Goal: Task Accomplishment & Management: Manage account settings

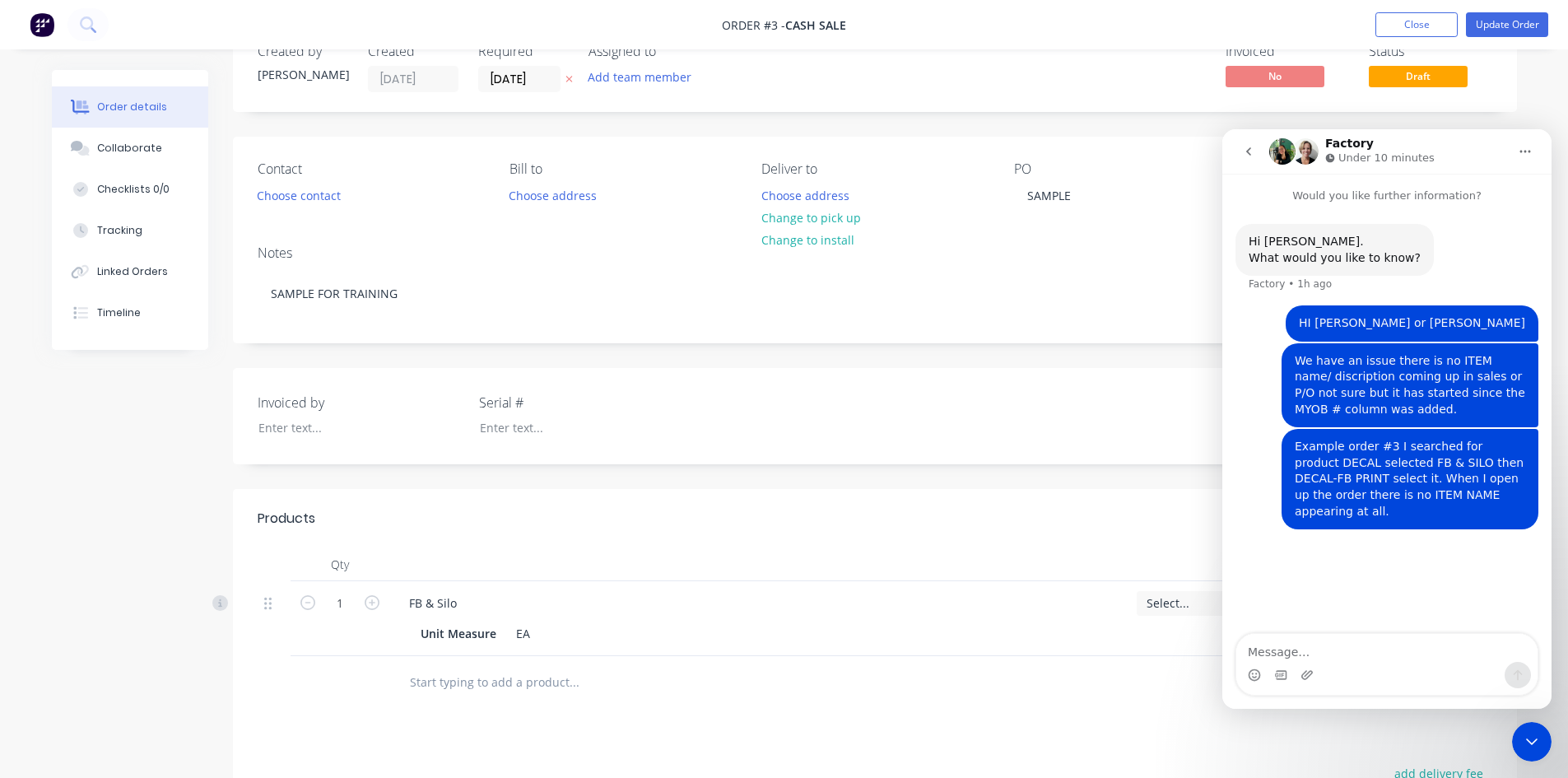
scroll to position [33, 0]
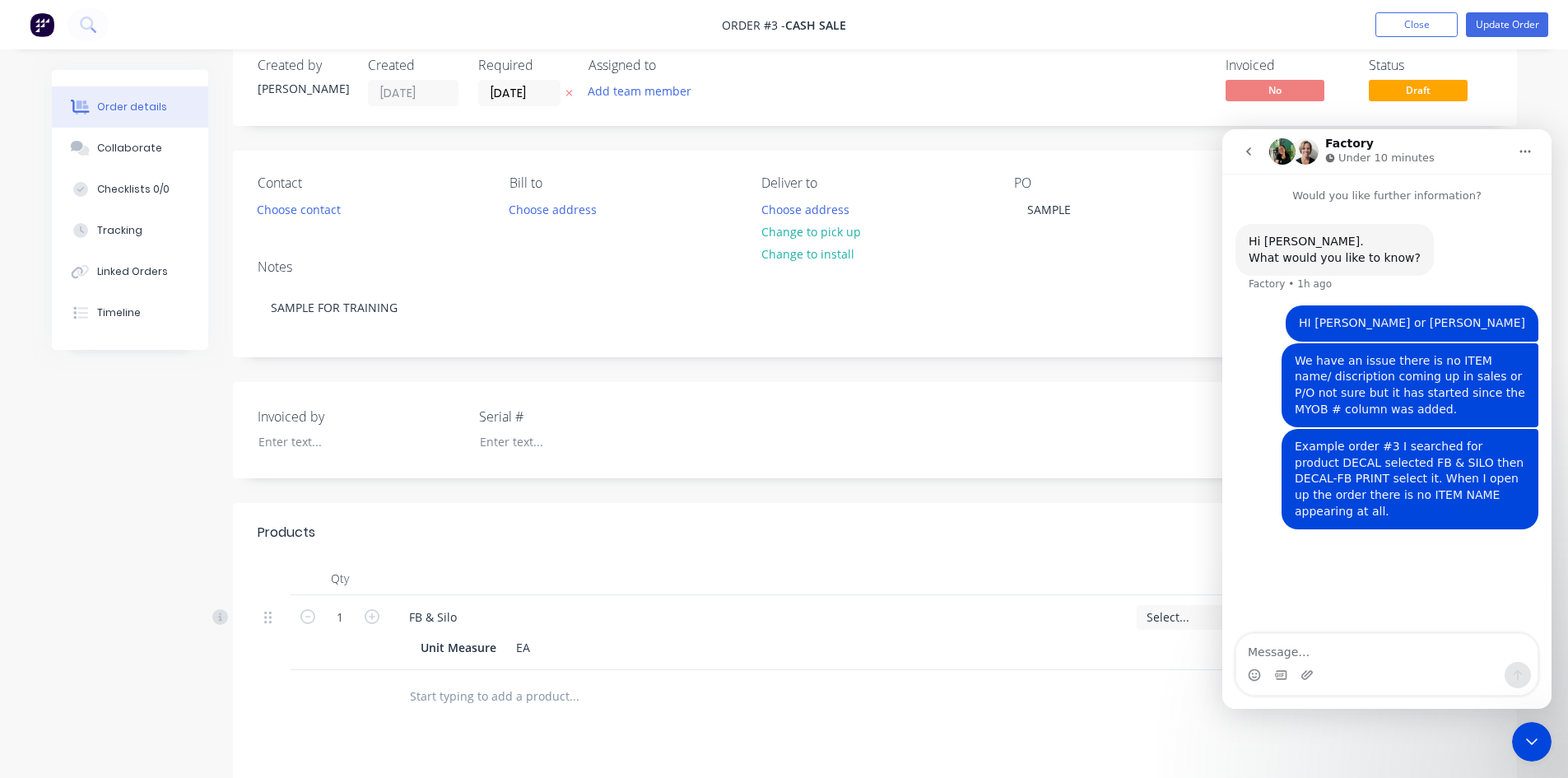
click at [1530, 738] on icon "Close Intercom Messenger" at bounding box center [1532, 742] width 20 height 20
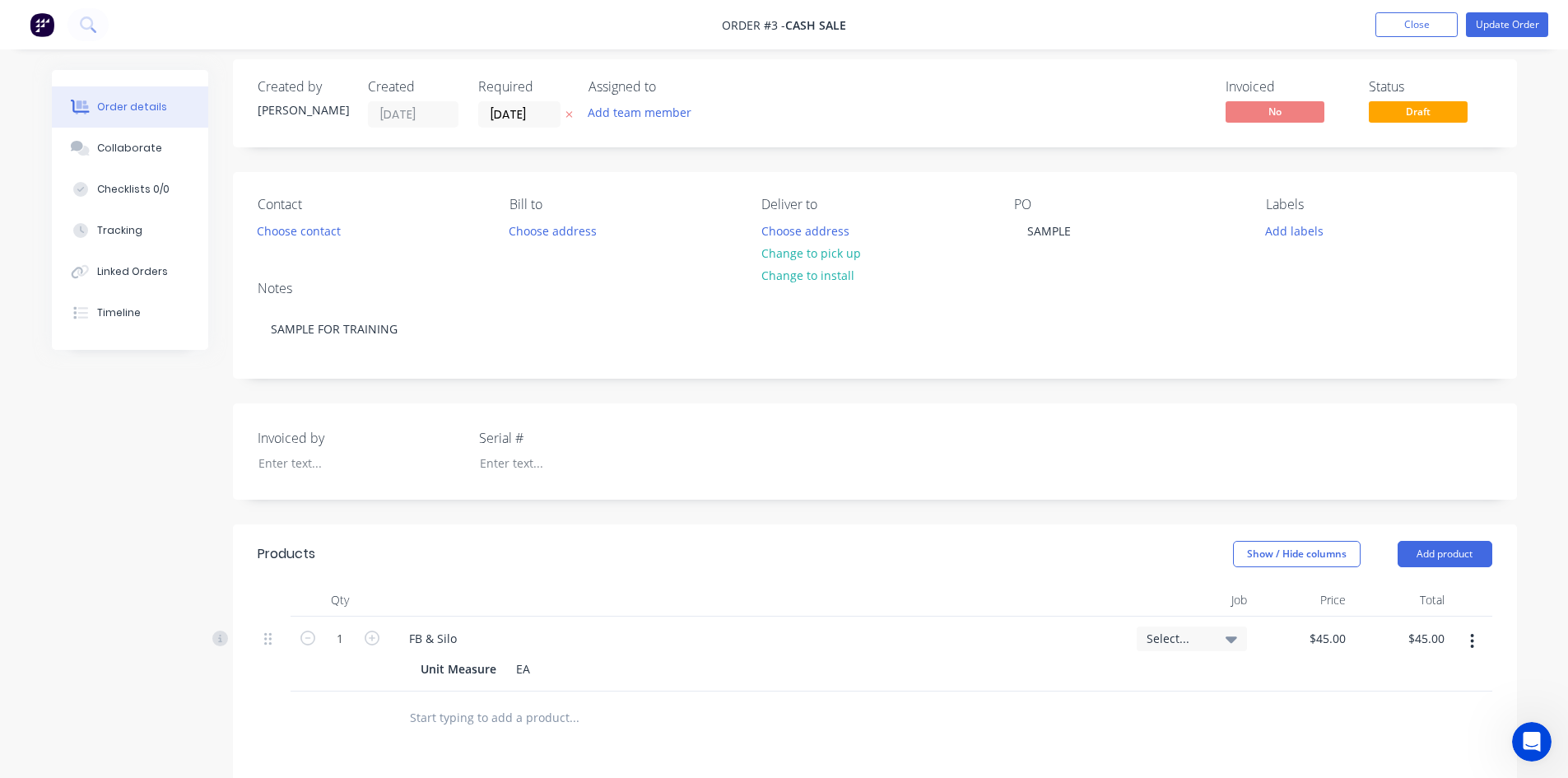
scroll to position [0, 0]
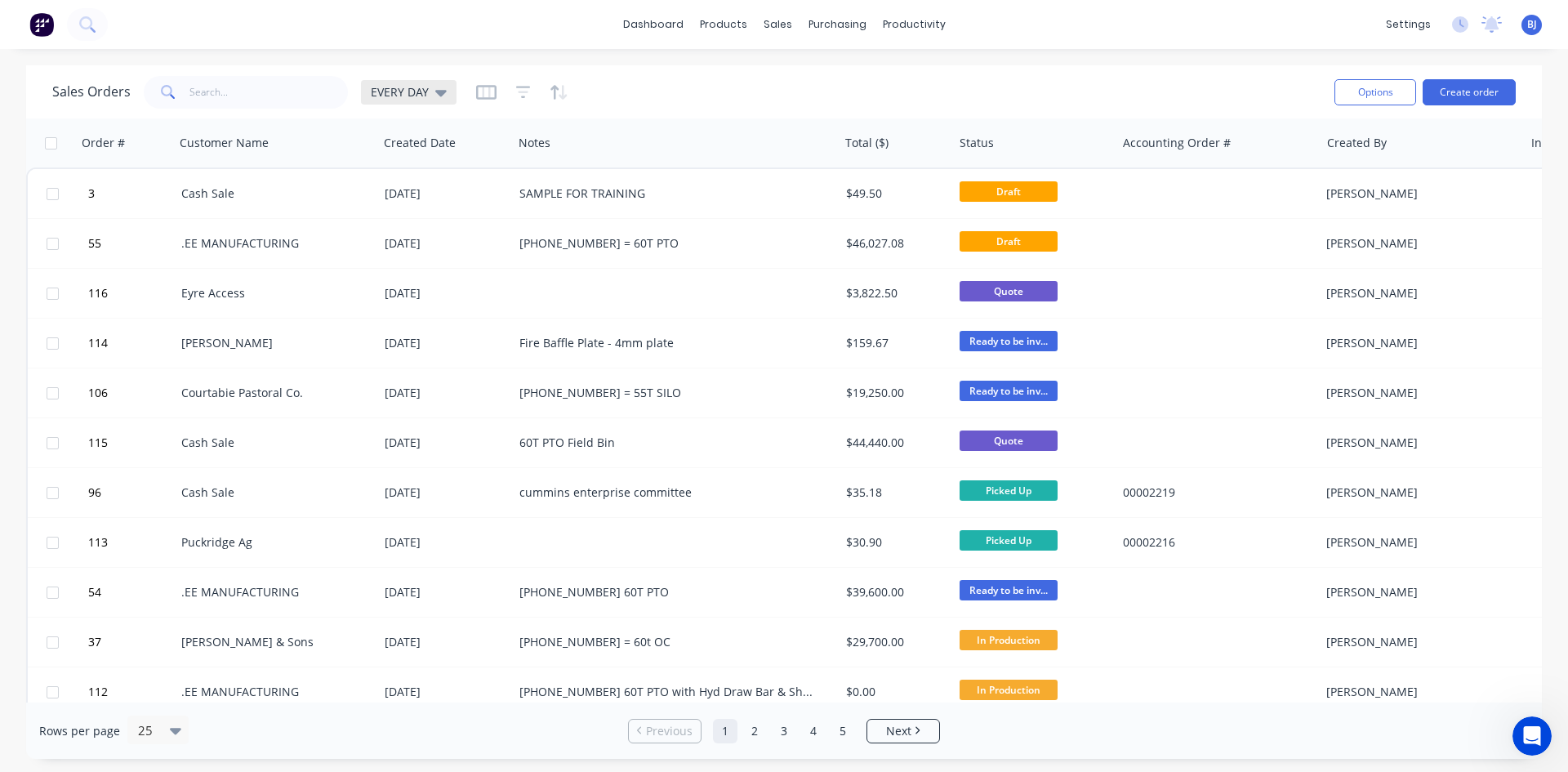
click at [441, 98] on icon at bounding box center [441, 93] width 12 height 18
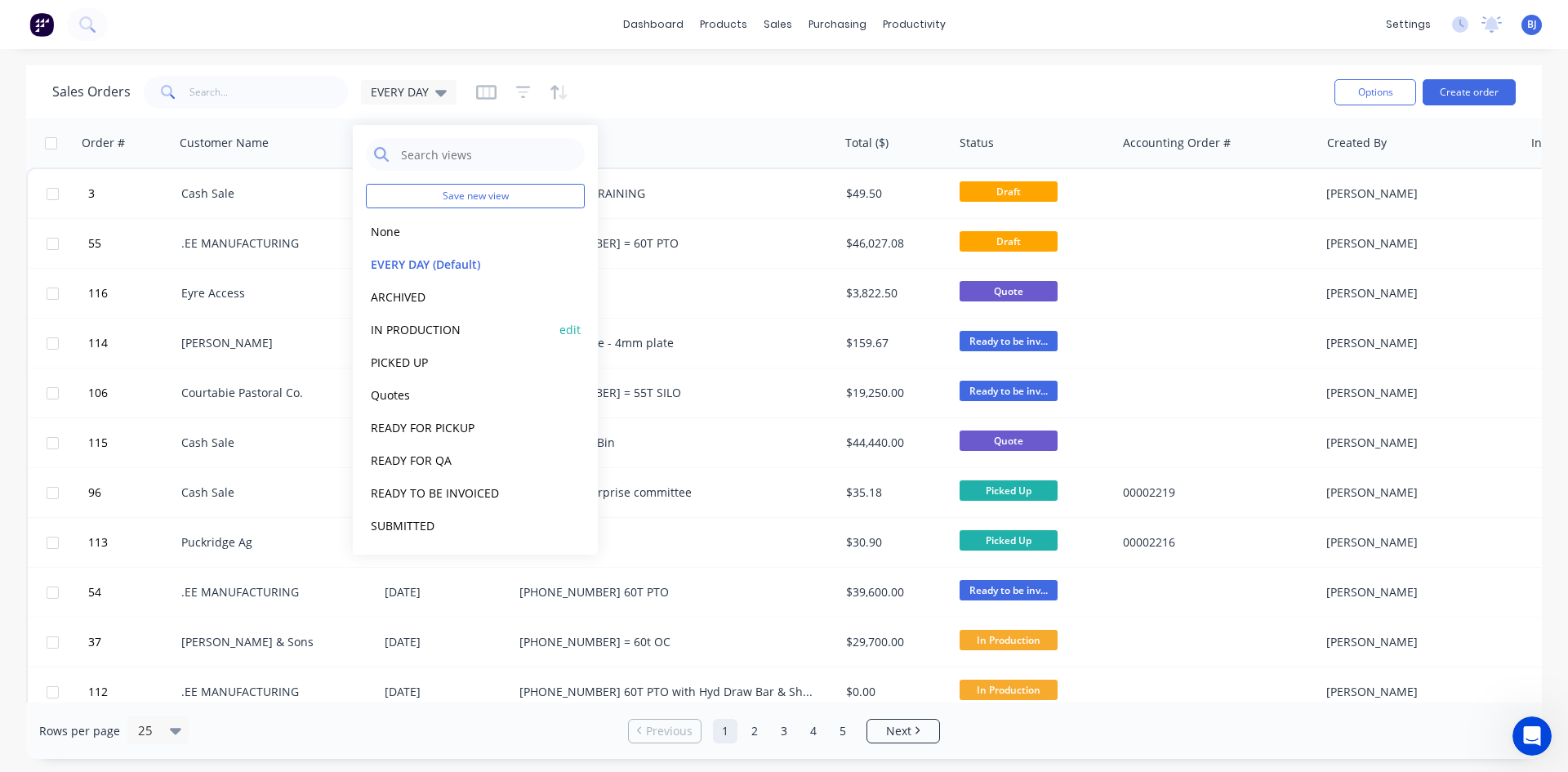
click at [427, 327] on button "IN PRODUCTION" at bounding box center [458, 329] width 186 height 19
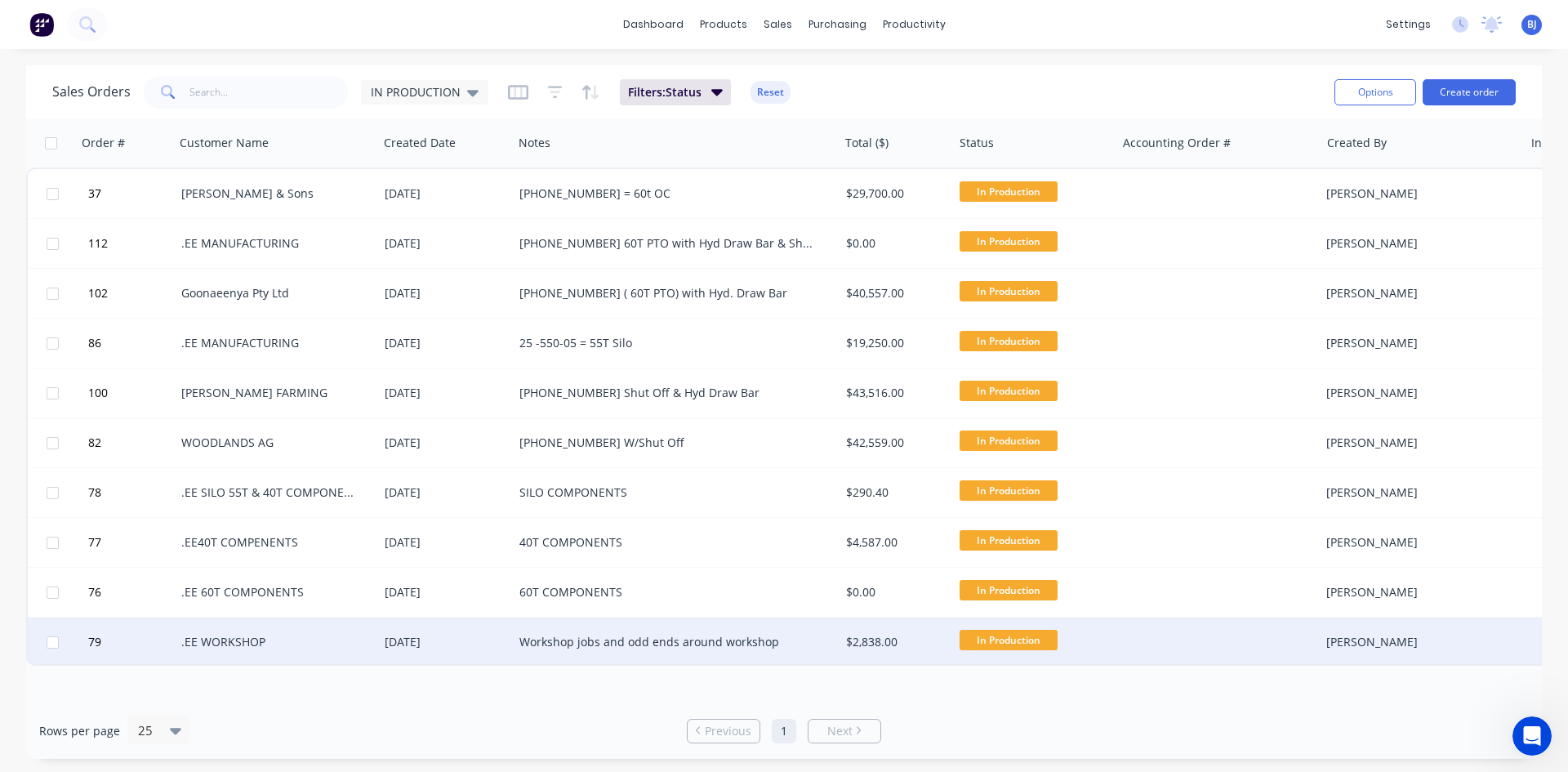
click at [473, 646] on div "[DATE]" at bounding box center [445, 642] width 122 height 17
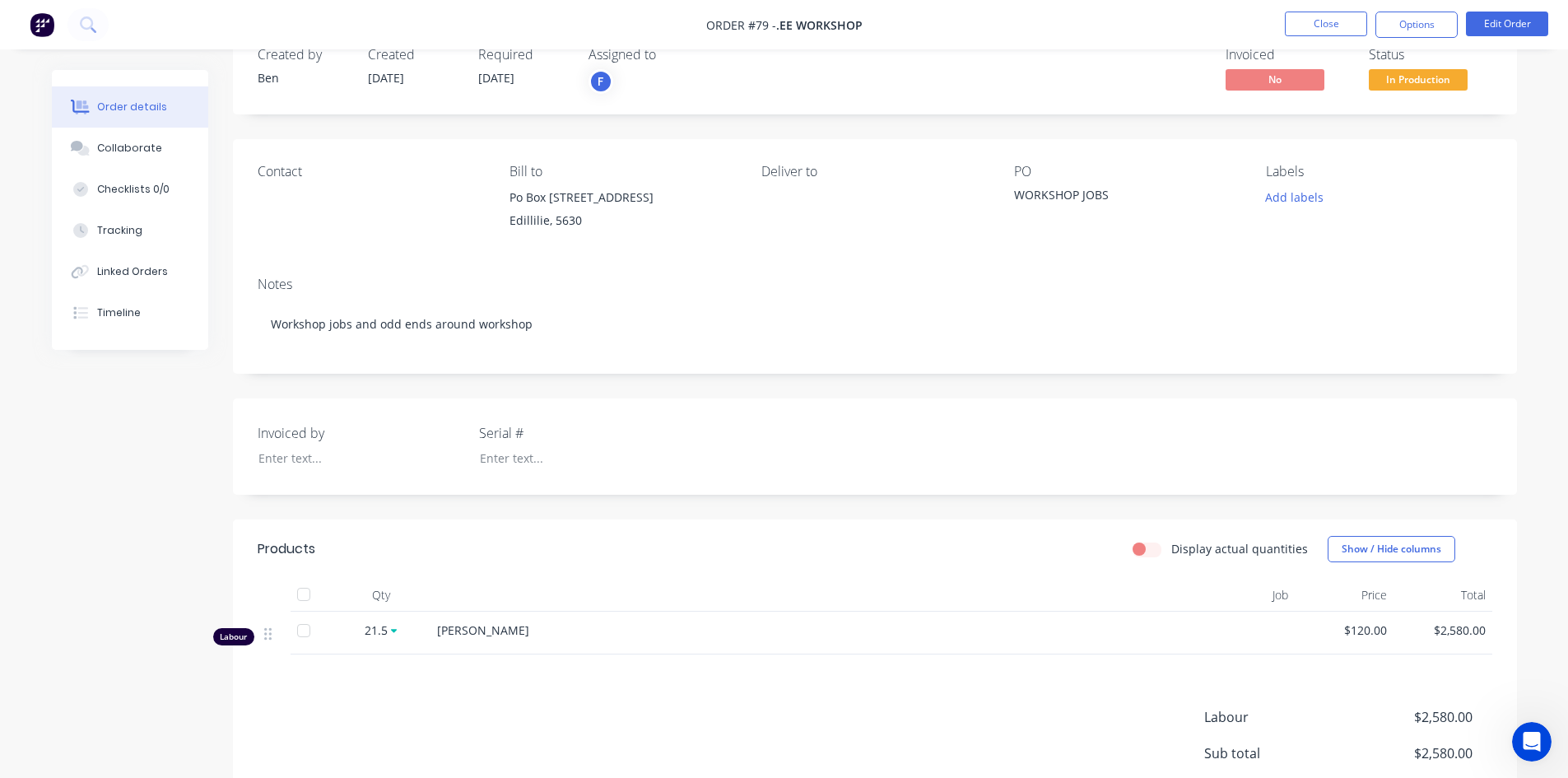
scroll to position [83, 0]
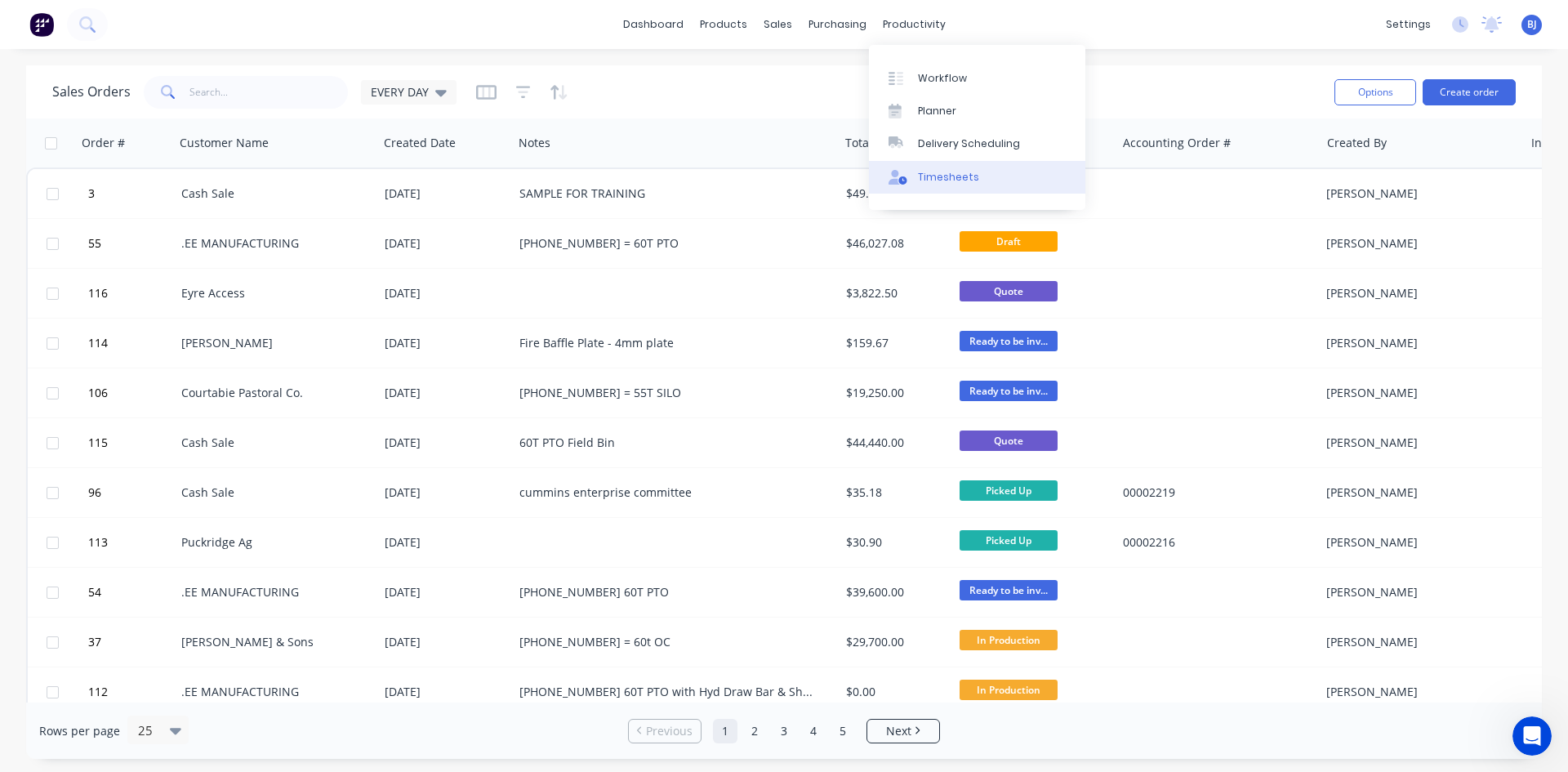
click at [909, 180] on div at bounding box center [901, 177] width 25 height 15
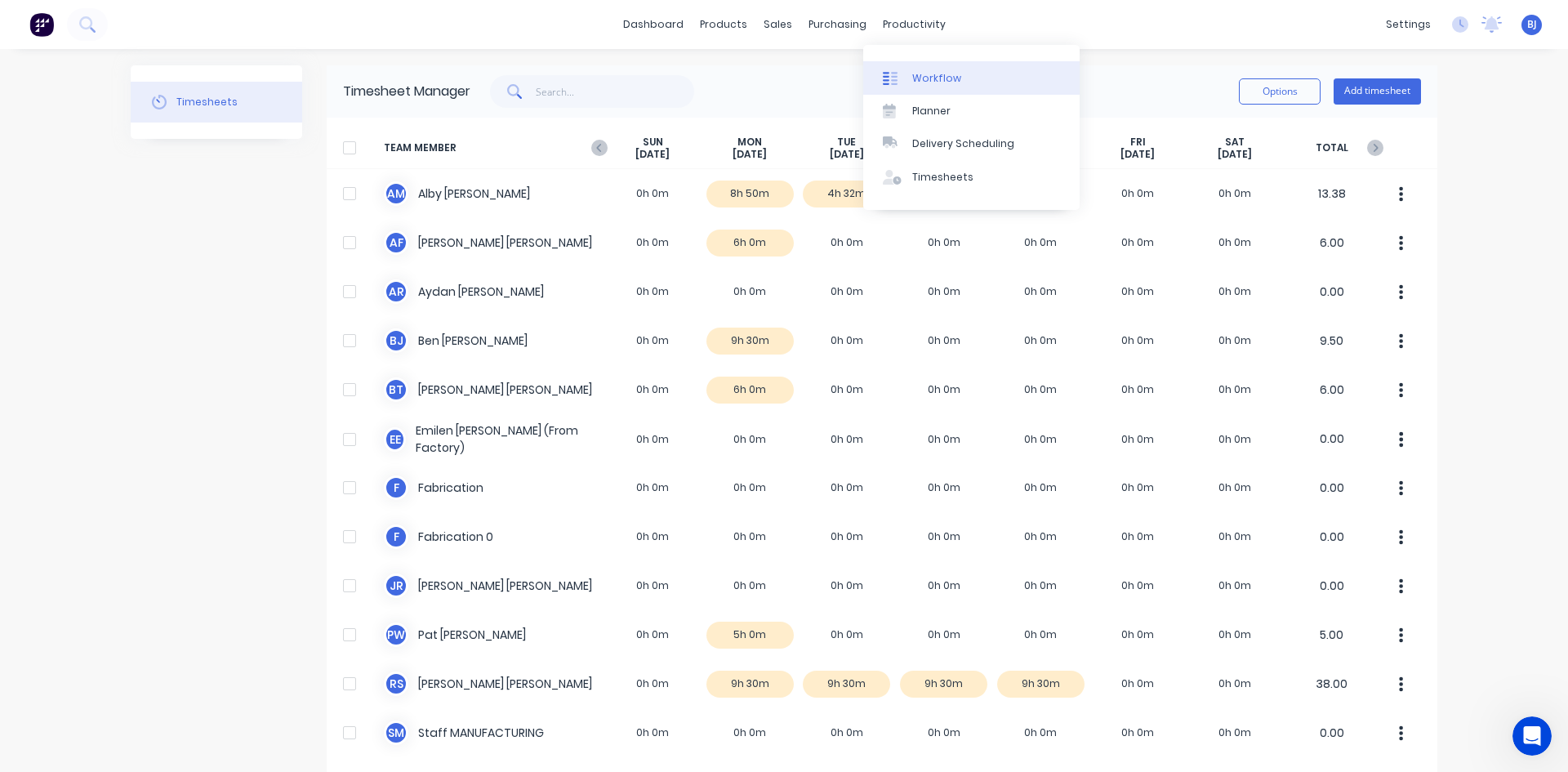
click at [911, 80] on link "Workflow" at bounding box center [972, 77] width 217 height 32
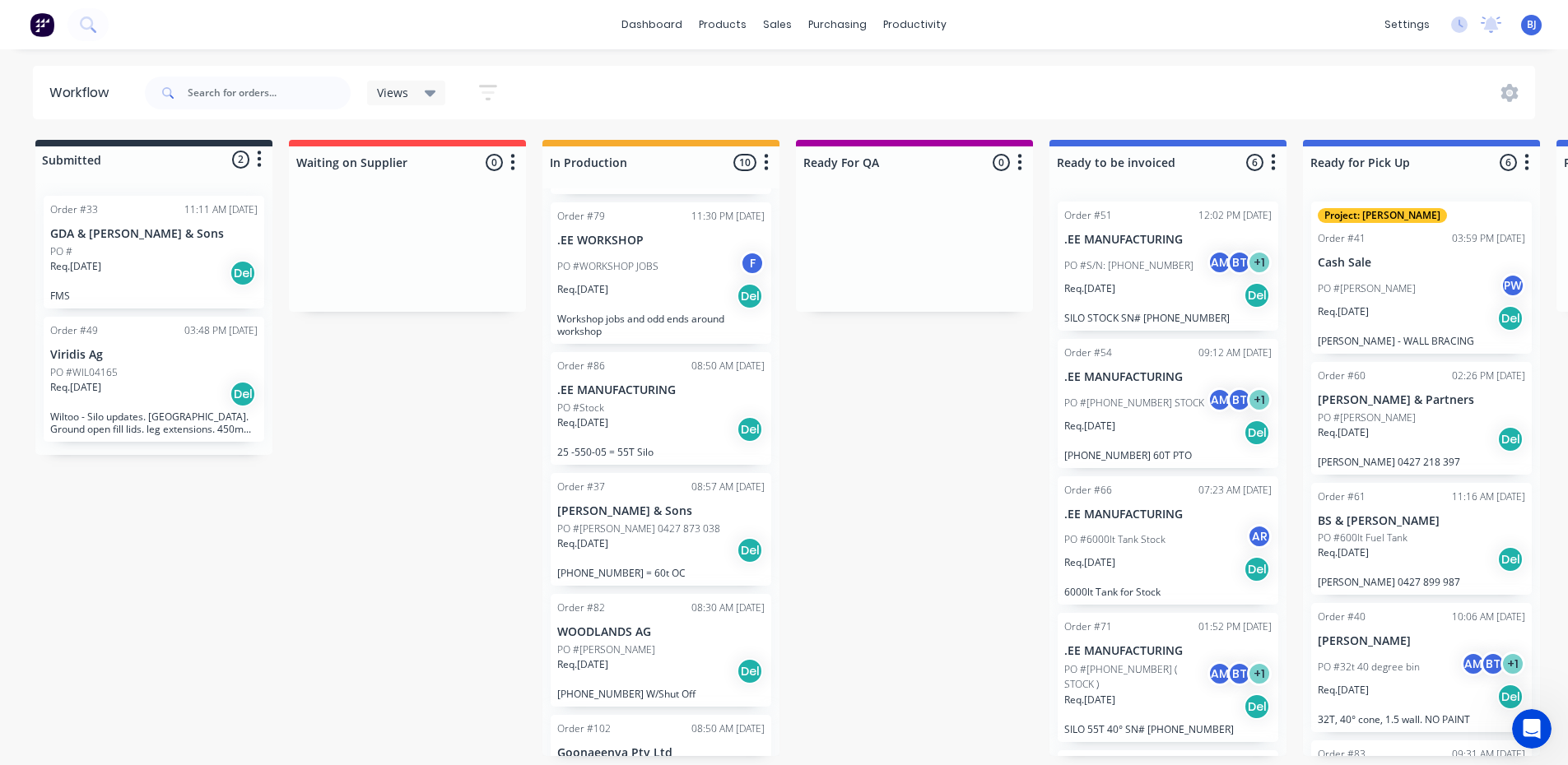
scroll to position [408, 0]
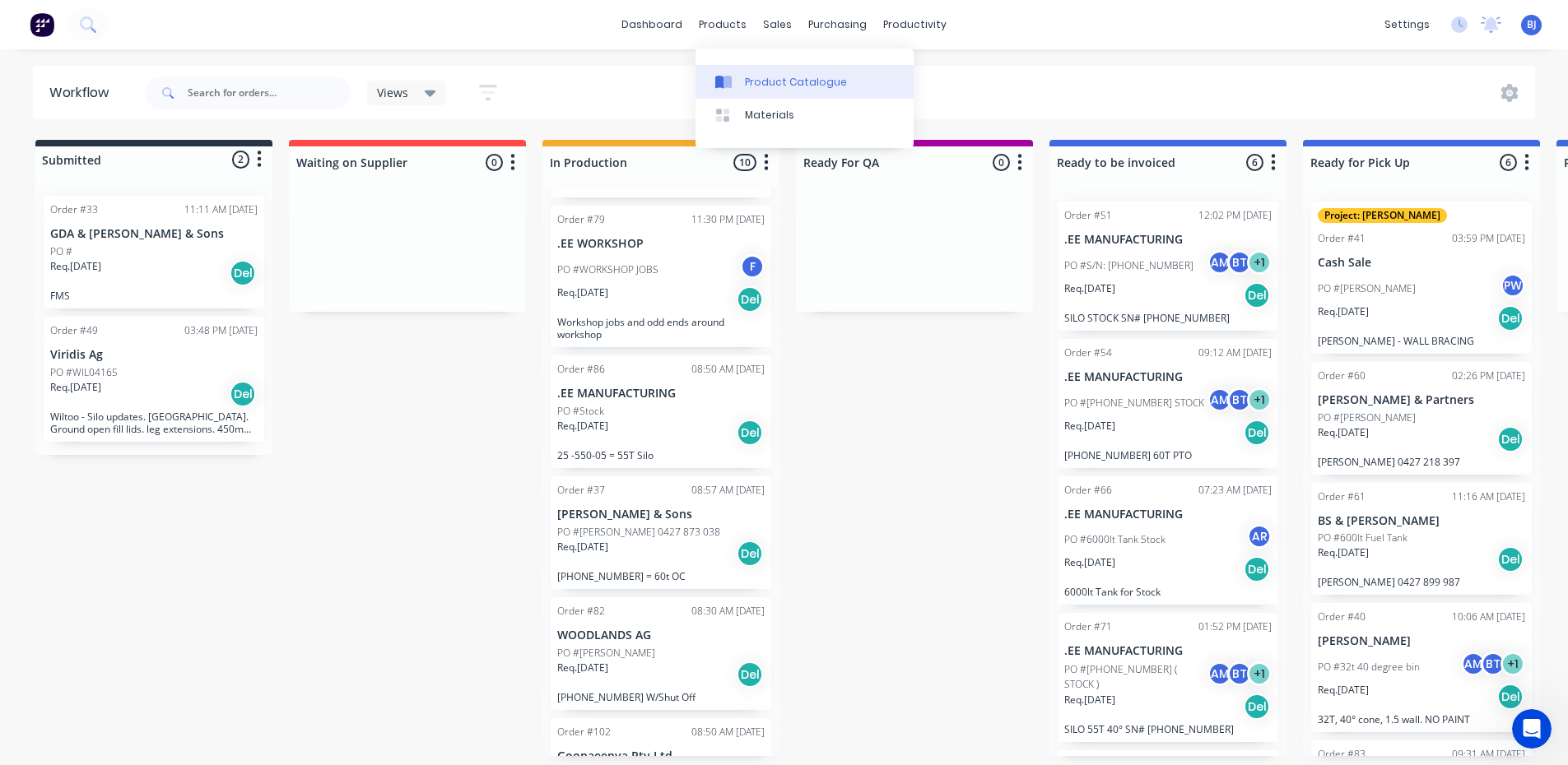
click at [717, 76] on icon at bounding box center [719, 82] width 8 height 13
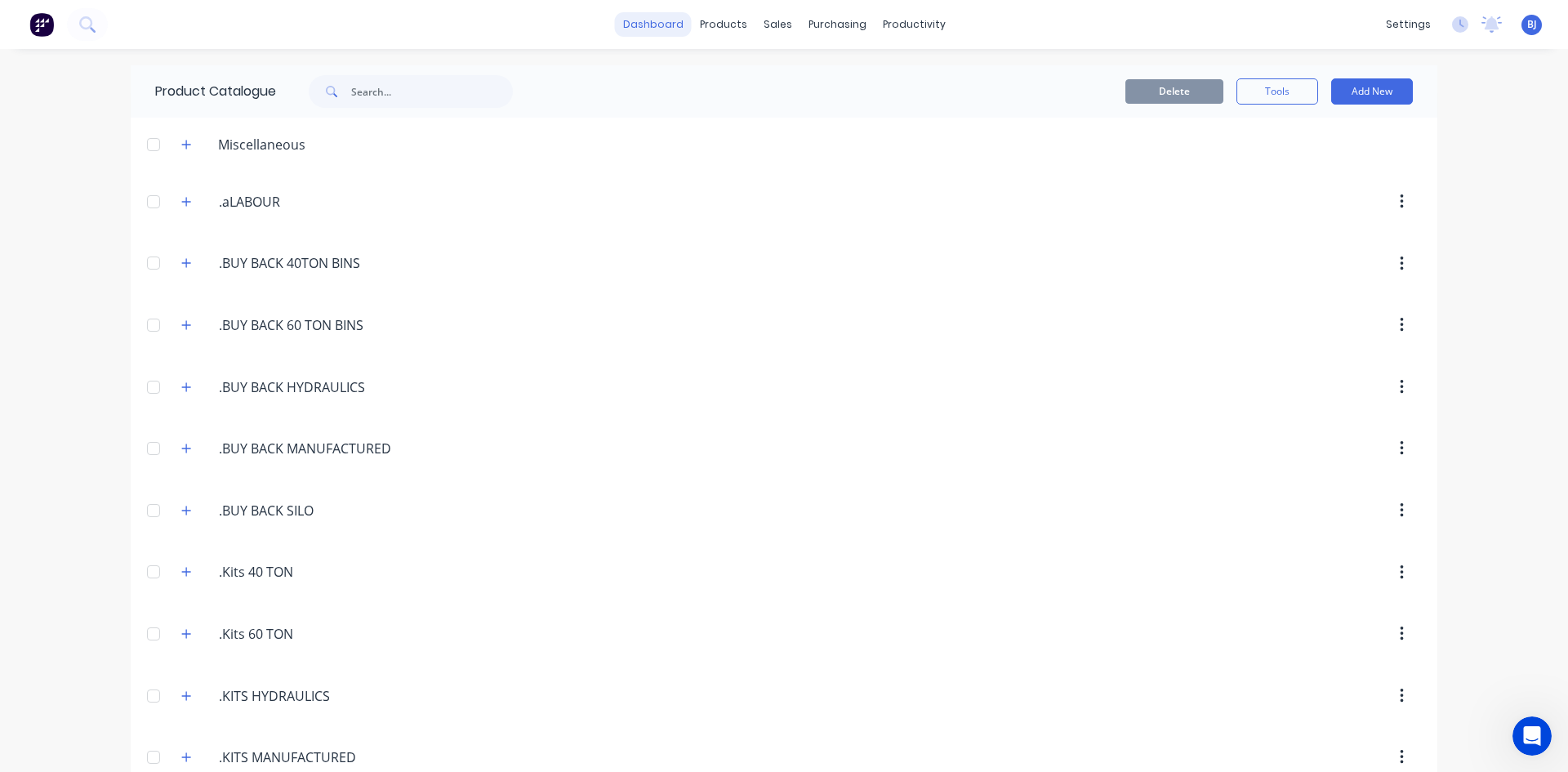
click at [653, 26] on link "dashboard" at bounding box center [653, 25] width 77 height 25
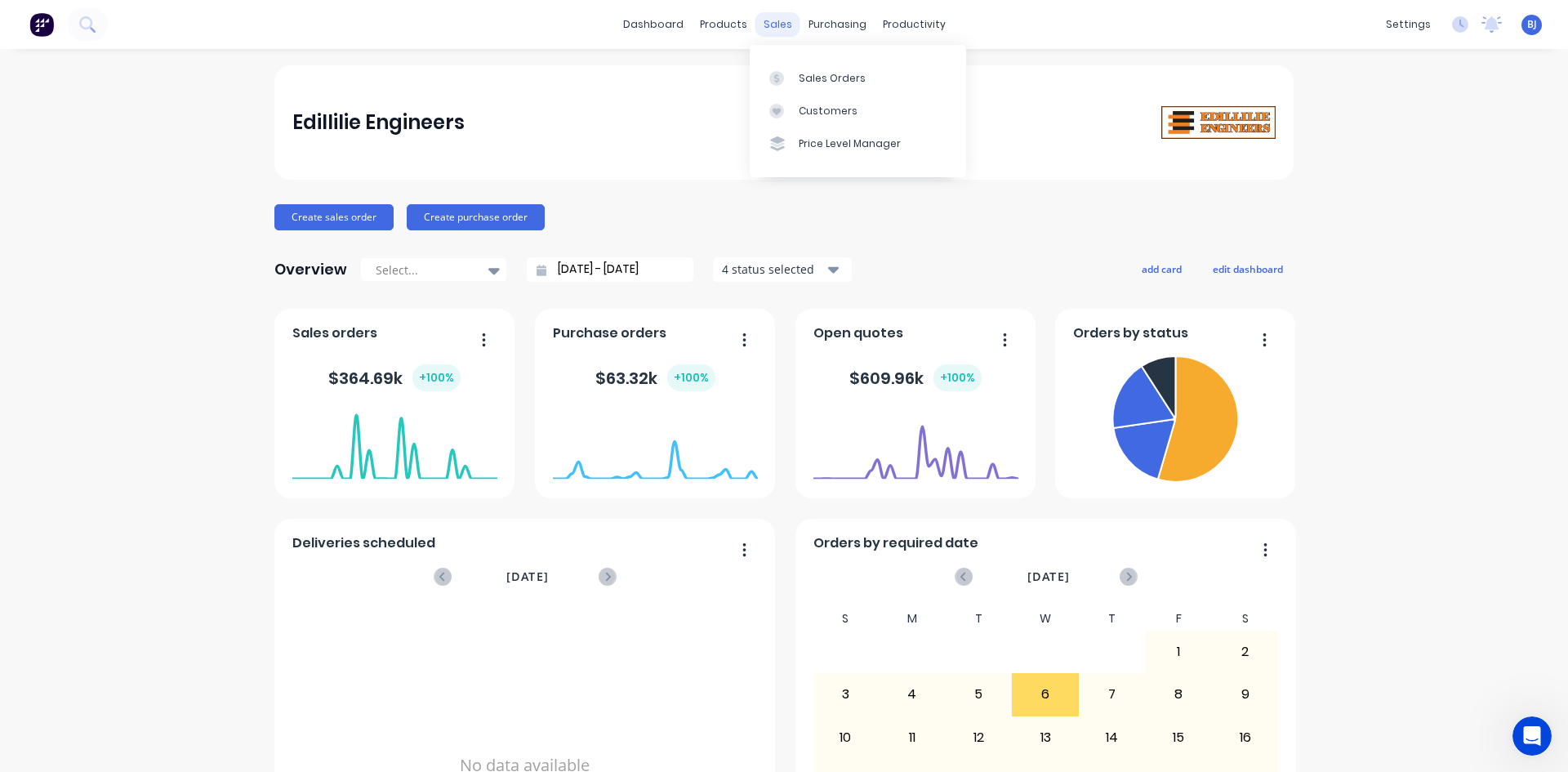
click at [761, 29] on div "sales" at bounding box center [777, 25] width 45 height 25
click at [786, 78] on div at bounding box center [782, 79] width 25 height 15
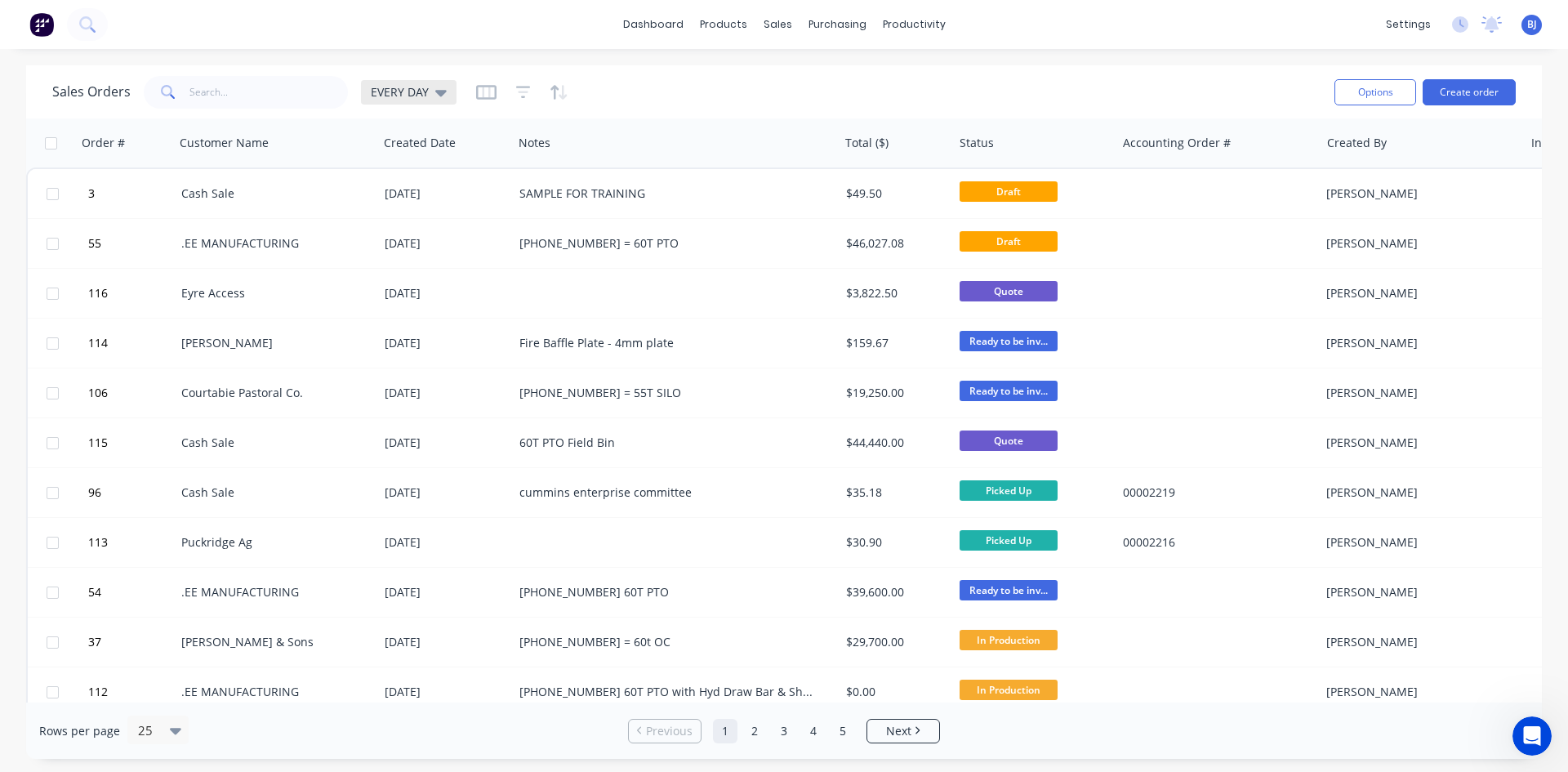
click at [444, 92] on div "EVERY DAY" at bounding box center [409, 93] width 96 height 25
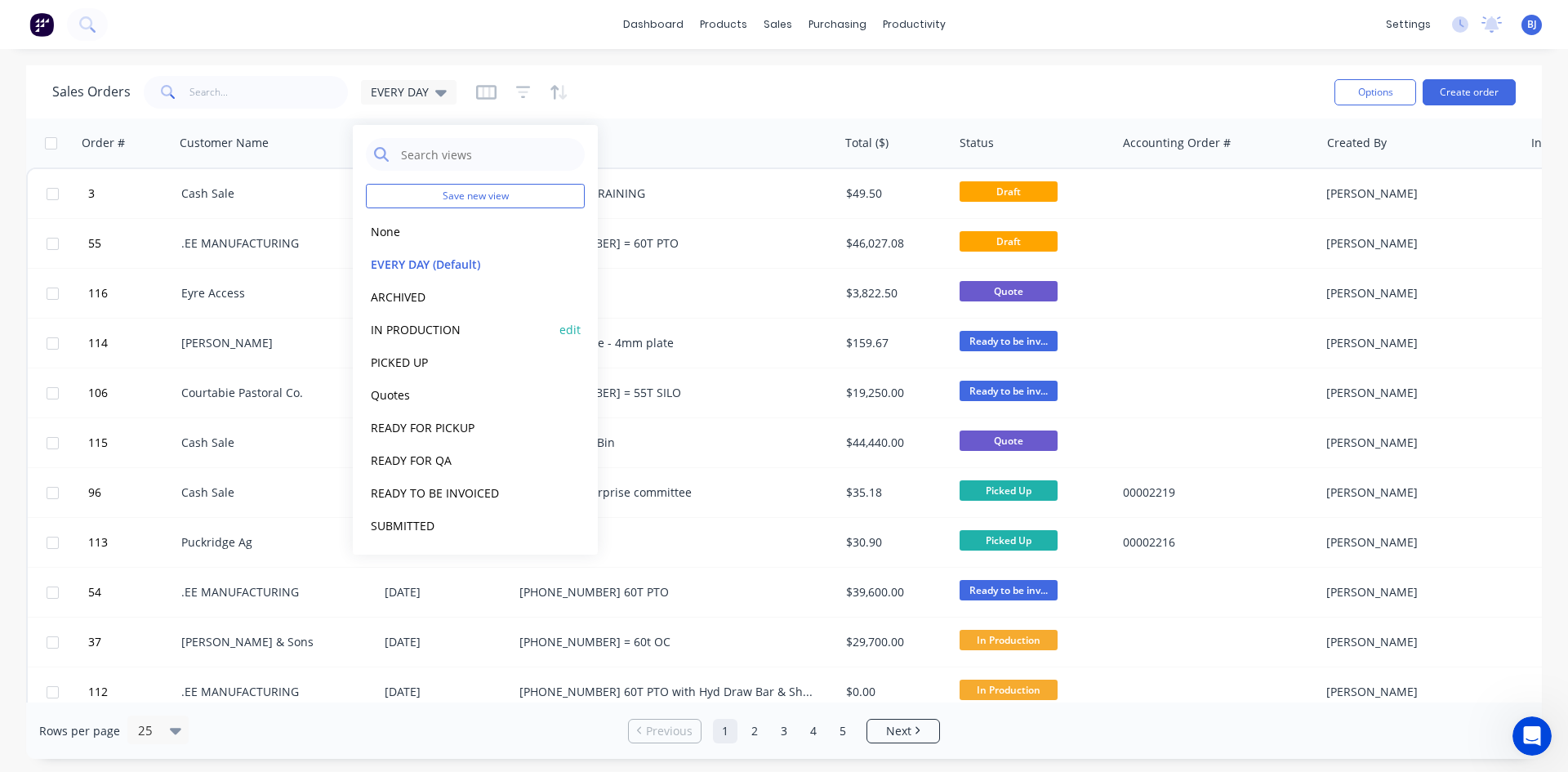
click at [444, 326] on button "IN PRODUCTION" at bounding box center [458, 329] width 186 height 19
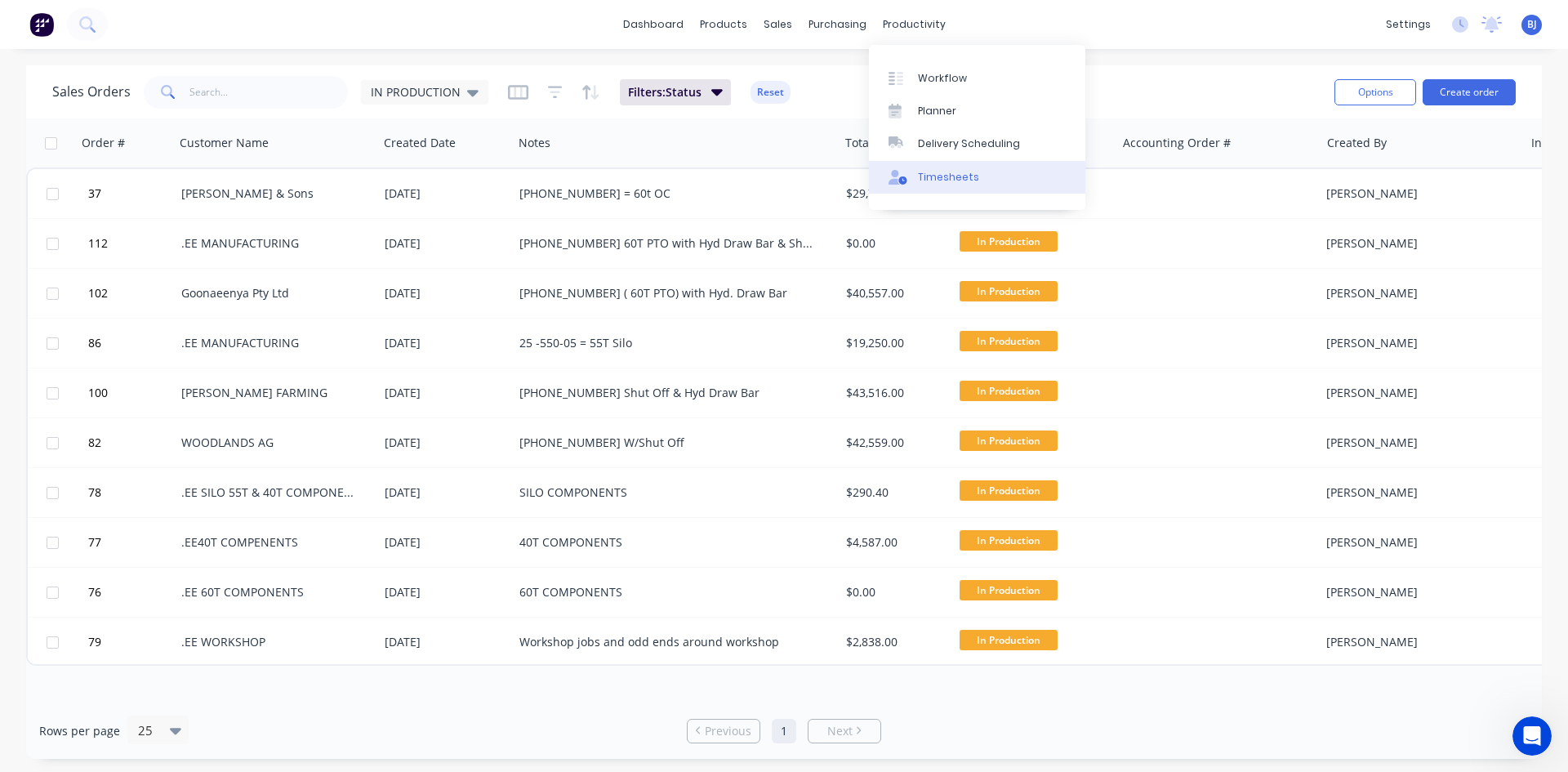
click at [900, 175] on icon at bounding box center [897, 177] width 19 height 15
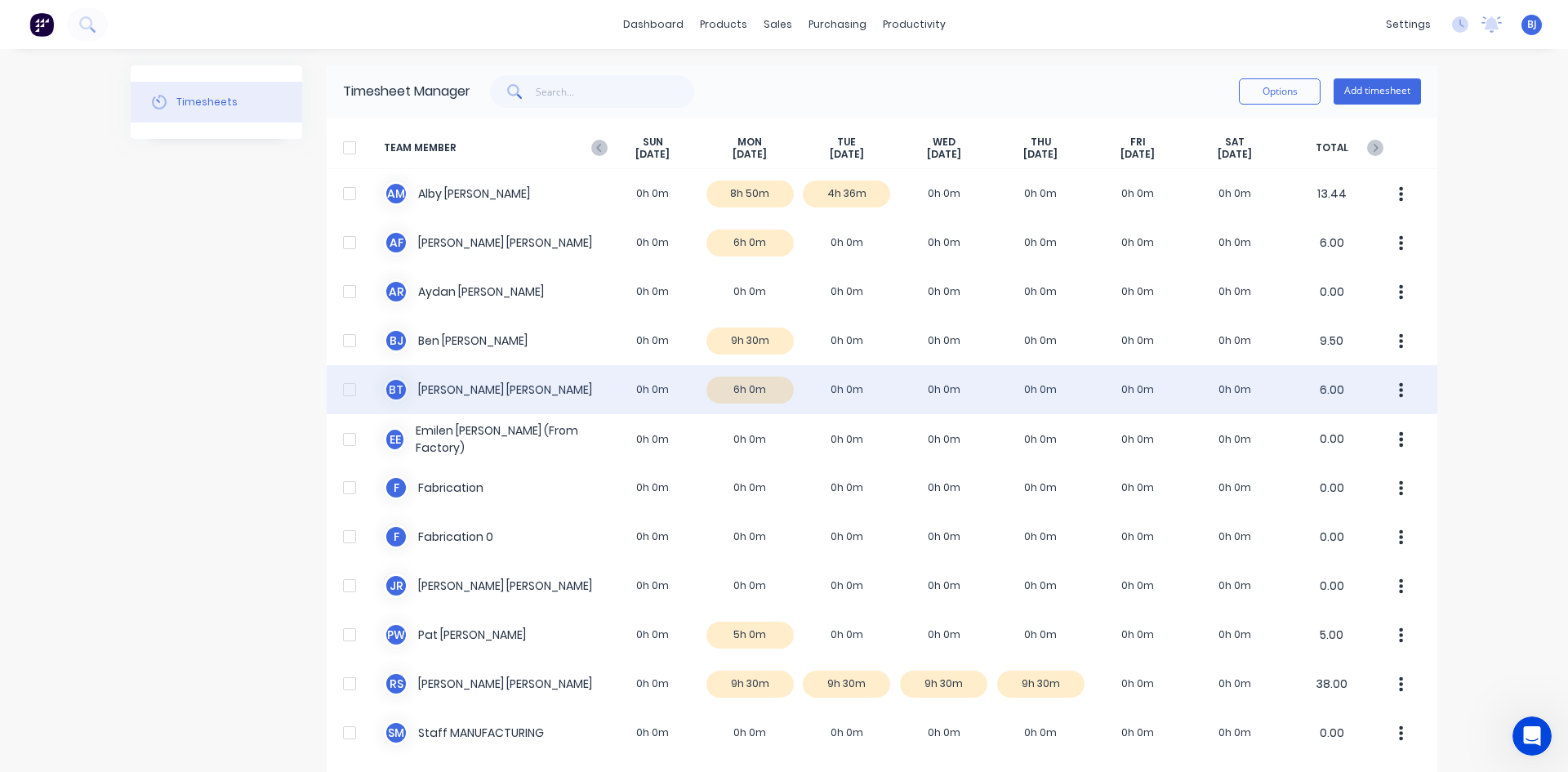
click at [641, 392] on div "[PERSON_NAME] 0h 0m 6h 0m 0h 0m 0h 0m 0h 0m 0h 0m 0h 0m 6.00" at bounding box center [882, 389] width 1111 height 49
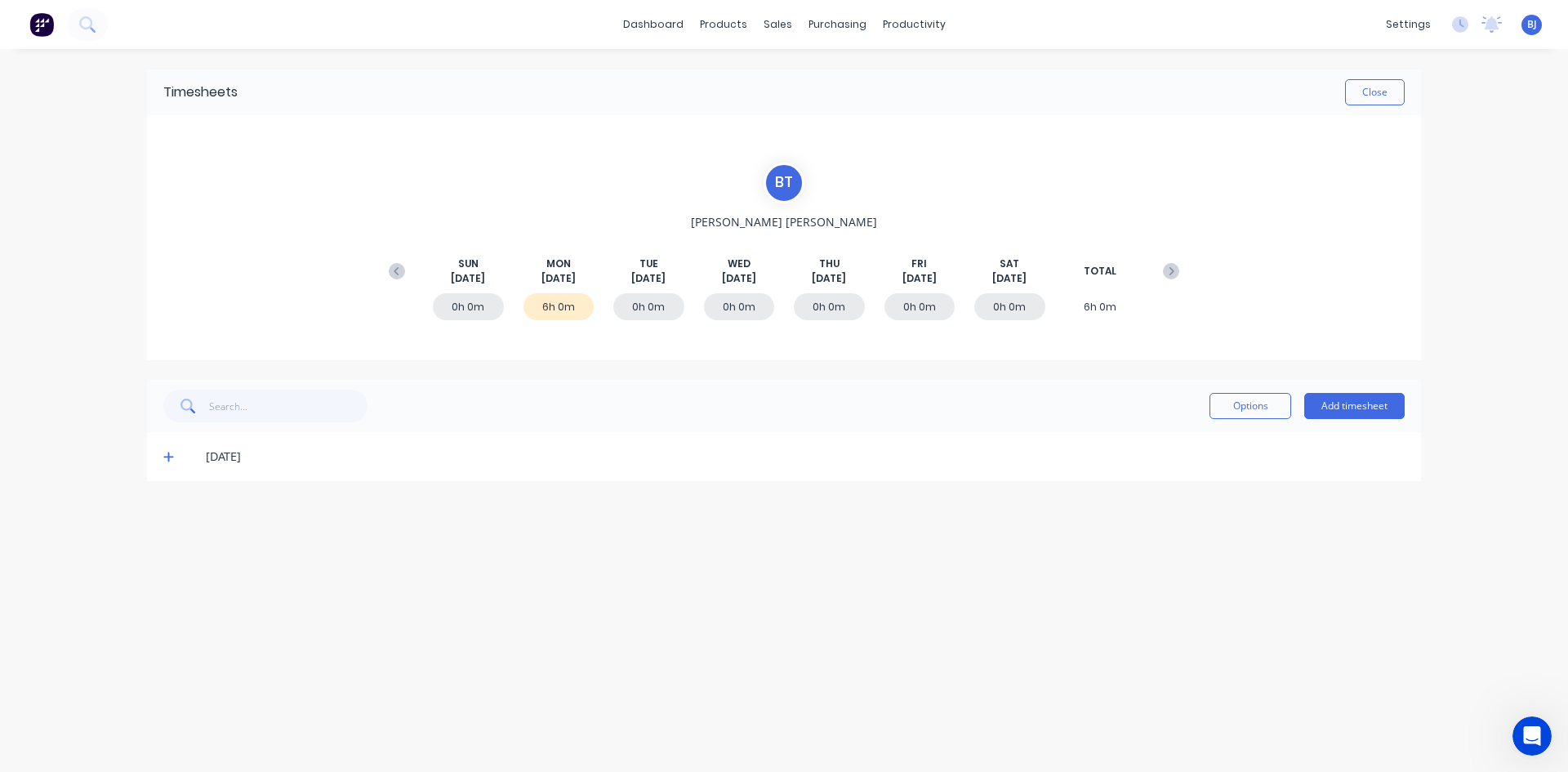
click at [166, 456] on icon at bounding box center [168, 457] width 11 height 12
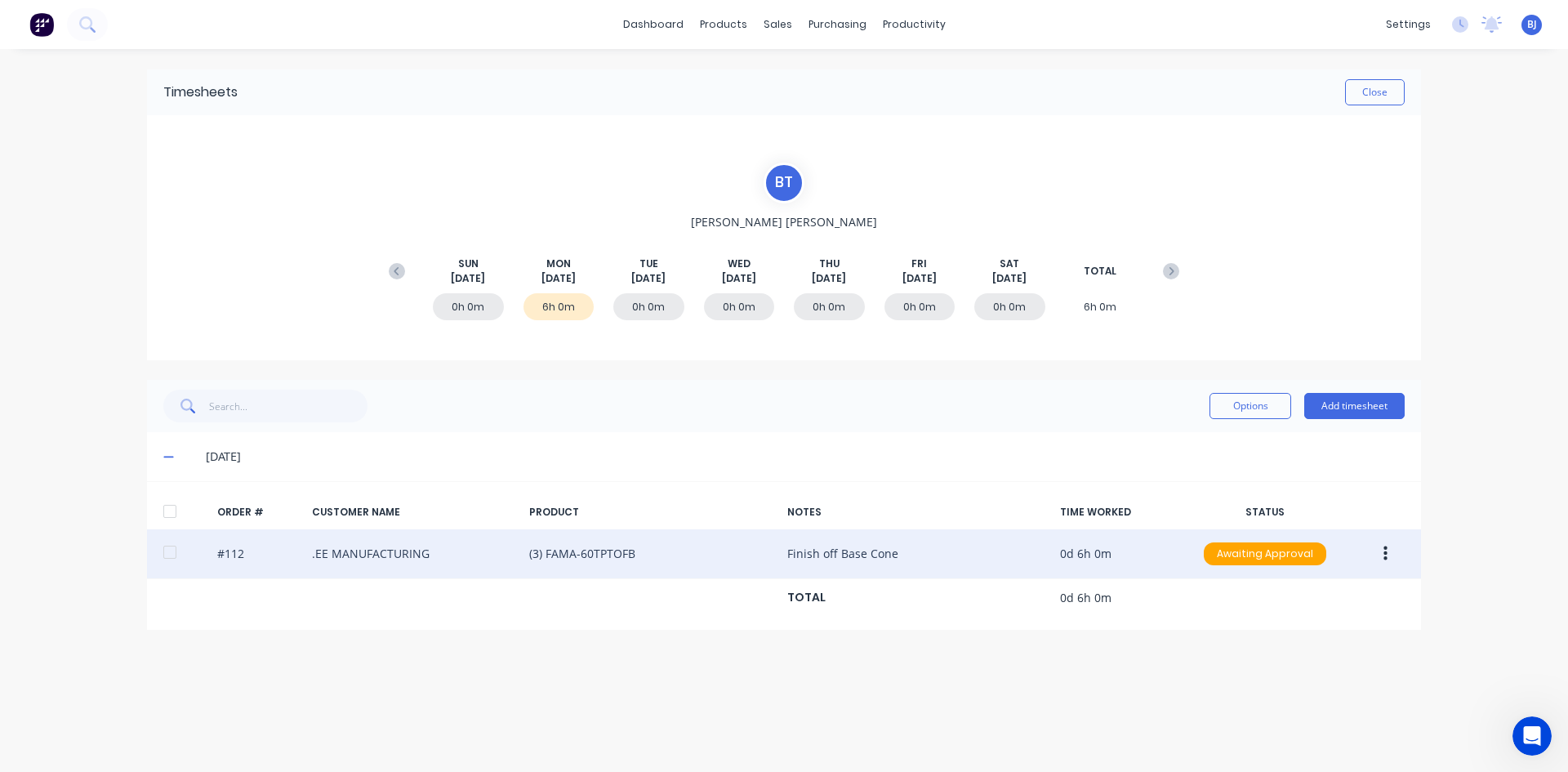
click at [1384, 556] on icon "button" at bounding box center [1384, 554] width 4 height 18
click at [1274, 665] on div "Edit" at bounding box center [1327, 662] width 126 height 24
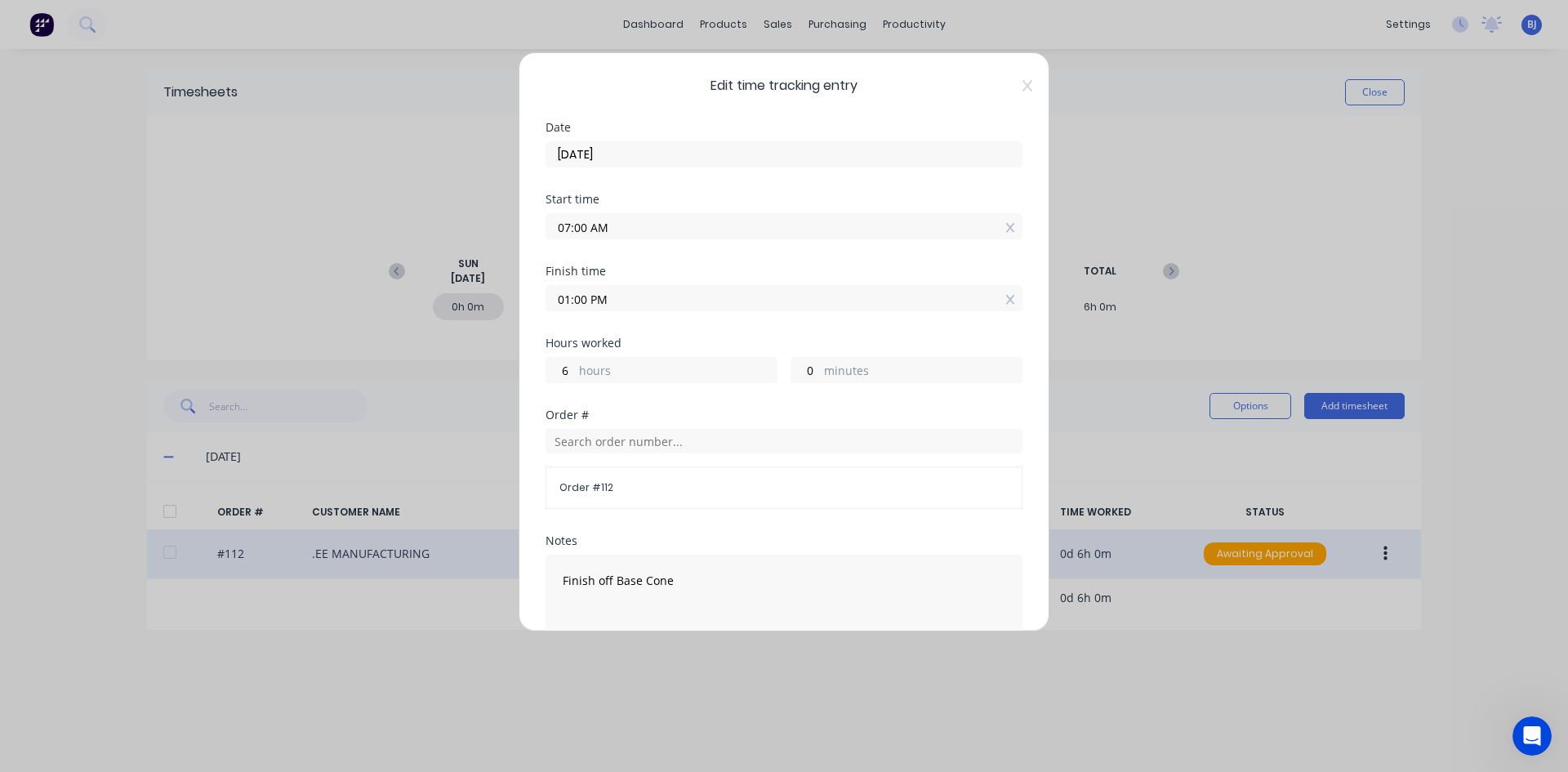
drag, startPoint x: 585, startPoint y: 300, endPoint x: 557, endPoint y: 314, distance: 31.3
click at [557, 314] on div "Finish time 01:00 PM" at bounding box center [784, 301] width 477 height 72
type input "12:30 PM"
type input "5"
type input "30"
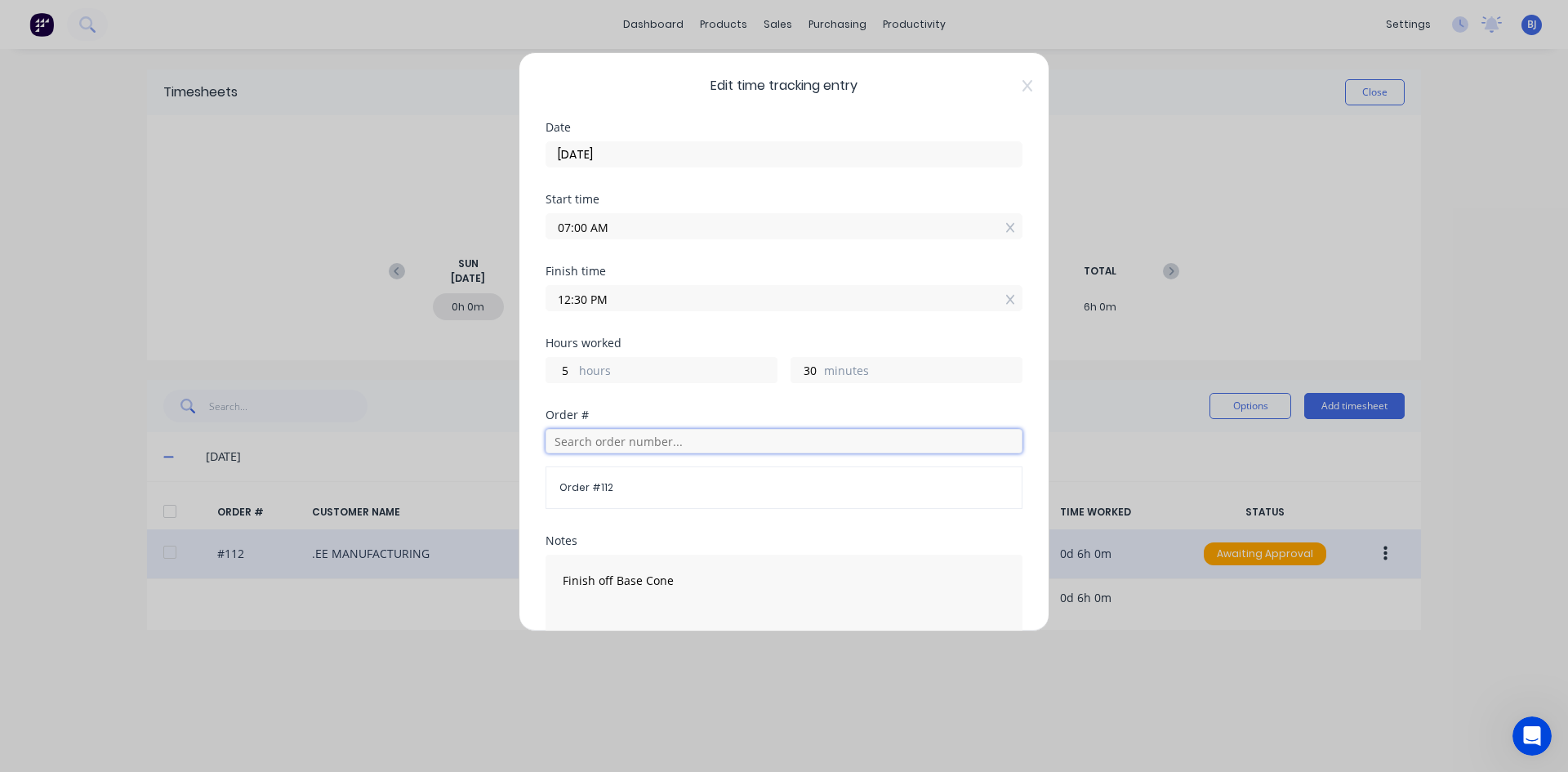
click at [595, 444] on input "text" at bounding box center [784, 441] width 477 height 25
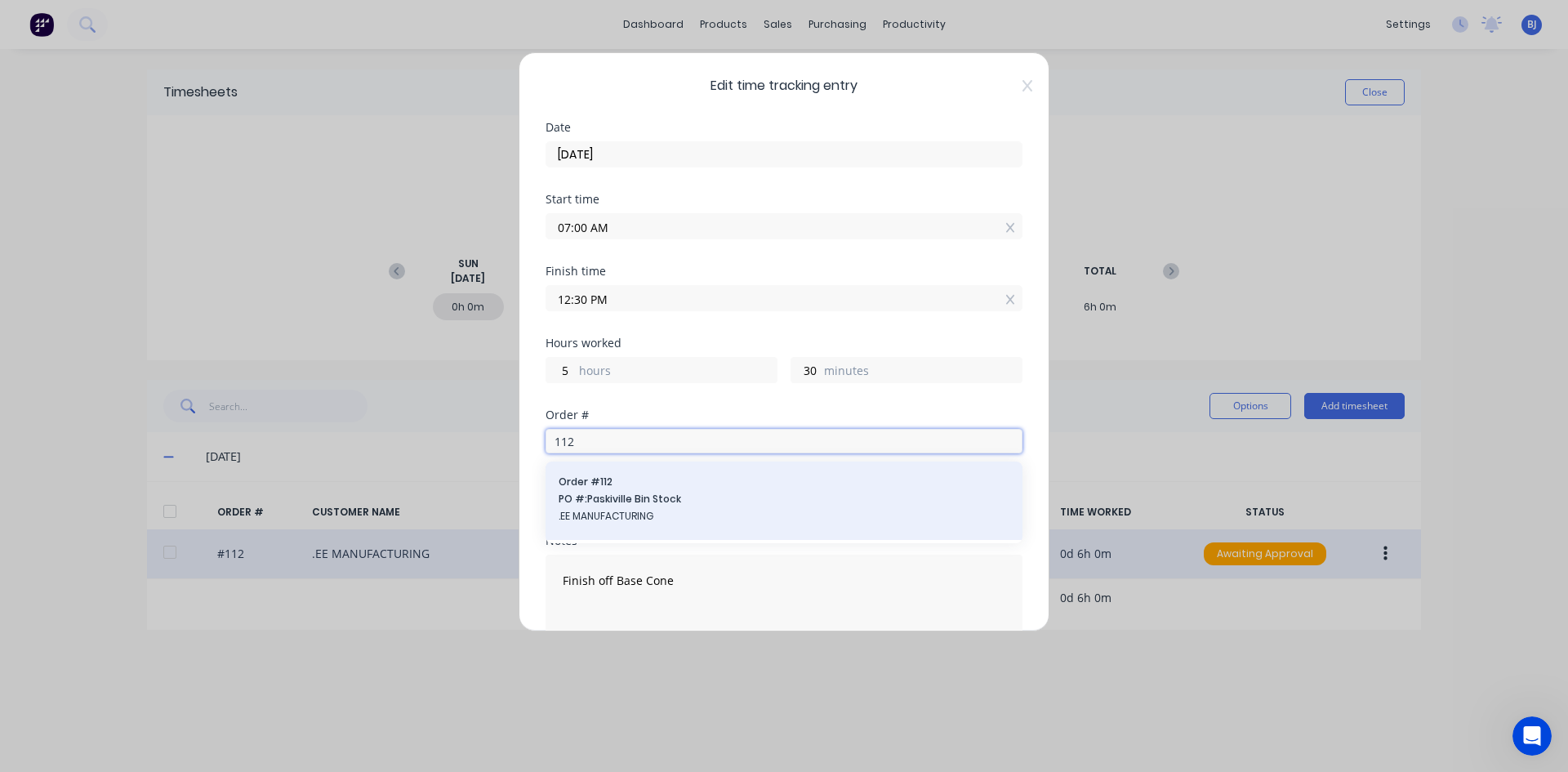
type input "112"
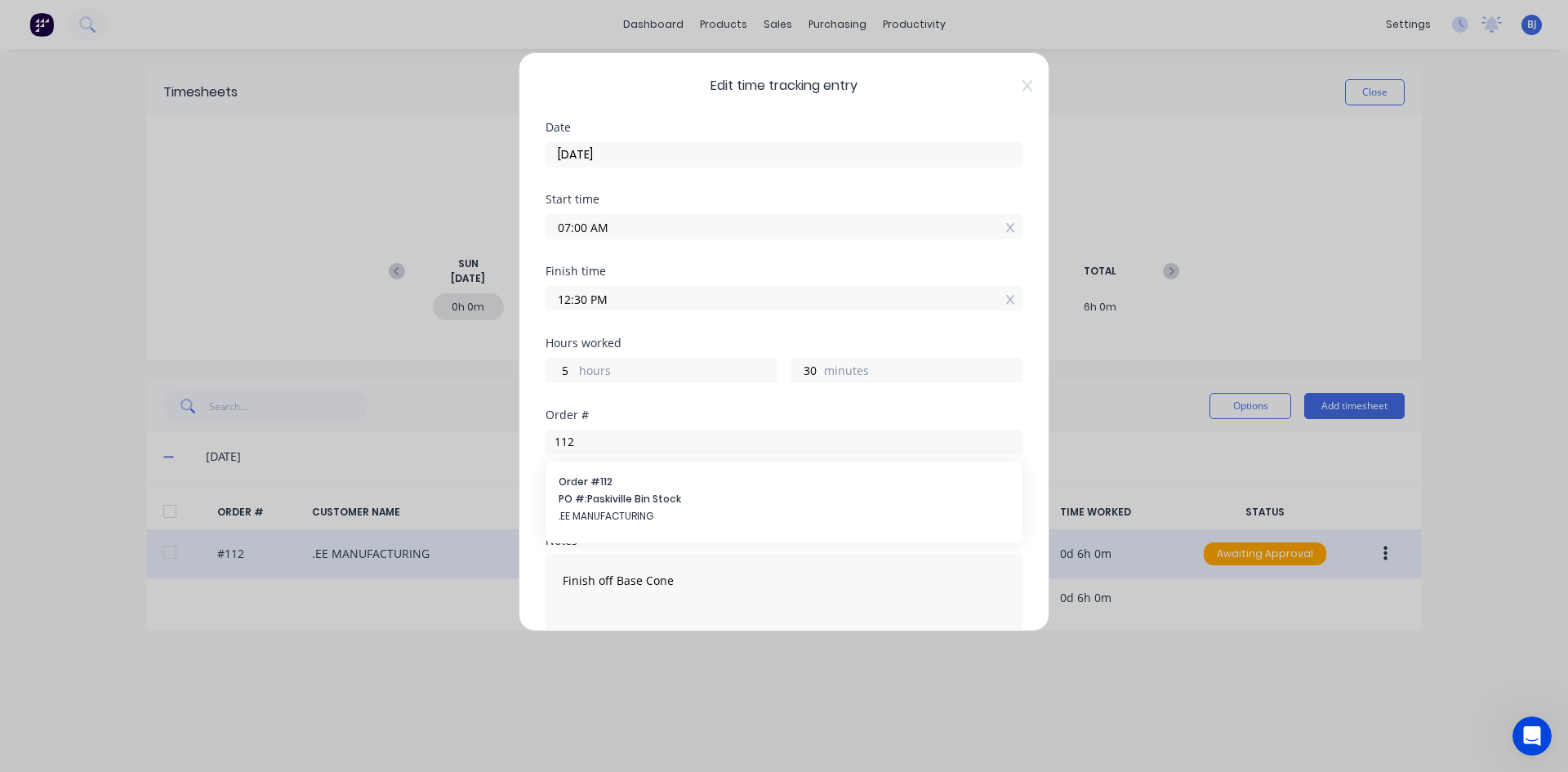
click at [636, 494] on span "PO #: Paskiville Bin Stock" at bounding box center [783, 499] width 451 height 15
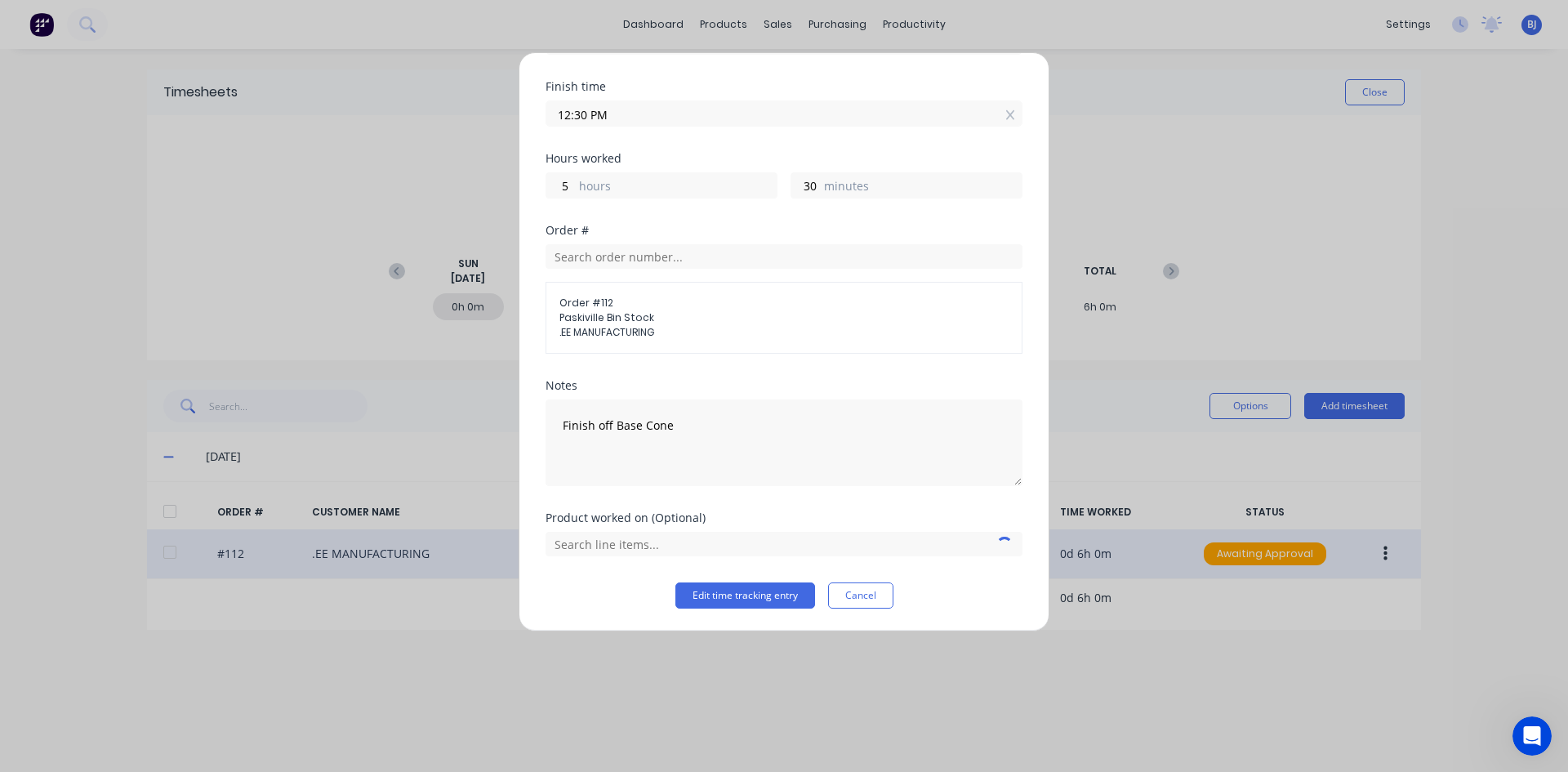
scroll to position [185, 0]
click at [622, 545] on input "text" at bounding box center [784, 544] width 477 height 25
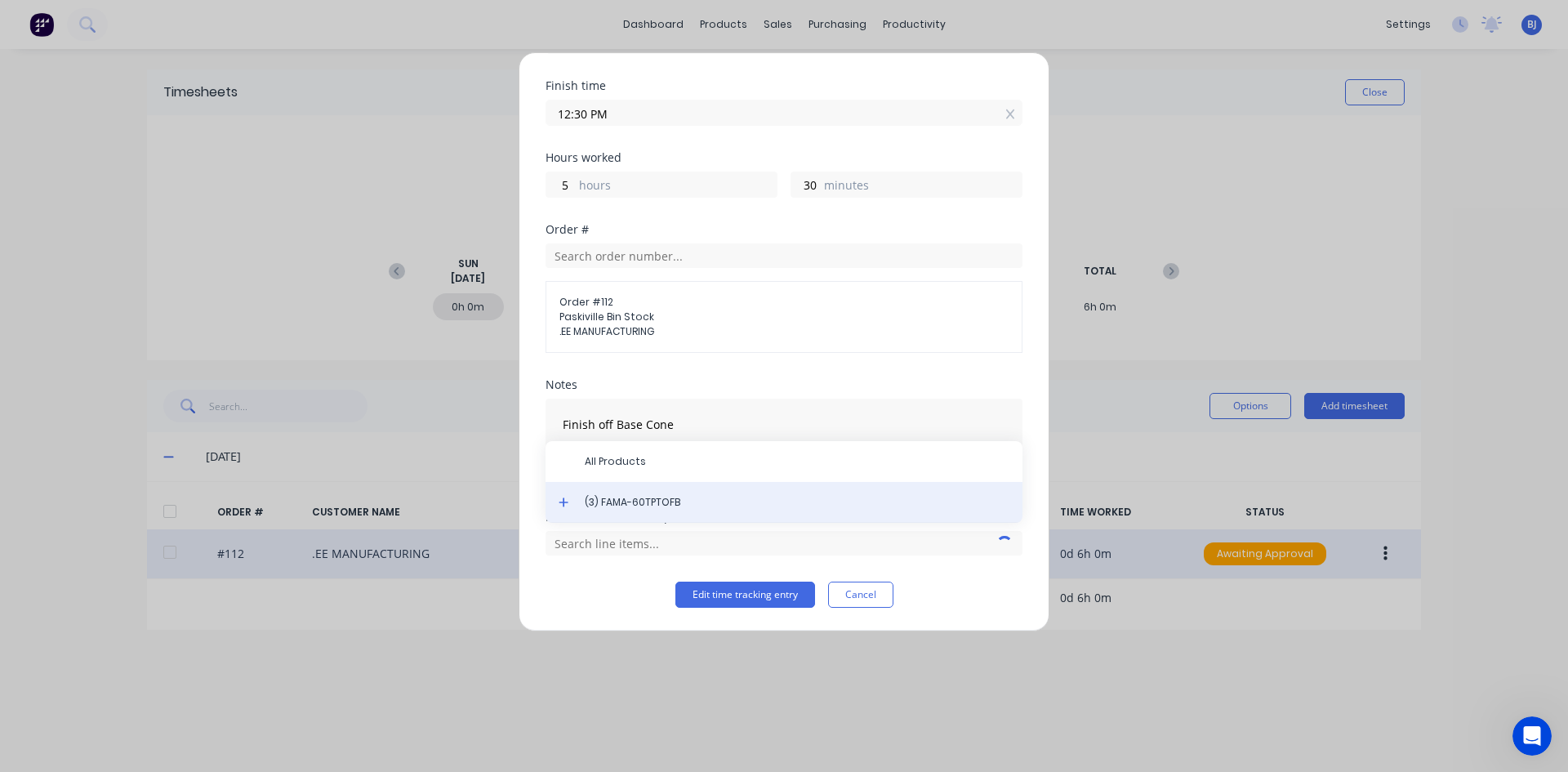
click at [625, 502] on span "(3) FAMA-60TPTOFB" at bounding box center [796, 502] width 424 height 15
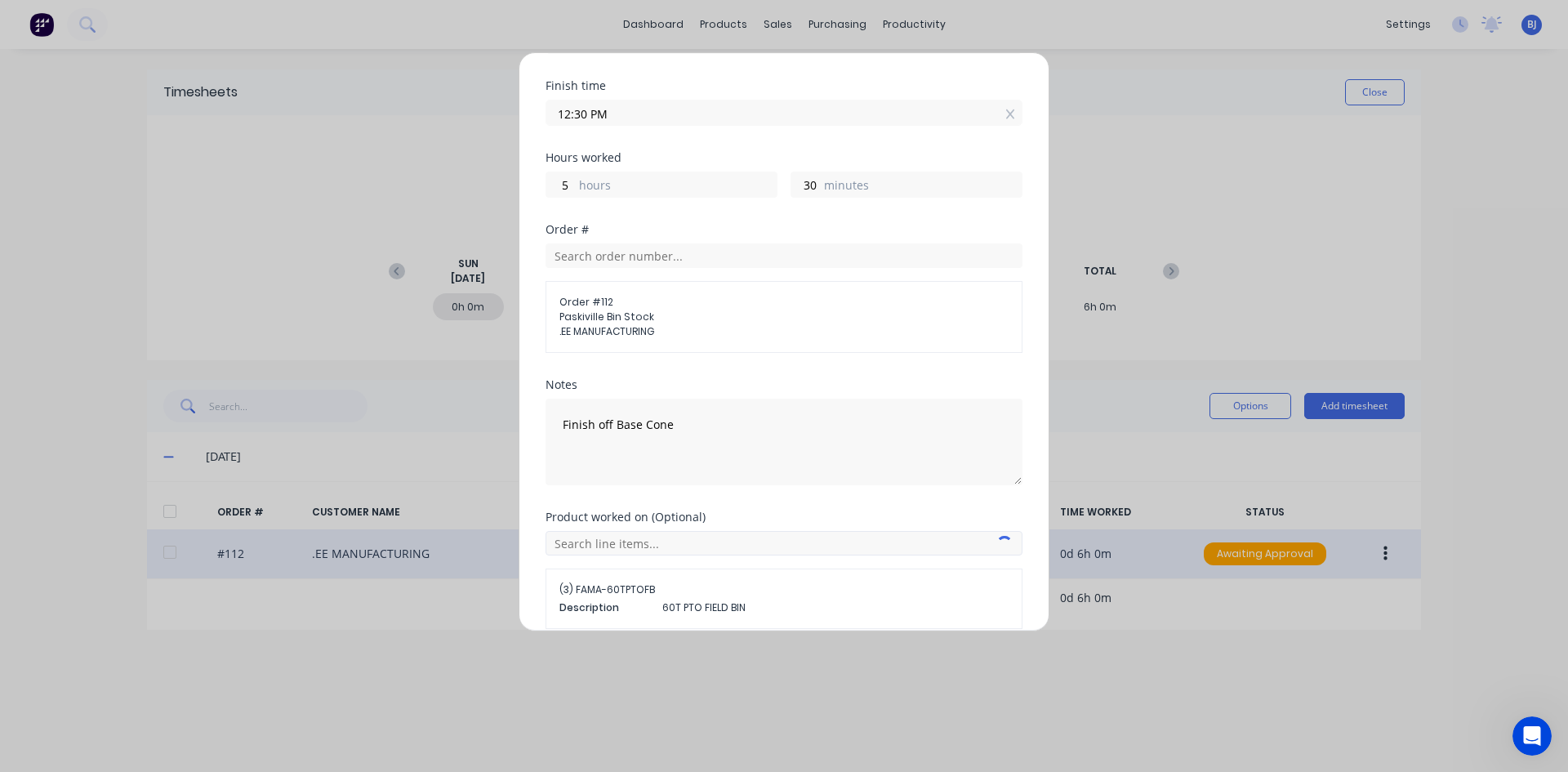
scroll to position [259, 0]
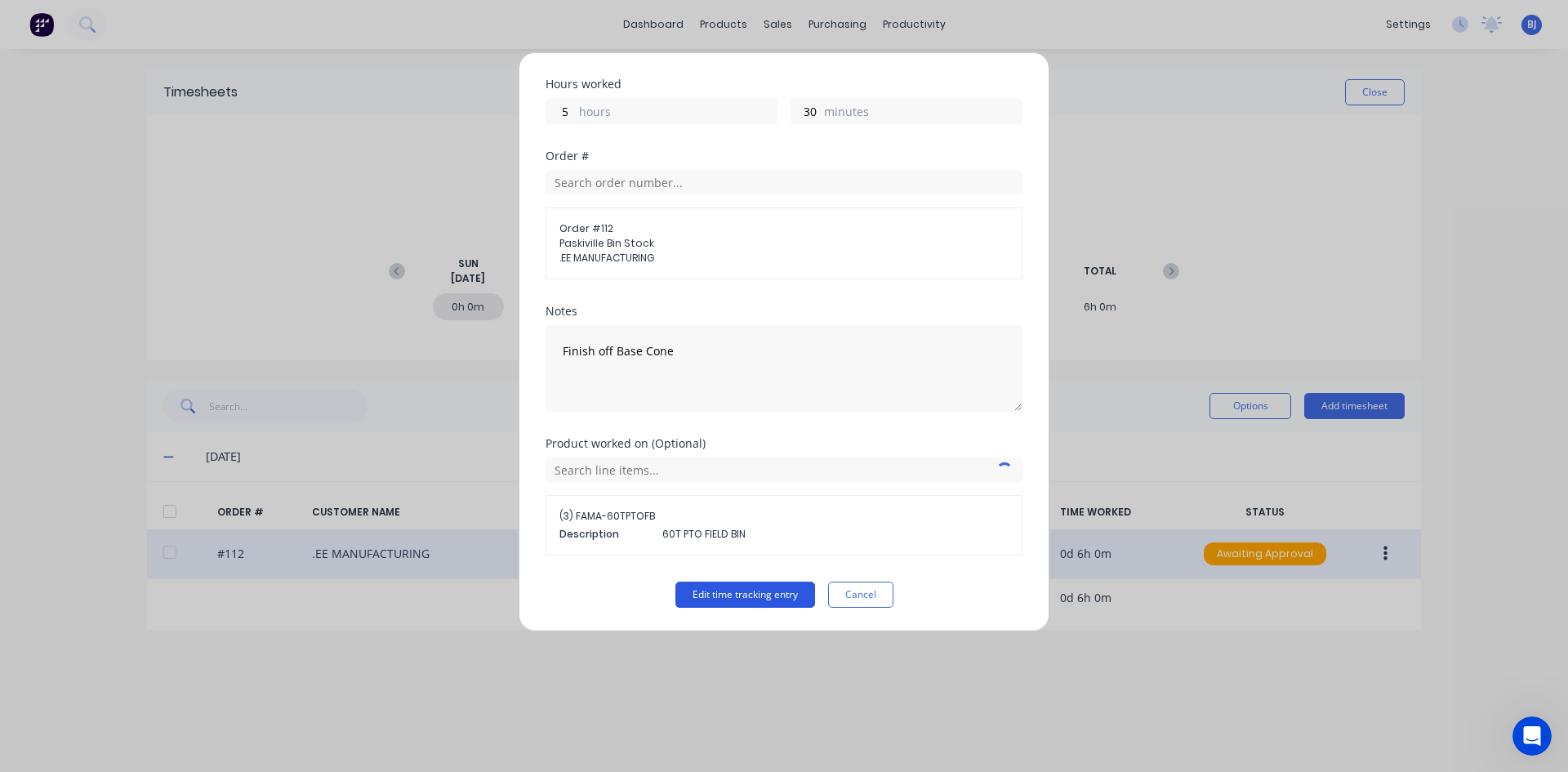
click at [704, 594] on button "Edit time tracking entry" at bounding box center [744, 595] width 140 height 26
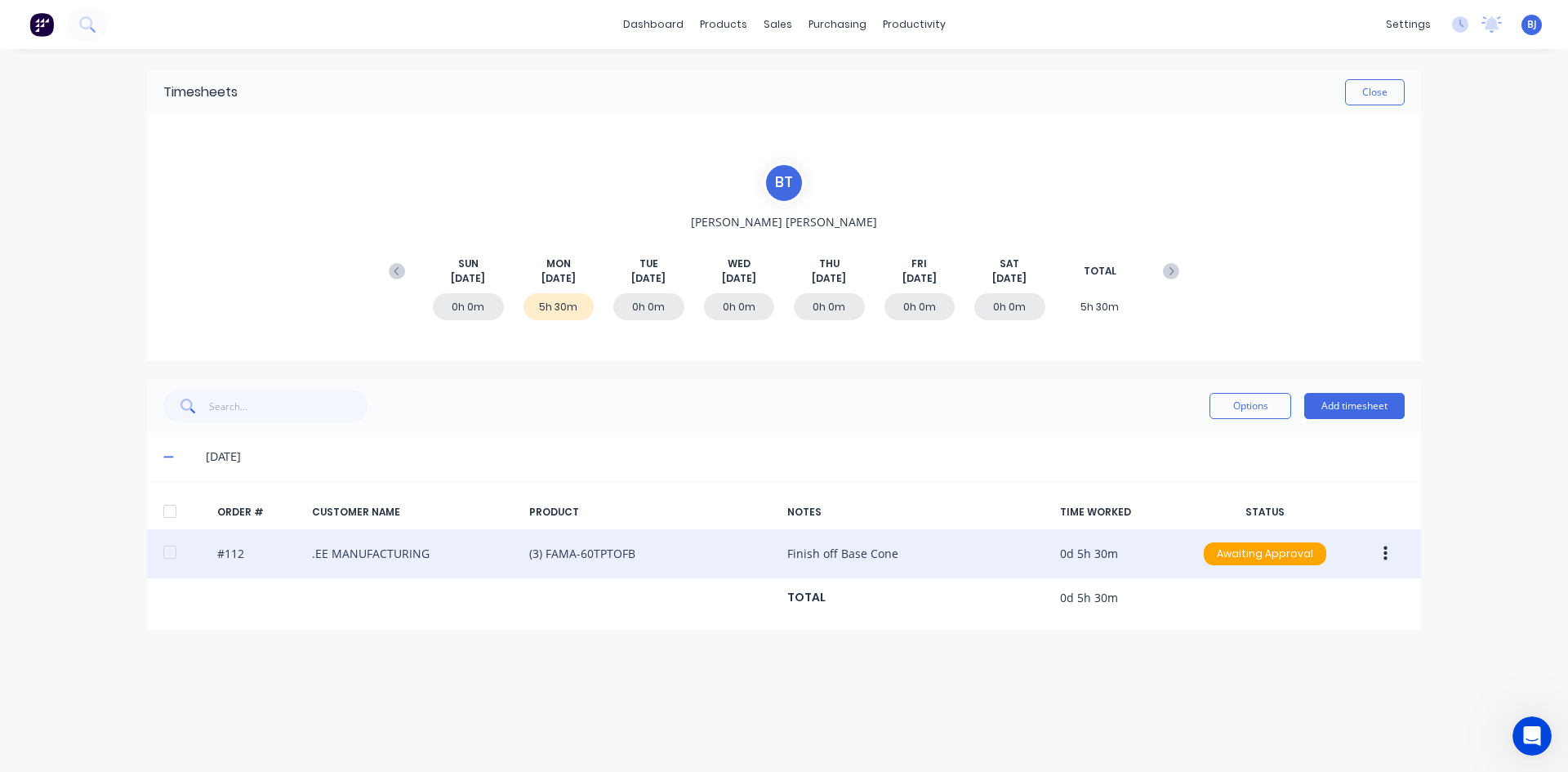
click at [1385, 556] on icon "button" at bounding box center [1384, 554] width 4 height 18
click at [1295, 691] on div "Duplicate" at bounding box center [1327, 694] width 126 height 24
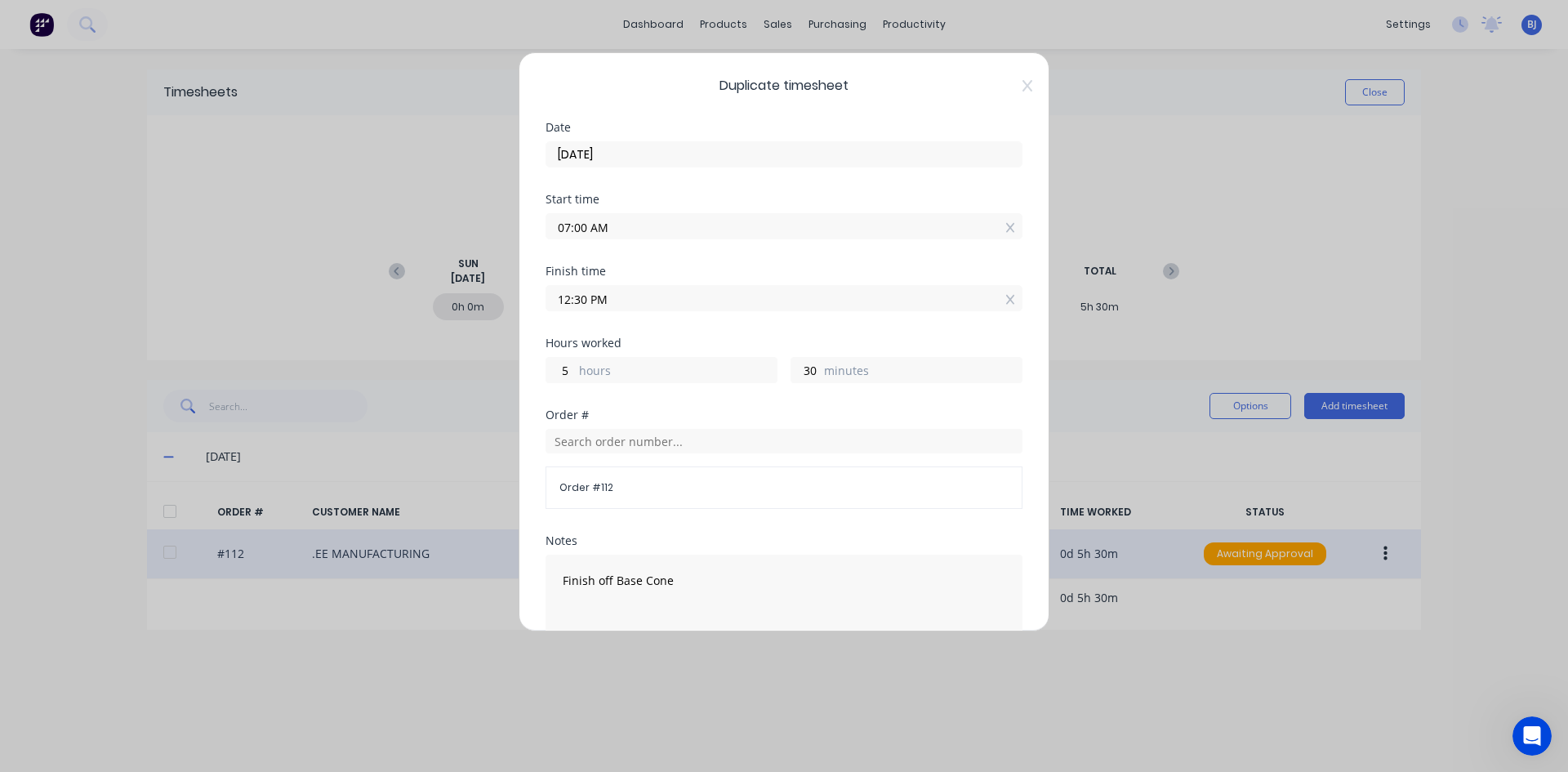
drag, startPoint x: 587, startPoint y: 225, endPoint x: 547, endPoint y: 244, distance: 44.3
click at [547, 244] on div "Start time 07:00 AM" at bounding box center [784, 229] width 477 height 72
click at [605, 229] on input "1.00 AM" at bounding box center [784, 227] width 476 height 25
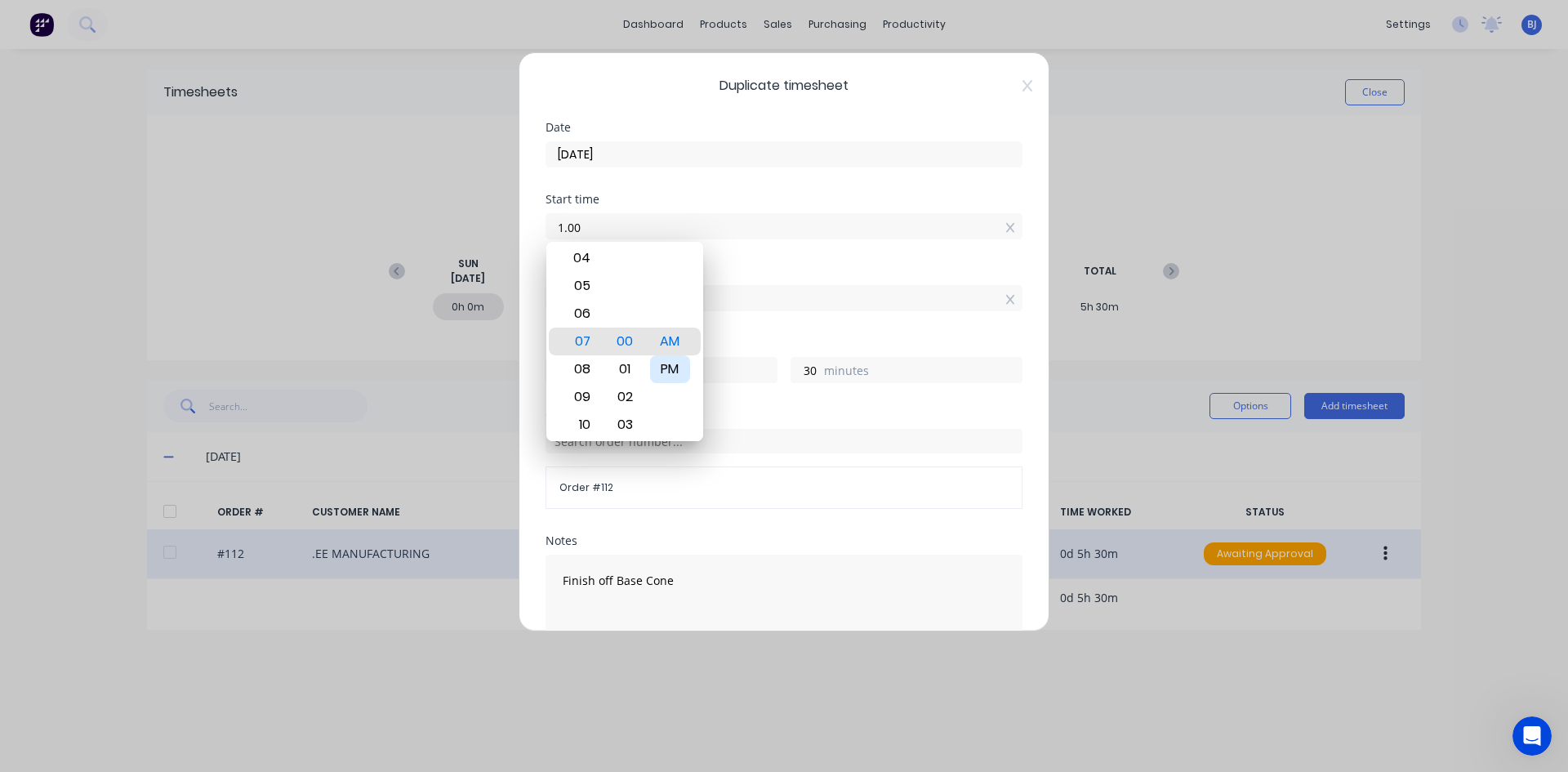
type input "01:00 AM"
type input "11"
click at [676, 369] on div "PM" at bounding box center [670, 369] width 40 height 28
type input "01:00 PM"
type input "0"
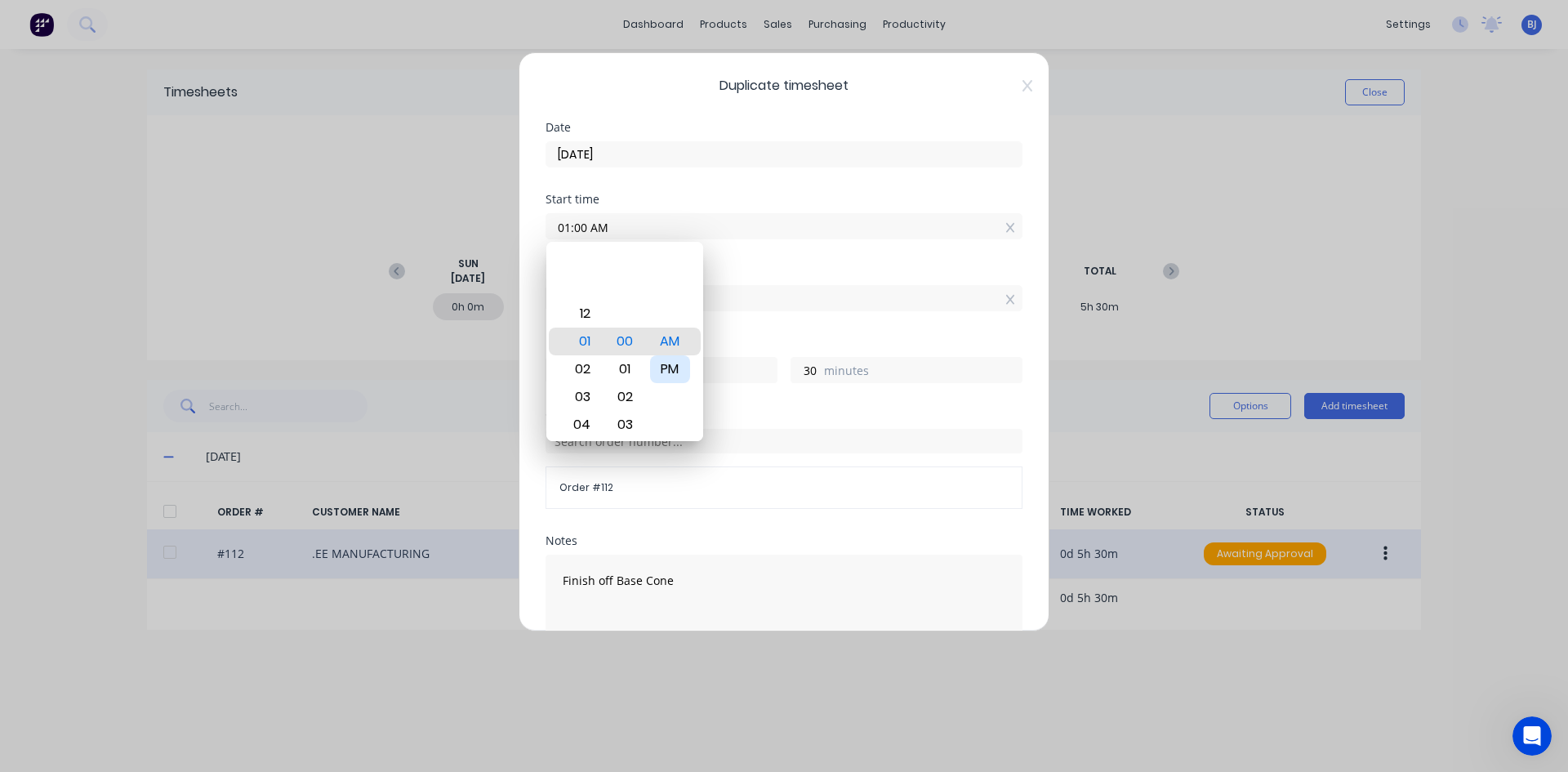
type input "-30"
click at [748, 264] on div "Start time 01:00 PM" at bounding box center [784, 229] width 477 height 72
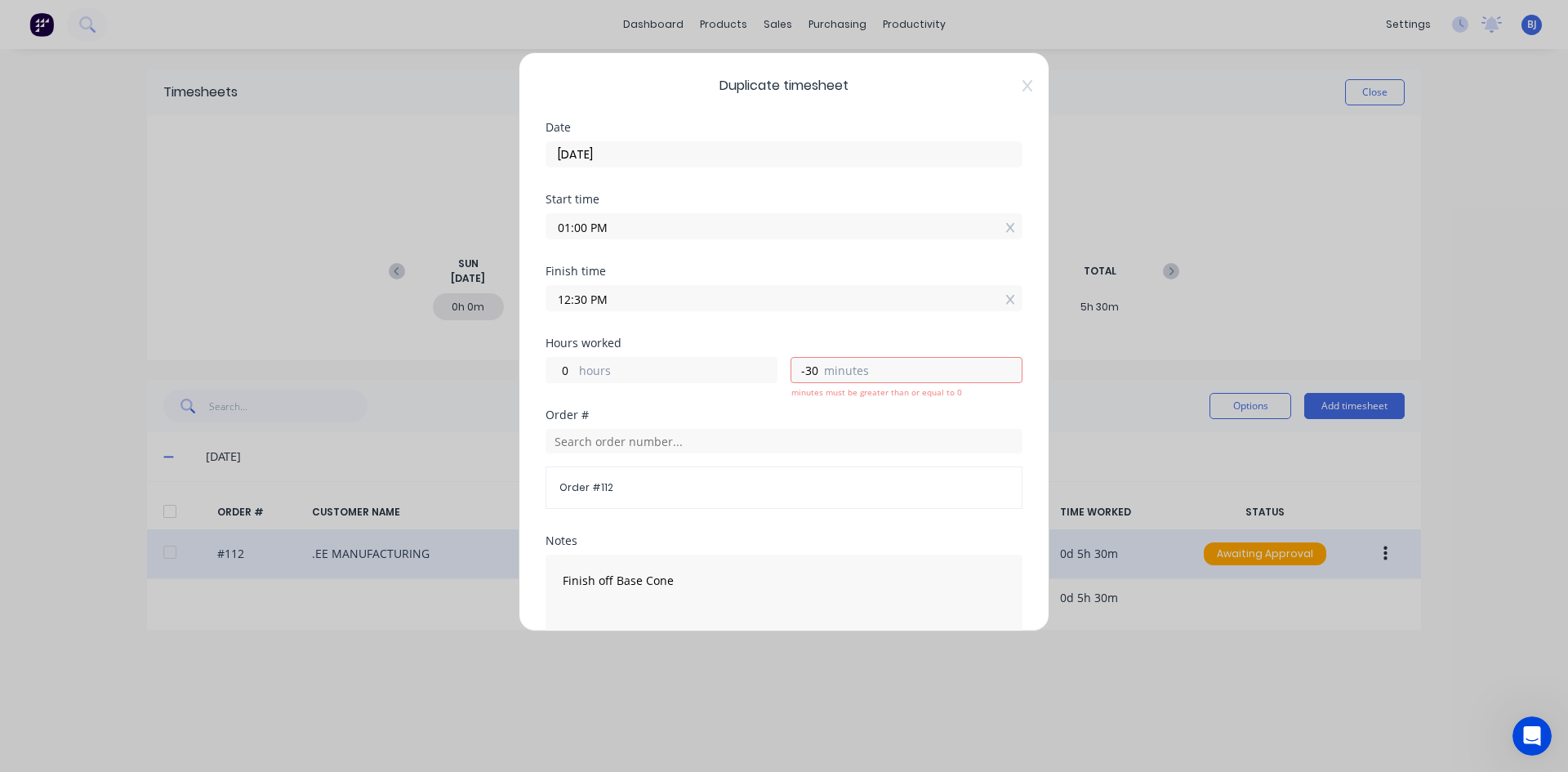
drag, startPoint x: 607, startPoint y: 300, endPoint x: 502, endPoint y: 331, distance: 109.5
click at [502, 331] on div "Duplicate timesheet Date [DATE] Start time 01:00 PM Finish time 12:30 PM Hours …" at bounding box center [784, 386] width 1568 height 772
type input "04:00 AM"
type input "-9"
type input "0"
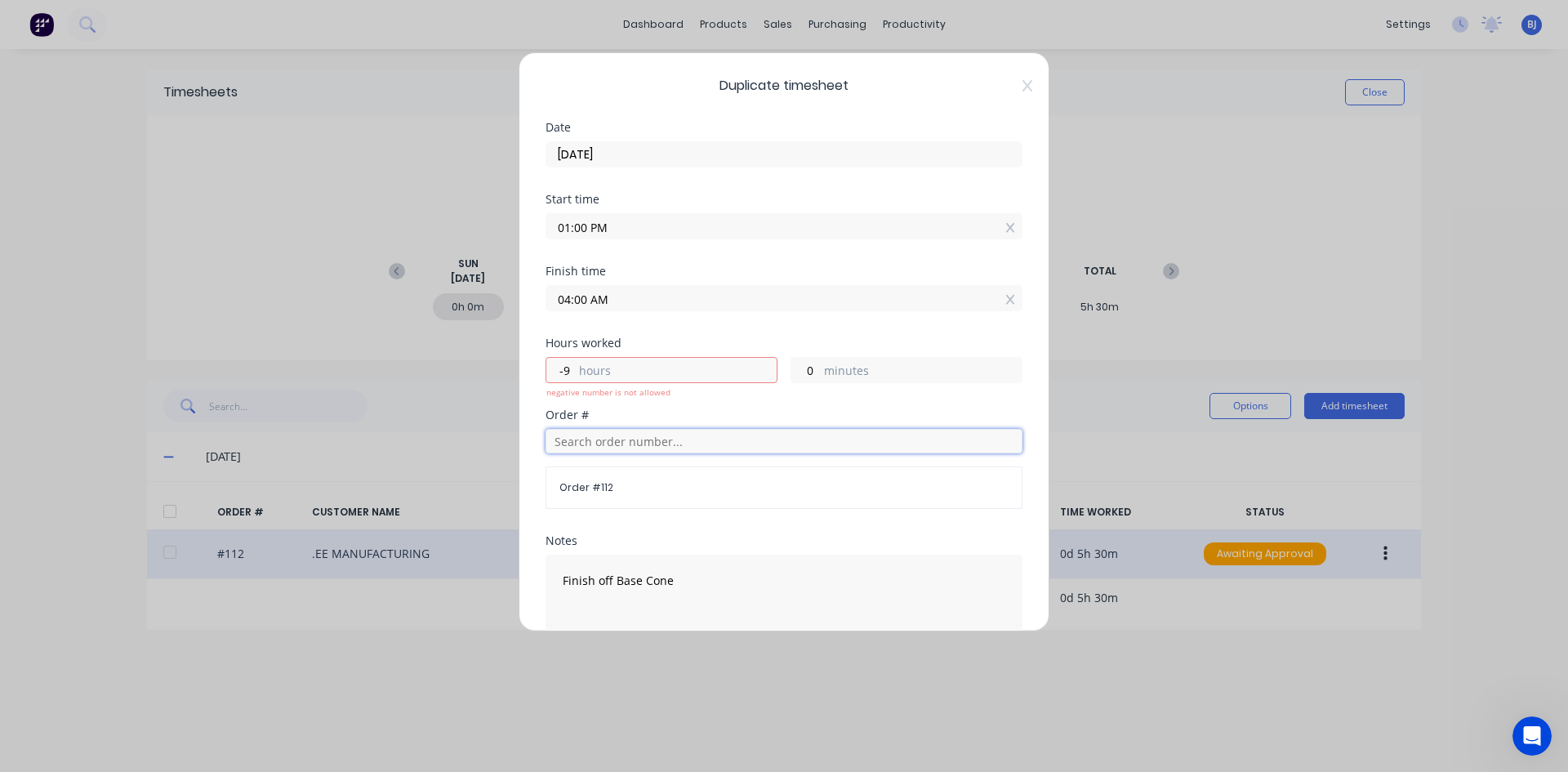
click at [747, 436] on input "text" at bounding box center [784, 441] width 477 height 25
click at [621, 299] on input "04:00 AM" at bounding box center [784, 299] width 476 height 25
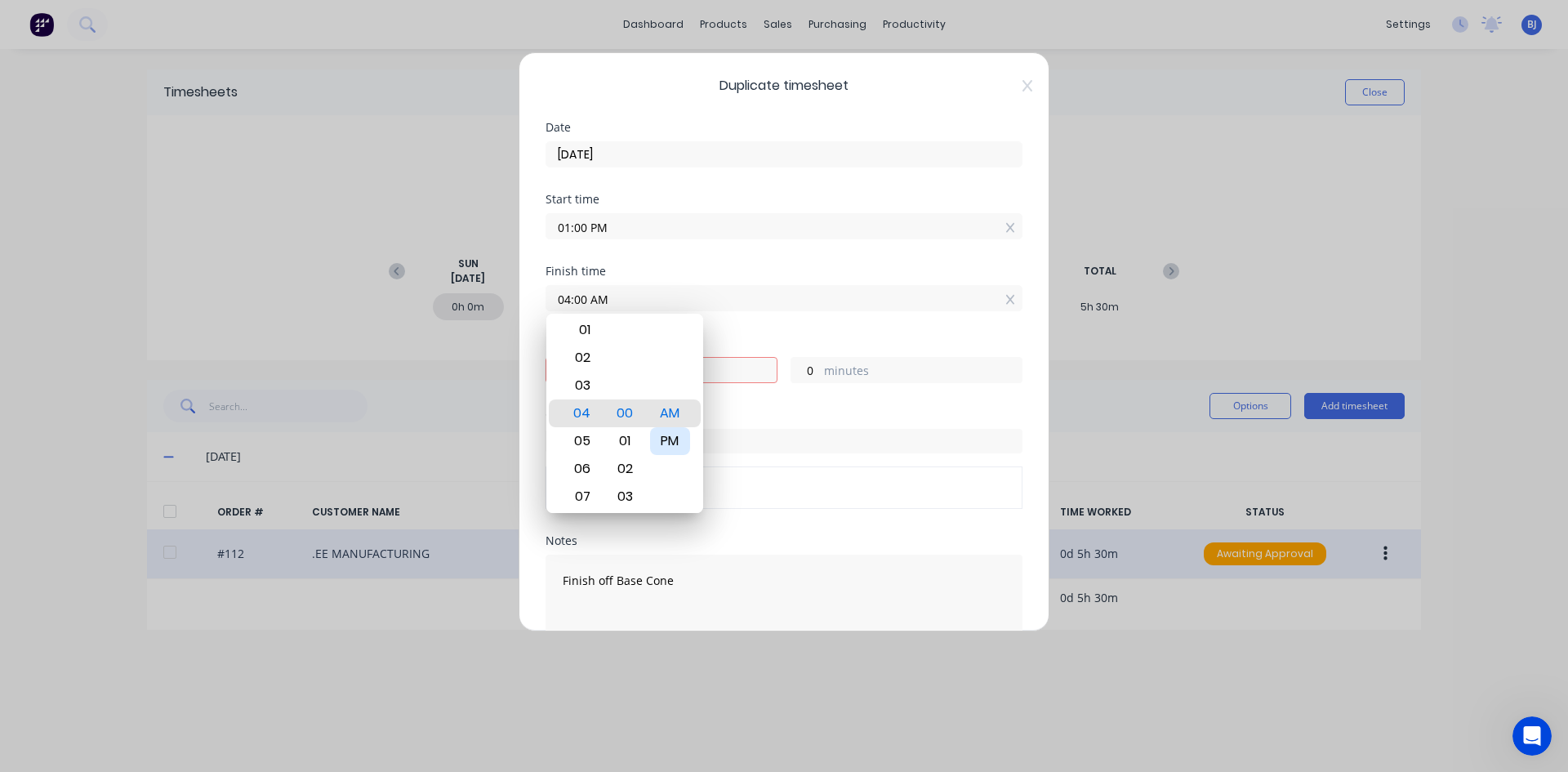
click at [675, 435] on div "PM" at bounding box center [670, 441] width 40 height 28
type input "04:00 PM"
type input "3"
click at [719, 324] on div "Finish time 04:00 PM" at bounding box center [784, 301] width 477 height 72
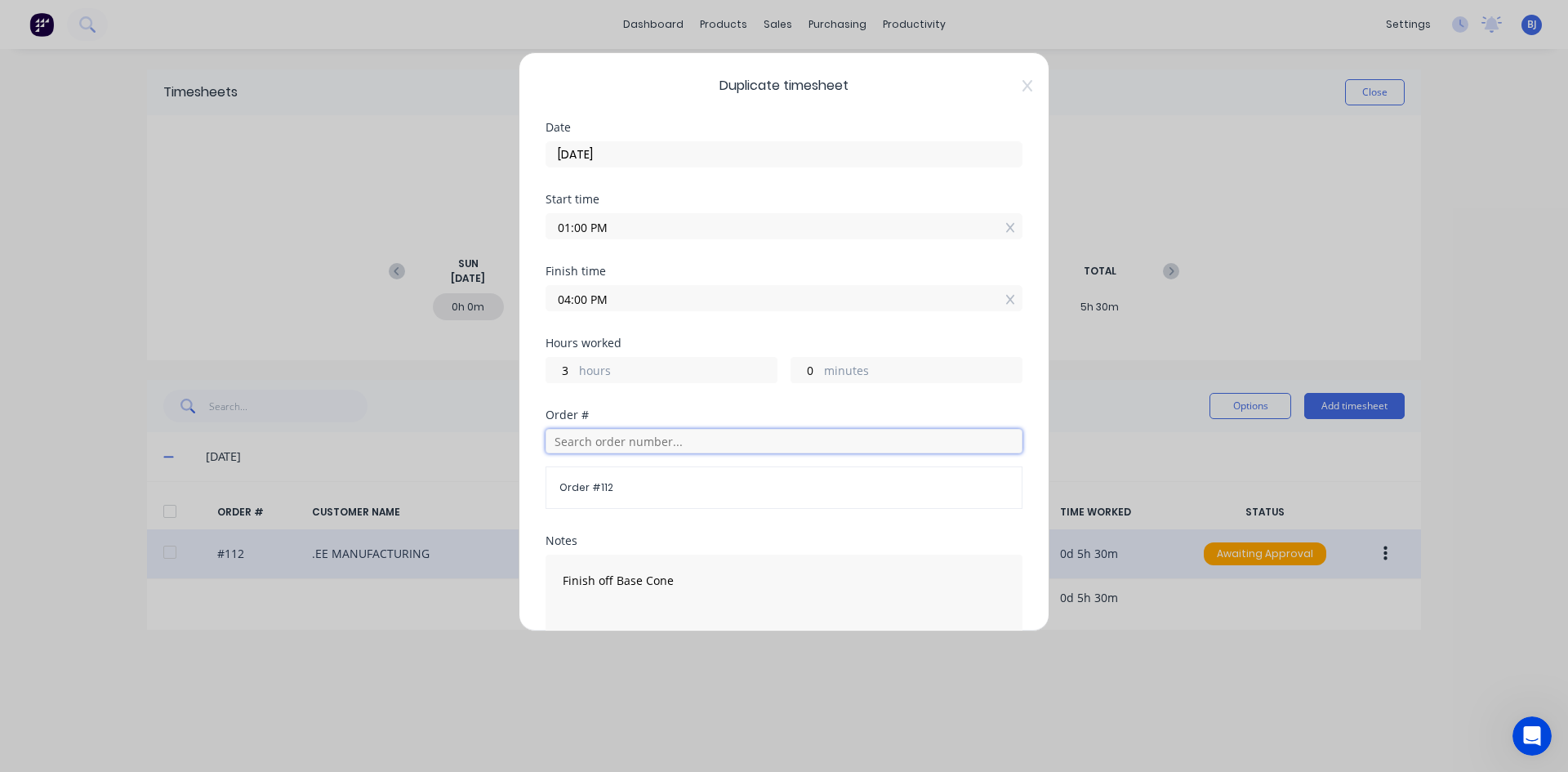
click at [584, 443] on input "text" at bounding box center [784, 441] width 477 height 25
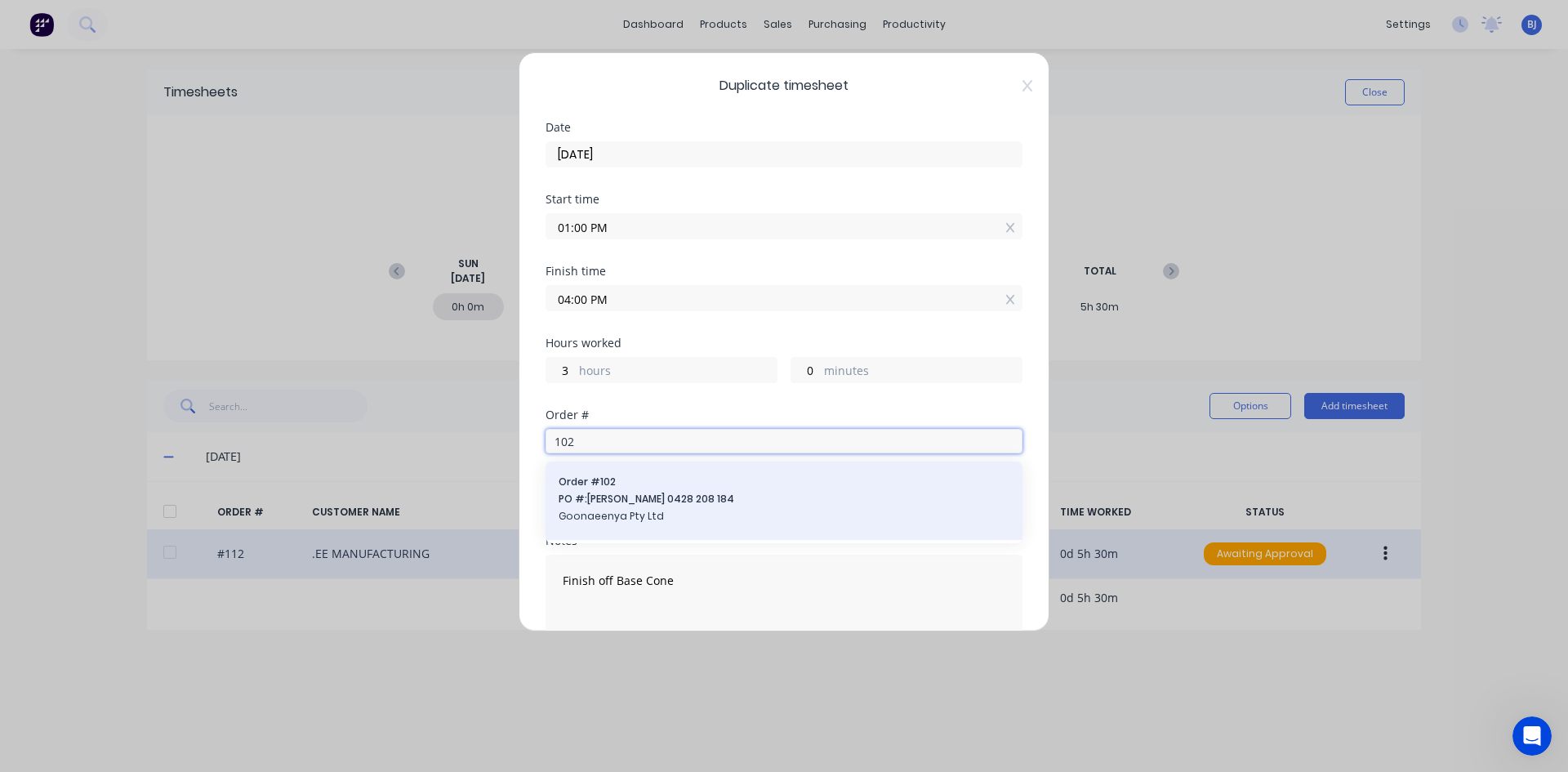
type input "102"
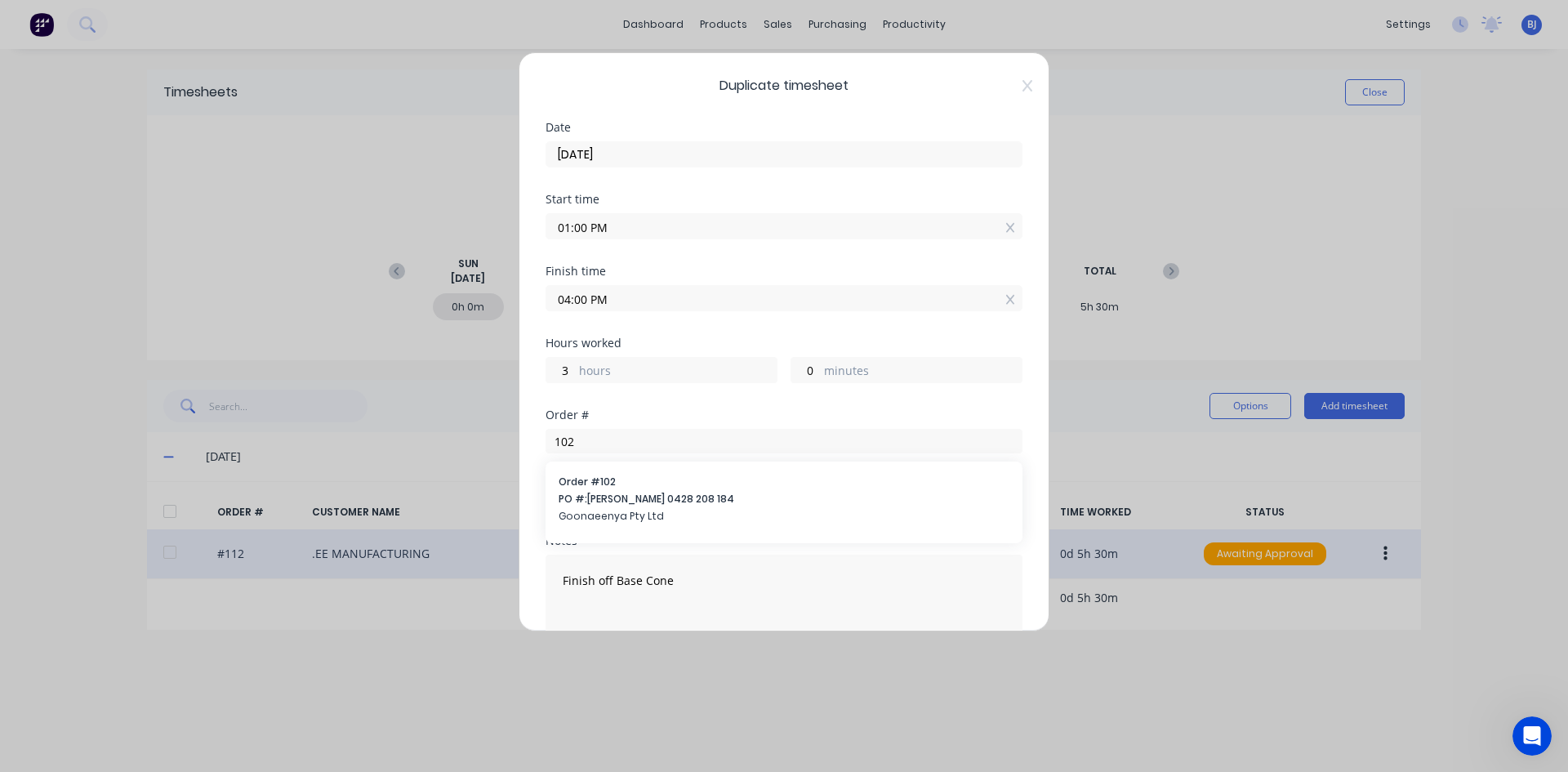
click at [615, 482] on span "Order # 102" at bounding box center [783, 482] width 451 height 15
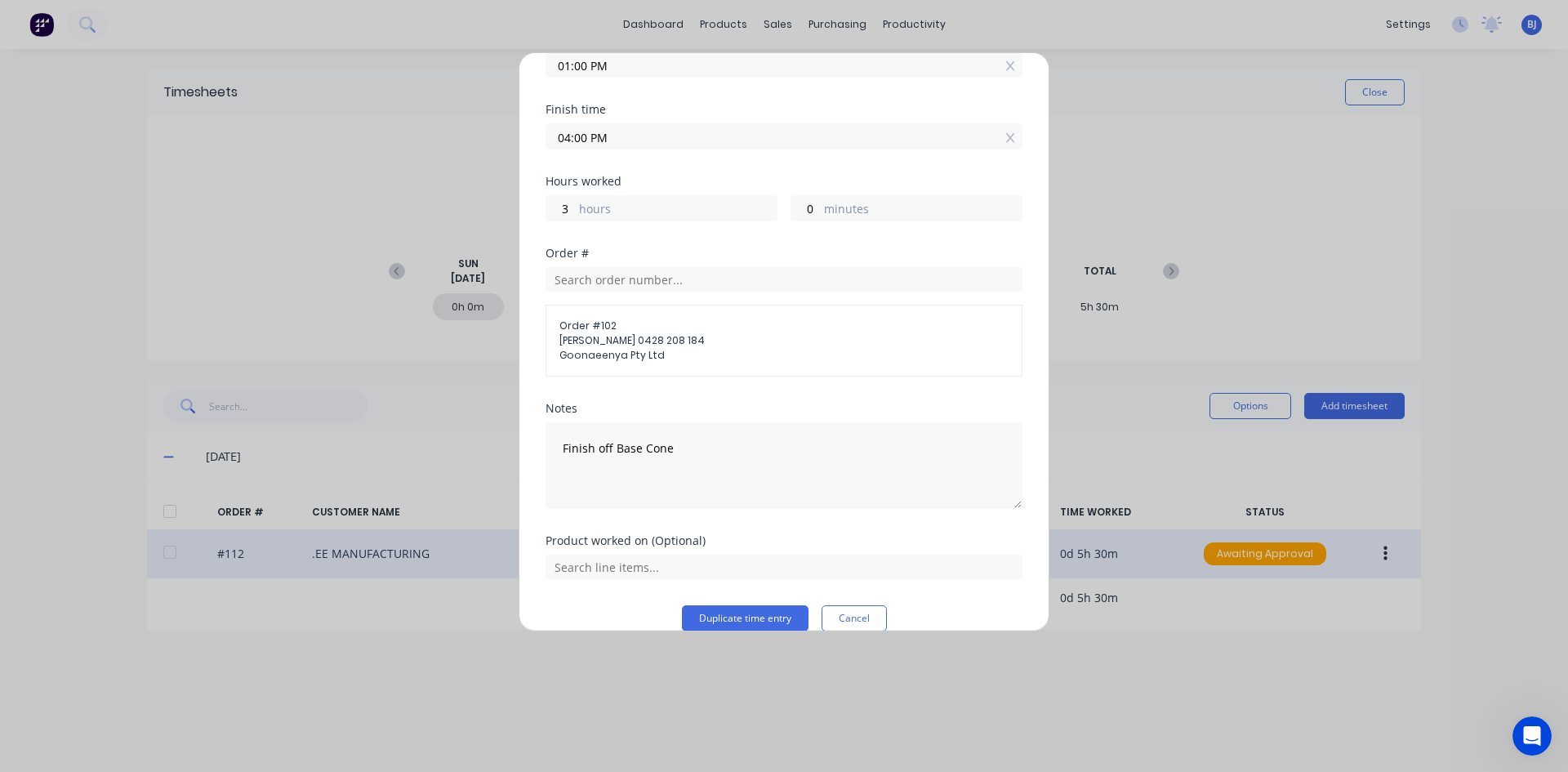
scroll to position [163, 0]
drag, startPoint x: 672, startPoint y: 447, endPoint x: 638, endPoint y: 547, distance: 105.6
click at [552, 478] on textarea "Finish off Base Cone" at bounding box center [784, 463] width 477 height 87
type textarea "c"
type textarea "Cut legs for Base"
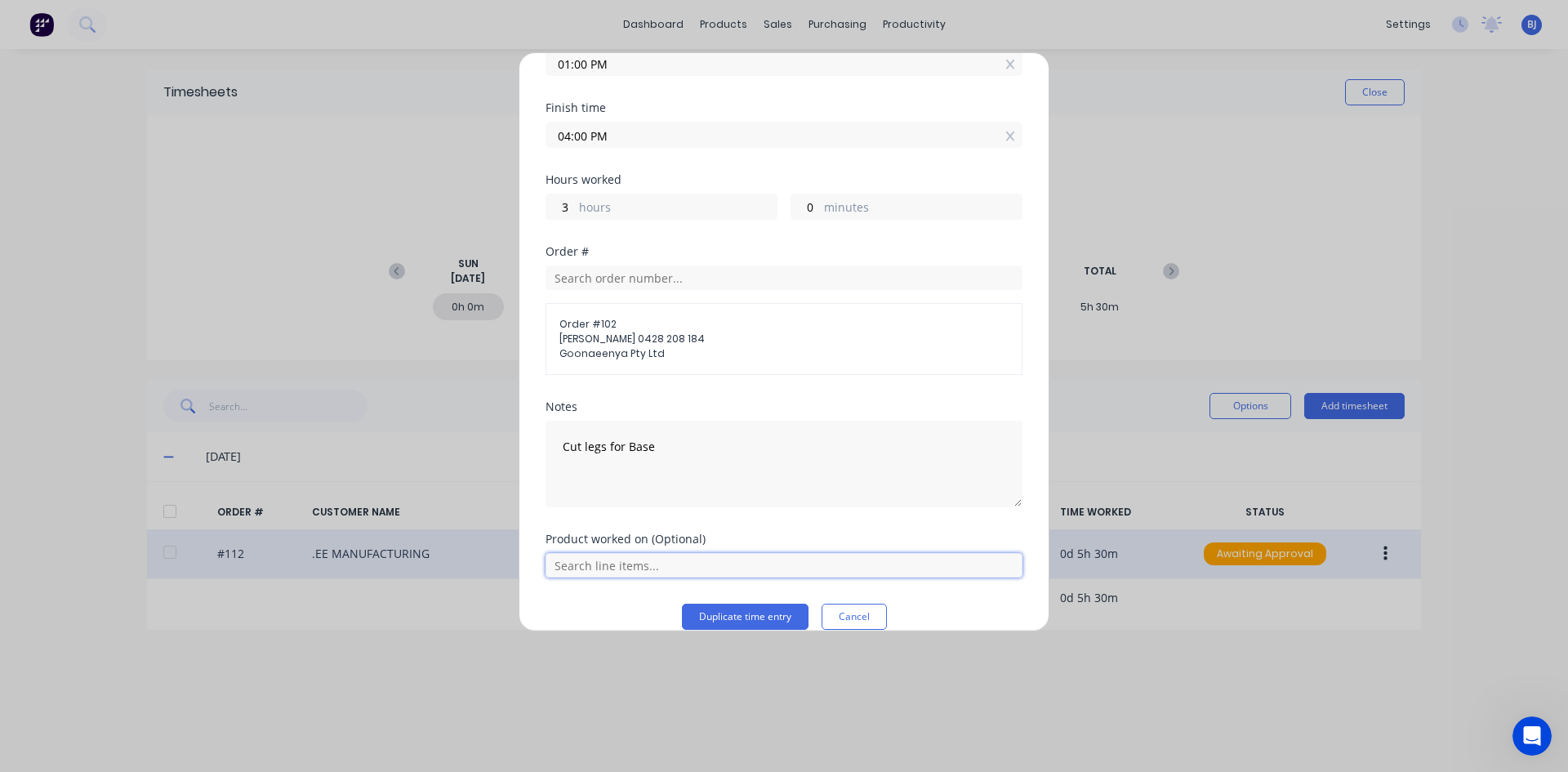
click at [711, 563] on input "text" at bounding box center [784, 565] width 477 height 25
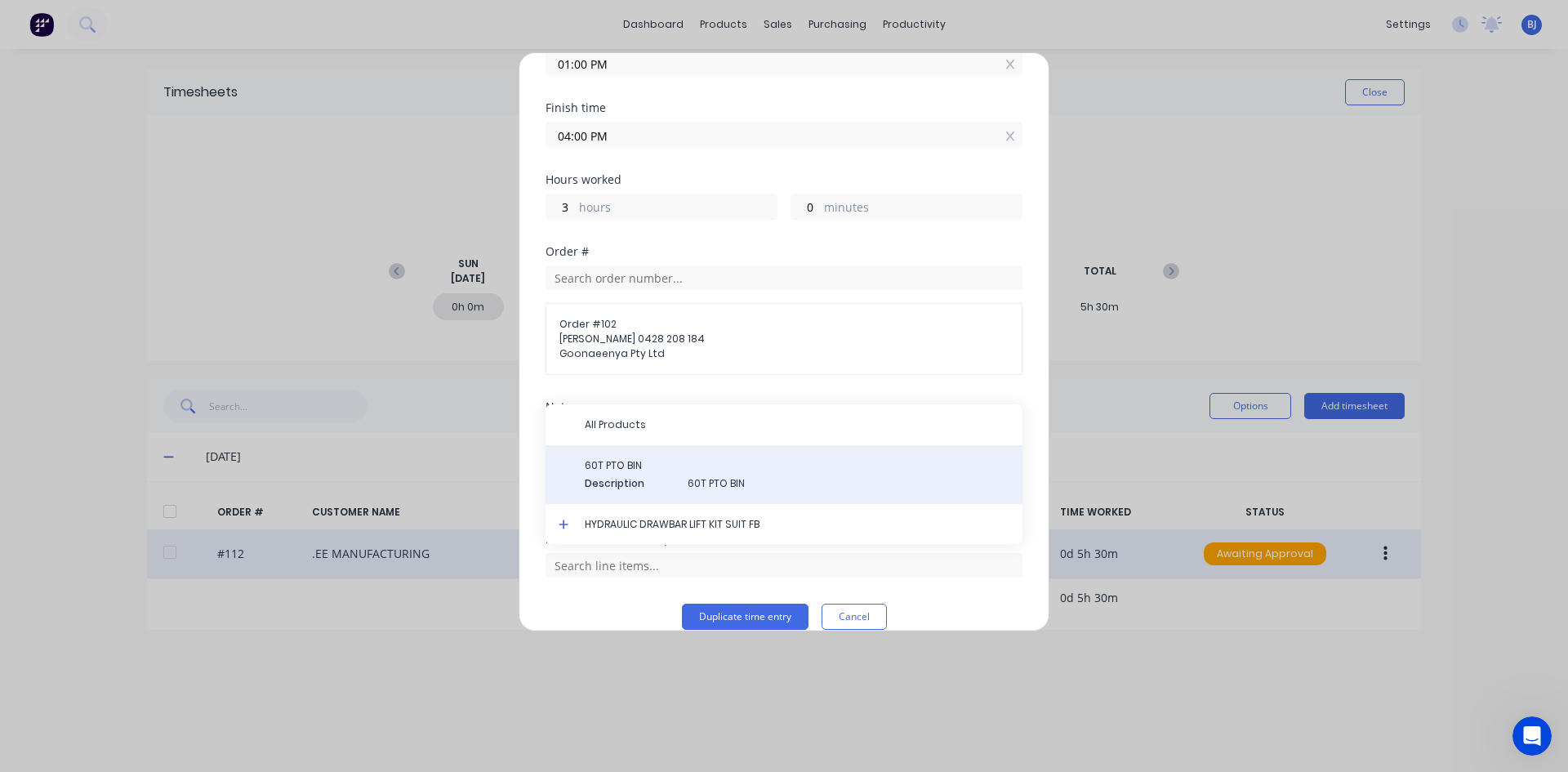
click at [651, 465] on span "60T PTO BIN" at bounding box center [796, 466] width 424 height 15
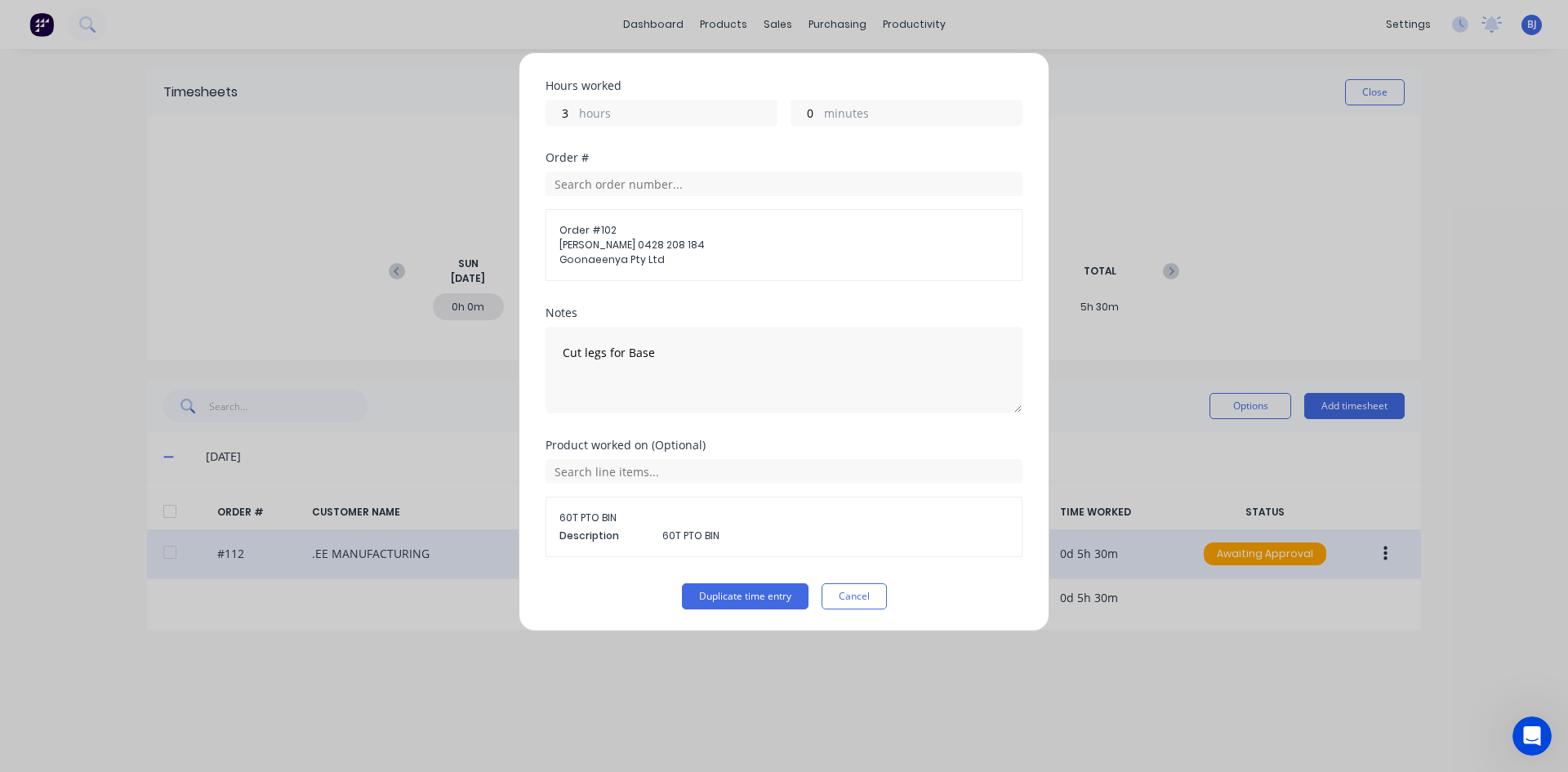
scroll to position [259, 0]
click at [719, 591] on button "Duplicate time entry" at bounding box center [744, 595] width 127 height 26
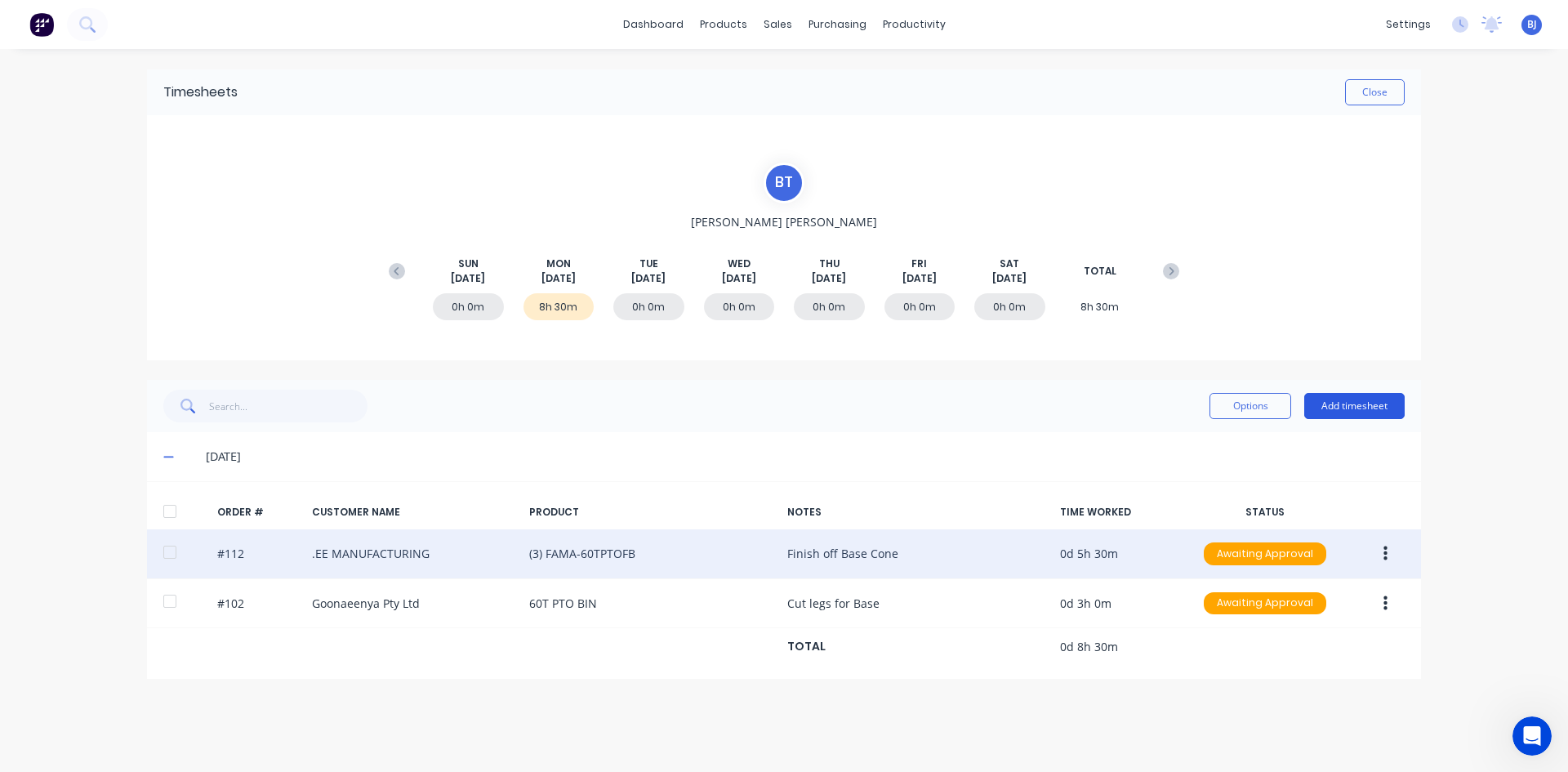
click at [1330, 403] on button "Add timesheet" at bounding box center [1354, 406] width 100 height 26
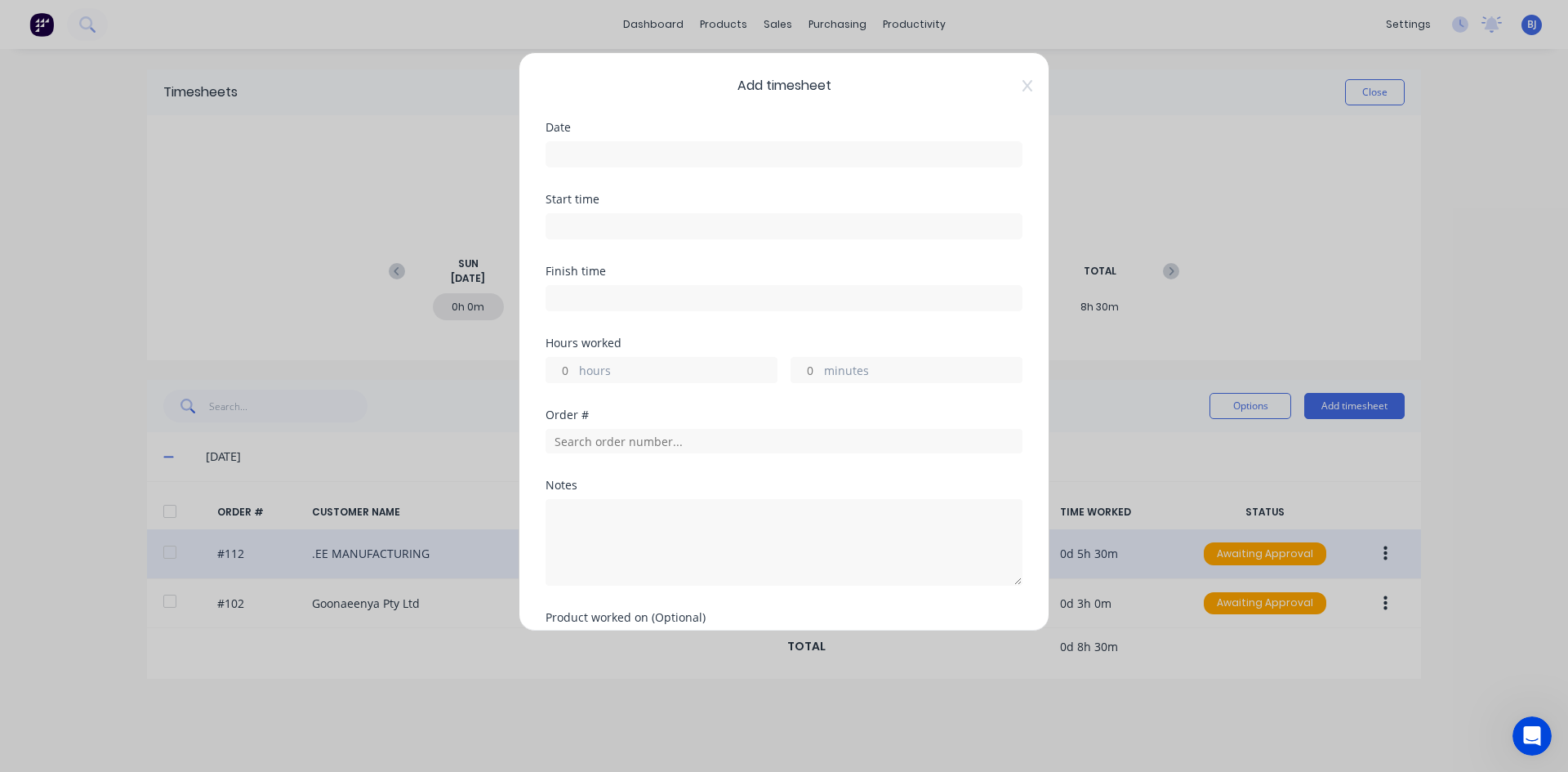
click at [573, 155] on input at bounding box center [784, 155] width 476 height 25
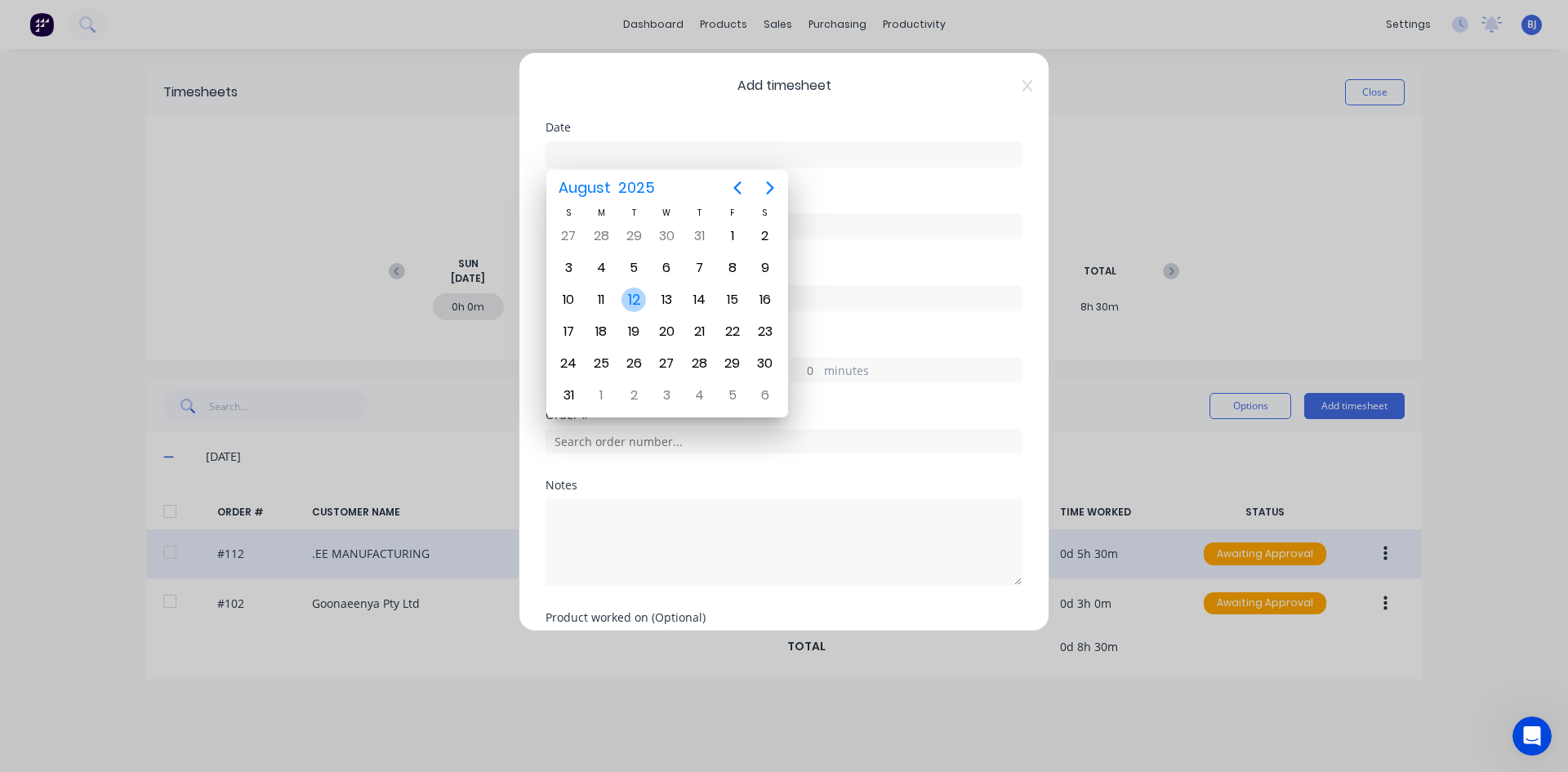
click at [638, 295] on div "12" at bounding box center [633, 300] width 25 height 25
type input "[DATE]"
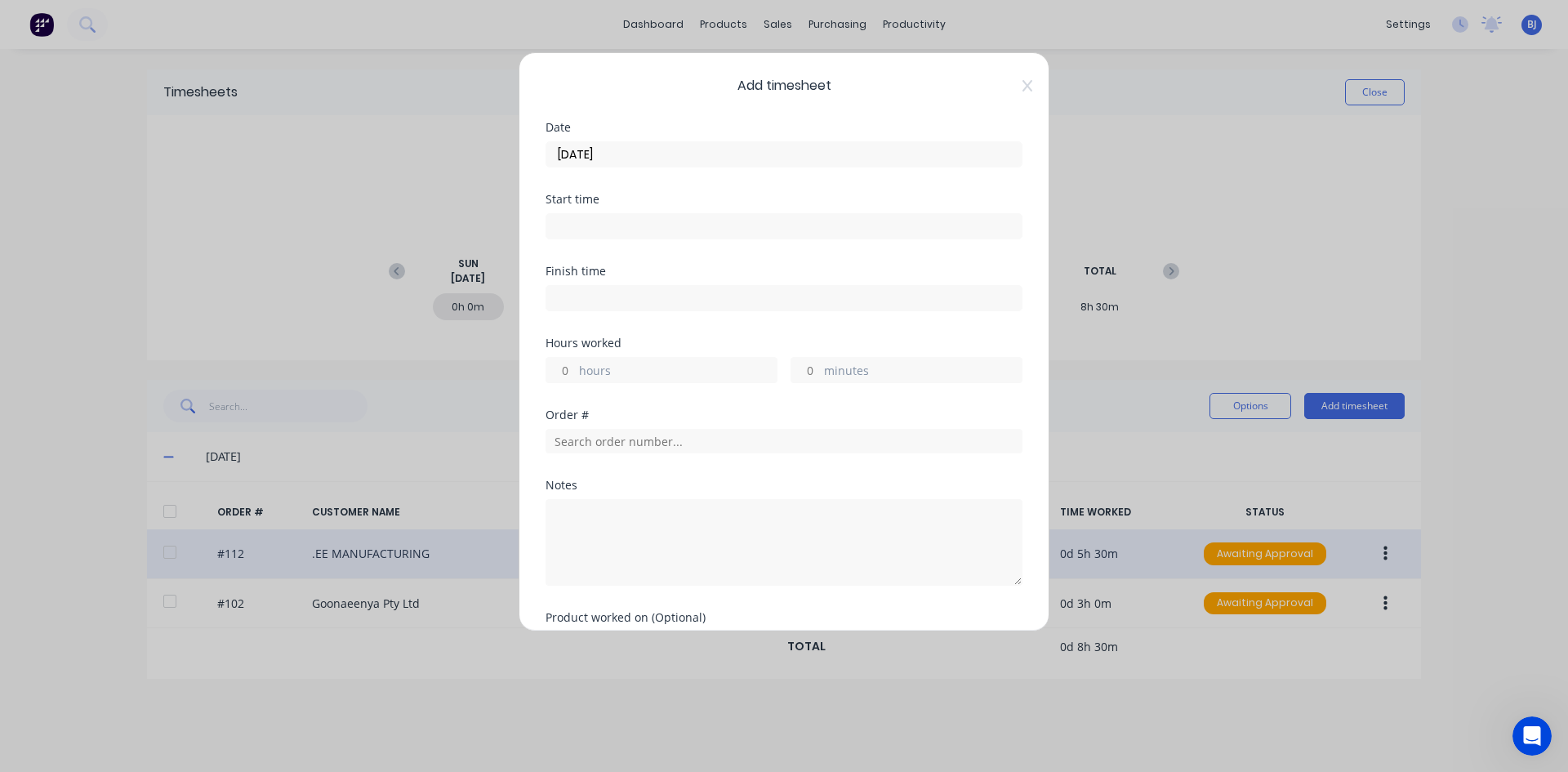
click at [578, 218] on input at bounding box center [784, 227] width 476 height 25
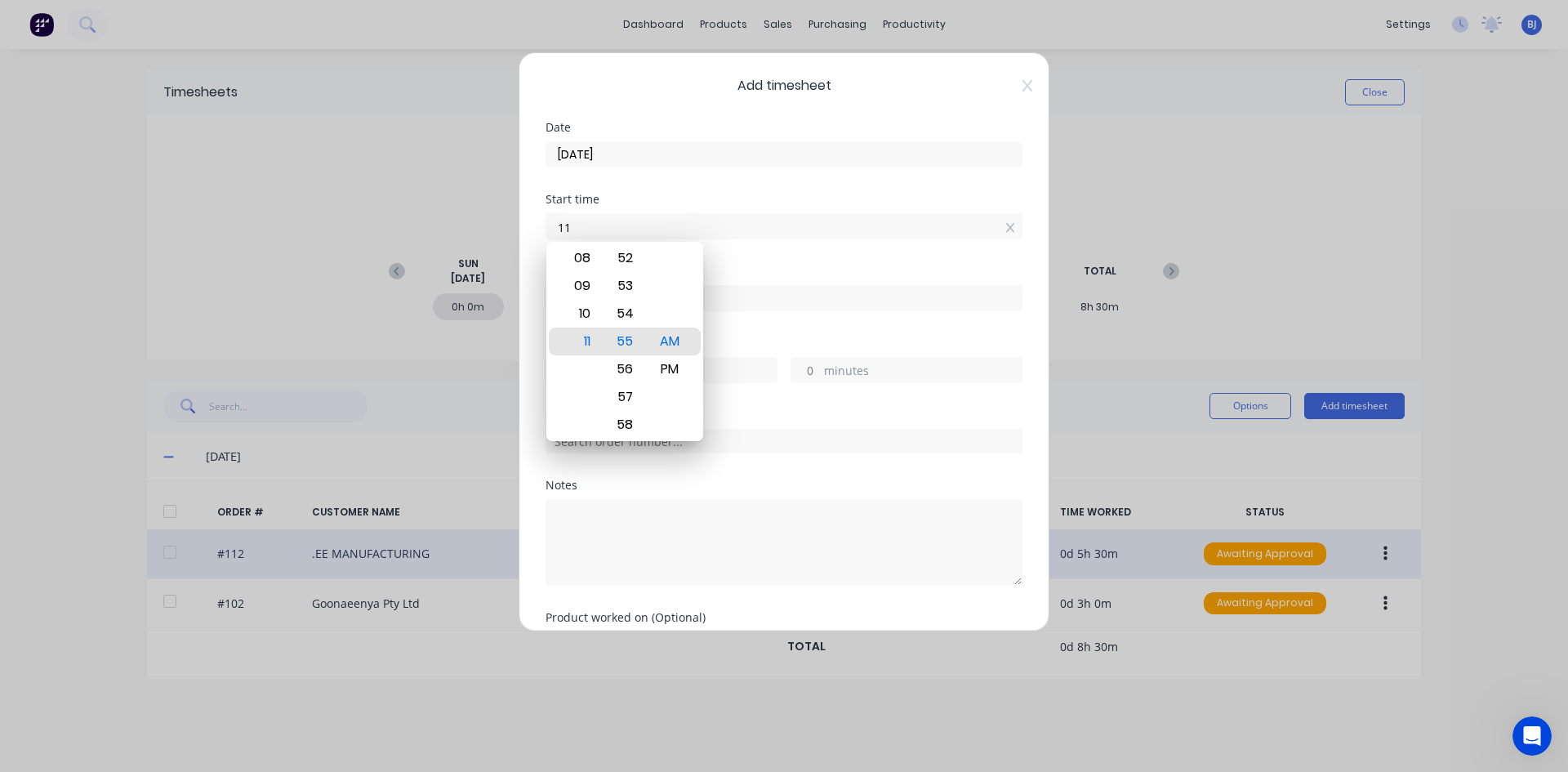
type input "1"
type input "07:00 AM"
click at [675, 344] on div "AM" at bounding box center [670, 342] width 40 height 28
click at [761, 258] on div "Start time 07:00 AM" at bounding box center [784, 229] width 477 height 72
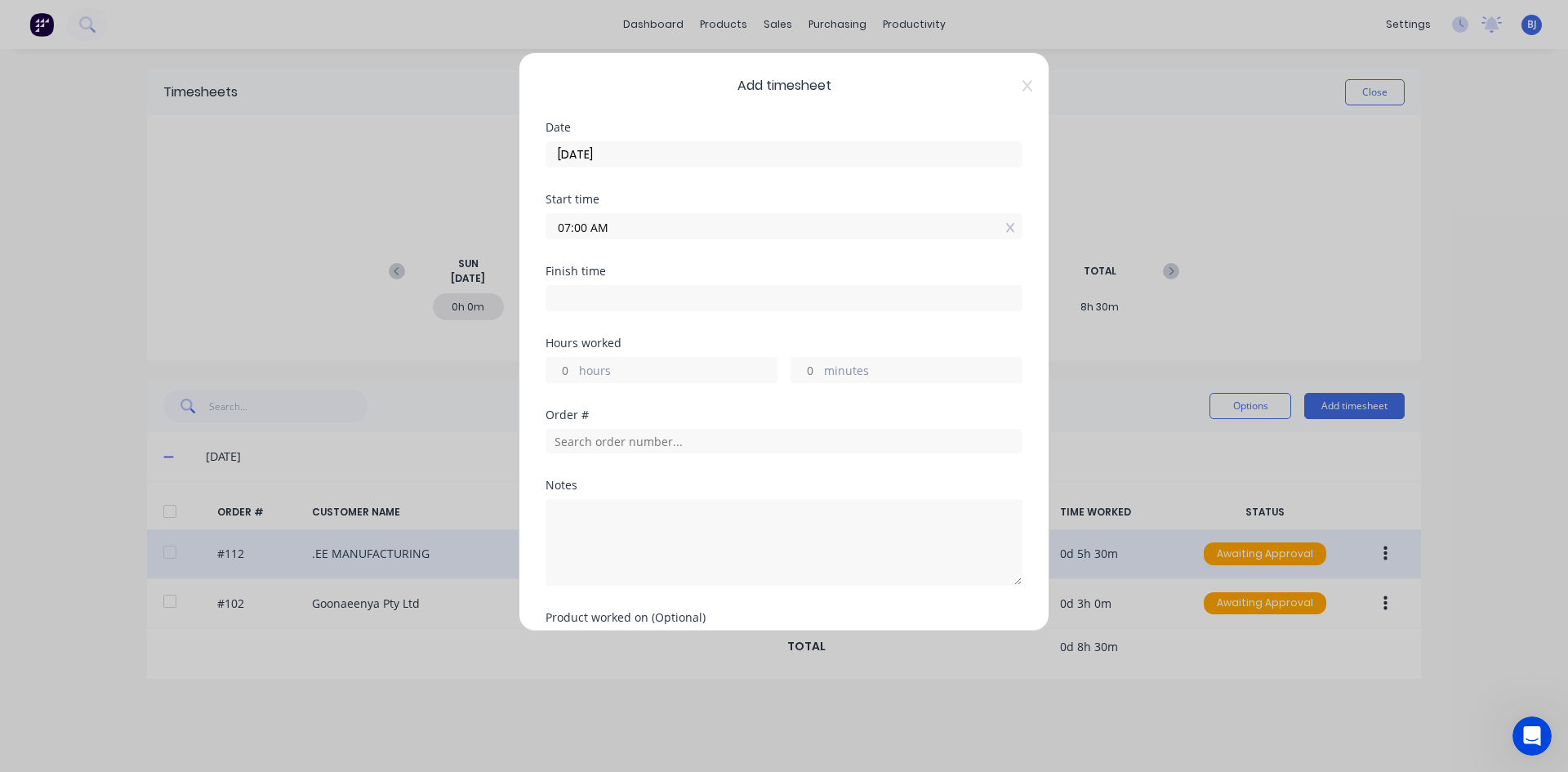
click at [576, 298] on input at bounding box center [784, 299] width 476 height 25
type input "11:55 AM"
type input "4"
type input "55"
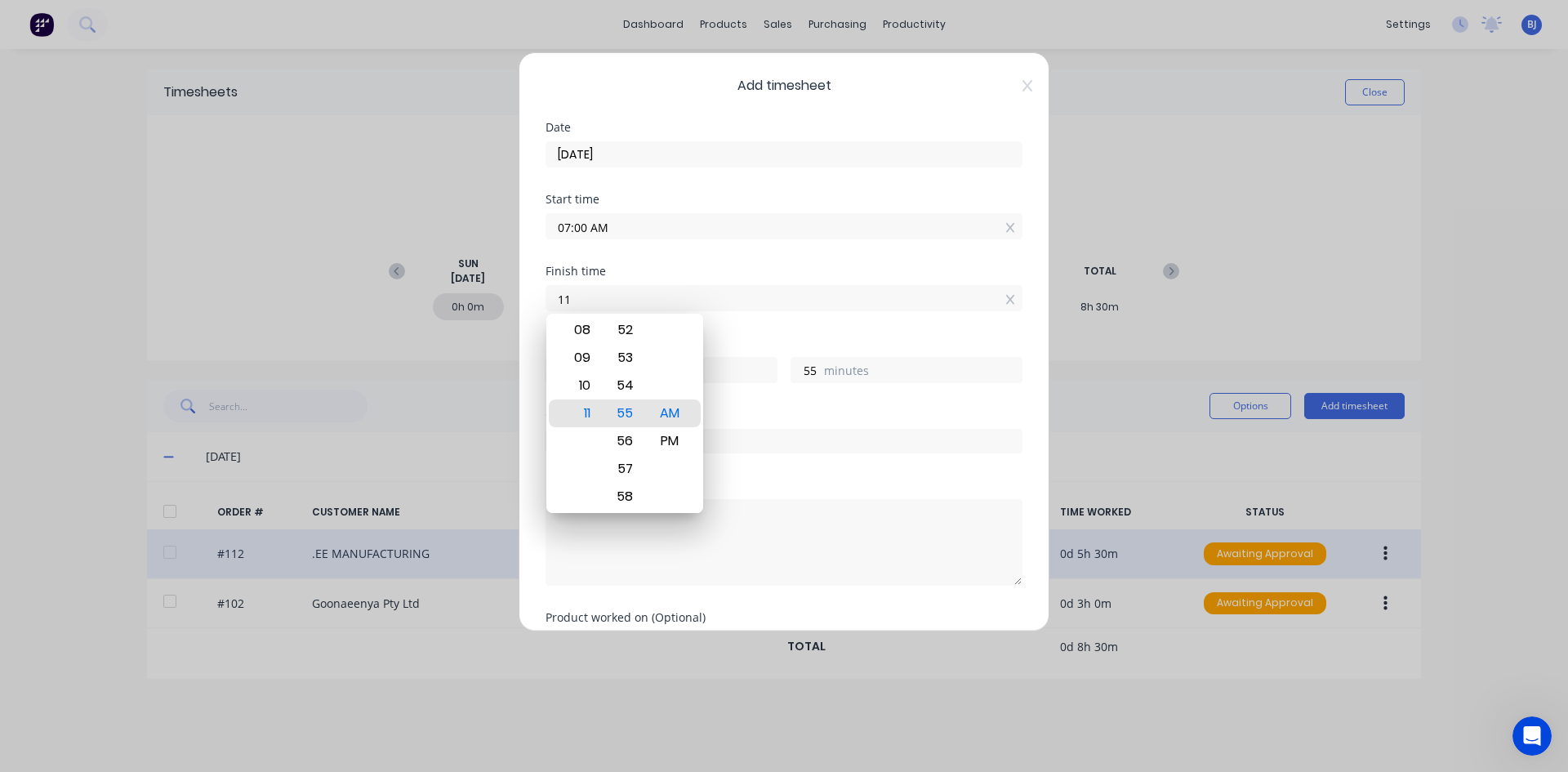
type input "1"
type input "01:00 AM"
type input "-6"
type input "0"
click at [666, 444] on div "PM" at bounding box center [670, 441] width 40 height 28
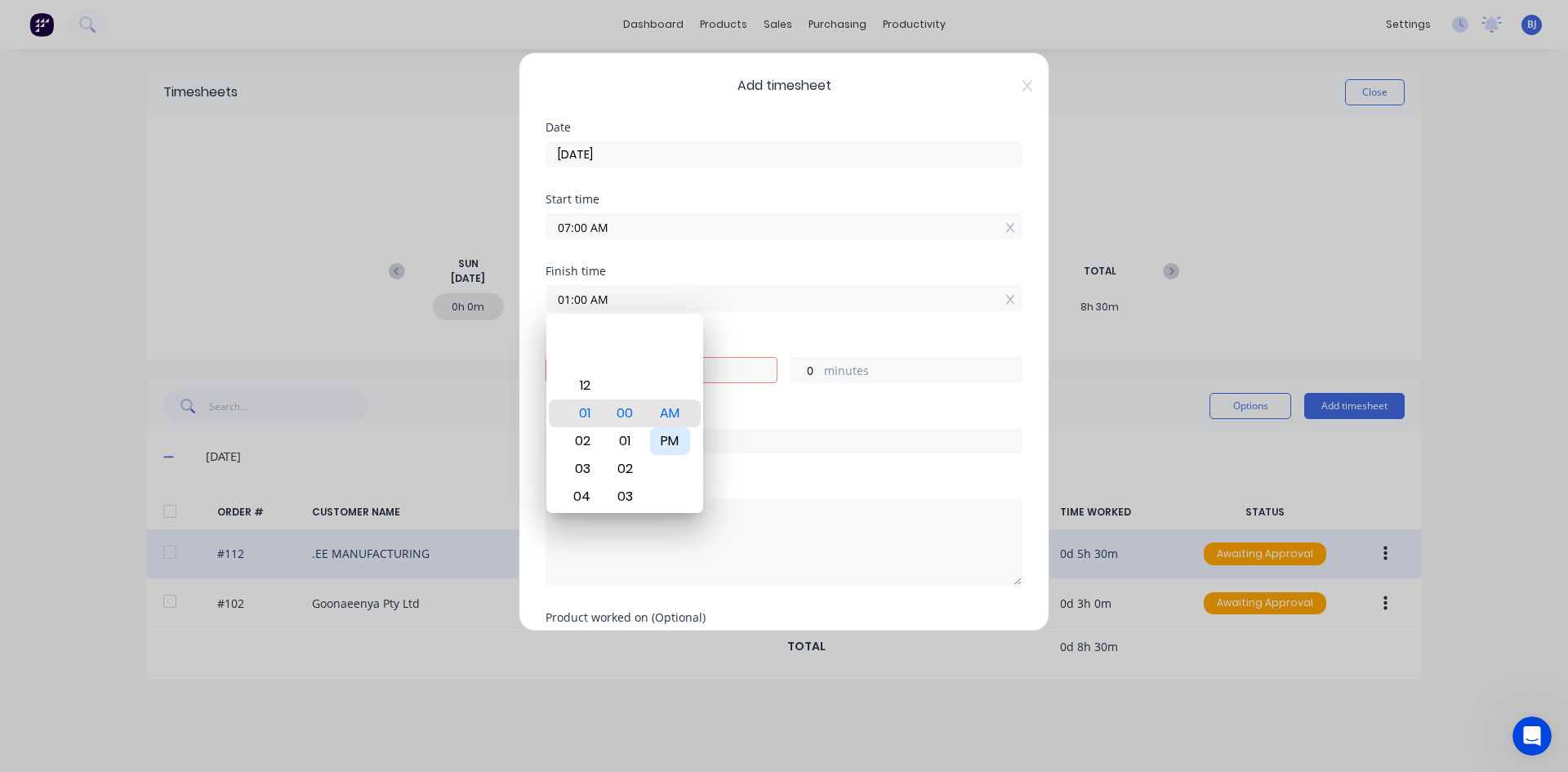
type input "01:00 PM"
type input "6"
click at [725, 319] on div "Finish time 01:00 PM" at bounding box center [784, 301] width 477 height 72
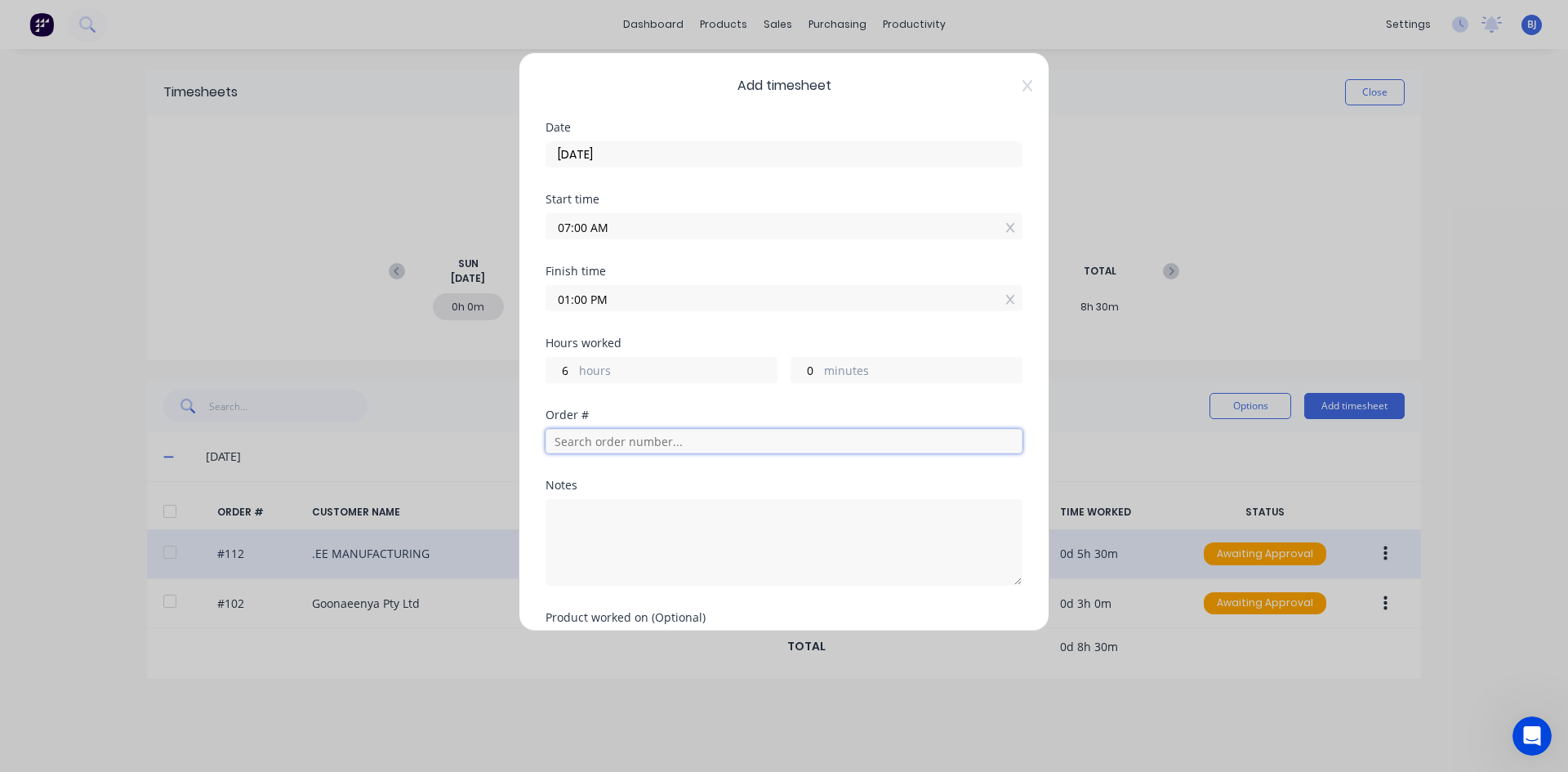
click at [588, 444] on input "text" at bounding box center [784, 441] width 477 height 25
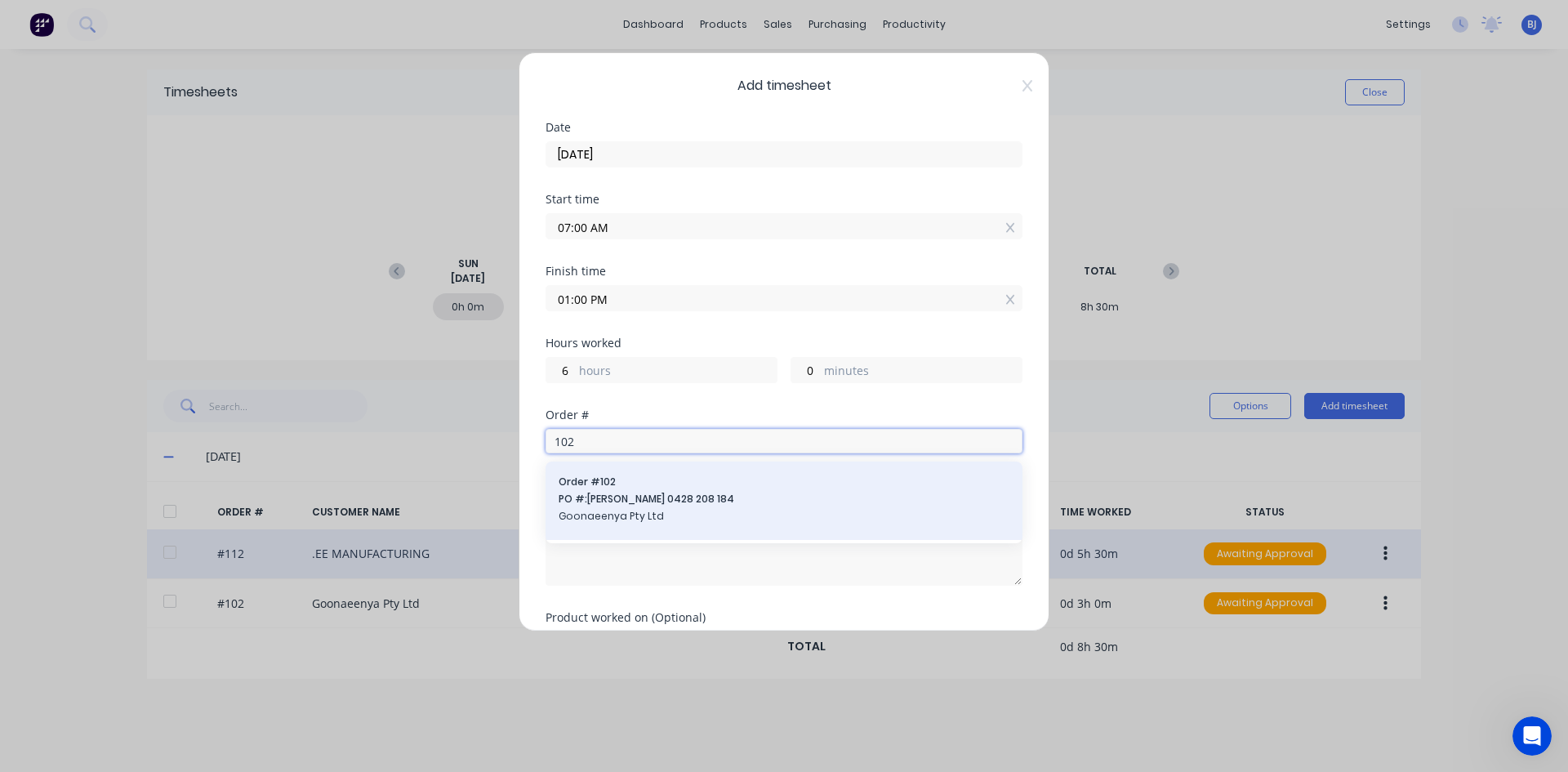
type input "102"
click at [608, 499] on span "PO #: [PERSON_NAME] 0428 208 184" at bounding box center [783, 499] width 451 height 15
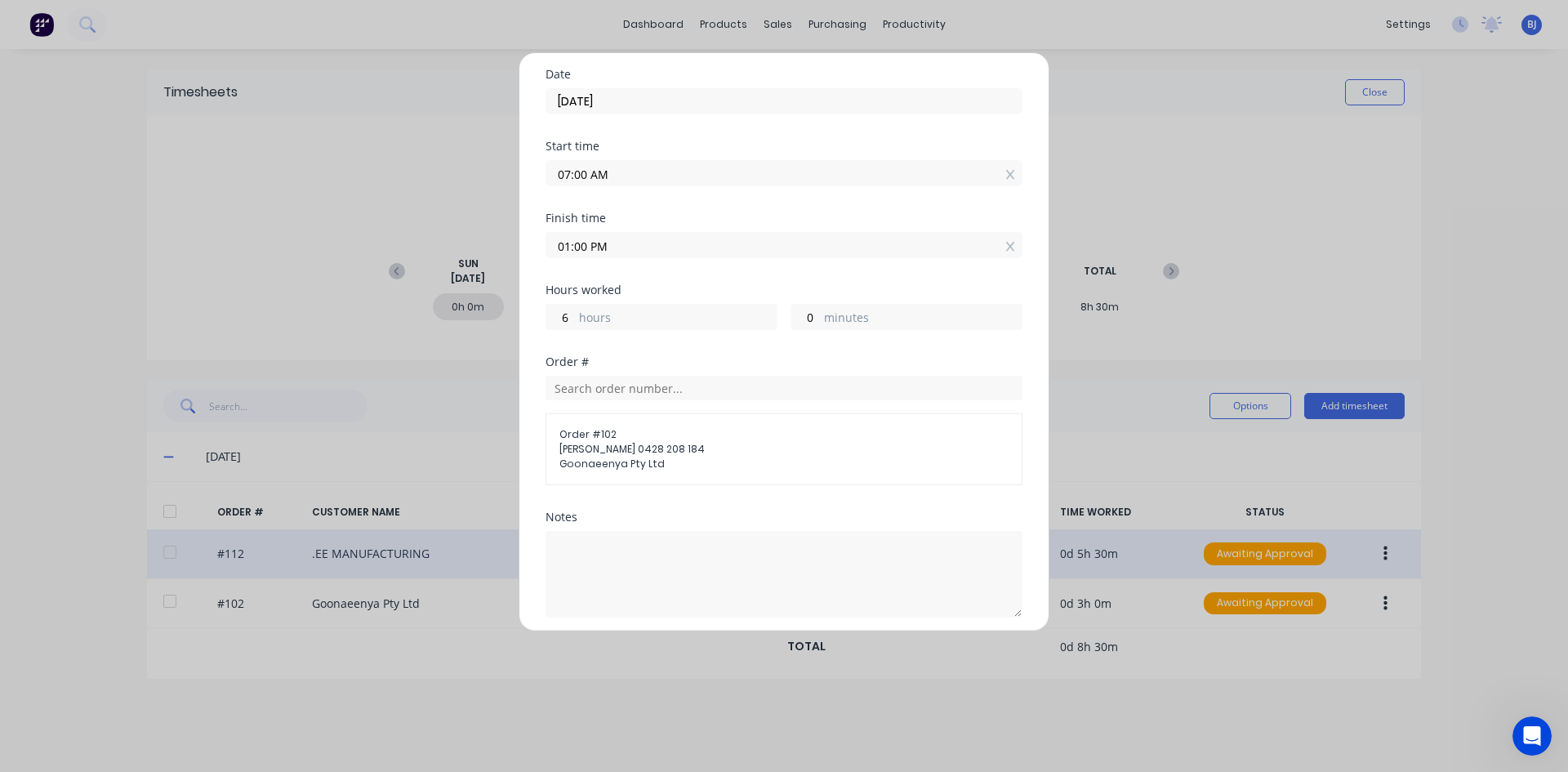
scroll to position [163, 0]
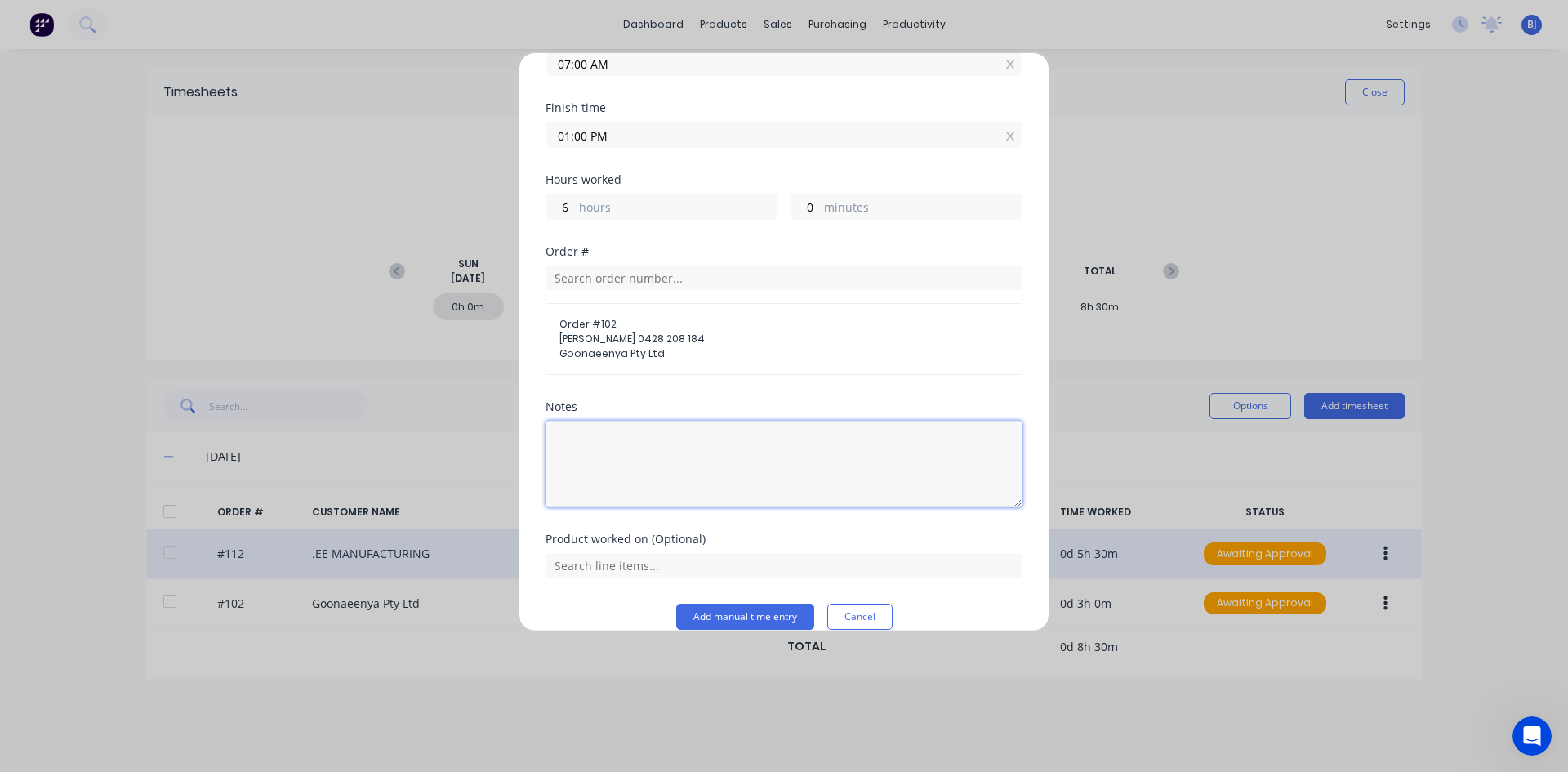
click at [587, 450] on textarea at bounding box center [784, 463] width 477 height 87
type textarea "Weld up Cone"
click at [622, 566] on input "text" at bounding box center [784, 565] width 477 height 25
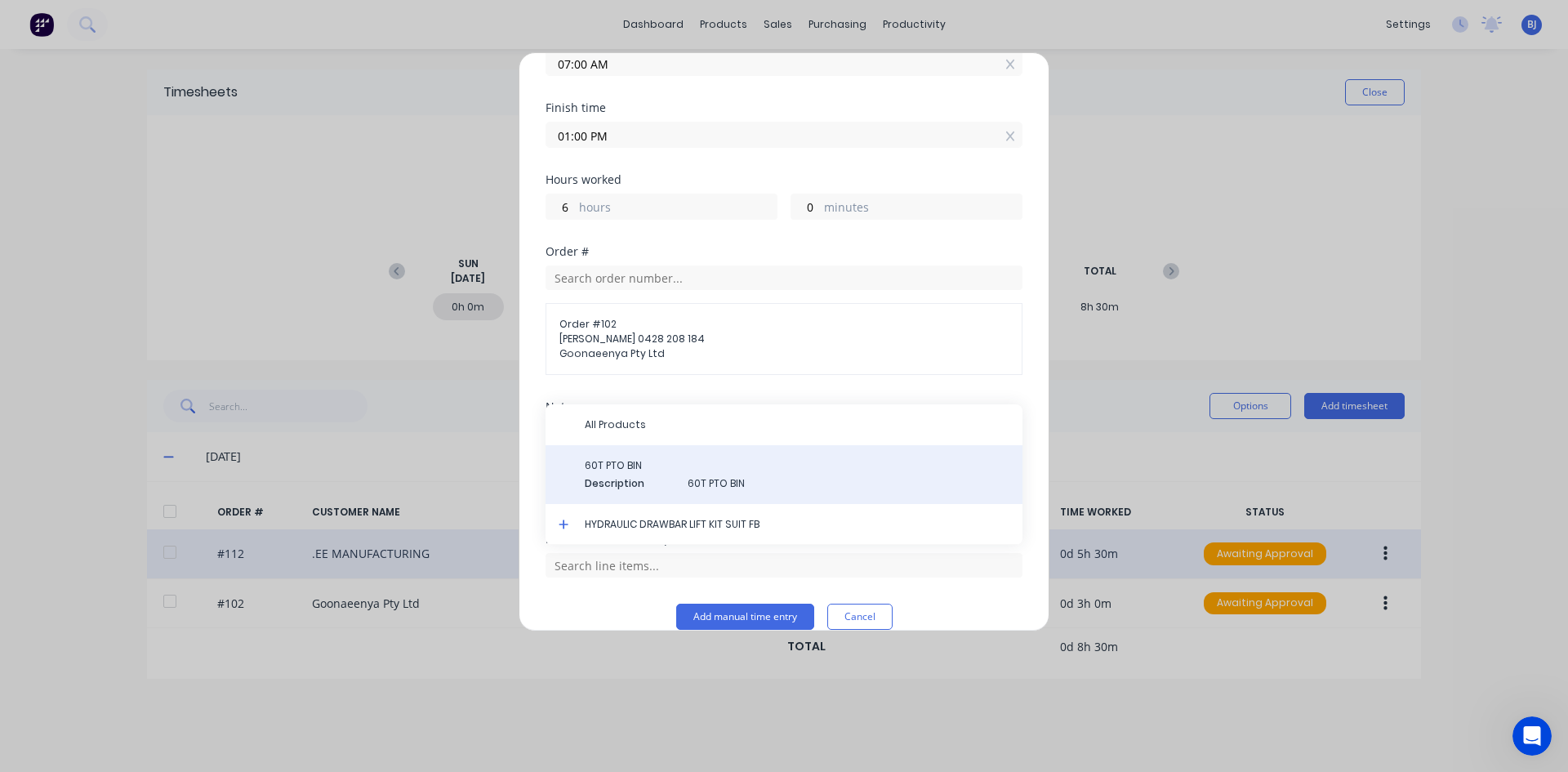
click at [619, 460] on span "60T PTO BIN" at bounding box center [796, 466] width 424 height 15
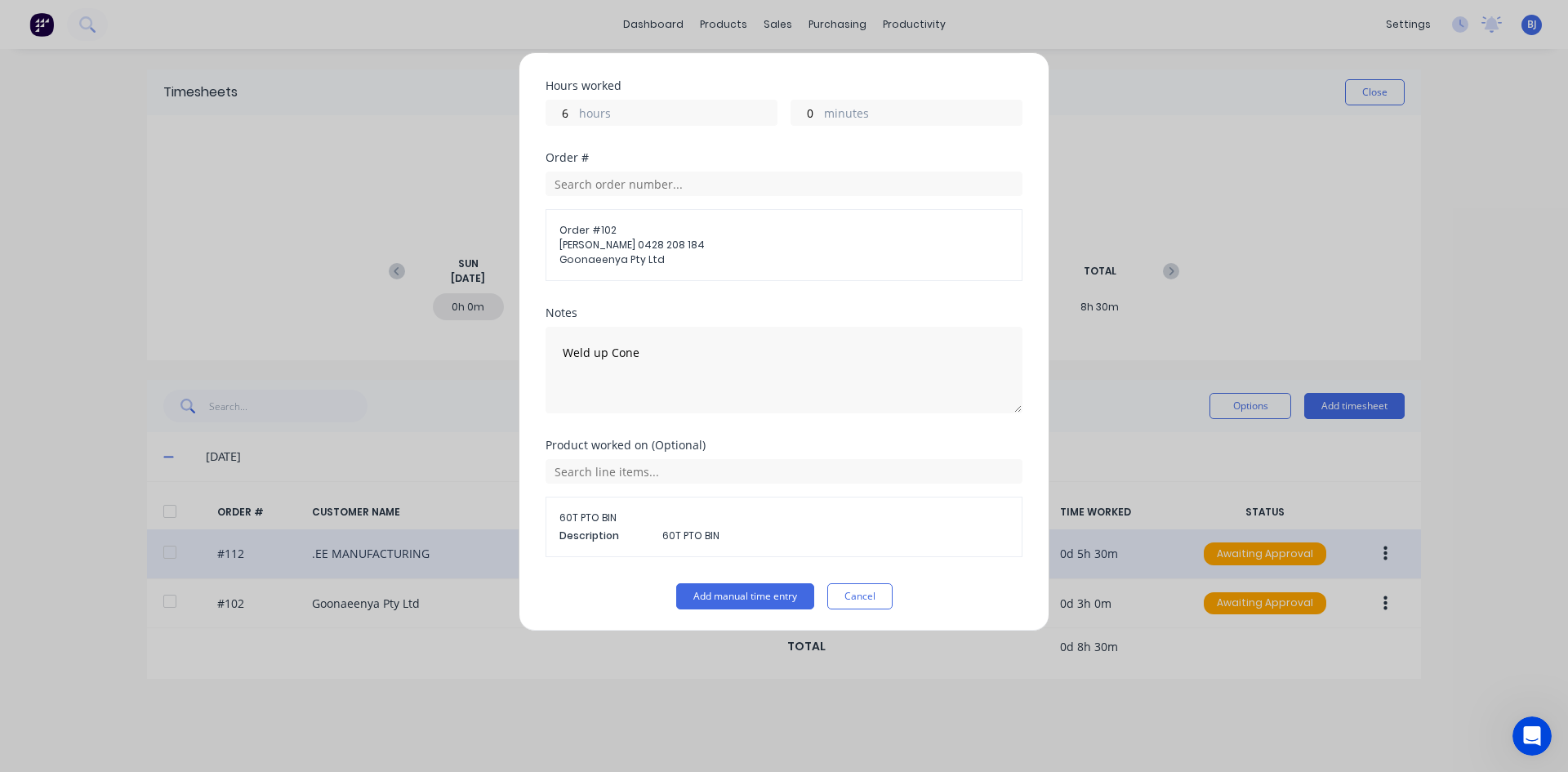
scroll to position [259, 0]
click at [700, 595] on button "Add manual time entry" at bounding box center [744, 595] width 138 height 26
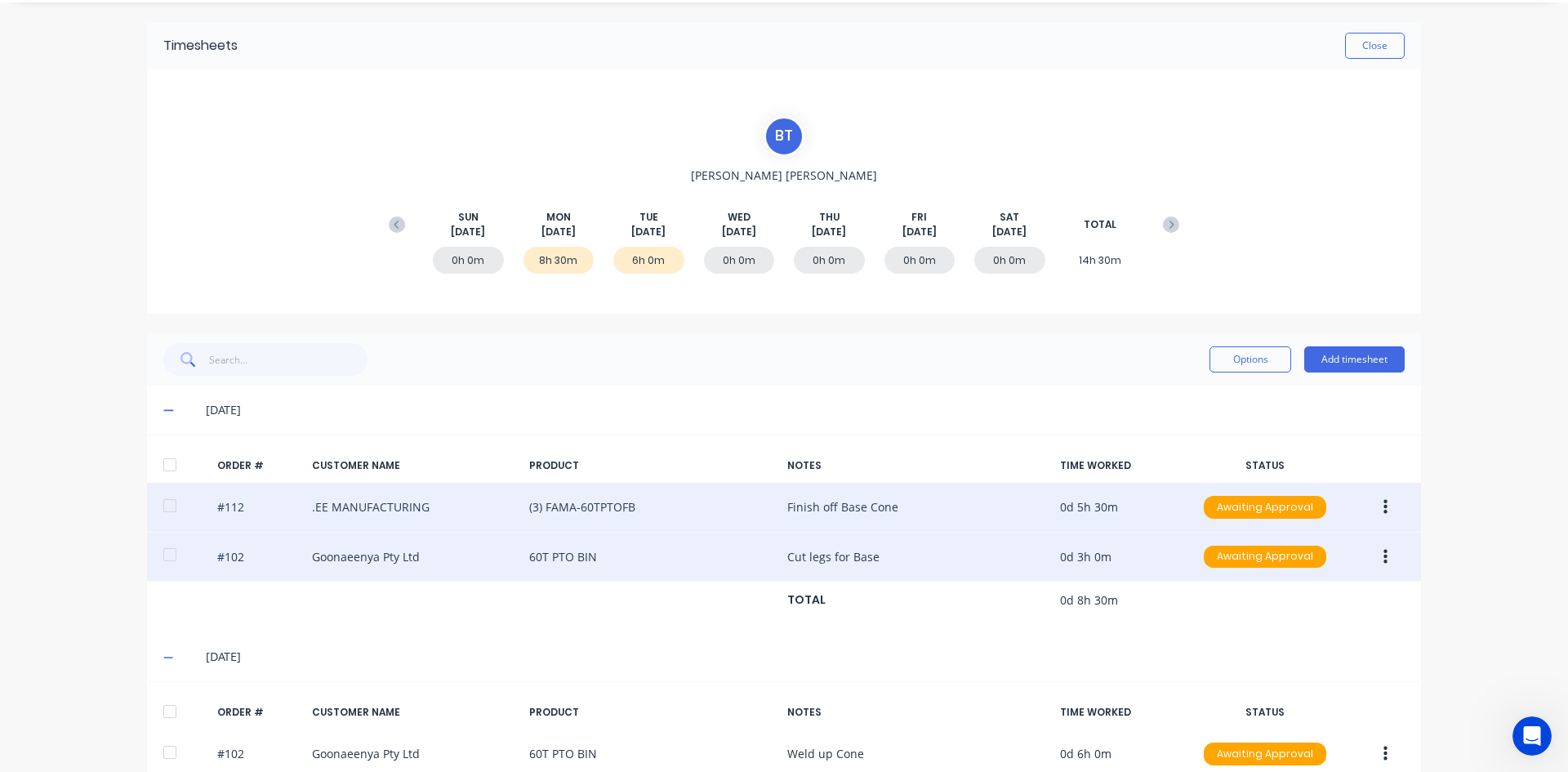
scroll to position [125, 0]
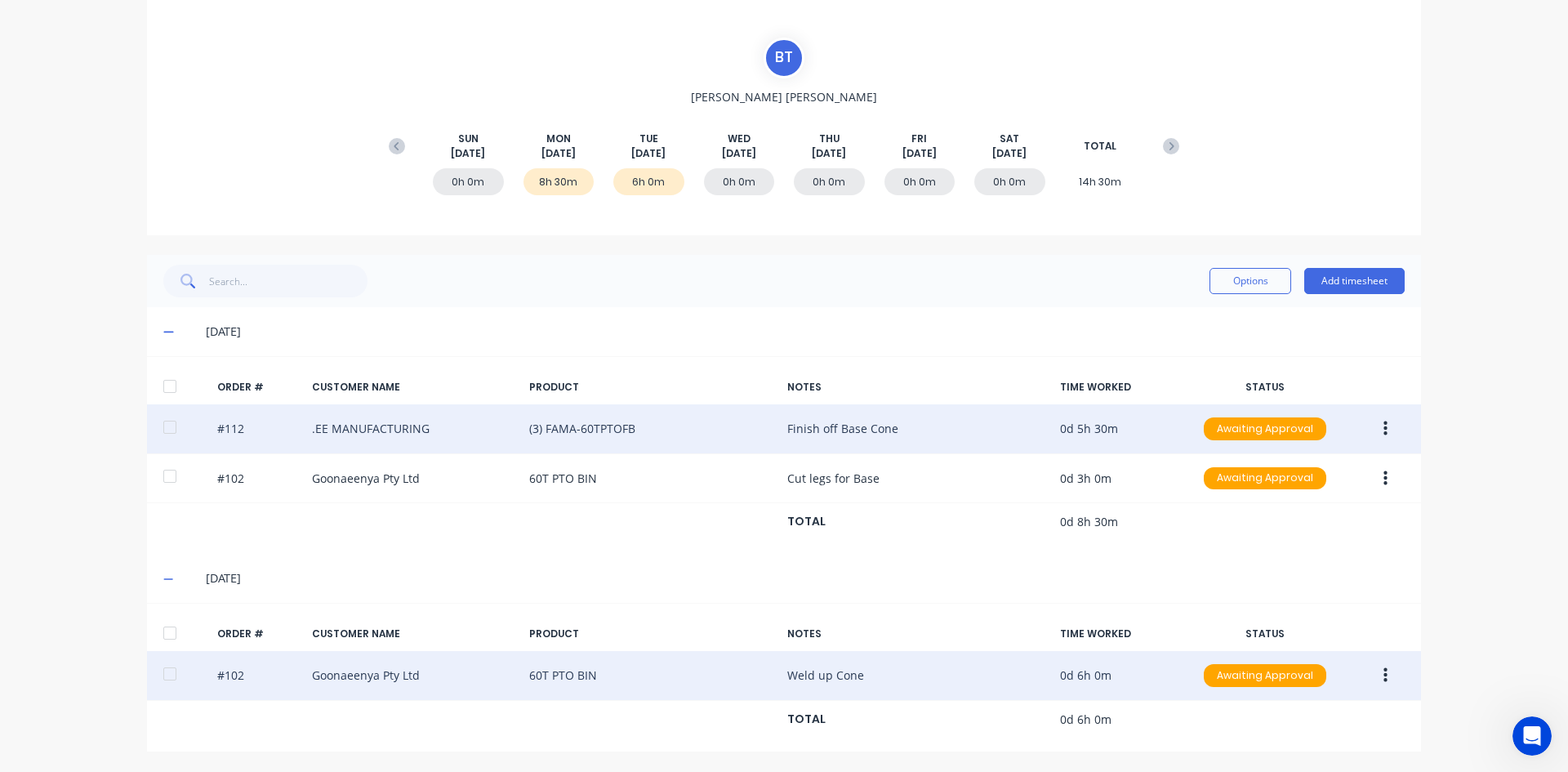
click at [1383, 676] on icon "button" at bounding box center [1384, 676] width 4 height 15
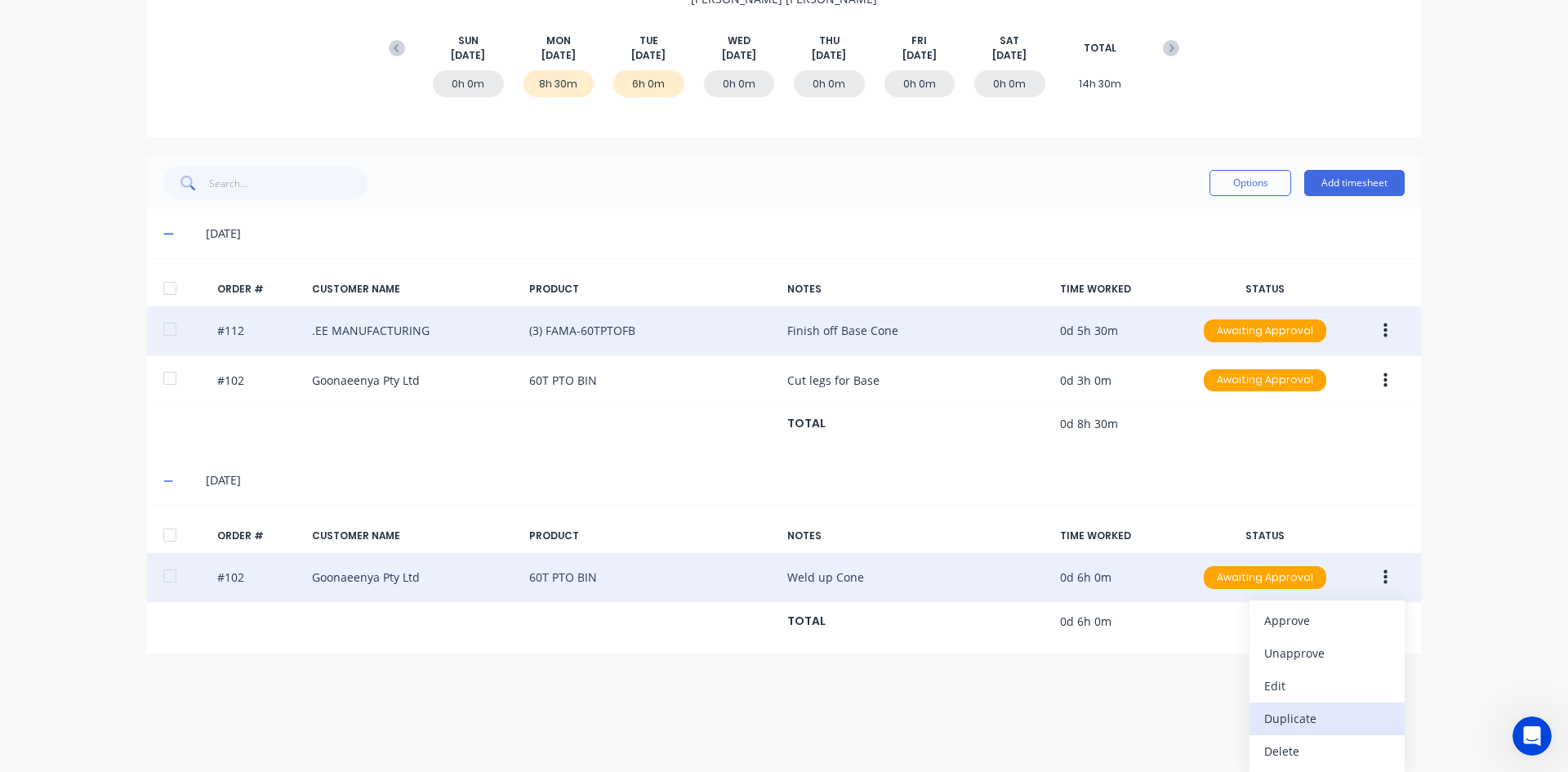
click at [1288, 719] on div "Duplicate" at bounding box center [1327, 718] width 126 height 24
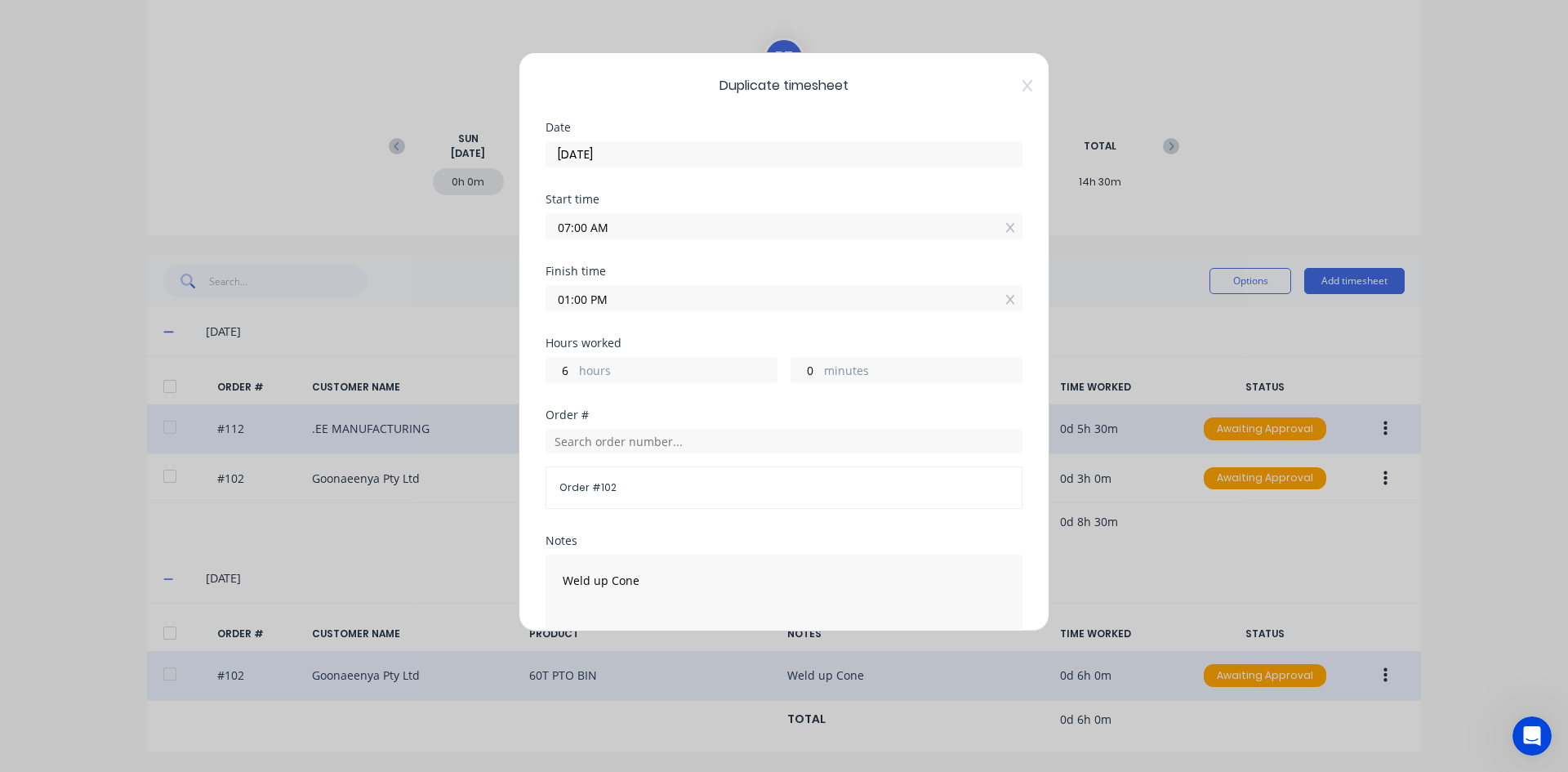
drag, startPoint x: 583, startPoint y: 226, endPoint x: 549, endPoint y: 243, distance: 38.0
click at [549, 242] on div "Start time 07:00 AM" at bounding box center [784, 229] width 477 height 72
type input "01:00 AM"
type input "12"
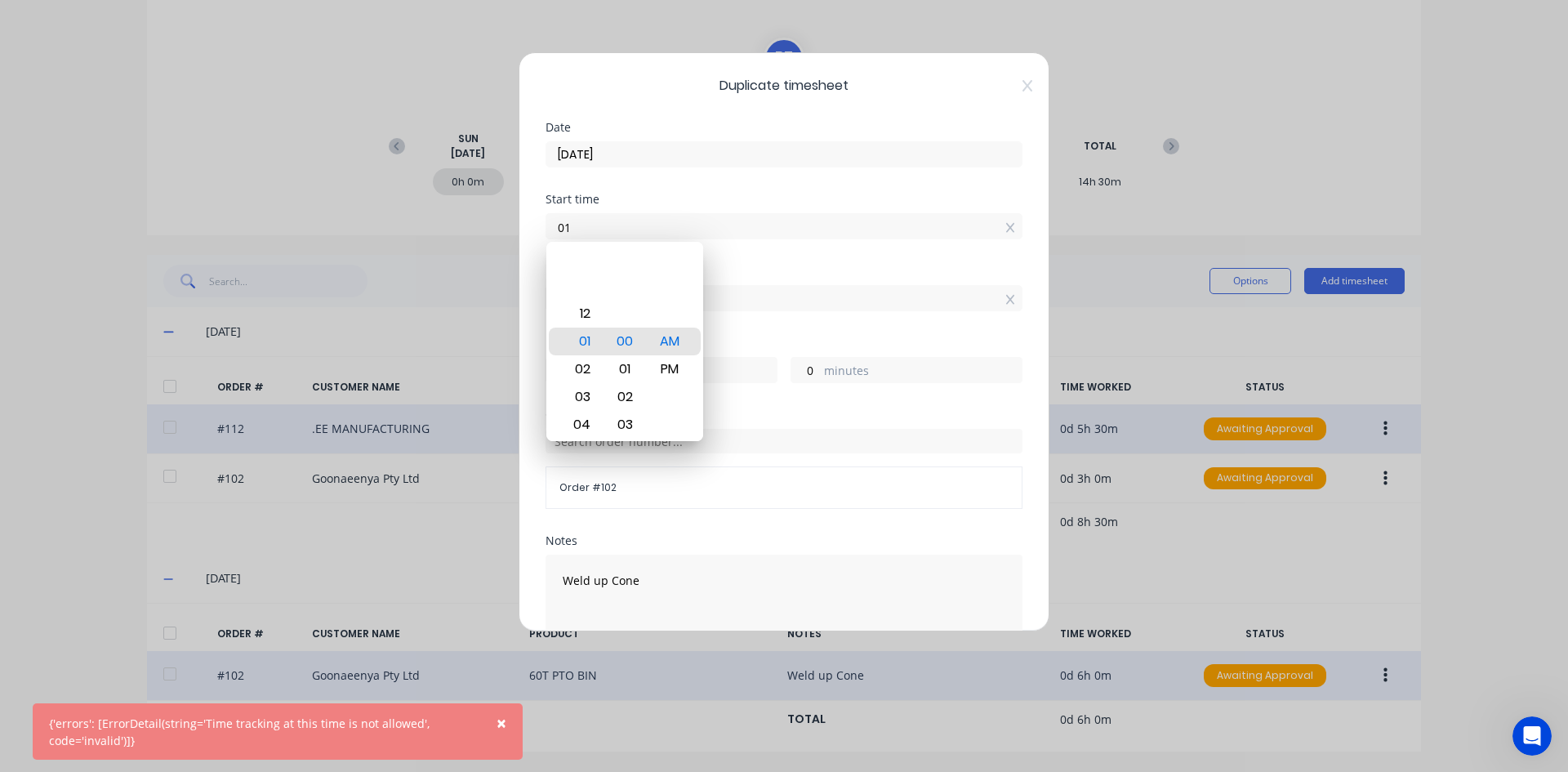
type input "0"
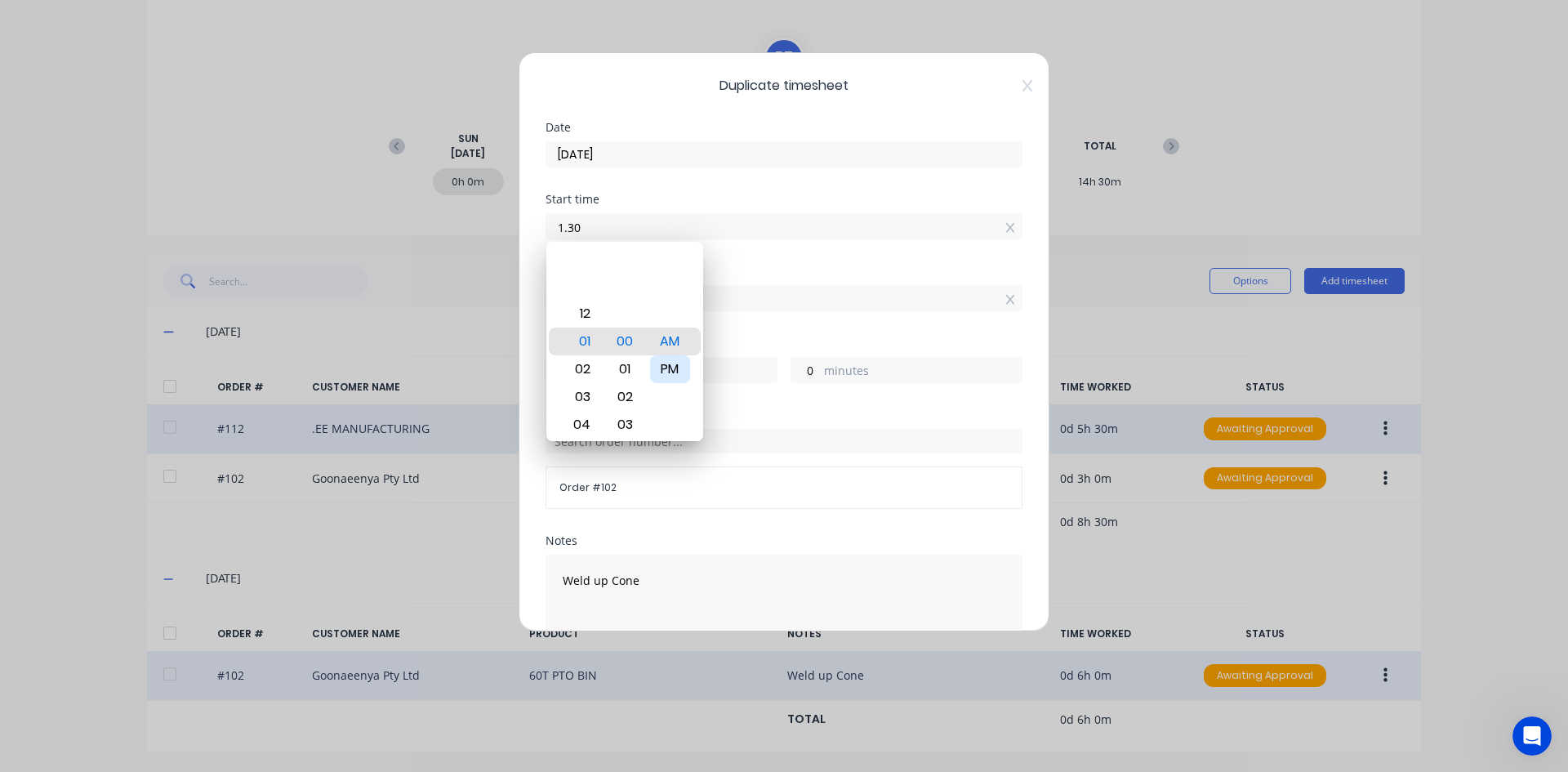
type input "01:30 AM"
type input "11"
type input "30"
click at [681, 374] on div "PM" at bounding box center [670, 369] width 40 height 28
type input "01:30 PM"
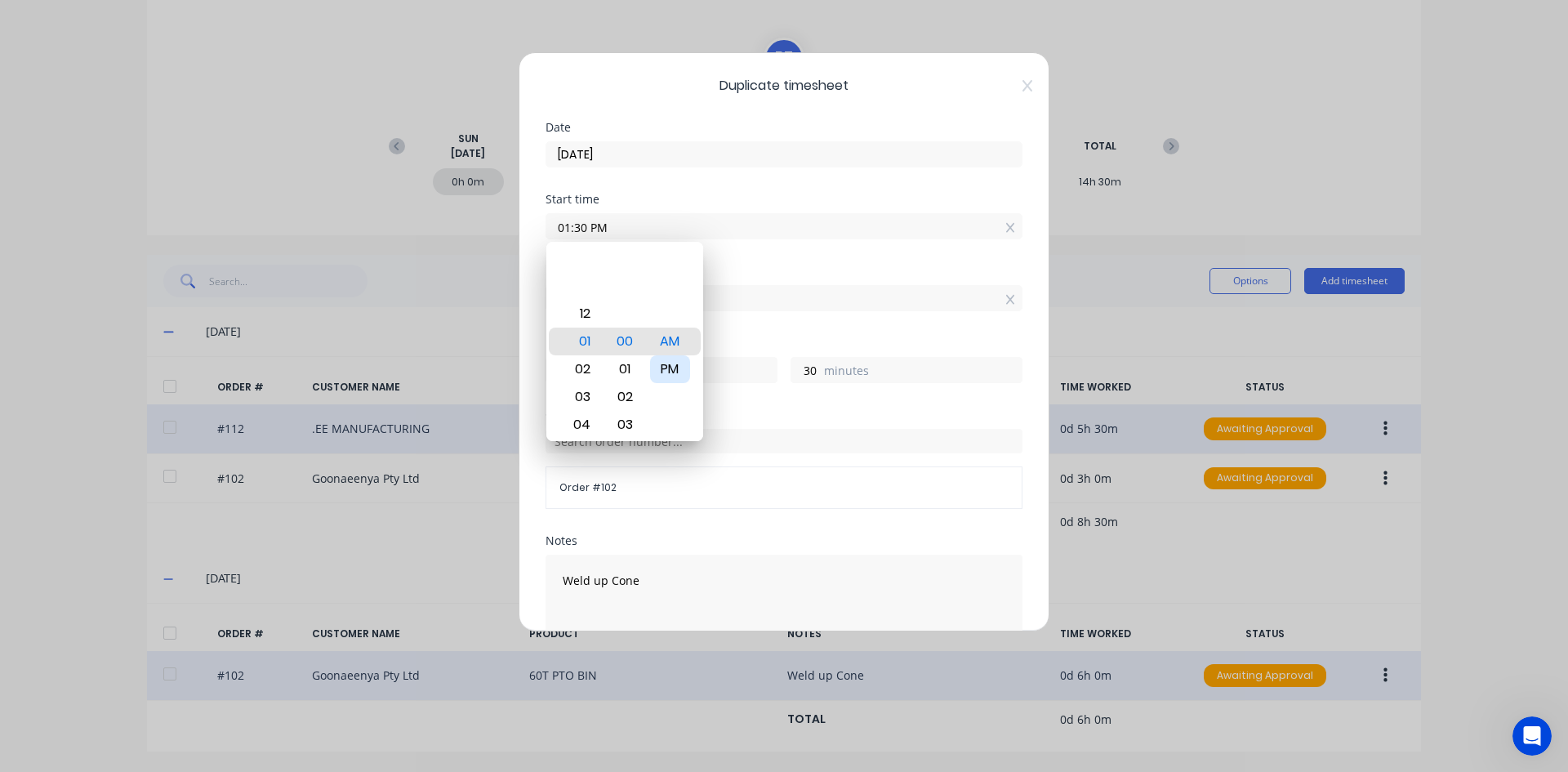
type input "0"
type input "-30"
click at [748, 266] on div "Finish time" at bounding box center [784, 271] width 477 height 12
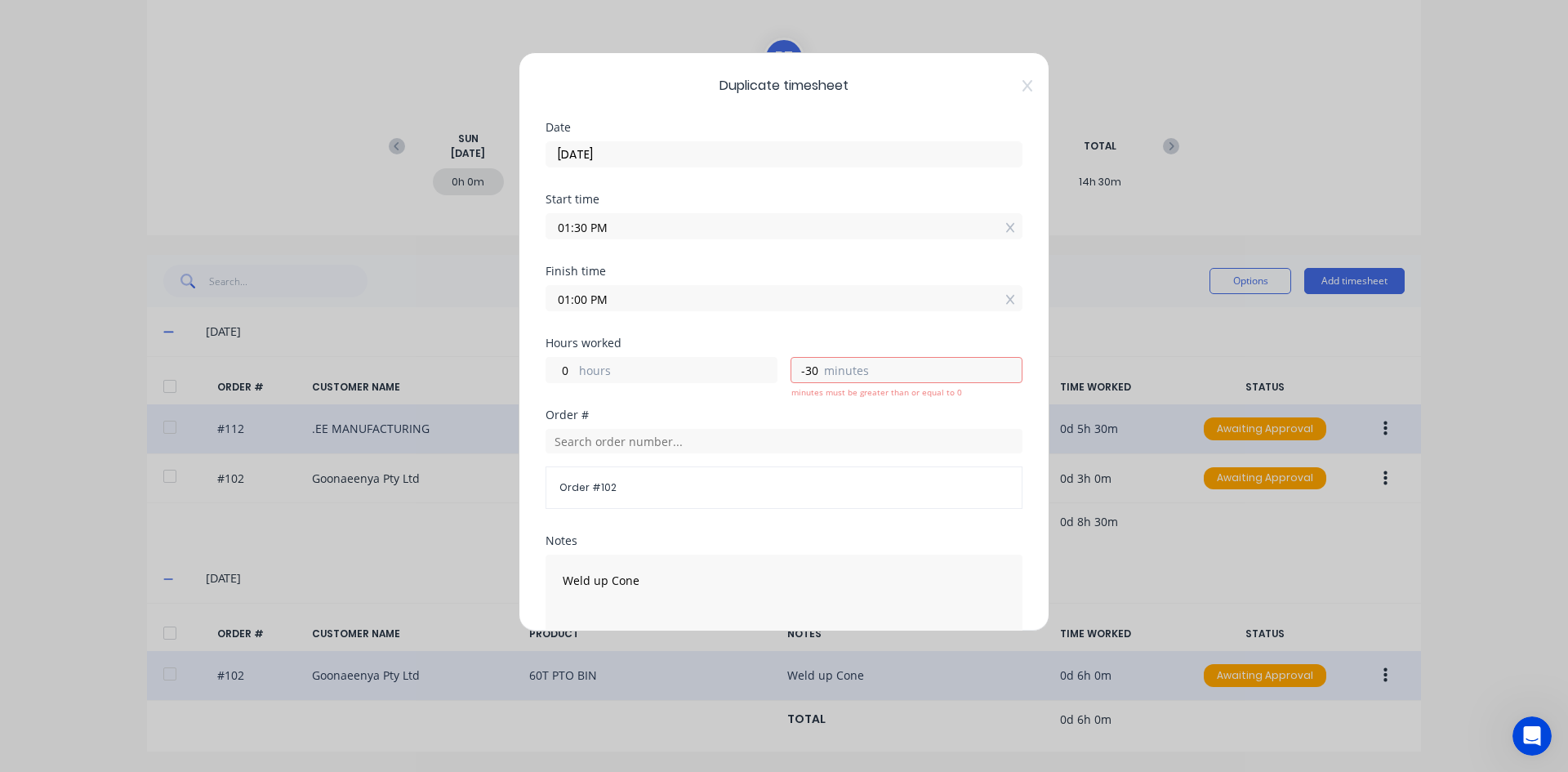
drag, startPoint x: 586, startPoint y: 298, endPoint x: 522, endPoint y: 312, distance: 65.5
click at [522, 312] on div "Duplicate timesheet Date [DATE] Start time 01:30 PM Finish time 01:00 PM Hours …" at bounding box center [784, 342] width 531 height 579
type input "04:00 PM"
type input "2"
type input "30"
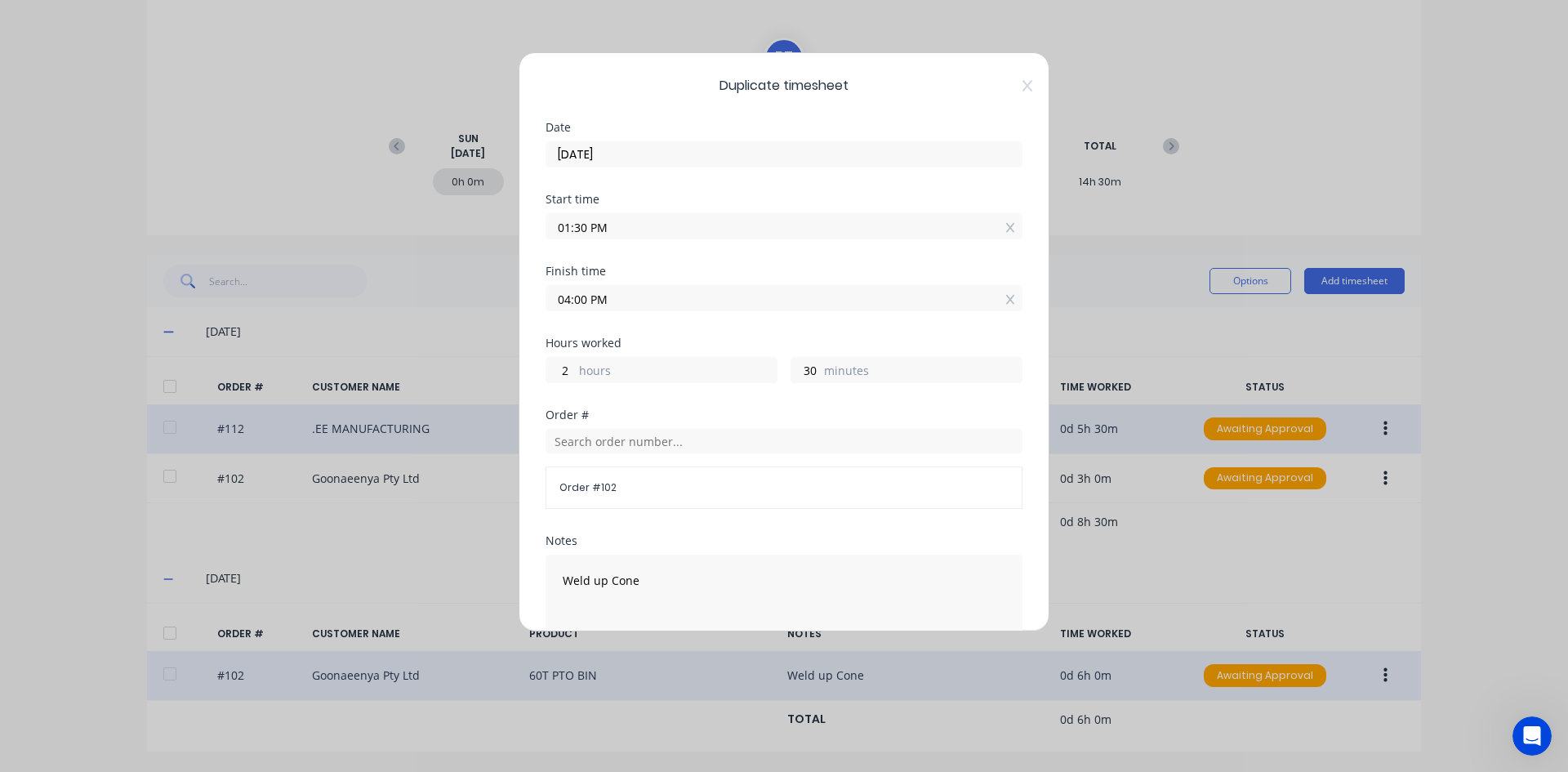
click at [662, 322] on div "Finish time 04:00 PM" at bounding box center [784, 301] width 477 height 72
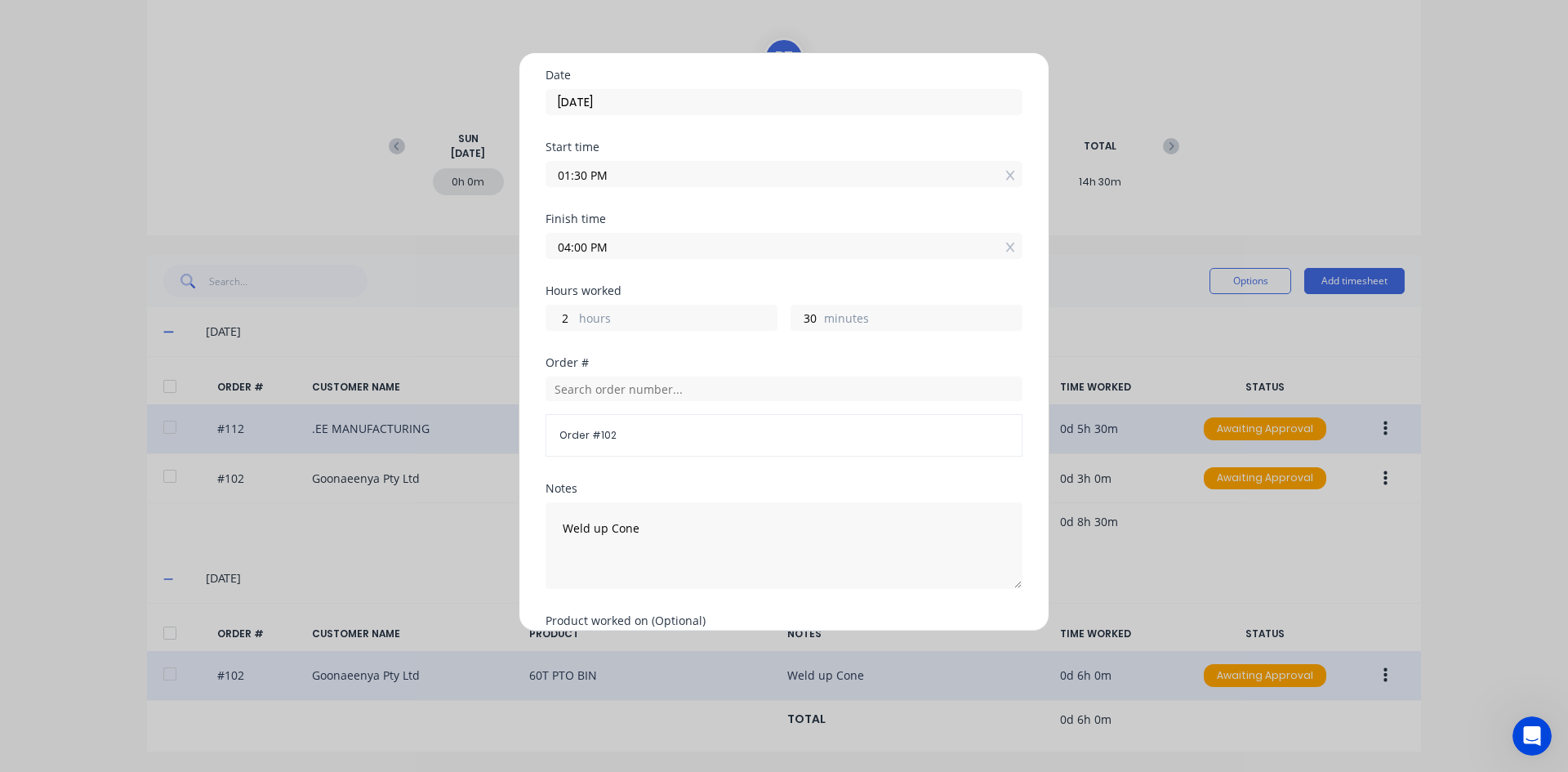
scroll to position [82, 0]
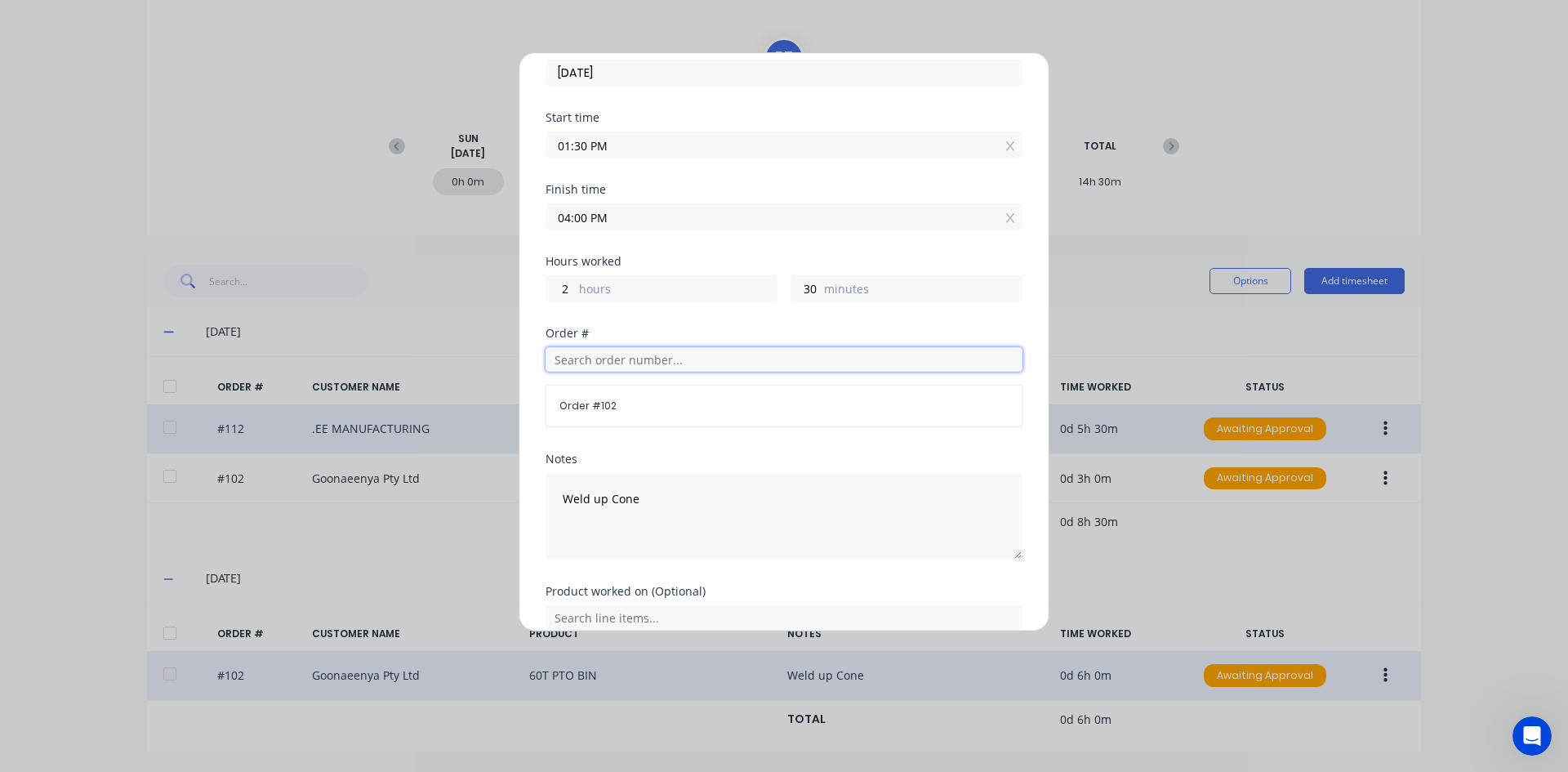
click at [581, 364] on input "text" at bounding box center [784, 360] width 477 height 25
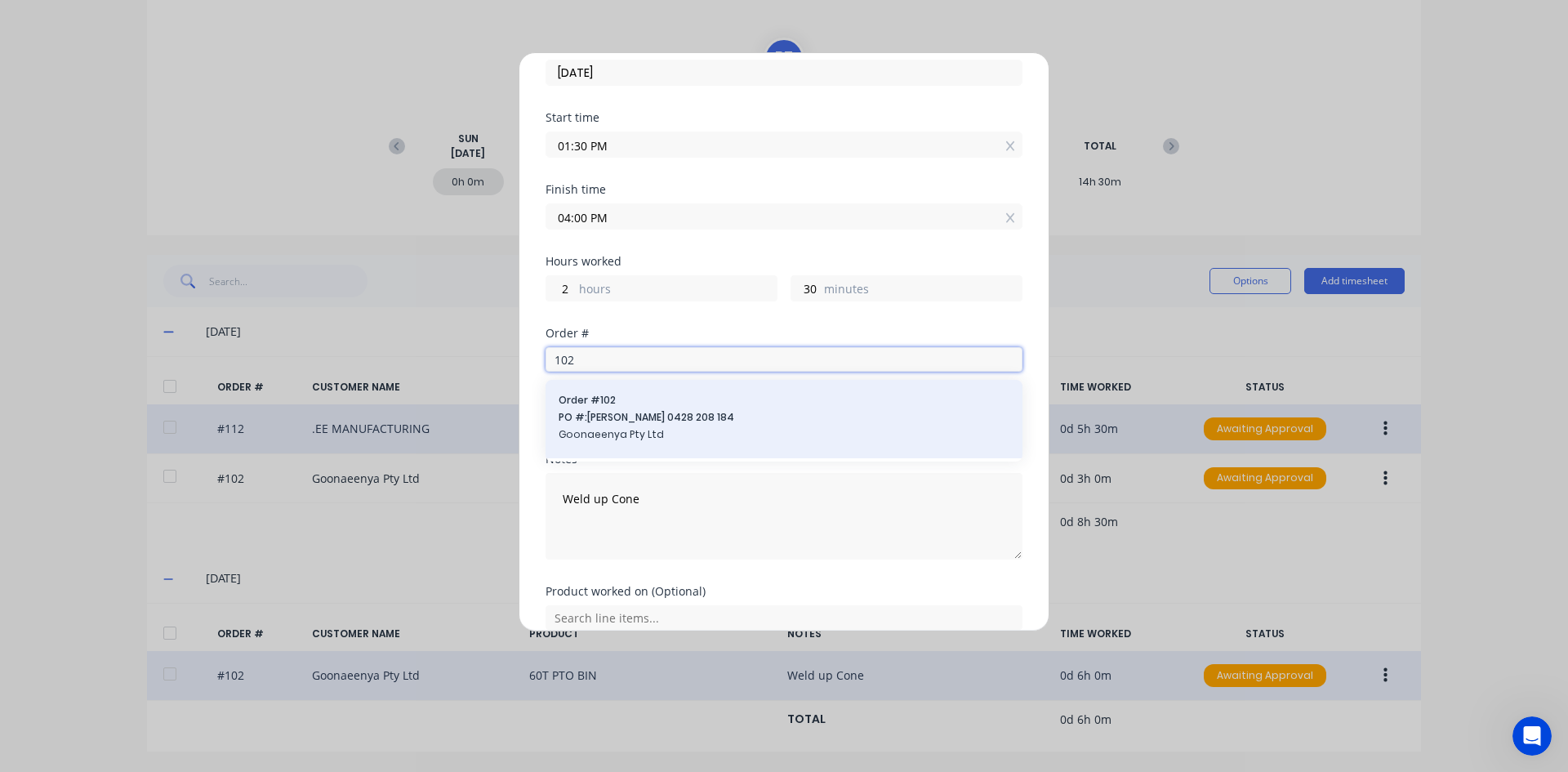
type input "102"
click at [590, 405] on span "Order # 102" at bounding box center [783, 400] width 451 height 15
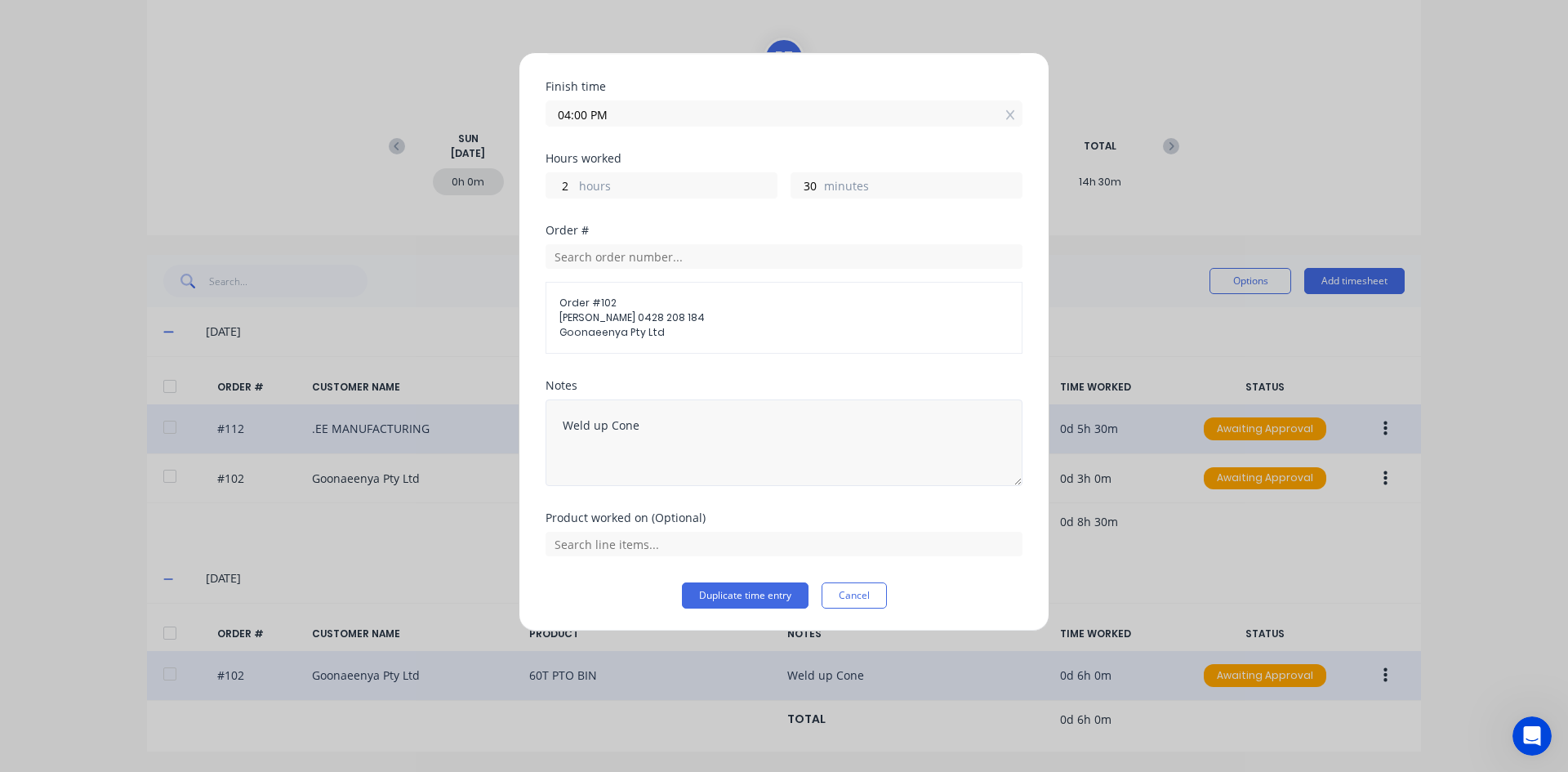
scroll to position [185, 0]
click at [648, 540] on input "text" at bounding box center [784, 544] width 477 height 25
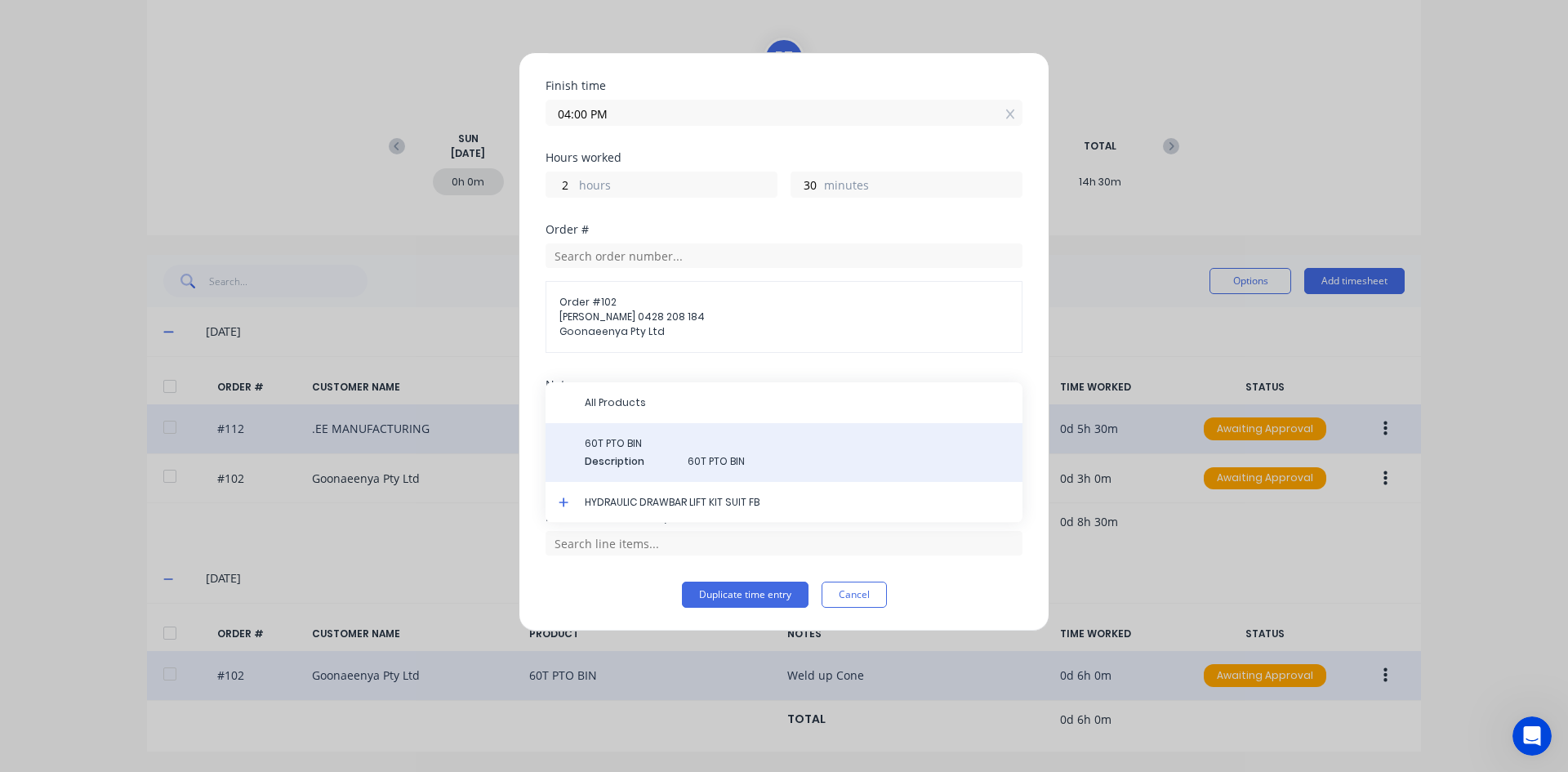
click at [638, 443] on span "60T PTO BIN" at bounding box center [796, 444] width 424 height 15
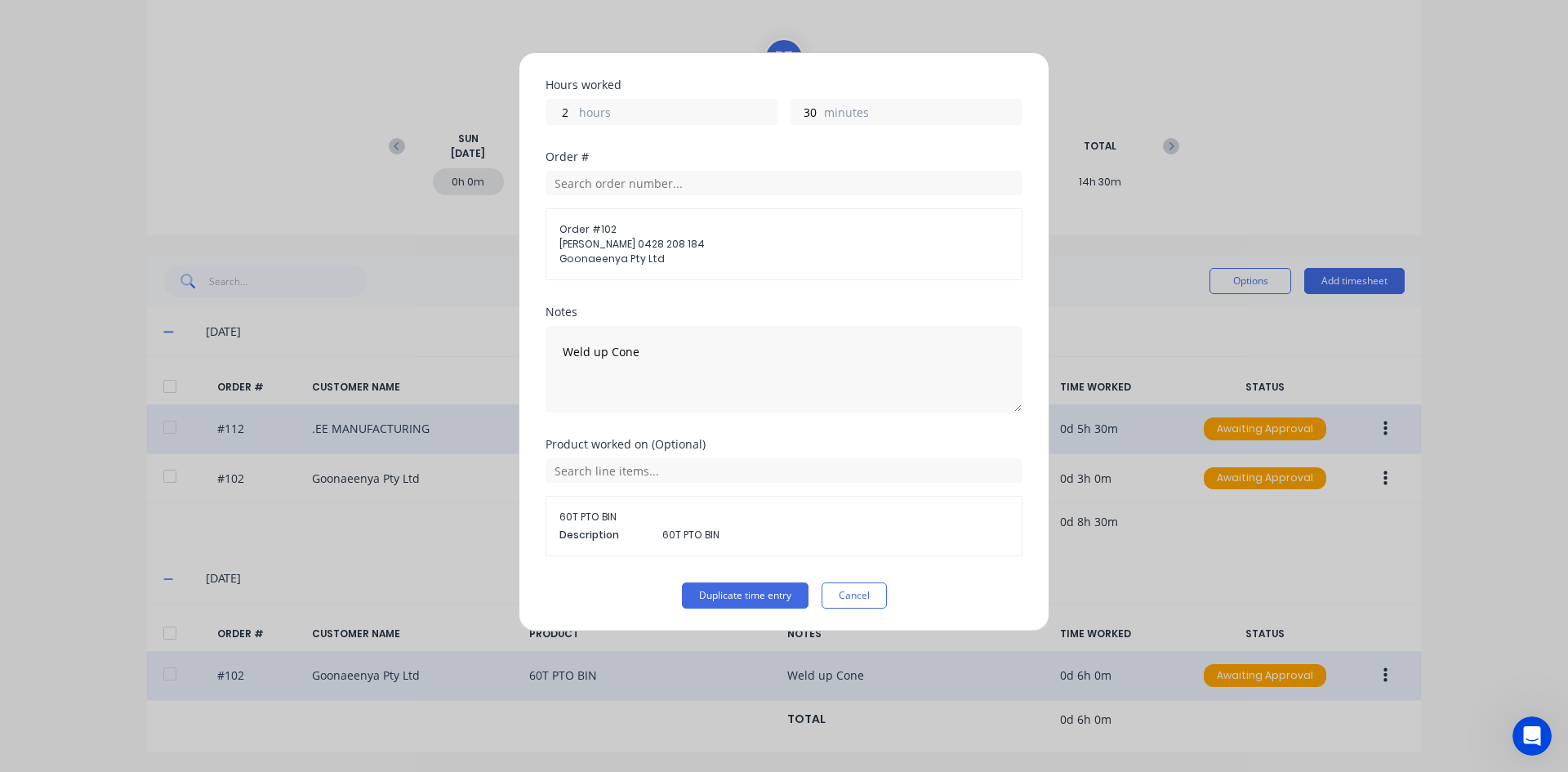
scroll to position [259, 0]
click at [715, 595] on button "Duplicate time entry" at bounding box center [744, 595] width 127 height 26
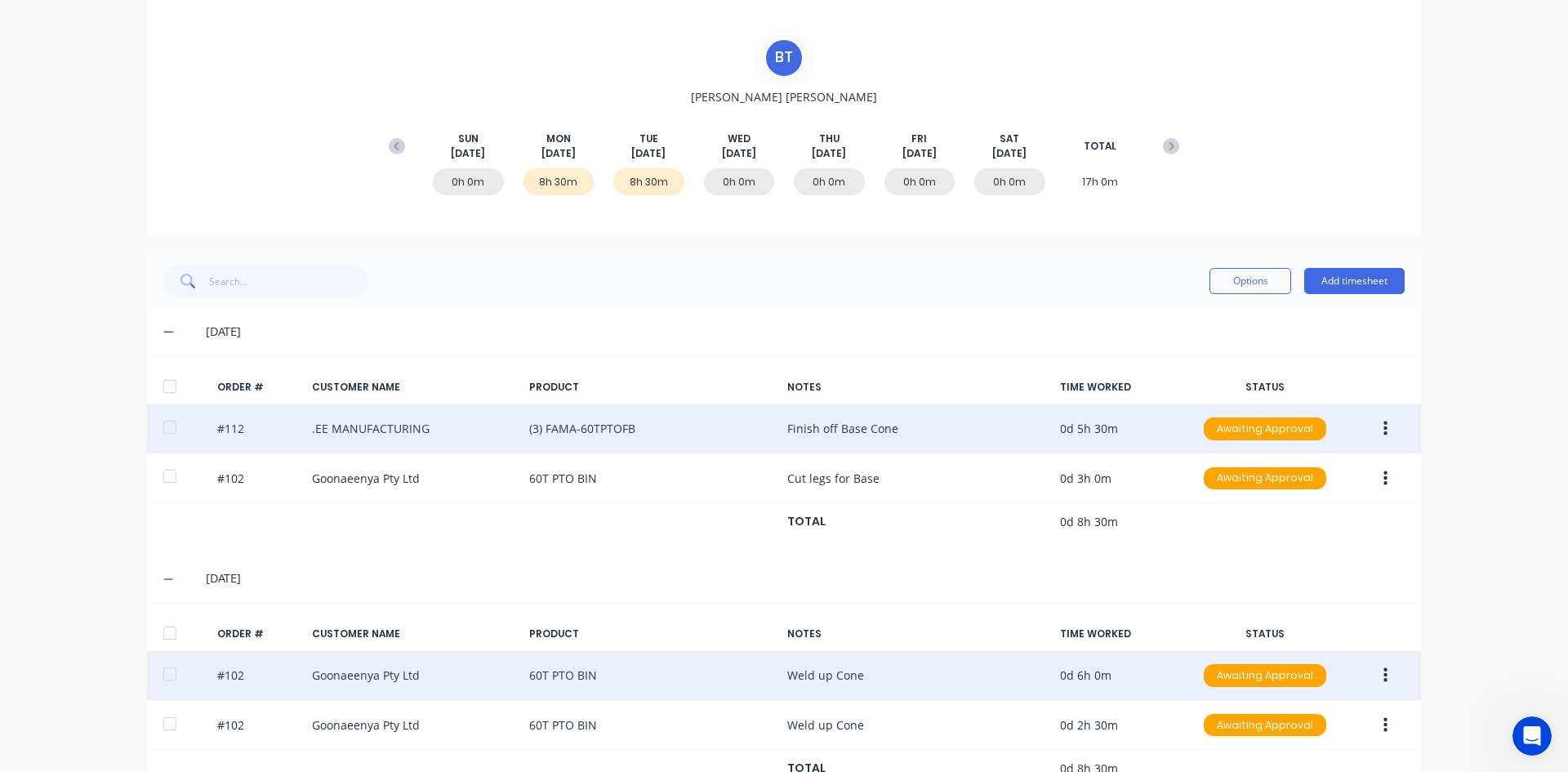
scroll to position [174, 0]
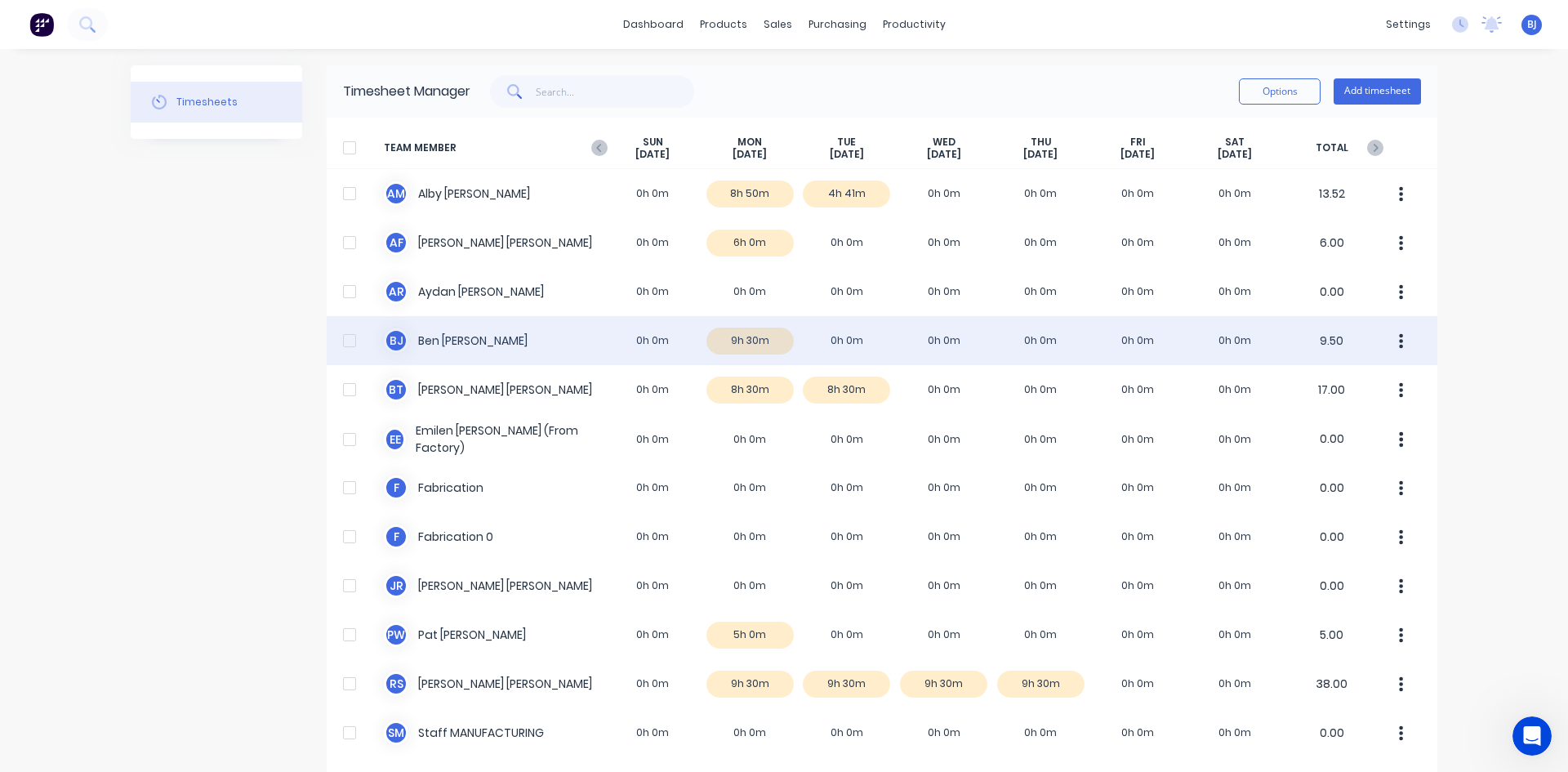
click at [454, 342] on div "[PERSON_NAME] 0h 0m 9h 30m 0h 0m 0h 0m 0h 0m 0h 0m 0h 0m 9.50" at bounding box center [882, 340] width 1111 height 49
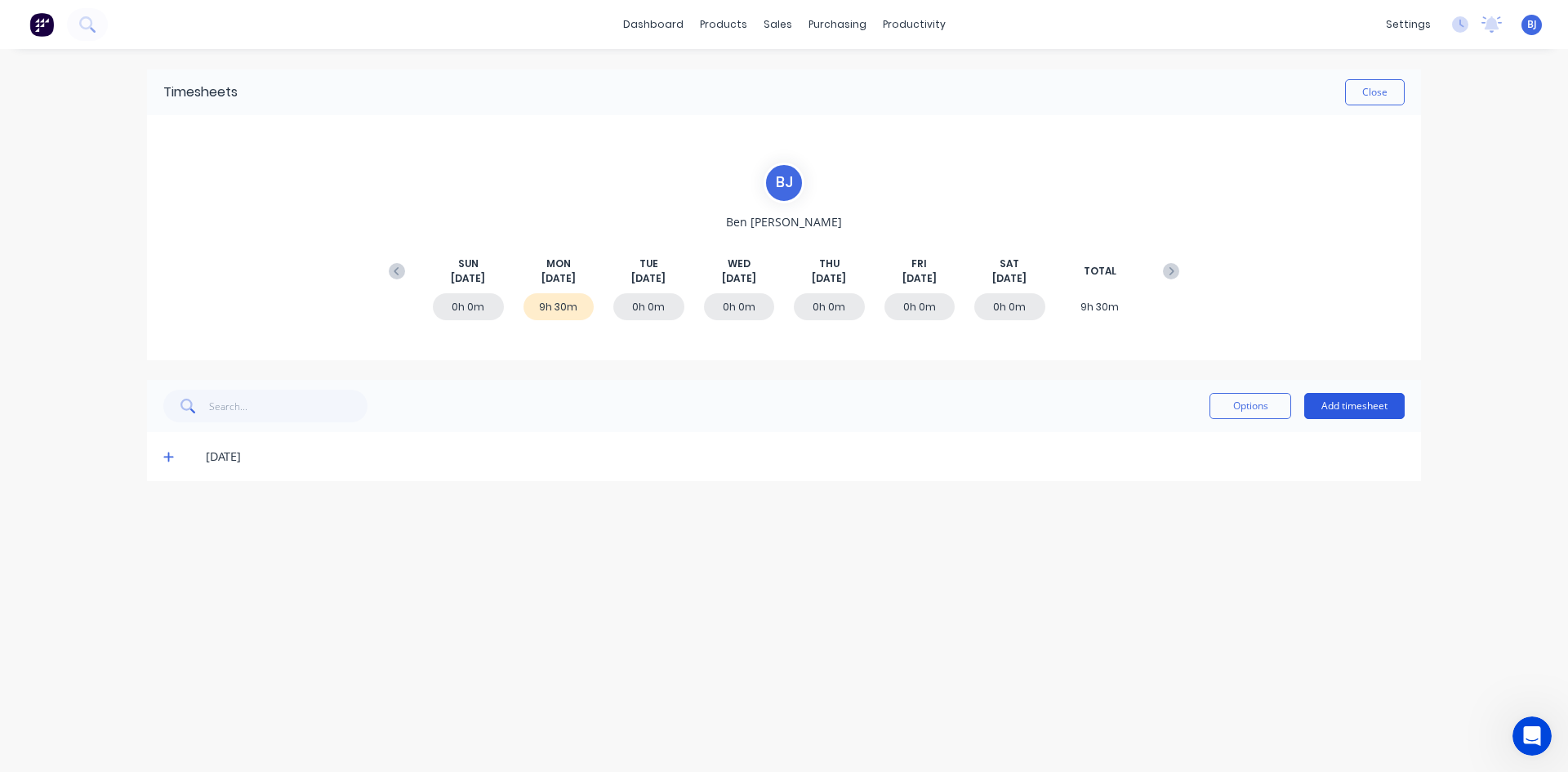
click at [1361, 398] on button "Add timesheet" at bounding box center [1354, 406] width 100 height 26
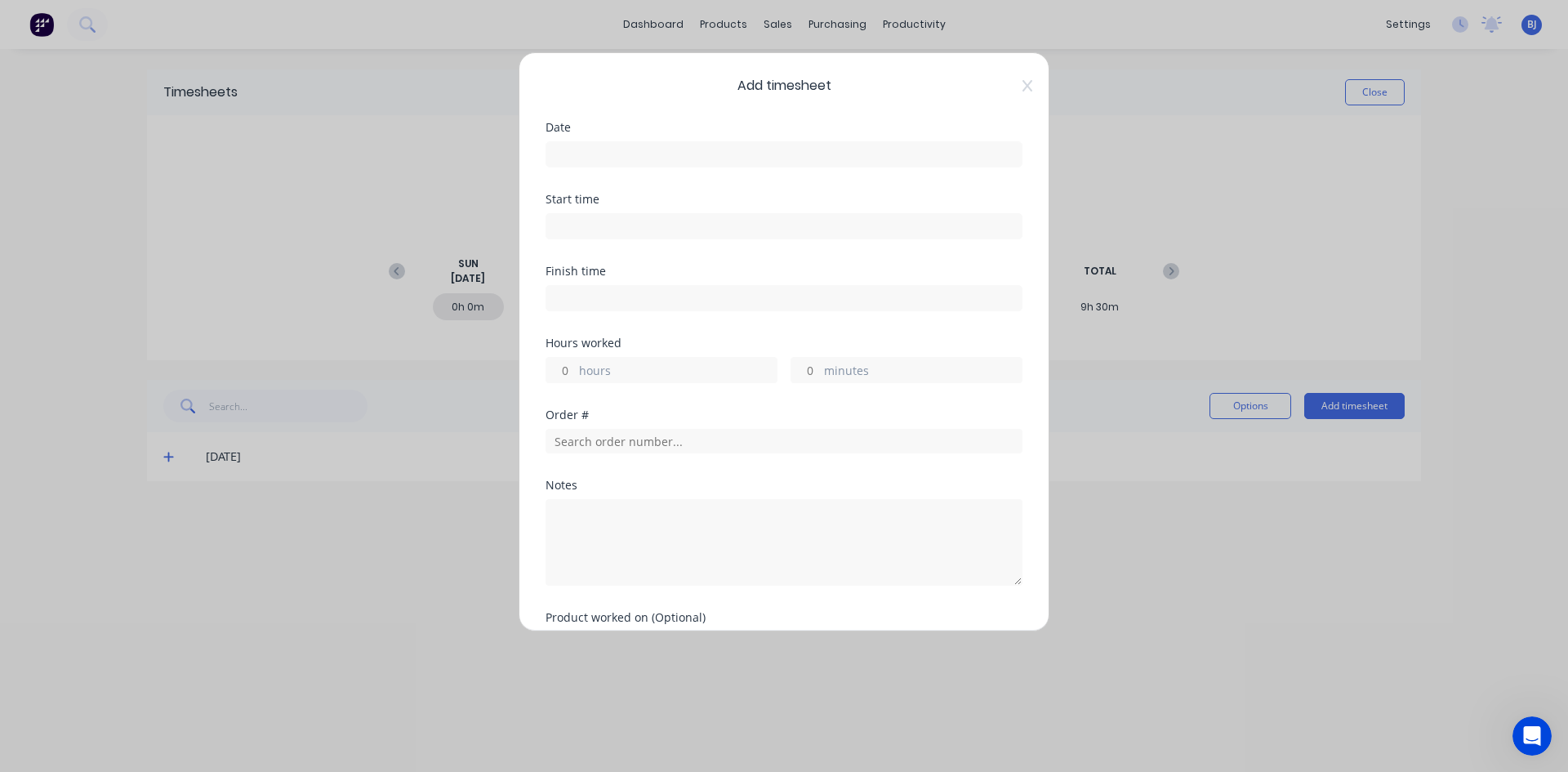
click at [564, 158] on input at bounding box center [784, 155] width 476 height 25
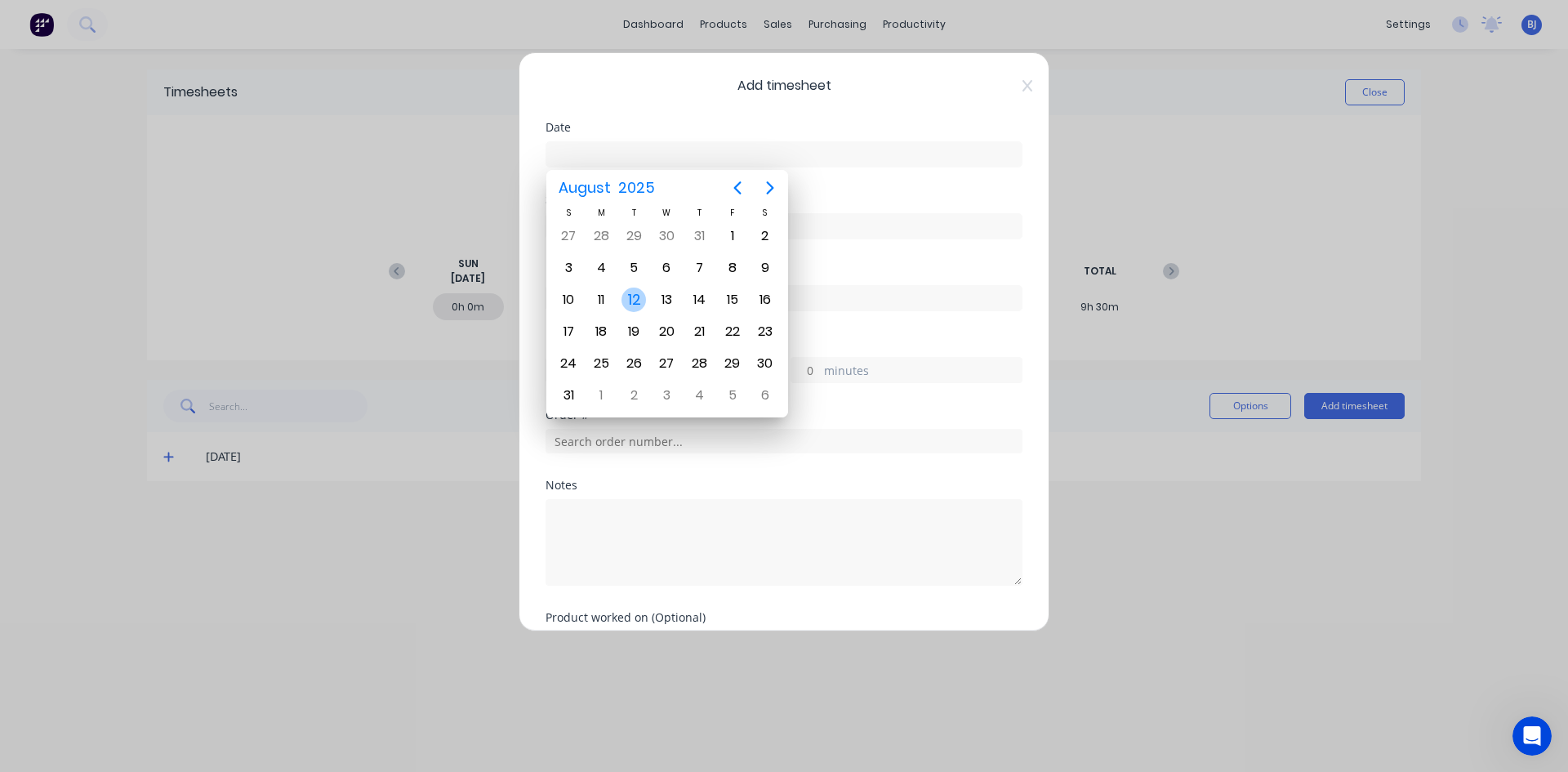
click at [643, 303] on div "12" at bounding box center [633, 300] width 25 height 25
type input "[DATE]"
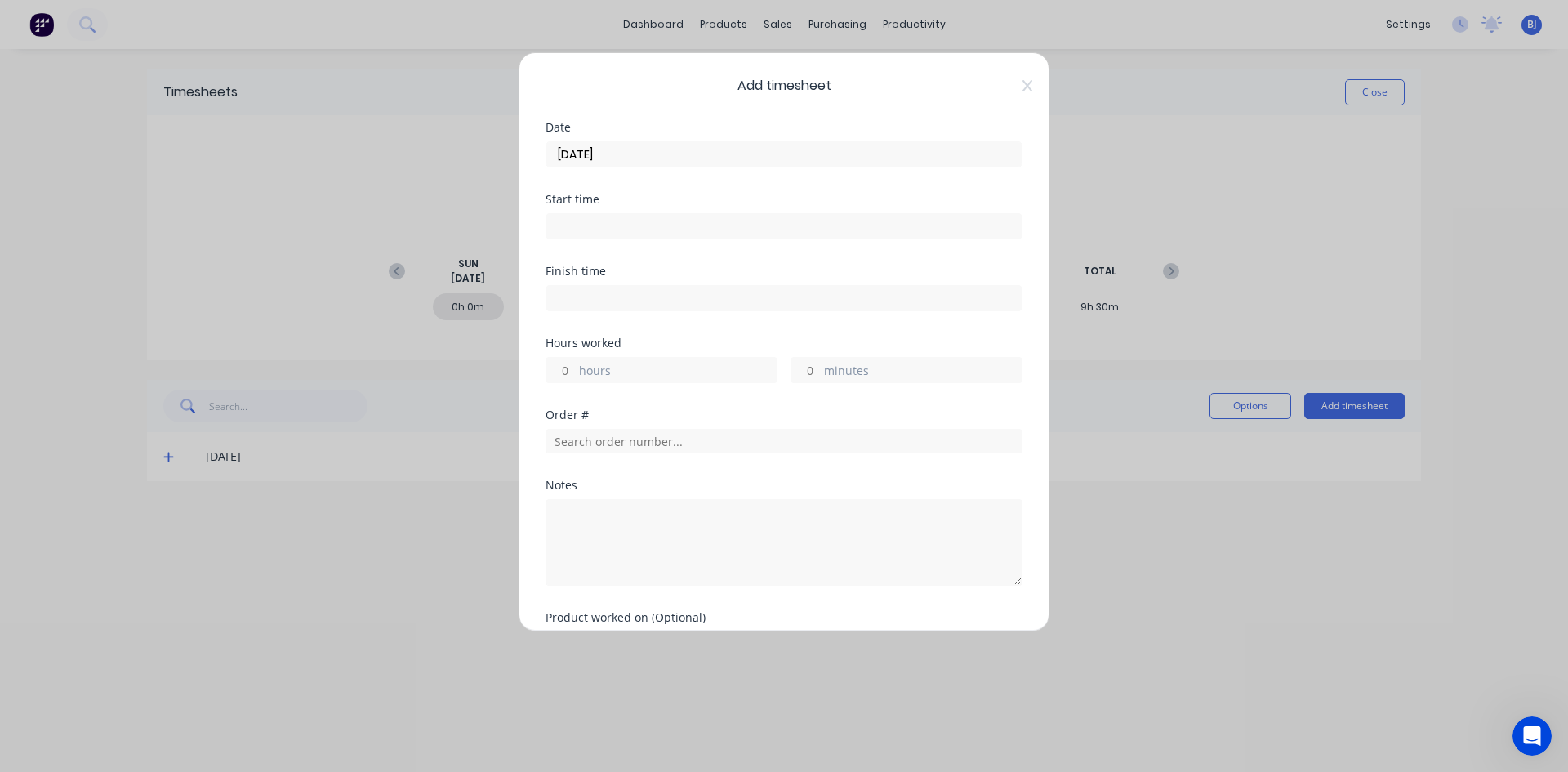
drag, startPoint x: 577, startPoint y: 225, endPoint x: 629, endPoint y: 252, distance: 58.6
click at [579, 227] on input at bounding box center [784, 227] width 476 height 25
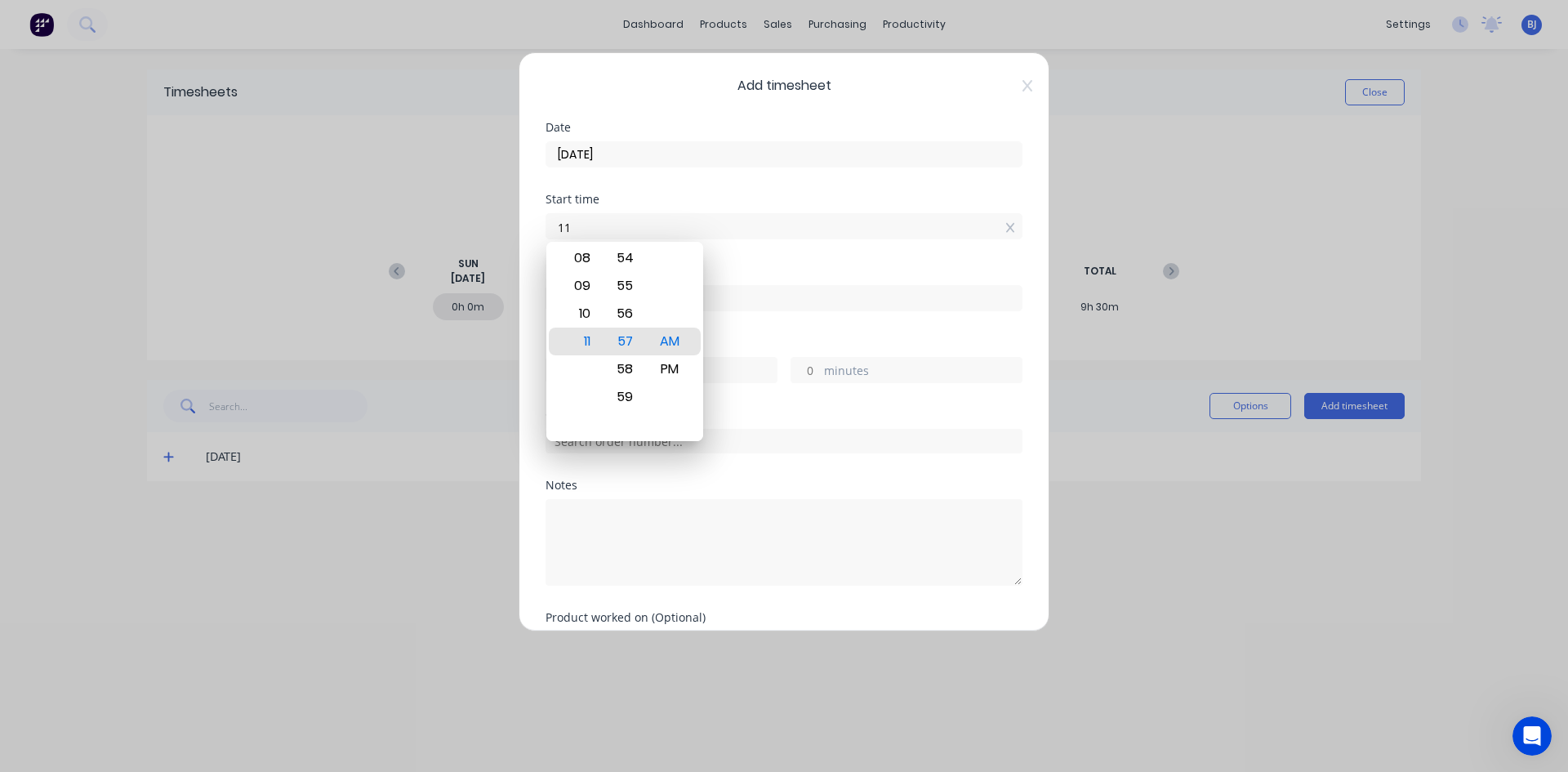
type input "1"
type input "4"
type input "07:00 AM"
click at [672, 345] on div "AM" at bounding box center [670, 342] width 40 height 28
click at [727, 258] on div "Start time 07:00 AM" at bounding box center [784, 229] width 477 height 72
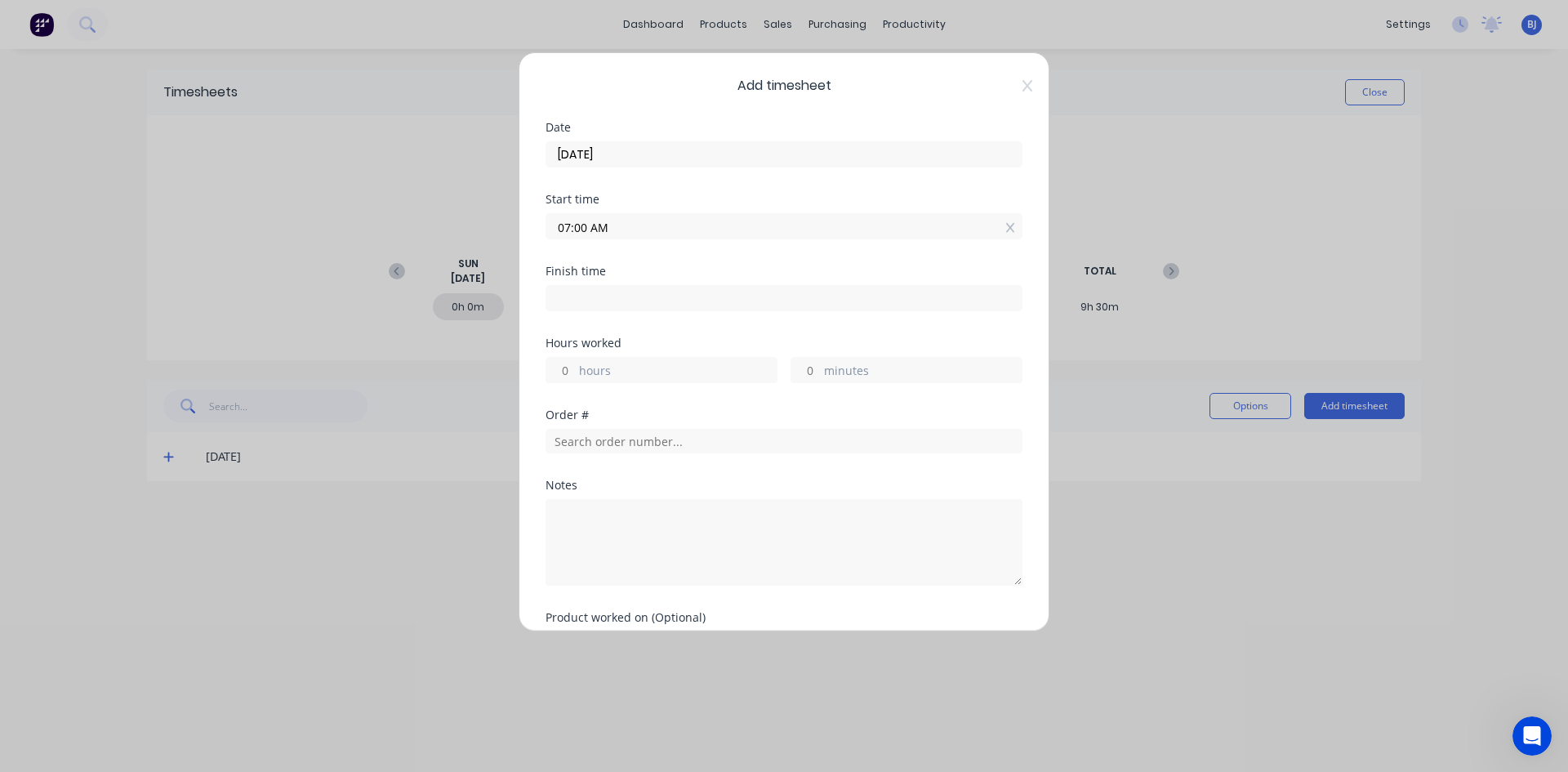
click at [571, 297] on input at bounding box center [784, 299] width 476 height 25
type input "11:57 AM"
type input "4"
type input "57"
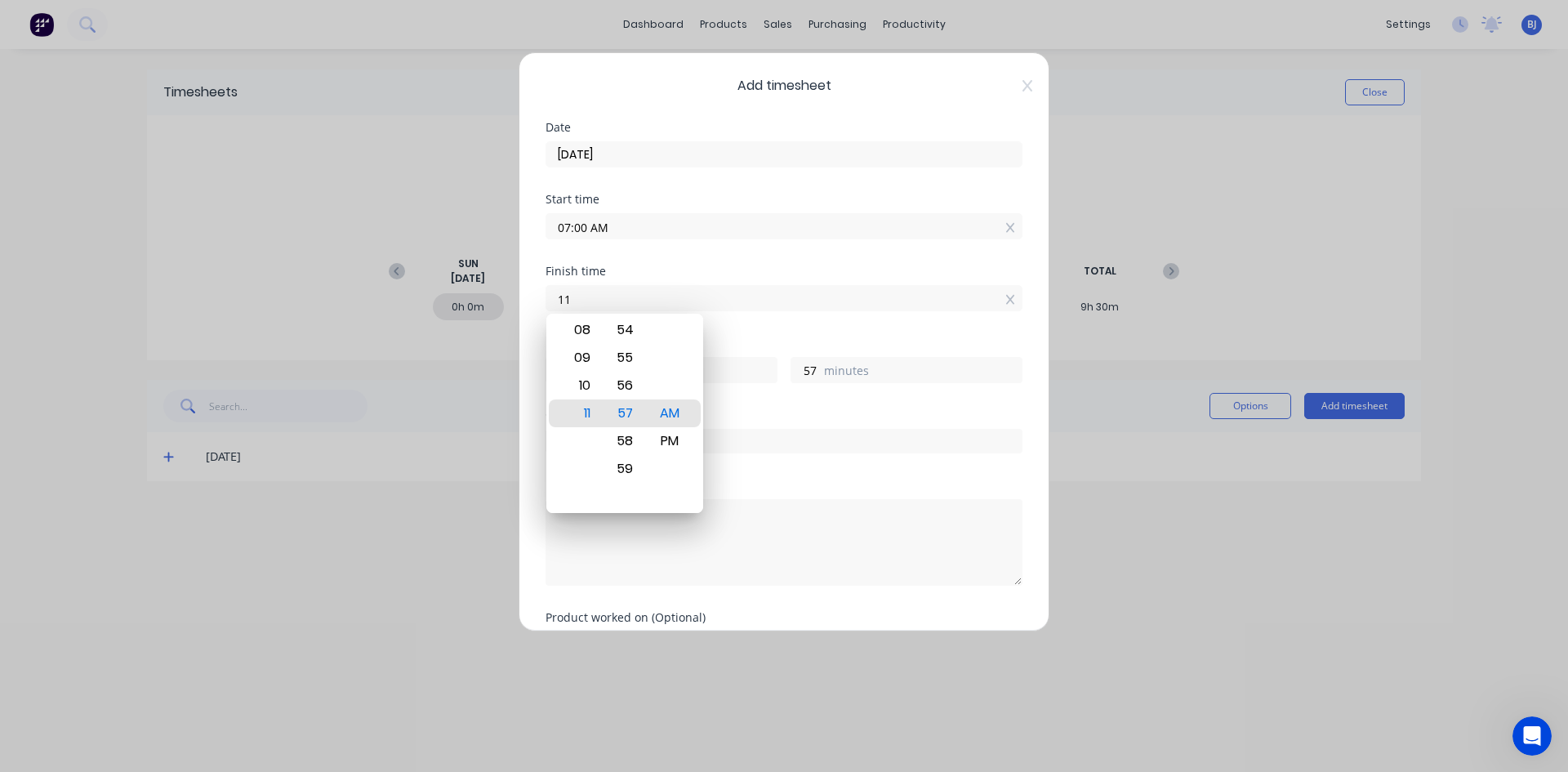
type input "1"
type input "08:00 AM"
type input "1"
type input "0"
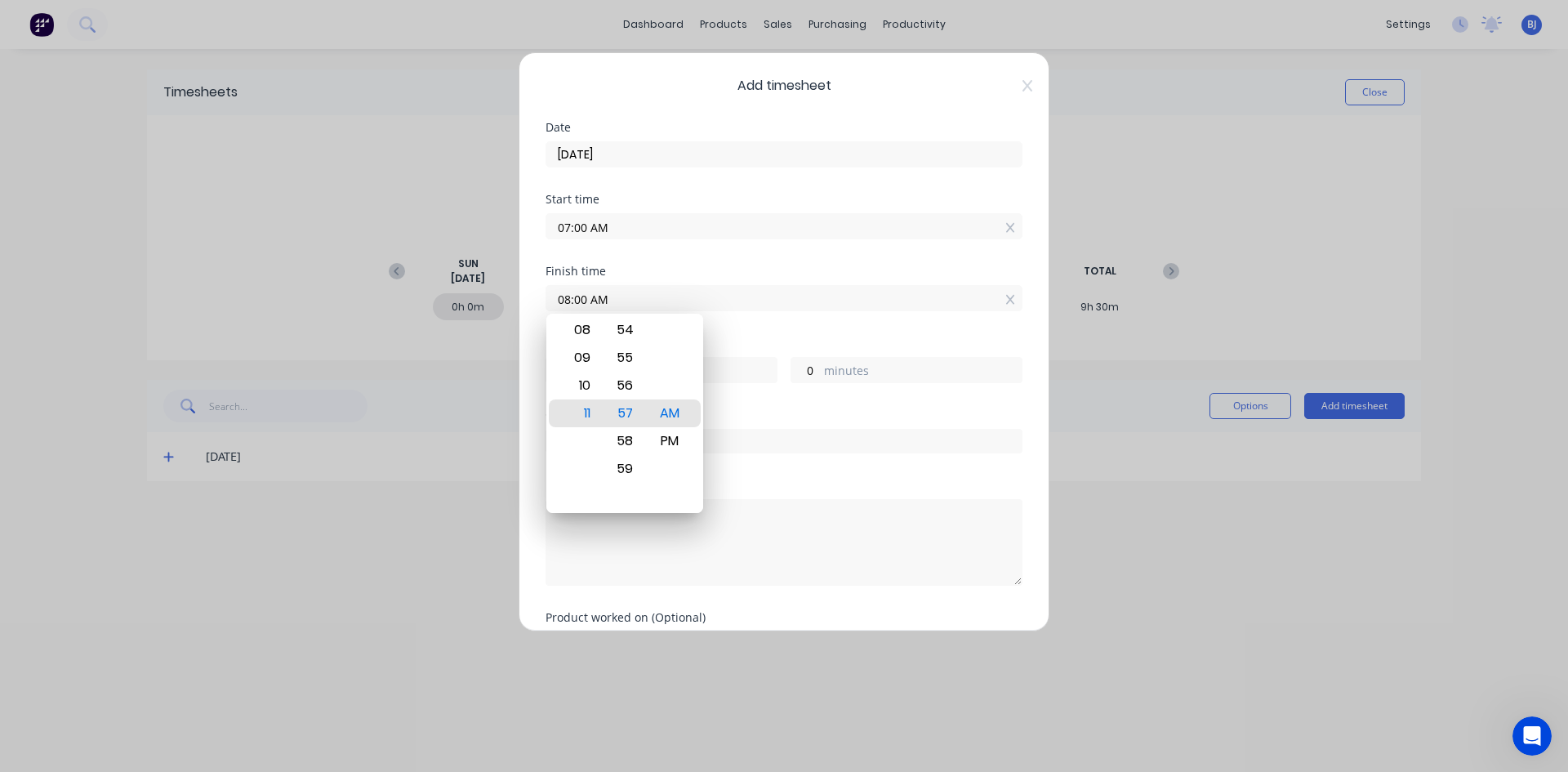
click at [745, 350] on div "Hours worked 1 hours 0 minutes" at bounding box center [784, 360] width 477 height 46
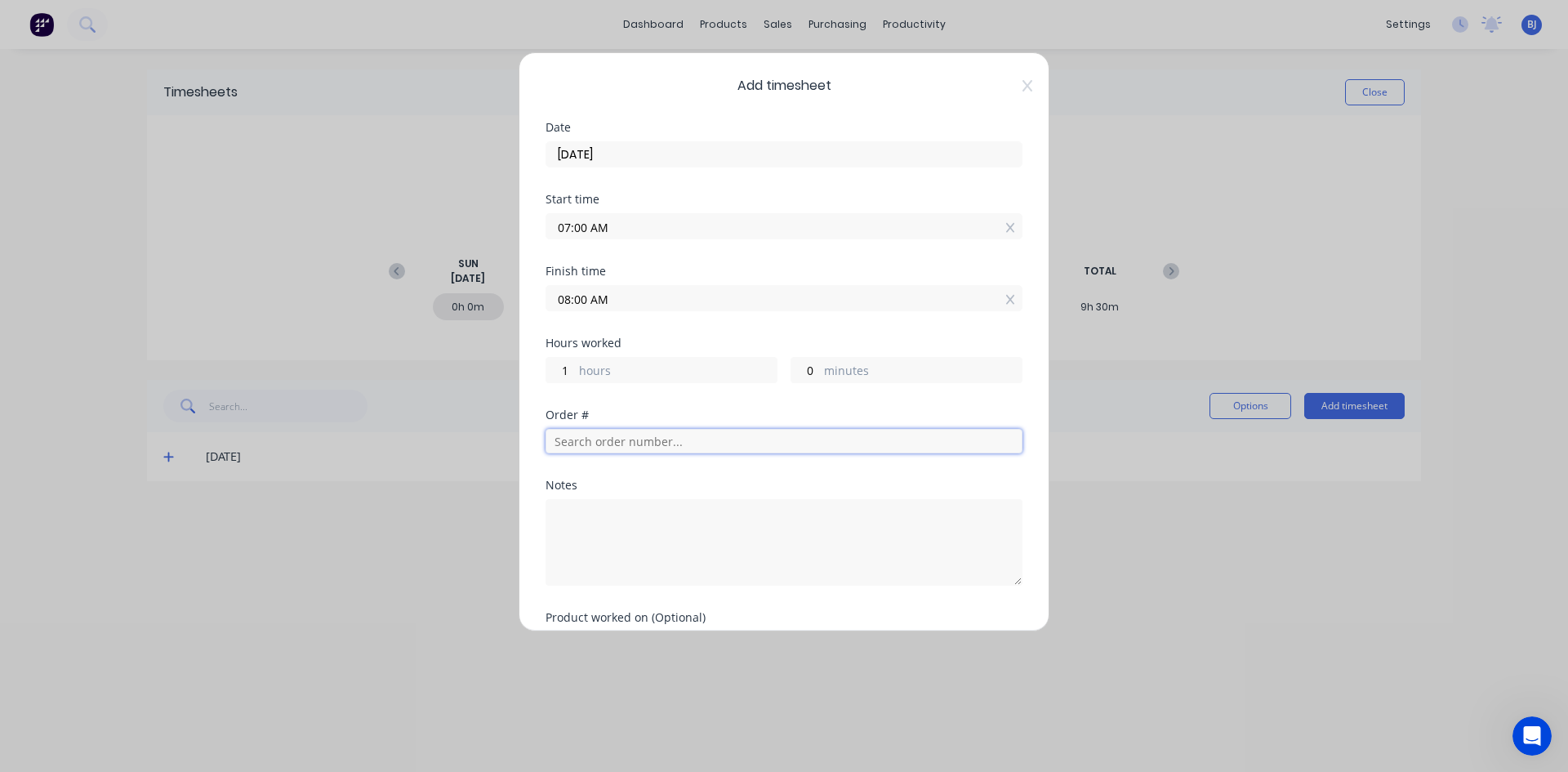
click at [586, 444] on input "text" at bounding box center [784, 441] width 477 height 25
type input "1"
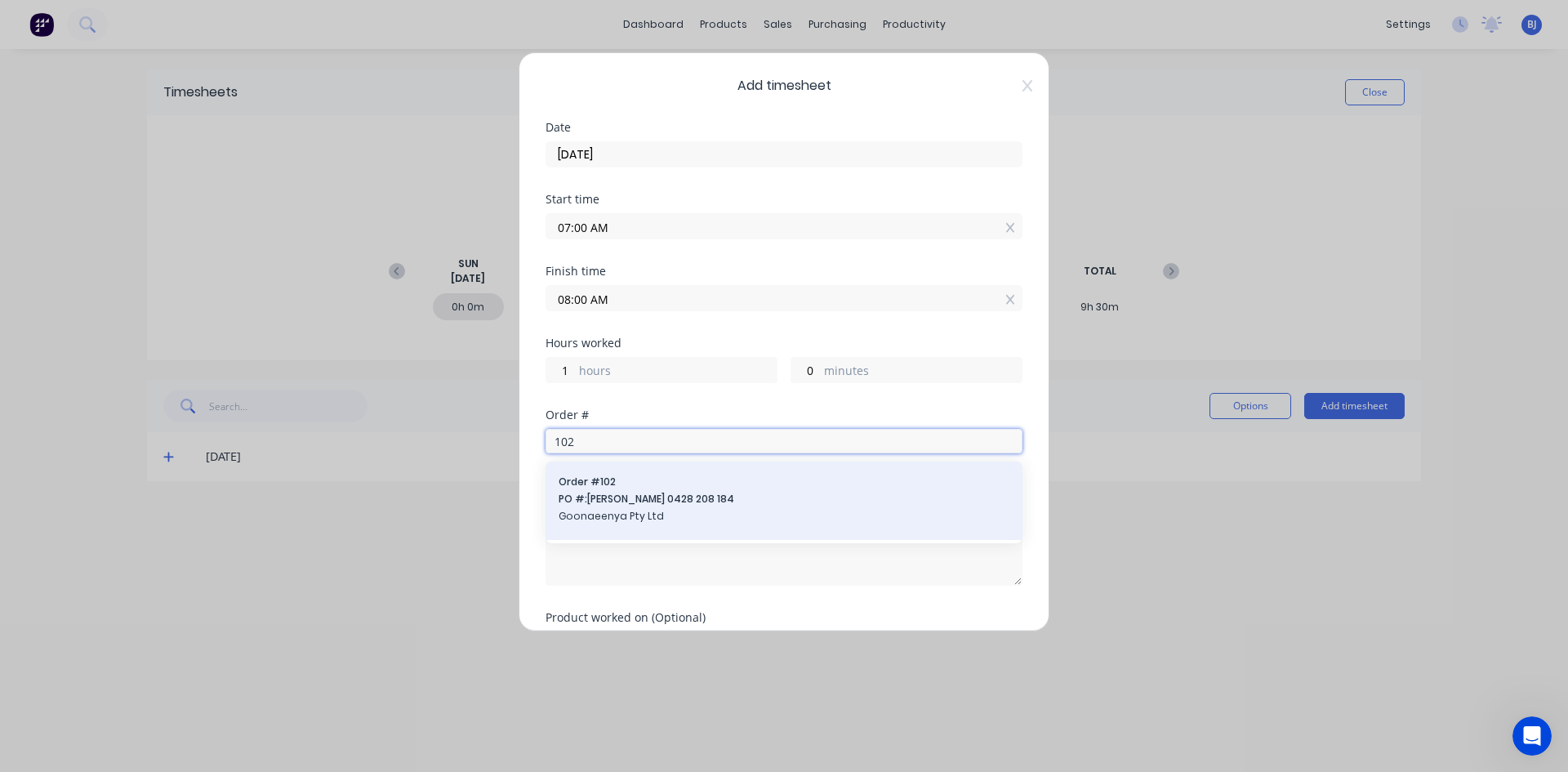
type input "102"
click at [607, 489] on div "Order # 102 PO #: [PERSON_NAME] 0428 208 184 Goonaeenya Pty Ltd" at bounding box center [783, 501] width 451 height 52
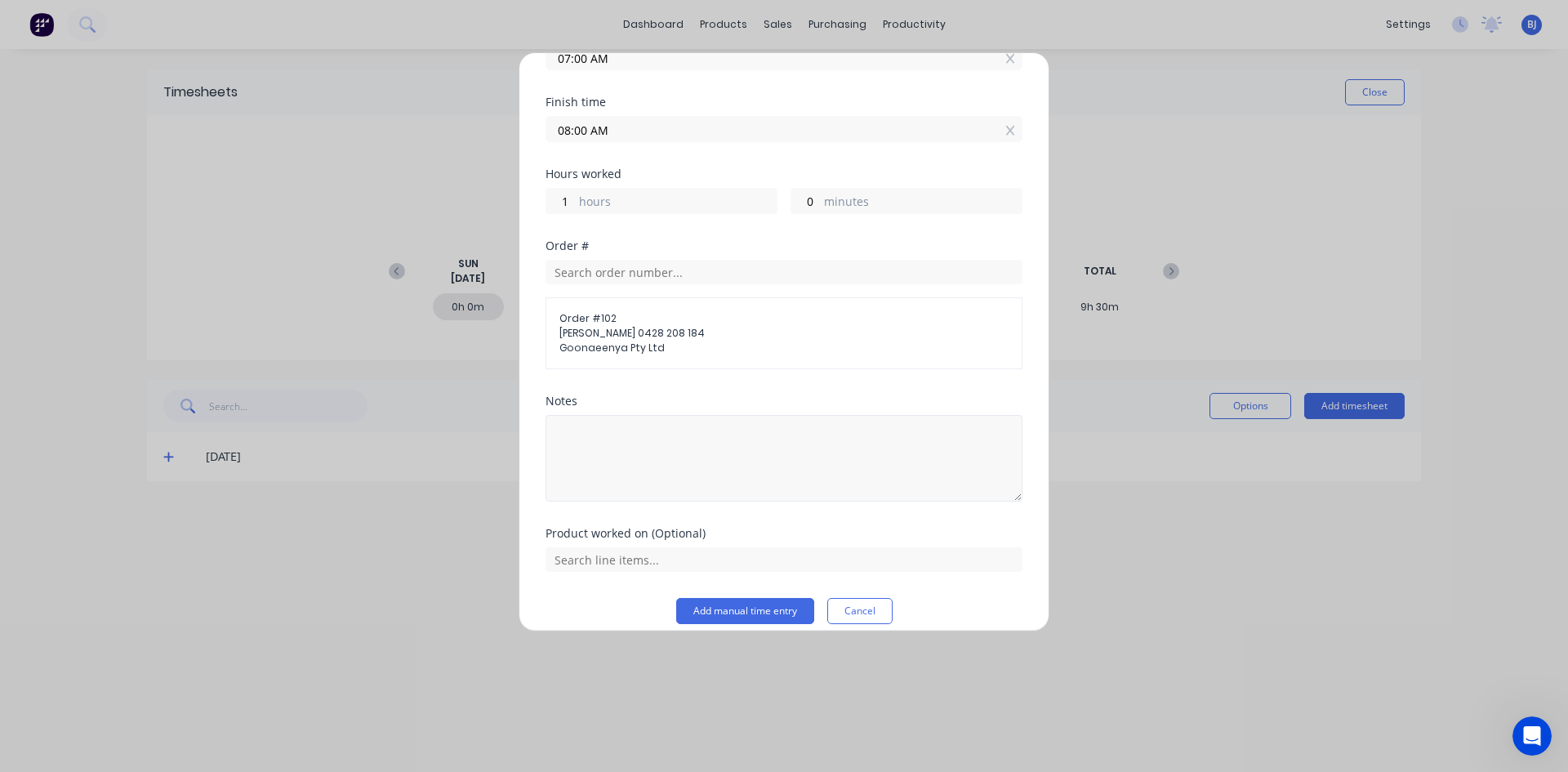
scroll to position [185, 0]
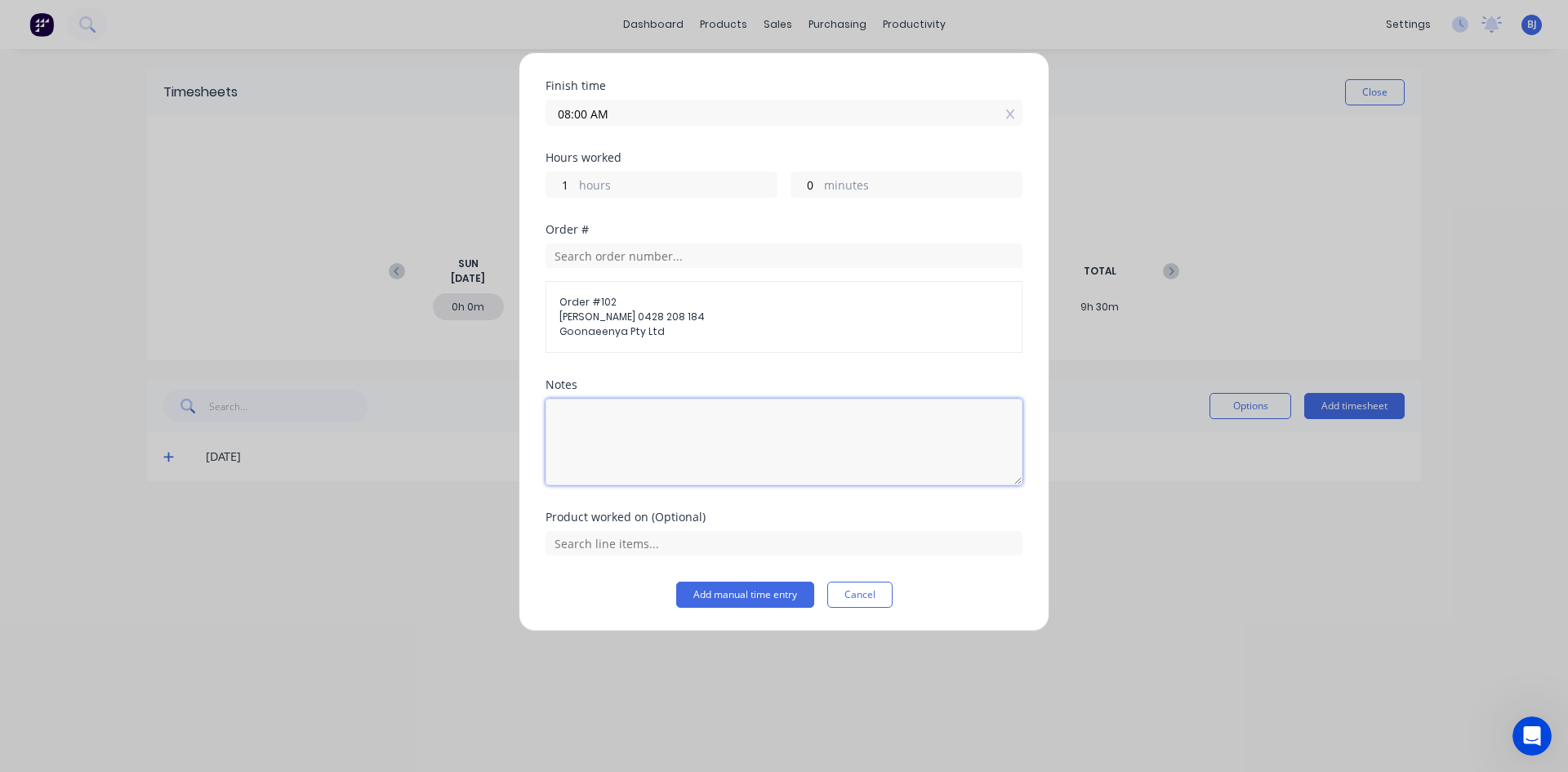
click at [593, 422] on textarea at bounding box center [784, 442] width 477 height 87
click at [592, 255] on input "text" at bounding box center [784, 256] width 477 height 25
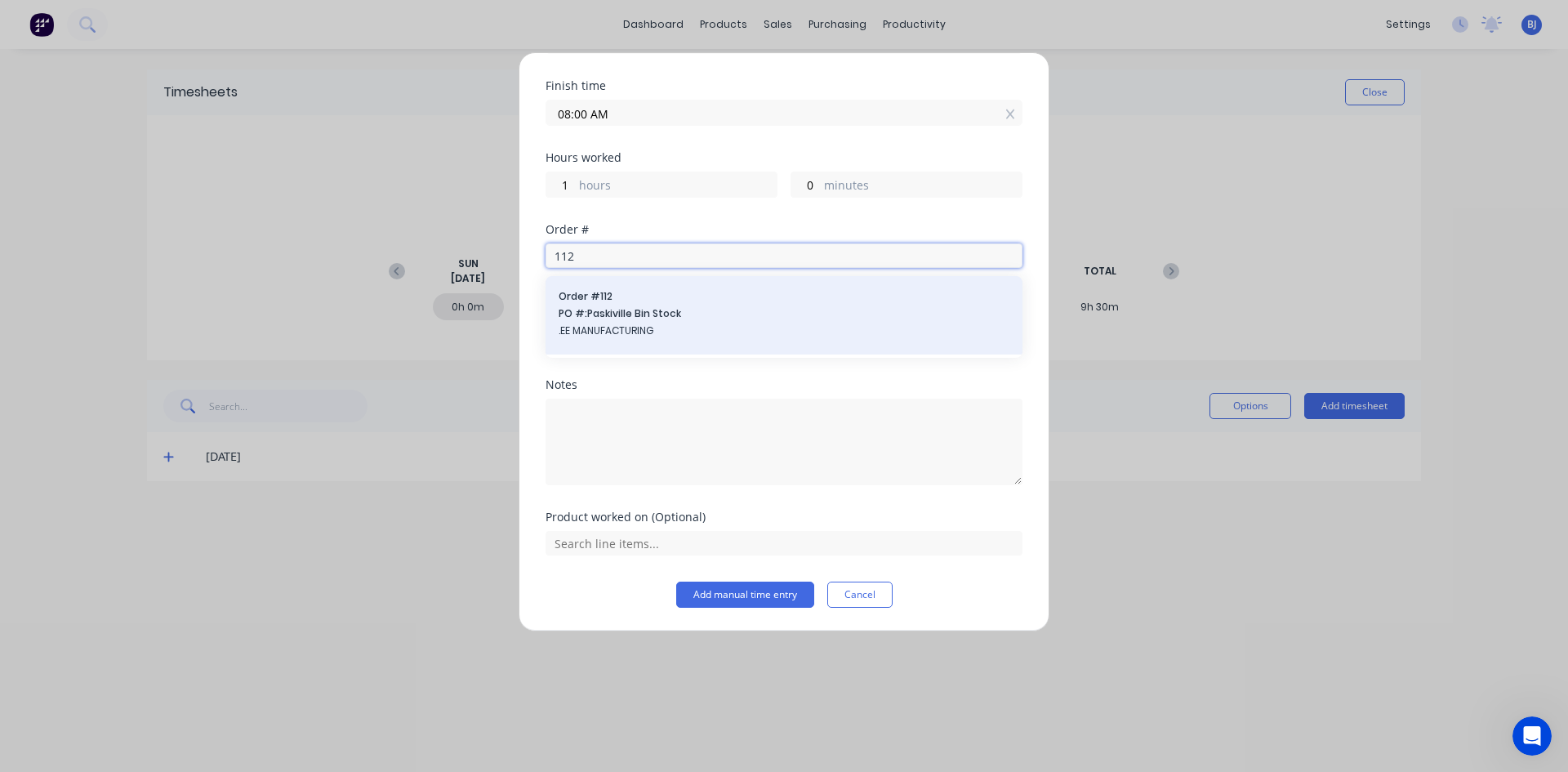
type input "112"
click at [614, 314] on span "PO #: Paskiville Bin Stock" at bounding box center [783, 314] width 451 height 15
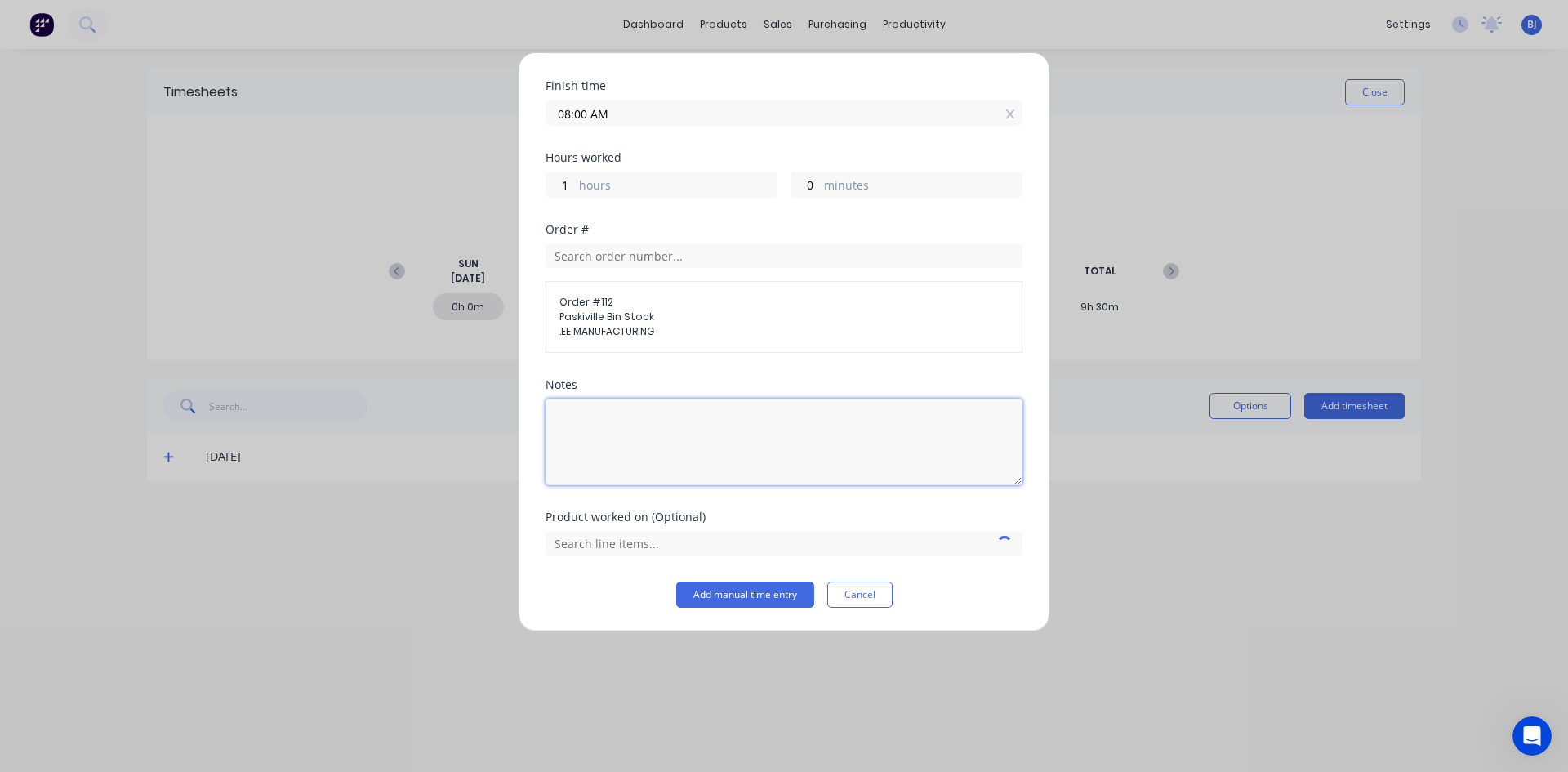
click at [588, 415] on textarea at bounding box center [784, 442] width 477 height 87
type textarea "Attach tarp to roof"
click at [659, 543] on input "text" at bounding box center [784, 544] width 477 height 25
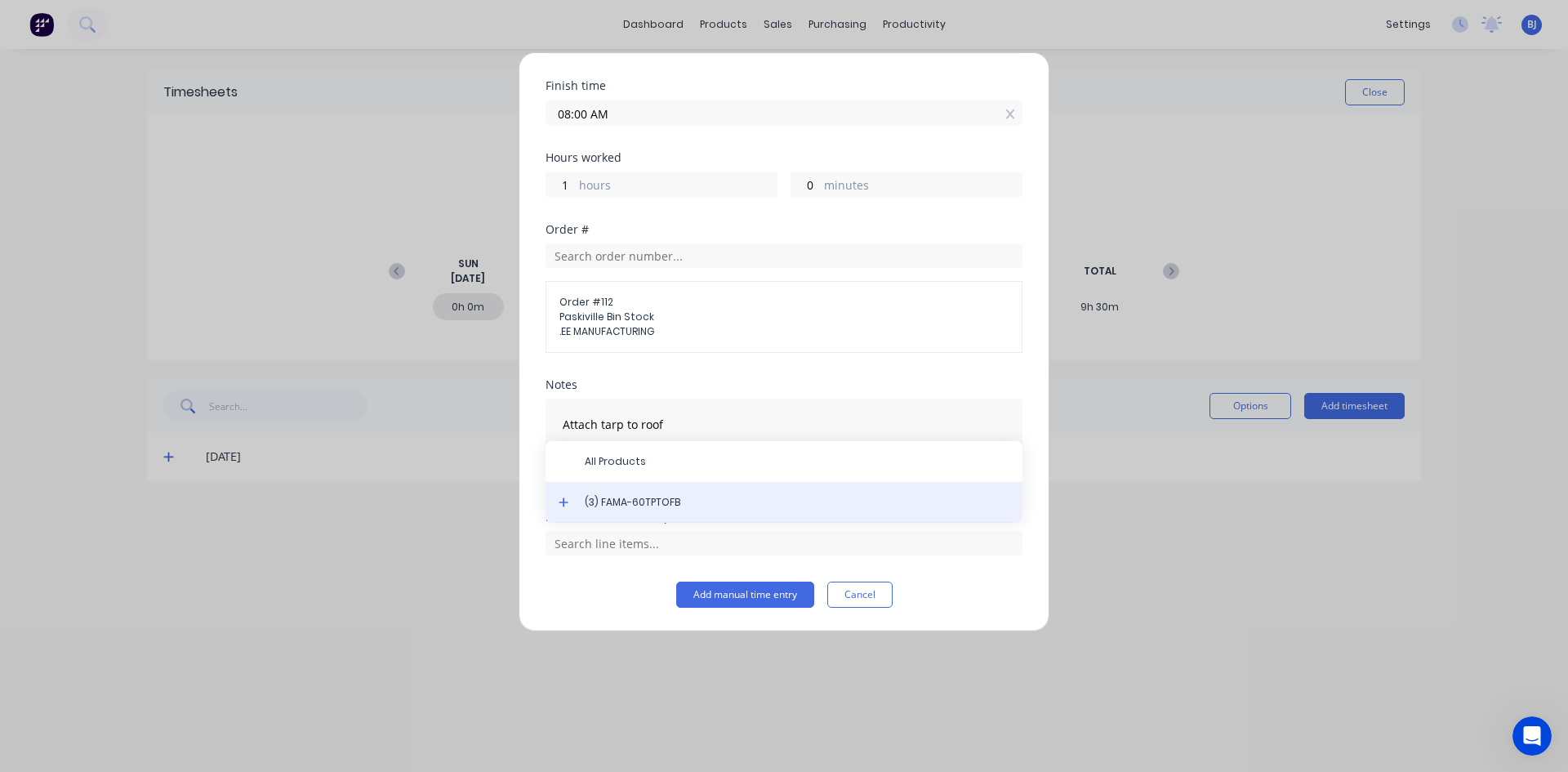
click at [648, 494] on div "(3) FAMA-60TPTOFB" at bounding box center [784, 502] width 477 height 41
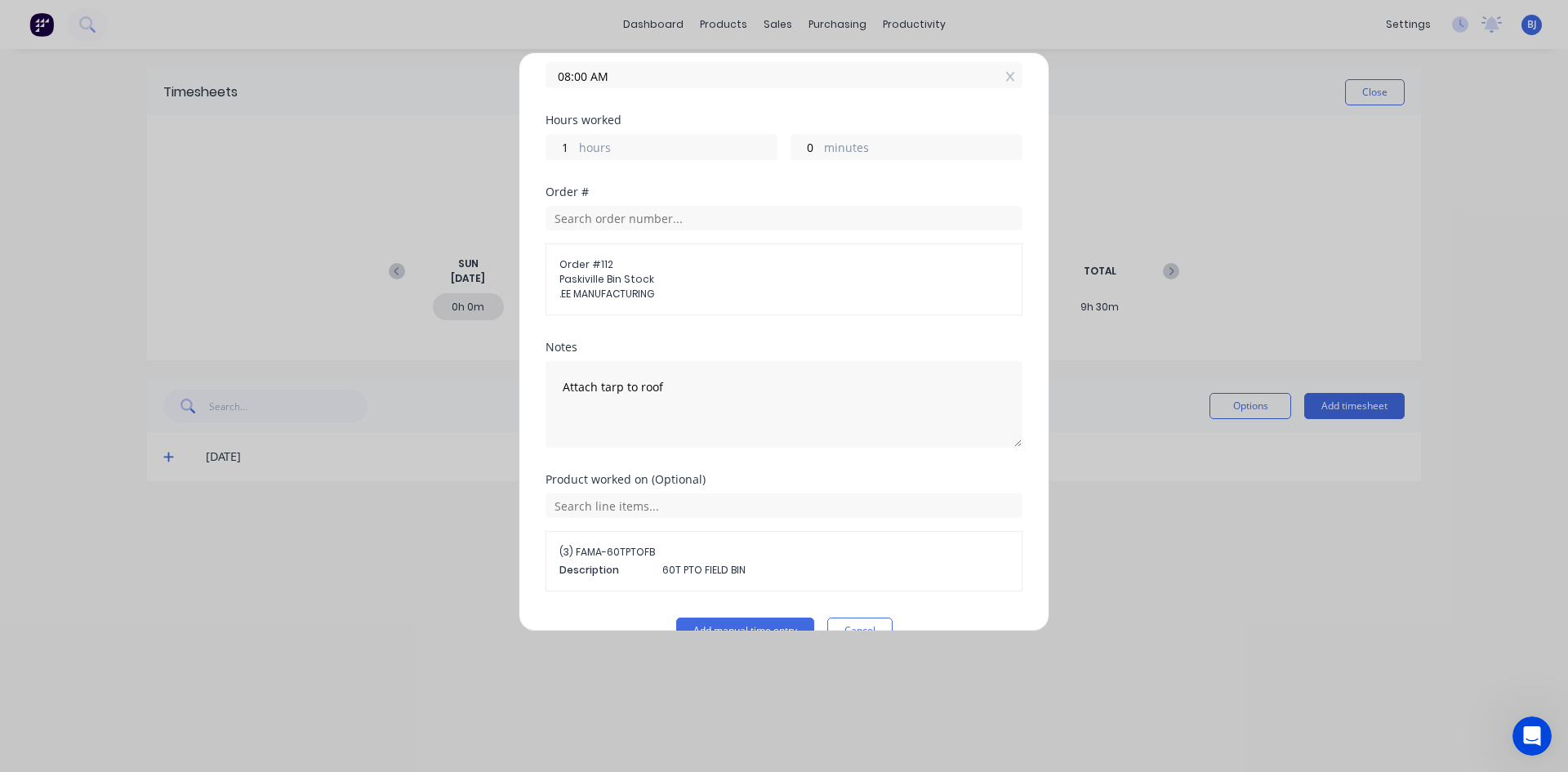
scroll to position [259, 0]
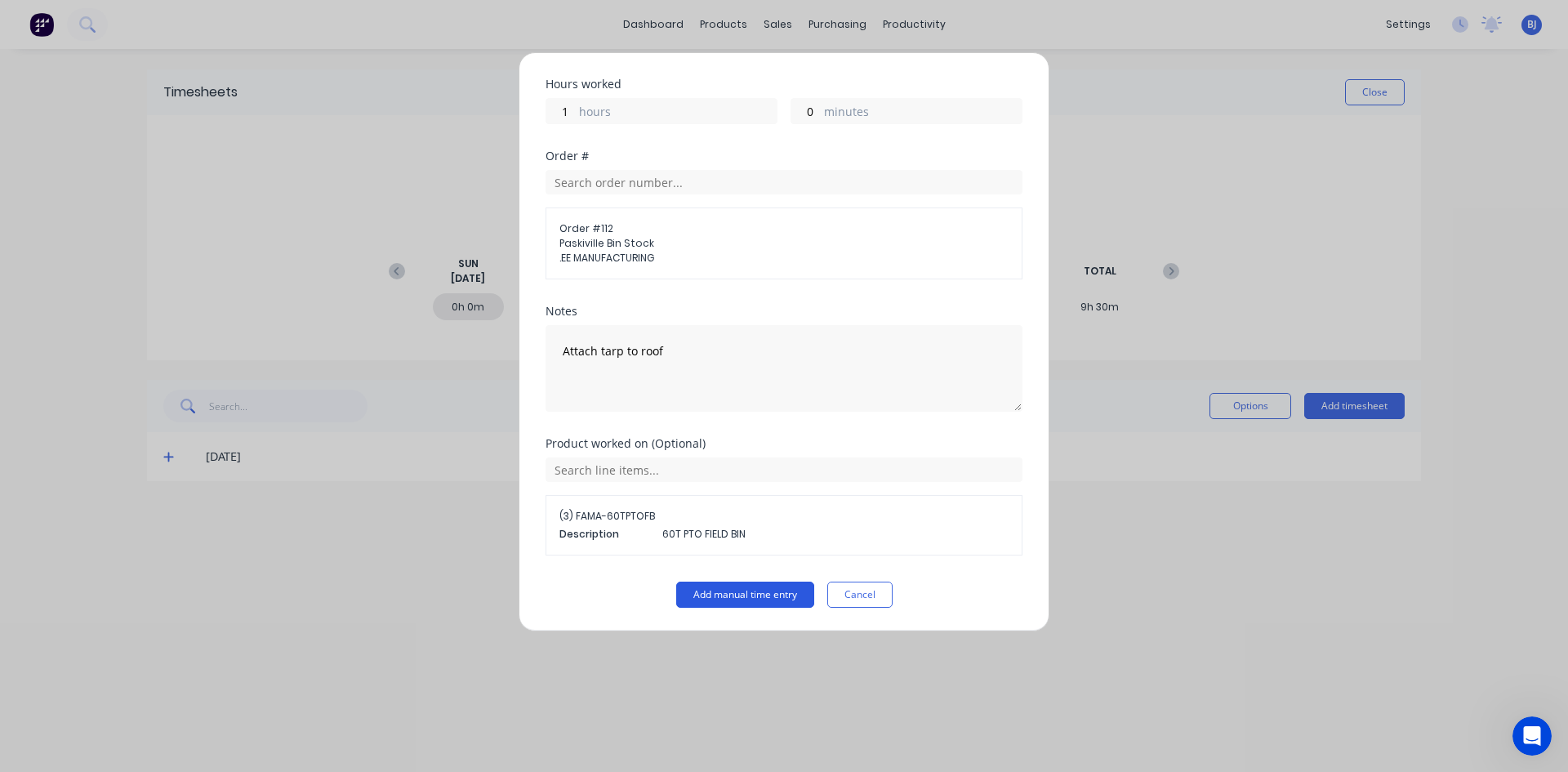
click at [716, 594] on button "Add manual time entry" at bounding box center [744, 595] width 138 height 26
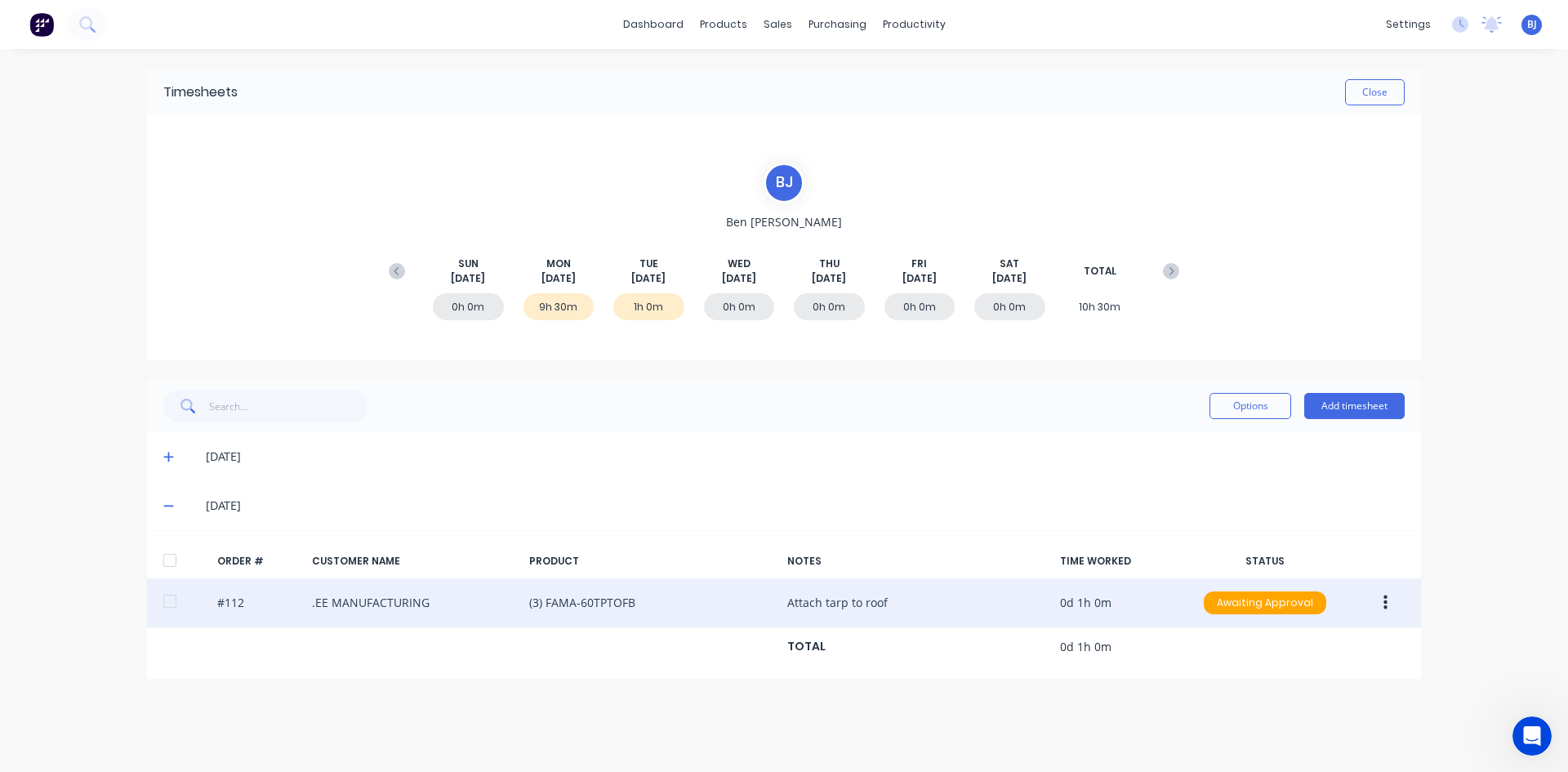
click at [1383, 604] on icon "button" at bounding box center [1384, 603] width 4 height 18
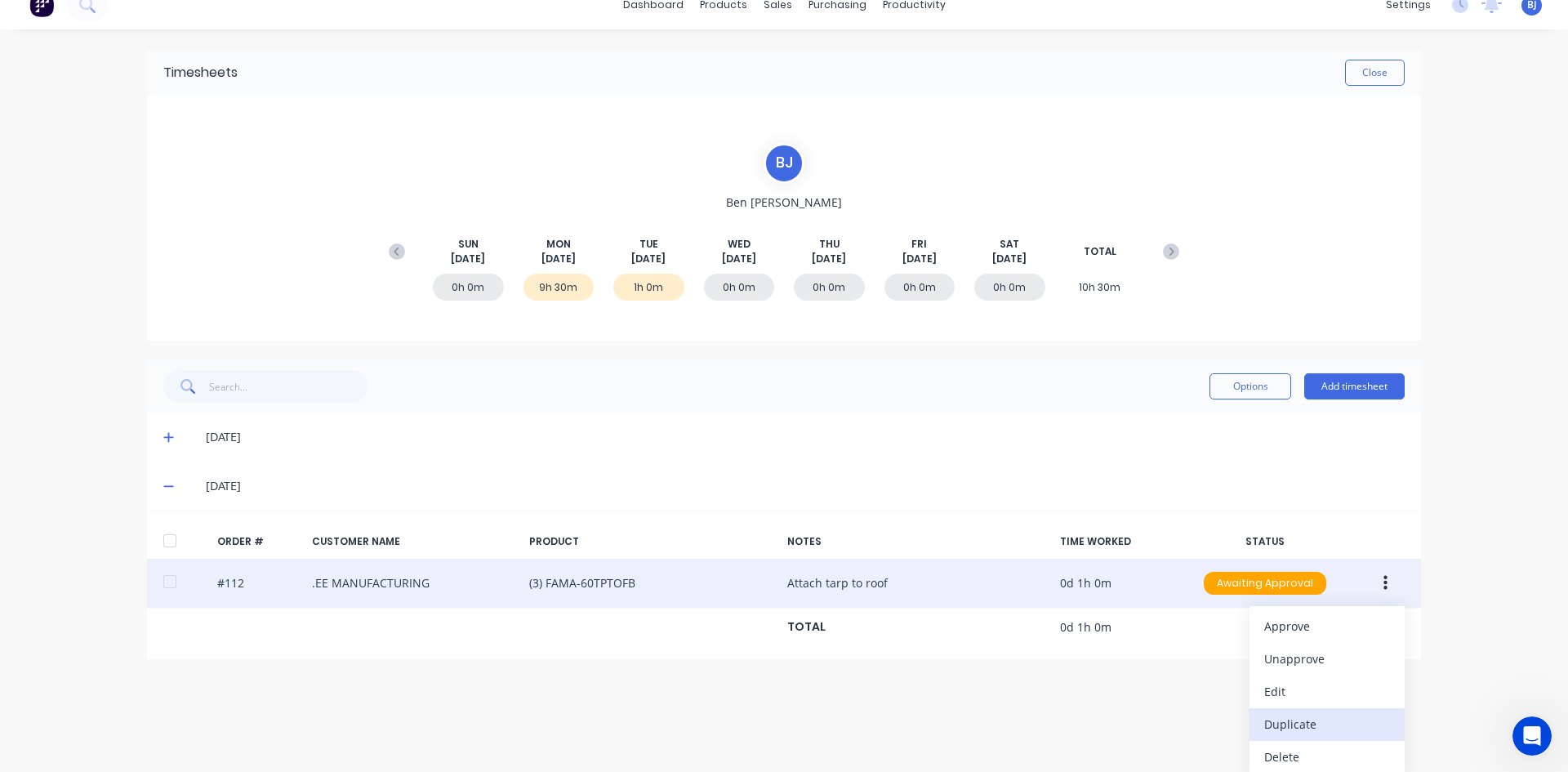
scroll to position [26, 0]
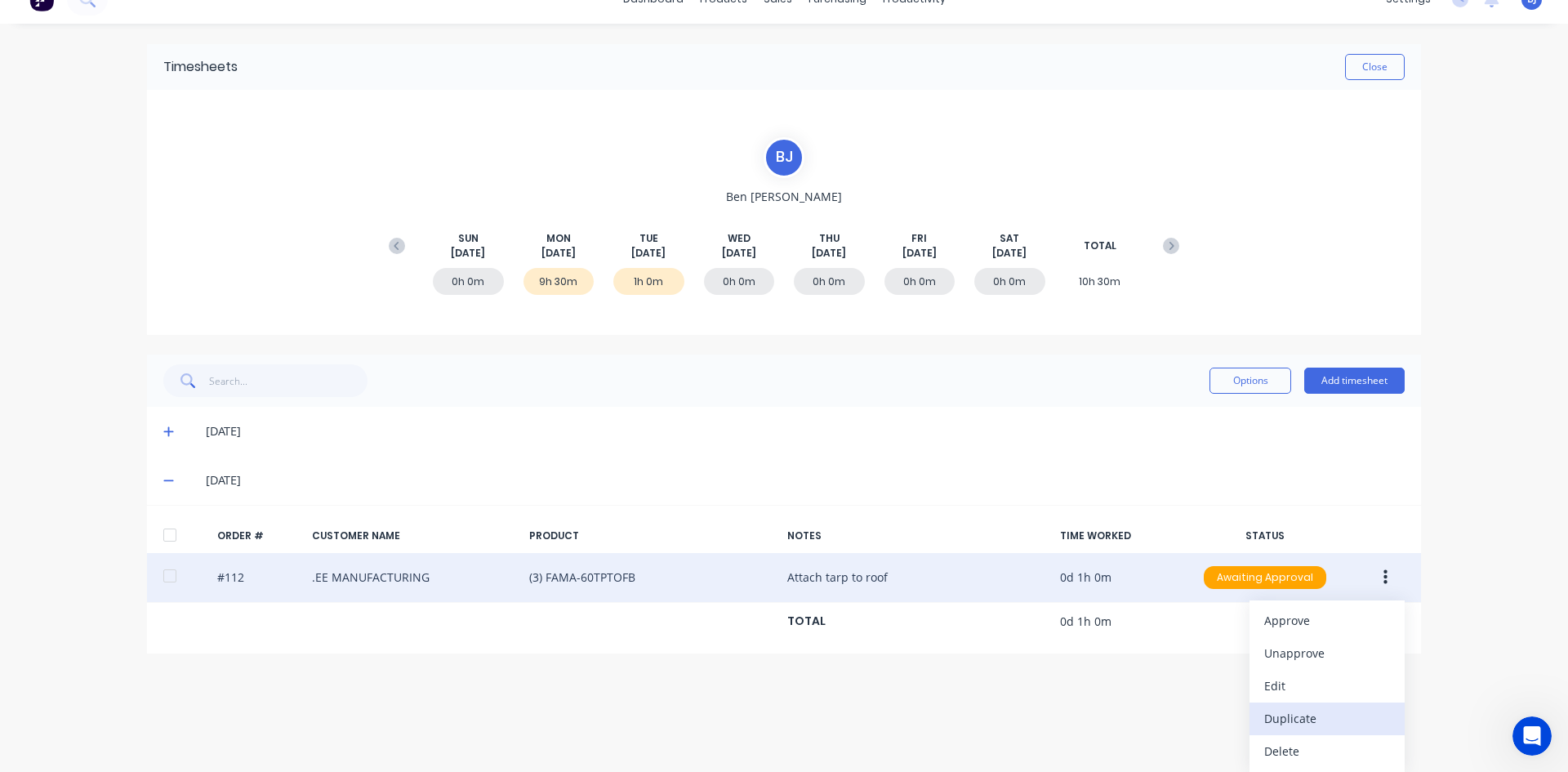
click at [1279, 725] on div "Duplicate" at bounding box center [1327, 718] width 126 height 24
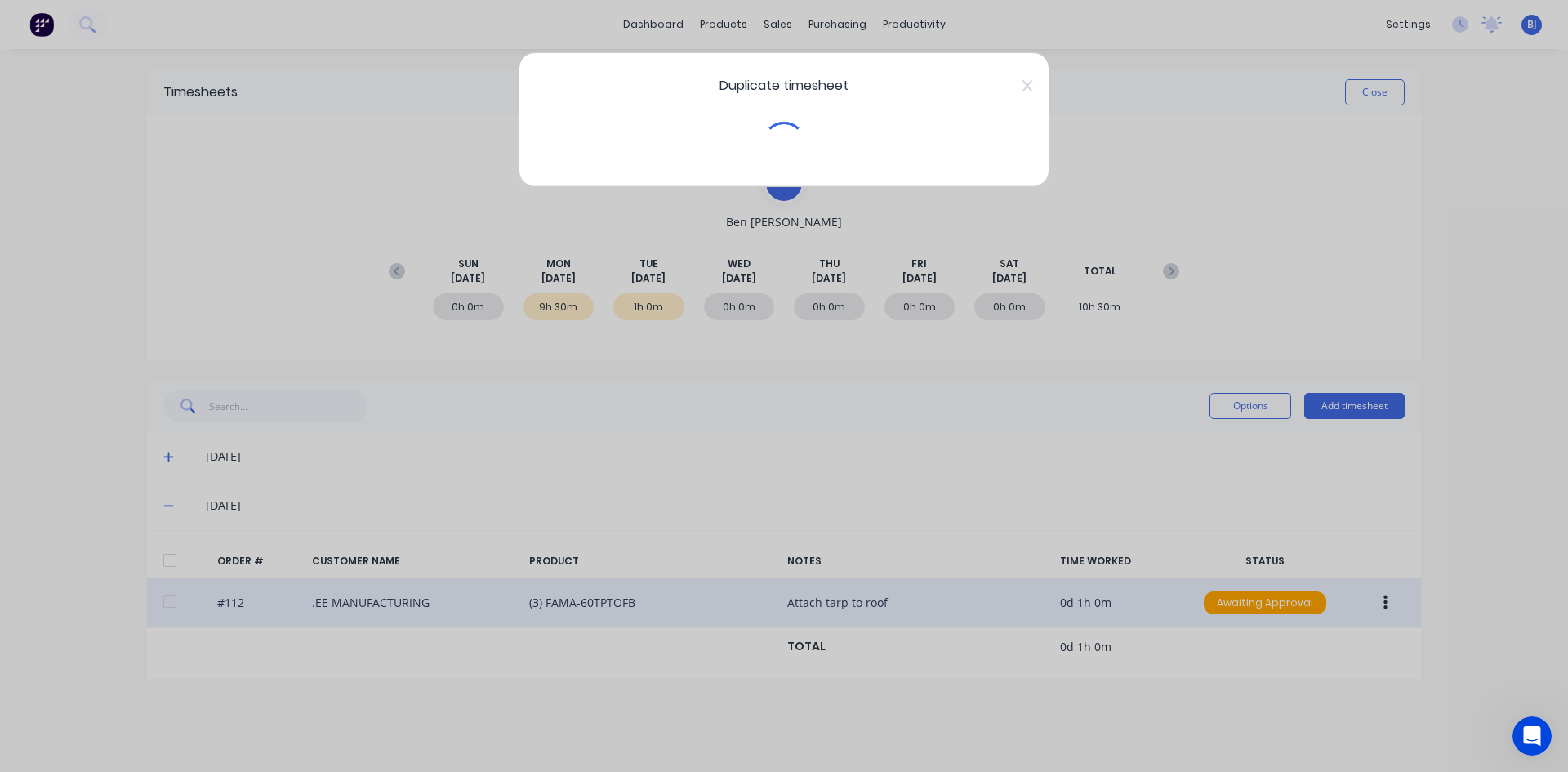
scroll to position [0, 0]
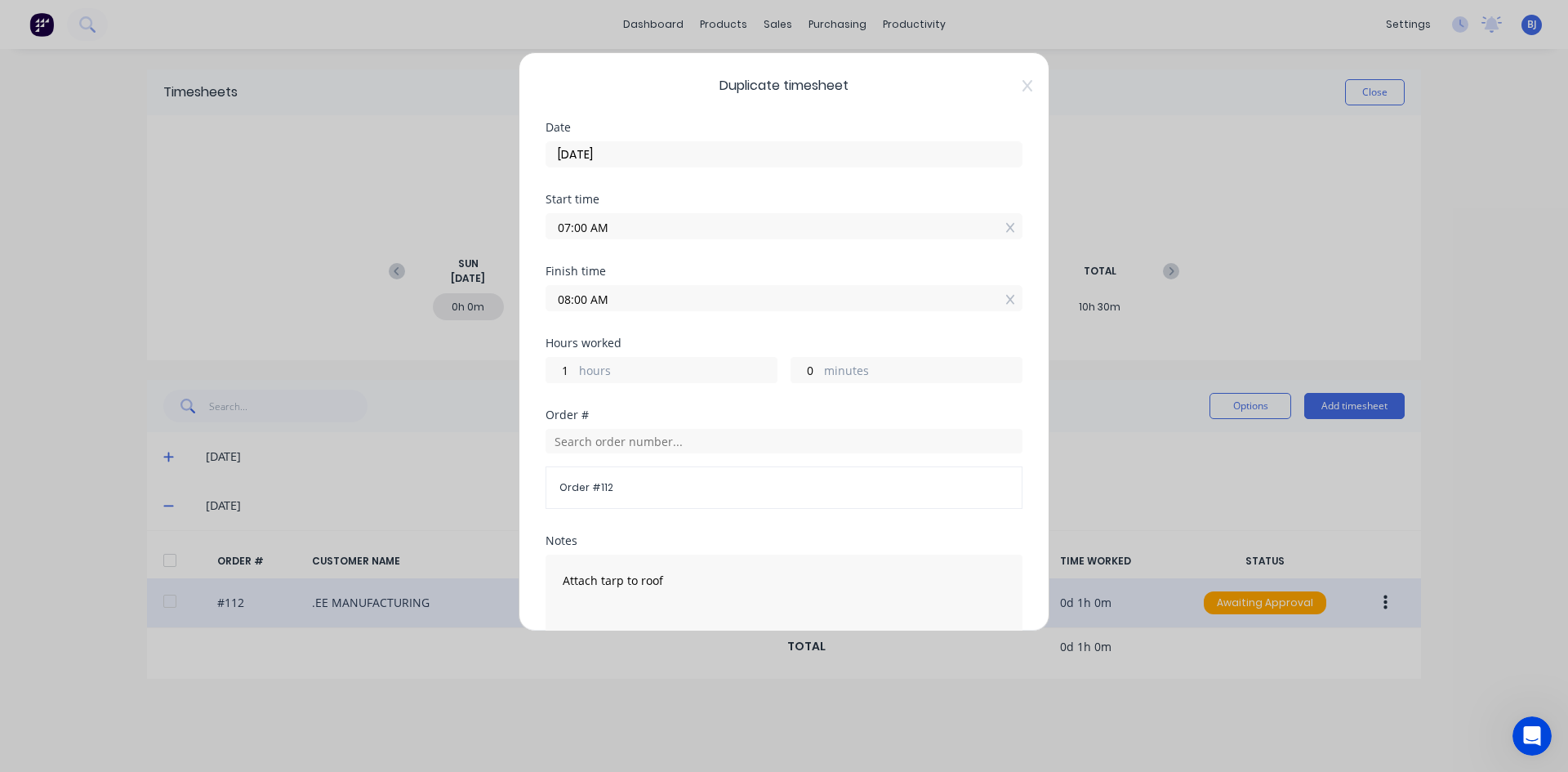
drag, startPoint x: 586, startPoint y: 228, endPoint x: 528, endPoint y: 237, distance: 58.7
click at [528, 237] on div "Duplicate timesheet Date [DATE] Start time 07:00 AM Finish time 08:00 AM Hours …" at bounding box center [784, 342] width 531 height 579
type input "08:00 AM"
type input "0"
click at [665, 266] on div "Finish time" at bounding box center [784, 271] width 477 height 12
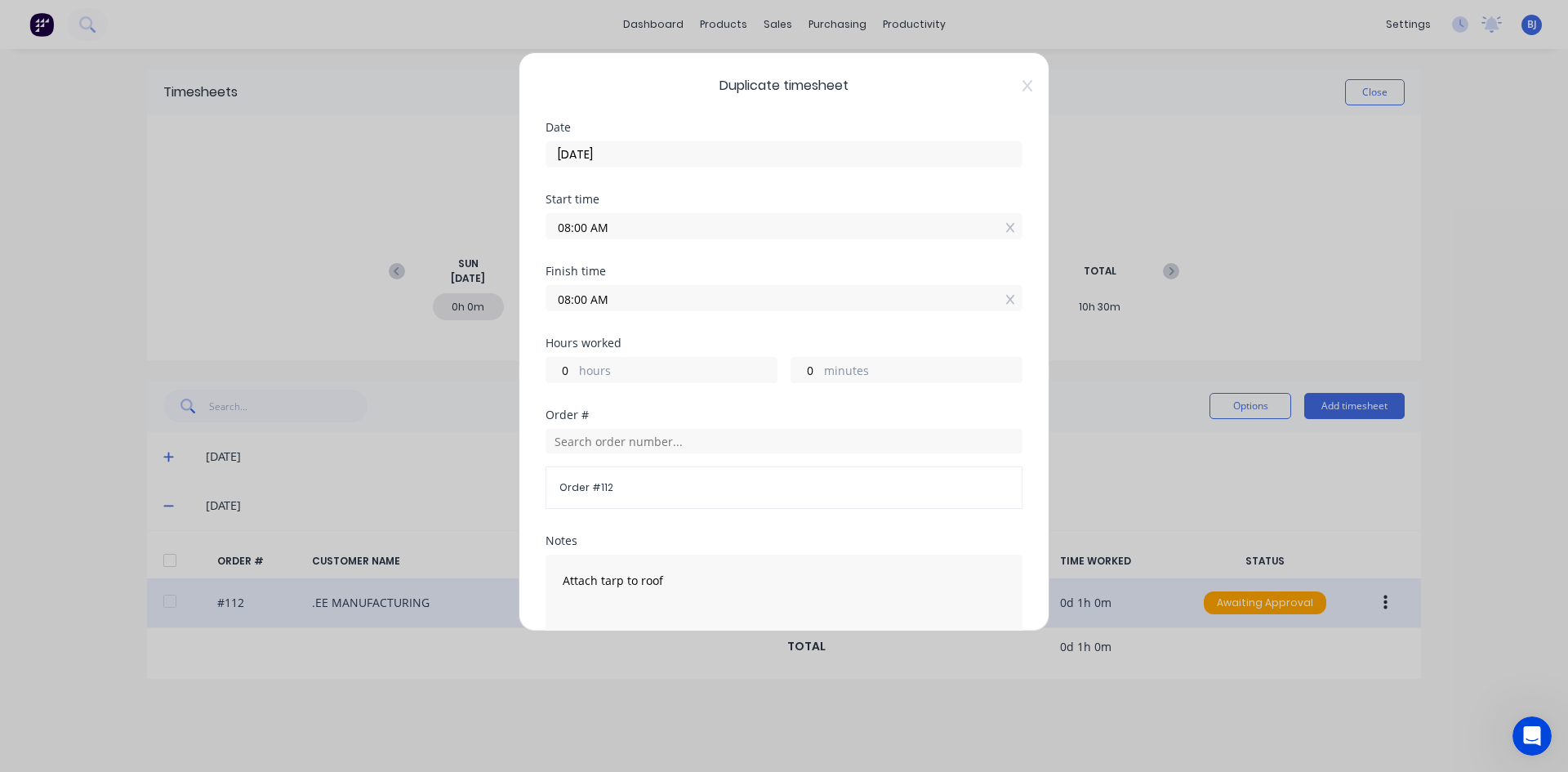
drag, startPoint x: 590, startPoint y: 302, endPoint x: 541, endPoint y: 314, distance: 50.4
click at [541, 314] on div "Duplicate timesheet Date [DATE] Start time 08:00 AM Finish time 08:00 AM Hours …" at bounding box center [784, 342] width 531 height 579
type input "10:00 AM"
type input "2"
click at [693, 325] on div "Finish time 10:00 AM" at bounding box center [784, 301] width 477 height 72
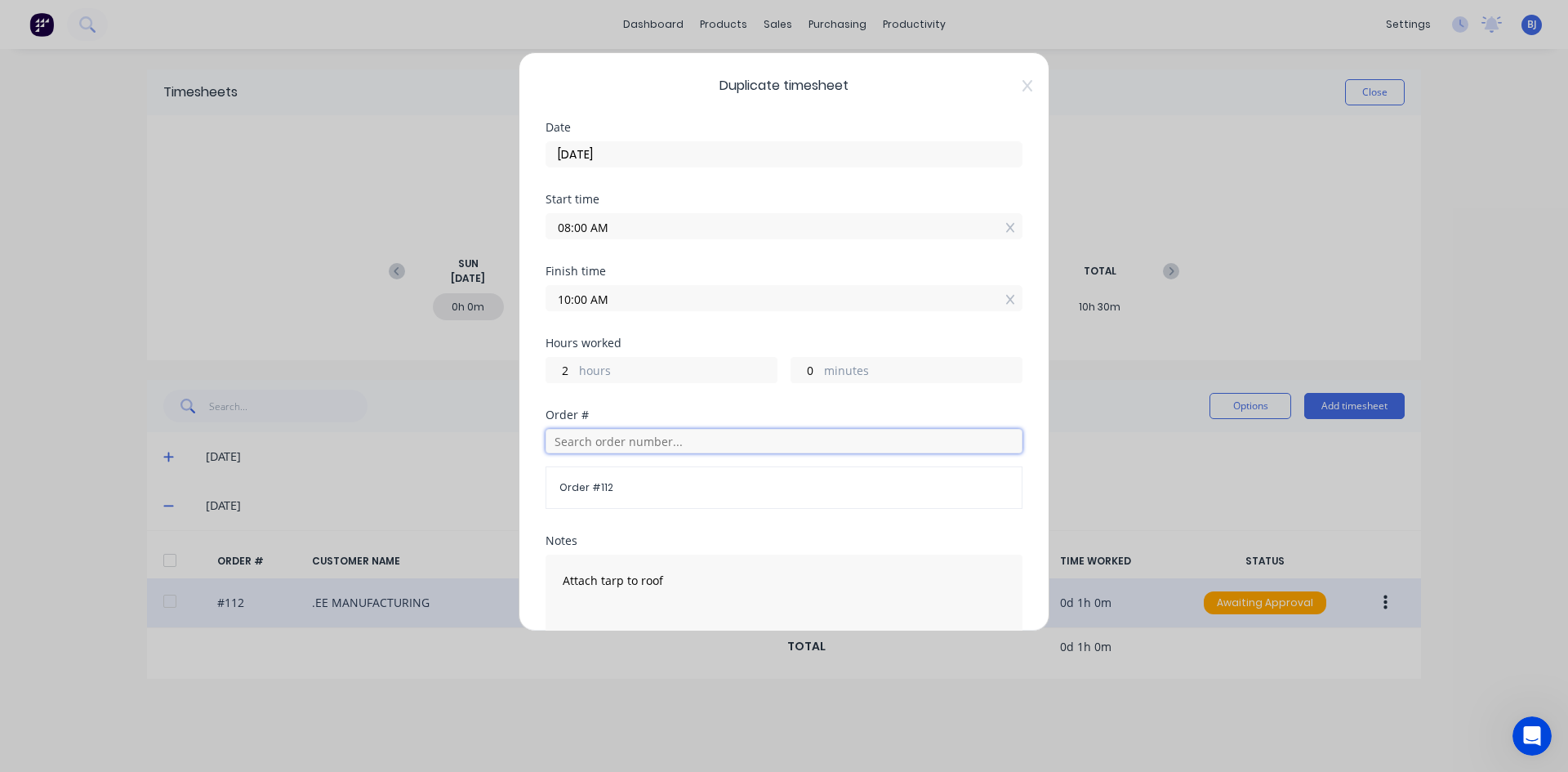
click at [589, 443] on input "text" at bounding box center [784, 441] width 477 height 25
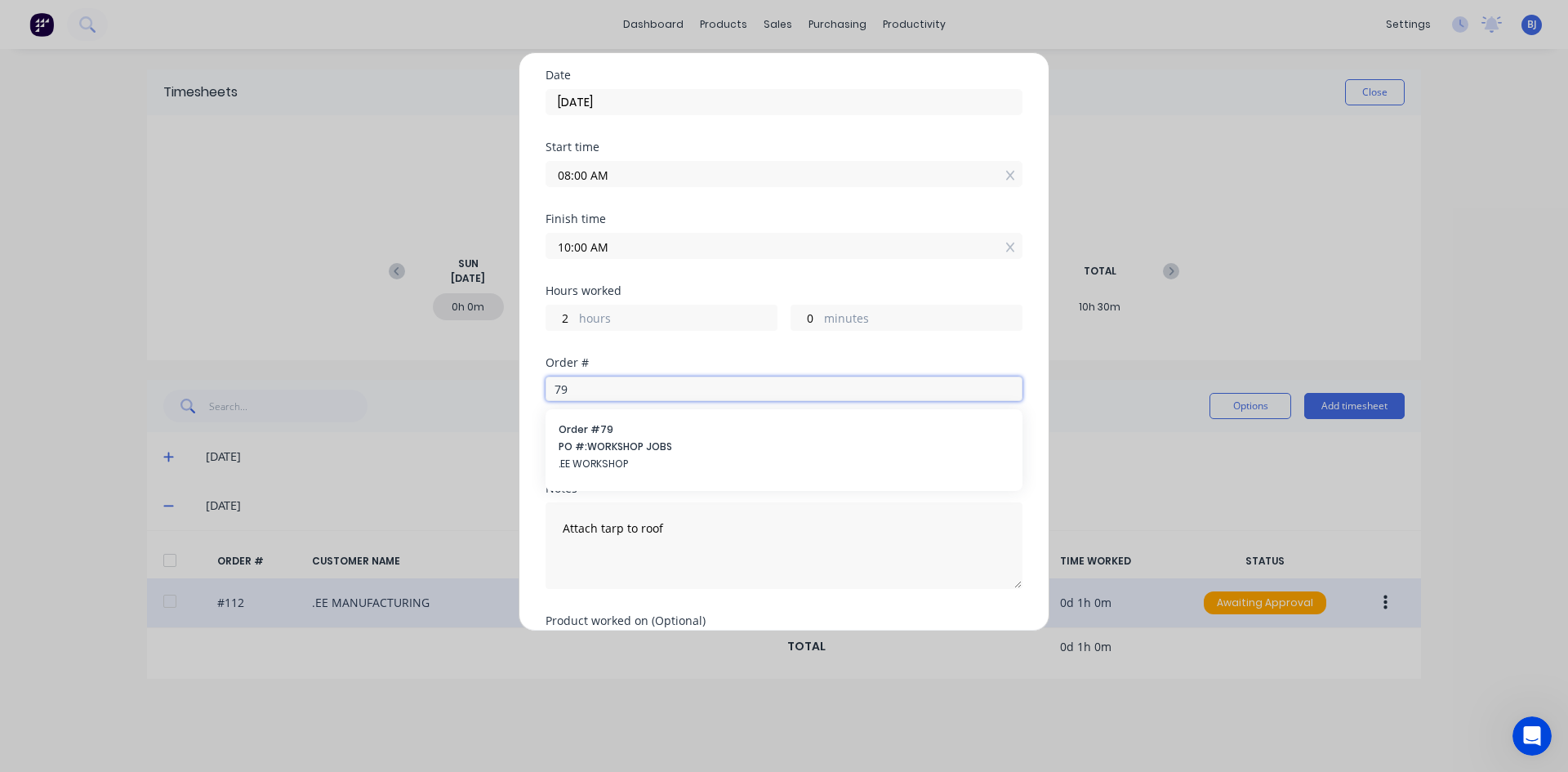
scroll to position [82, 0]
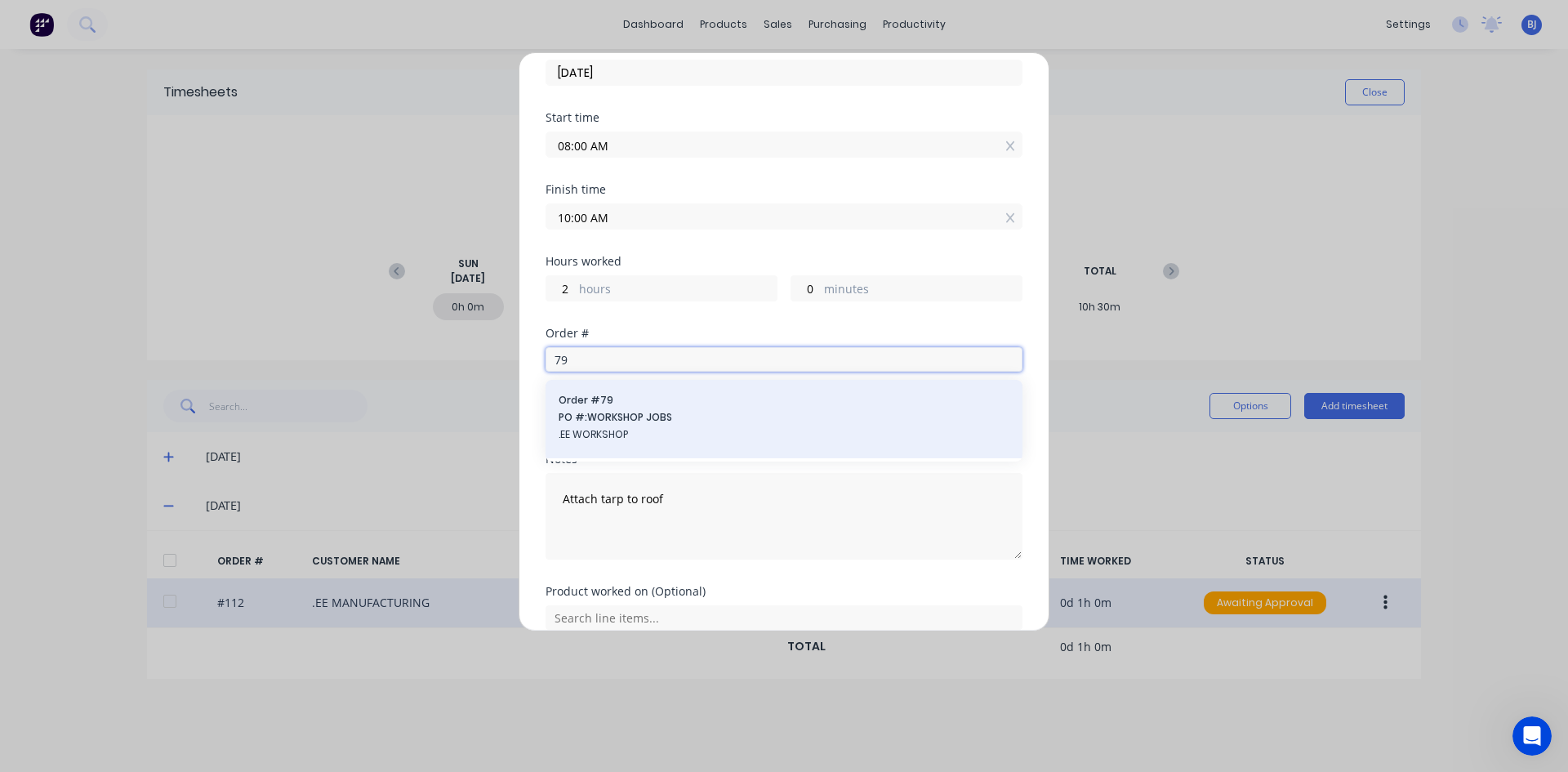
type input "79"
click at [588, 415] on span "PO #: WORKSHOP JOBS" at bounding box center [783, 418] width 451 height 15
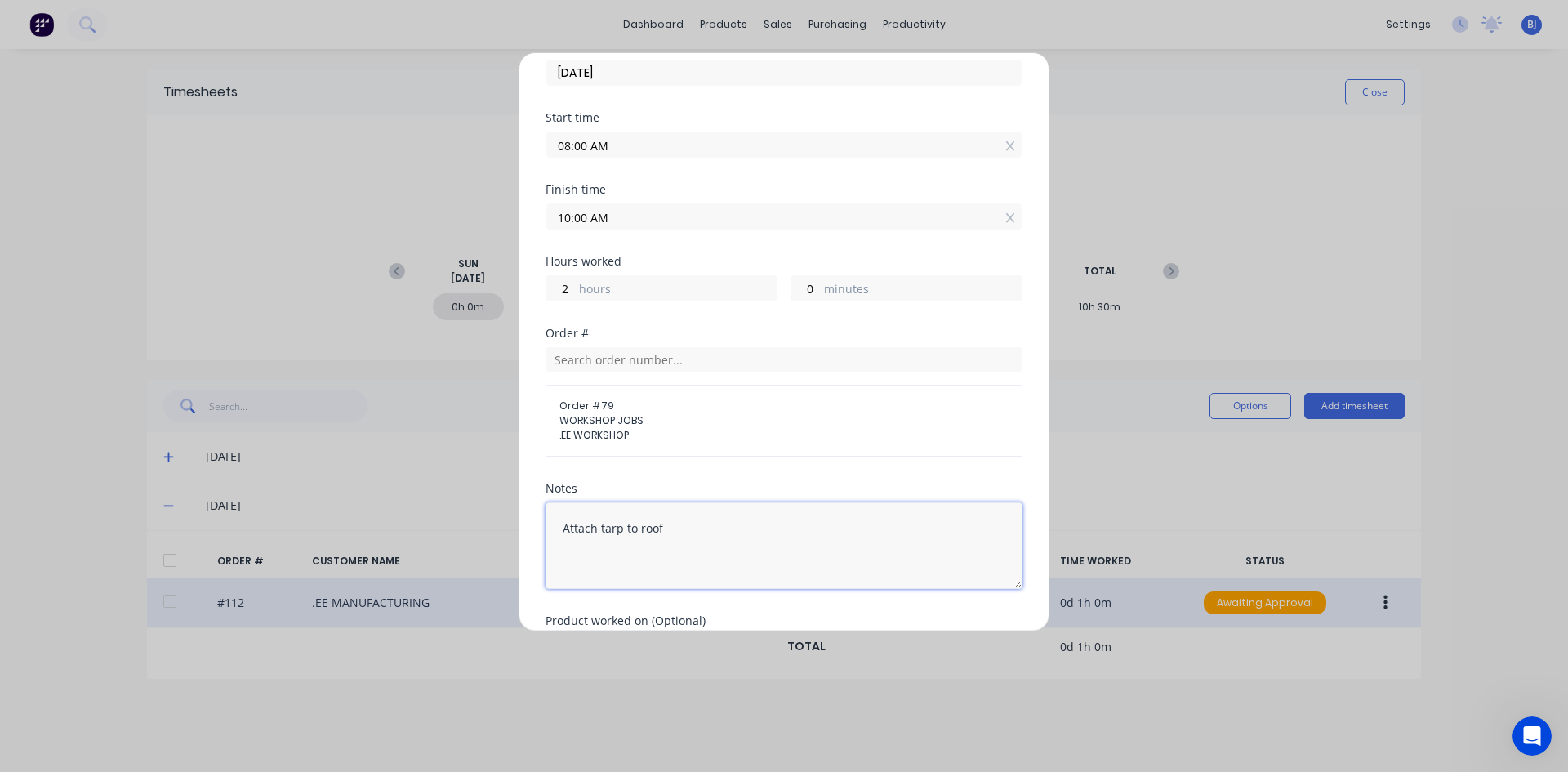
drag, startPoint x: 662, startPoint y: 530, endPoint x: 570, endPoint y: 544, distance: 93.1
click at [565, 540] on textarea "Attach tarp to roof" at bounding box center [784, 545] width 477 height 87
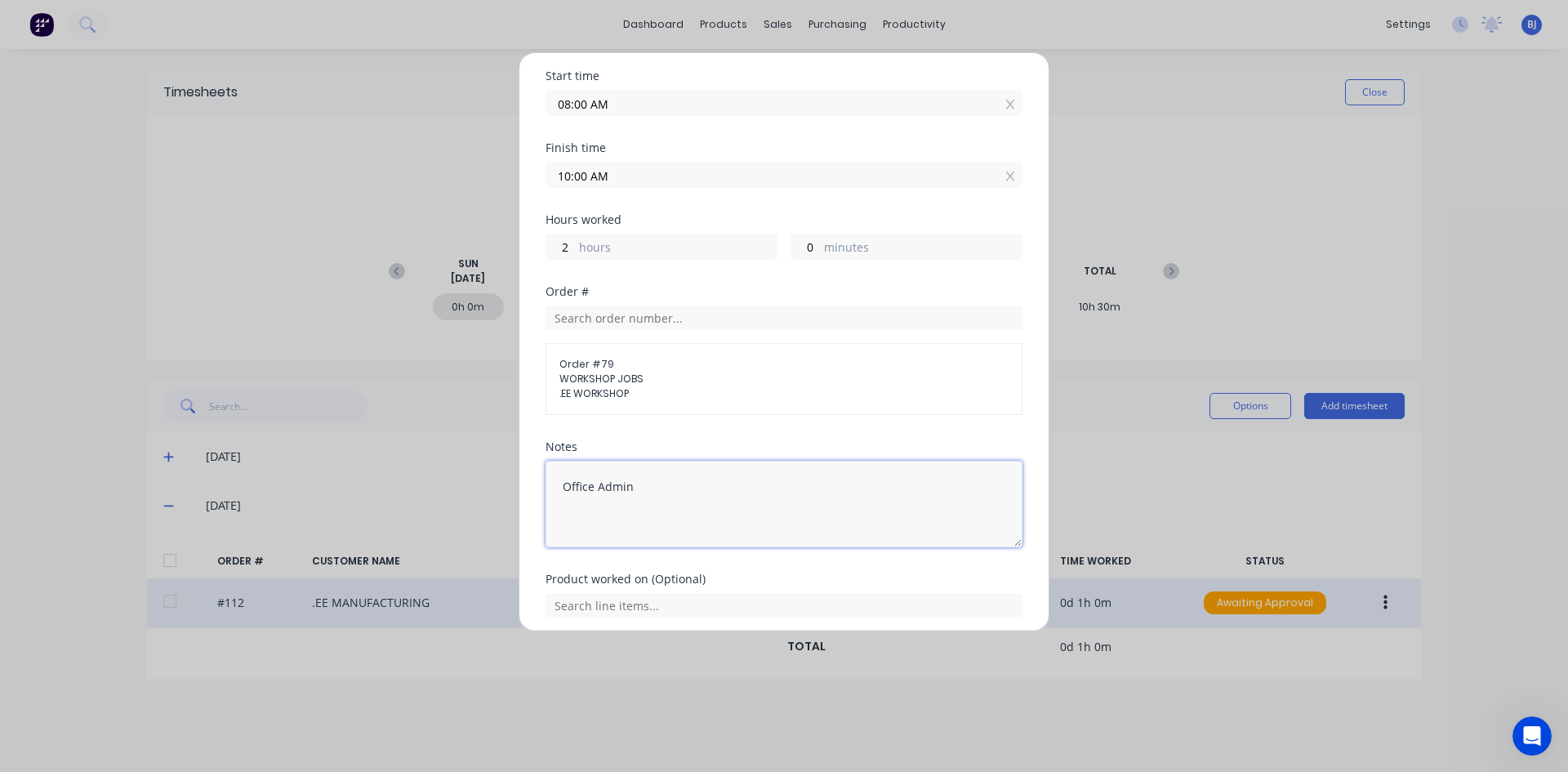
scroll to position [185, 0]
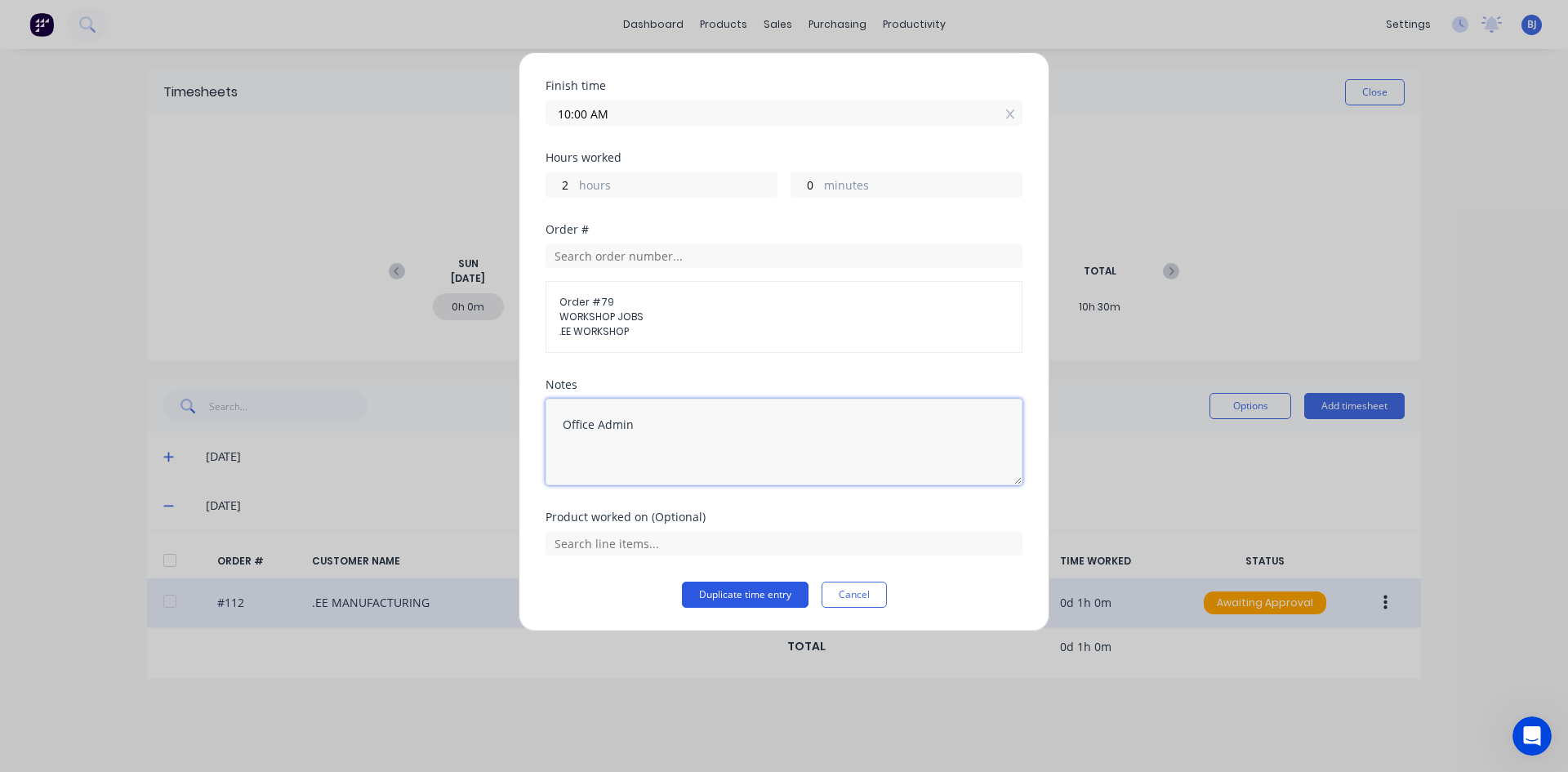
type textarea "Office Admin"
click at [693, 592] on button "Duplicate time entry" at bounding box center [744, 595] width 127 height 26
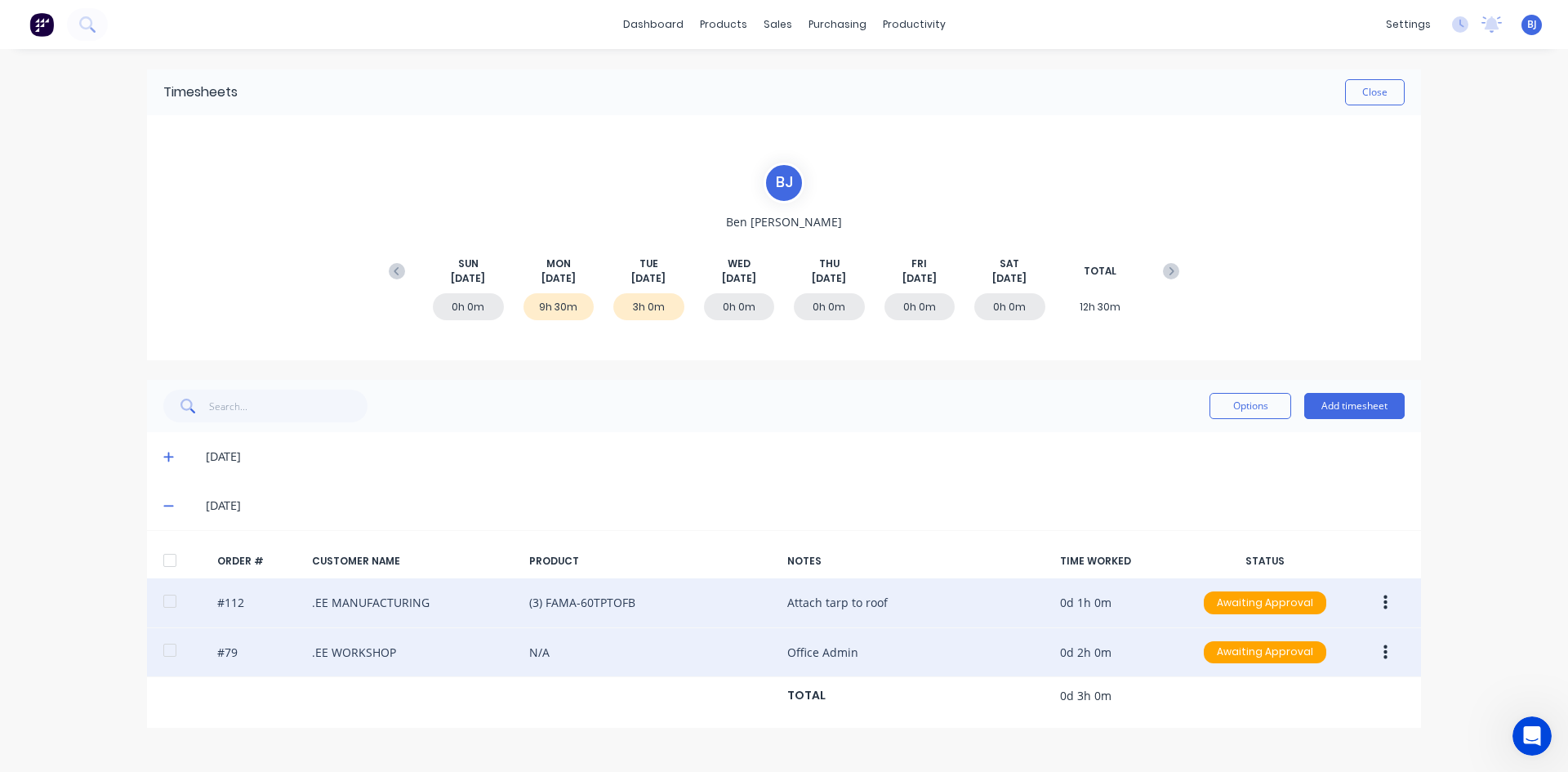
click at [1383, 652] on icon "button" at bounding box center [1384, 653] width 4 height 18
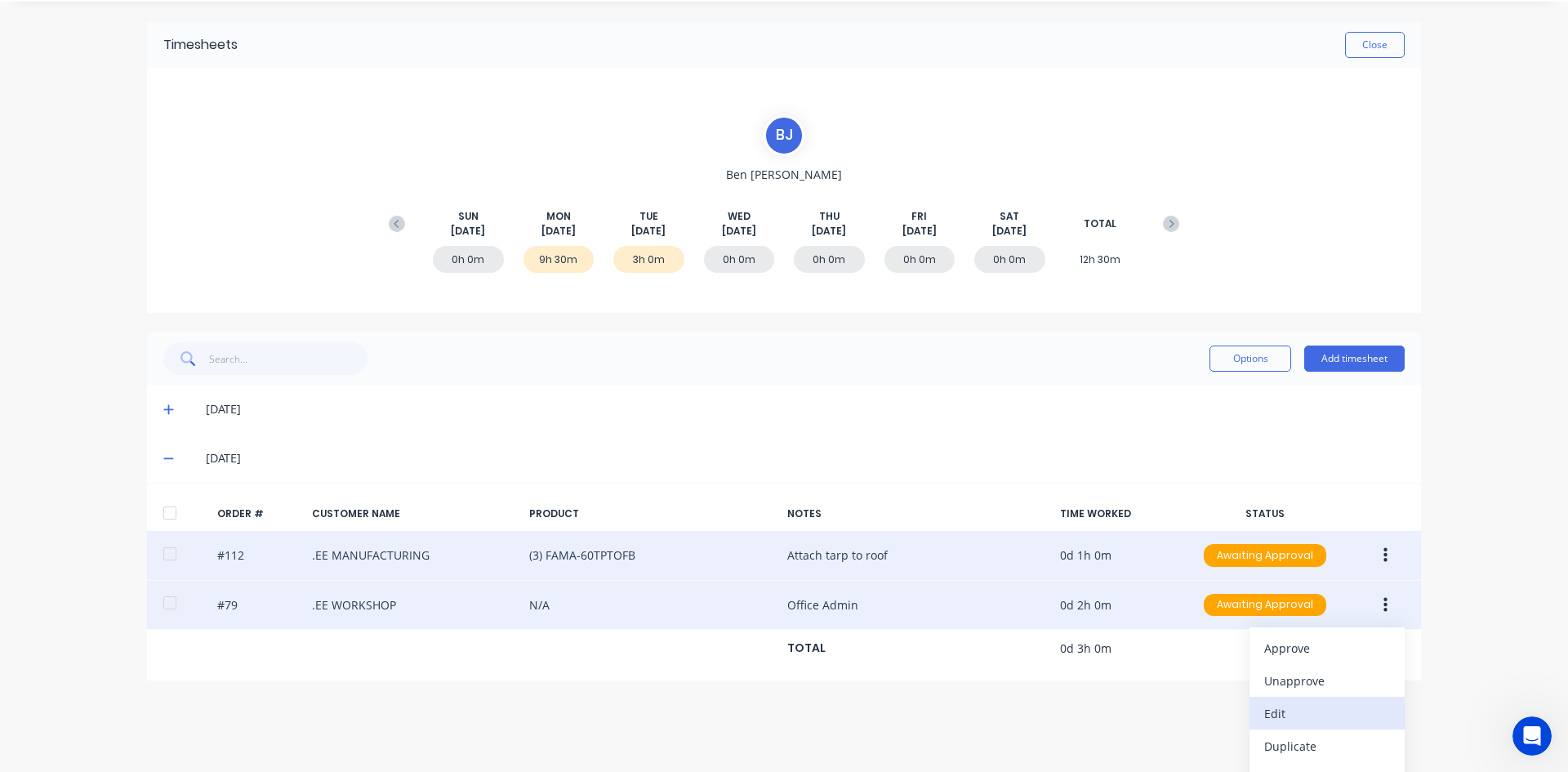
scroll to position [74, 0]
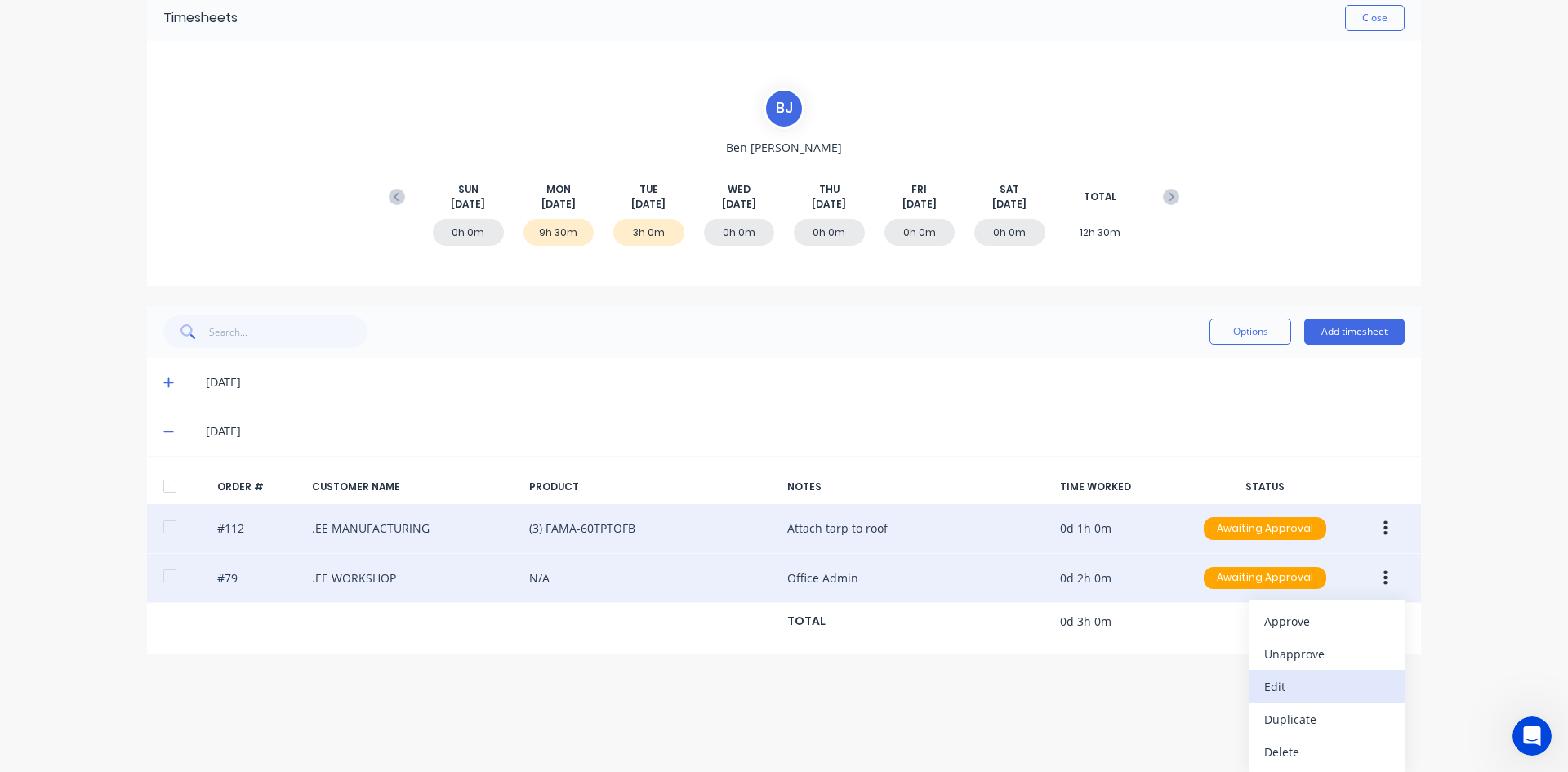
click at [1279, 685] on div "Edit" at bounding box center [1327, 687] width 126 height 24
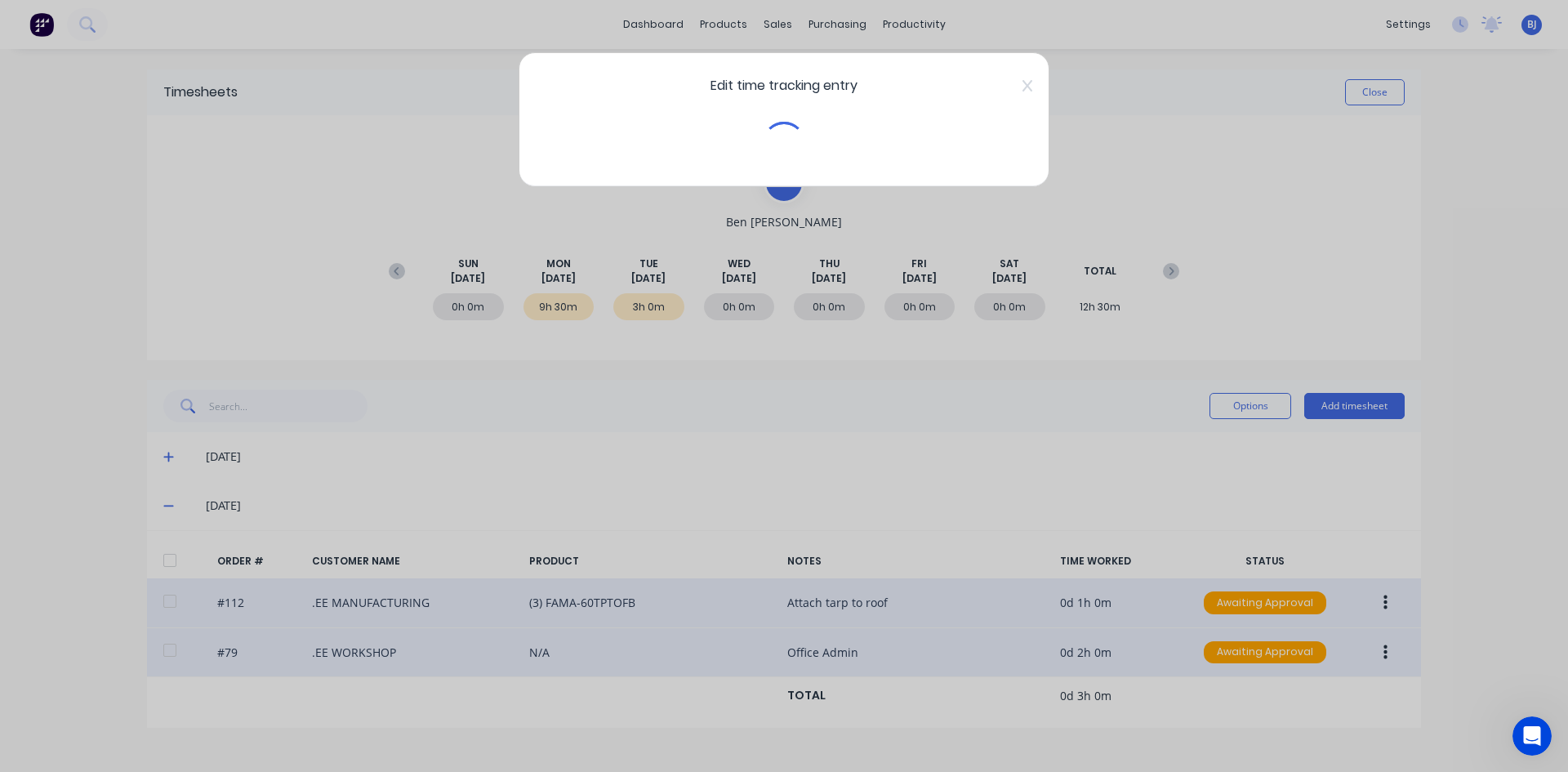
scroll to position [0, 0]
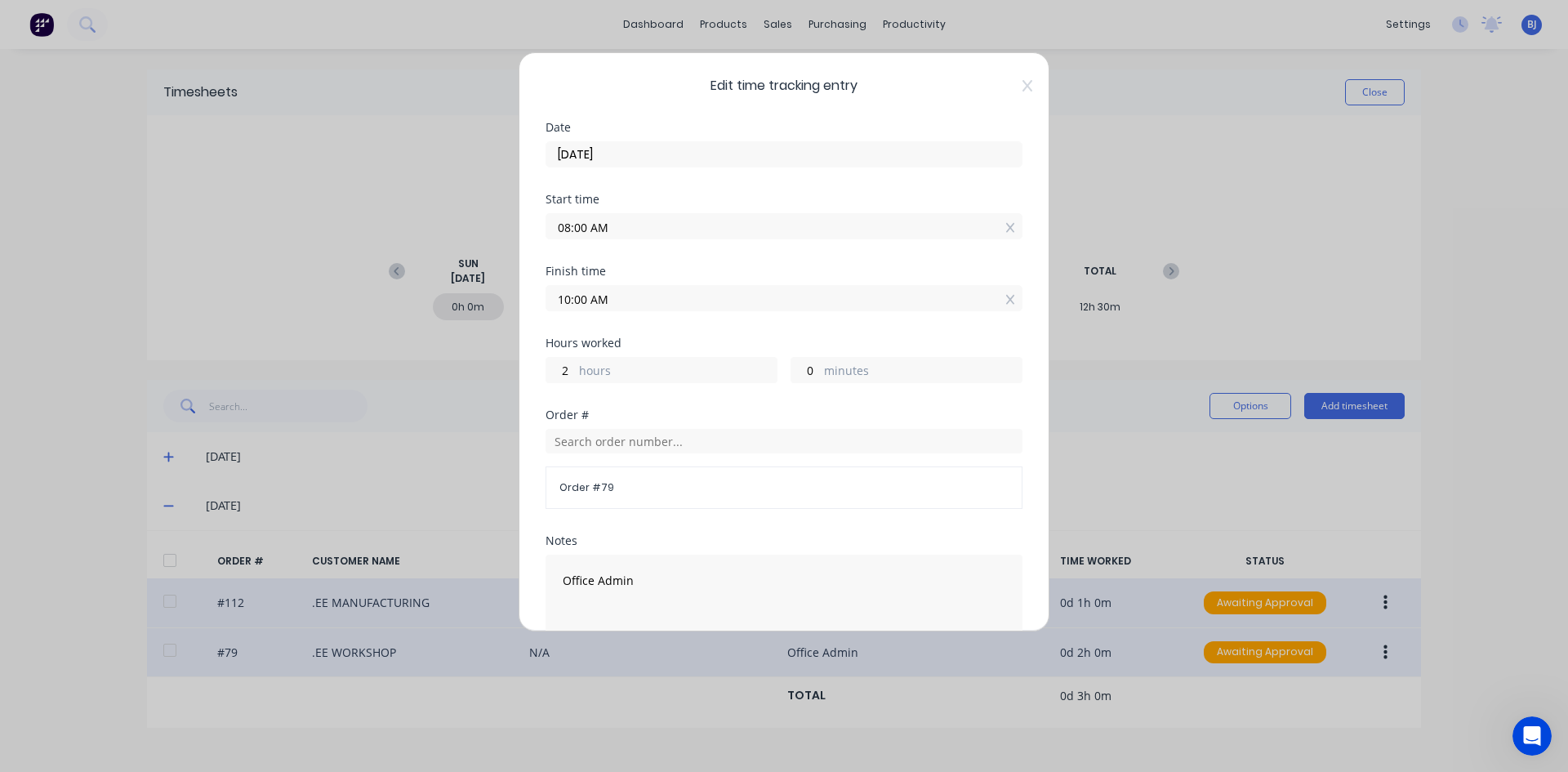
drag, startPoint x: 581, startPoint y: 226, endPoint x: 514, endPoint y: 250, distance: 71.2
click at [515, 237] on div "Edit time tracking entry Date [DATE] Start time 08:00 AM Finish time 10:00 AM H…" at bounding box center [784, 386] width 1568 height 772
type input "11:00 AM"
type input "-1"
drag, startPoint x: 587, startPoint y: 299, endPoint x: 546, endPoint y: 309, distance: 42.2
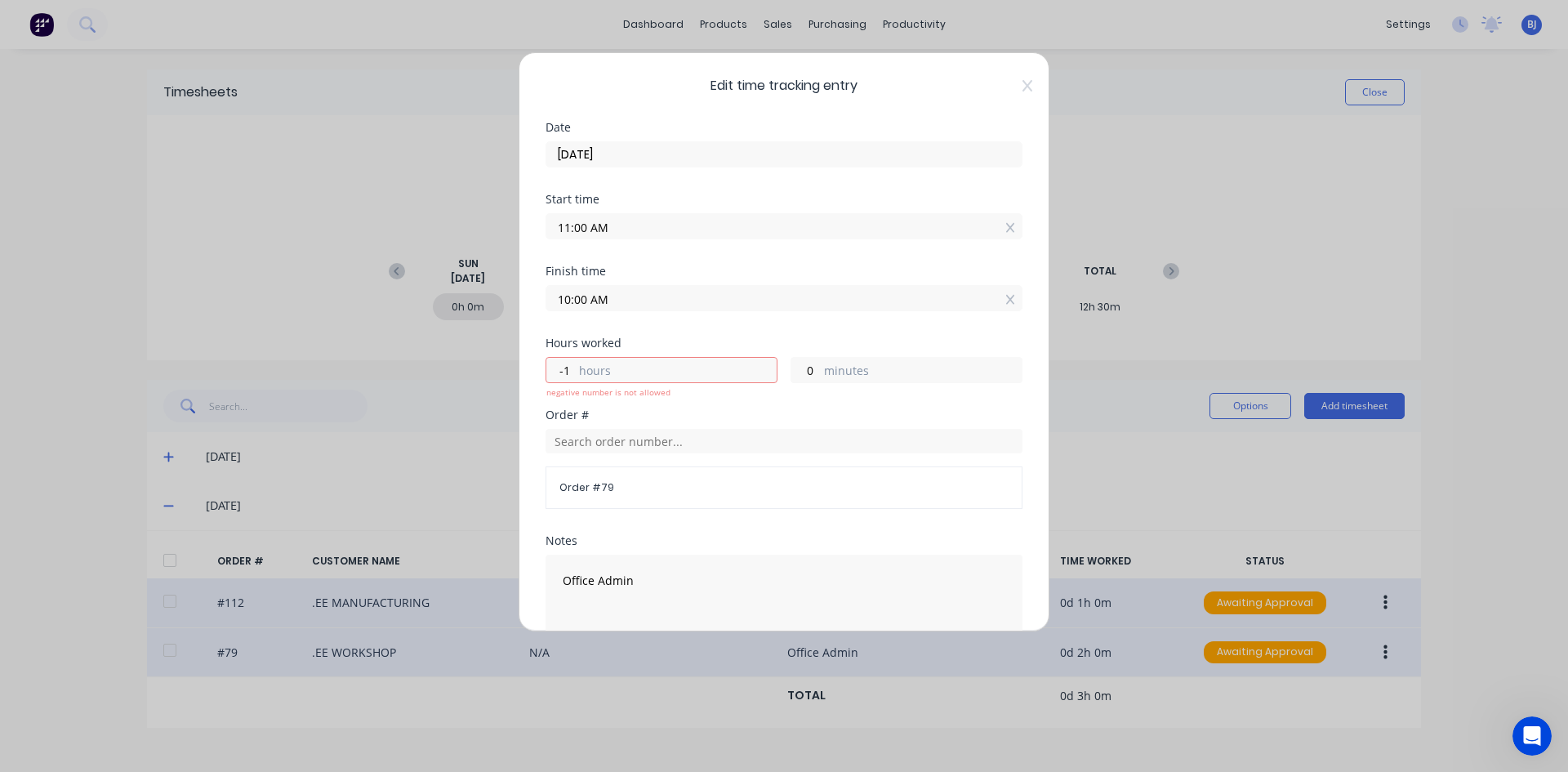
click at [546, 309] on label "10:00 AM" at bounding box center [784, 299] width 477 height 26
click at [547, 309] on input "10:00 AM" at bounding box center [784, 299] width 476 height 25
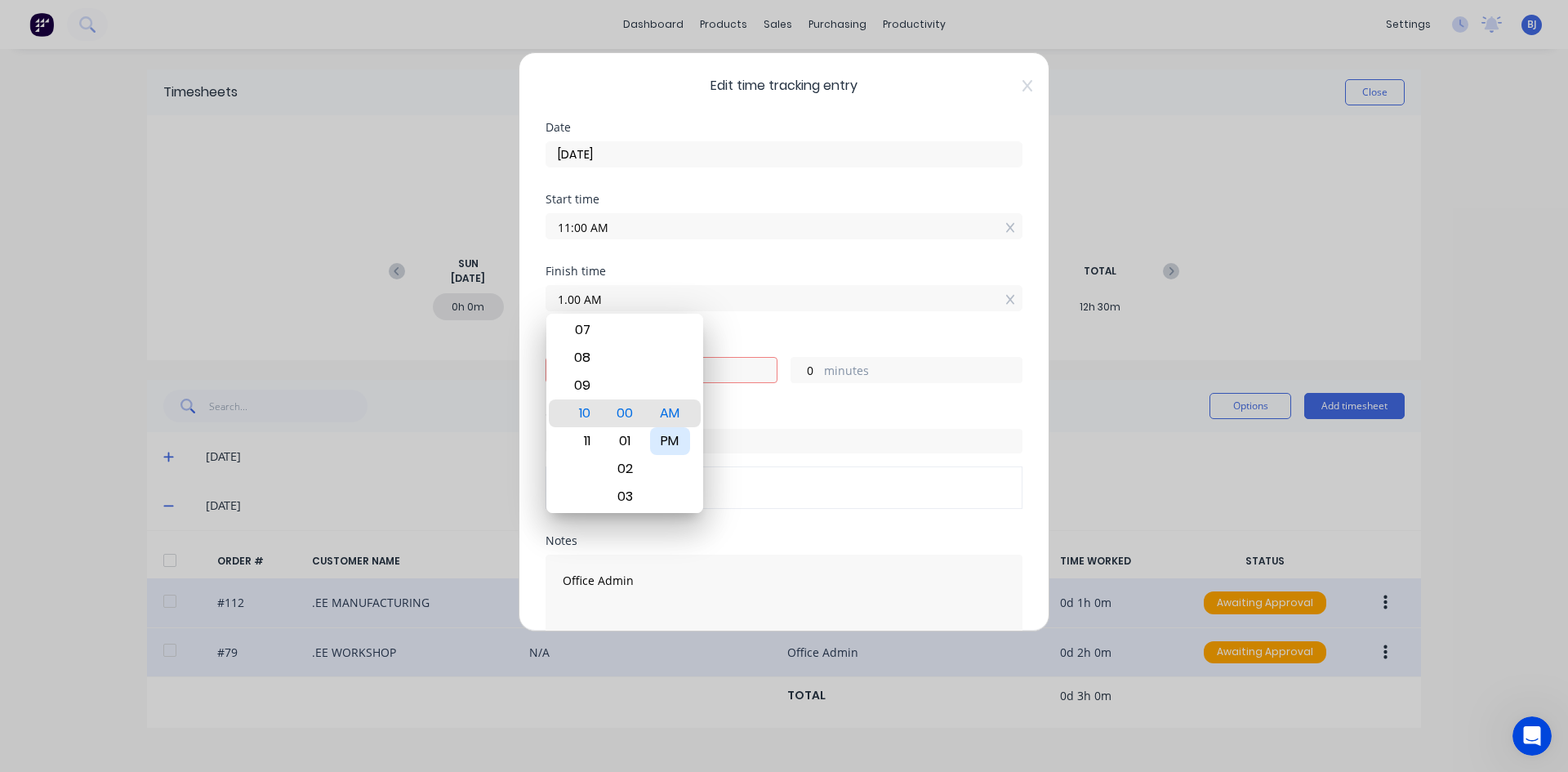
type input "01:00 AM"
type input "-10"
click at [671, 445] on div "PM" at bounding box center [670, 441] width 40 height 28
type input "01:00 PM"
type input "2"
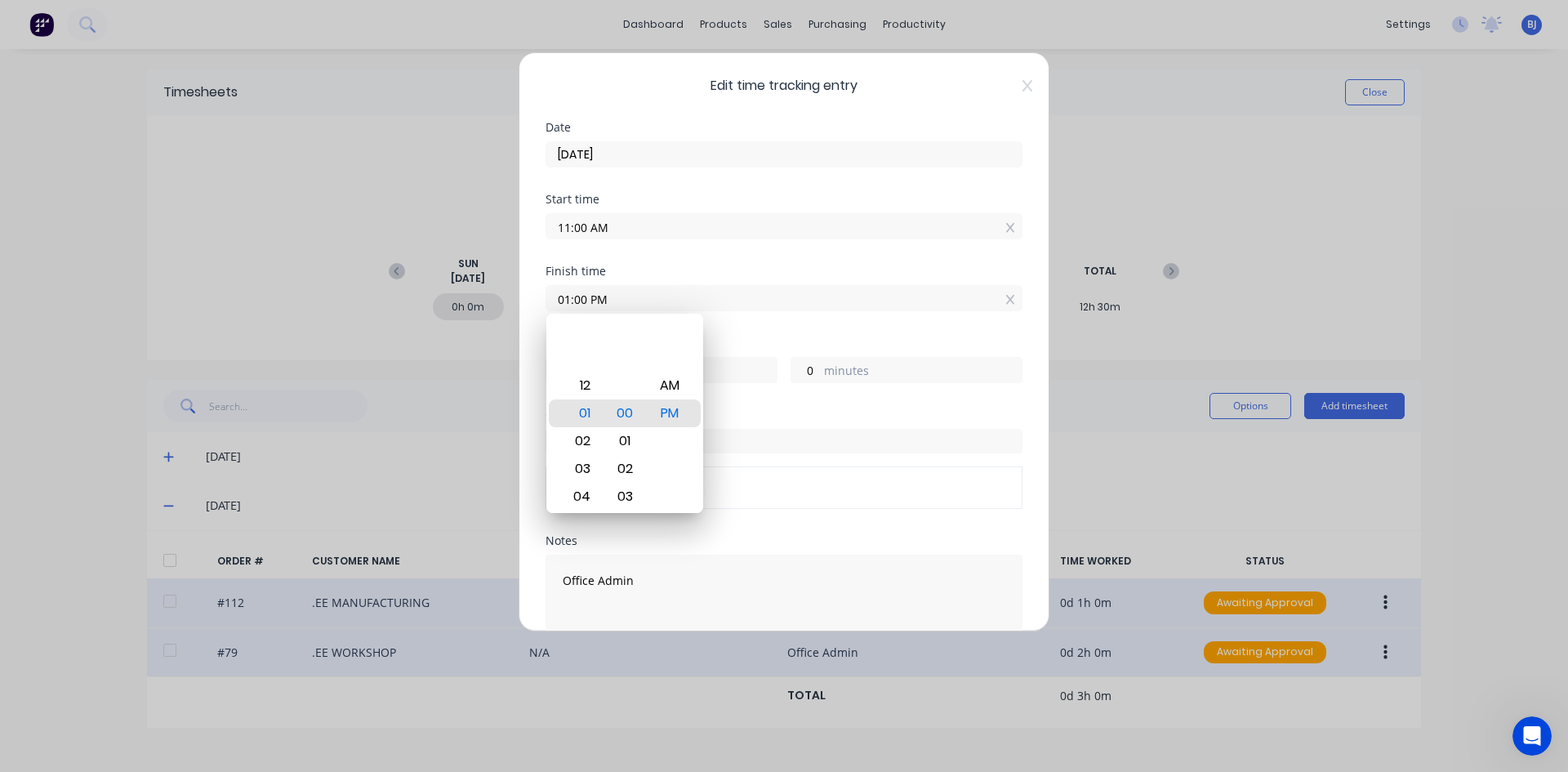
click at [745, 318] on div "Finish time 01:00 PM" at bounding box center [784, 301] width 477 height 72
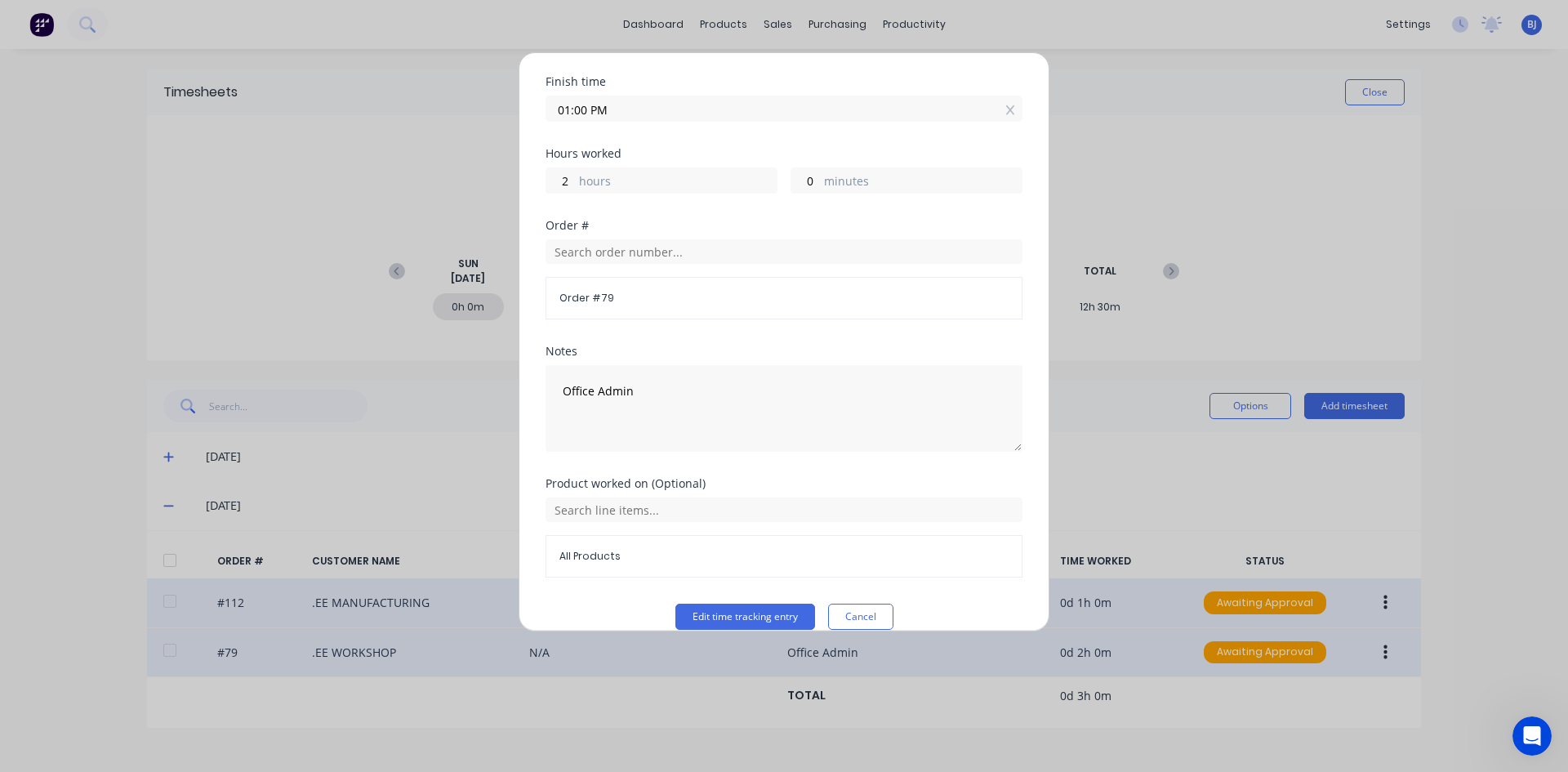
scroll to position [212, 0]
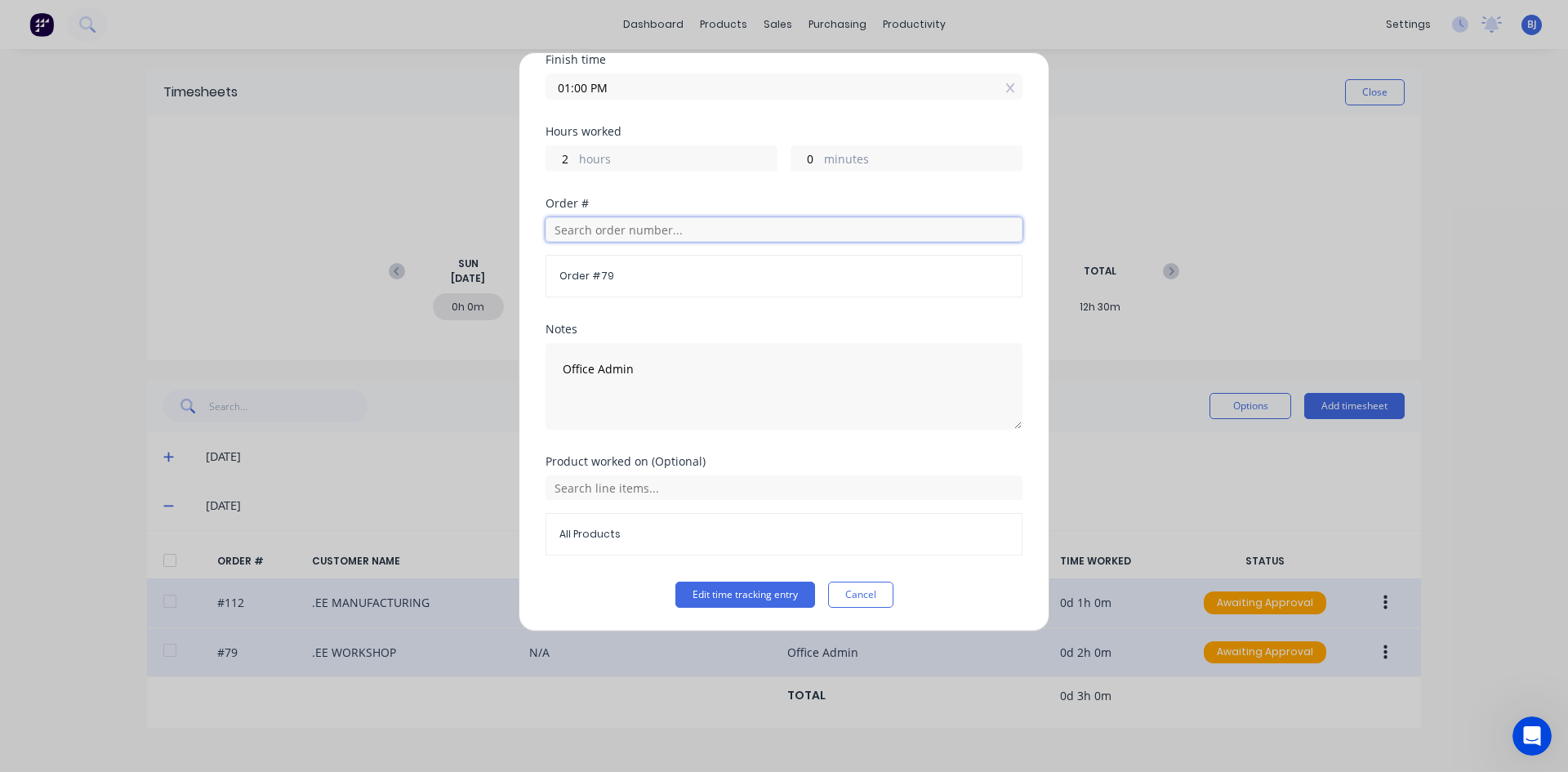
click at [581, 231] on input "text" at bounding box center [784, 230] width 477 height 25
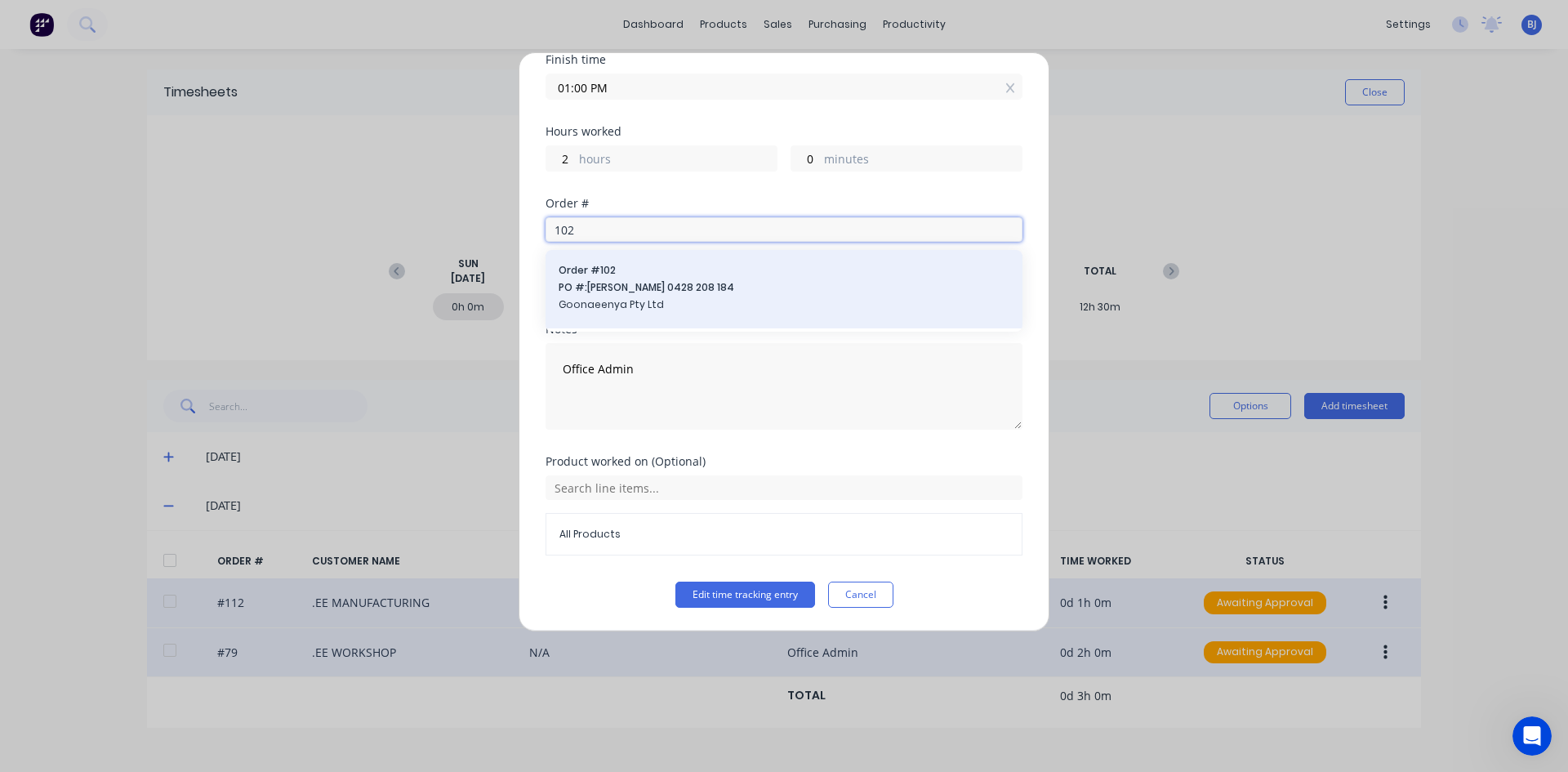
type input "102"
click at [625, 282] on span "PO #: [PERSON_NAME] 0428 208 184" at bounding box center [783, 288] width 451 height 15
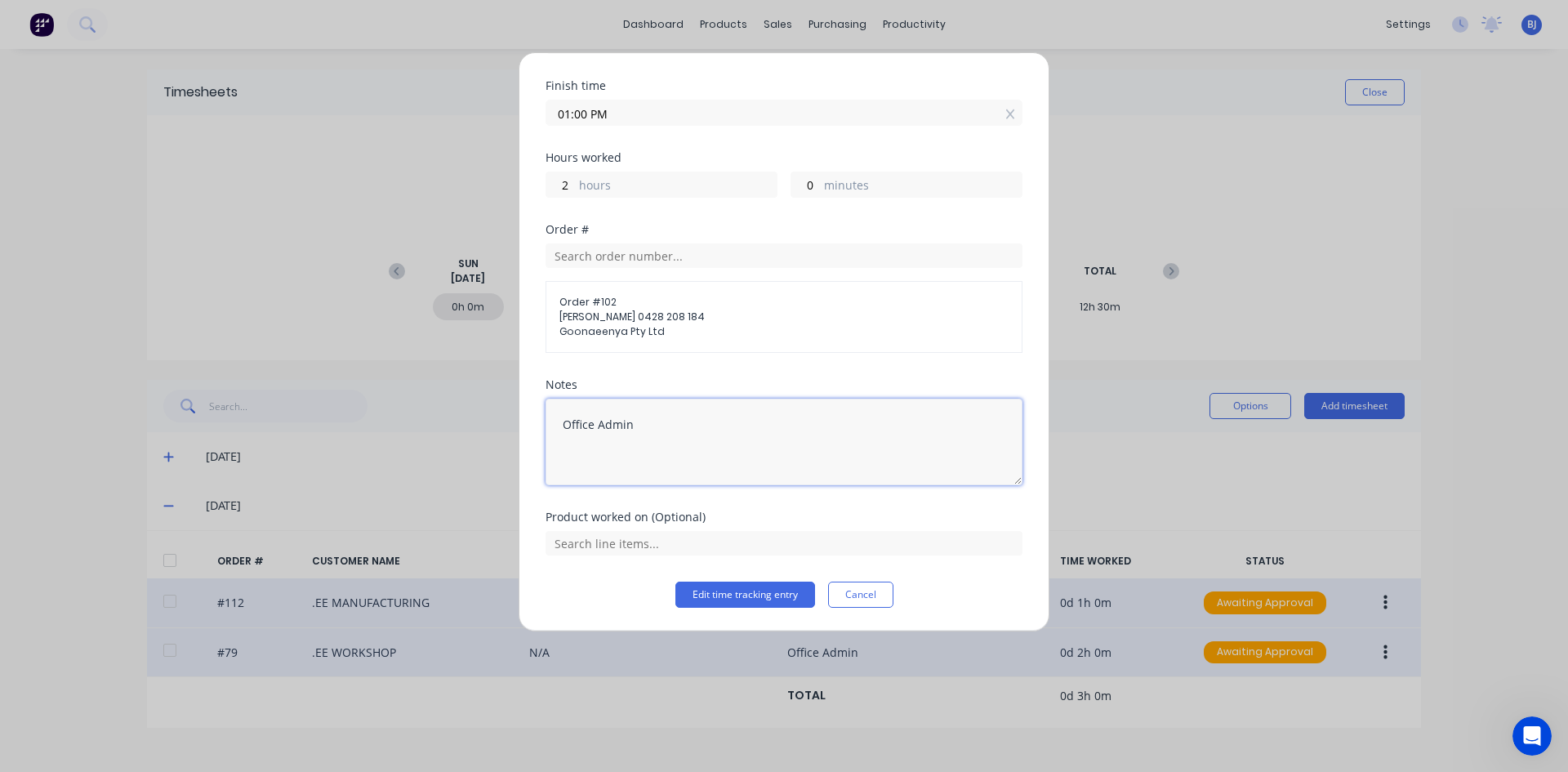
drag, startPoint x: 637, startPoint y: 427, endPoint x: 667, endPoint y: 487, distance: 67.1
click at [547, 463] on textarea "Office Admin" at bounding box center [784, 442] width 477 height 87
type textarea "Weld legs to Base"
click at [654, 547] on input "text" at bounding box center [784, 544] width 477 height 25
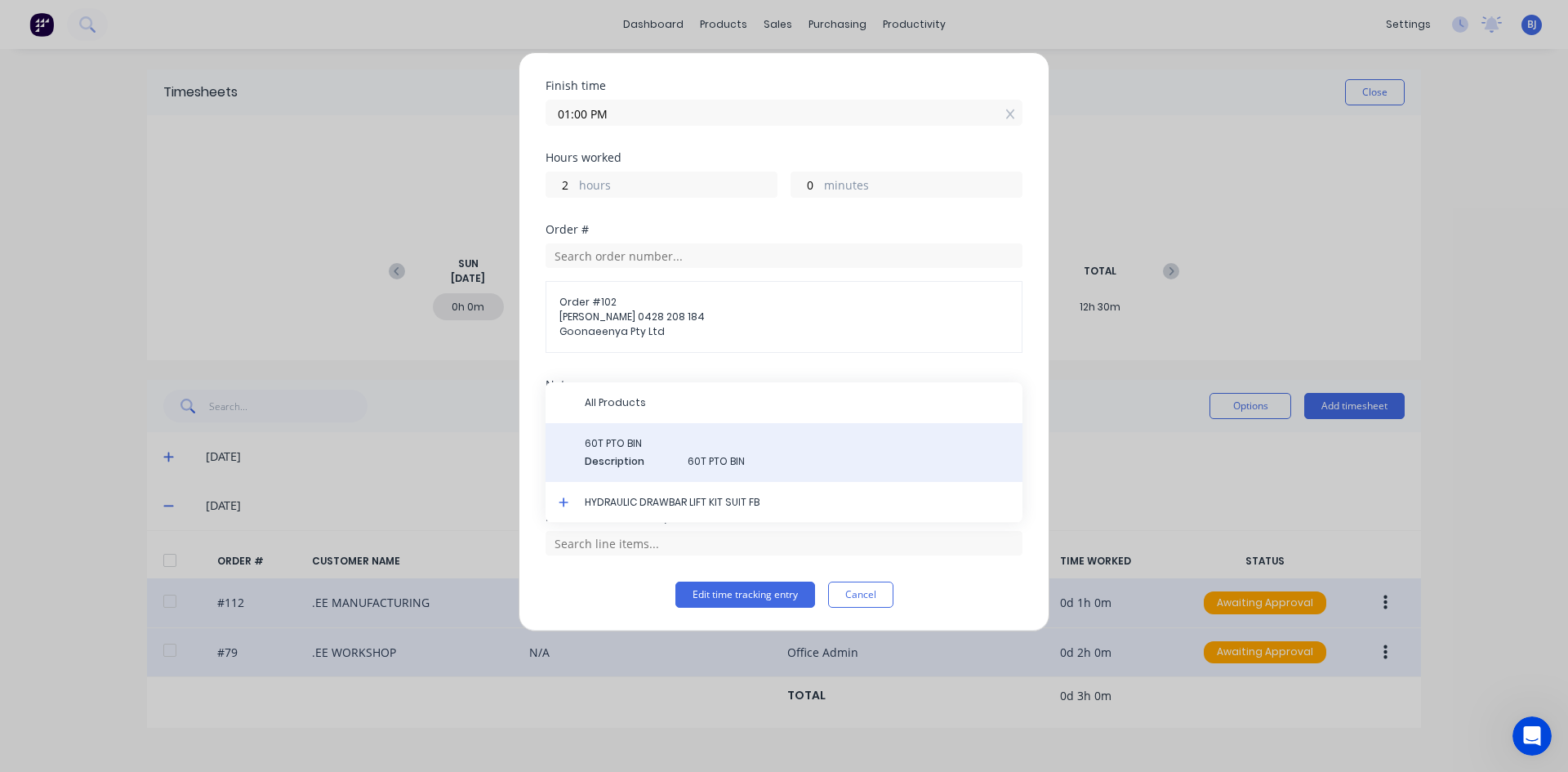
click at [633, 449] on span "60T PTO BIN" at bounding box center [796, 444] width 424 height 15
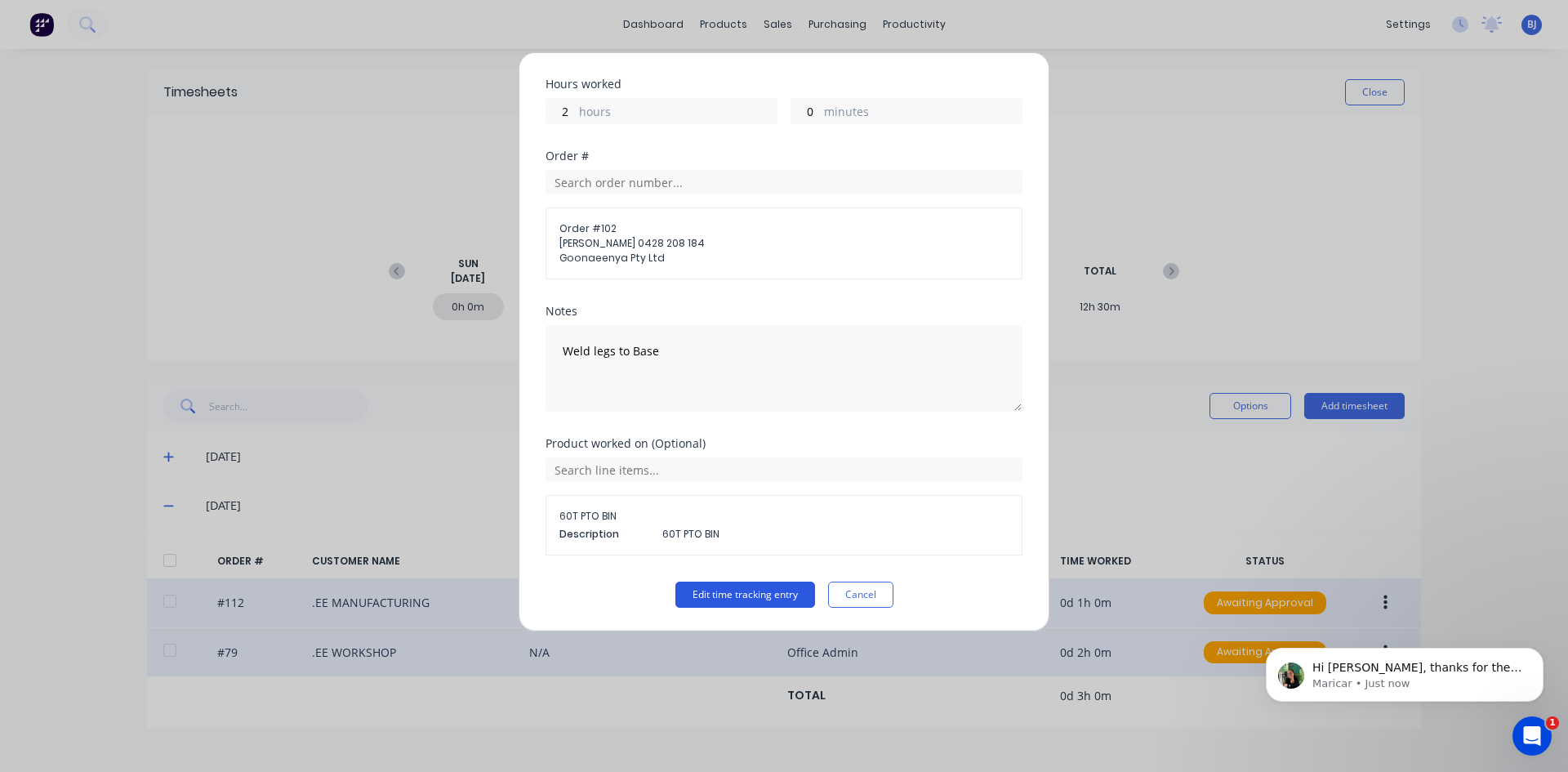
scroll to position [0, 0]
click at [700, 589] on button "Edit time tracking entry" at bounding box center [744, 595] width 140 height 26
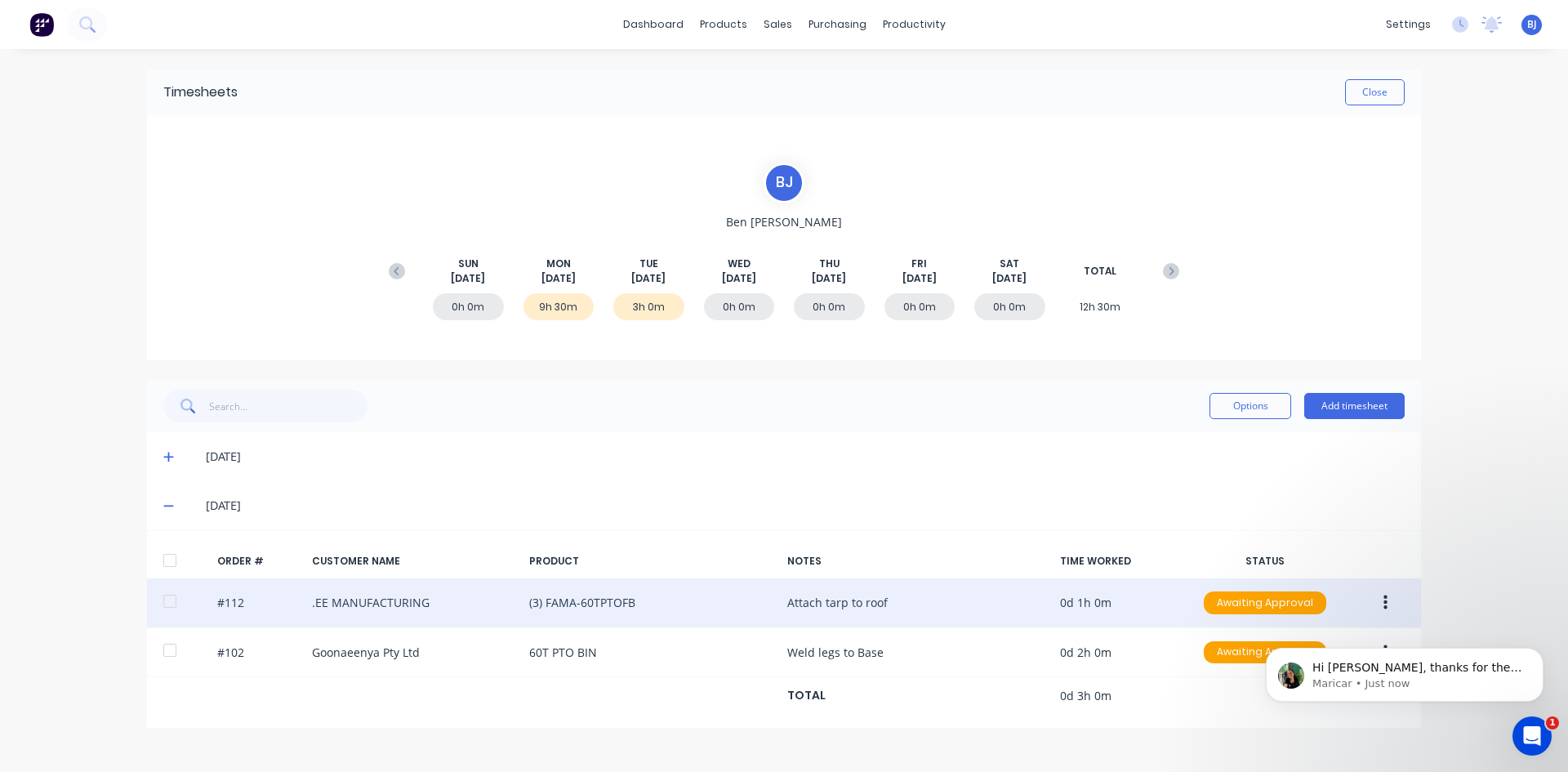
click at [1380, 606] on div "Hi [PERSON_NAME], thanks for the details. We’ll look into this further and get …" at bounding box center [1403, 599] width 300 height 204
click at [1376, 607] on div "Hi [PERSON_NAME], thanks for the details. We’ll look into this further and get …" at bounding box center [1403, 599] width 300 height 204
click at [1428, 599] on div "Hi [PERSON_NAME], thanks for the details. We’ll look into this further and get …" at bounding box center [1403, 599] width 300 height 204
click at [1527, 730] on icon "Open Intercom Messenger" at bounding box center [1532, 736] width 27 height 27
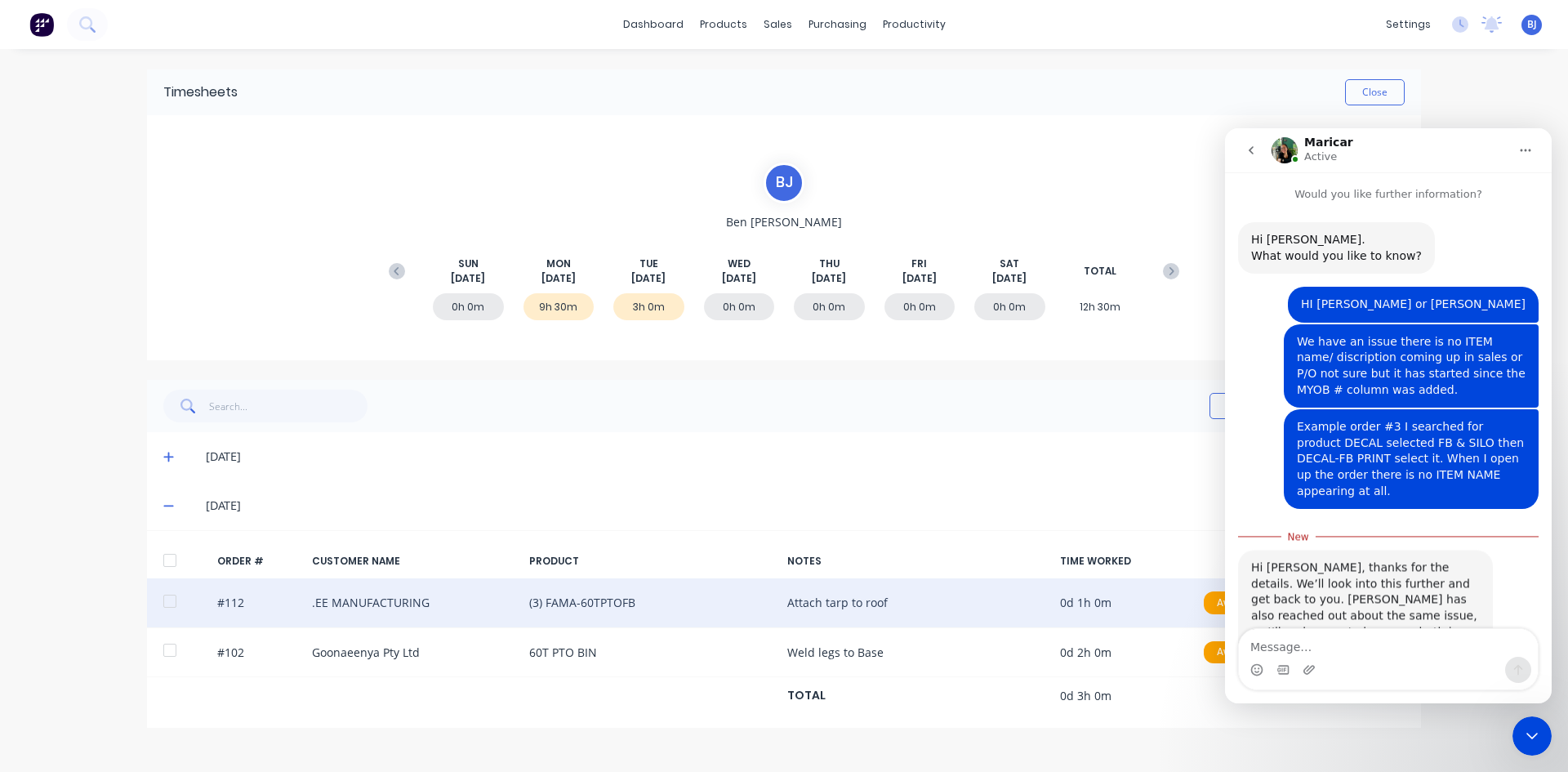
scroll to position [2, 0]
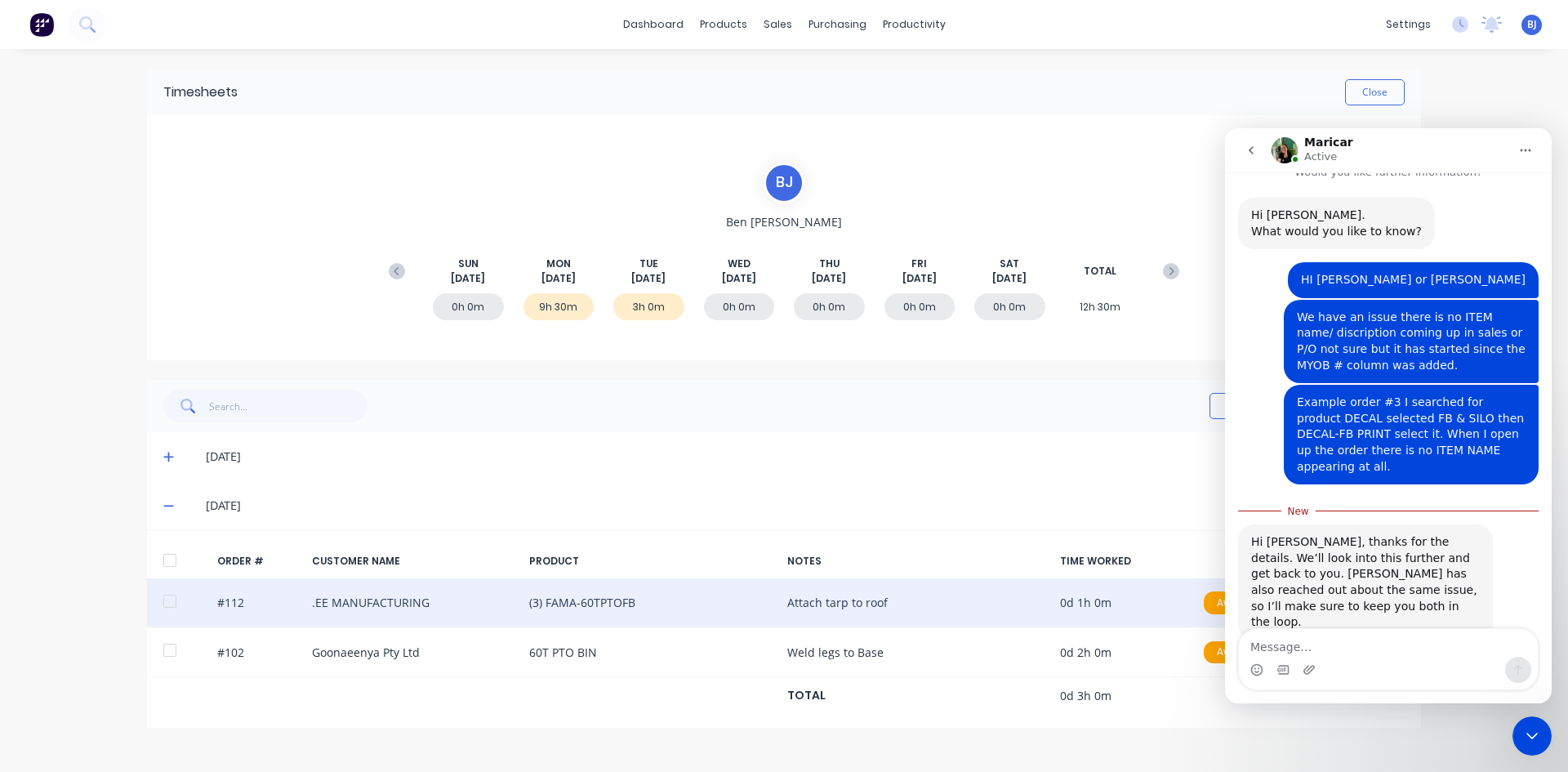
click at [1256, 151] on icon "go back" at bounding box center [1251, 151] width 13 height 13
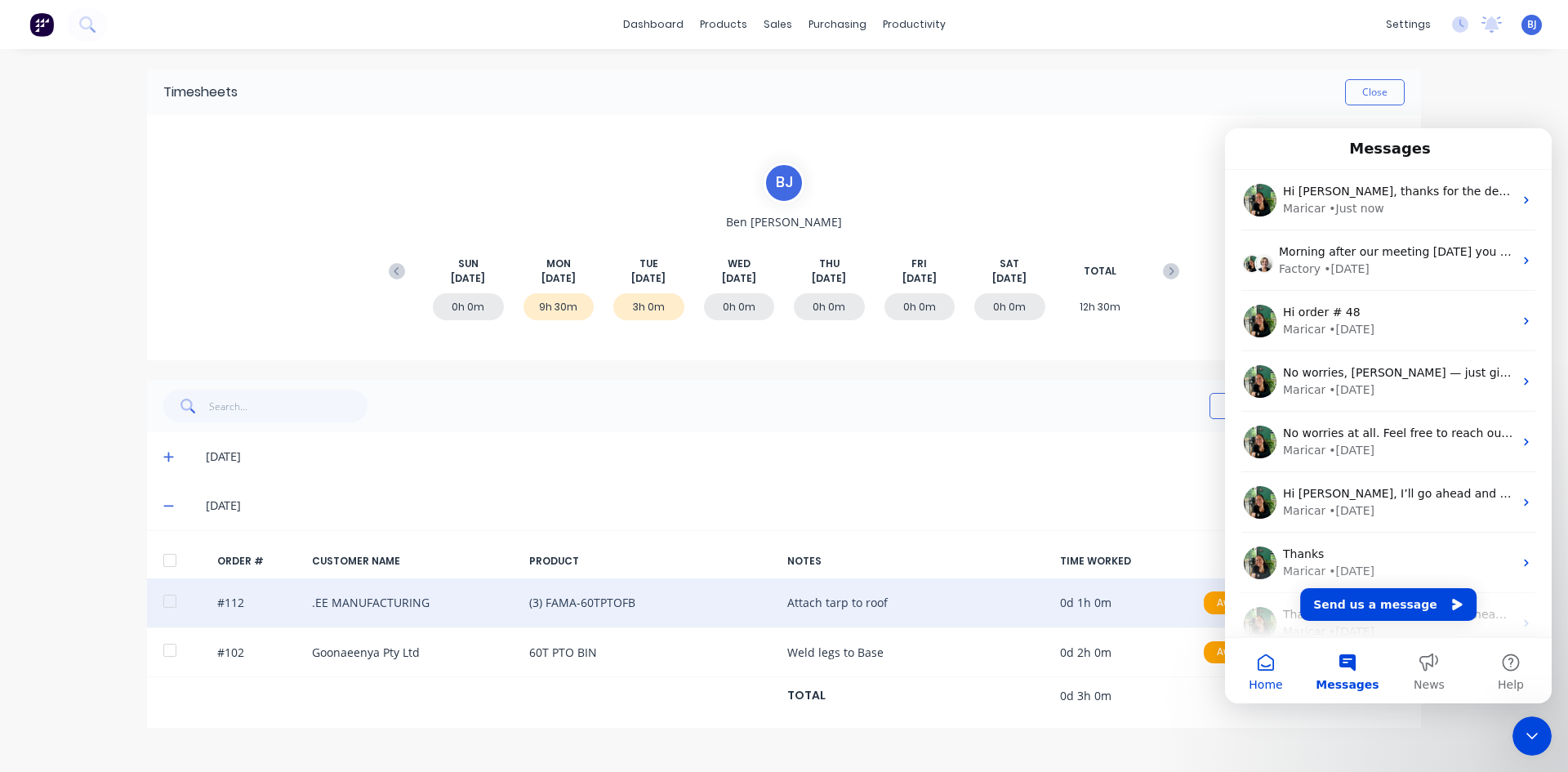
click at [1270, 668] on button "Home" at bounding box center [1265, 670] width 82 height 65
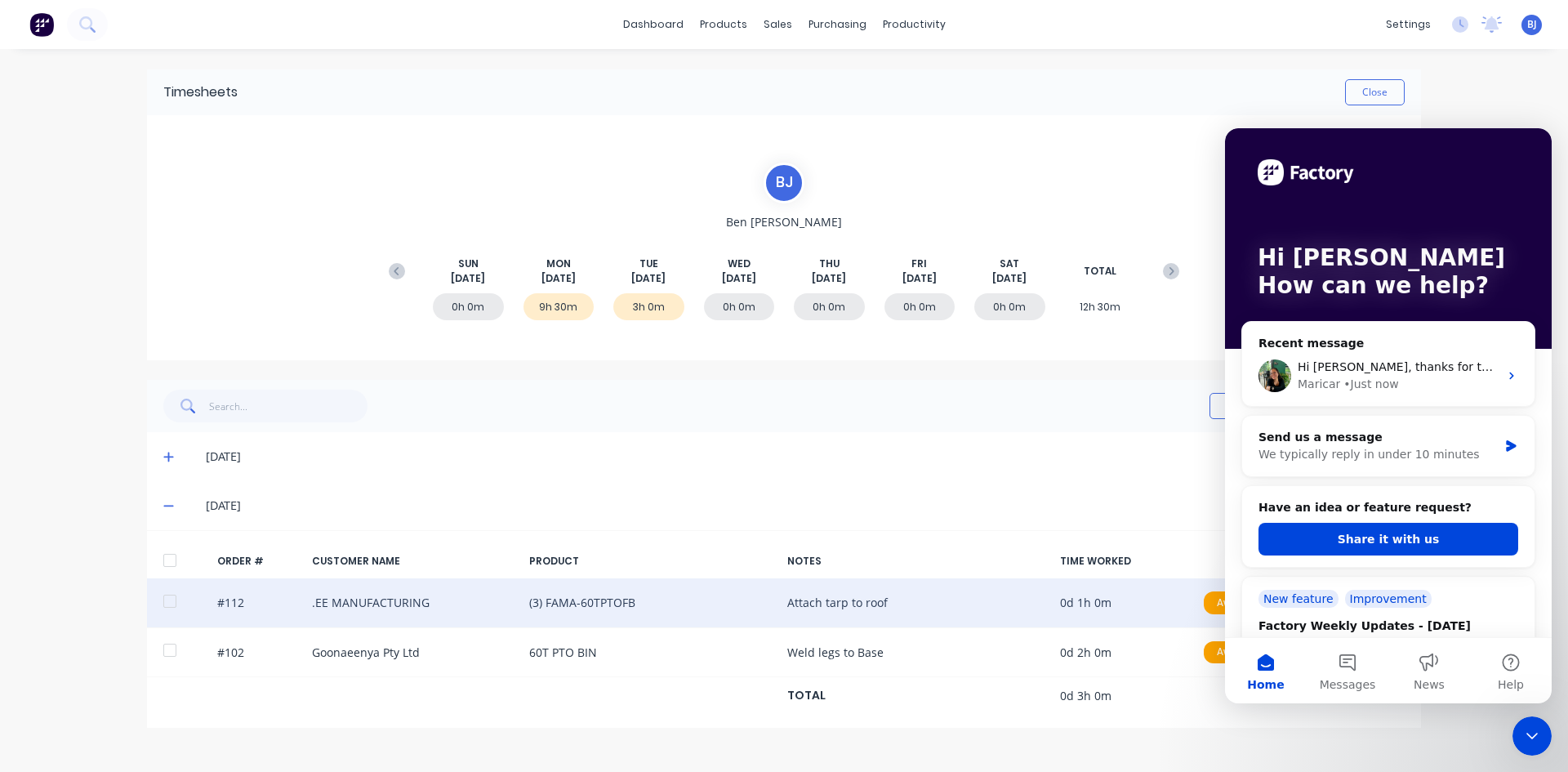
click at [1531, 722] on div "Close Intercom Messenger" at bounding box center [1531, 736] width 39 height 39
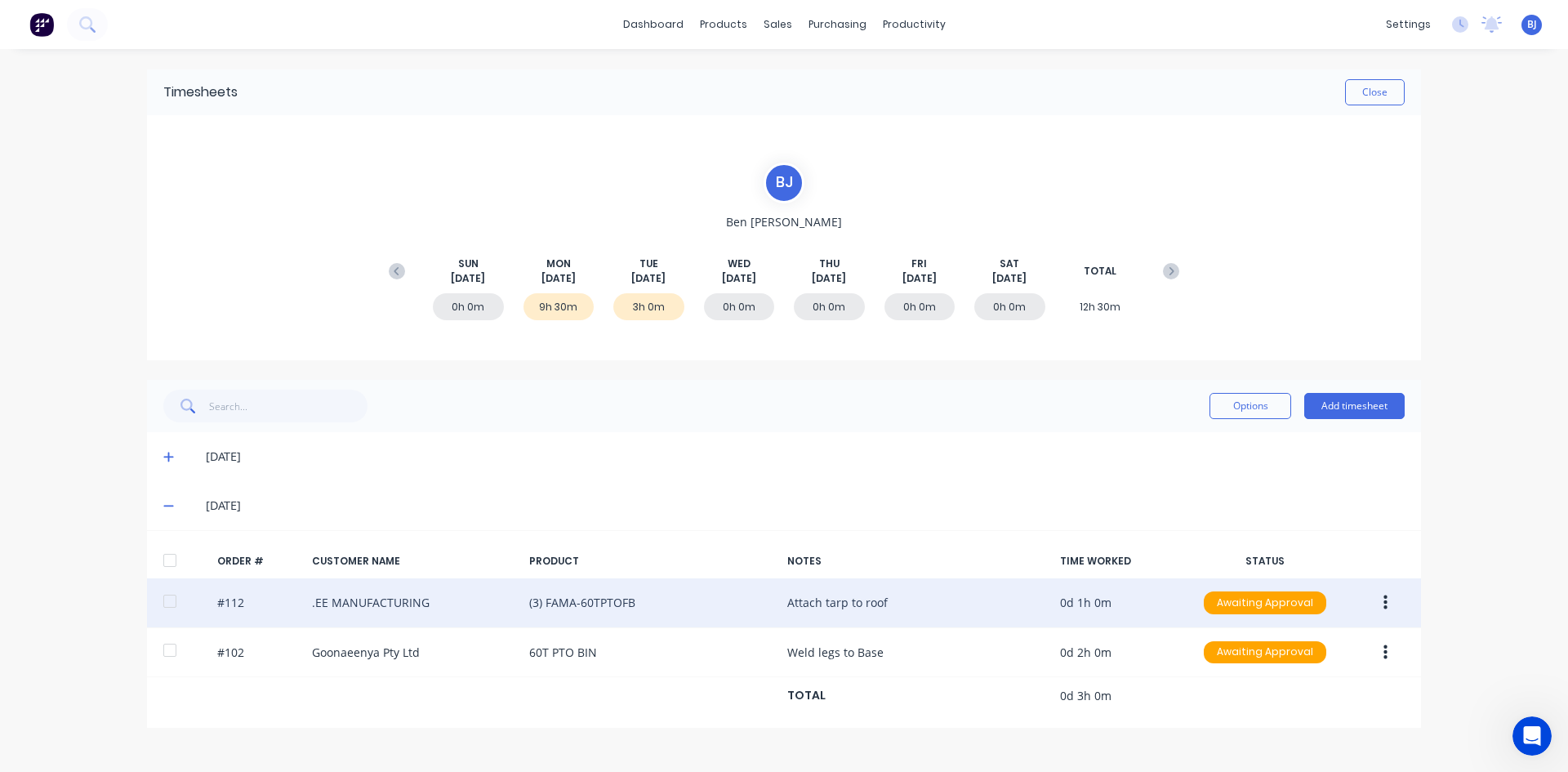
click at [1385, 598] on icon "button" at bounding box center [1384, 603] width 4 height 15
click at [1275, 708] on div "Edit" at bounding box center [1327, 711] width 126 height 24
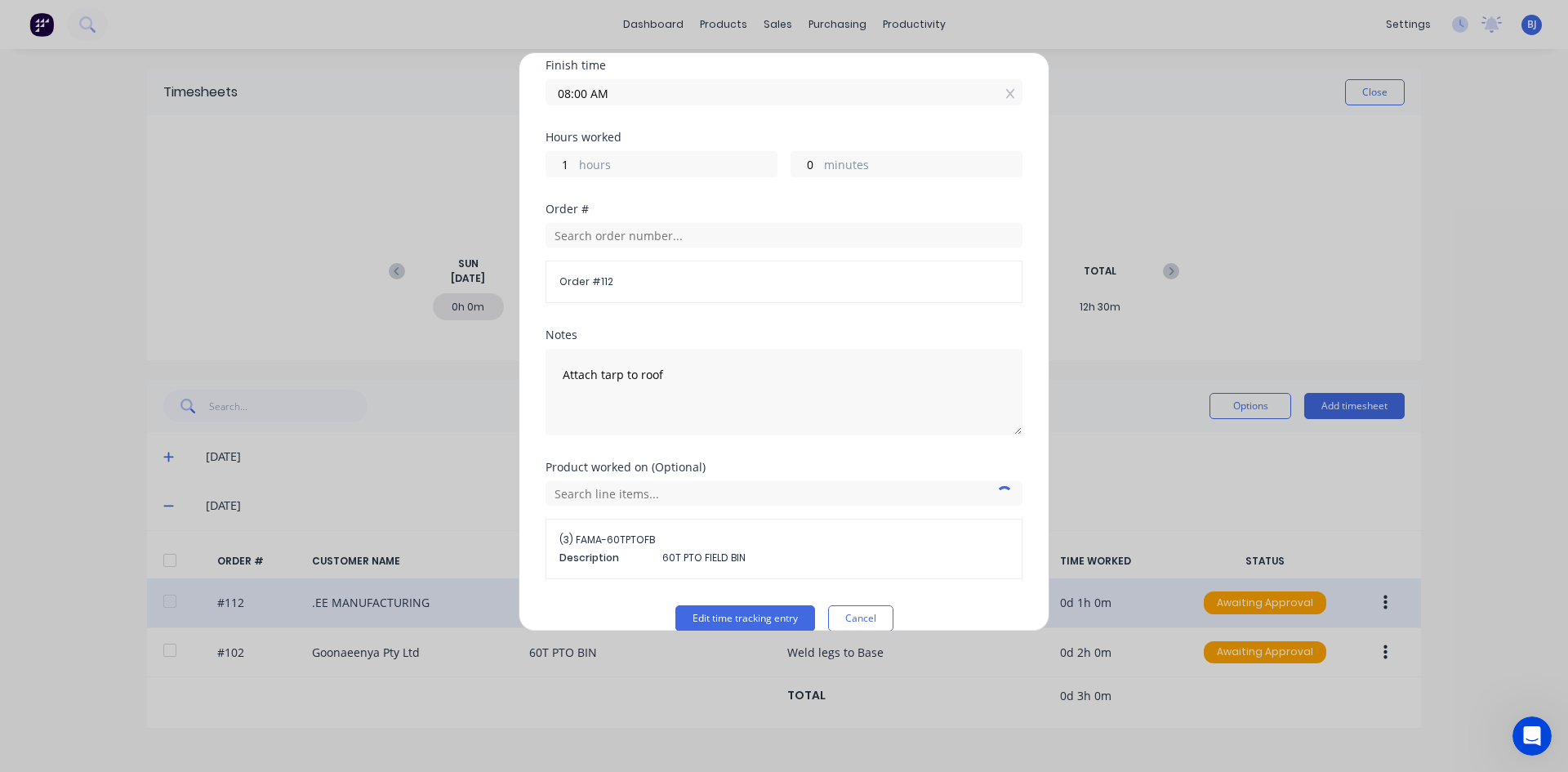
scroll to position [229, 0]
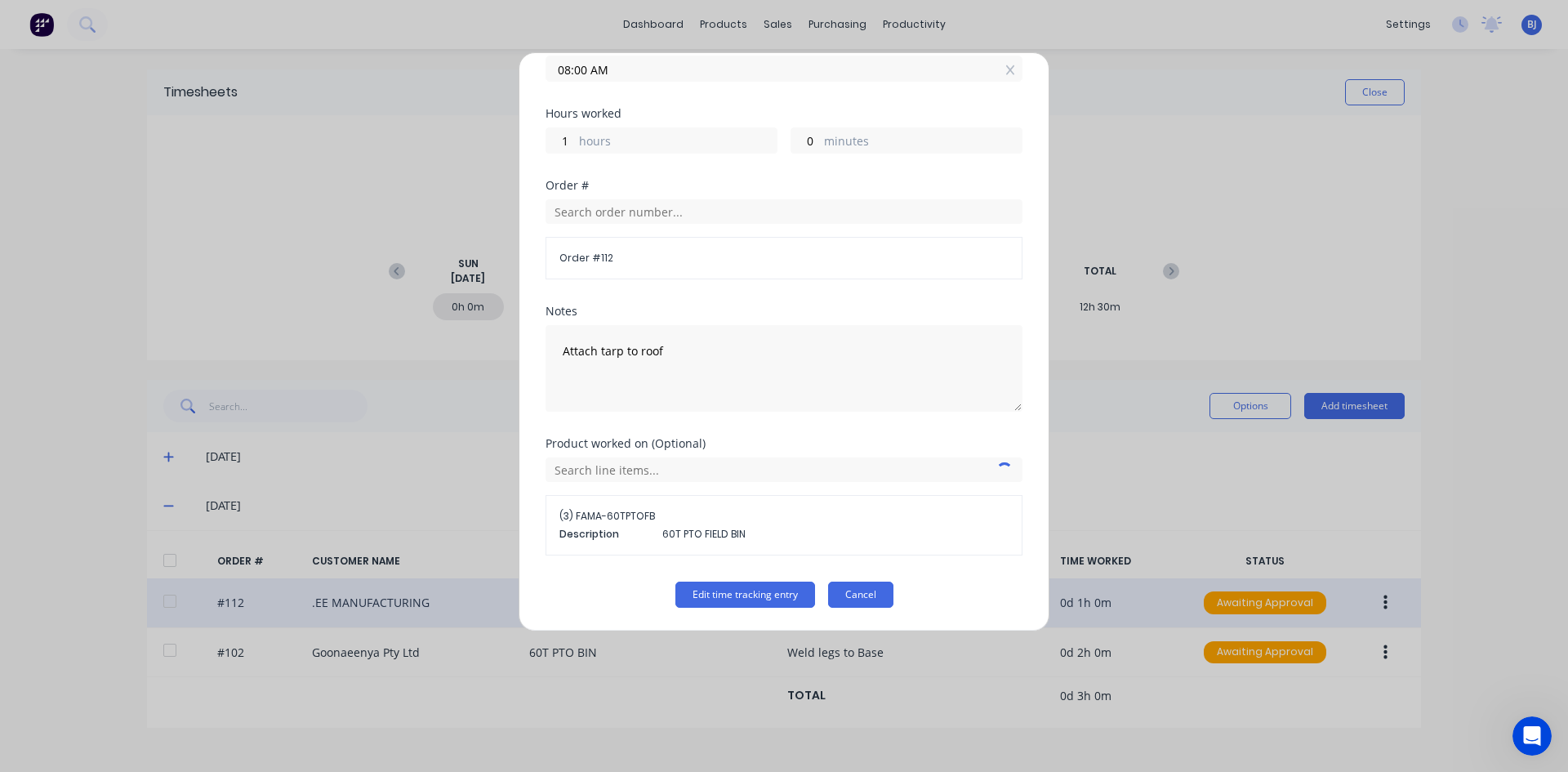
click at [868, 596] on button "Cancel" at bounding box center [860, 595] width 65 height 26
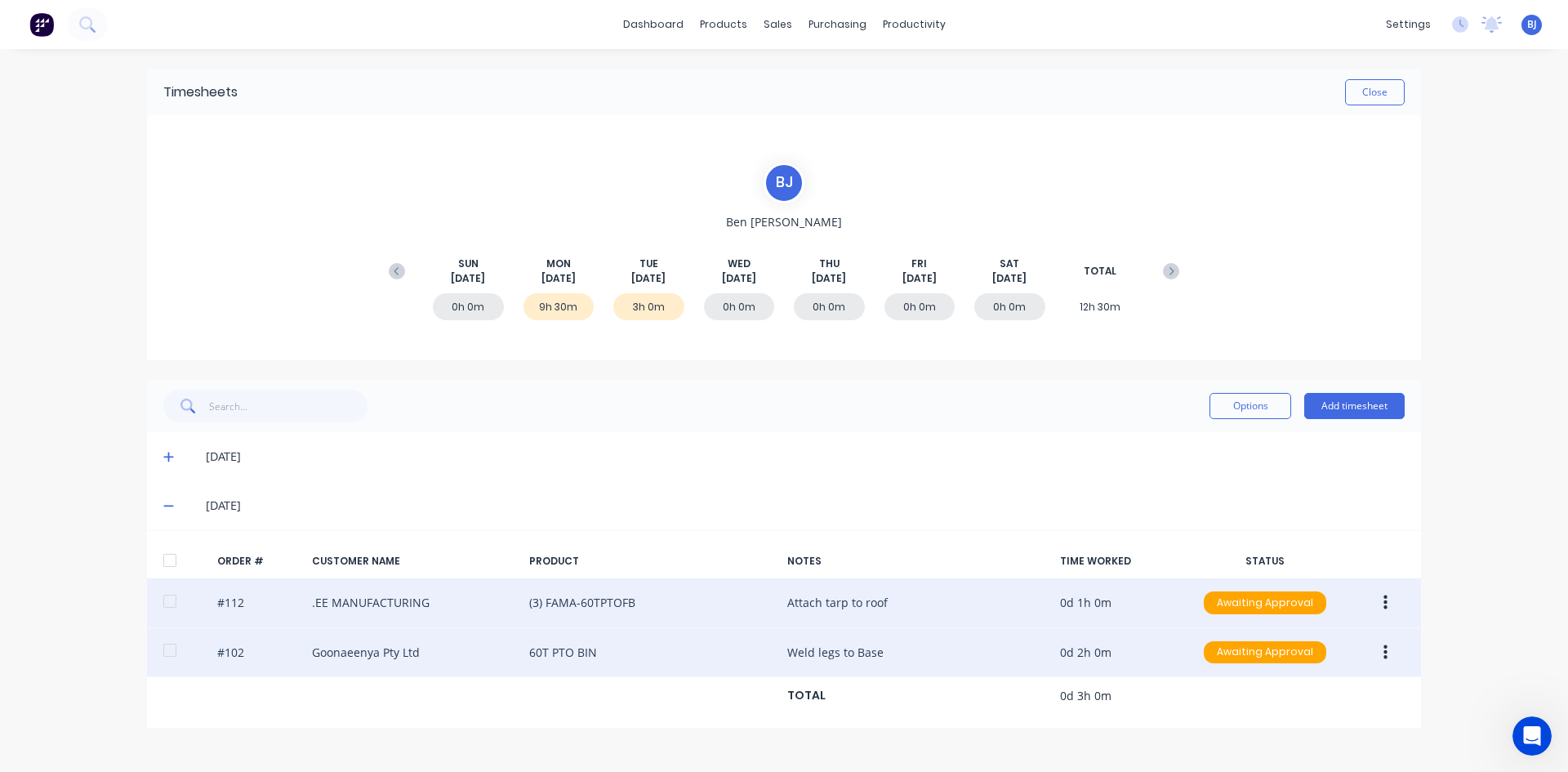
click at [1386, 655] on icon "button" at bounding box center [1384, 653] width 4 height 18
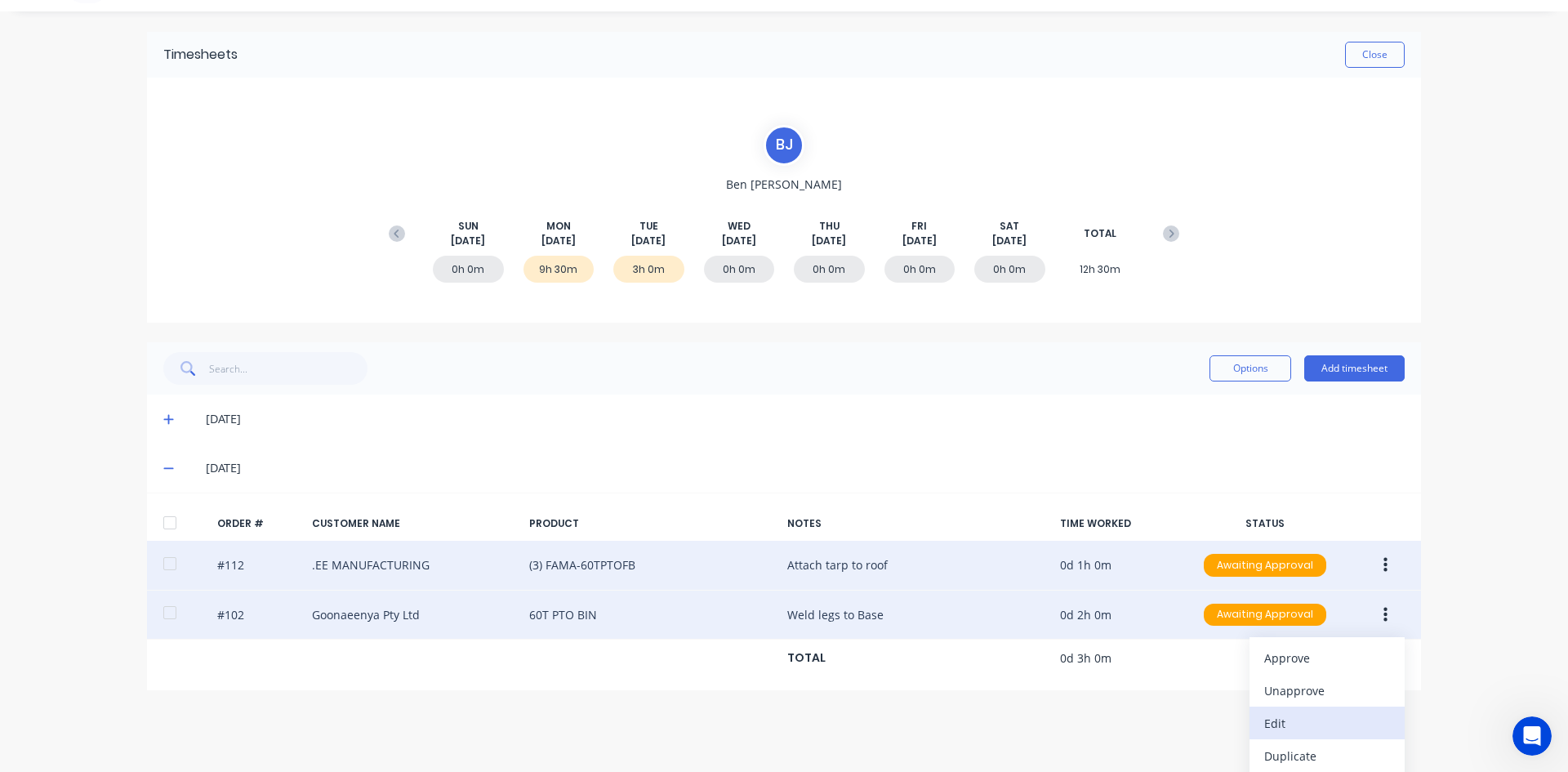
scroll to position [74, 0]
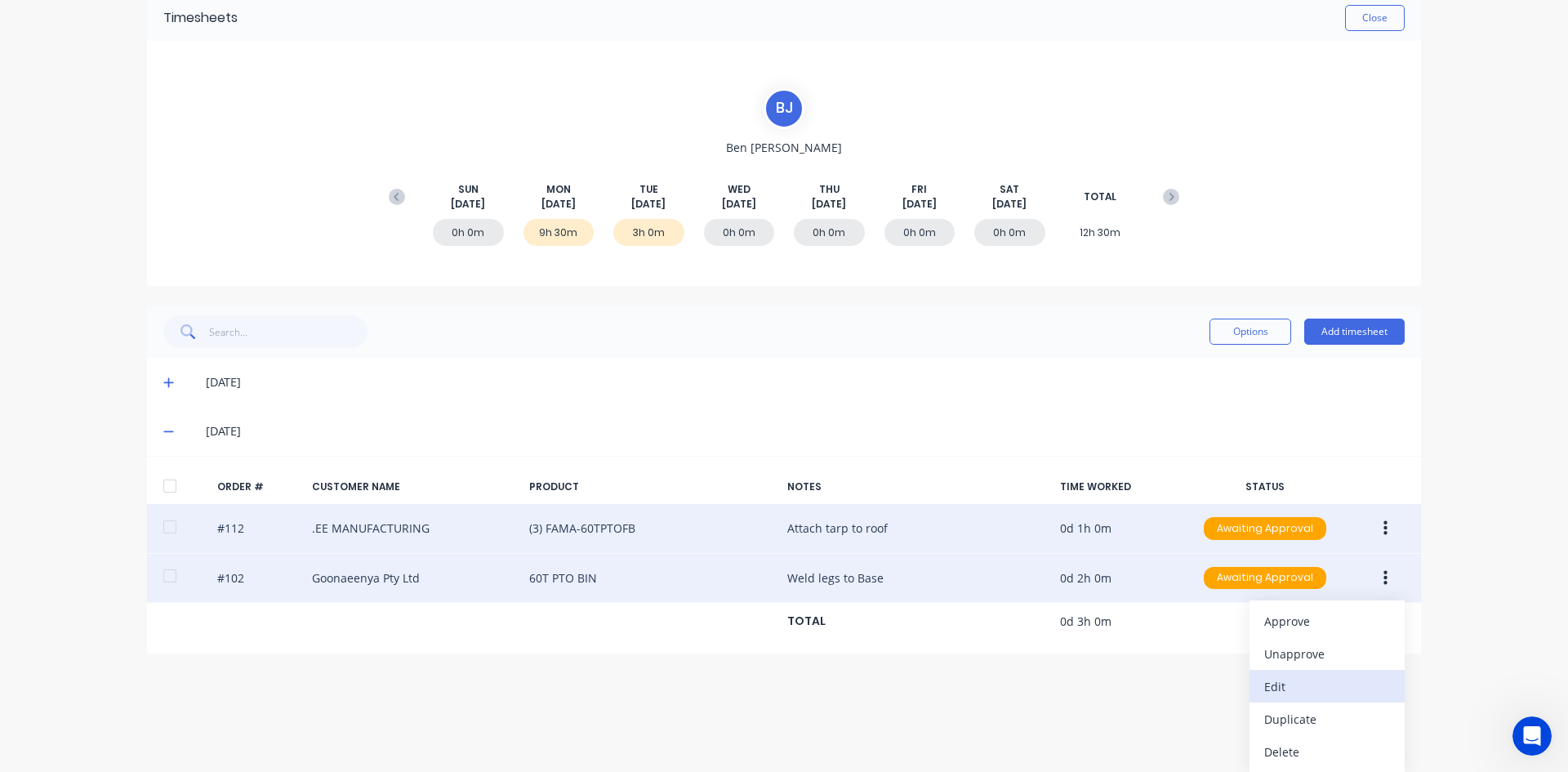
click at [1264, 682] on div "Edit" at bounding box center [1327, 687] width 126 height 24
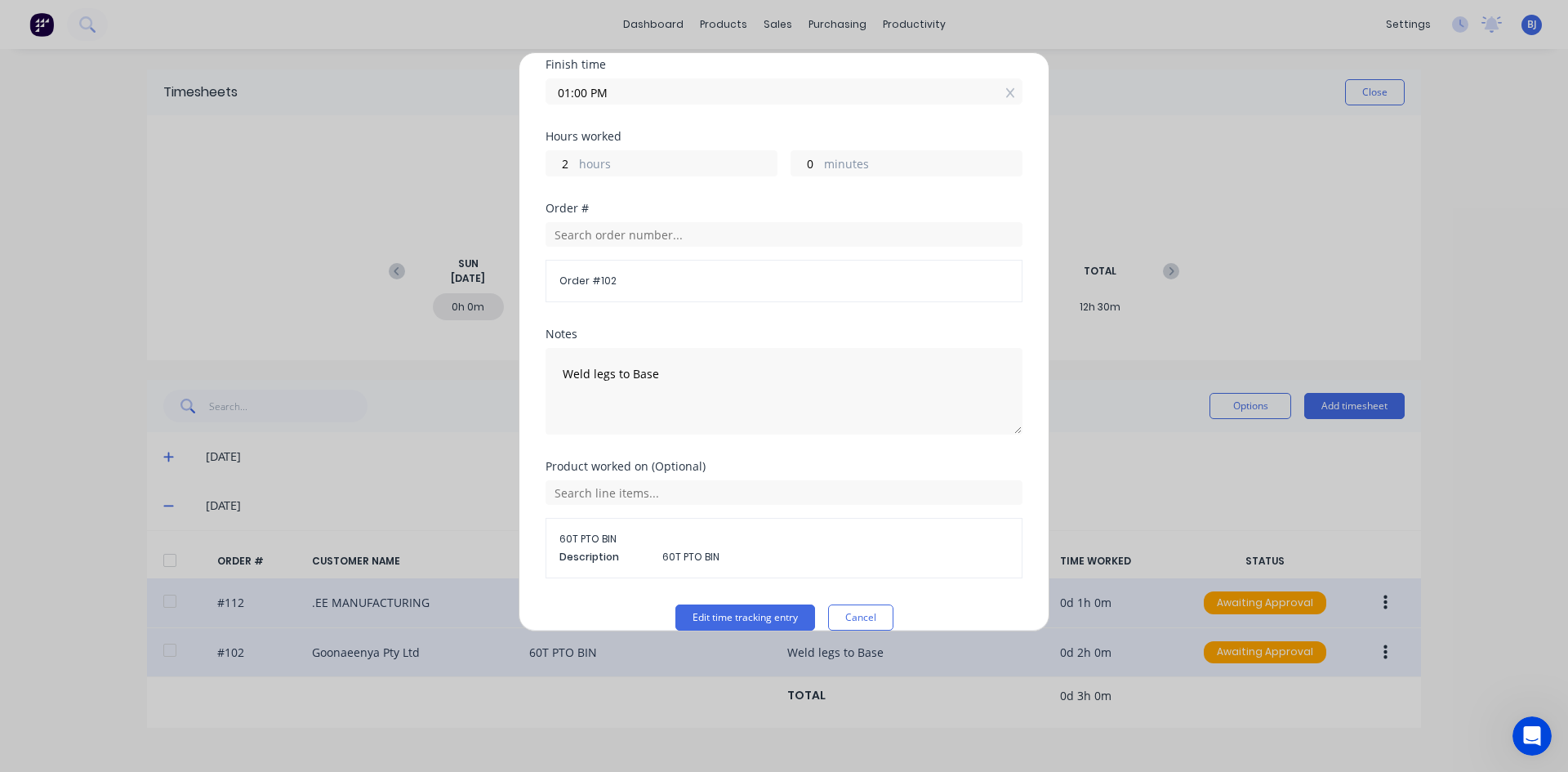
scroll to position [229, 0]
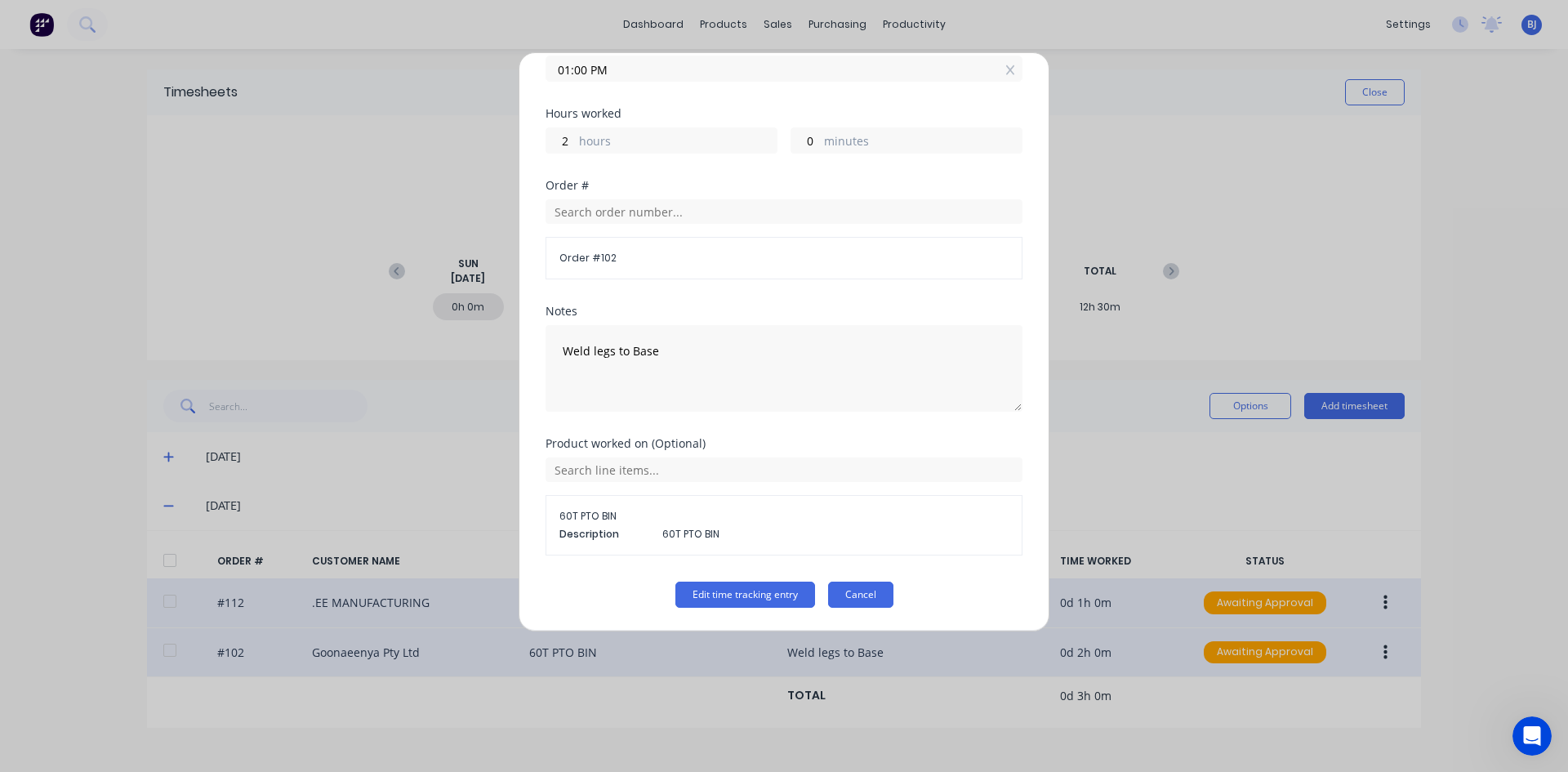
click at [854, 597] on button "Cancel" at bounding box center [860, 595] width 65 height 26
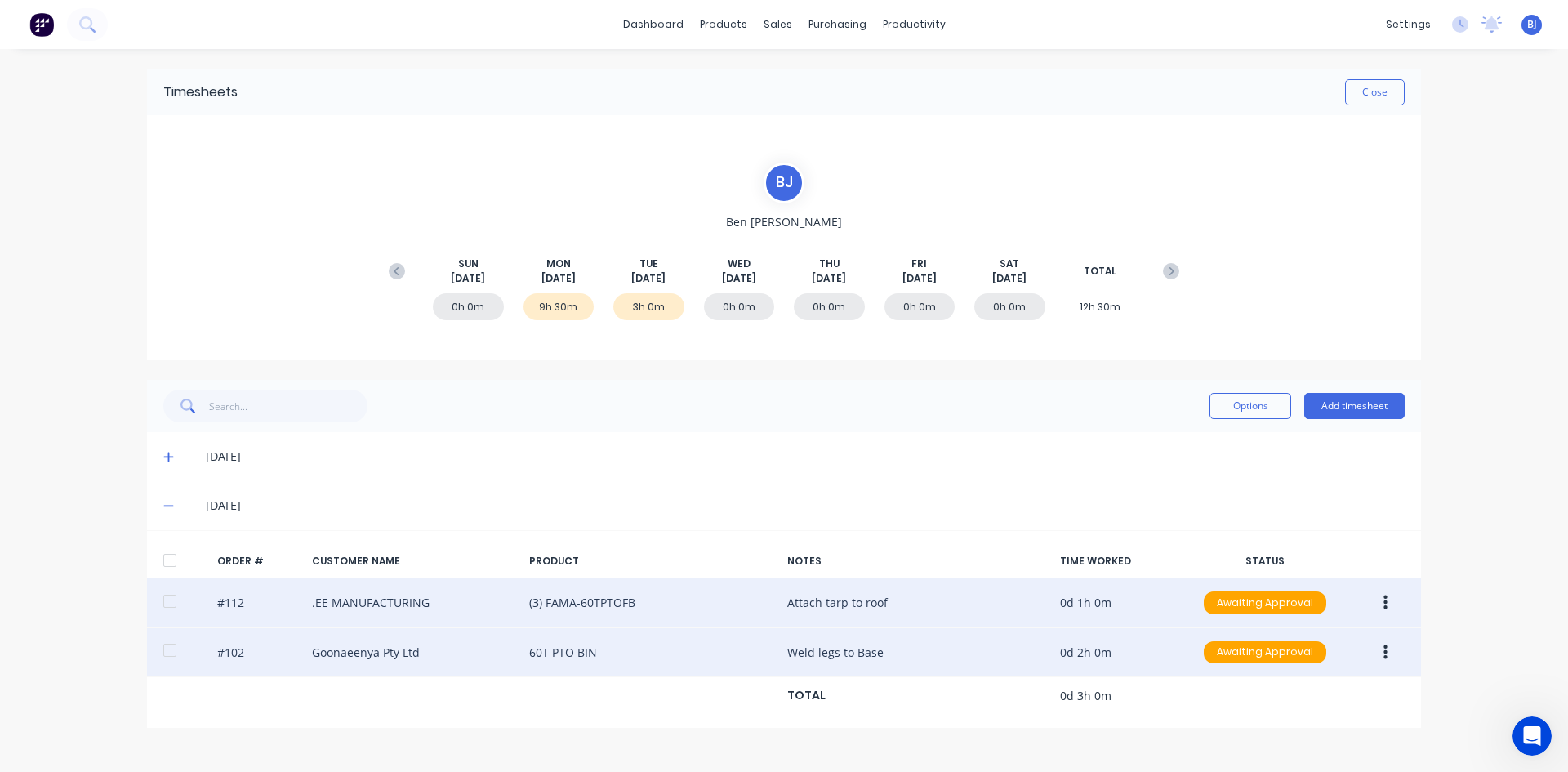
click at [1384, 654] on icon "button" at bounding box center [1384, 652] width 4 height 15
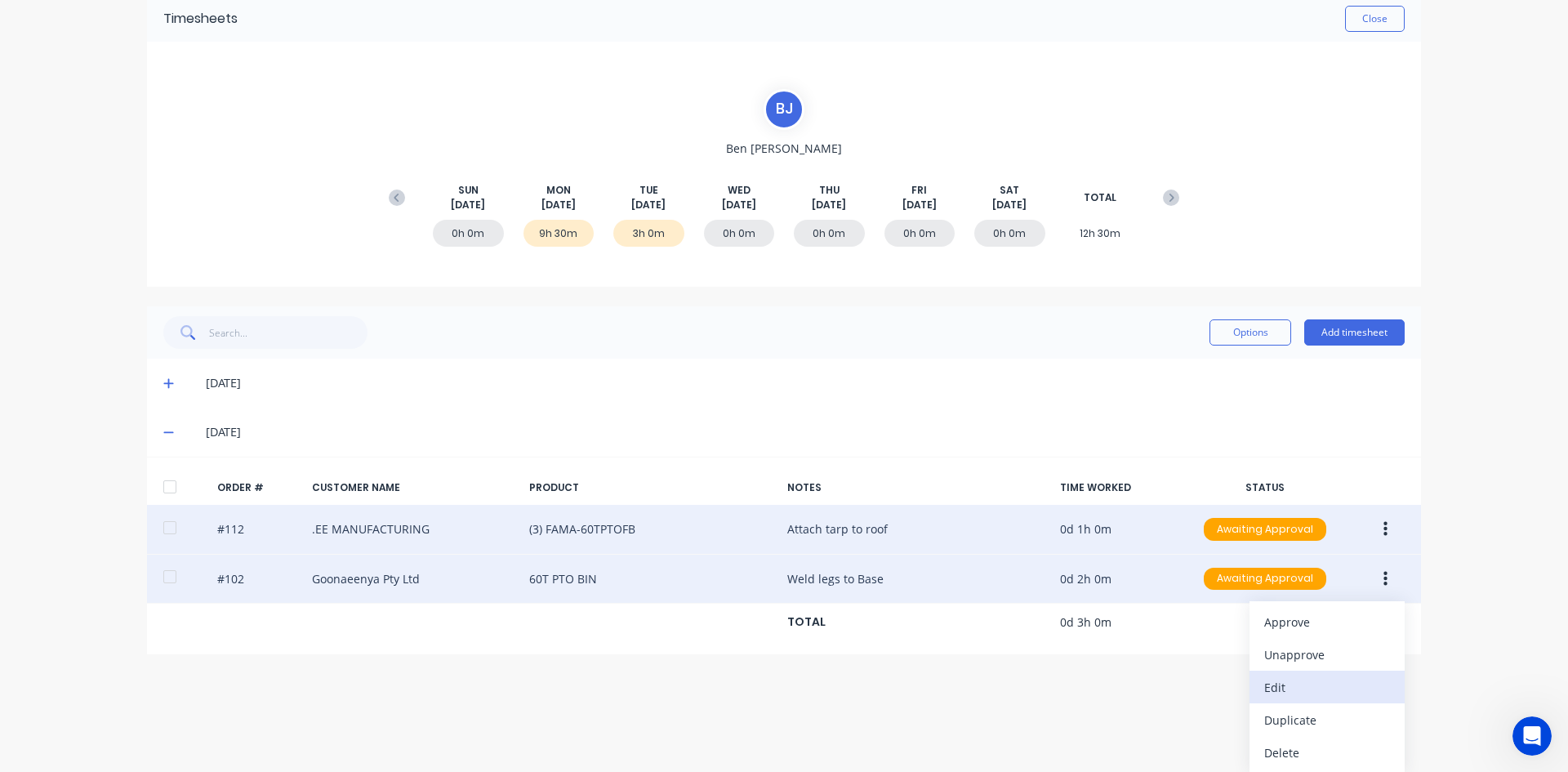
scroll to position [74, 0]
click at [1280, 720] on div "Duplicate" at bounding box center [1327, 719] width 126 height 24
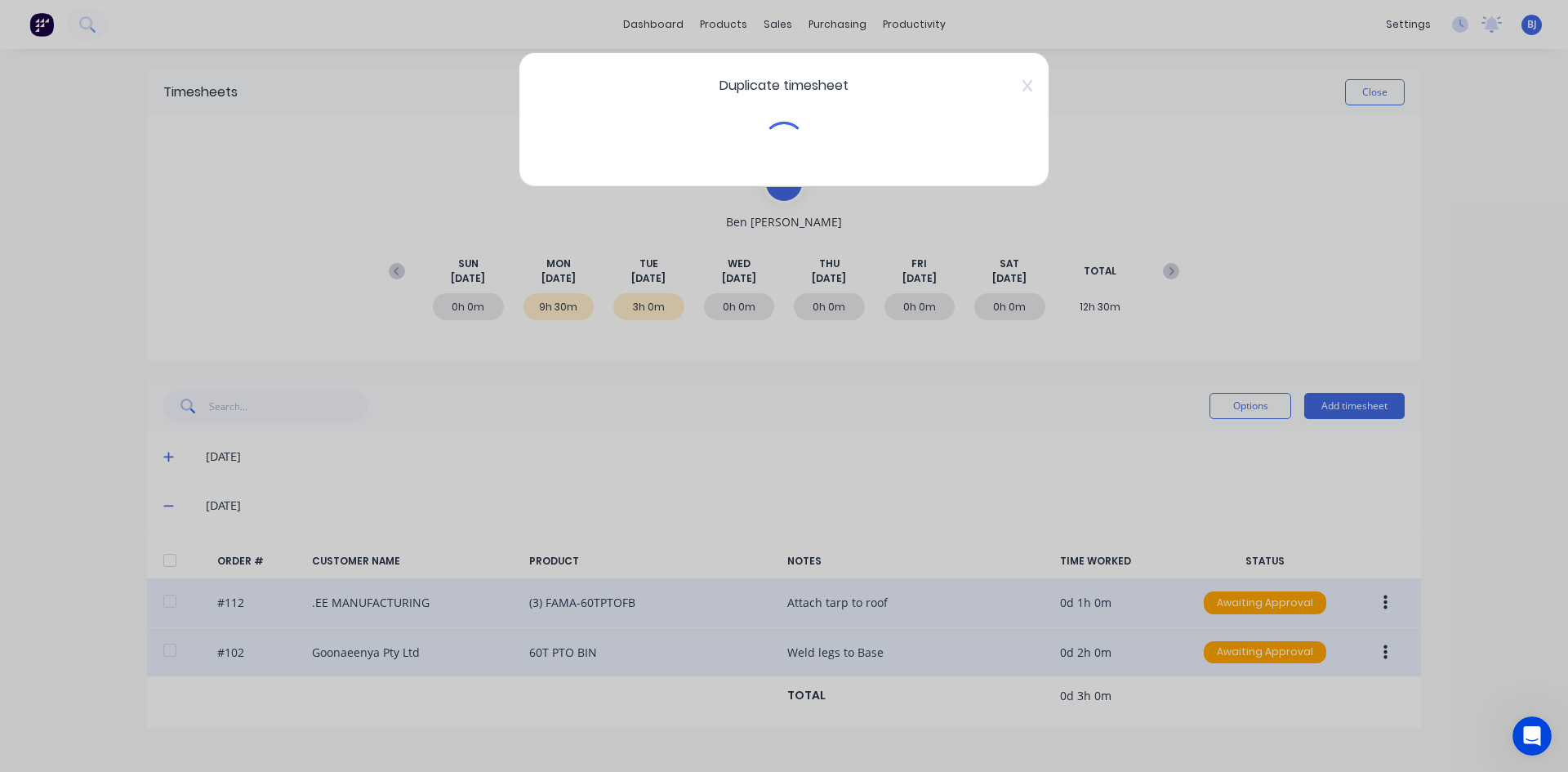
scroll to position [0, 0]
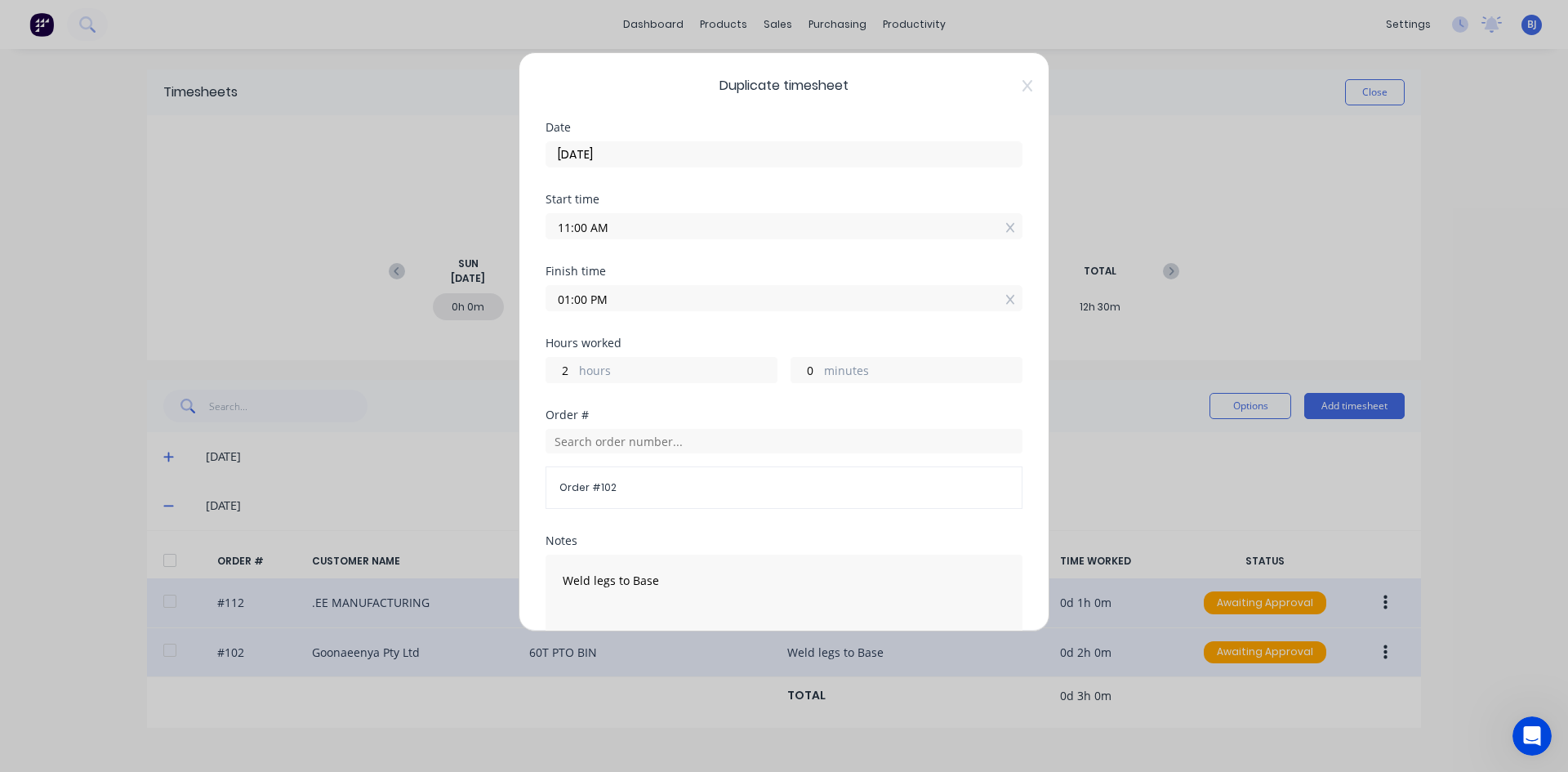
drag, startPoint x: 586, startPoint y: 228, endPoint x: 552, endPoint y: 250, distance: 40.5
click at [559, 240] on div "Start time 11:00 AM" at bounding box center [784, 229] width 477 height 72
type input "08:00 AM"
type input "5"
click at [586, 298] on input "01:00 PM" at bounding box center [784, 299] width 476 height 25
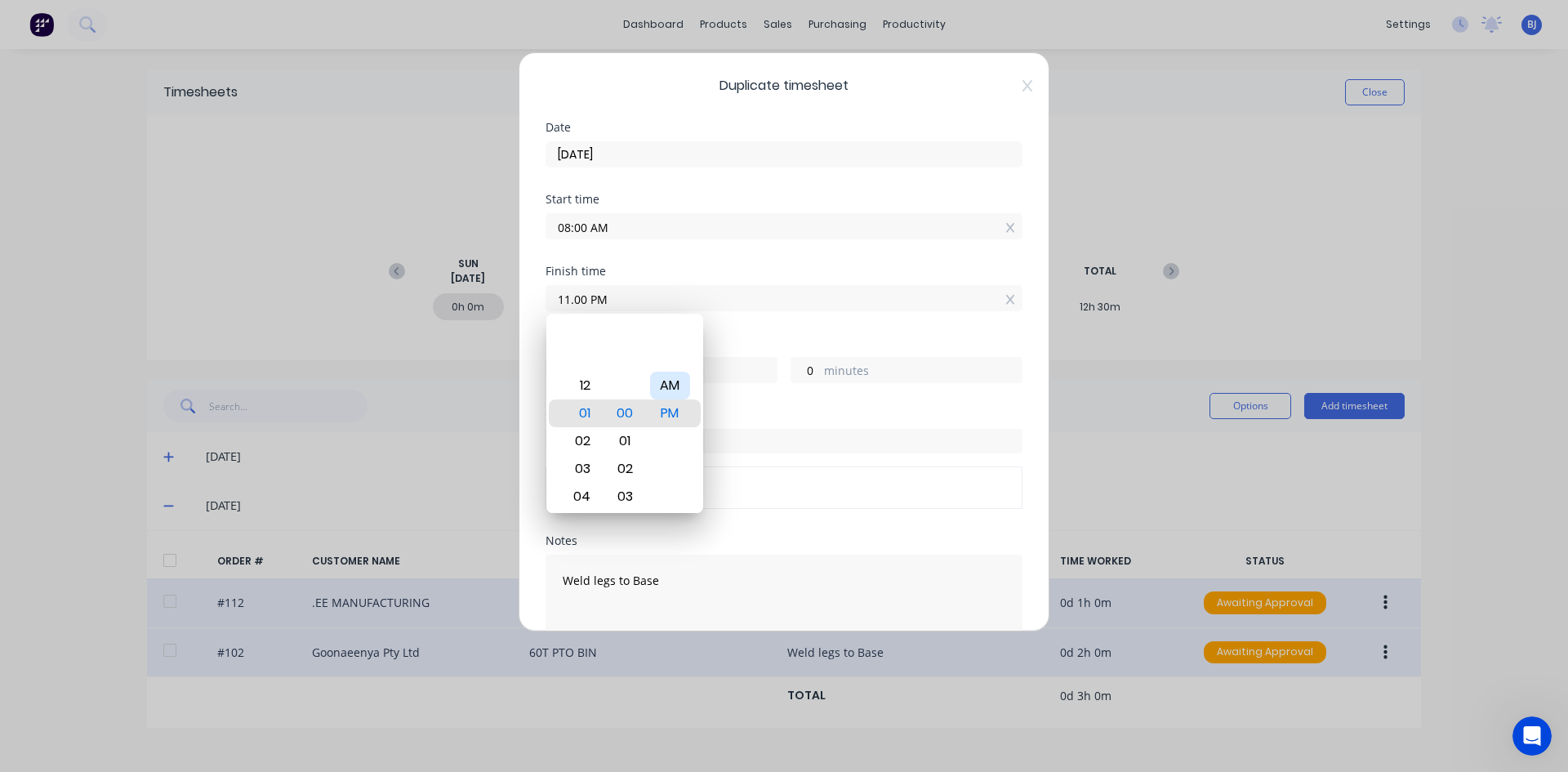
type input "11:00 PM"
type input "15"
click at [675, 385] on div "AM" at bounding box center [670, 386] width 40 height 28
type input "11:00 AM"
type input "3"
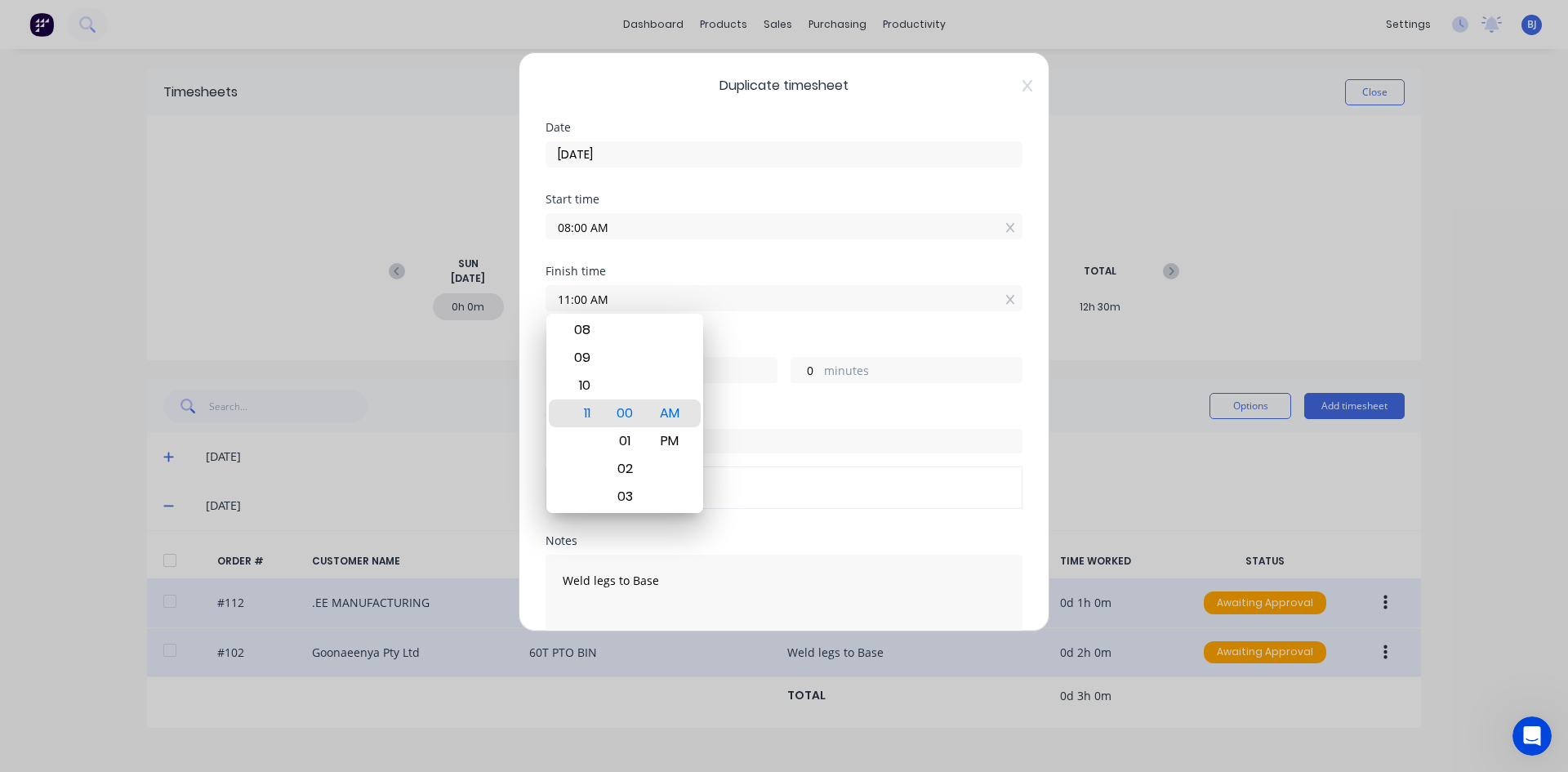
click at [753, 323] on div "Finish time 11:00 AM" at bounding box center [784, 301] width 477 height 72
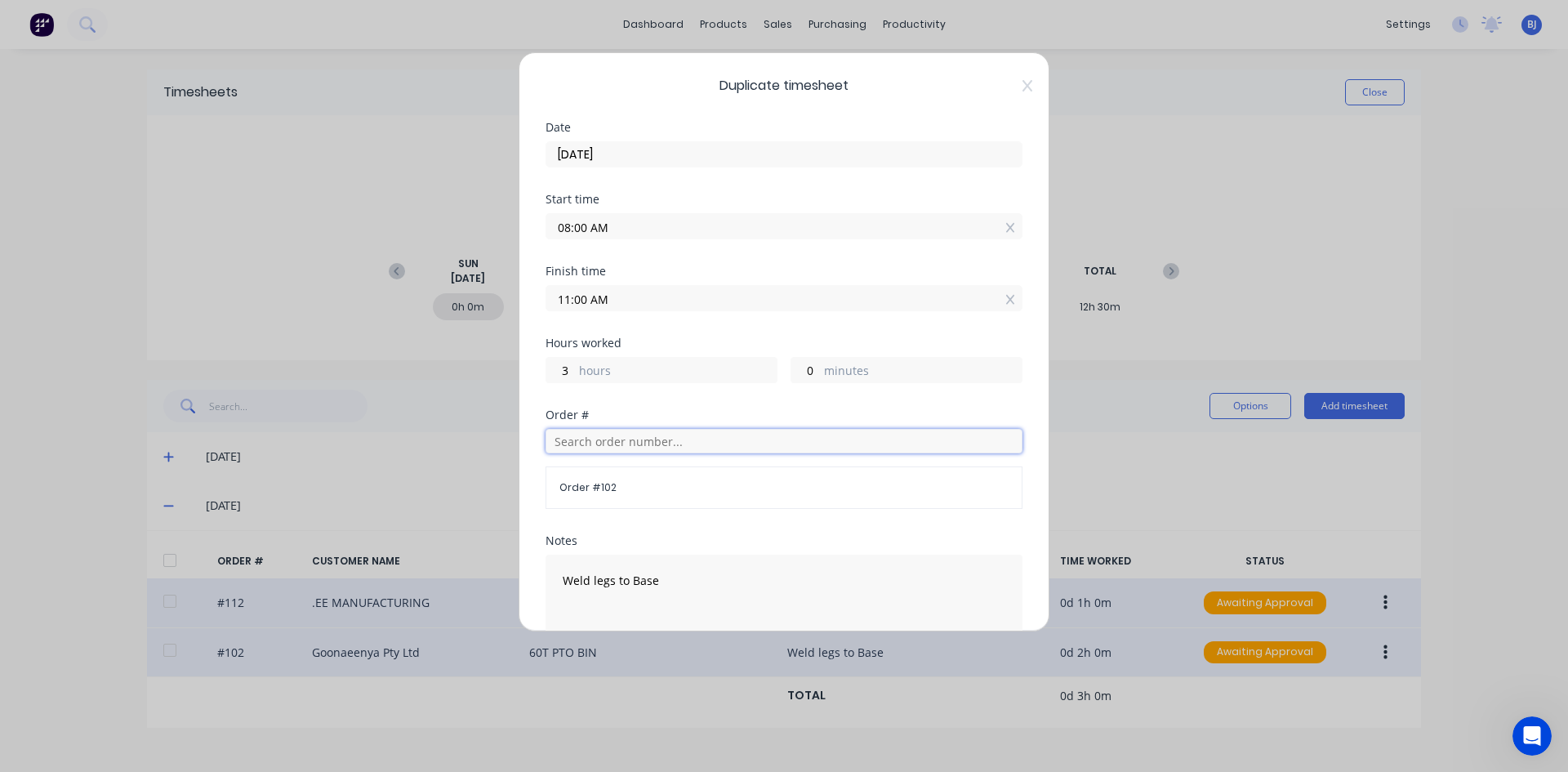
click at [592, 444] on input "text" at bounding box center [784, 441] width 477 height 25
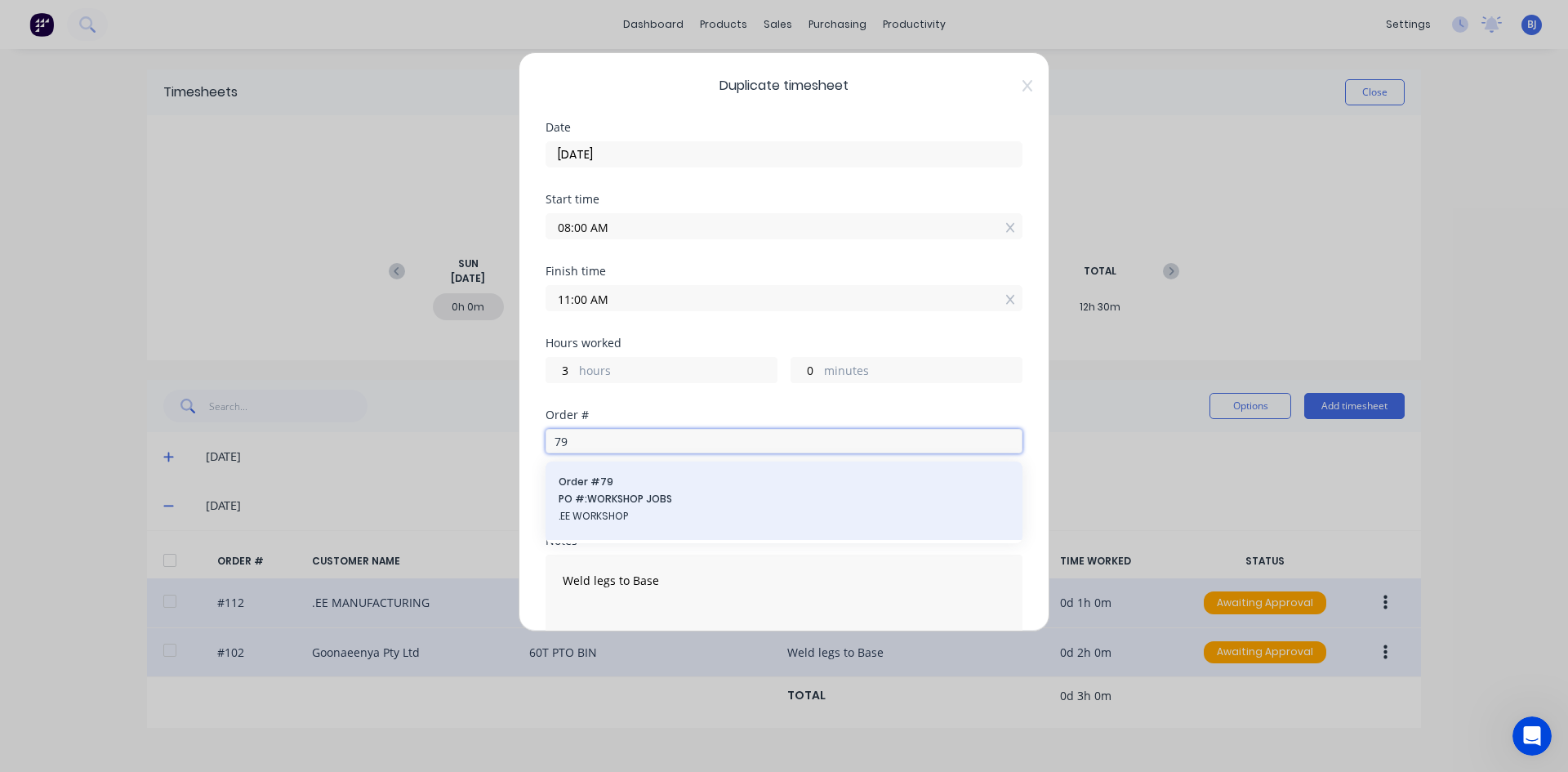
type input "79"
click at [591, 490] on div "Order # 79 PO #: WORKSHOP JOBS .EE WORKSHOP" at bounding box center [783, 501] width 451 height 52
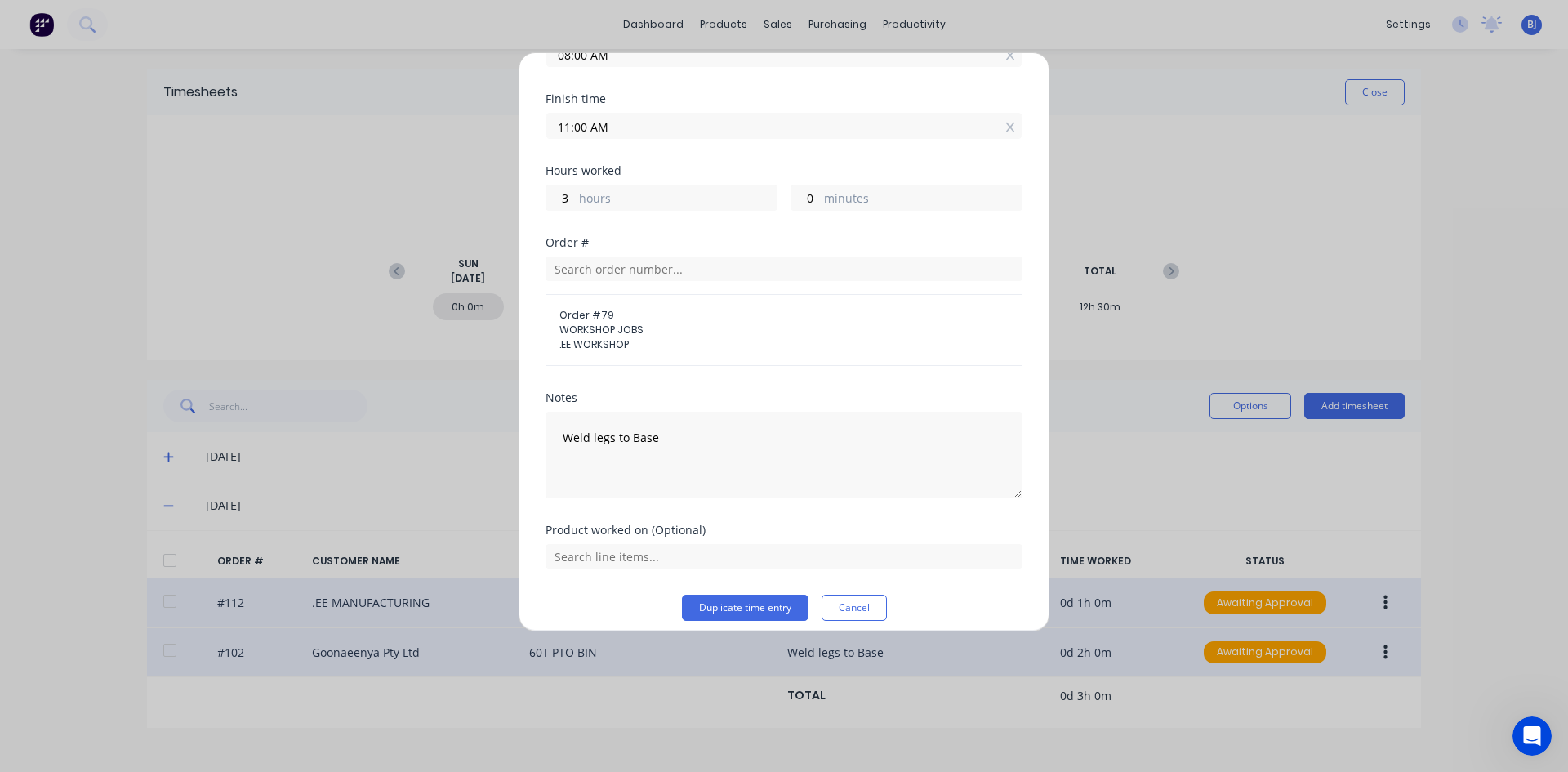
scroll to position [185, 0]
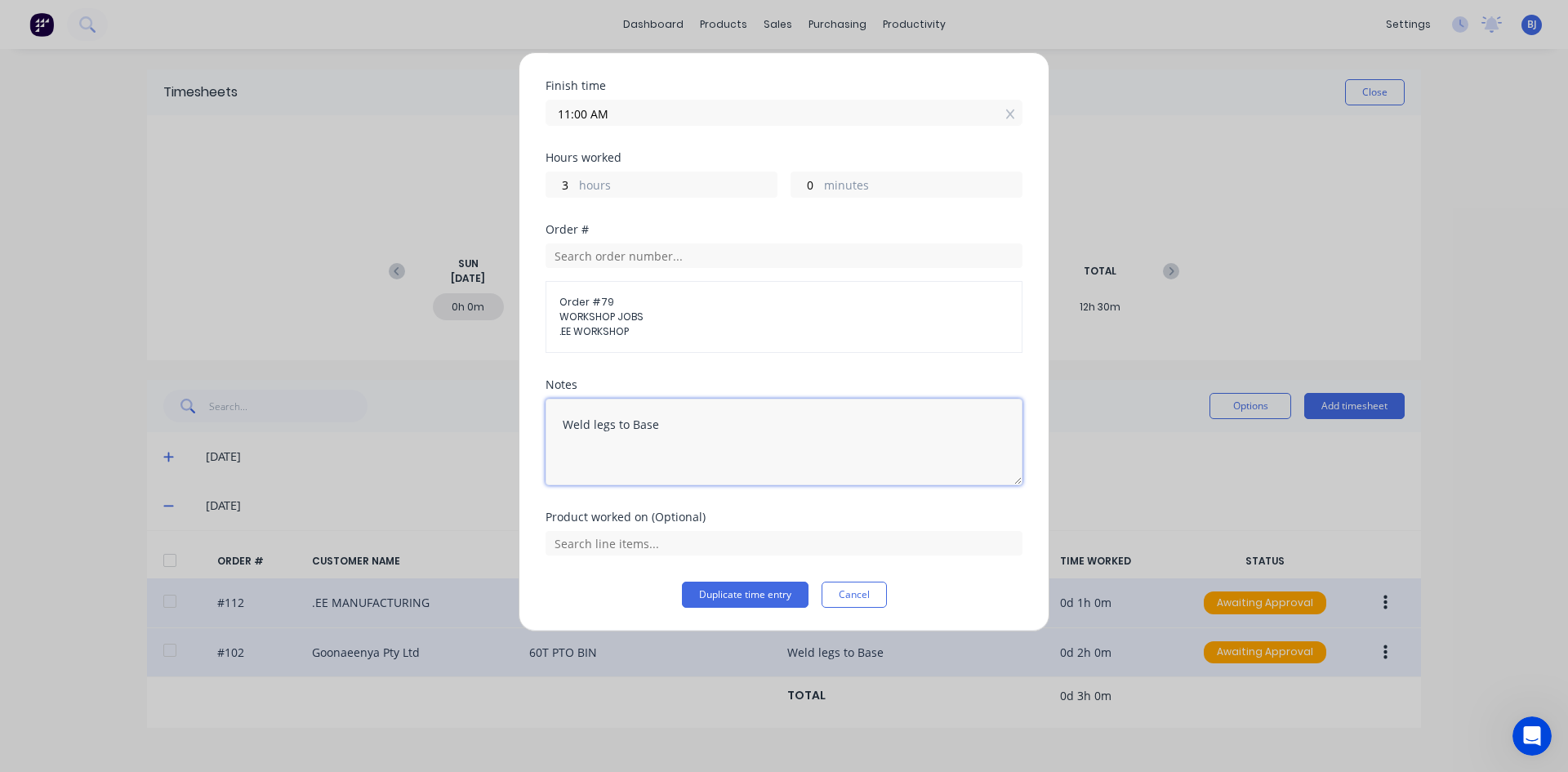
drag, startPoint x: 608, startPoint y: 427, endPoint x: 535, endPoint y: 437, distance: 73.7
click at [535, 437] on div "Duplicate timesheet Date [DATE] Start time 08:00 AM Finish time 11:00 AM Hours …" at bounding box center [784, 342] width 531 height 579
type textarea "\"
type textarea "Office Admin"
click at [643, 545] on input "text" at bounding box center [784, 544] width 477 height 25
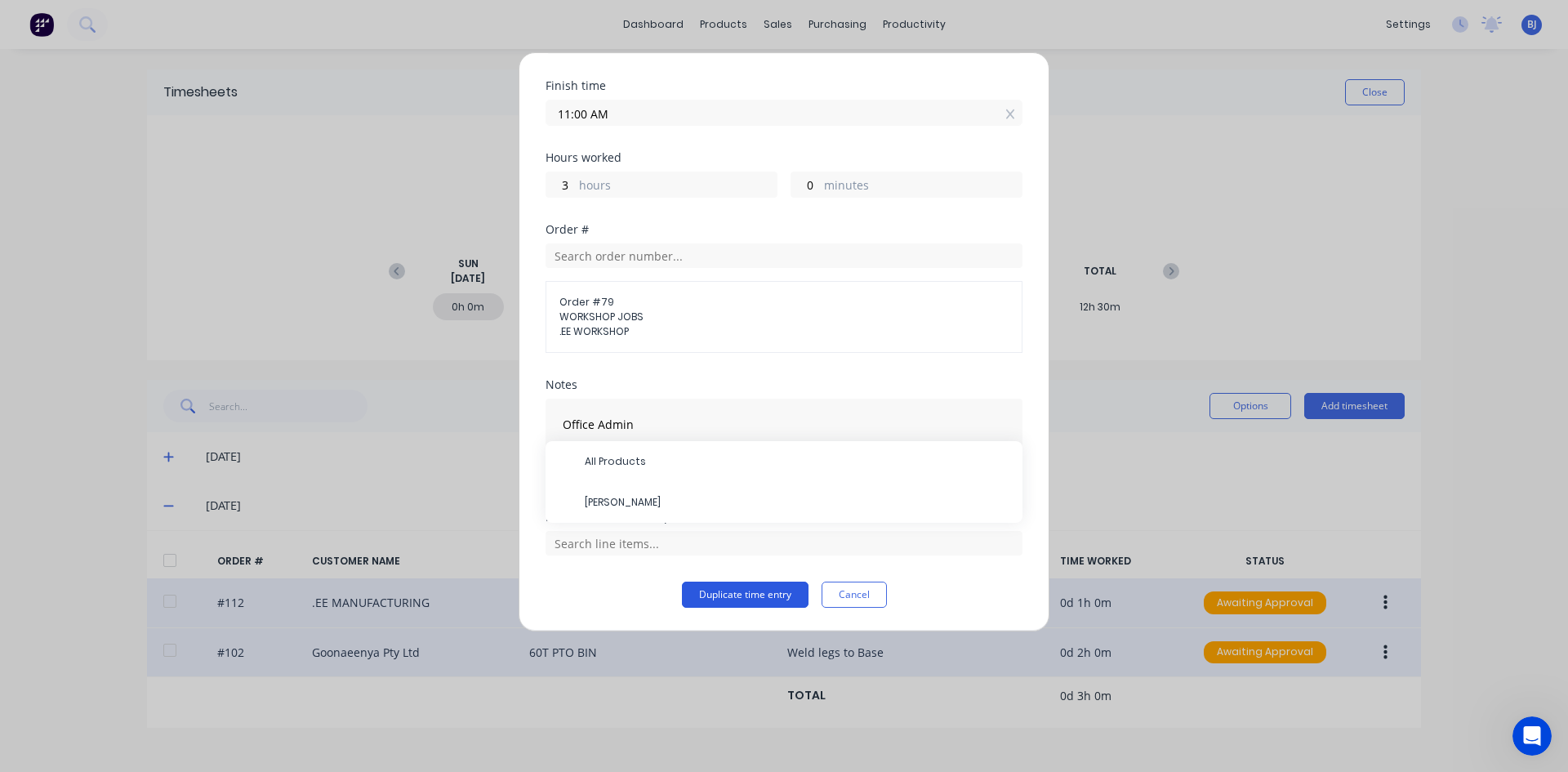
click at [716, 588] on button "Duplicate time entry" at bounding box center [744, 595] width 127 height 26
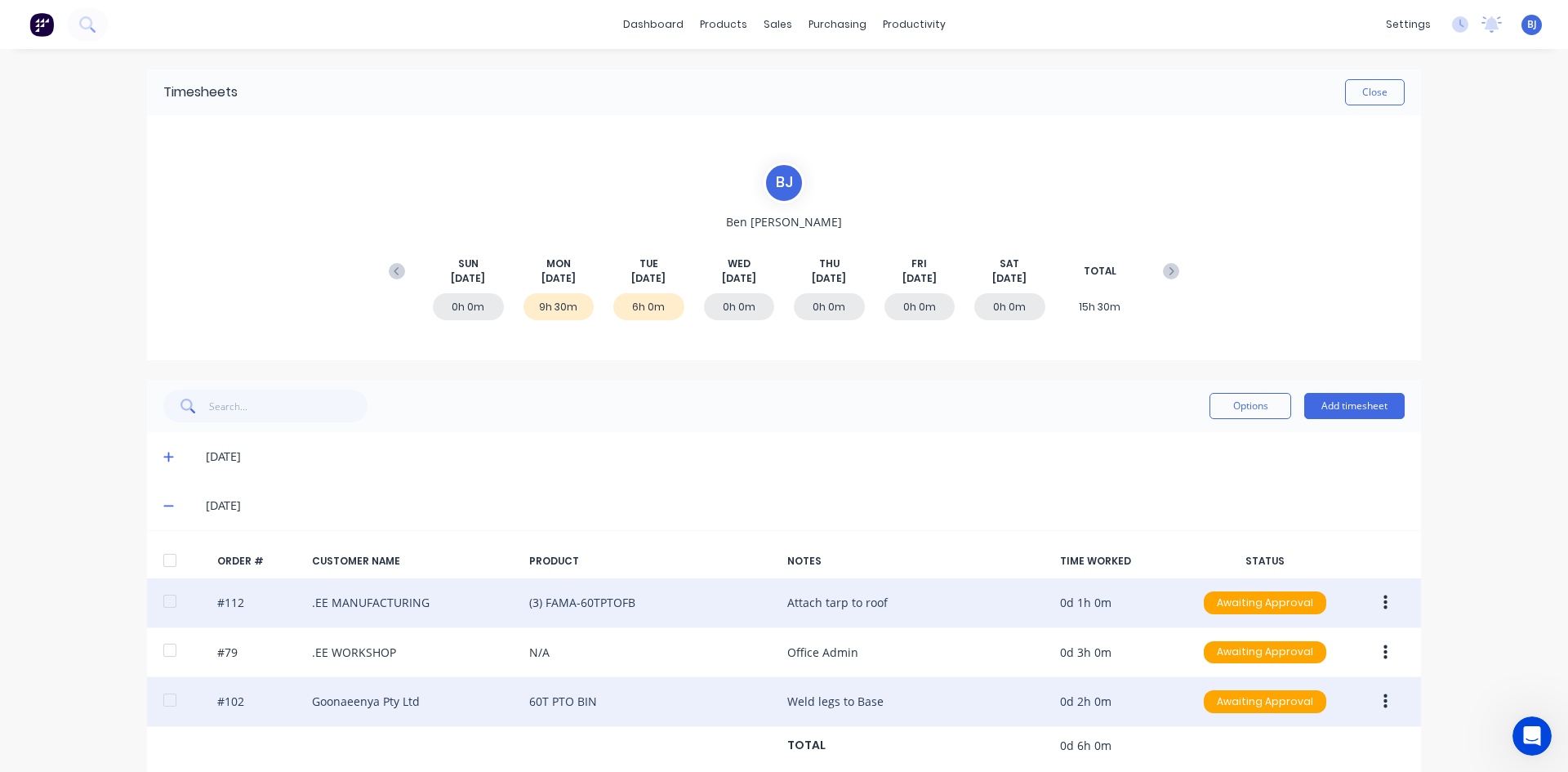
scroll to position [26, 0]
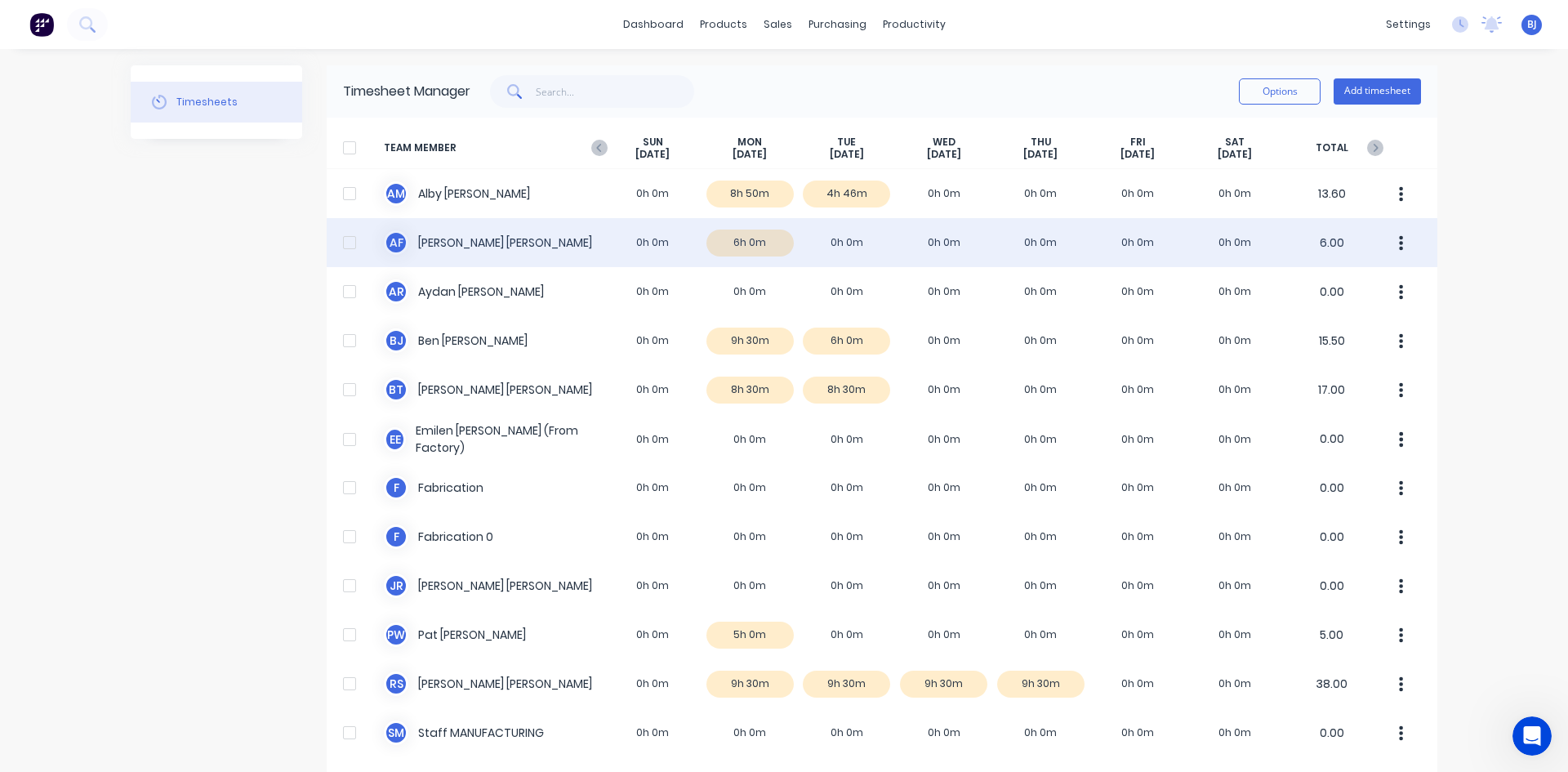
click at [462, 244] on div "A F [PERSON_NAME] 0h 0m 6h 0m 0h 0m 0h 0m 0h 0m 0h 0m 0h 0m 6.00" at bounding box center [882, 242] width 1111 height 49
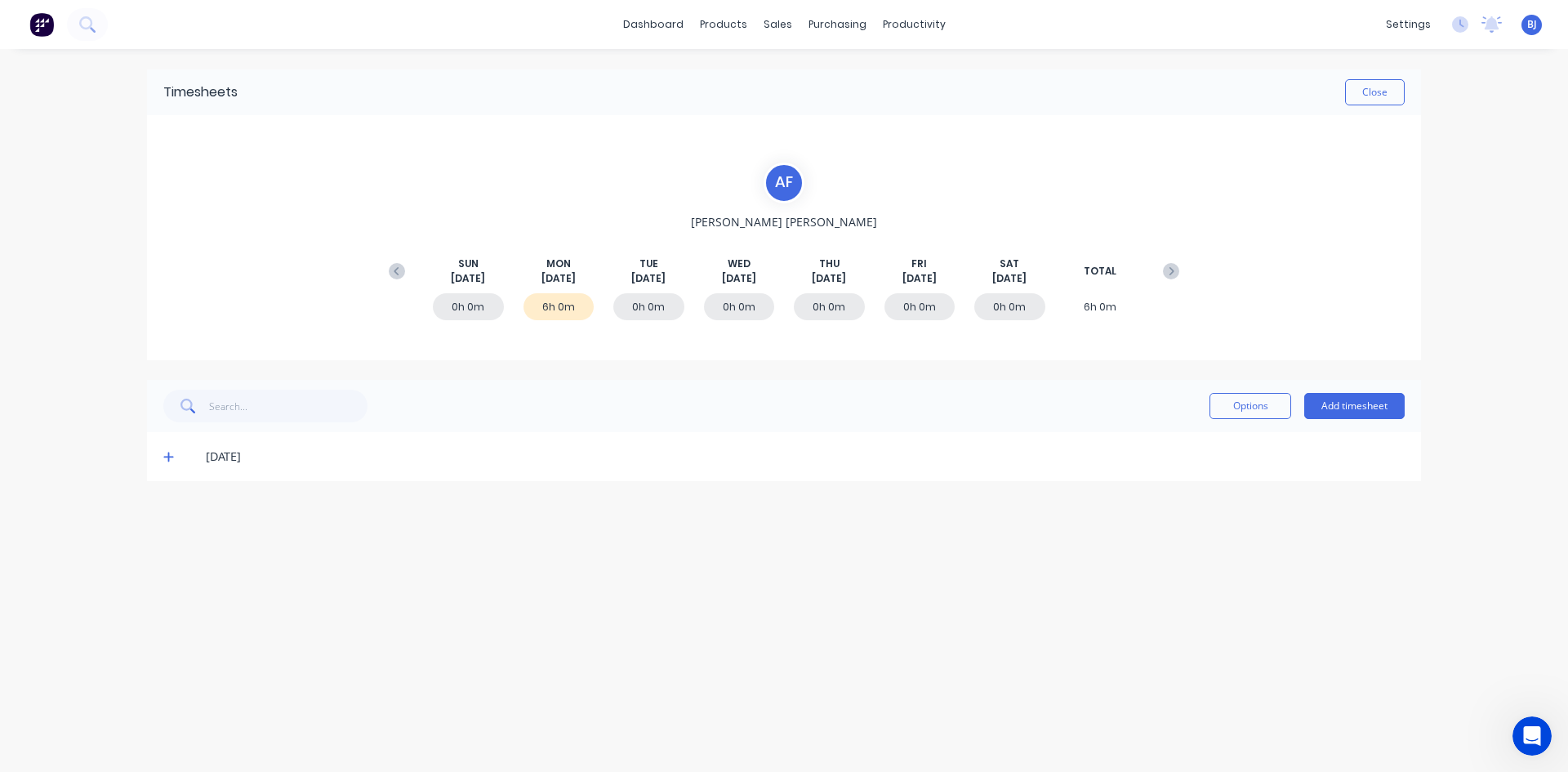
click at [168, 458] on icon at bounding box center [168, 458] width 10 height 10
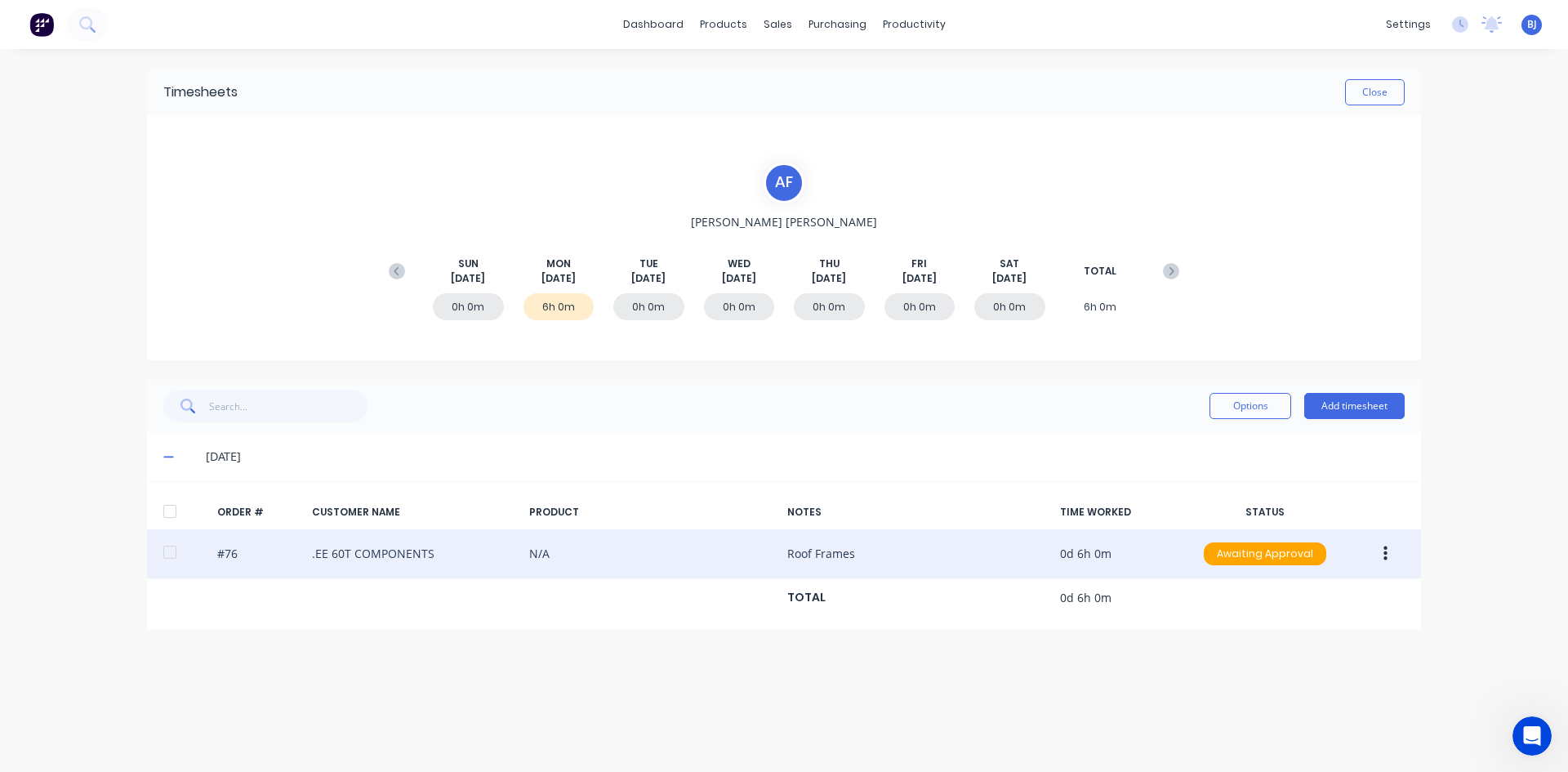
click at [1383, 556] on icon "button" at bounding box center [1384, 554] width 4 height 18
click at [1290, 697] on div "Duplicate" at bounding box center [1327, 694] width 126 height 24
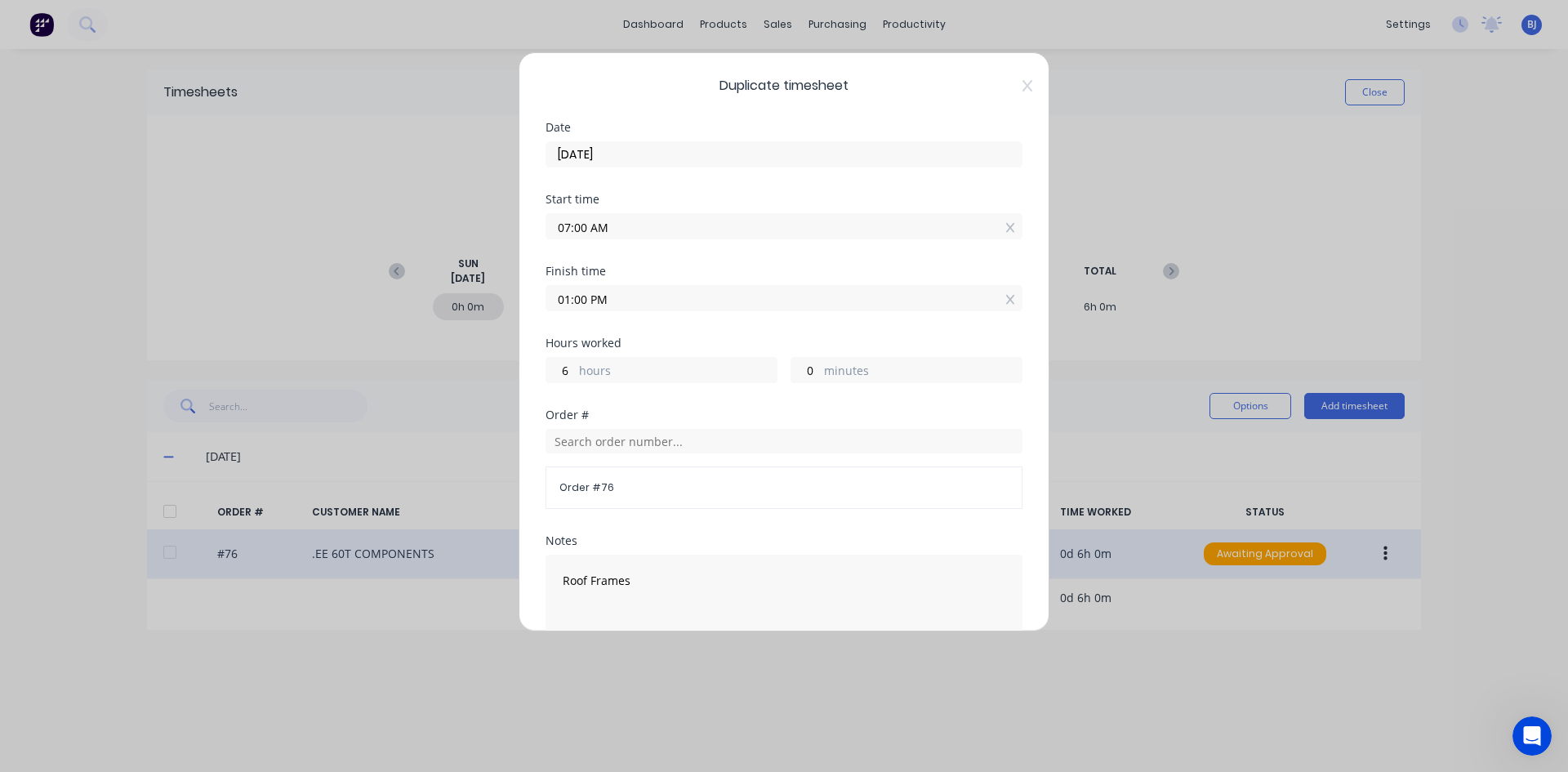
drag, startPoint x: 590, startPoint y: 231, endPoint x: 534, endPoint y: 244, distance: 57.5
click at [534, 244] on div "Duplicate timesheet Date [DATE] Start time 07:00 AM Finish time 01:00 PM Hours …" at bounding box center [784, 342] width 531 height 579
type input "01:30 AM"
type input "11"
type input "30"
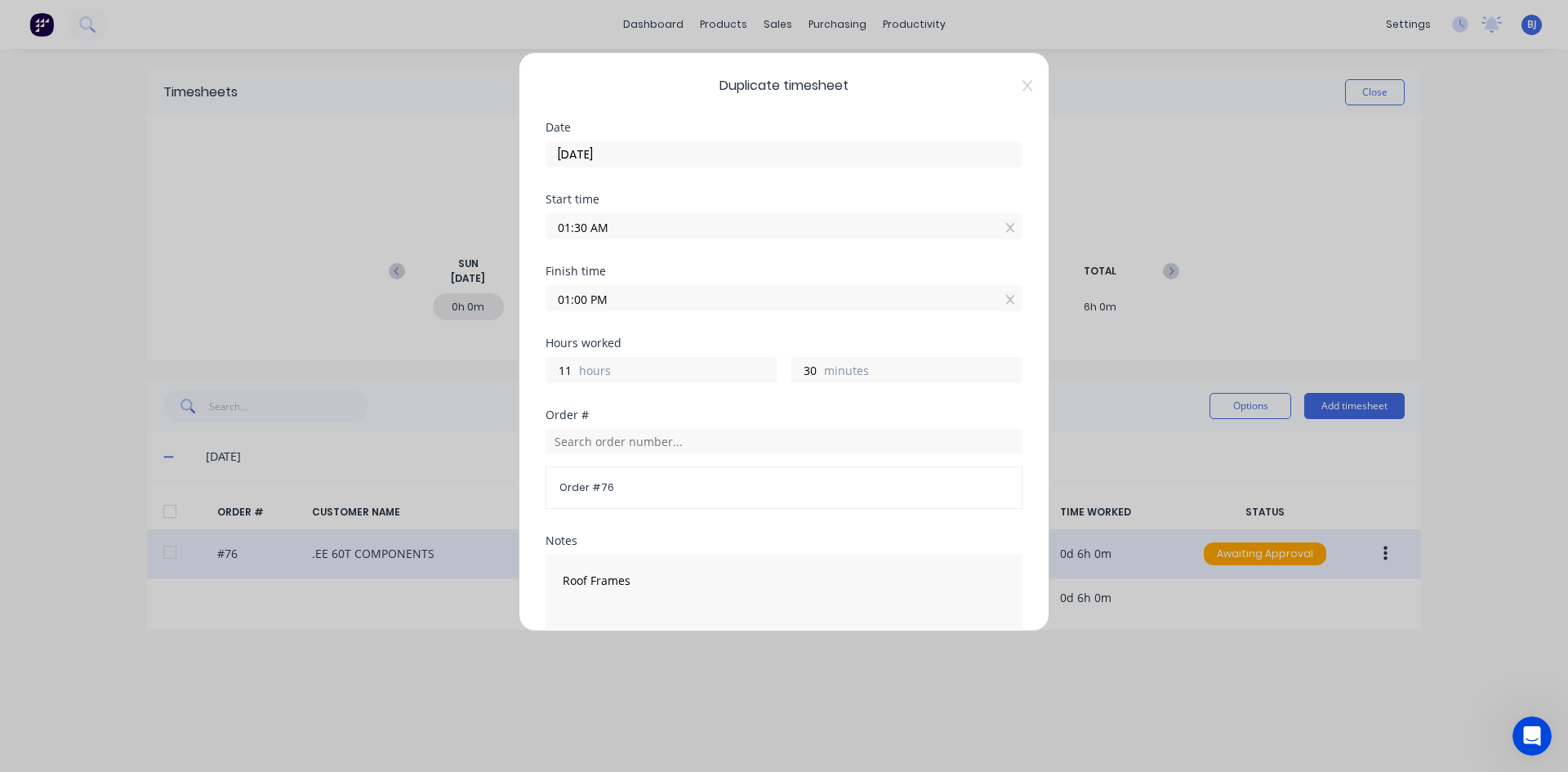
drag, startPoint x: 586, startPoint y: 298, endPoint x: 538, endPoint y: 311, distance: 49.7
click at [538, 309] on div "Duplicate timesheet Date [DATE] Start time 01:30 AM Finish time 01:00 PM Hours …" at bounding box center [784, 342] width 531 height 579
type input "03:00 PM"
type input "13"
click at [670, 314] on div "Finish time 03:00 PM" at bounding box center [784, 301] width 477 height 72
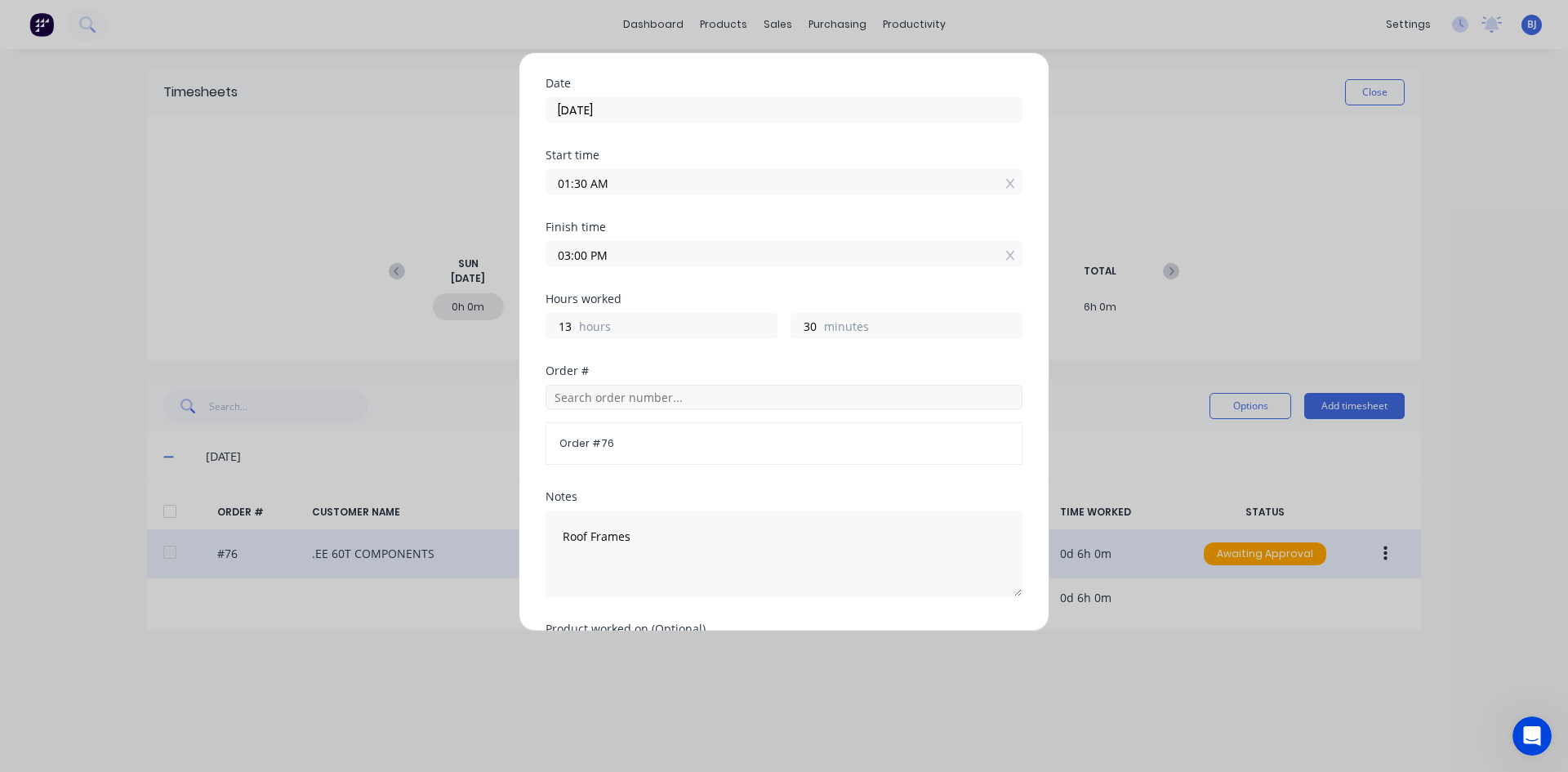
scroll to position [82, 0]
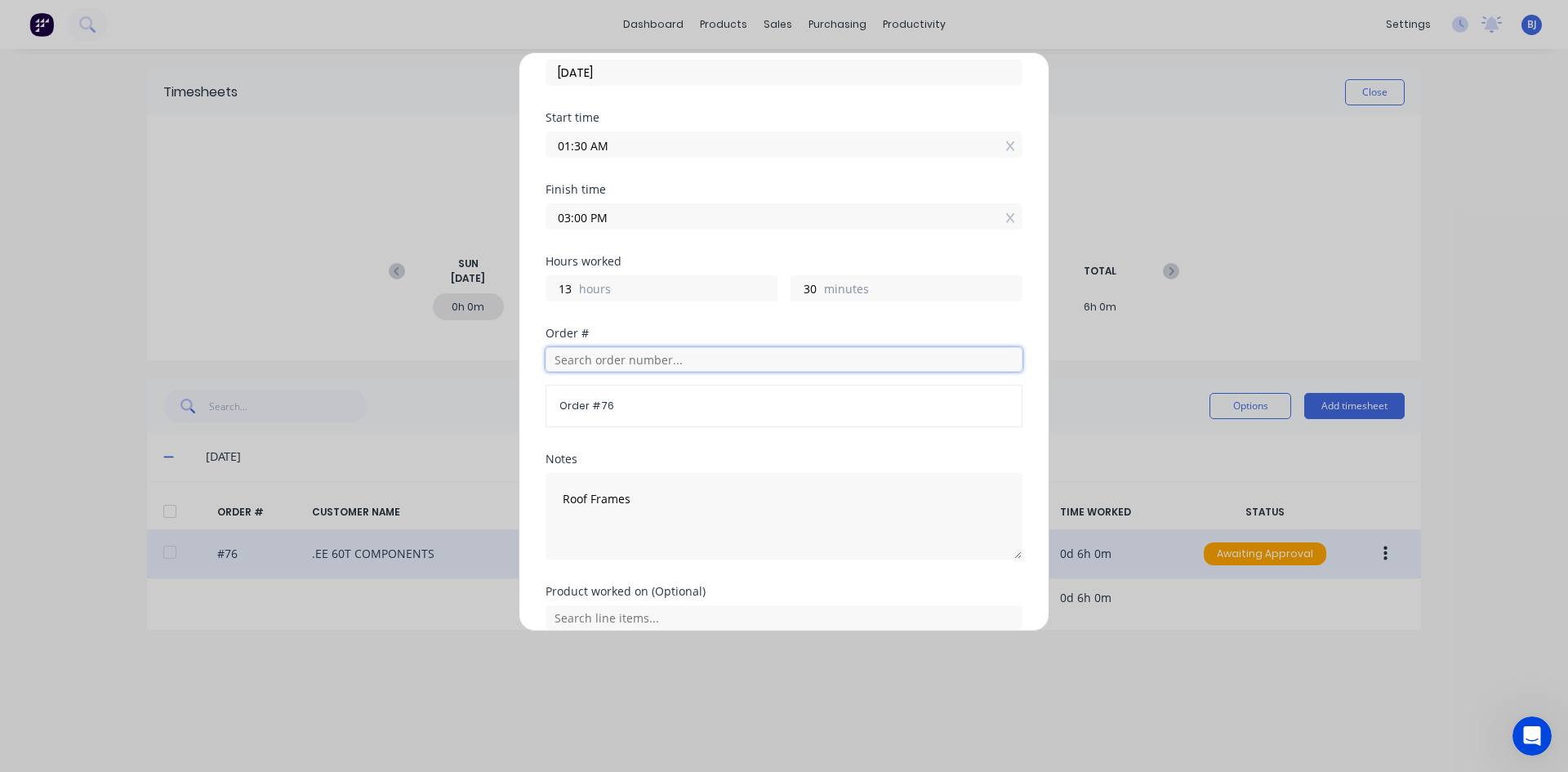
click at [614, 361] on input "text" at bounding box center [784, 360] width 477 height 25
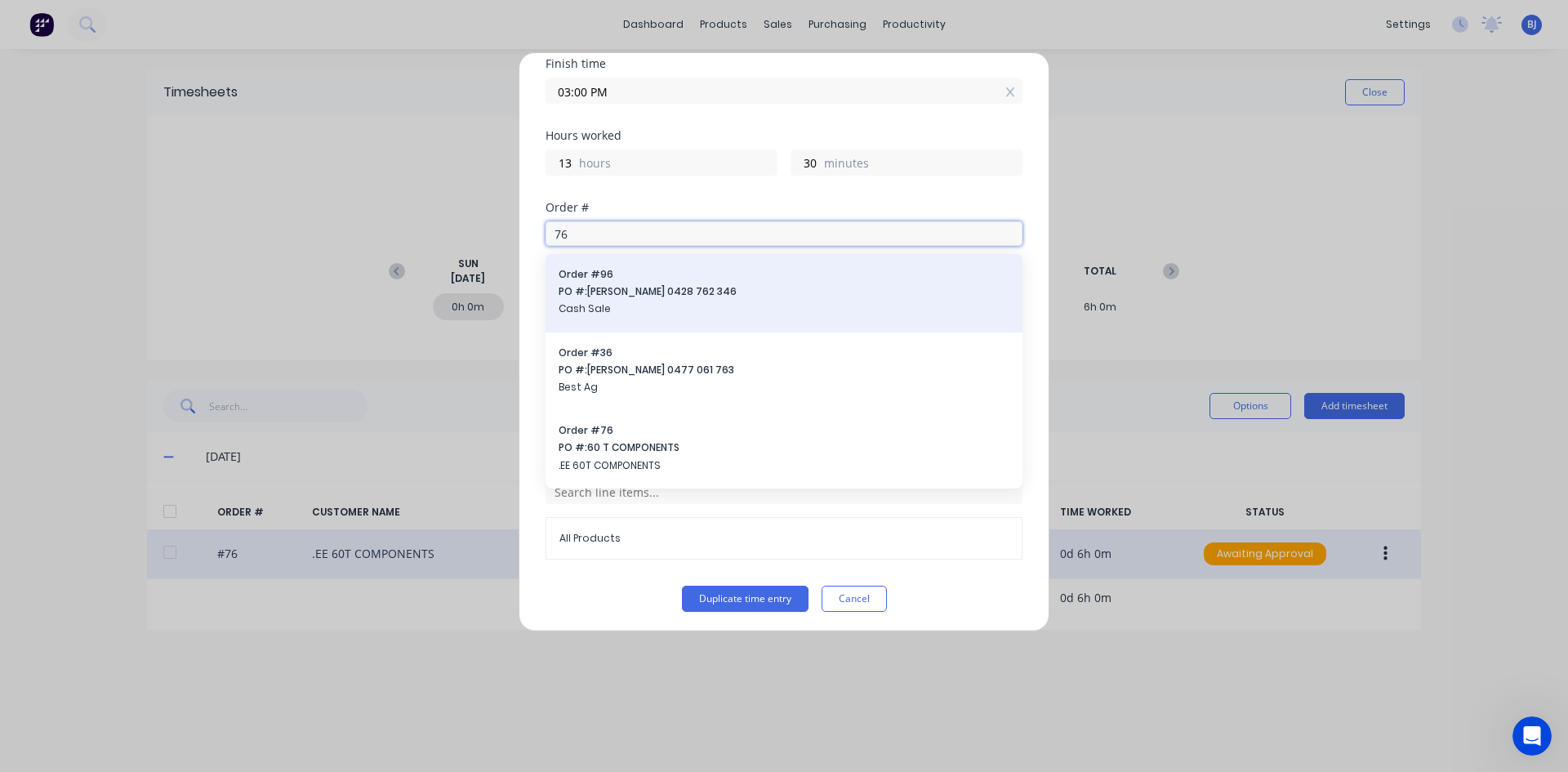
scroll to position [212, 0]
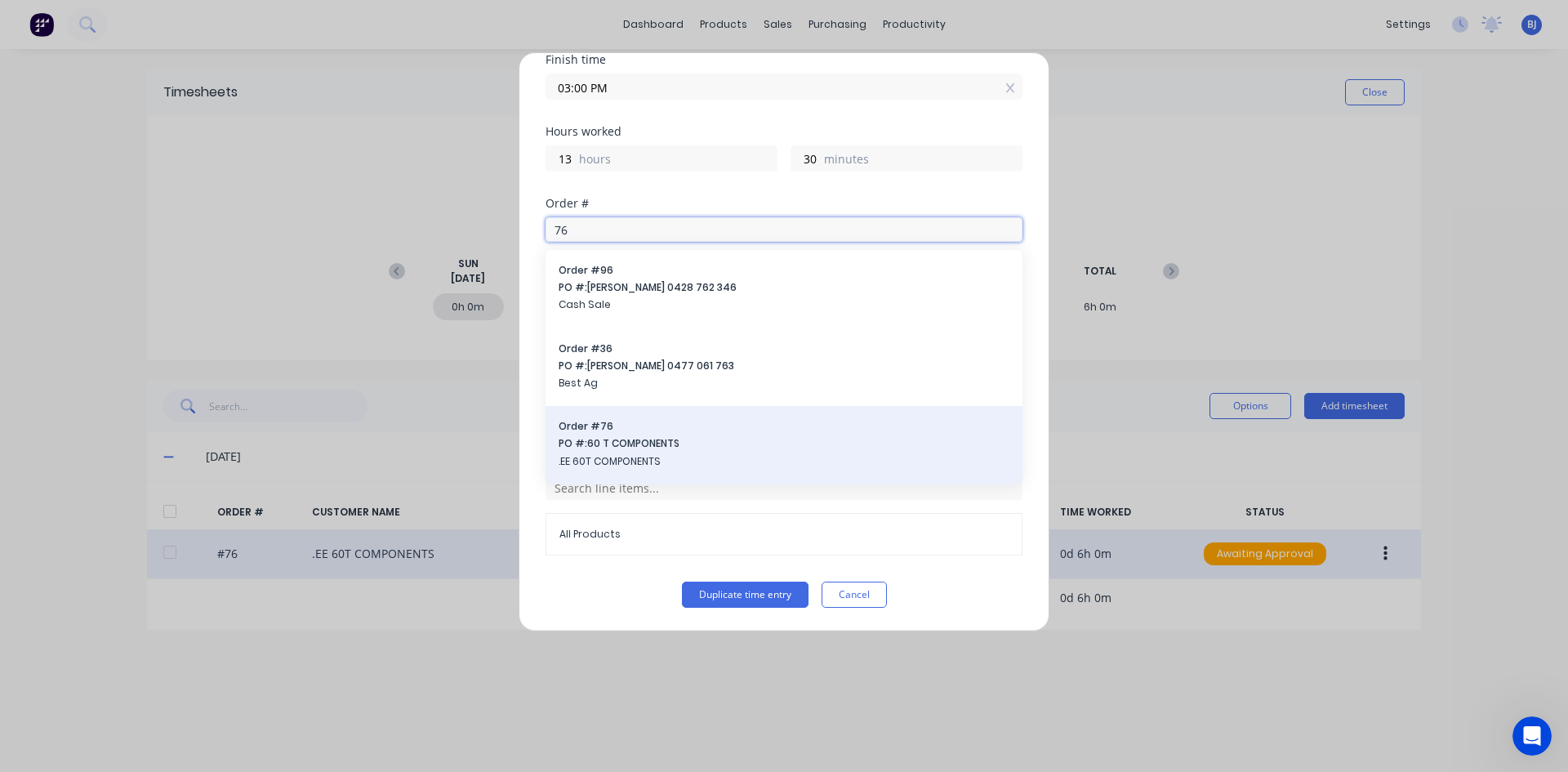
type input "76"
click at [624, 445] on span "PO #: 60 T COMPONENTS" at bounding box center [783, 444] width 451 height 15
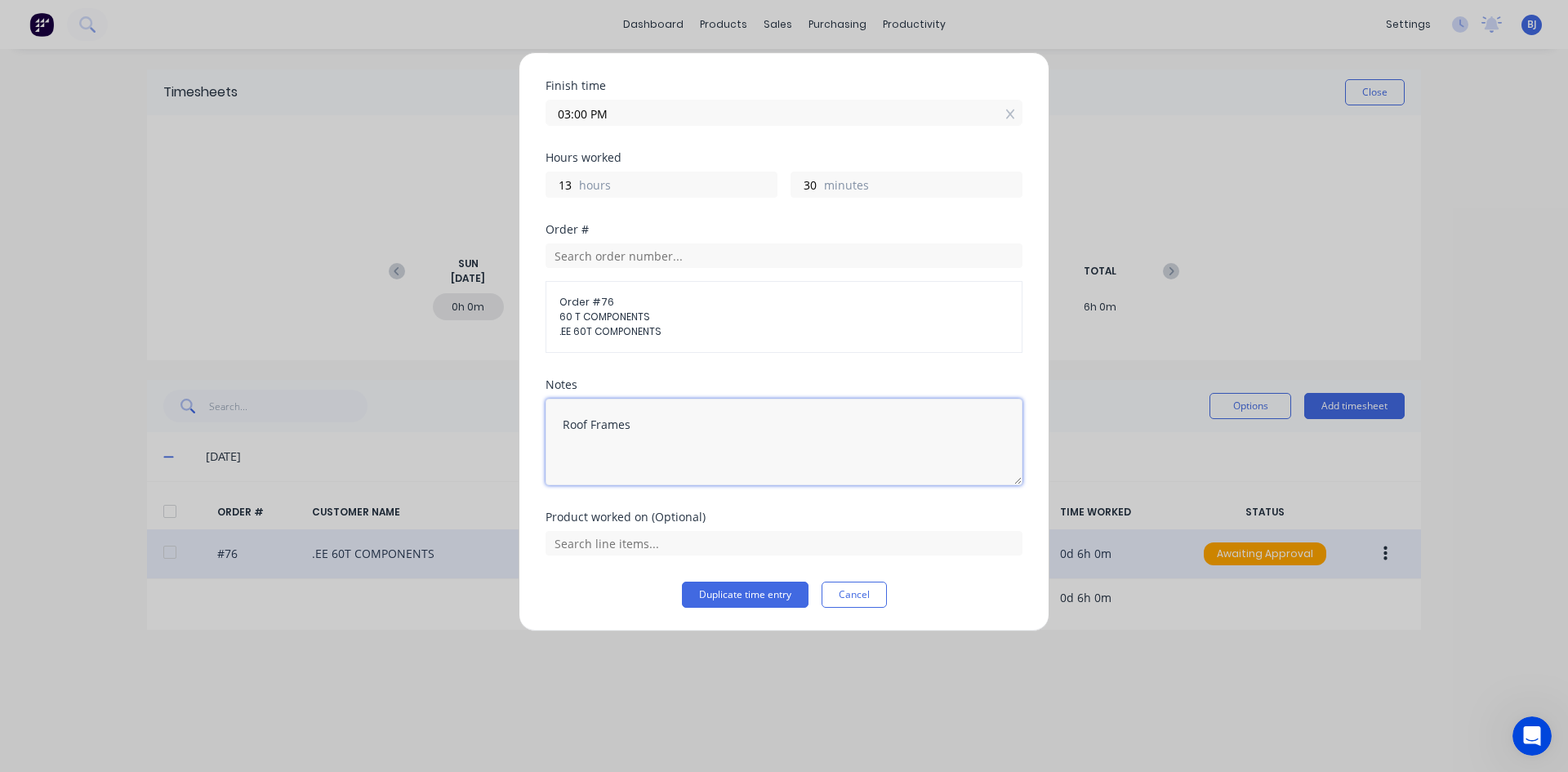
drag, startPoint x: 633, startPoint y: 427, endPoint x: 544, endPoint y: 438, distance: 89.7
click at [544, 438] on div "Duplicate timesheet Date [DATE] Start time 01:30 AM Finish time 03:00 PM Hours …" at bounding box center [784, 342] width 531 height 579
click at [621, 542] on input "text" at bounding box center [784, 544] width 477 height 25
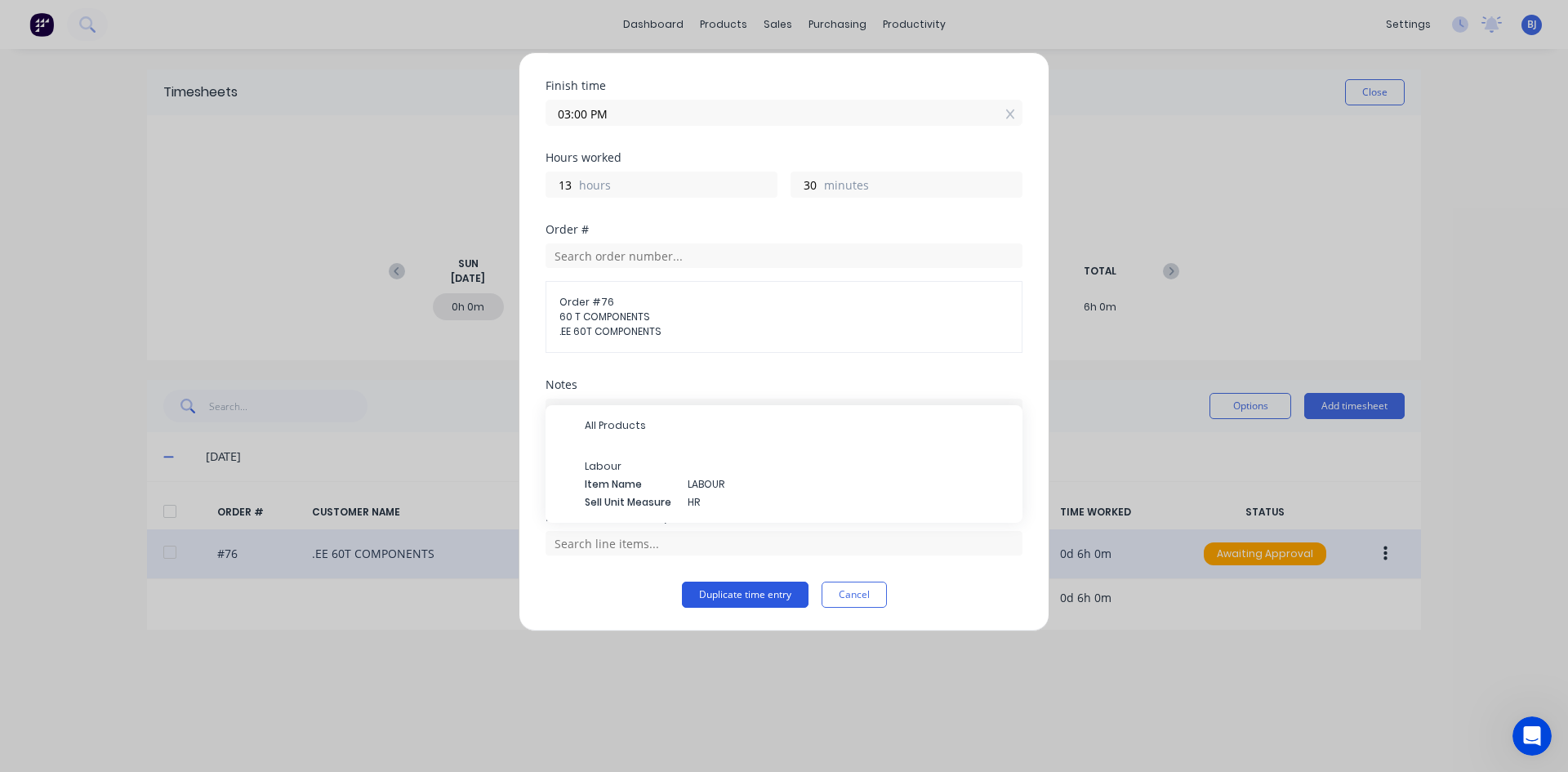
click at [724, 595] on button "Duplicate time entry" at bounding box center [744, 595] width 127 height 26
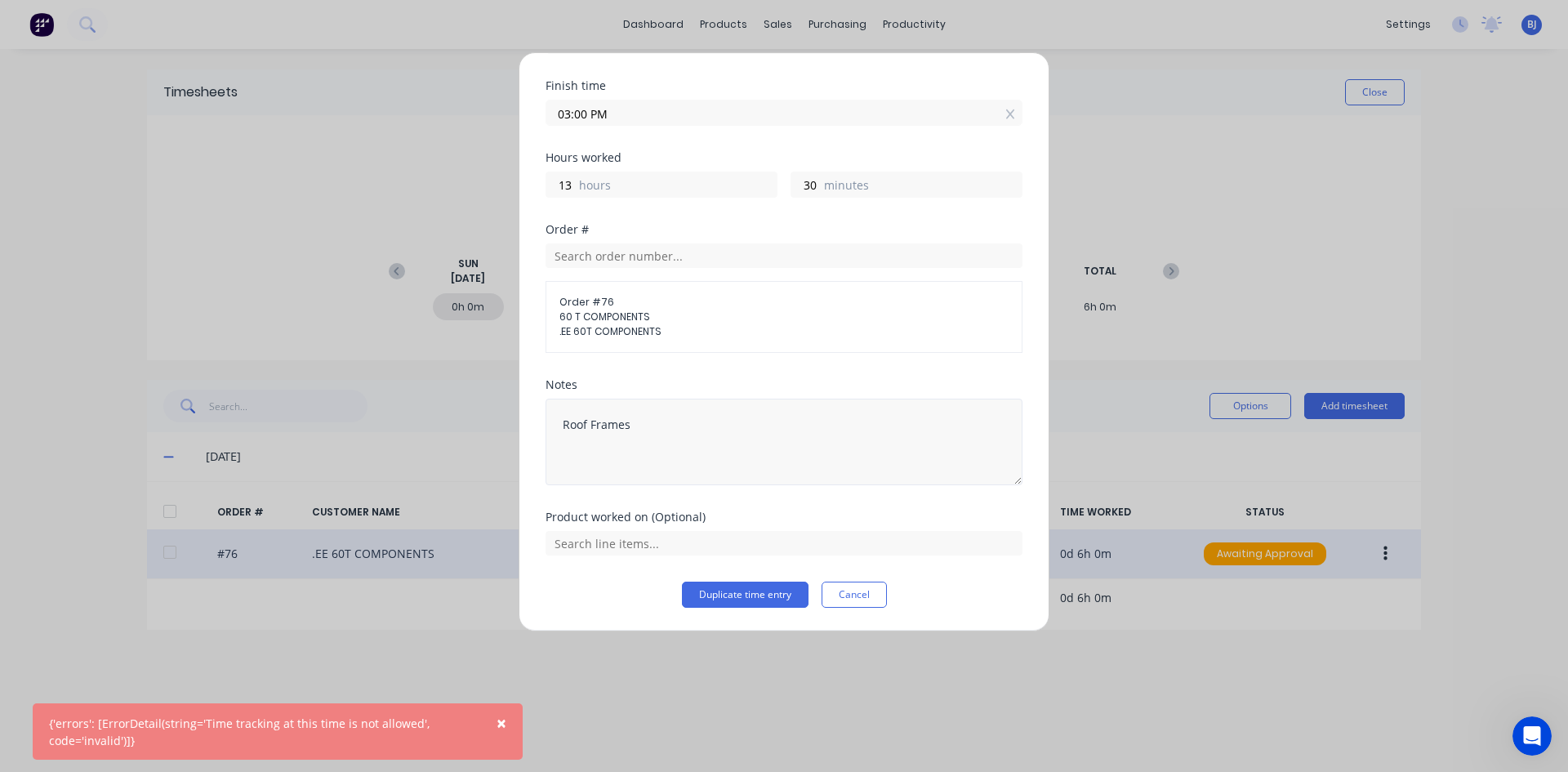
scroll to position [22, 0]
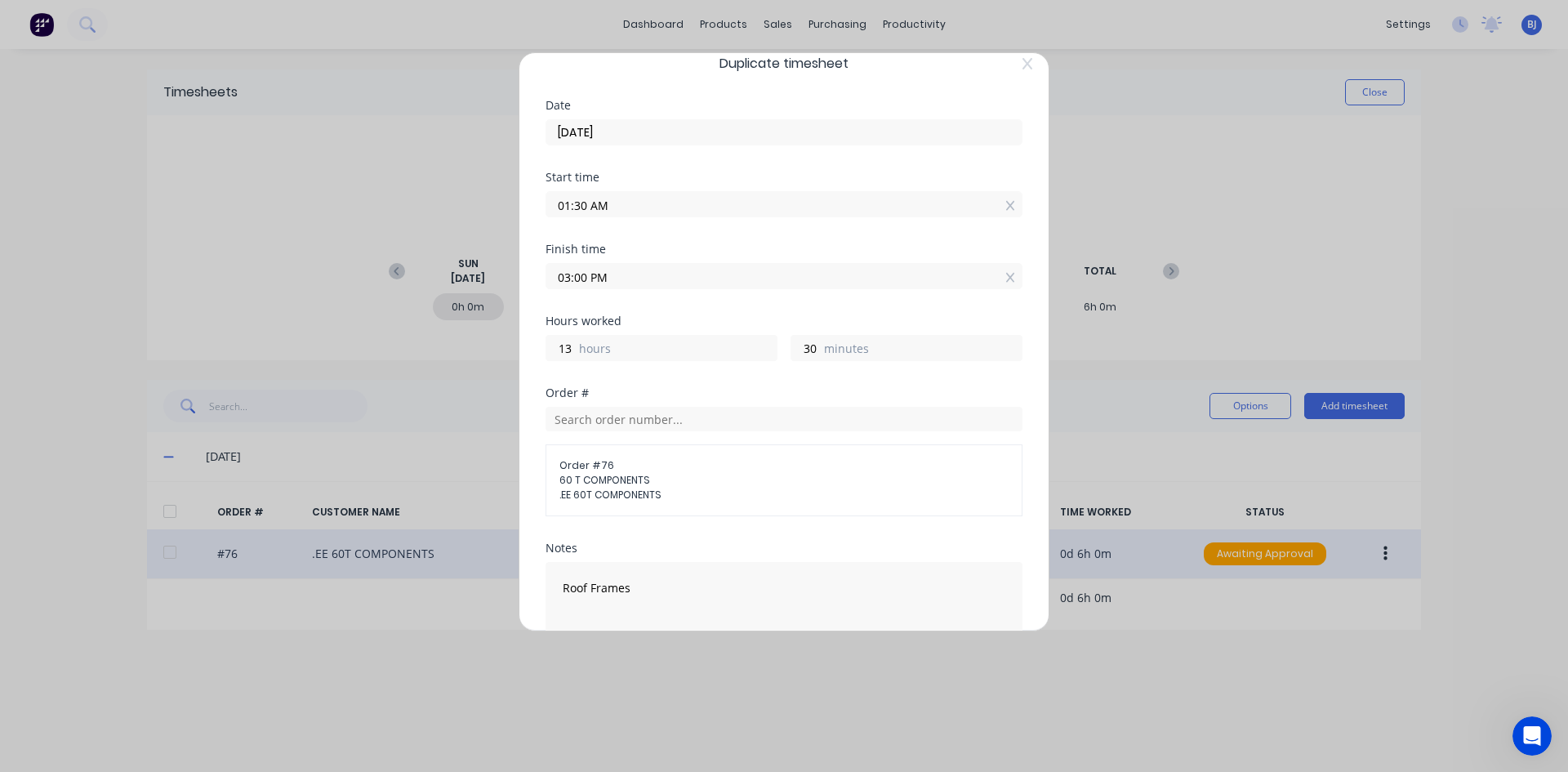
drag, startPoint x: 610, startPoint y: 208, endPoint x: 591, endPoint y: 209, distance: 19.0
click at [591, 209] on input "01:30 AM" at bounding box center [784, 204] width 476 height 25
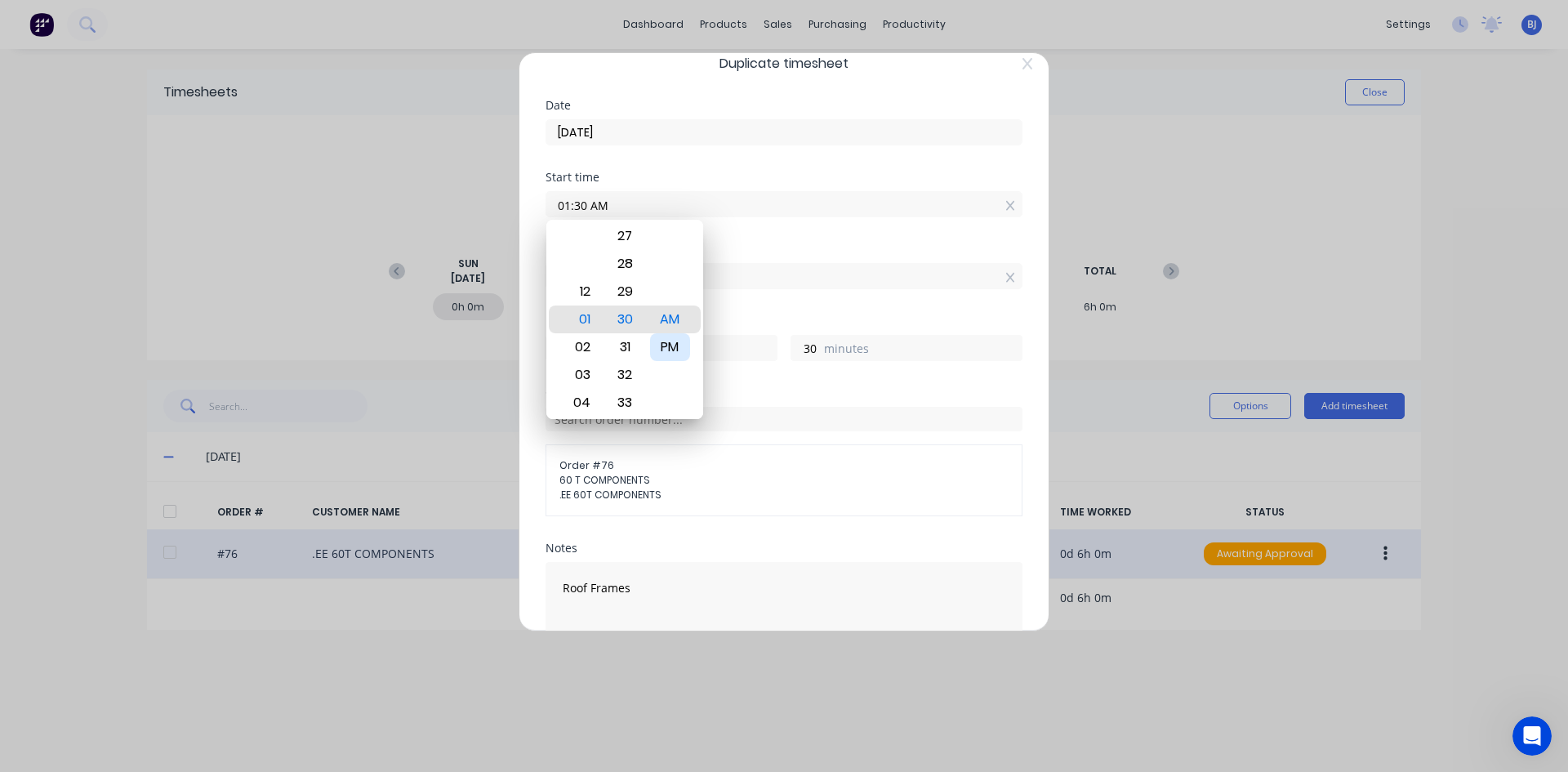
click at [666, 344] on div "PM" at bounding box center [670, 348] width 40 height 28
type input "01:30 PM"
type input "1"
click at [726, 238] on div "Start time 01:30 PM" at bounding box center [784, 207] width 477 height 72
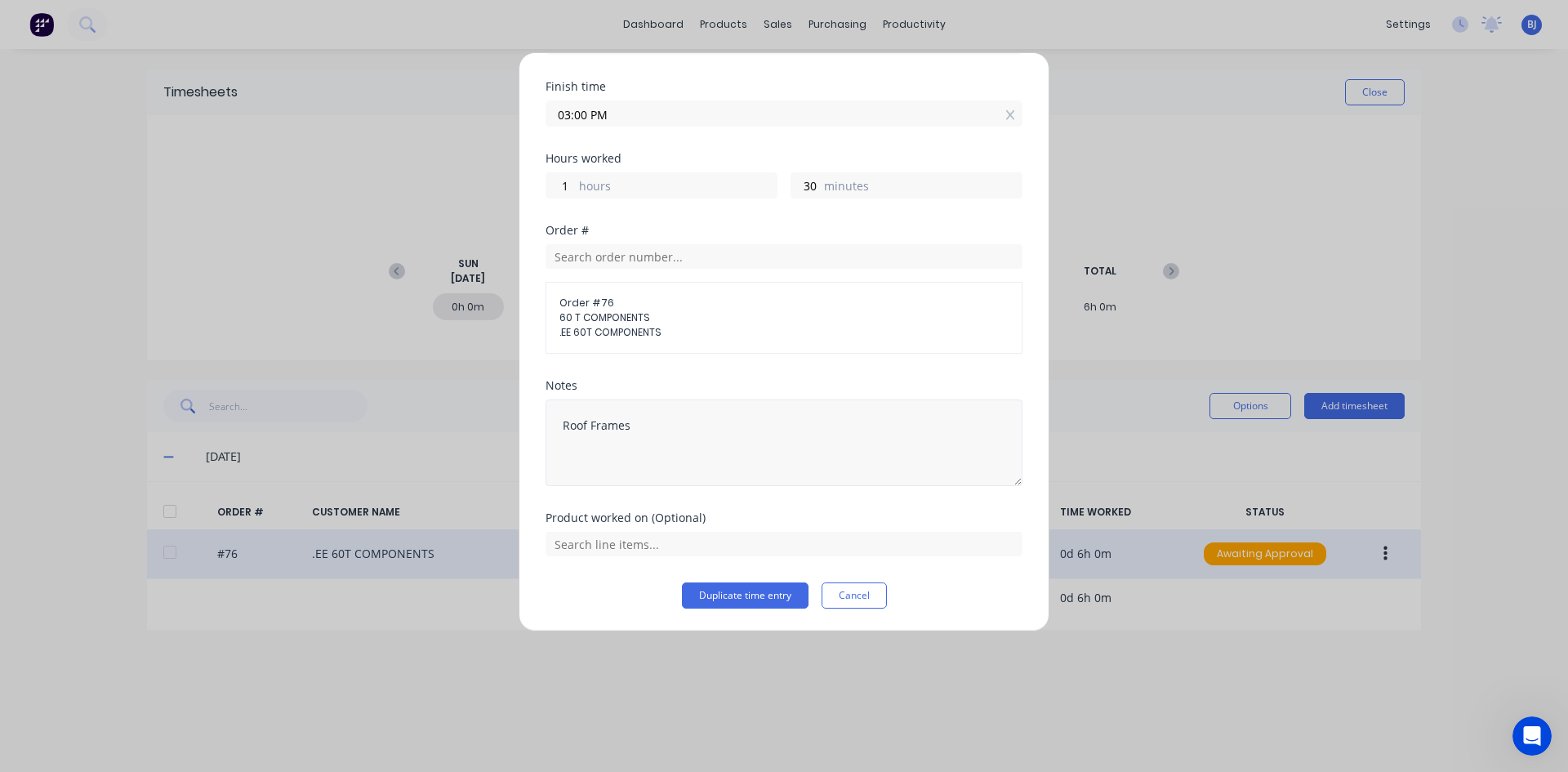
scroll to position [185, 0]
click at [724, 597] on button "Duplicate time entry" at bounding box center [744, 595] width 127 height 26
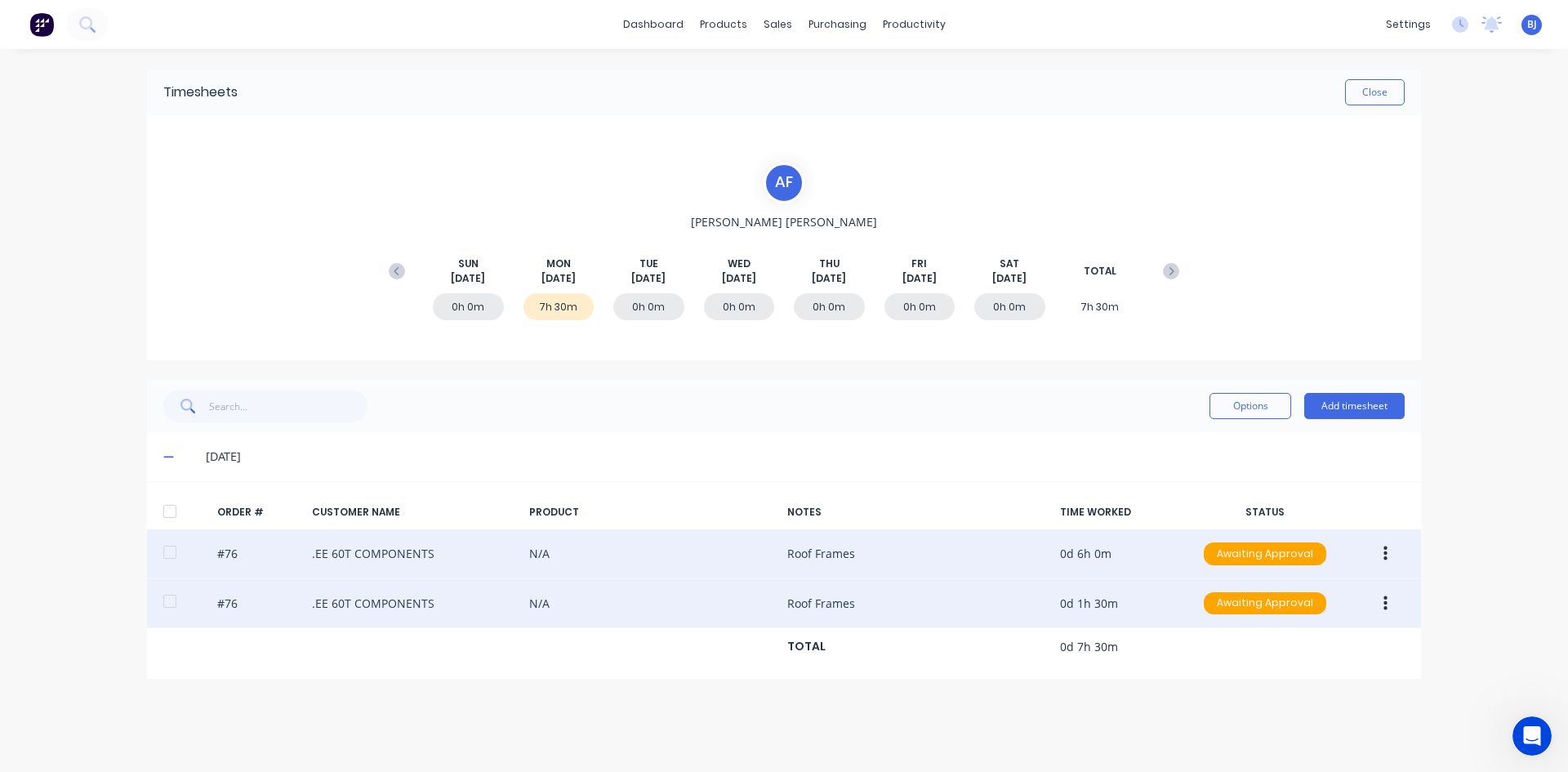
click at [1383, 602] on icon "button" at bounding box center [1384, 604] width 4 height 18
click at [1277, 707] on div "Edit" at bounding box center [1327, 712] width 126 height 24
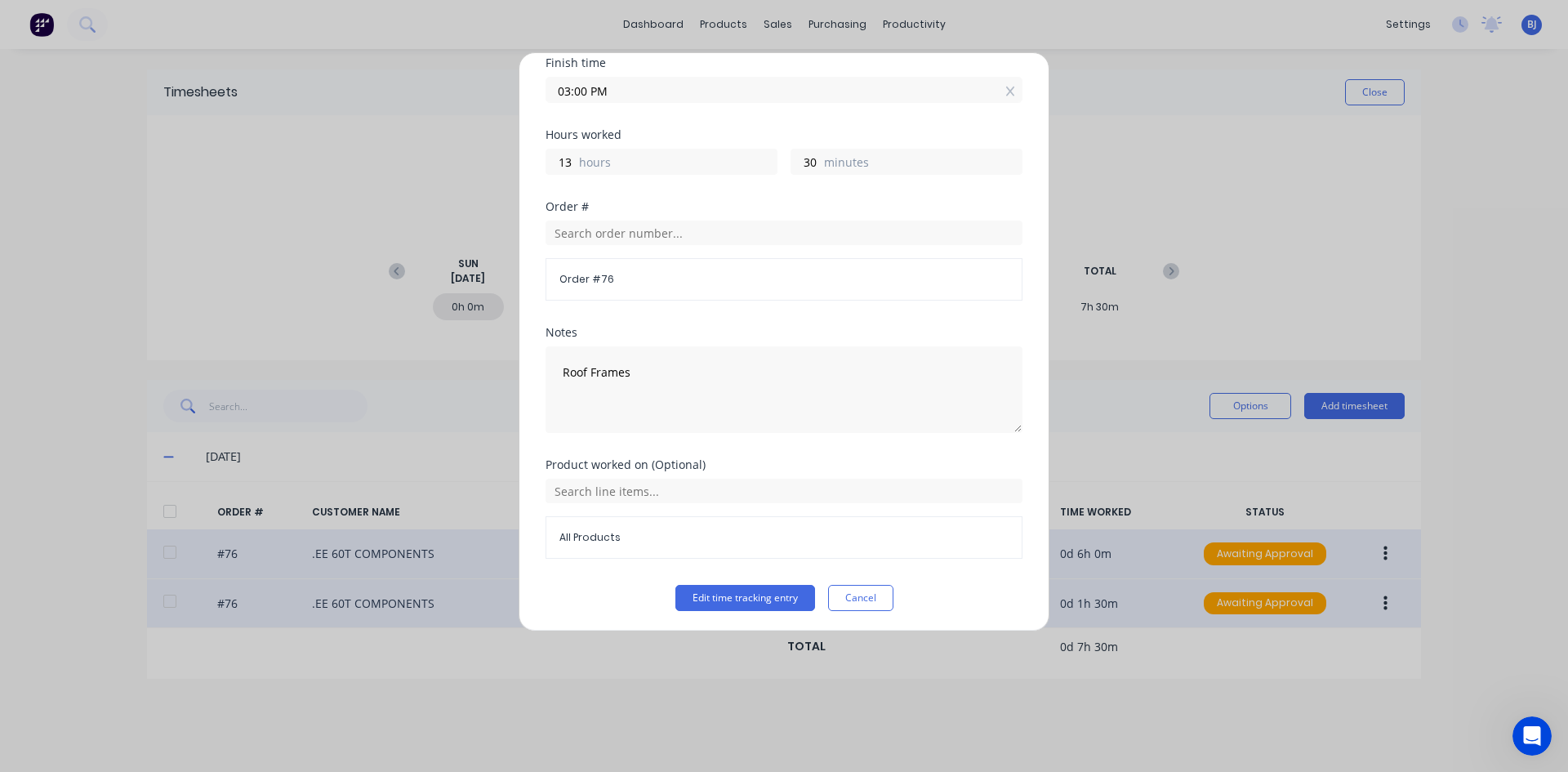
scroll to position [212, 0]
click at [861, 594] on button "Cancel" at bounding box center [860, 595] width 65 height 26
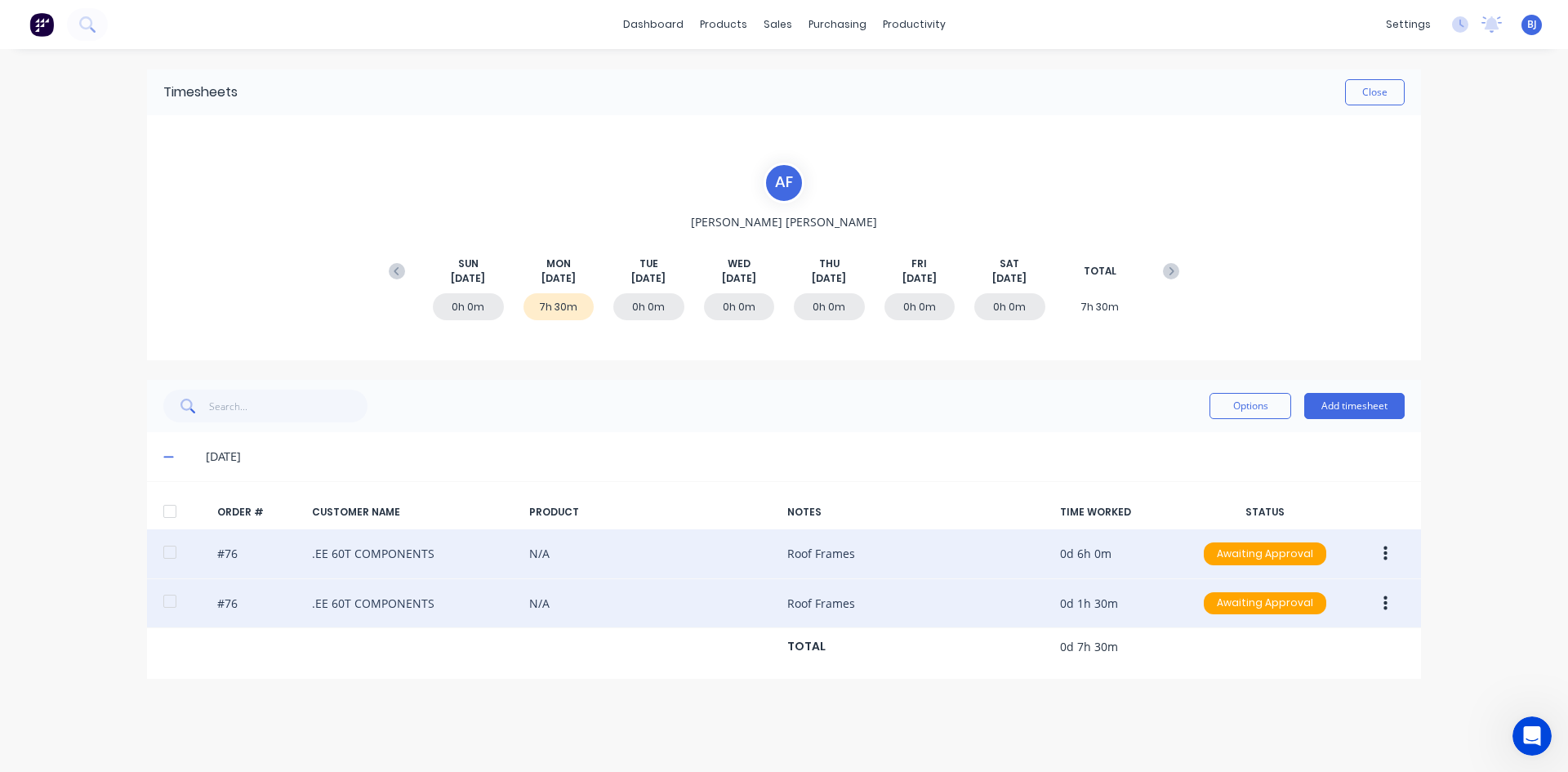
click at [1387, 609] on button "button" at bounding box center [1385, 604] width 38 height 30
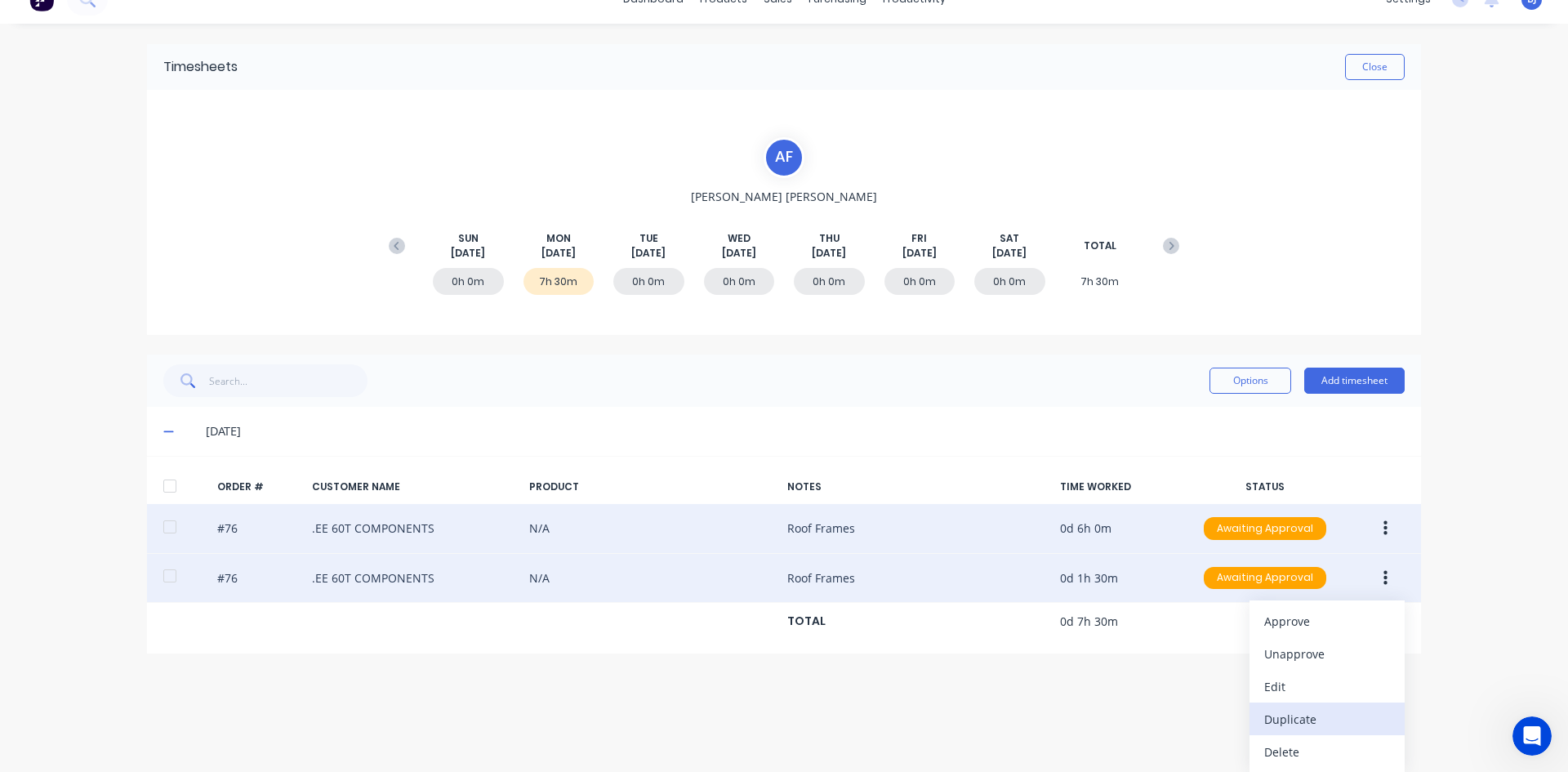
click at [1287, 720] on div "Duplicate" at bounding box center [1327, 719] width 126 height 24
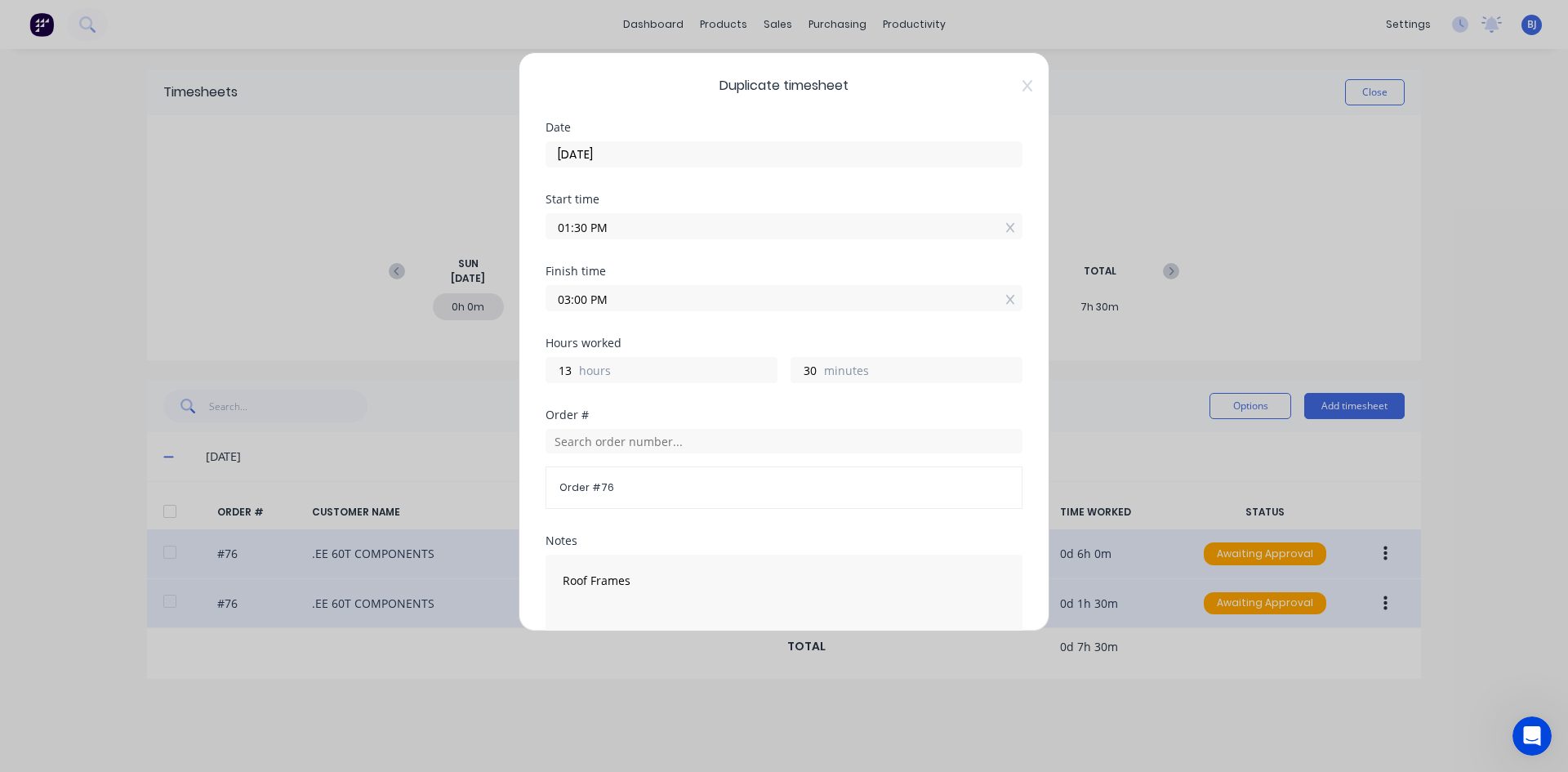
drag, startPoint x: 586, startPoint y: 225, endPoint x: 546, endPoint y: 241, distance: 43.1
click at [546, 241] on div "Start time 01:30 PM" at bounding box center [784, 229] width 477 height 72
type input "03:00 PM"
type input "0"
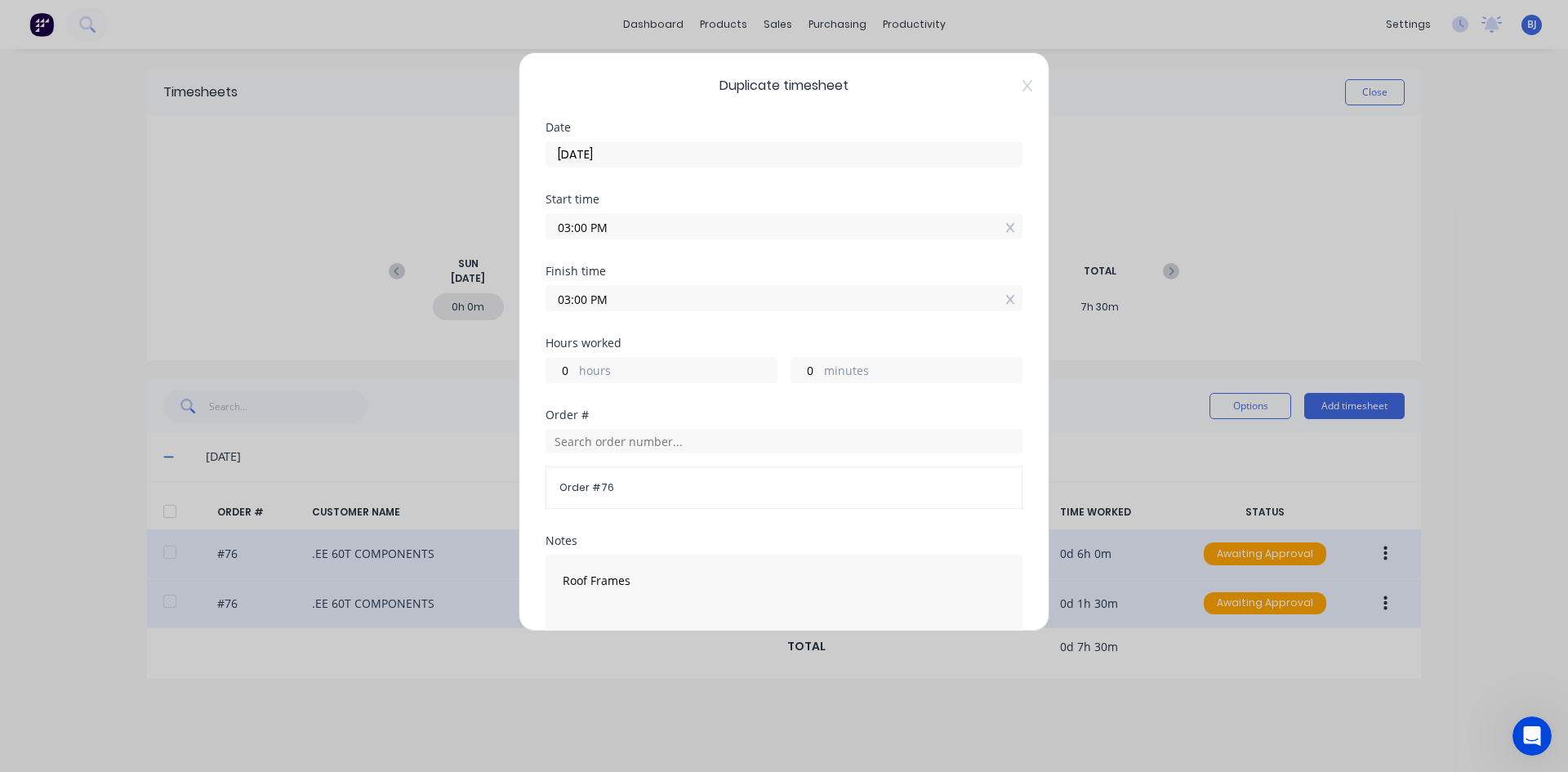
drag, startPoint x: 586, startPoint y: 296, endPoint x: 541, endPoint y: 320, distance: 51.0
click at [541, 319] on div "Duplicate timesheet Date [DATE] Start time 03:00 PM Finish time 03:00 PM Hours …" at bounding box center [784, 342] width 531 height 579
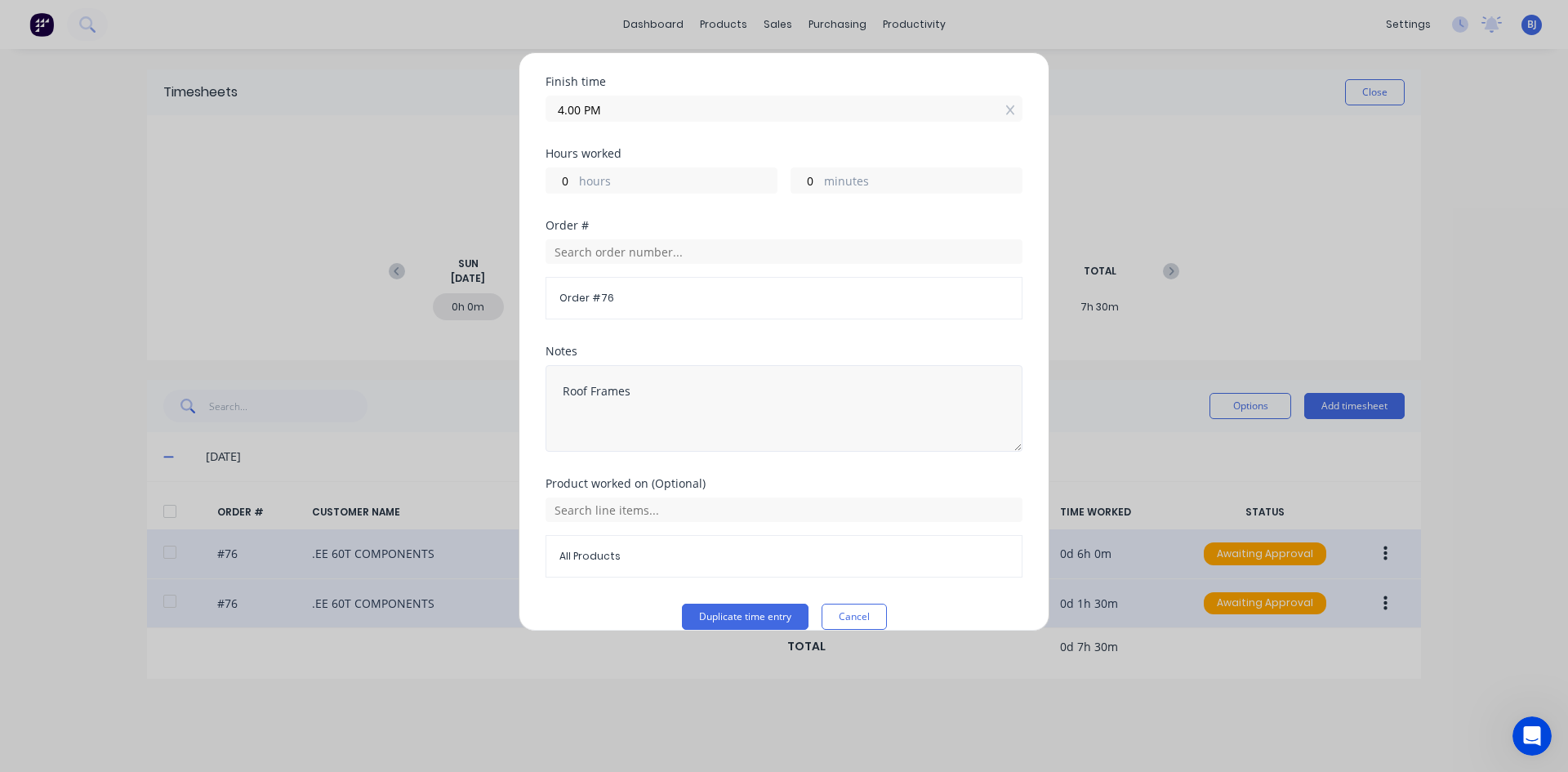
scroll to position [212, 0]
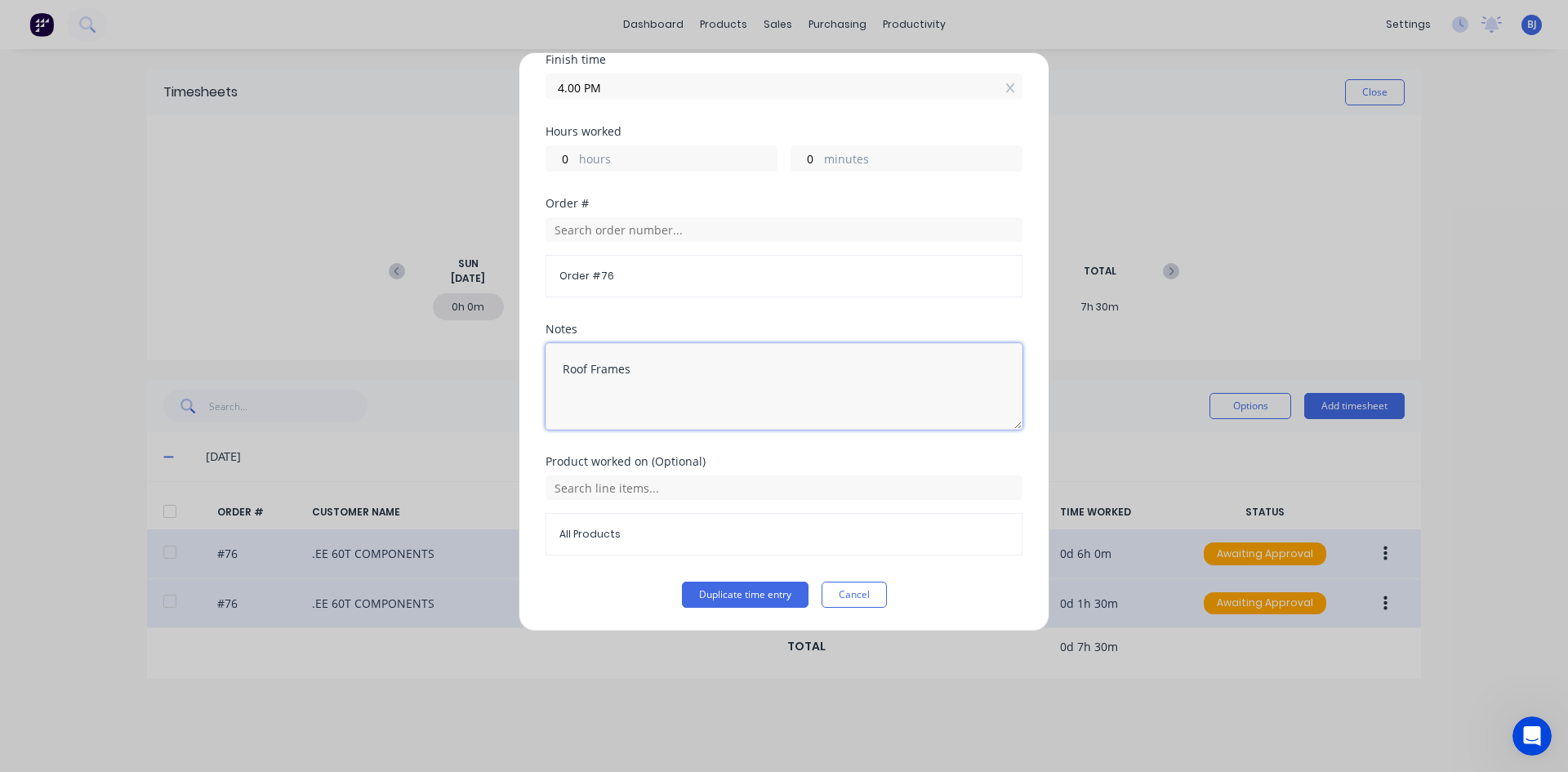
type input "04:00 PM"
type input "1"
drag, startPoint x: 633, startPoint y: 372, endPoint x: 615, endPoint y: 379, distance: 19.3
click at [615, 379] on textarea "Roof Frames" at bounding box center [784, 386] width 477 height 87
type textarea "R"
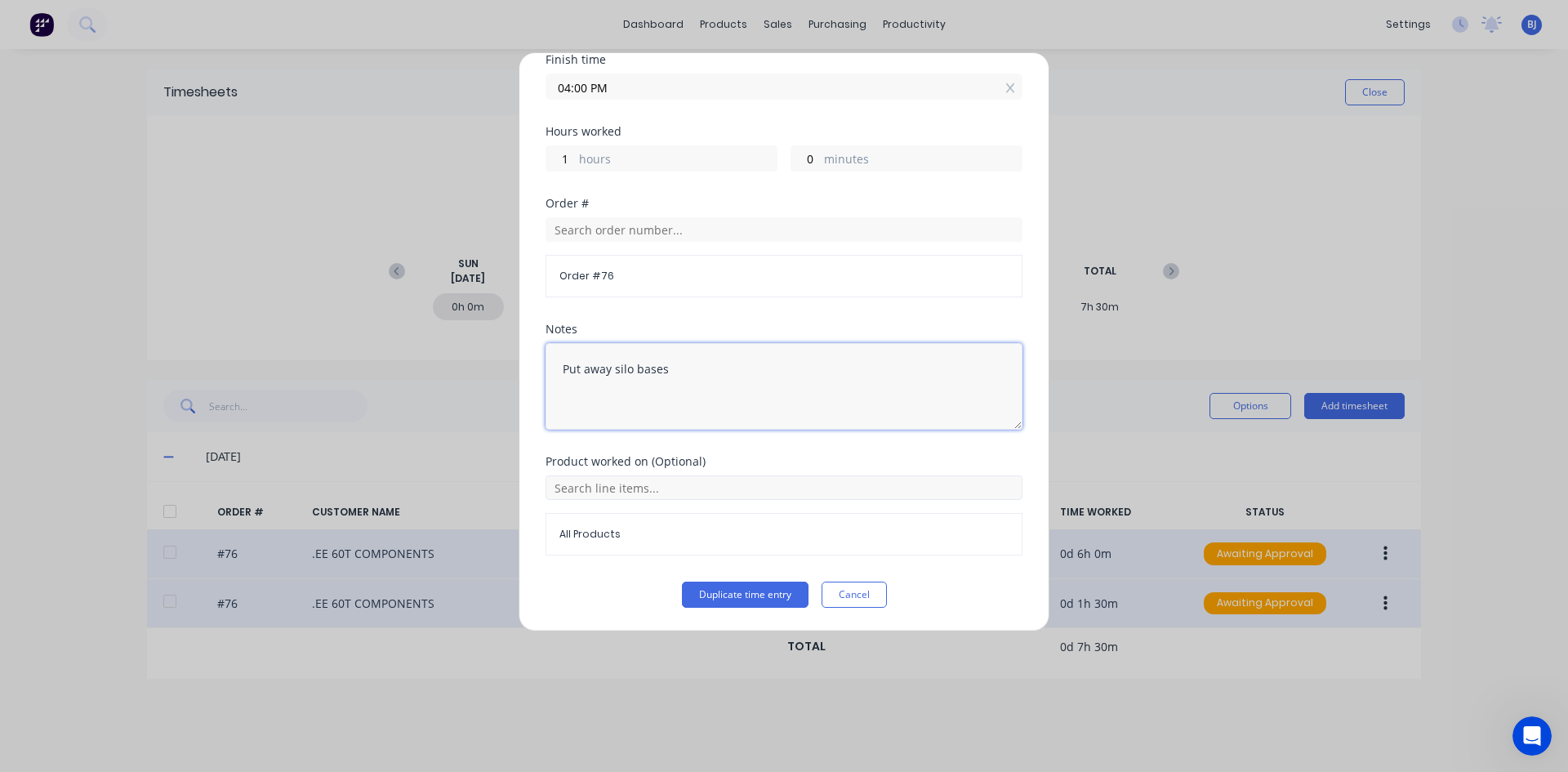
type textarea "Put away silo bases"
click at [641, 494] on input "text" at bounding box center [784, 488] width 477 height 25
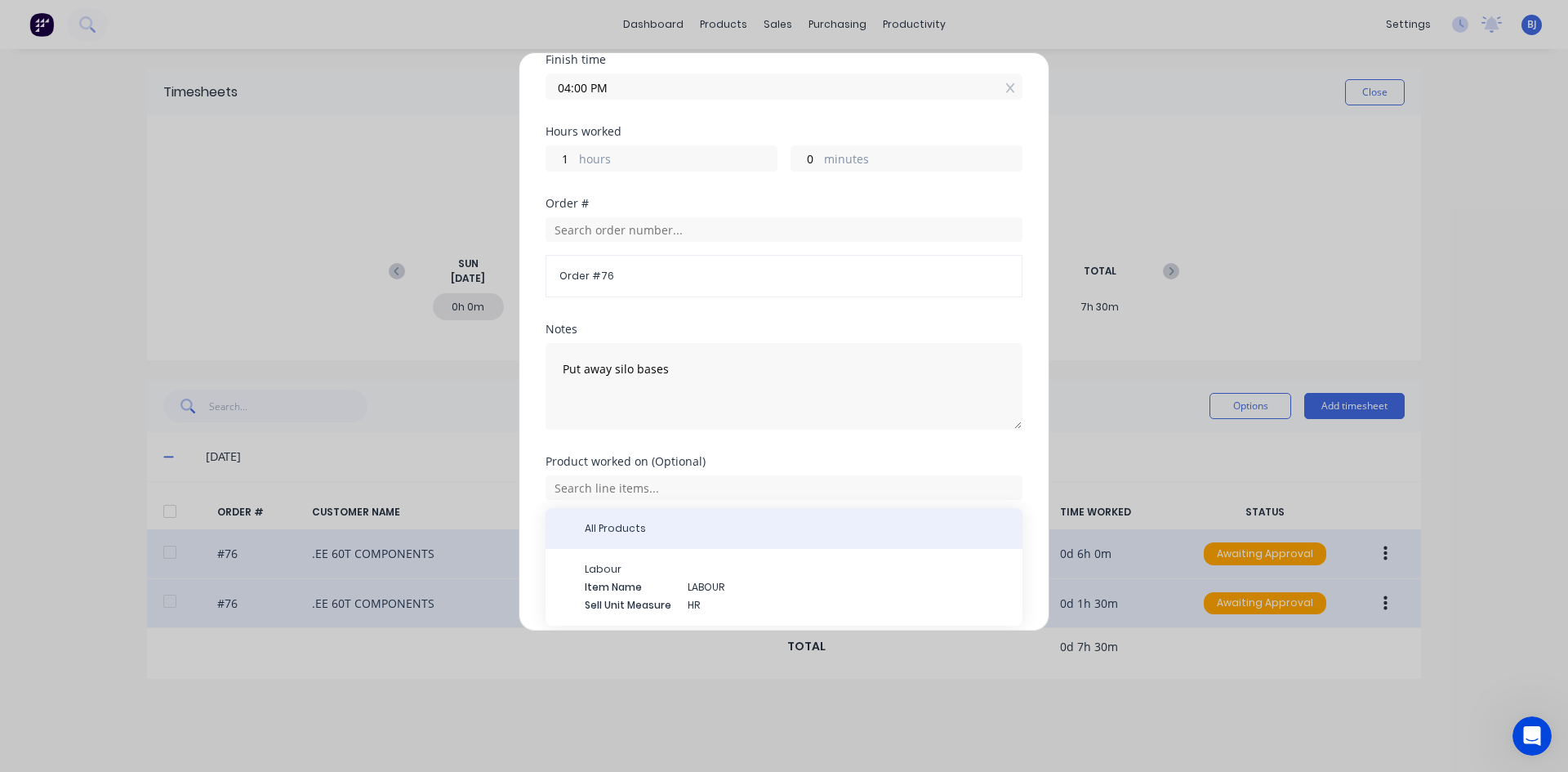
click at [715, 532] on span "All Products" at bounding box center [796, 529] width 424 height 15
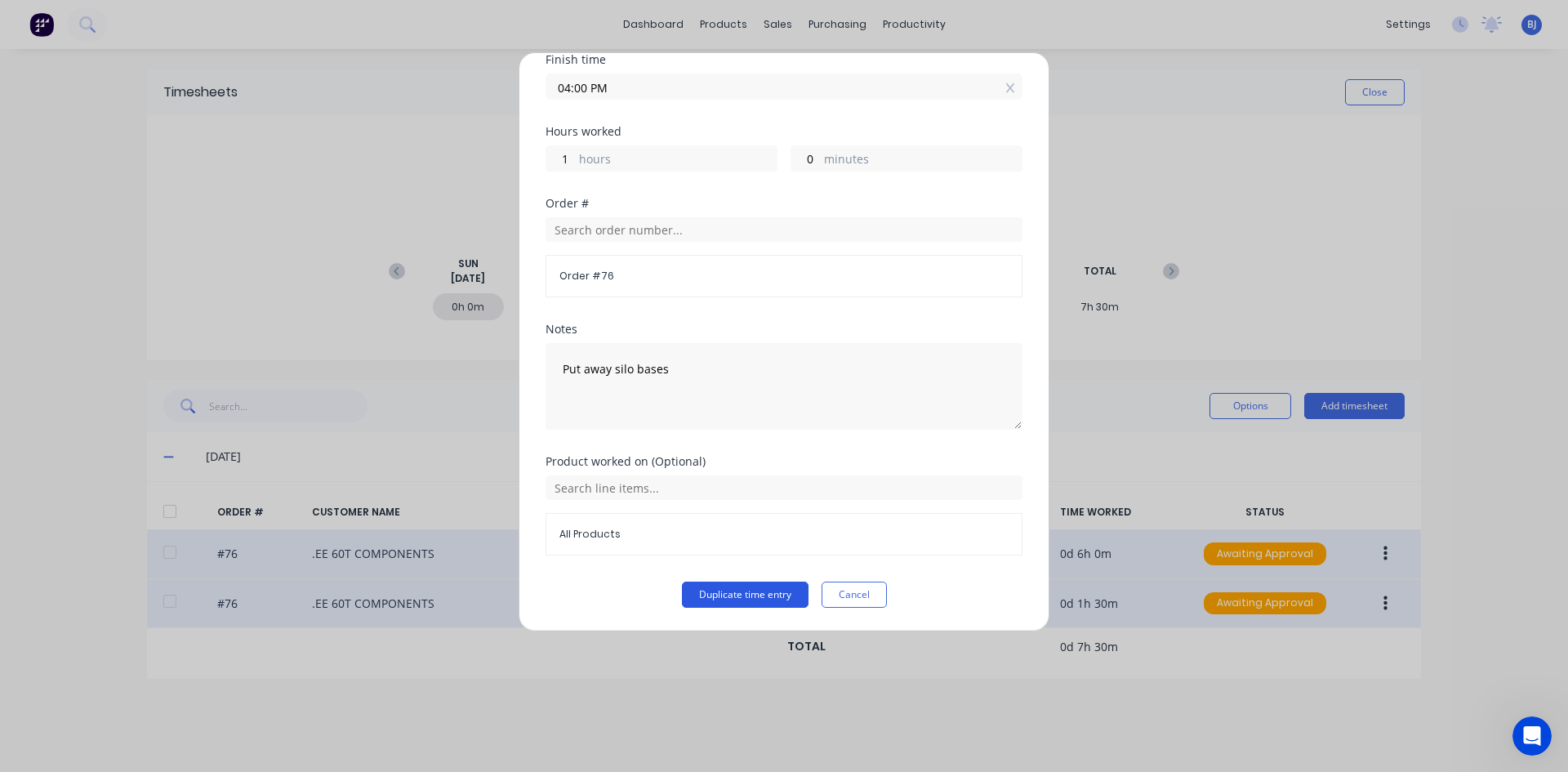
click at [744, 595] on button "Duplicate time entry" at bounding box center [744, 595] width 127 height 26
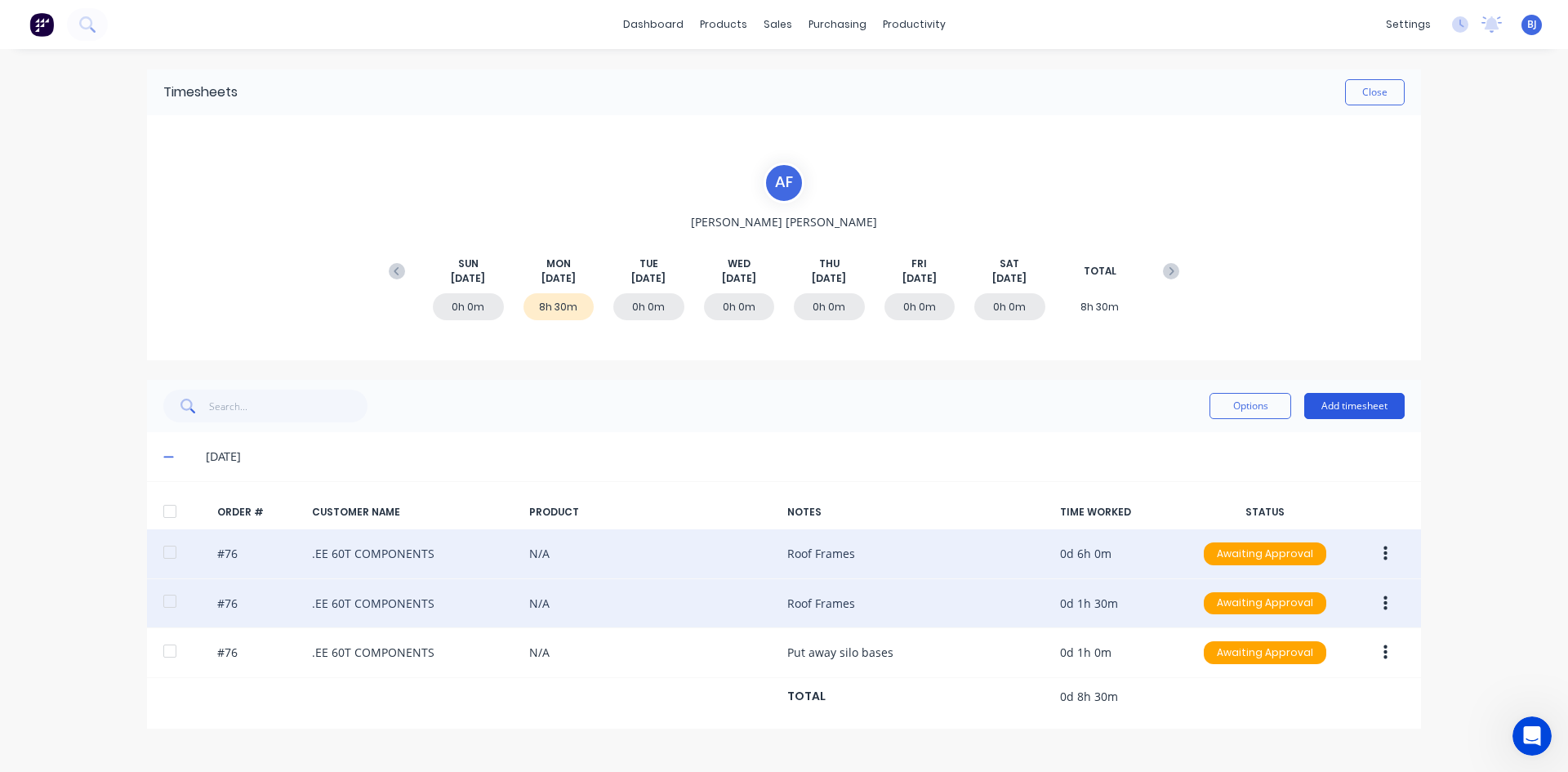
click at [1340, 404] on button "Add timesheet" at bounding box center [1354, 406] width 100 height 26
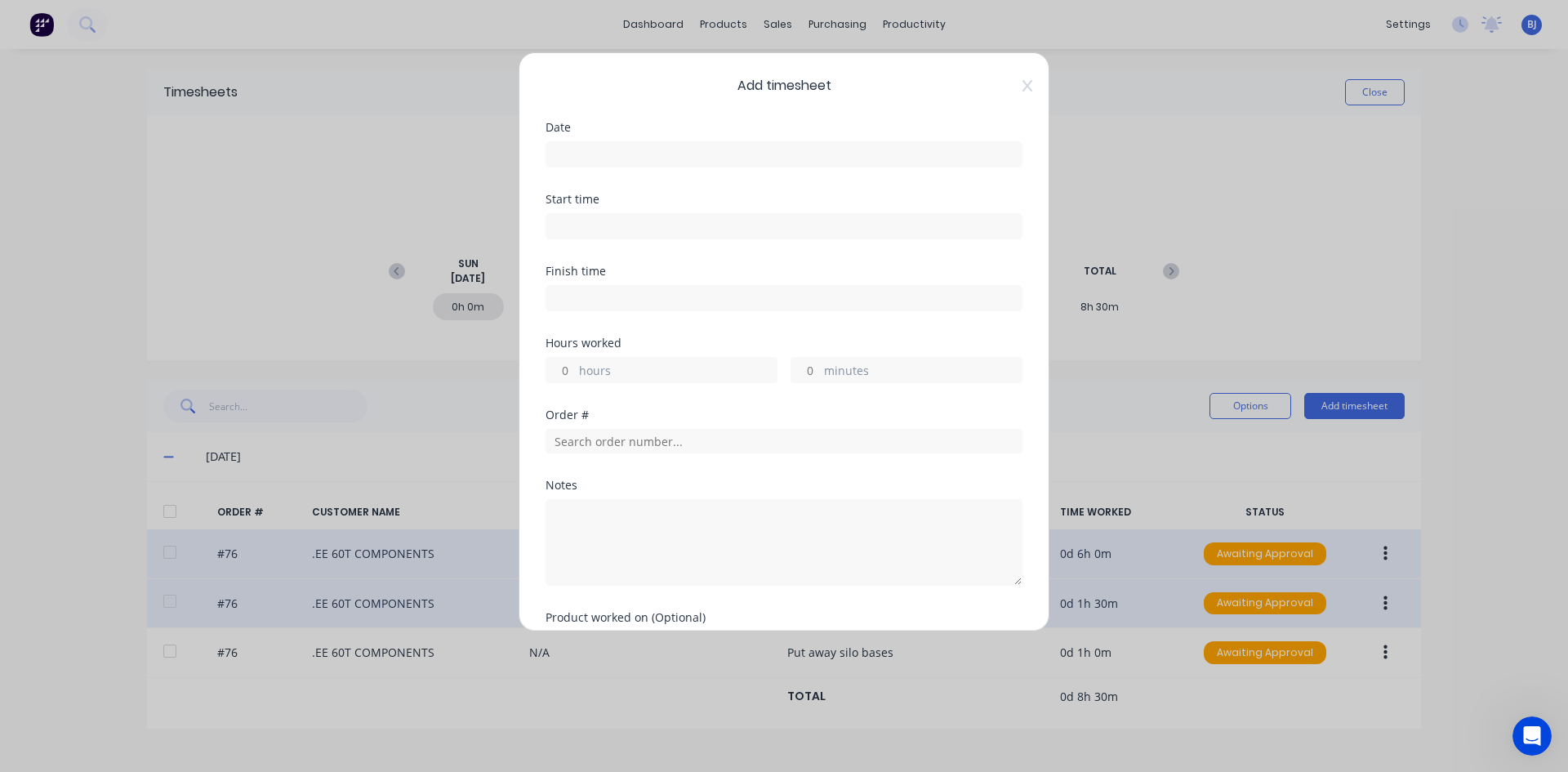
click at [563, 155] on input at bounding box center [784, 155] width 476 height 25
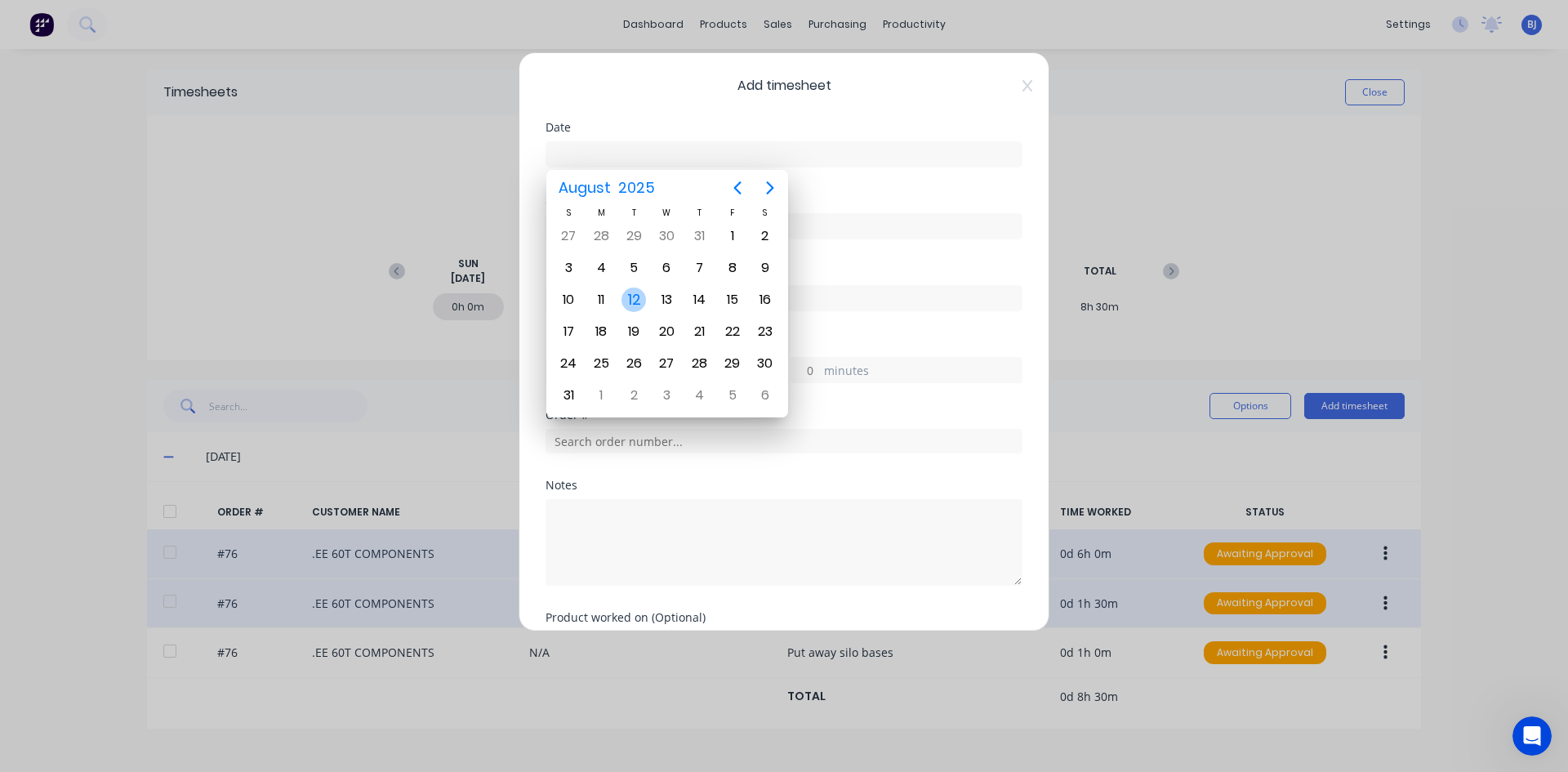
drag, startPoint x: 634, startPoint y: 296, endPoint x: 695, endPoint y: 307, distance: 62.0
click at [634, 298] on div "12" at bounding box center [633, 300] width 25 height 25
type input "[DATE]"
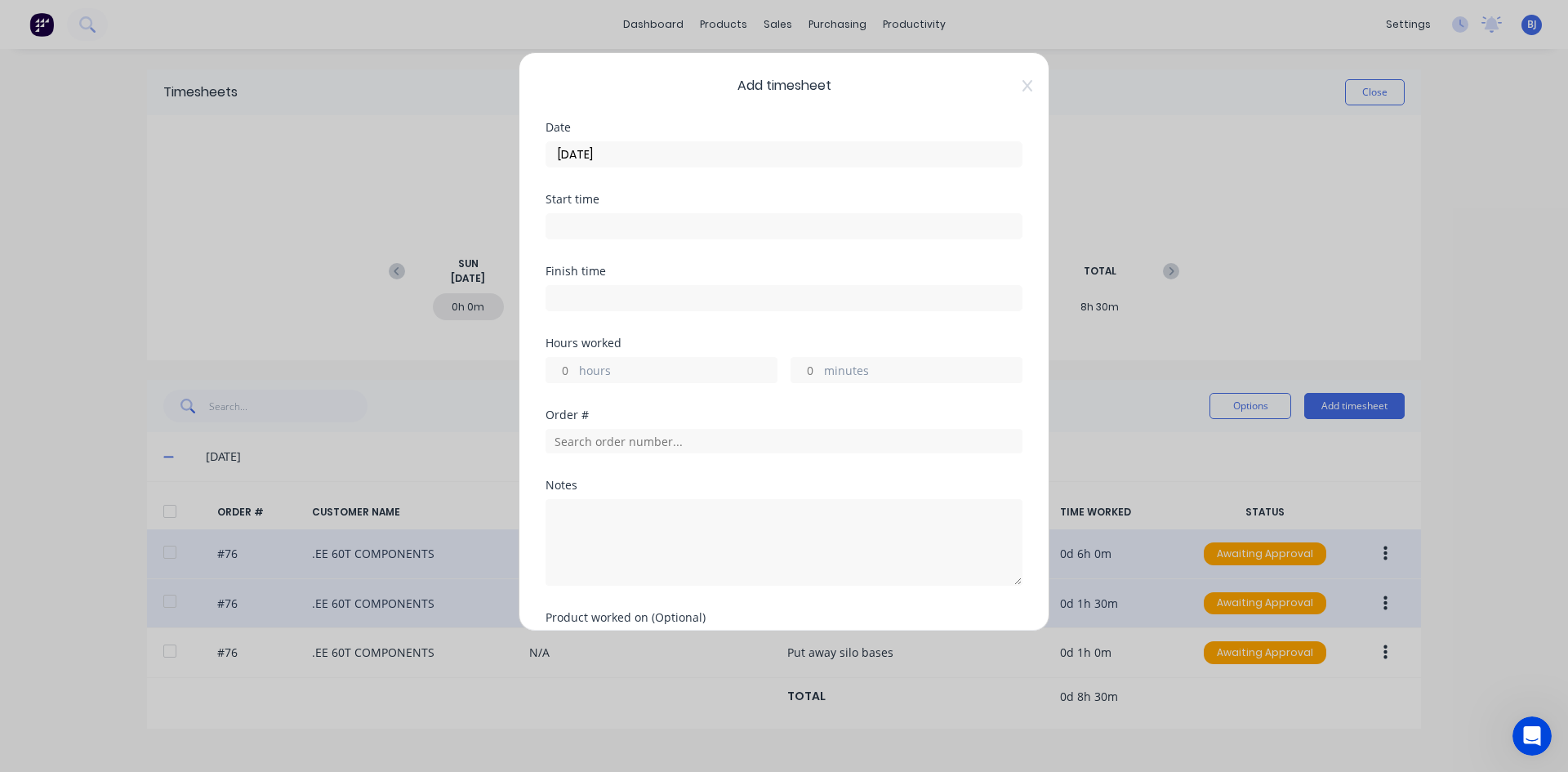
click at [577, 223] on input at bounding box center [784, 227] width 476 height 25
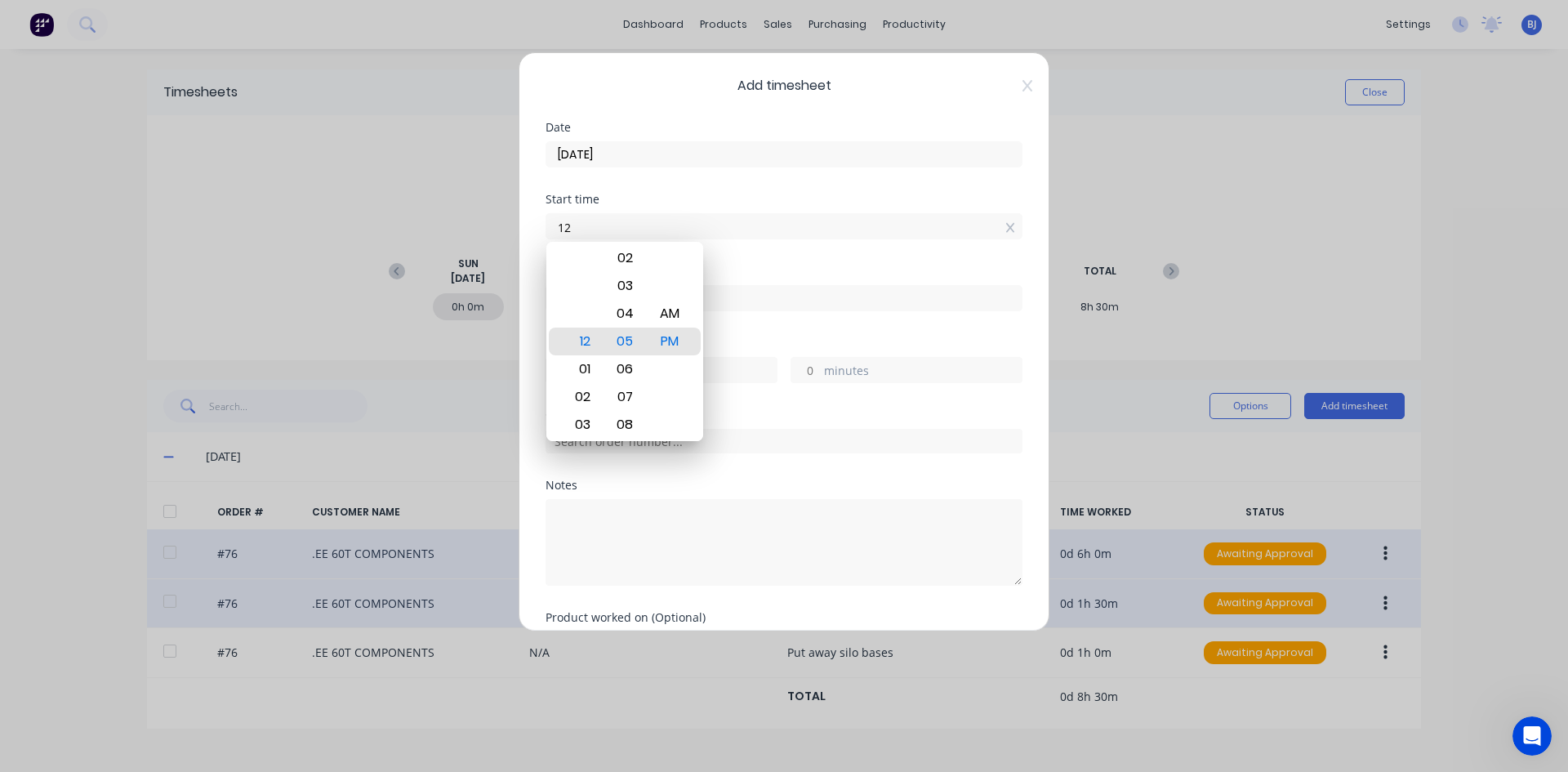
type input "1"
type input "07:00 AM"
drag, startPoint x: 668, startPoint y: 314, endPoint x: 676, endPoint y: 307, distance: 10.6
click at [669, 314] on div "AM" at bounding box center [670, 314] width 40 height 28
click at [736, 256] on div "Start time 07:00 AM" at bounding box center [784, 229] width 477 height 72
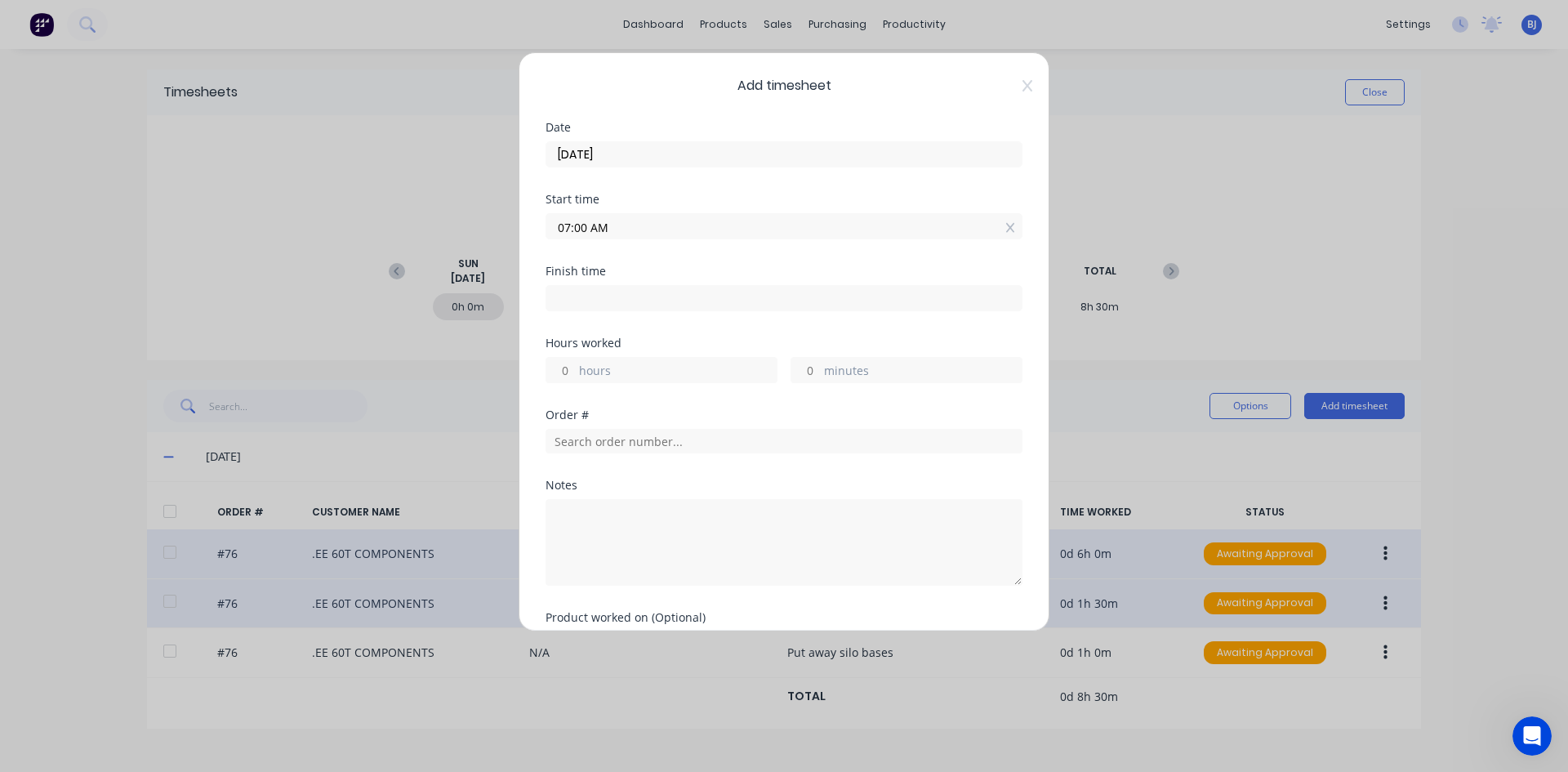
click at [576, 295] on input at bounding box center [784, 299] width 476 height 25
type input "12:05 PM"
type input "5"
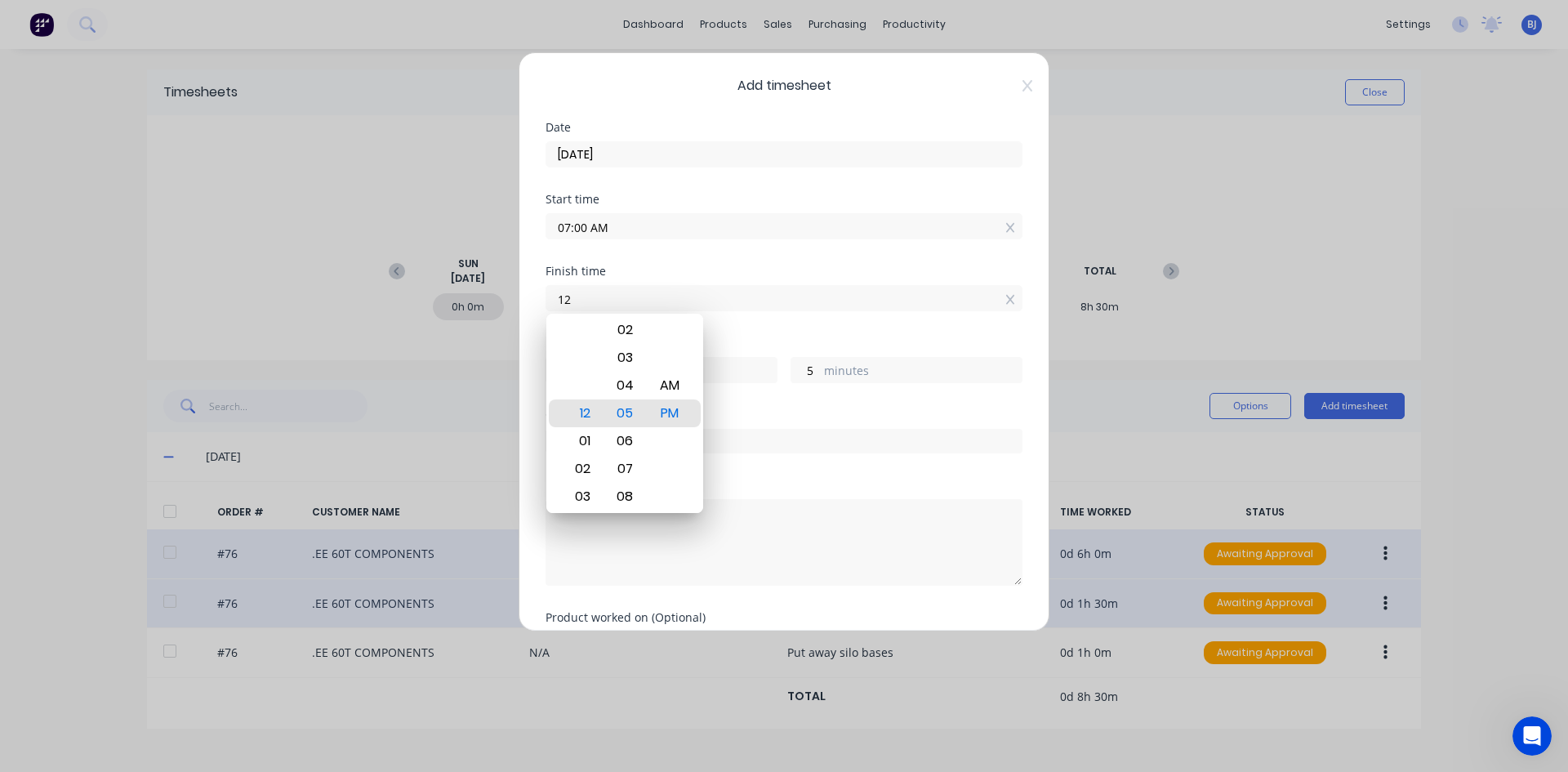
type input "1"
type input "2"
type input "03:30 AM"
type input "-3"
type input "-30"
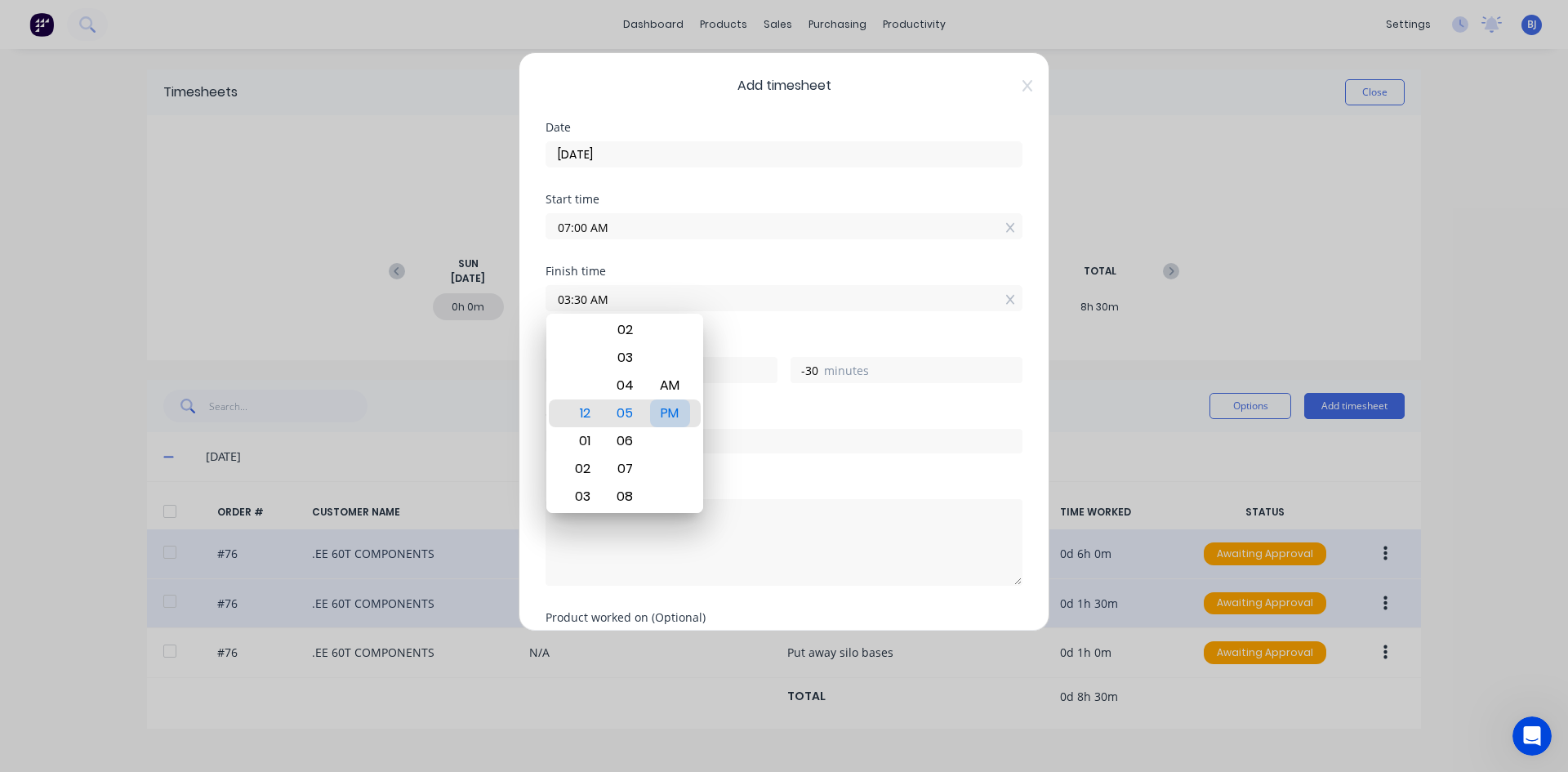
click at [673, 414] on div "PM" at bounding box center [670, 414] width 40 height 28
type input "03:30 PM"
type input "8"
type input "30"
click at [733, 334] on div "Finish time 03:30 PM" at bounding box center [784, 301] width 477 height 72
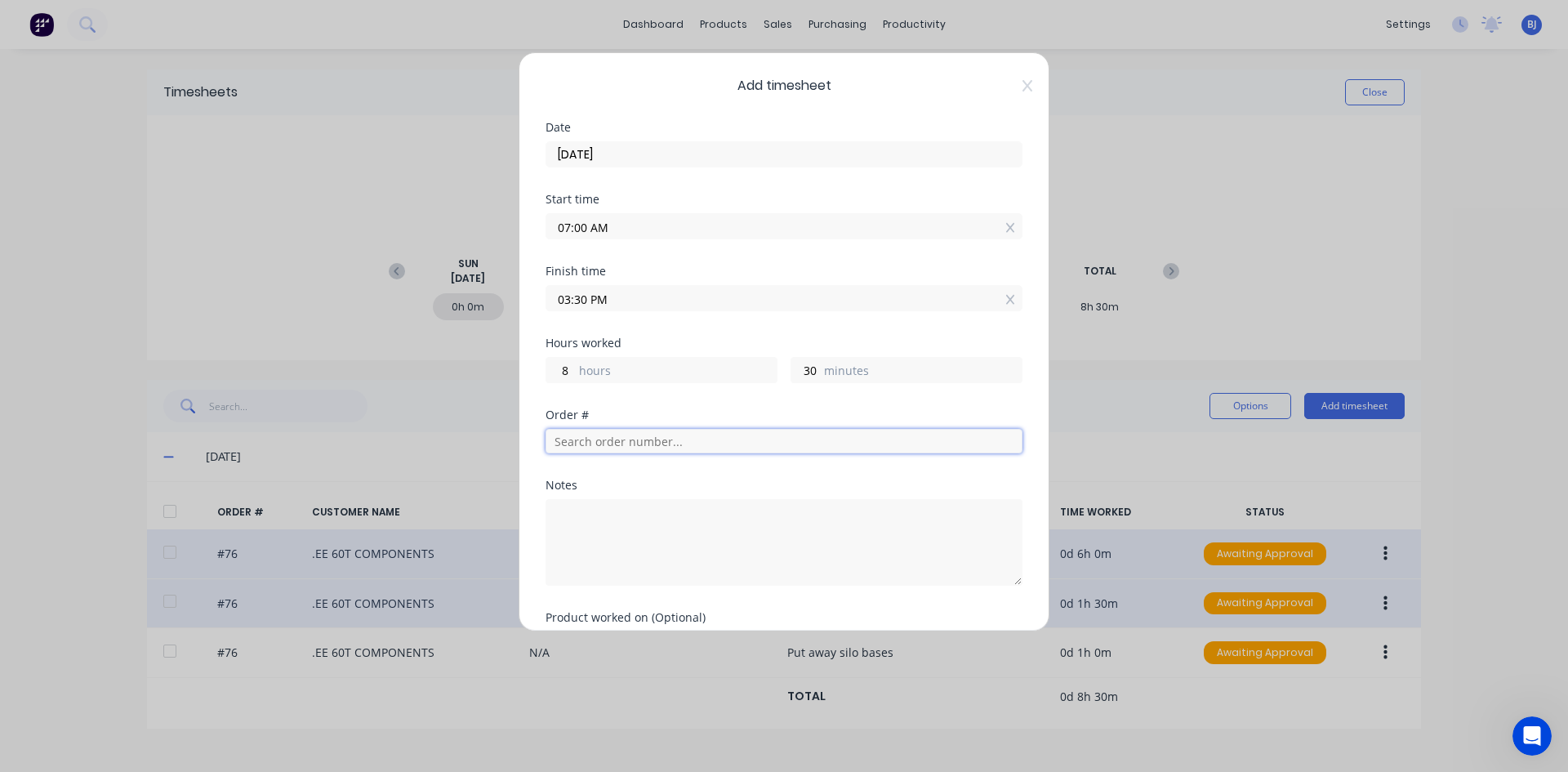
click at [592, 439] on input "text" at bounding box center [784, 441] width 477 height 25
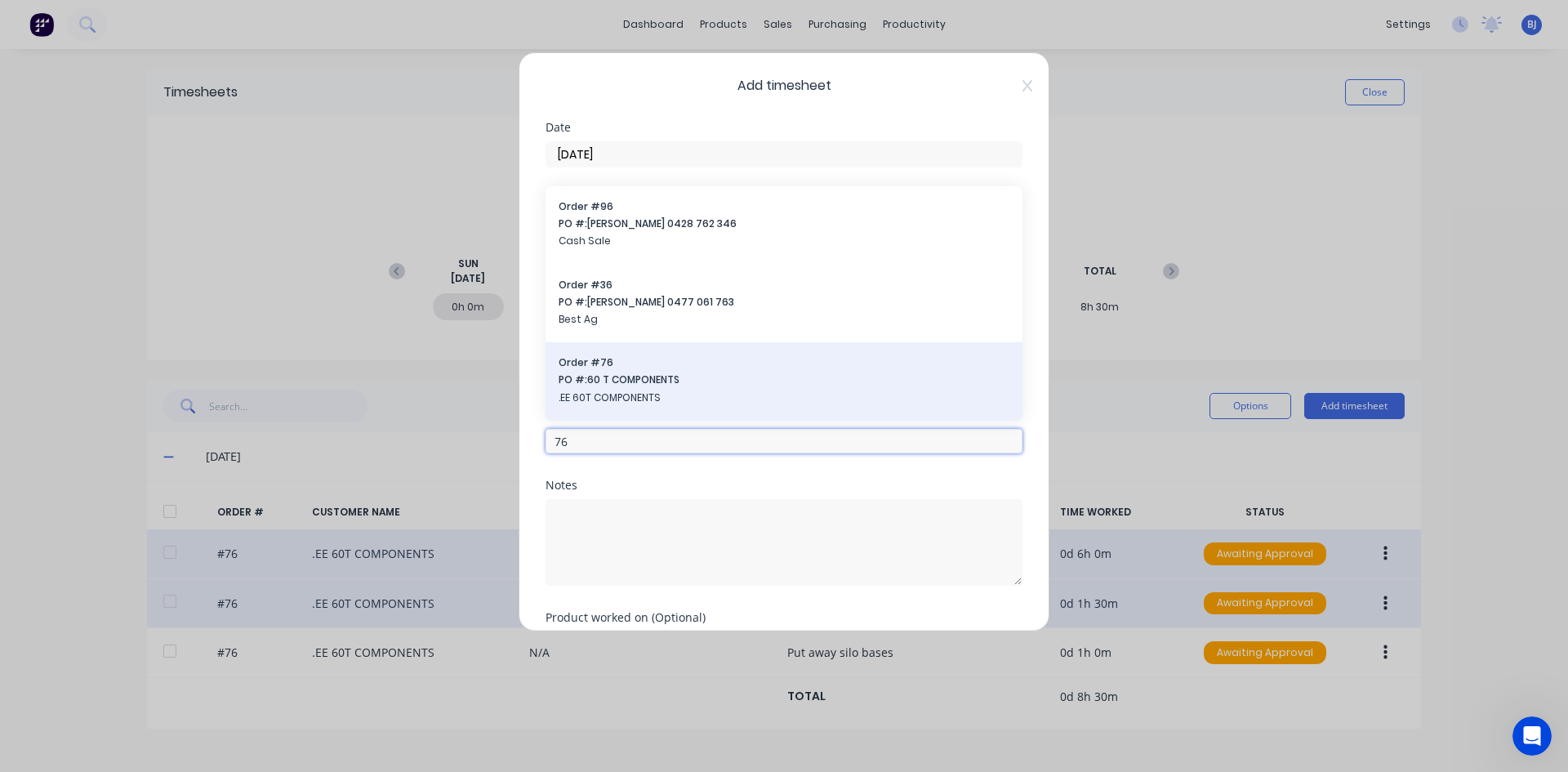
type input "76"
click at [640, 381] on span "PO #: 60 T COMPONENTS" at bounding box center [783, 380] width 451 height 15
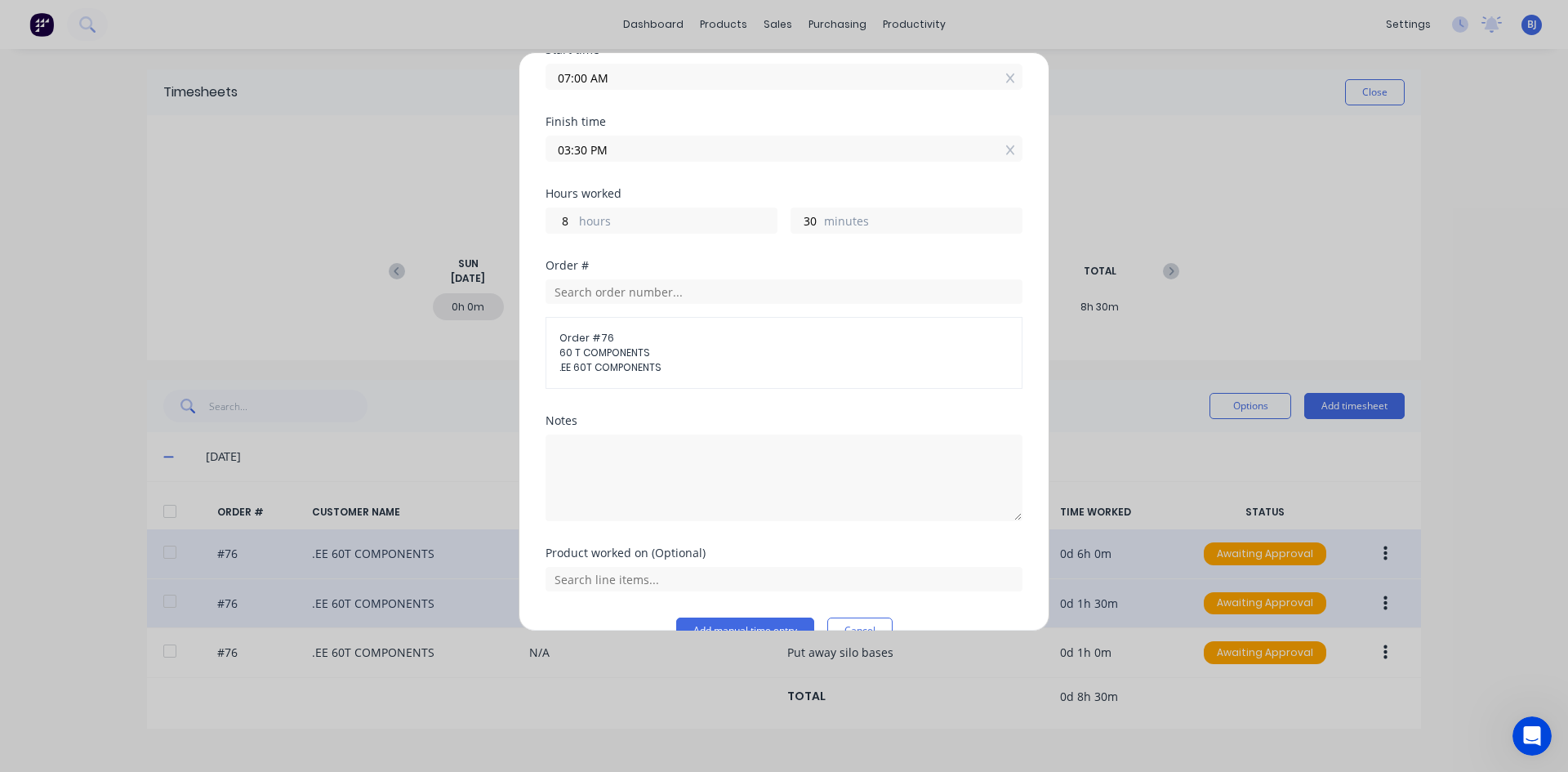
scroll to position [185, 0]
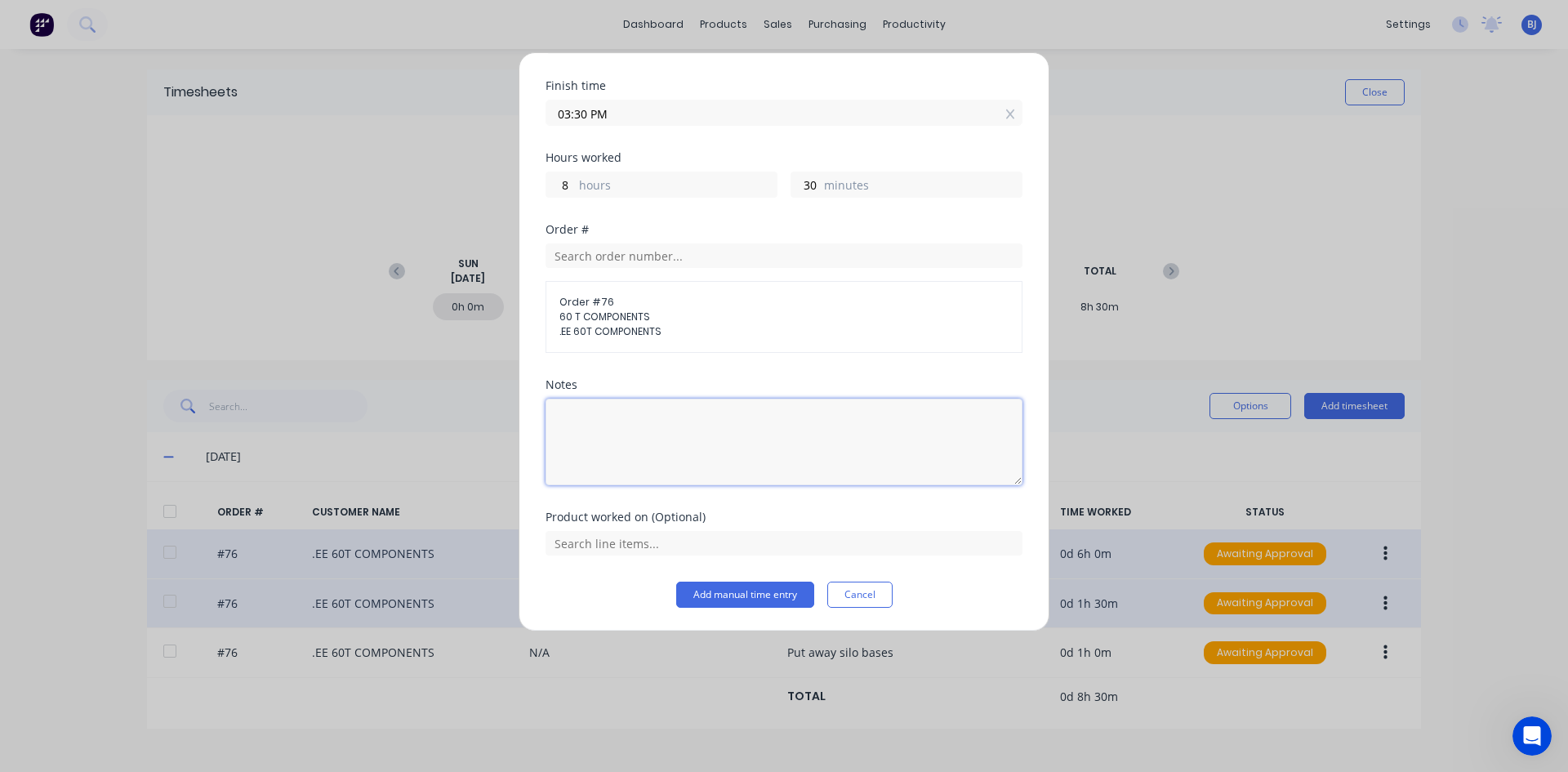
click at [585, 424] on textarea at bounding box center [784, 442] width 477 height 87
type textarea "Front Legs"
click at [743, 591] on button "Add manual time entry" at bounding box center [744, 595] width 138 height 26
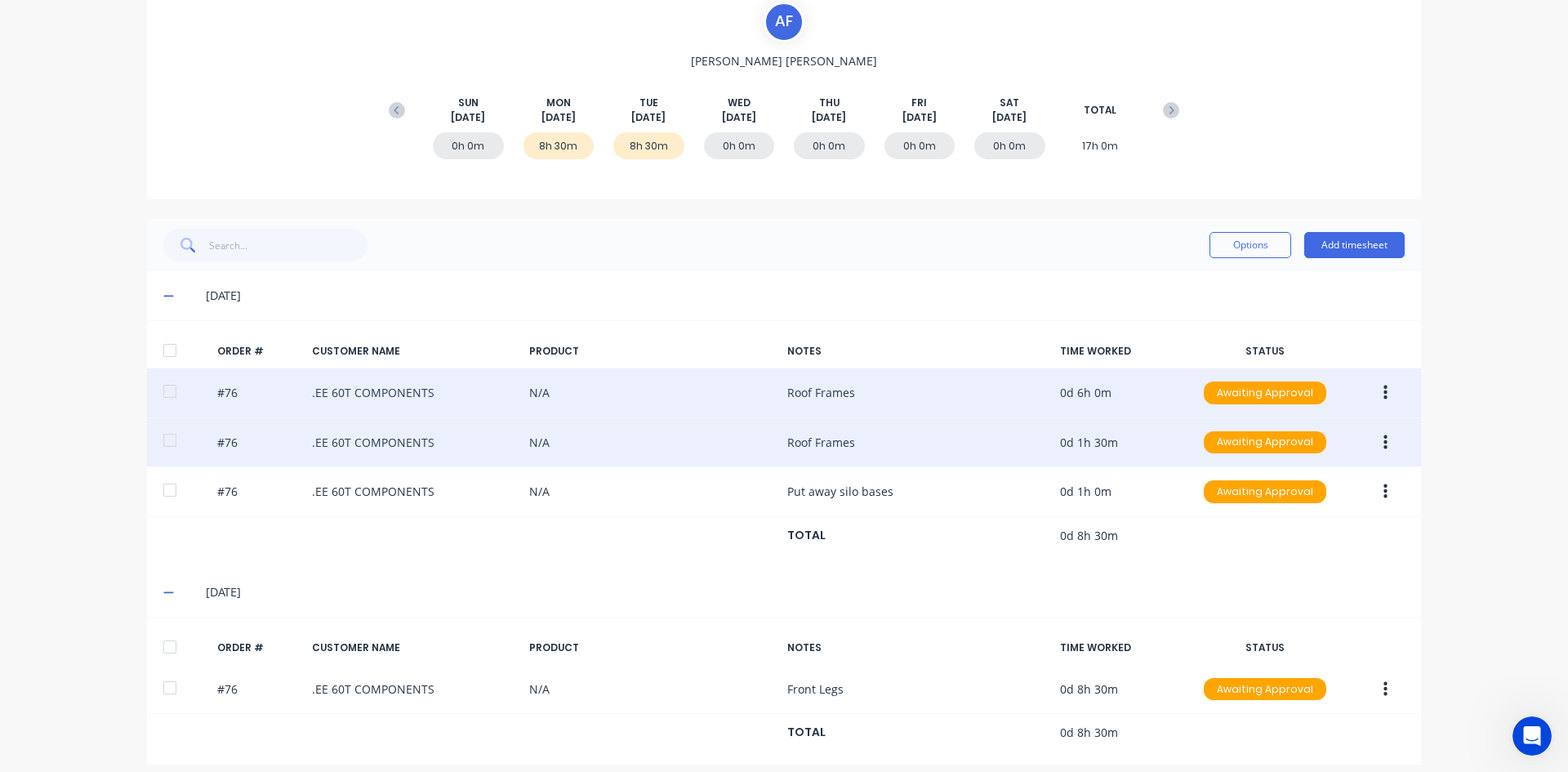
scroll to position [174, 0]
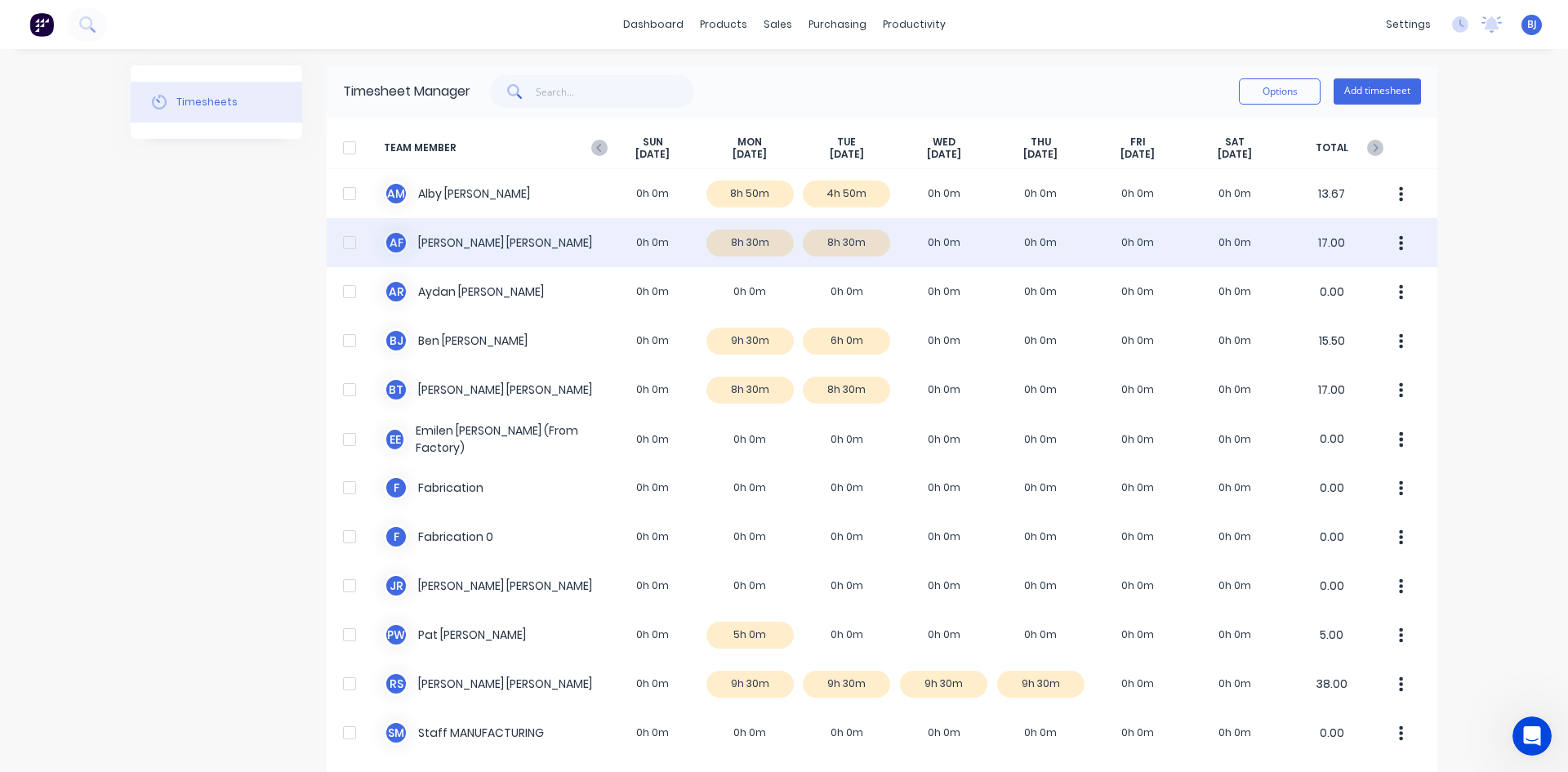
click at [487, 243] on div "A F [PERSON_NAME] 0h 0m 8h 30m 8h 30m 0h 0m 0h 0m 0h 0m 0h 0m 17.00" at bounding box center [882, 242] width 1111 height 49
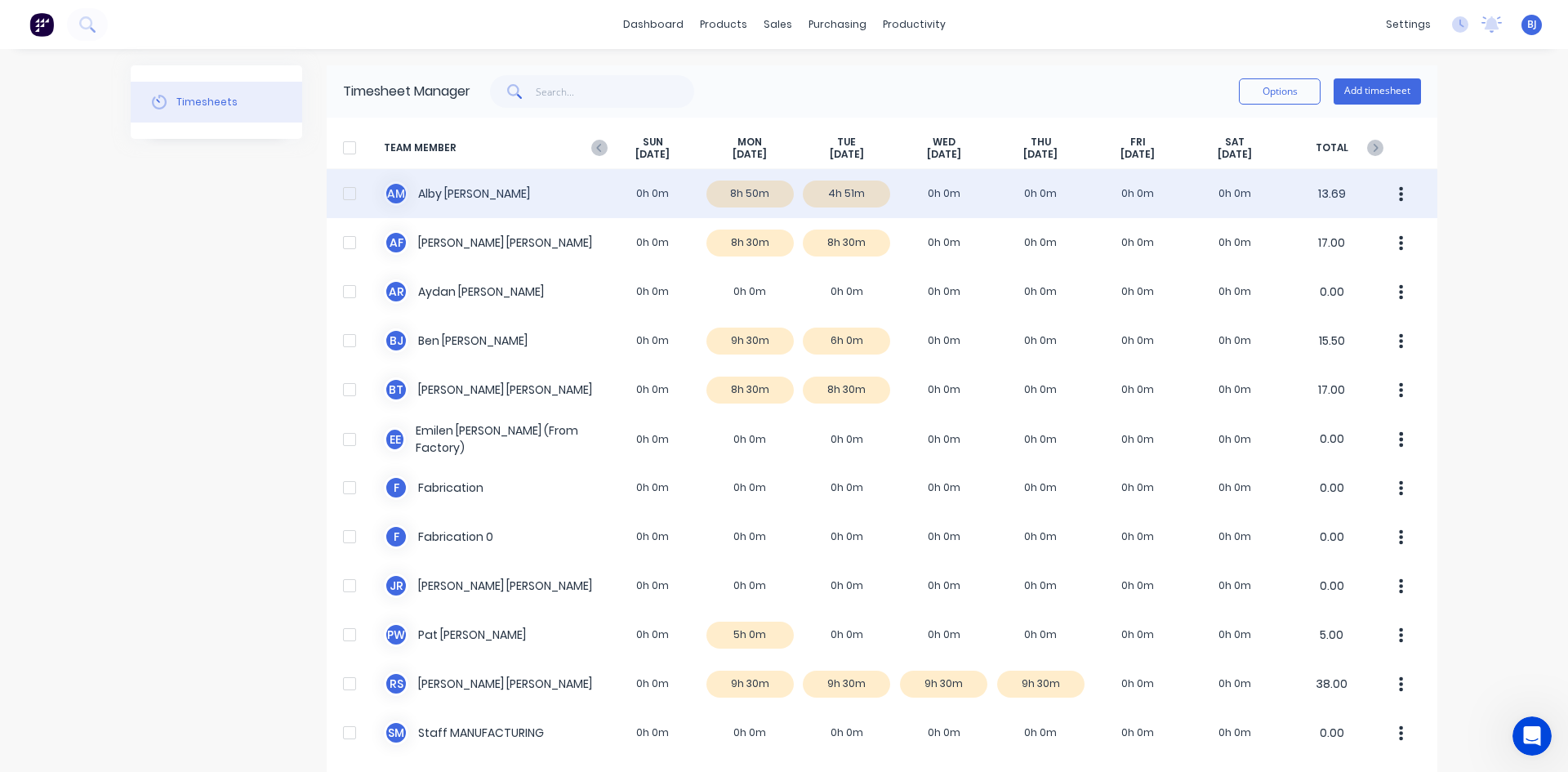
click at [408, 193] on div "A M [PERSON_NAME] 0h 0m 8h 50m 4h 51m 0h 0m 0h 0m 0h 0m 0h 0m 13.69" at bounding box center [882, 193] width 1111 height 49
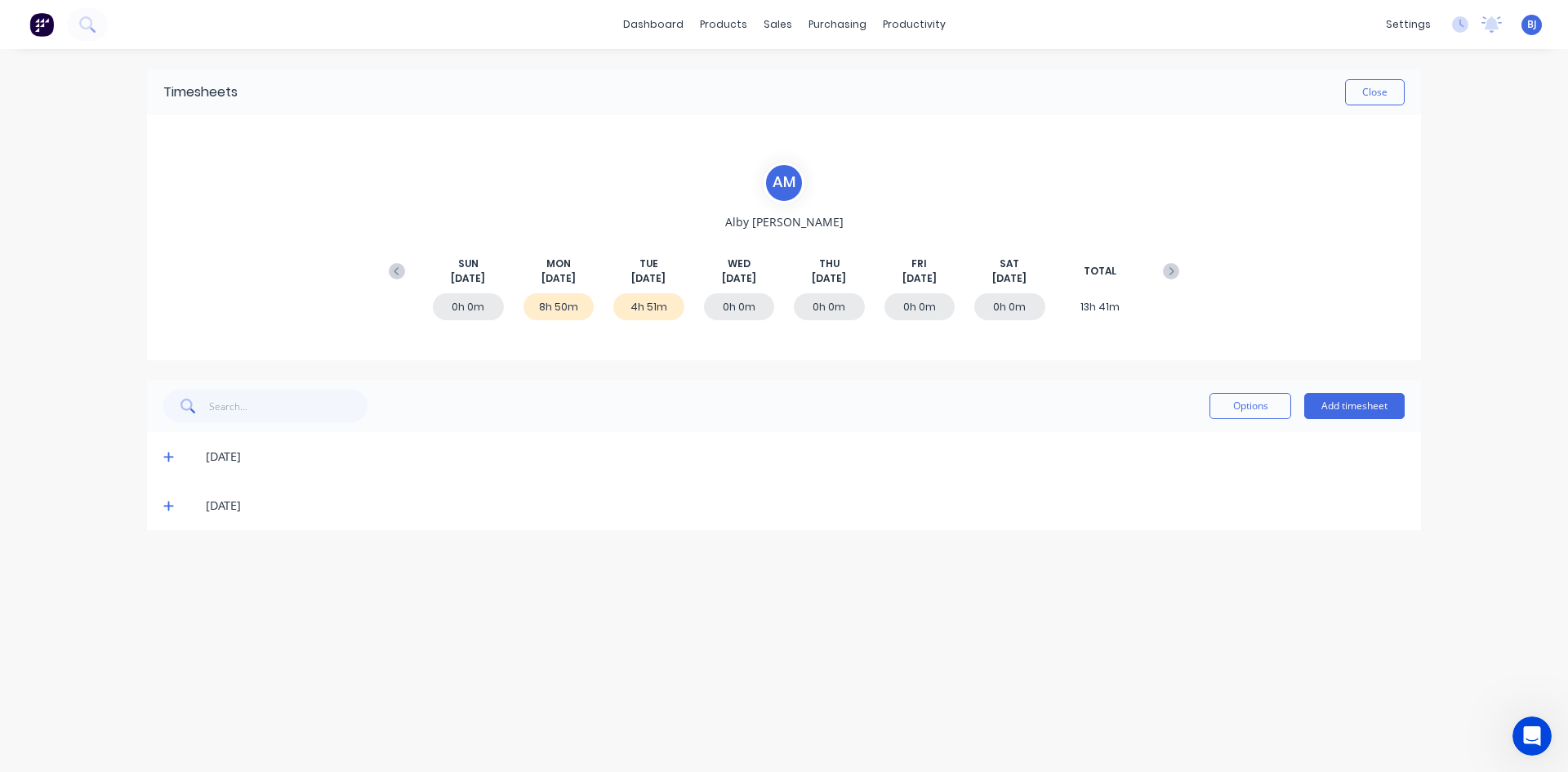
click at [167, 456] on icon at bounding box center [168, 457] width 11 height 12
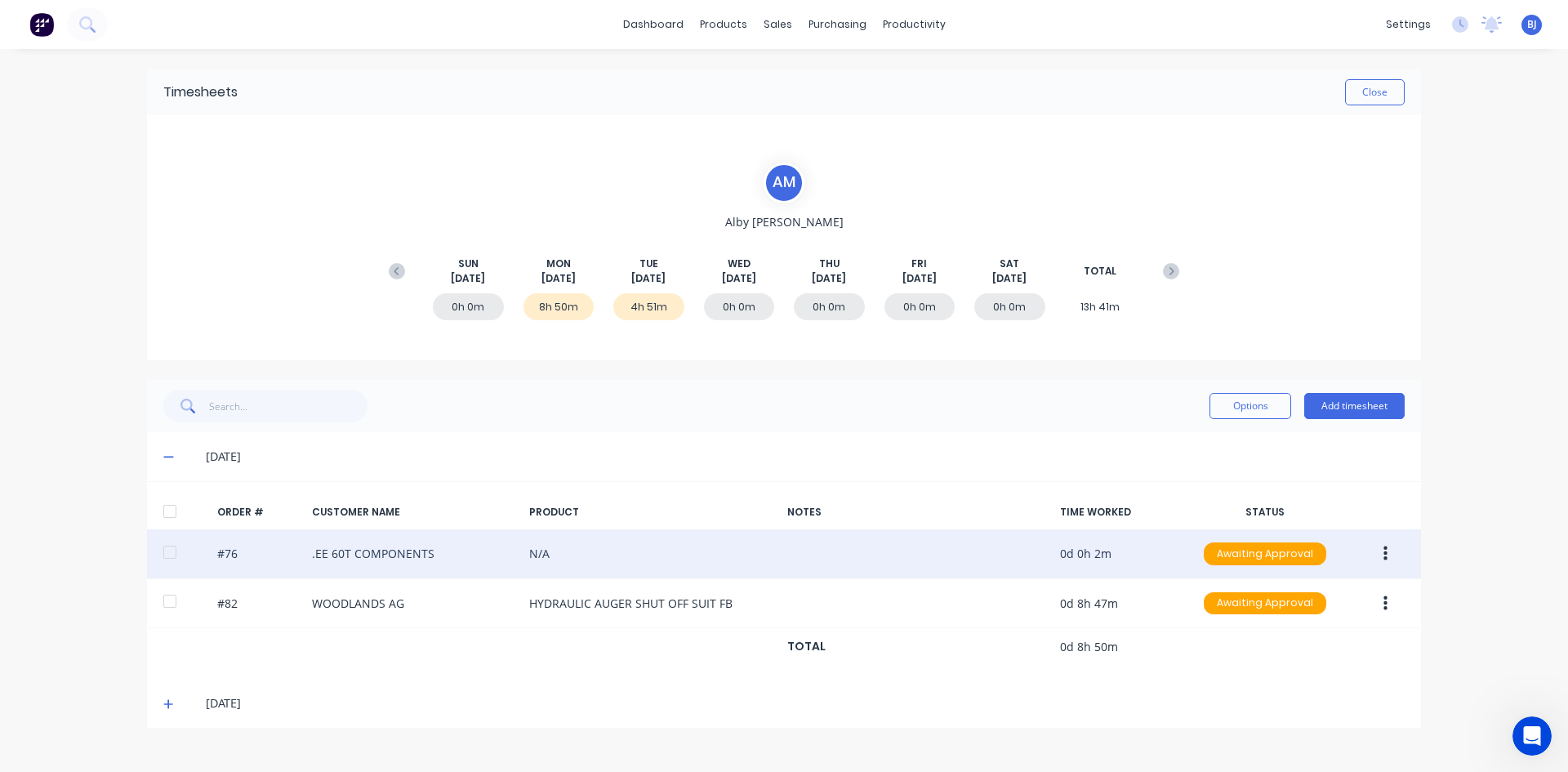
click at [1385, 549] on icon "button" at bounding box center [1384, 554] width 4 height 15
click at [1283, 665] on div "Edit" at bounding box center [1327, 662] width 126 height 24
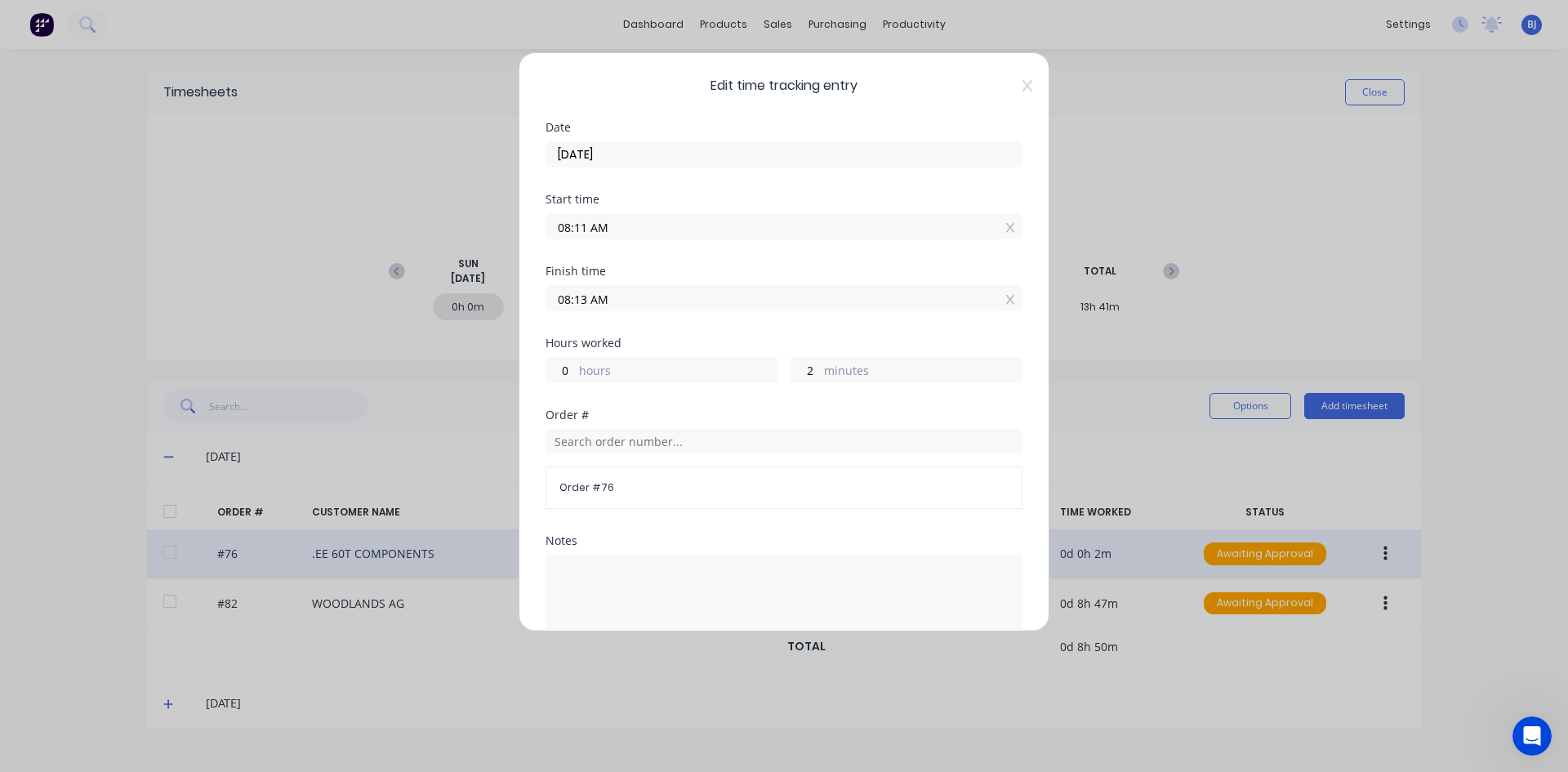
drag, startPoint x: 576, startPoint y: 229, endPoint x: 527, endPoint y: 241, distance: 50.4
click at [523, 237] on div "Edit time tracking entry Date [DATE] Start time 08:11 AM Finish time 08:13 AM H…" at bounding box center [784, 342] width 531 height 579
type input "07:00 AM"
type input "1"
type input "13"
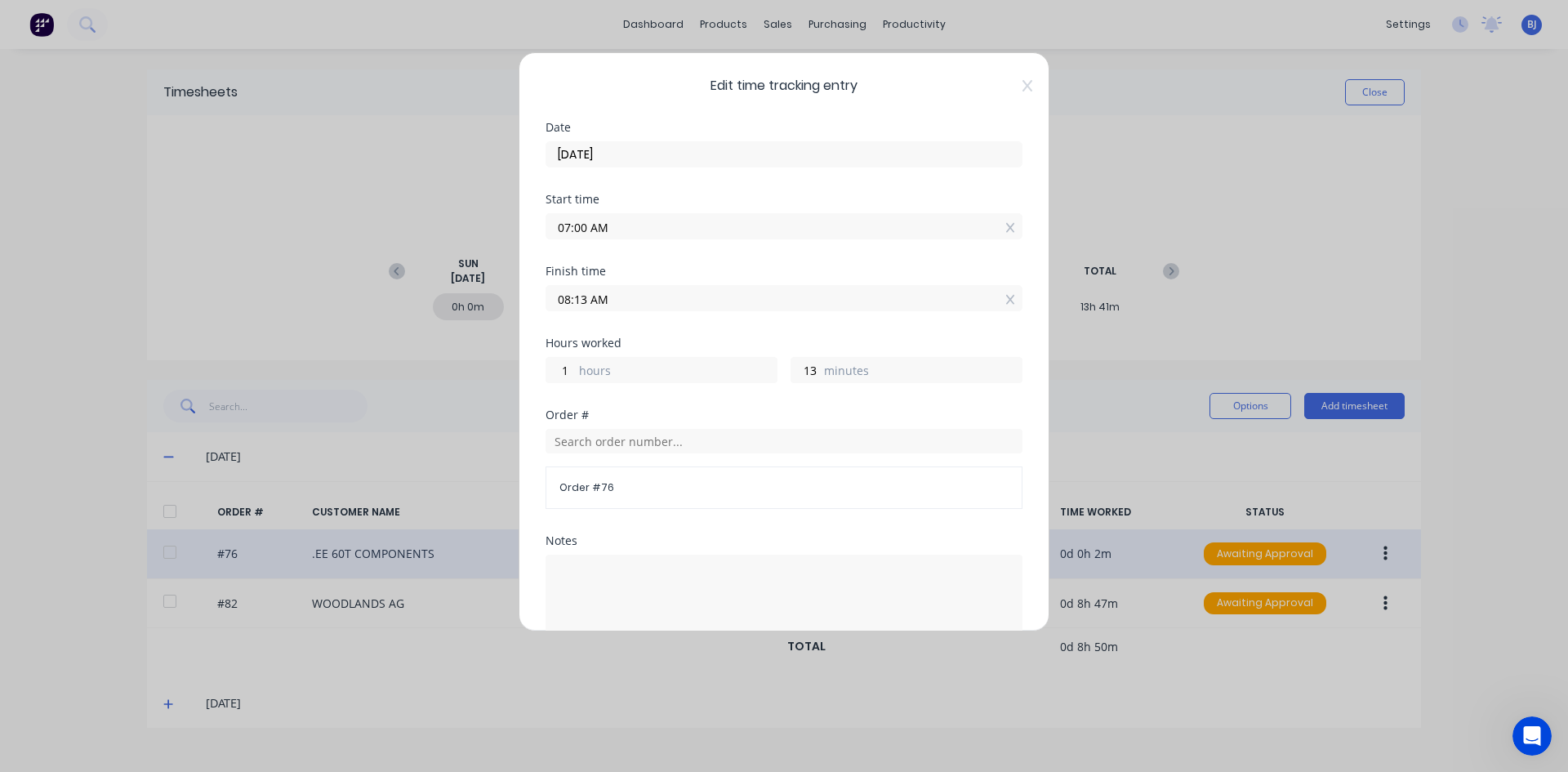
click at [653, 262] on div "Start time 07:00 AM" at bounding box center [784, 229] width 477 height 72
drag, startPoint x: 586, startPoint y: 300, endPoint x: 519, endPoint y: 306, distance: 67.3
click at [519, 306] on div "Edit time tracking entry Date [DATE] Start time 07:00 AM Finish time 08:13 AM H…" at bounding box center [784, 342] width 531 height 579
type input "09:30 AM"
type input "2"
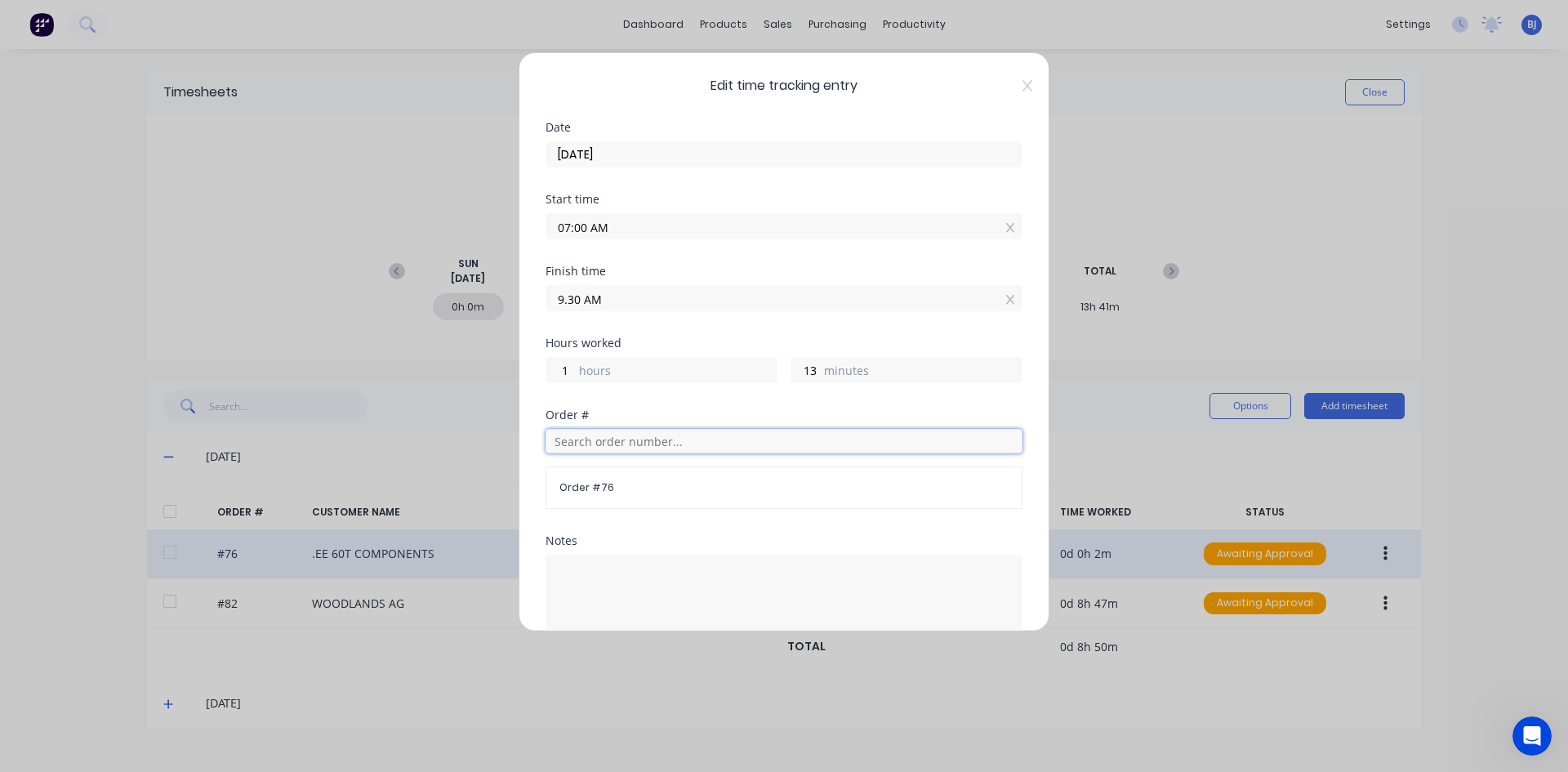
type input "30"
click at [573, 444] on input "text" at bounding box center [784, 441] width 477 height 25
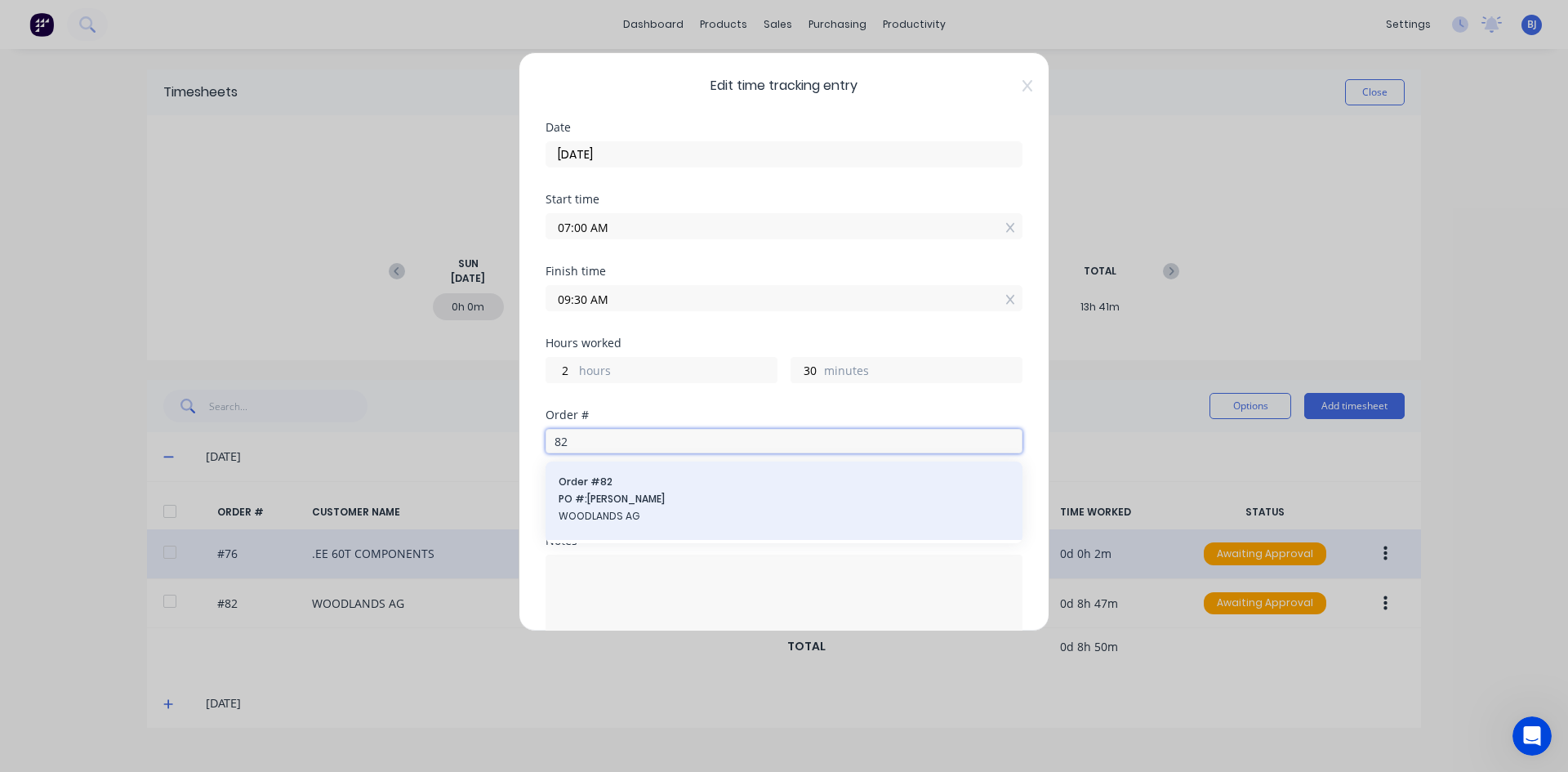
type input "82"
click at [633, 491] on div "Order # 82 PO #: [PERSON_NAME] WOODLANDS AG" at bounding box center [783, 501] width 451 height 52
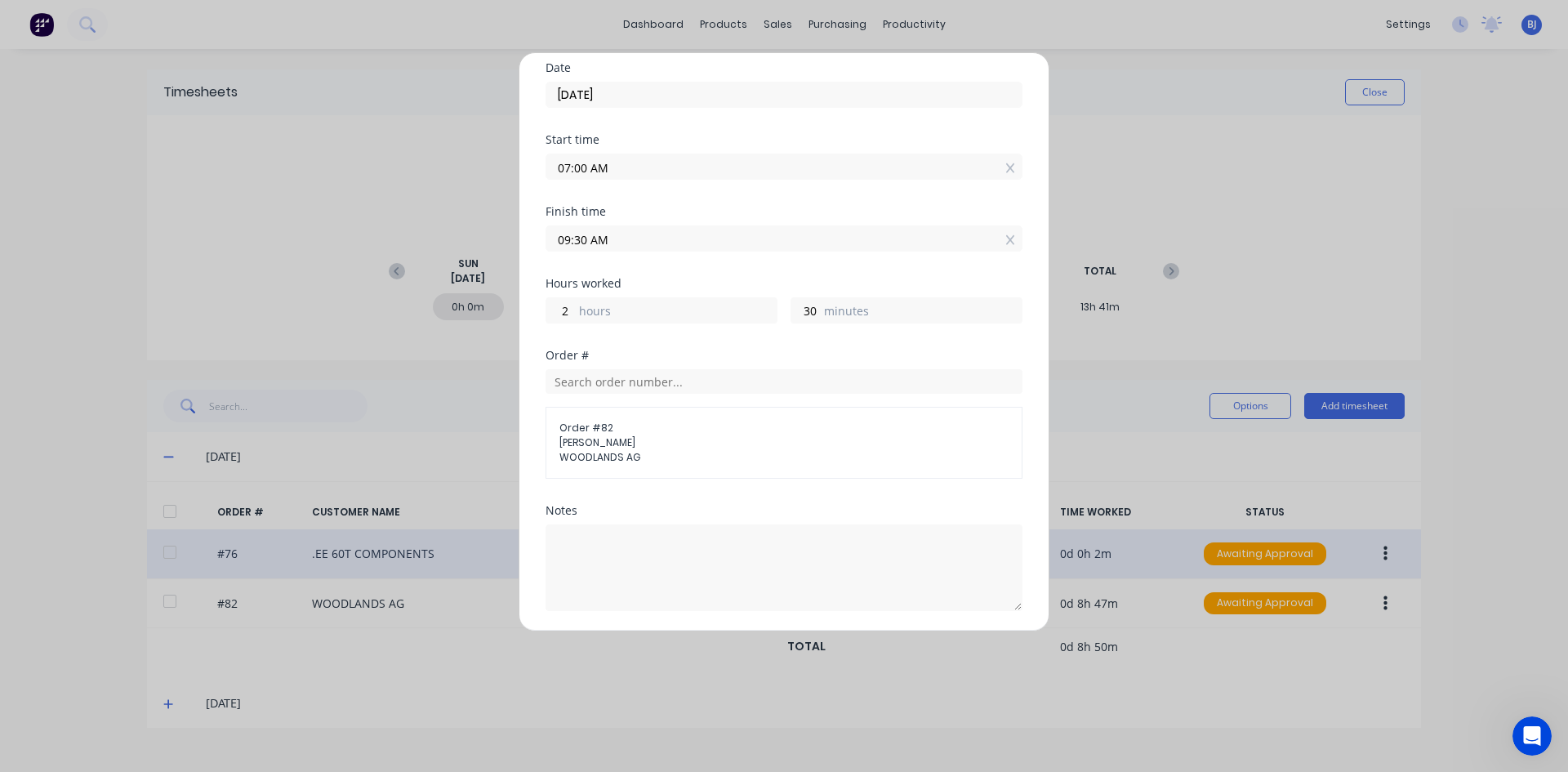
scroll to position [185, 0]
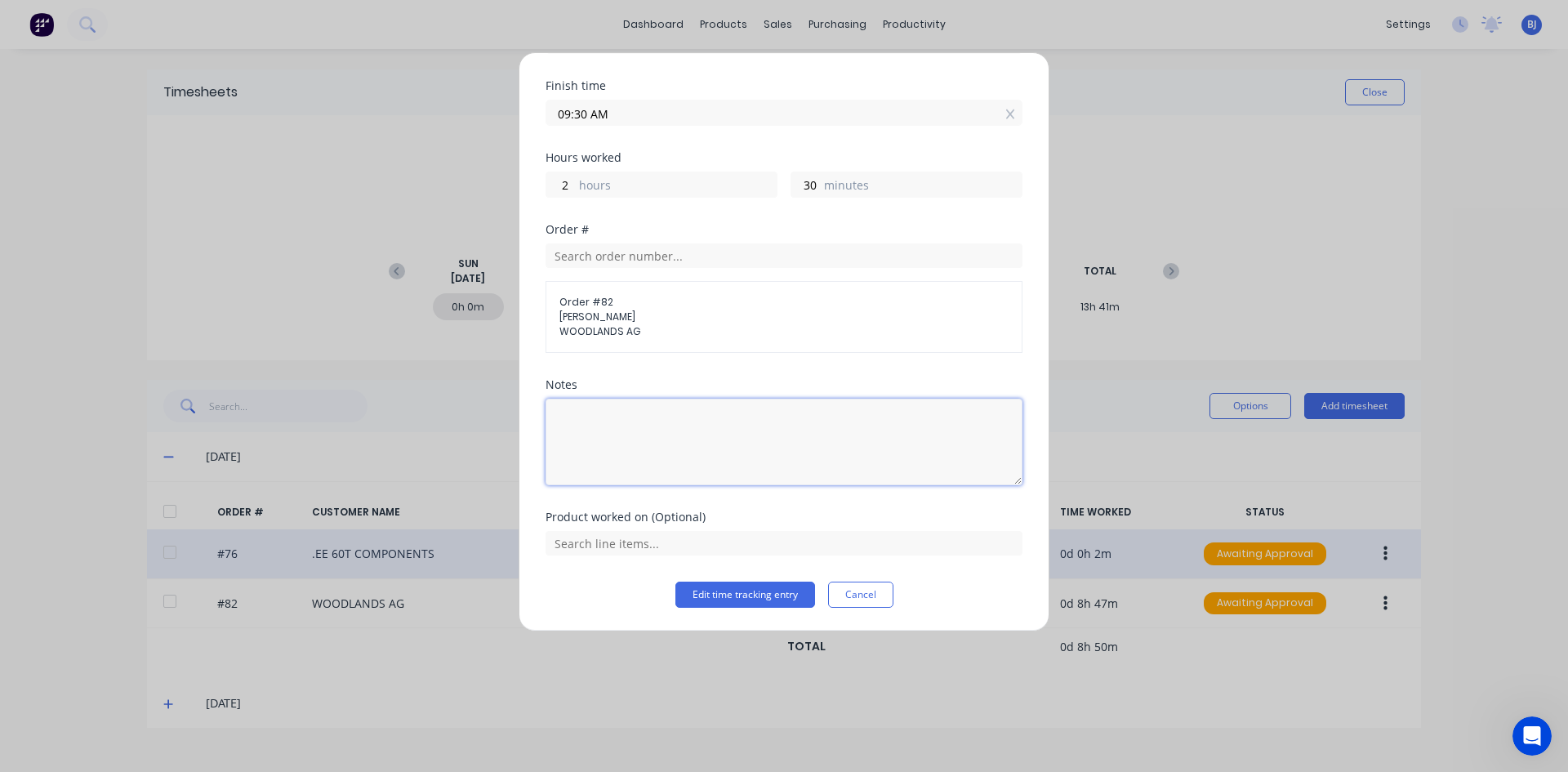
click at [617, 434] on textarea at bounding box center [784, 442] width 477 height 87
type textarea "Finish off Roof Assembly"
click at [685, 552] on input "text" at bounding box center [784, 544] width 477 height 25
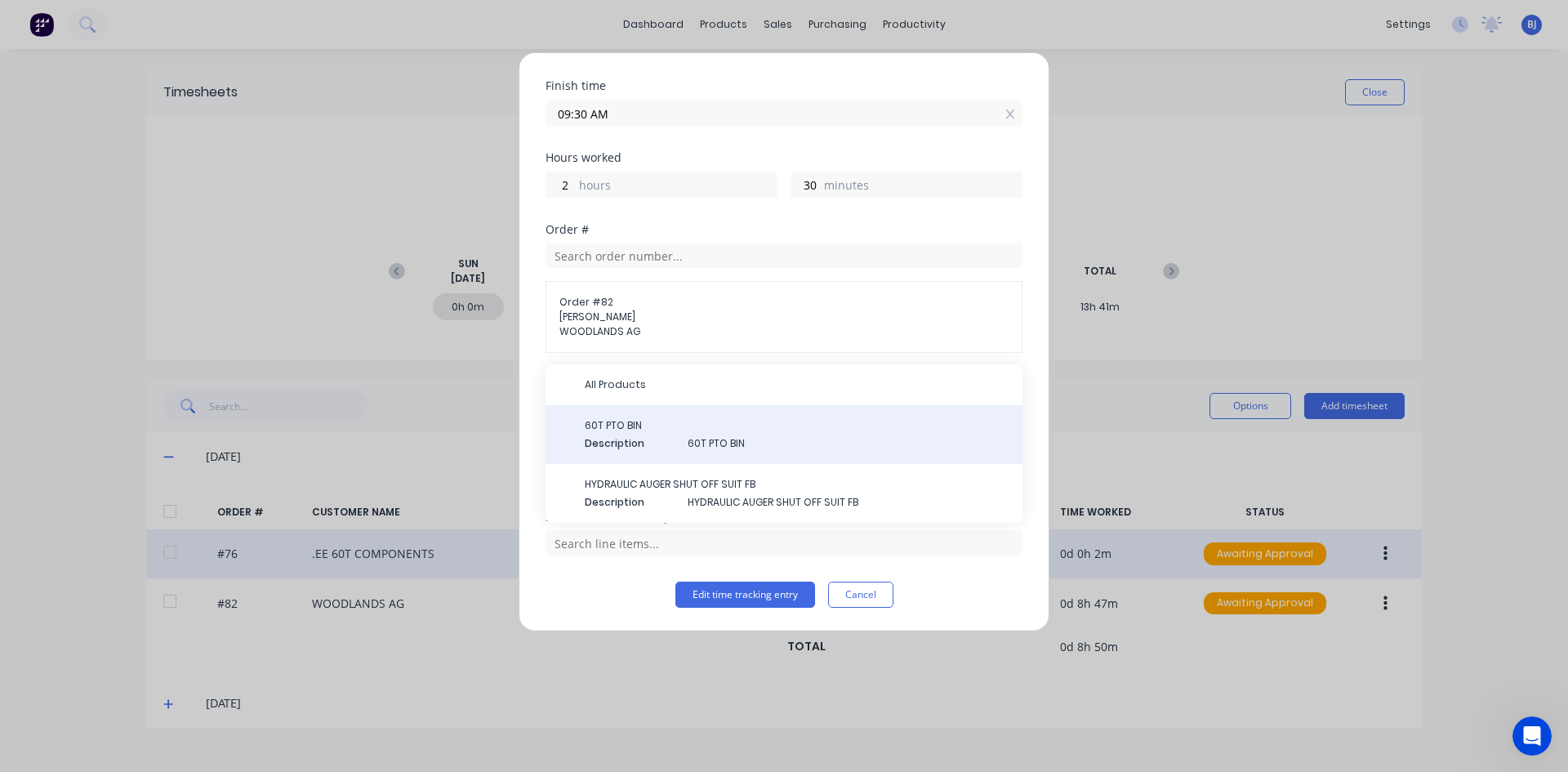
click at [648, 444] on span "Description" at bounding box center [629, 444] width 90 height 15
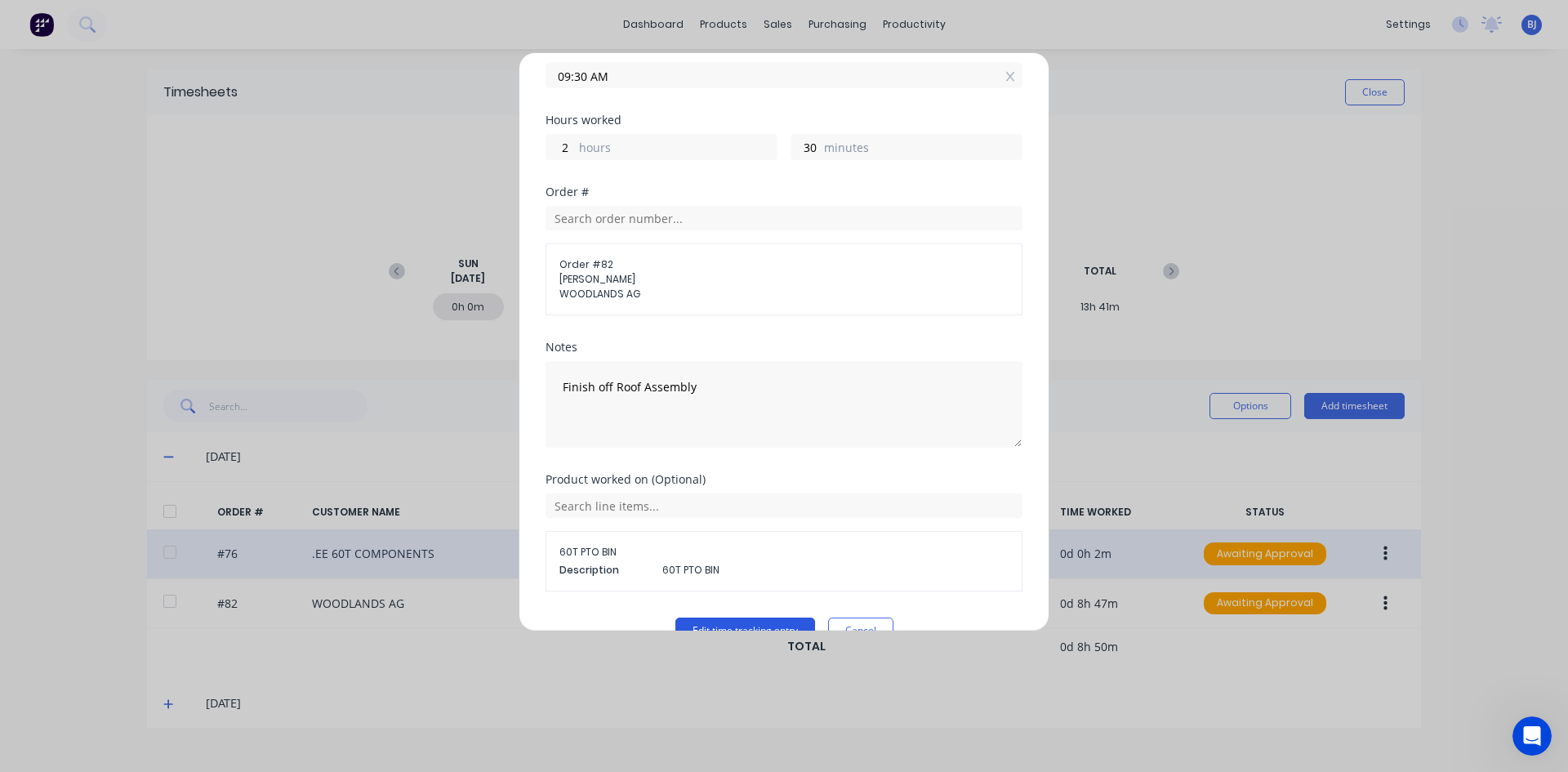
scroll to position [259, 0]
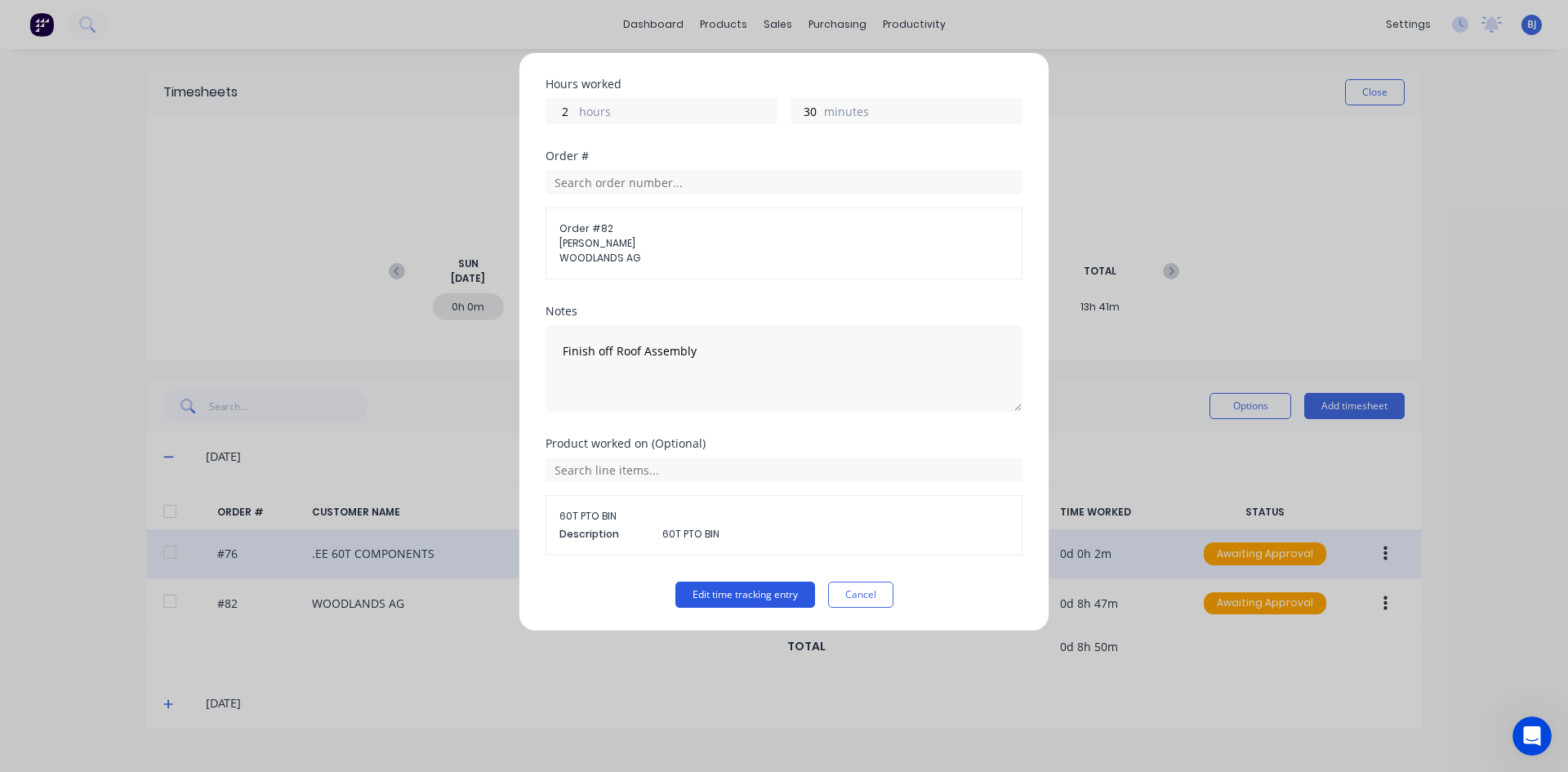
click at [686, 589] on button "Edit time tracking entry" at bounding box center [744, 595] width 140 height 26
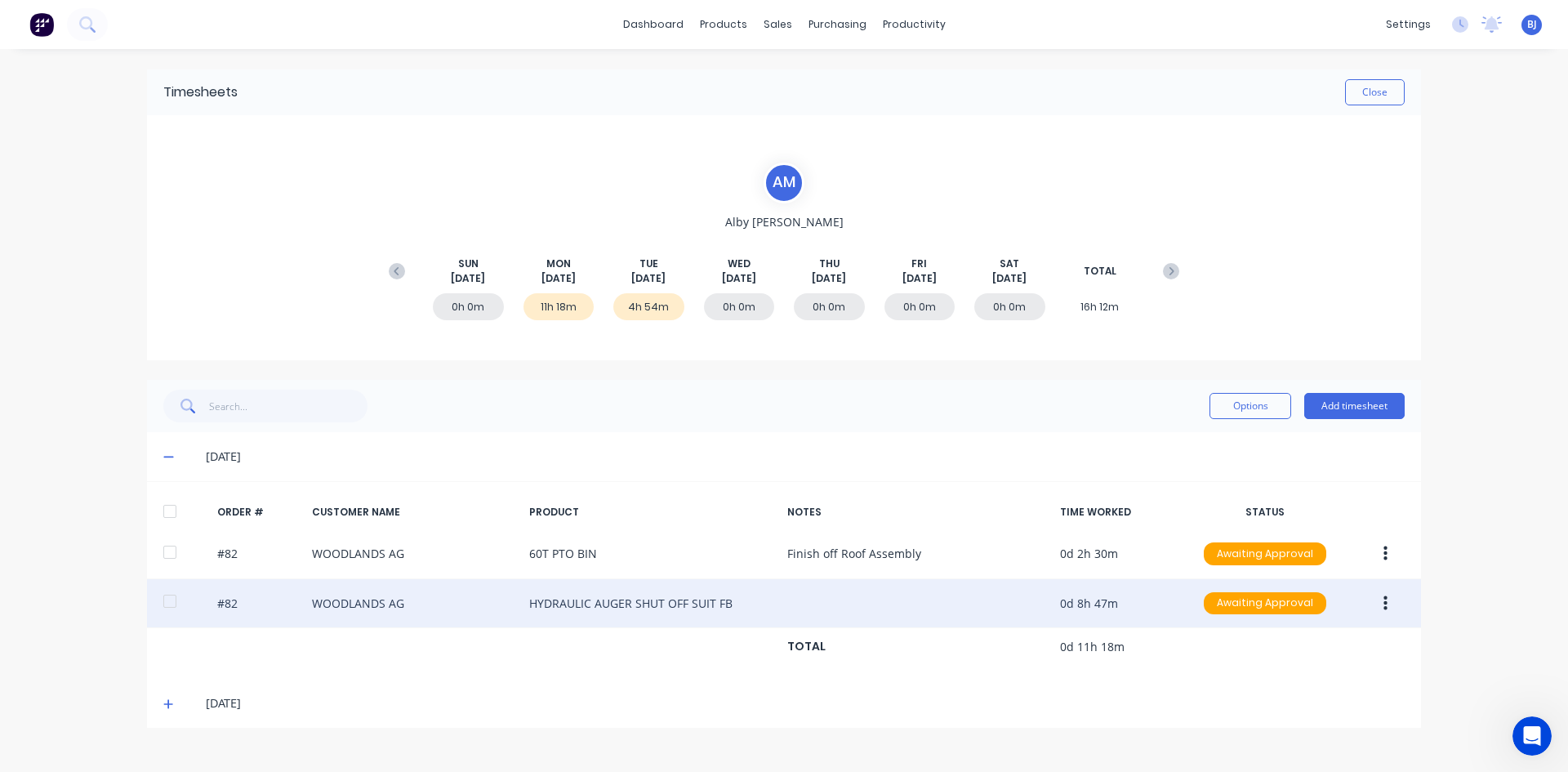
click at [1386, 604] on icon "button" at bounding box center [1384, 603] width 4 height 15
click at [1267, 715] on div "Edit" at bounding box center [1327, 712] width 126 height 24
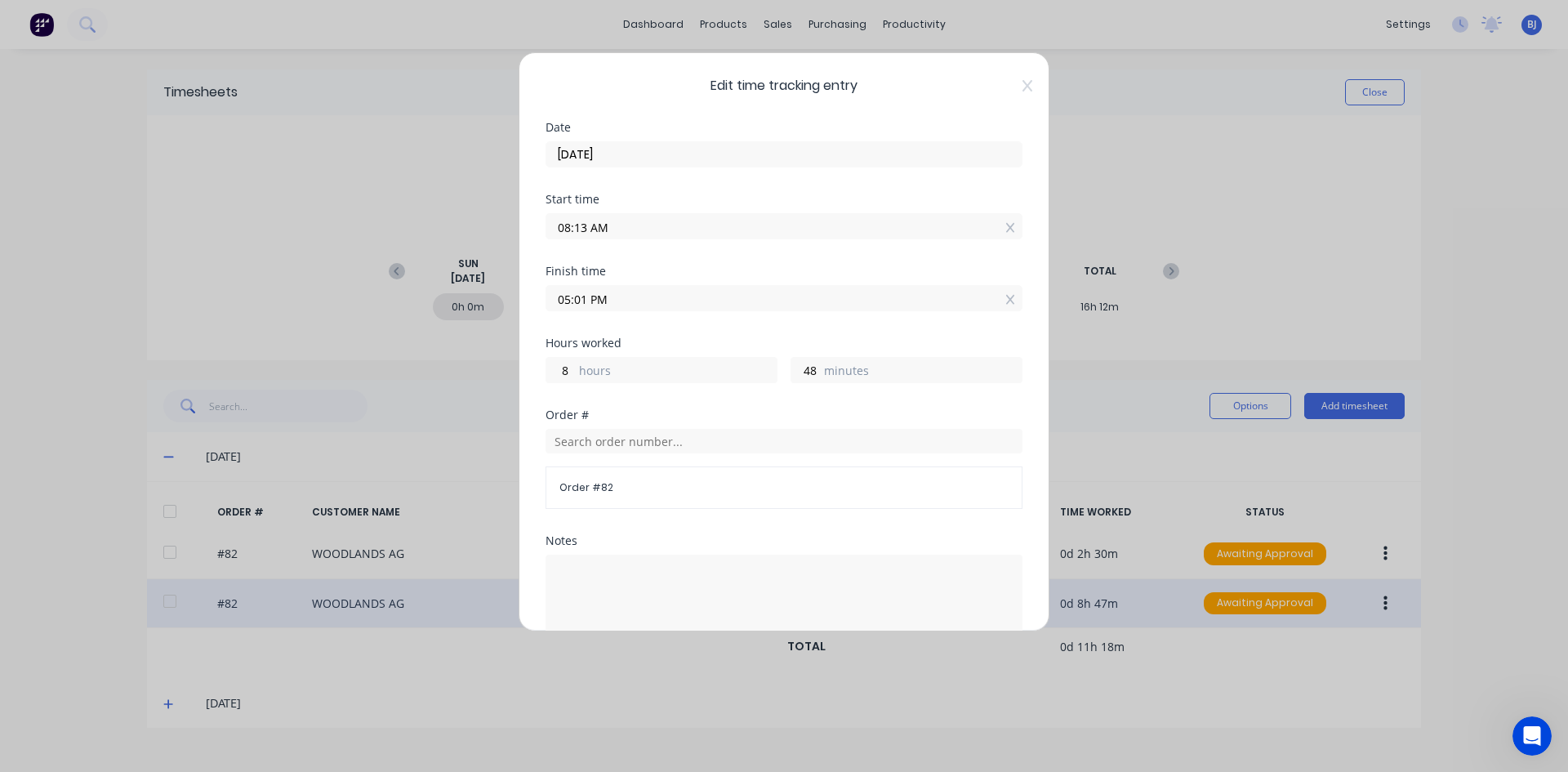
drag, startPoint x: 589, startPoint y: 231, endPoint x: 551, endPoint y: 242, distance: 39.6
click at [551, 242] on div "Start time 08:13 AM" at bounding box center [784, 229] width 477 height 72
type input "09:30 AM"
type input "7"
type input "31"
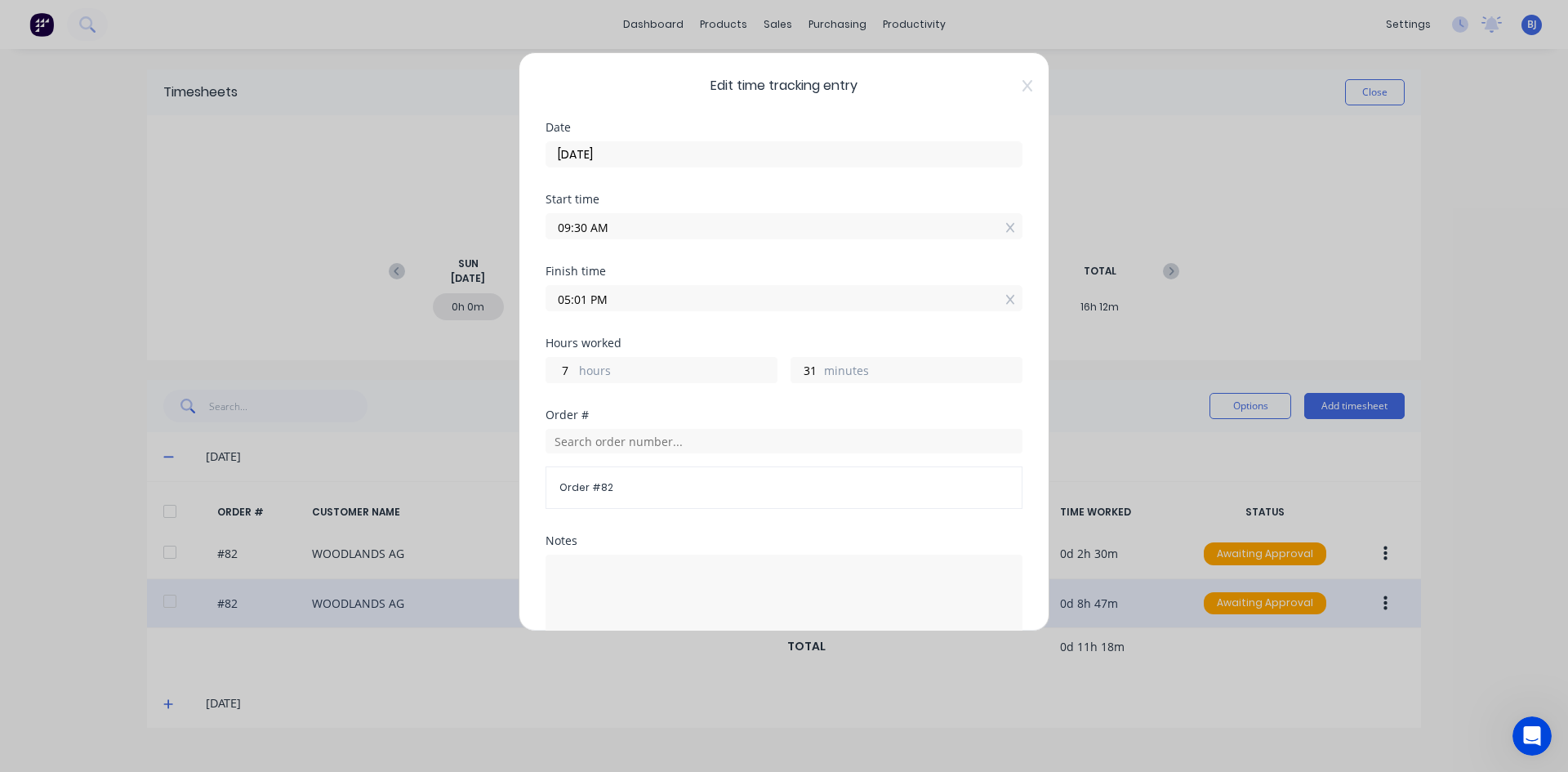
click at [653, 261] on div "Start time 09:30 AM" at bounding box center [784, 229] width 477 height 72
drag, startPoint x: 589, startPoint y: 300, endPoint x: 525, endPoint y: 312, distance: 65.1
click at [525, 312] on div "Edit time tracking entry Date [DATE] Start time 09:30 AM Finish time 05:01 PM H…" at bounding box center [784, 342] width 531 height 579
type input "01:00 AM"
type input "-8"
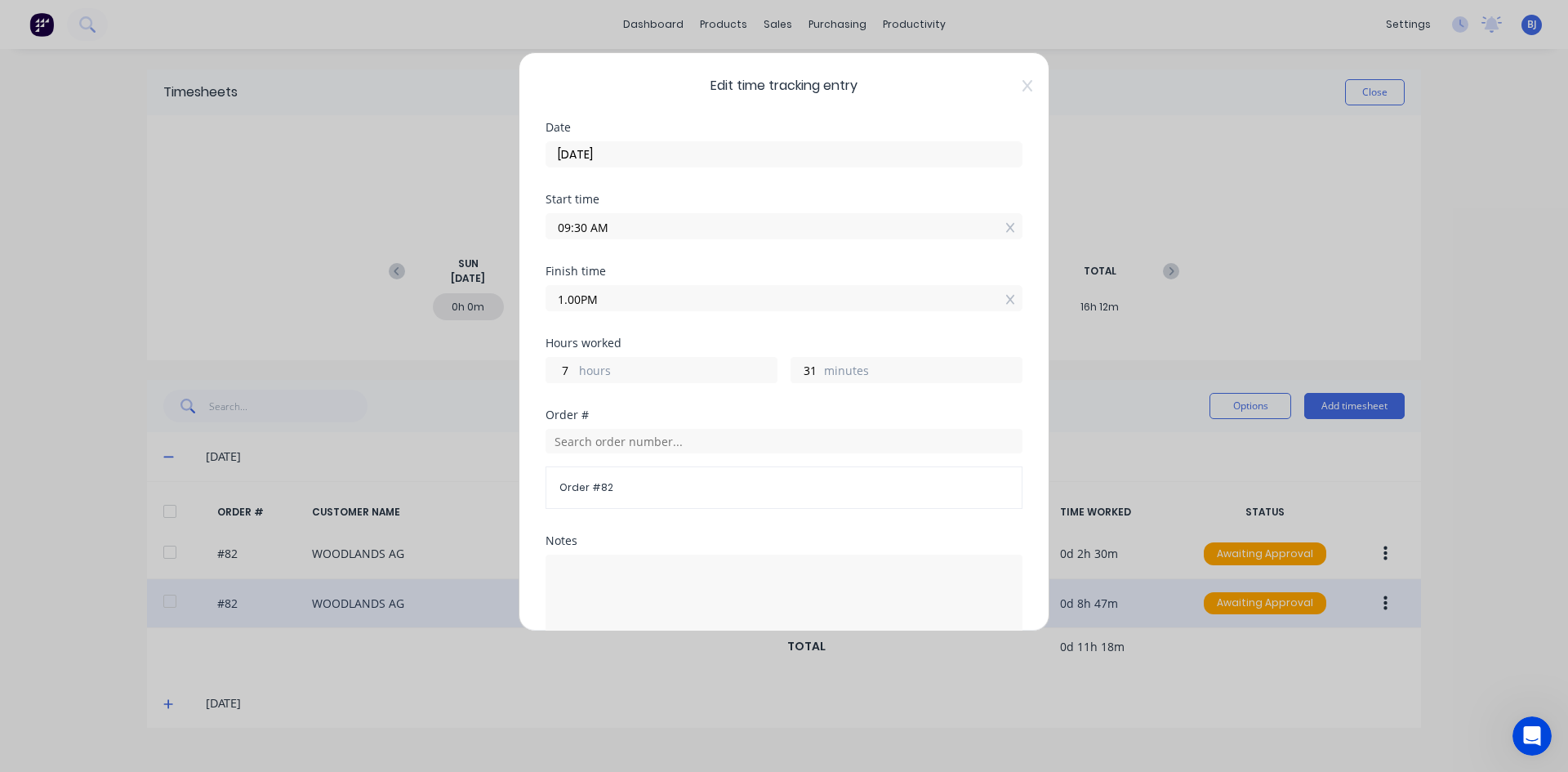
type input "-30"
click at [742, 328] on div "Finish time 01:00 AM" at bounding box center [784, 301] width 477 height 72
drag, startPoint x: 616, startPoint y: 298, endPoint x: 592, endPoint y: 302, distance: 24.3
click at [592, 302] on input "01:00 AM" at bounding box center [784, 299] width 476 height 25
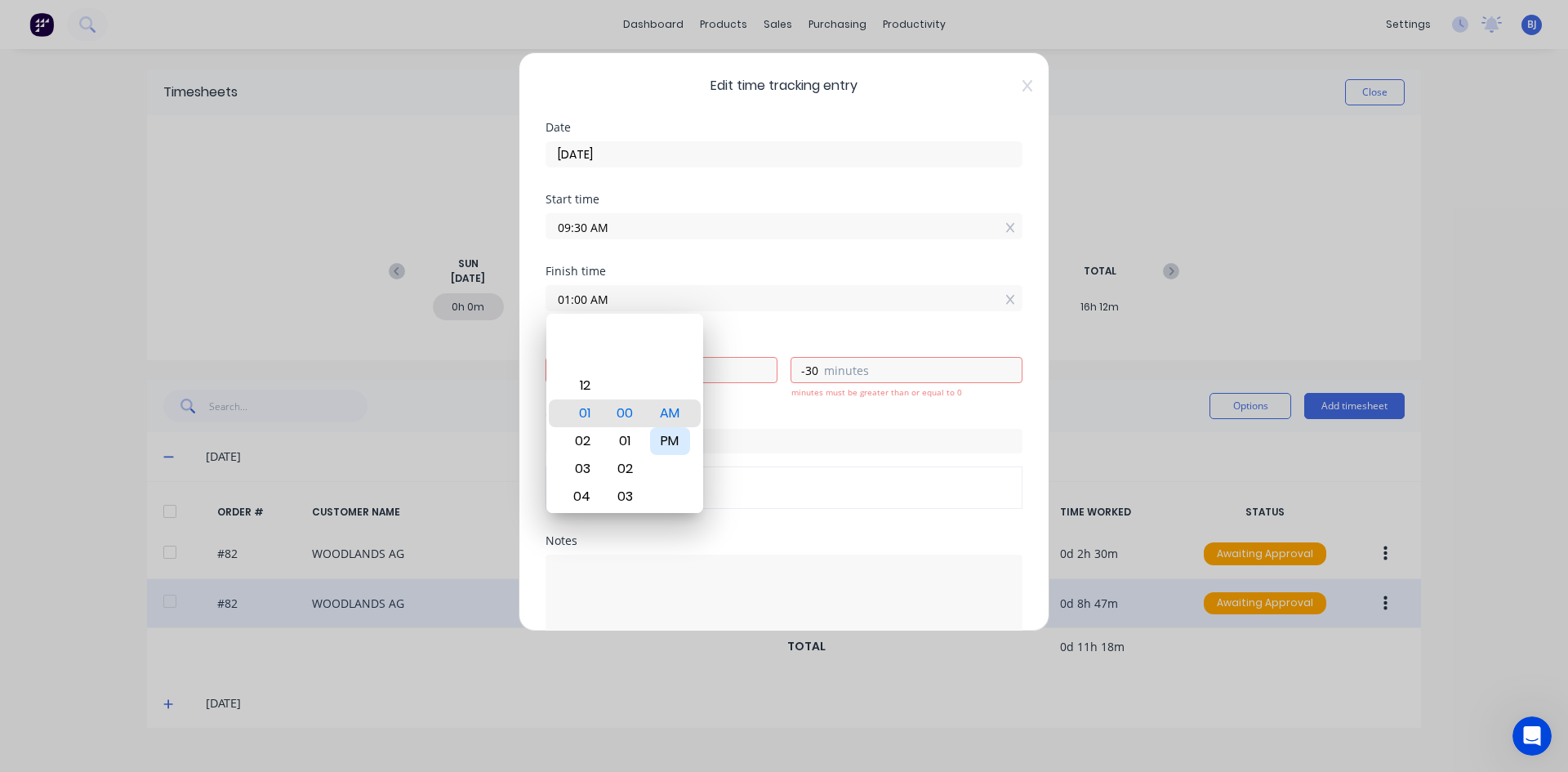
drag, startPoint x: 675, startPoint y: 441, endPoint x: 685, endPoint y: 392, distance: 50.0
click at [675, 439] on div "PM" at bounding box center [670, 441] width 40 height 28
type input "01:00 PM"
type input "3"
type input "30"
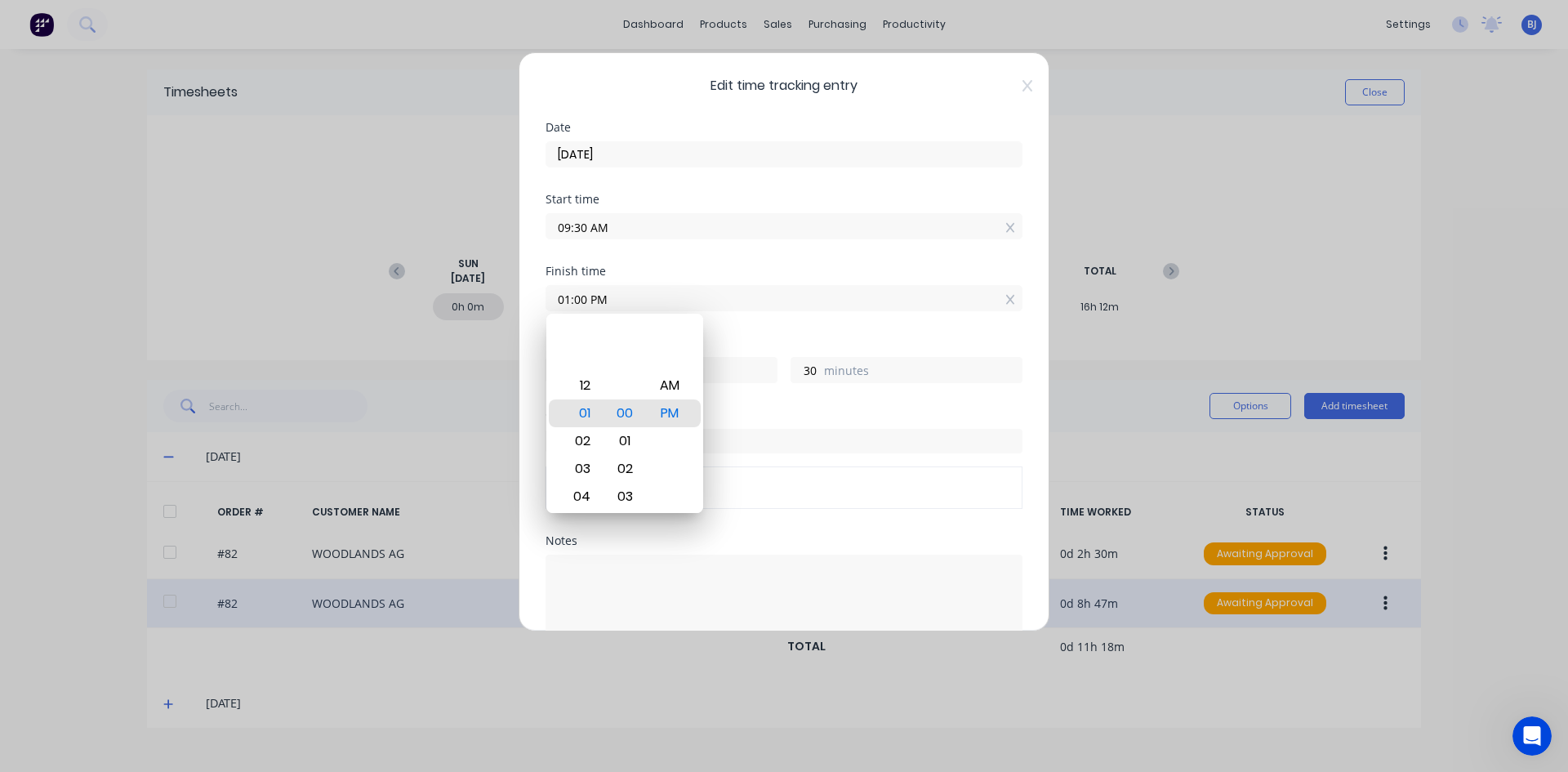
click at [729, 313] on div "Finish time 01:00 PM" at bounding box center [784, 301] width 477 height 72
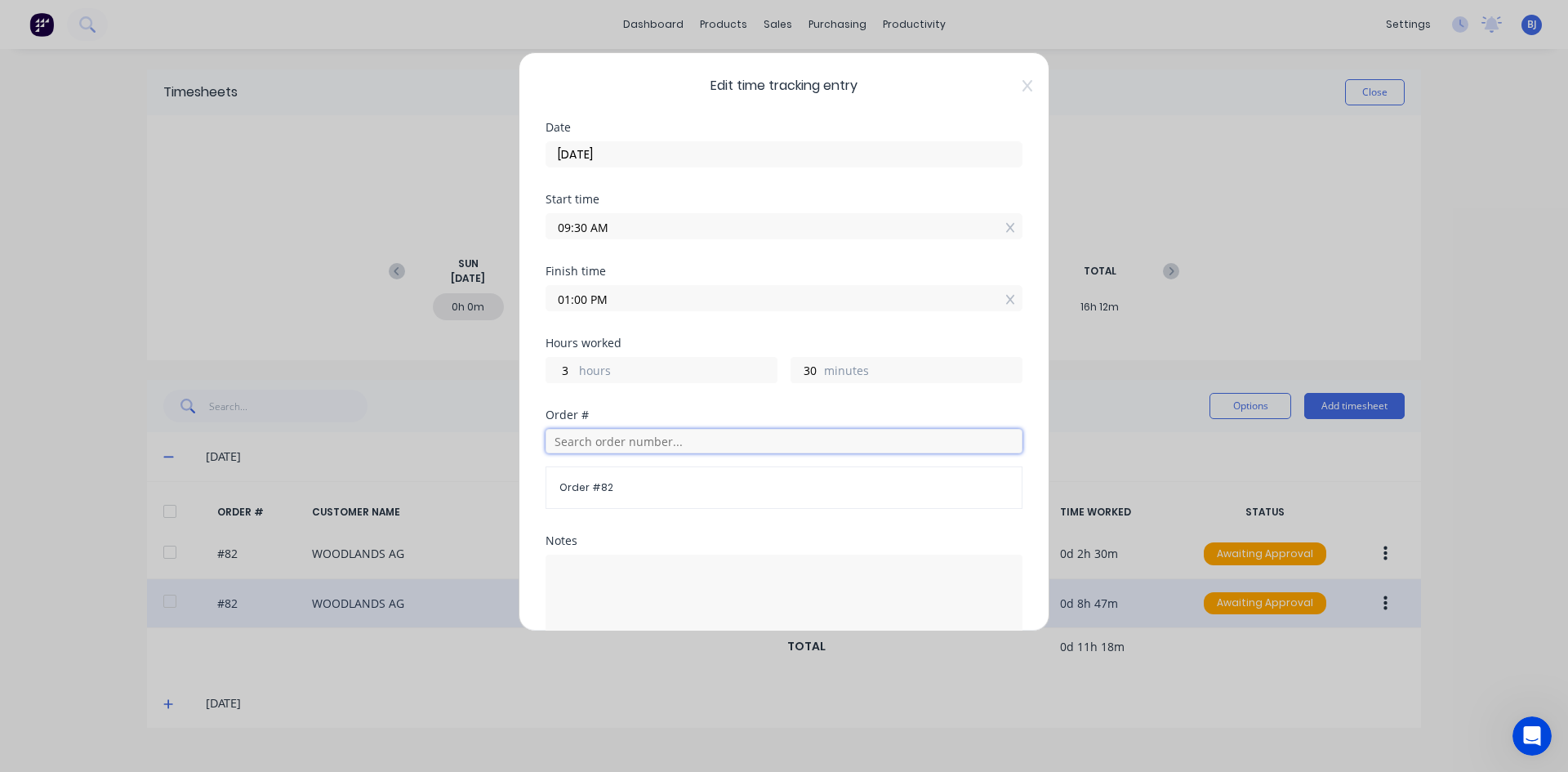
click at [613, 446] on input "text" at bounding box center [784, 441] width 477 height 25
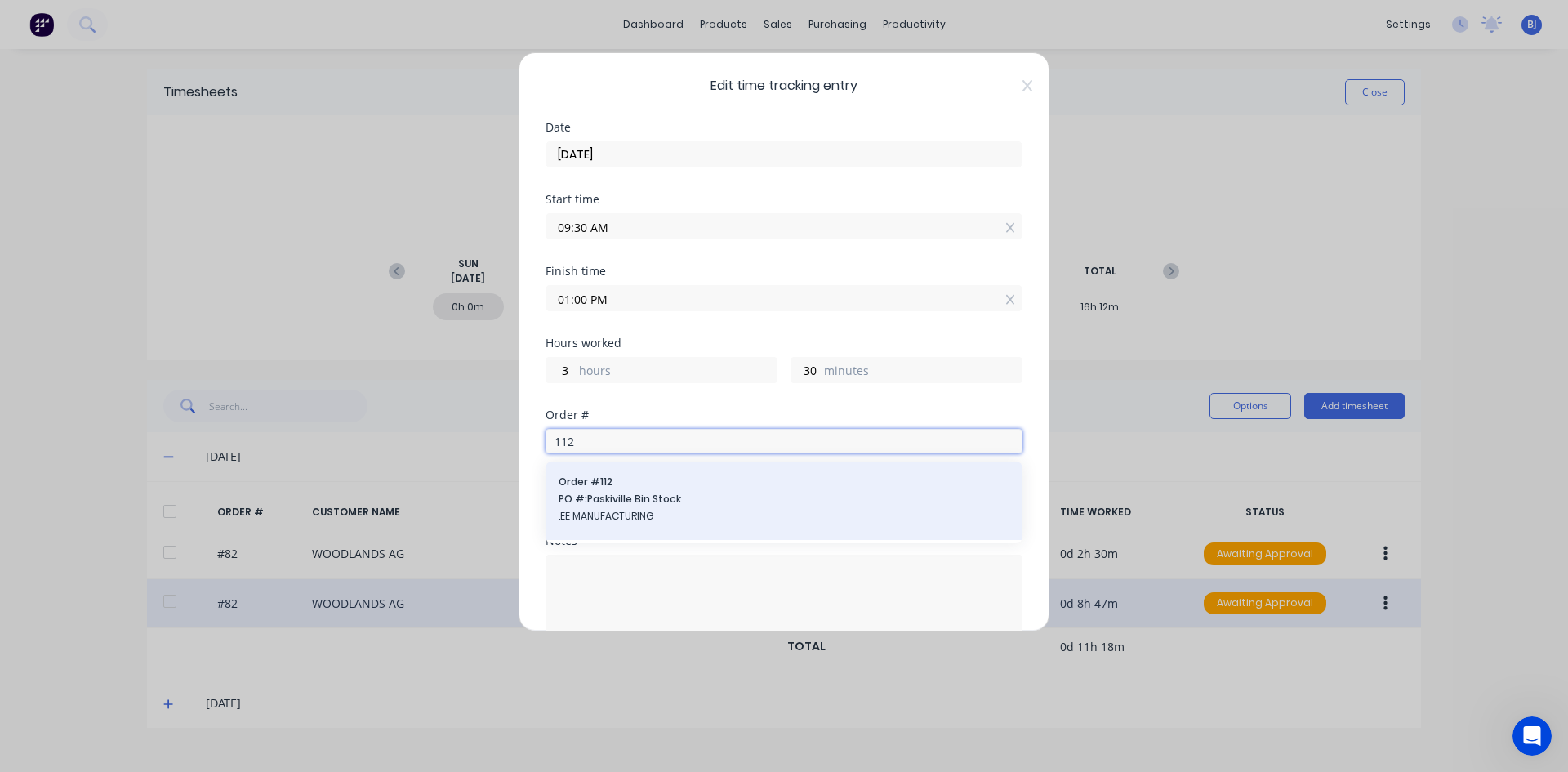
type input "112"
click at [596, 485] on span "Order # 112" at bounding box center [783, 482] width 451 height 15
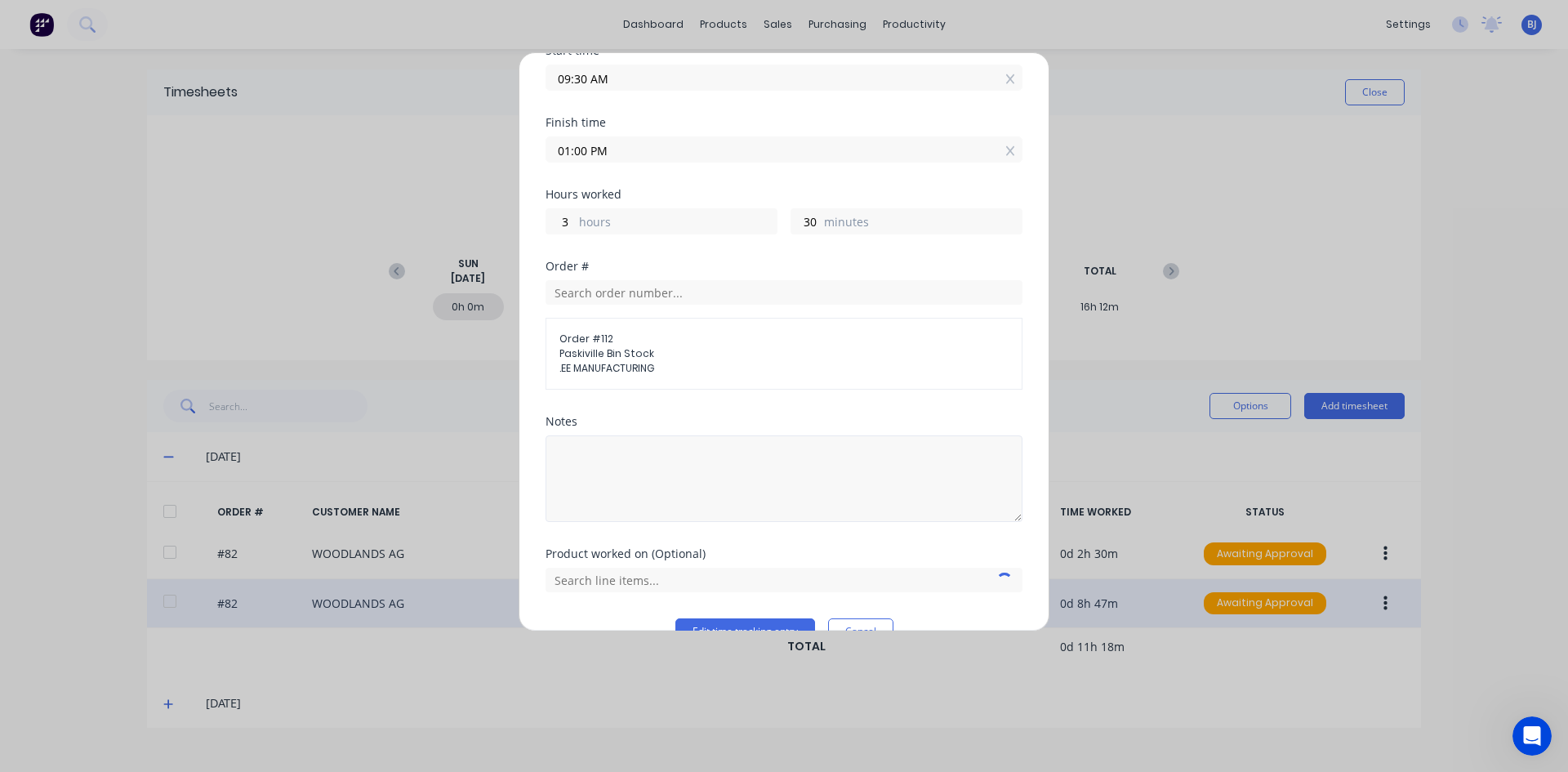
scroll to position [163, 0]
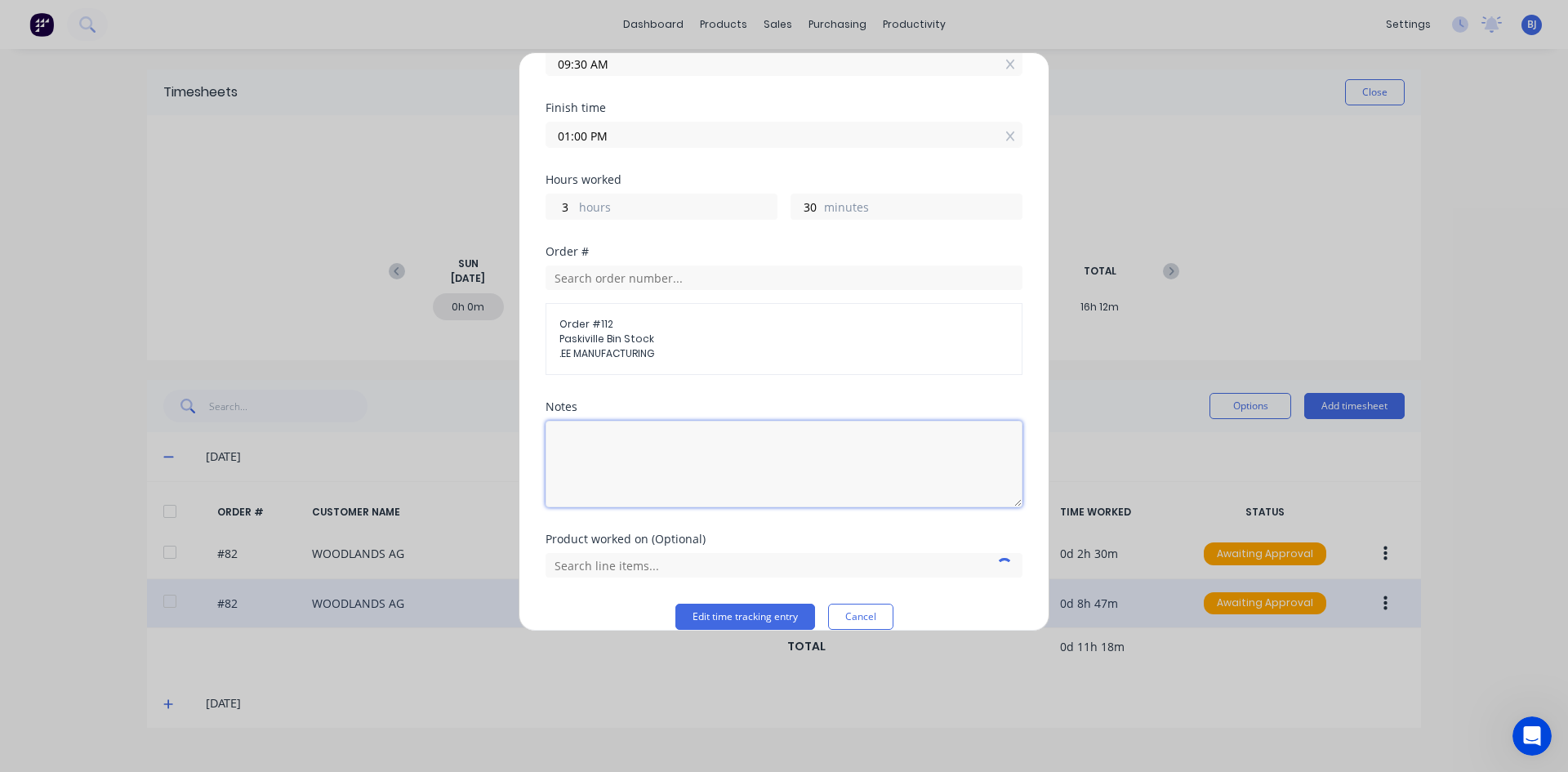
click at [581, 445] on textarea at bounding box center [784, 463] width 477 height 87
type textarea "Build Roof"
click at [668, 564] on input "text" at bounding box center [784, 565] width 477 height 25
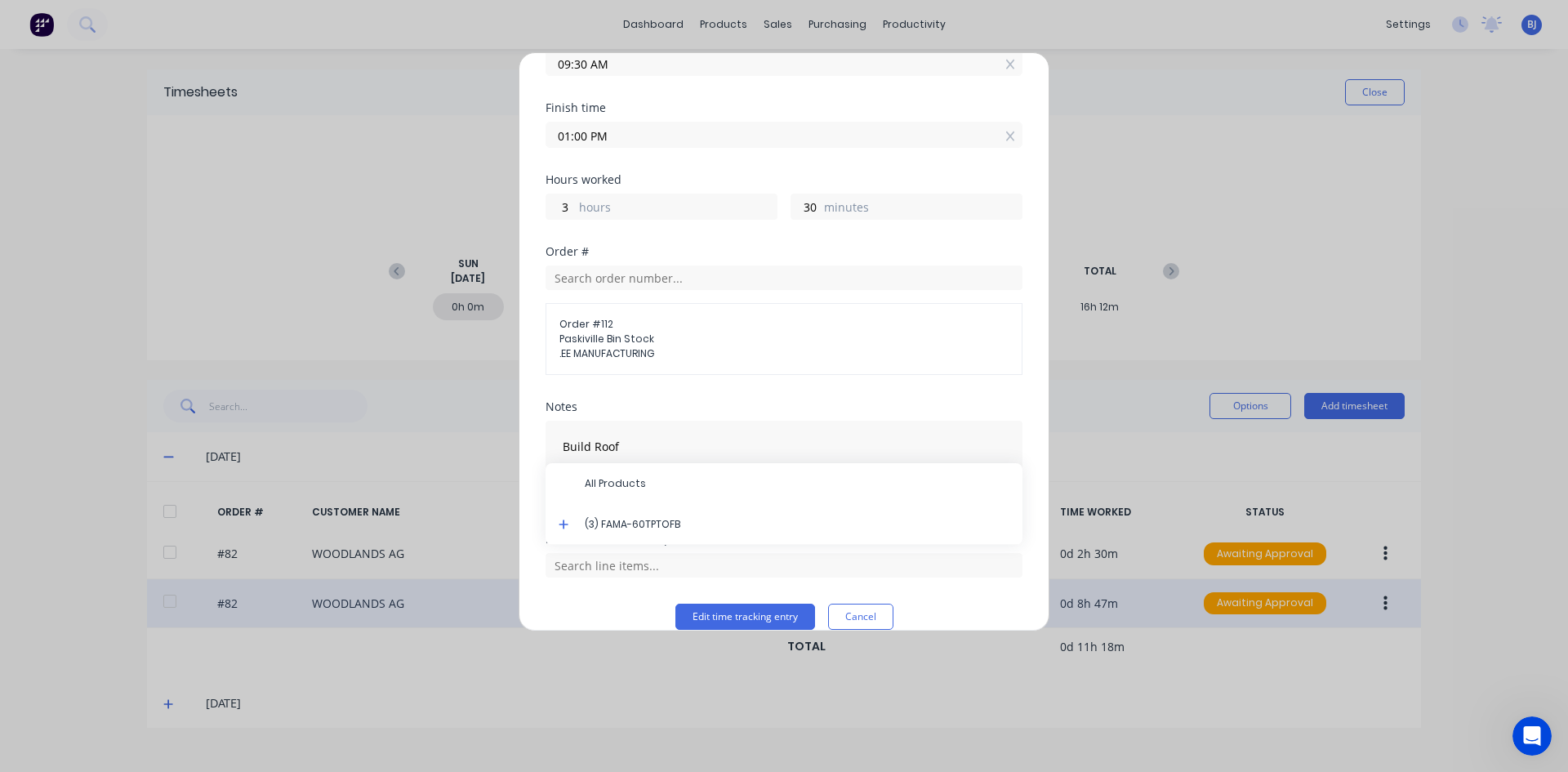
click at [664, 517] on div "(3) FAMA-60TPTOFB" at bounding box center [784, 524] width 477 height 41
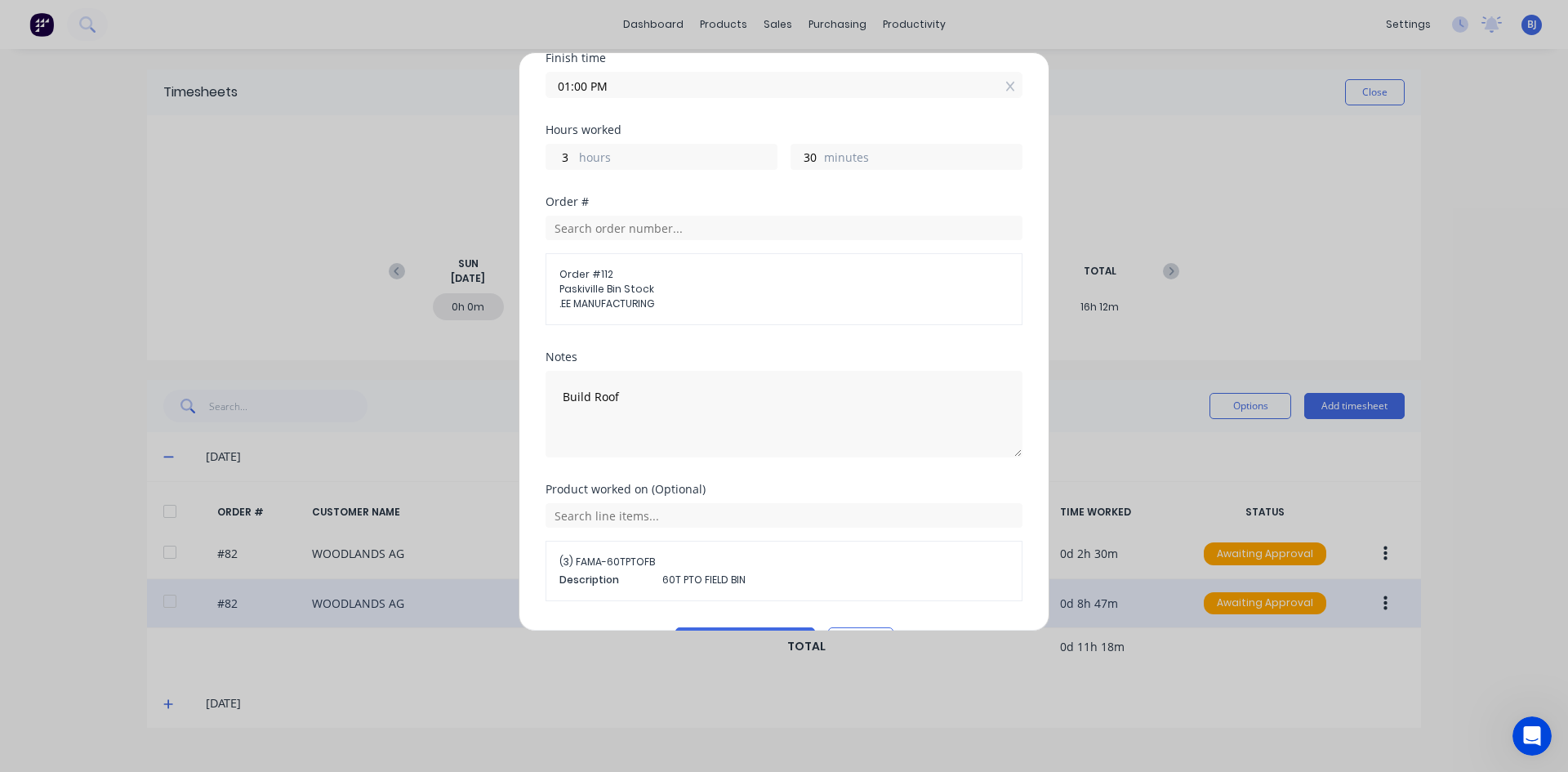
scroll to position [259, 0]
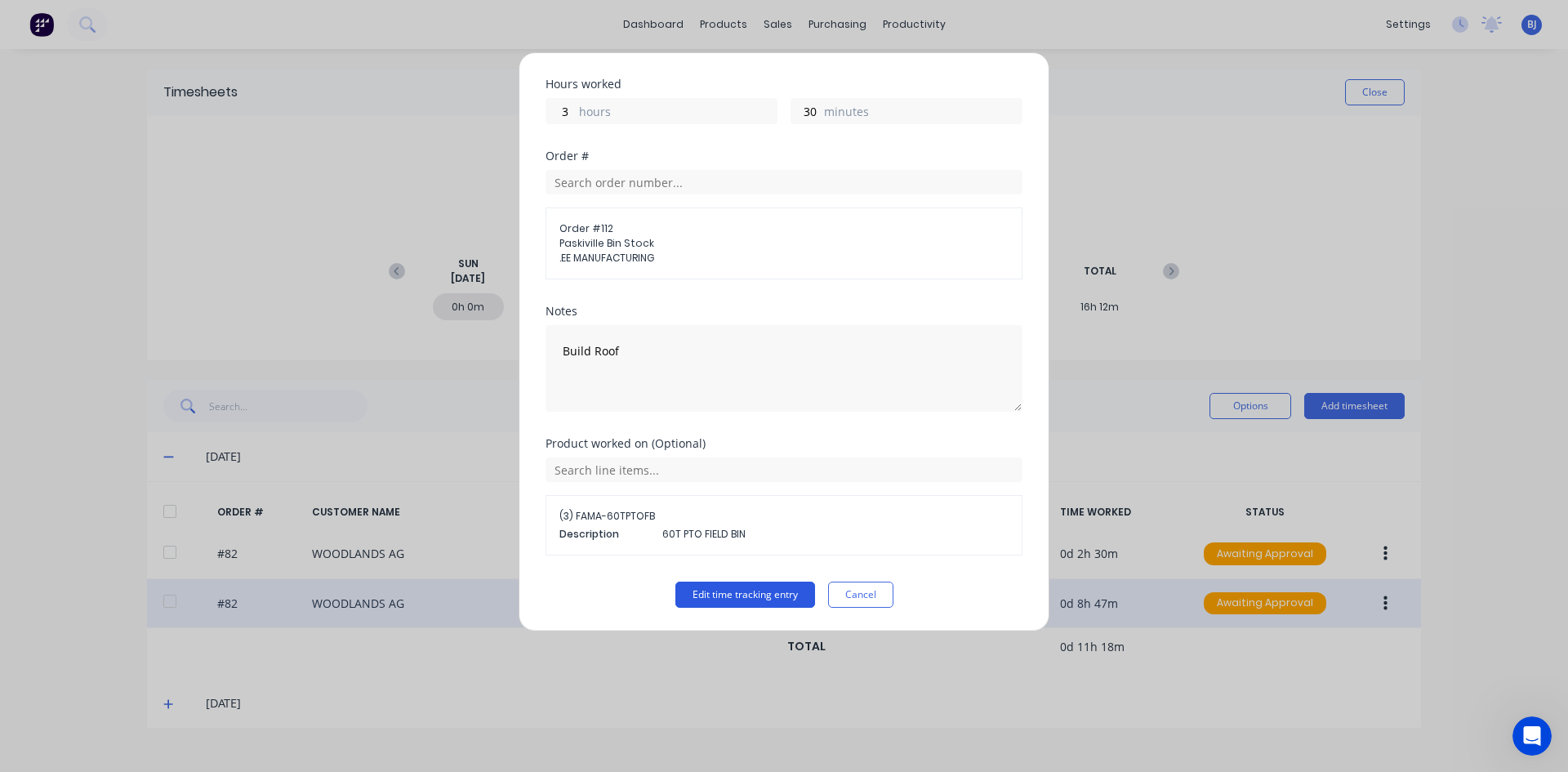
click at [715, 590] on button "Edit time tracking entry" at bounding box center [744, 595] width 140 height 26
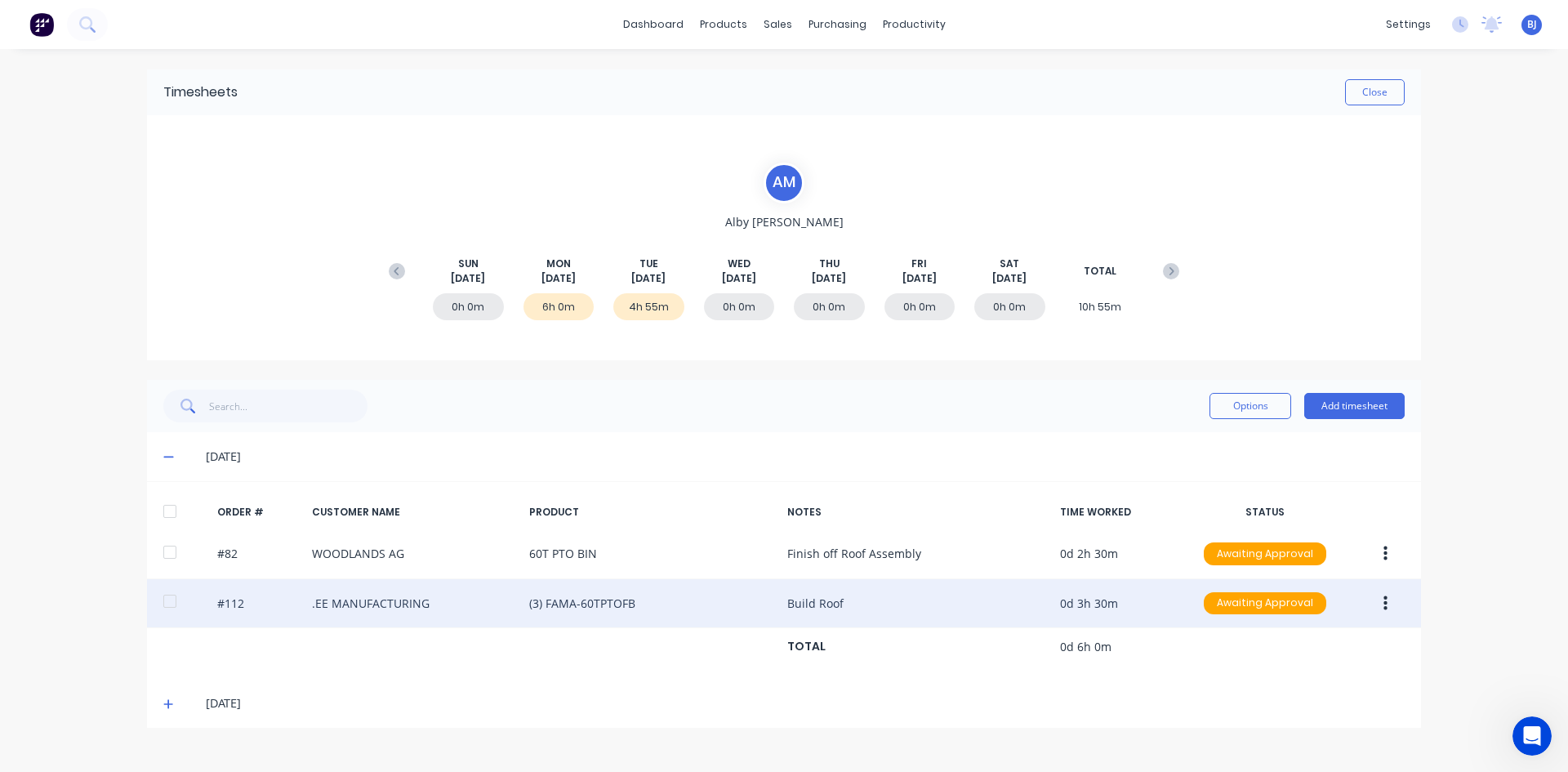
click at [1389, 601] on button "button" at bounding box center [1385, 604] width 38 height 30
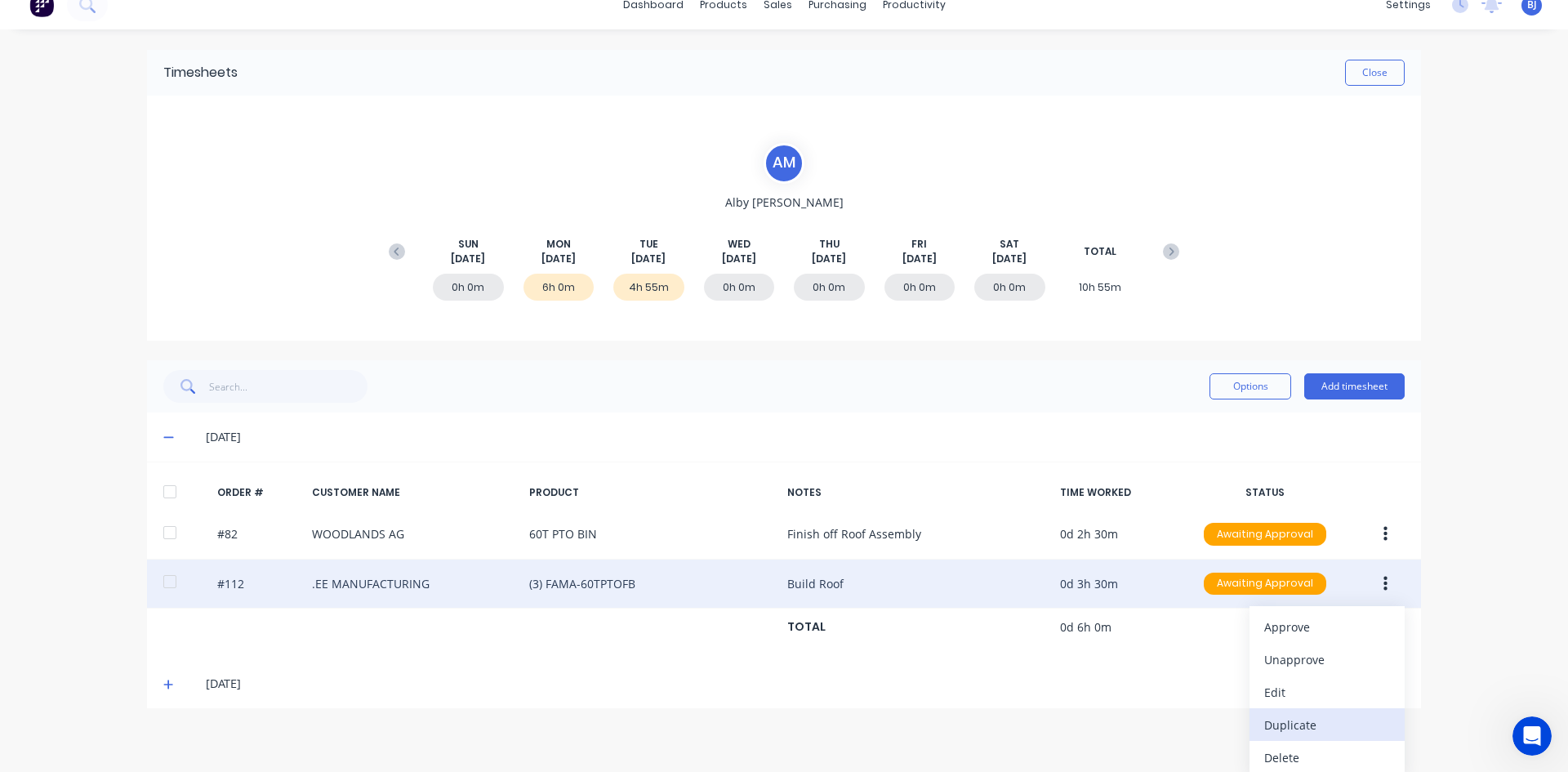
scroll to position [26, 0]
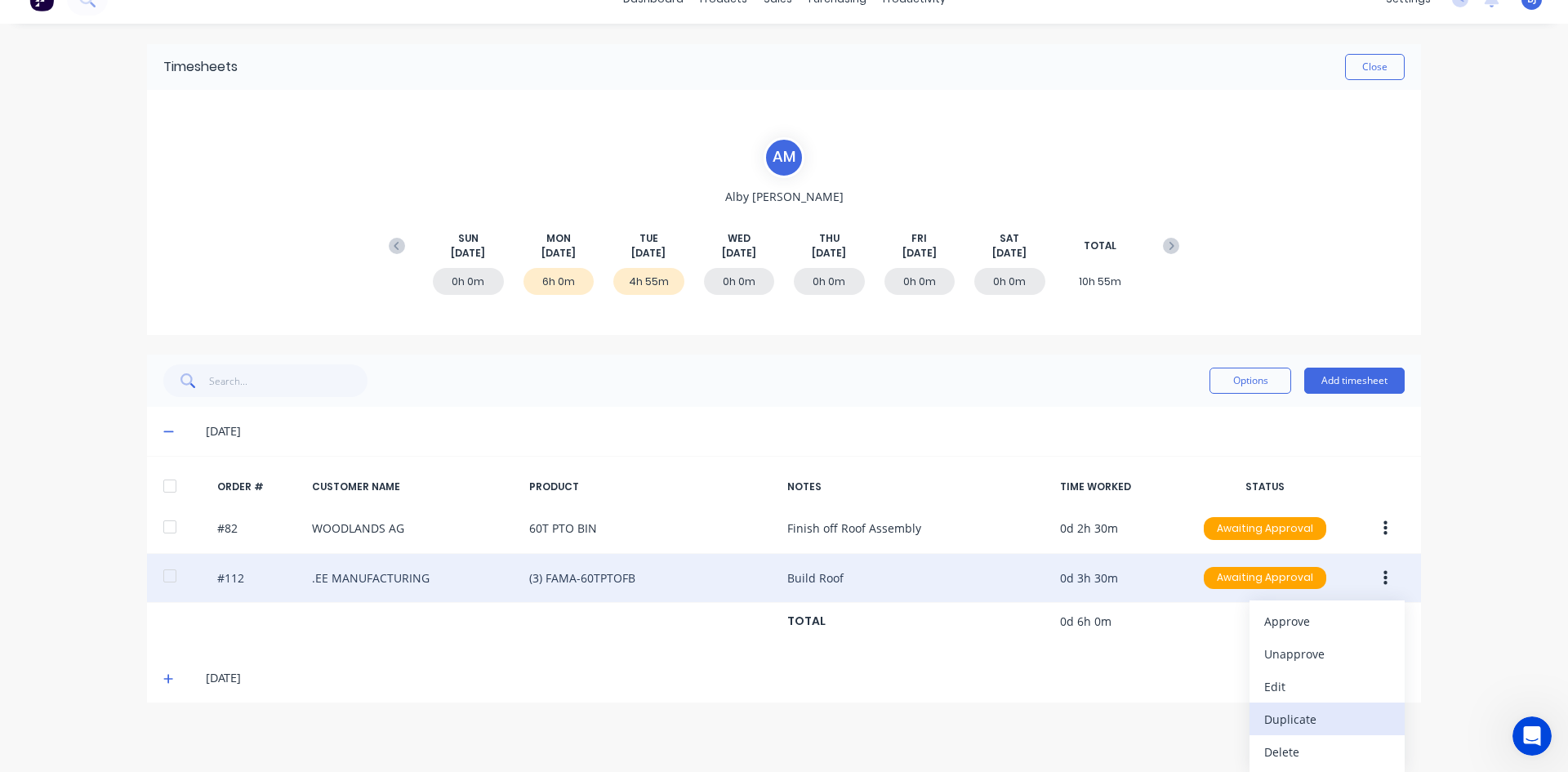
click at [1279, 713] on div "Duplicate" at bounding box center [1327, 719] width 126 height 24
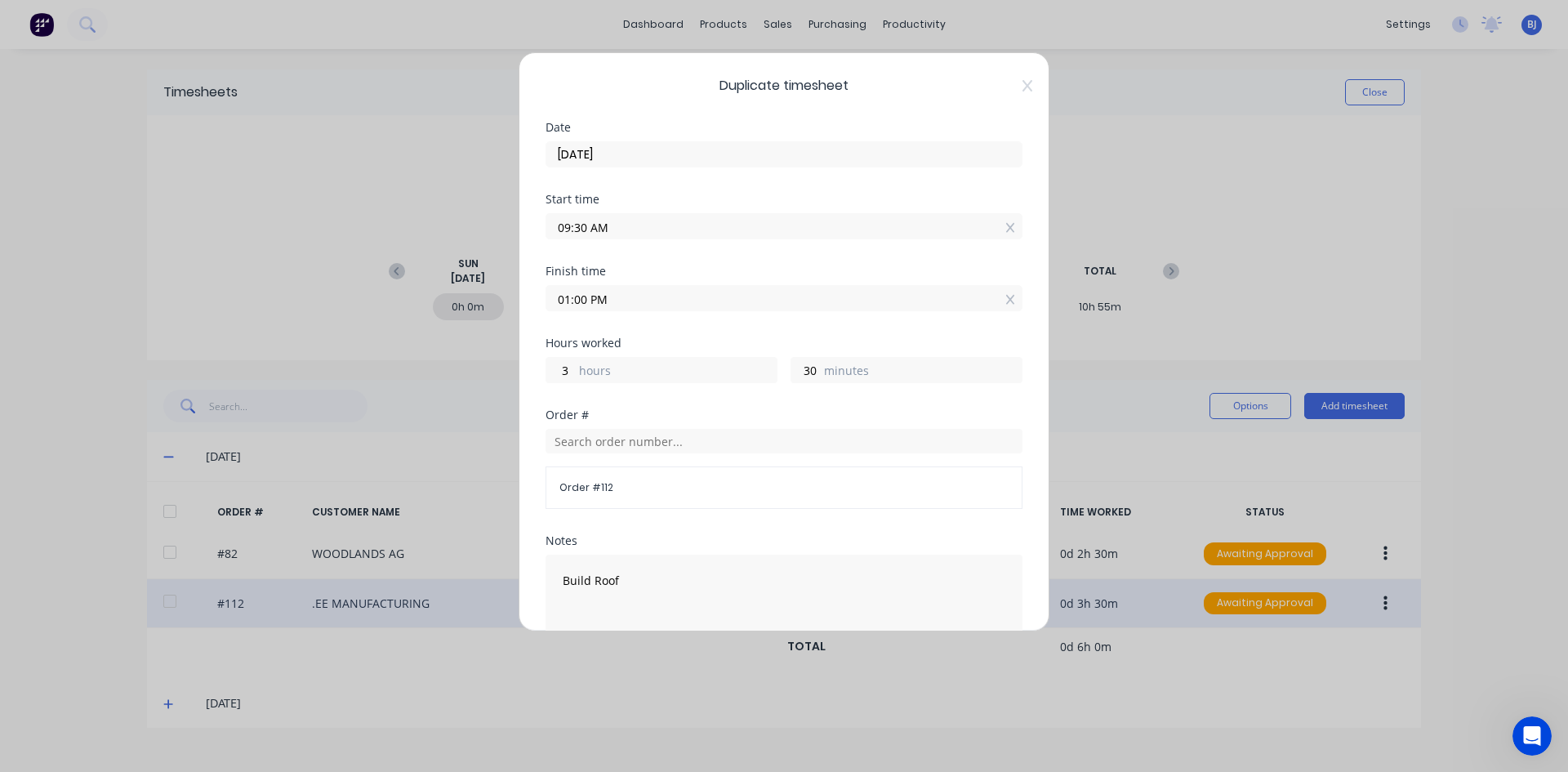
drag, startPoint x: 586, startPoint y: 227, endPoint x: 547, endPoint y: 260, distance: 51.1
click at [543, 242] on div "Duplicate timesheet Date [DATE] Start time 09:30 AM Finish time 01:00 PM Hours …" at bounding box center [784, 342] width 531 height 579
click at [619, 231] on input "1.30 AM" at bounding box center [784, 227] width 476 height 25
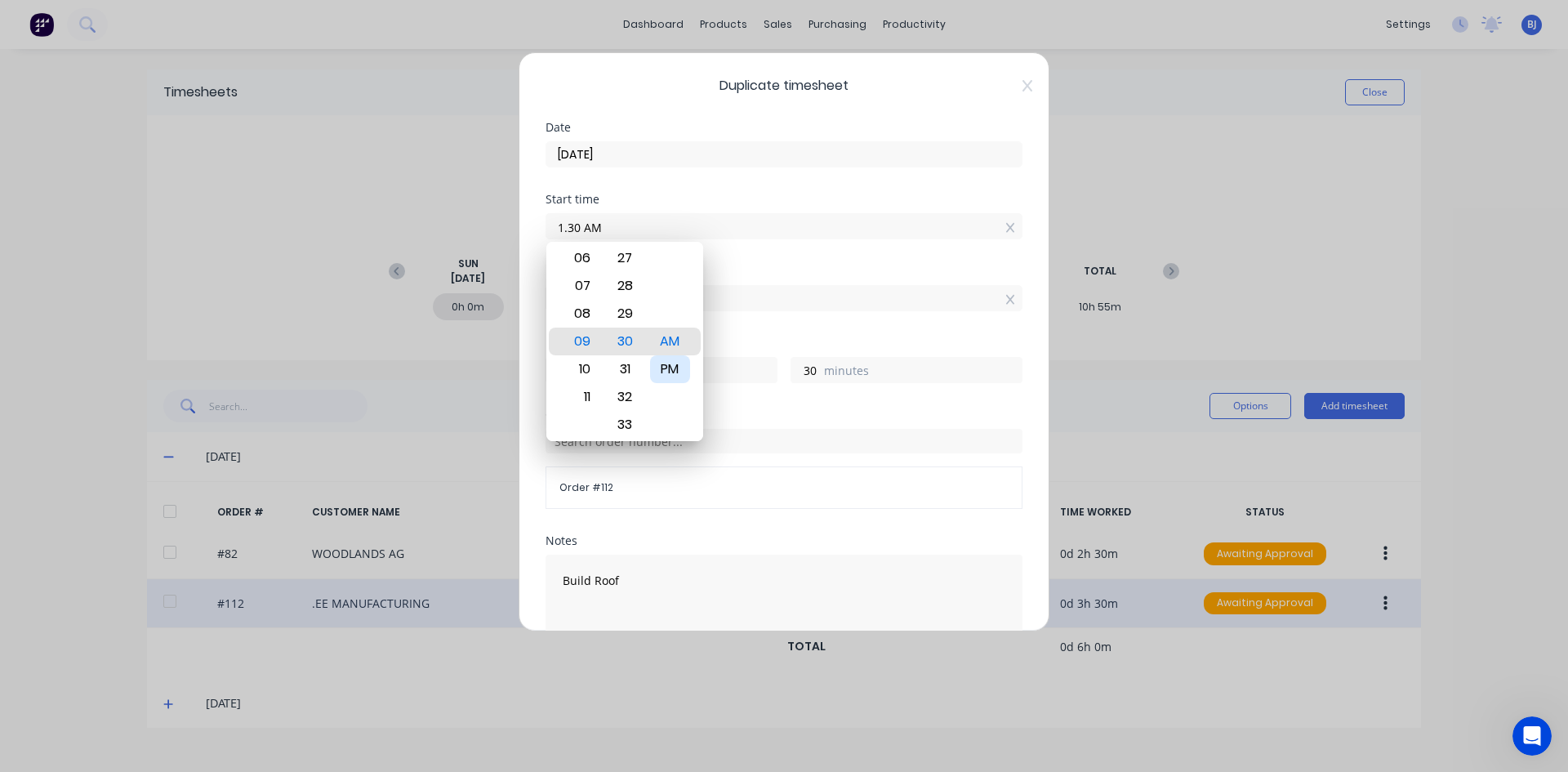
type input "01:30 AM"
type input "11"
drag, startPoint x: 675, startPoint y: 367, endPoint x: 703, endPoint y: 313, distance: 60.8
click at [676, 364] on div "PM" at bounding box center [670, 369] width 40 height 28
type input "01:30 PM"
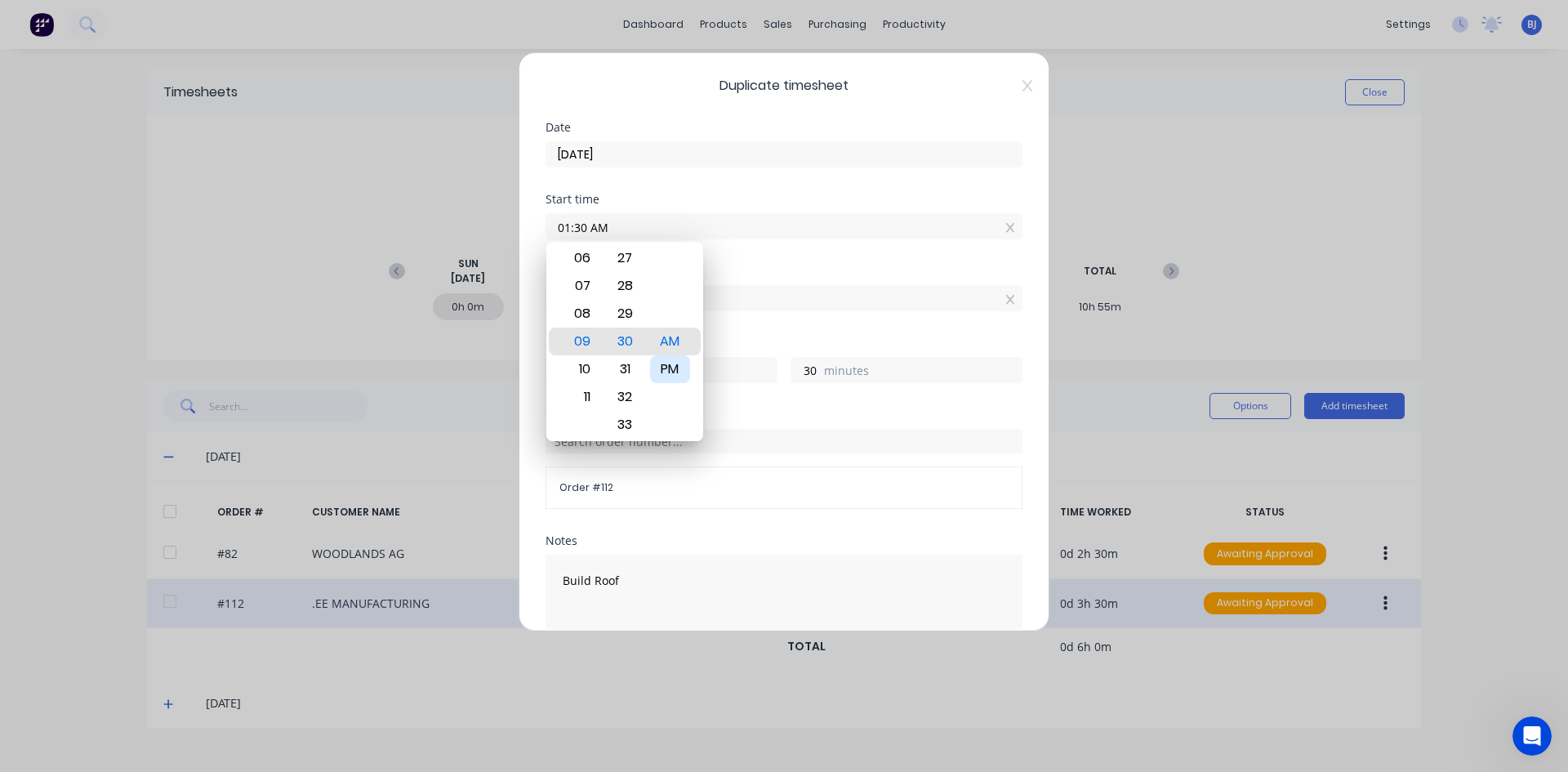
type input "0"
type input "-30"
click at [727, 252] on div "Start time 01:30 PM" at bounding box center [784, 229] width 477 height 72
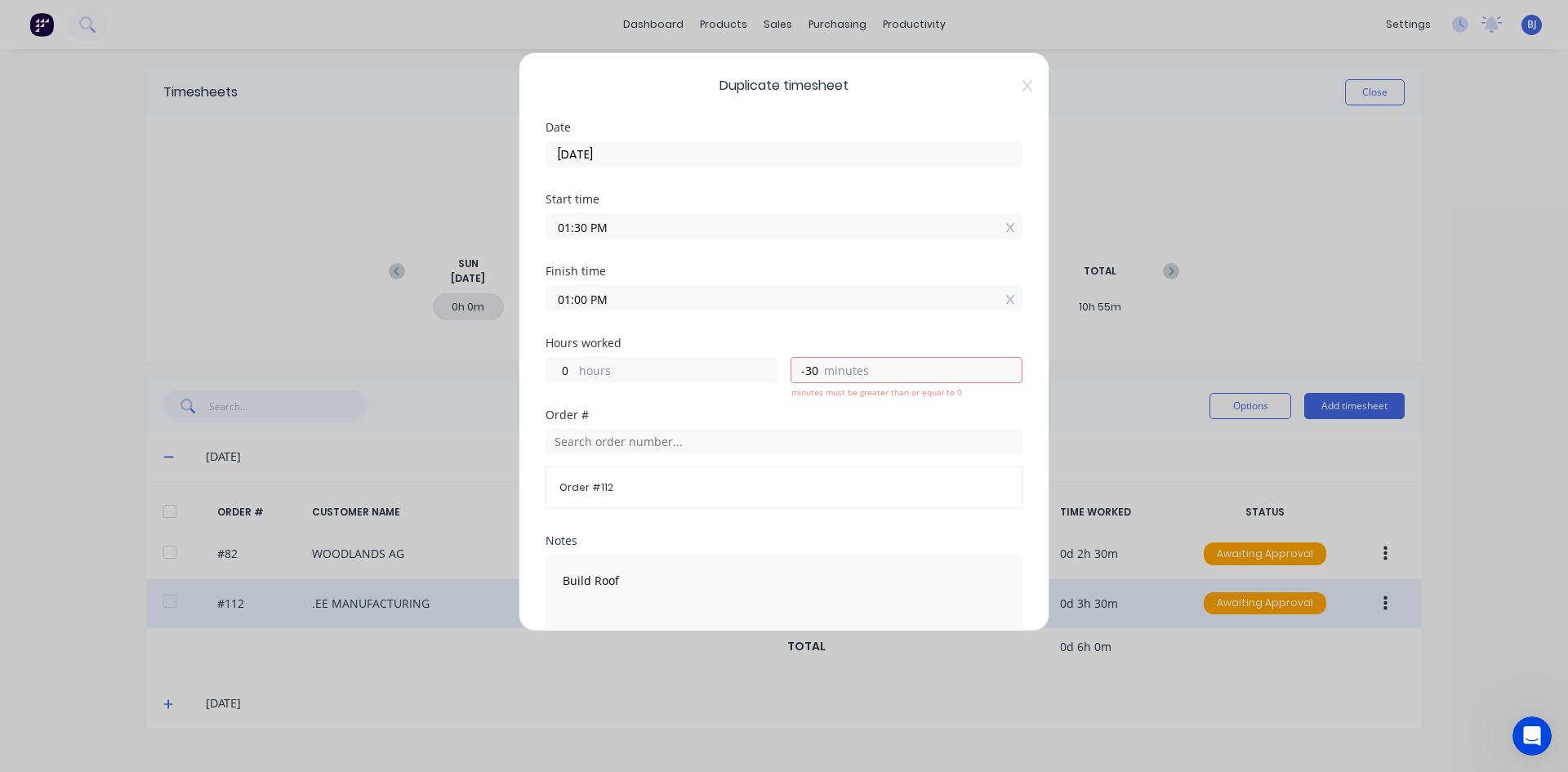
drag, startPoint x: 613, startPoint y: 302, endPoint x: 530, endPoint y: 323, distance: 85.6
click at [530, 323] on div "Duplicate timesheet Date [DATE] Start time 01:30 PM Finish time 01:00 PM Hours …" at bounding box center [784, 342] width 531 height 579
click at [643, 309] on label "5.00" at bounding box center [784, 299] width 477 height 26
click at [643, 309] on input "5.00" at bounding box center [784, 299] width 476 height 25
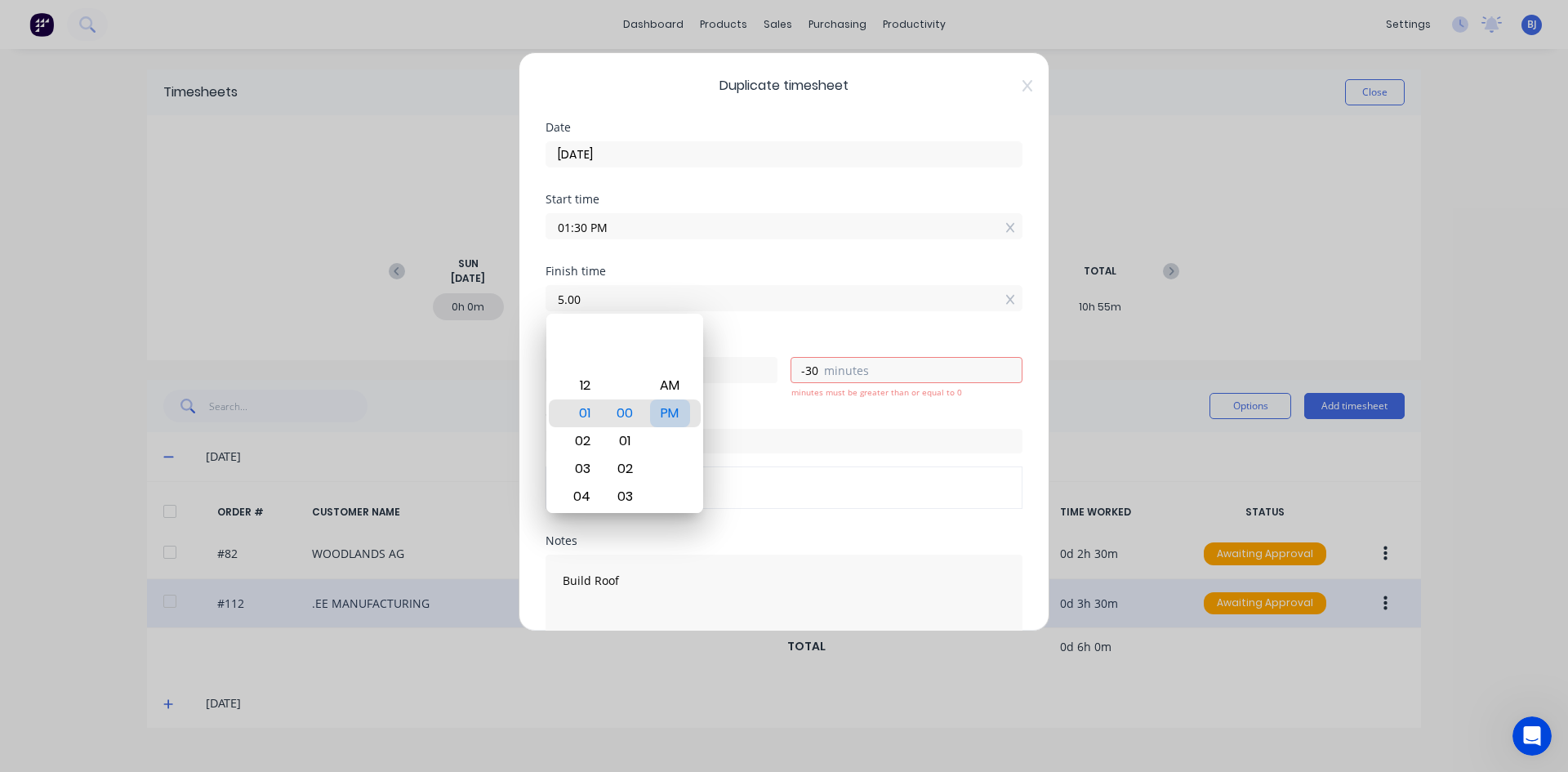
type input "05:00 AM"
type input "-8"
click at [667, 415] on div "PM" at bounding box center [670, 414] width 40 height 28
type input "05:00 PM"
type input "3"
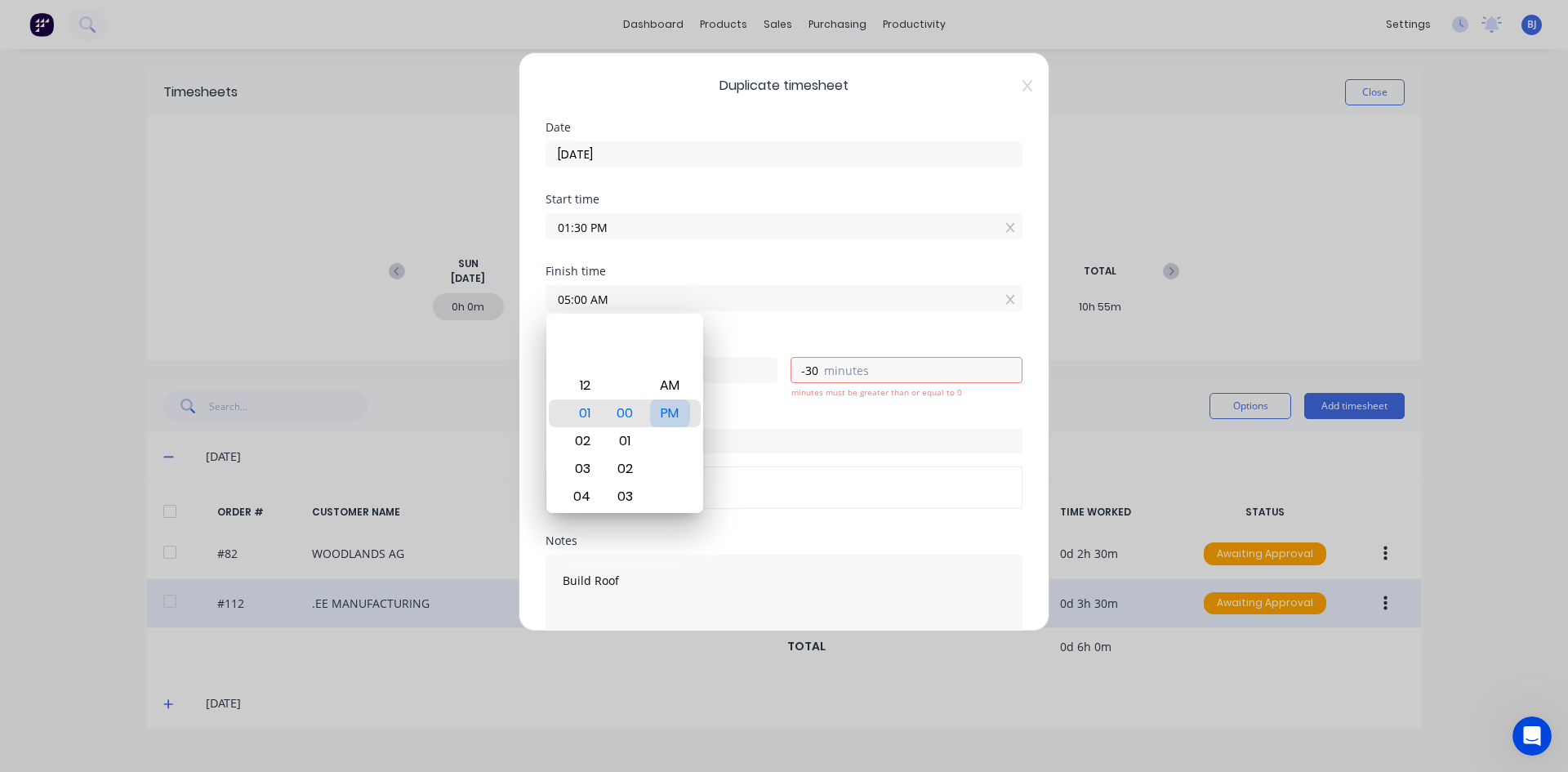
type input "30"
click at [731, 320] on div "Finish time 05:00 PM" at bounding box center [784, 301] width 477 height 72
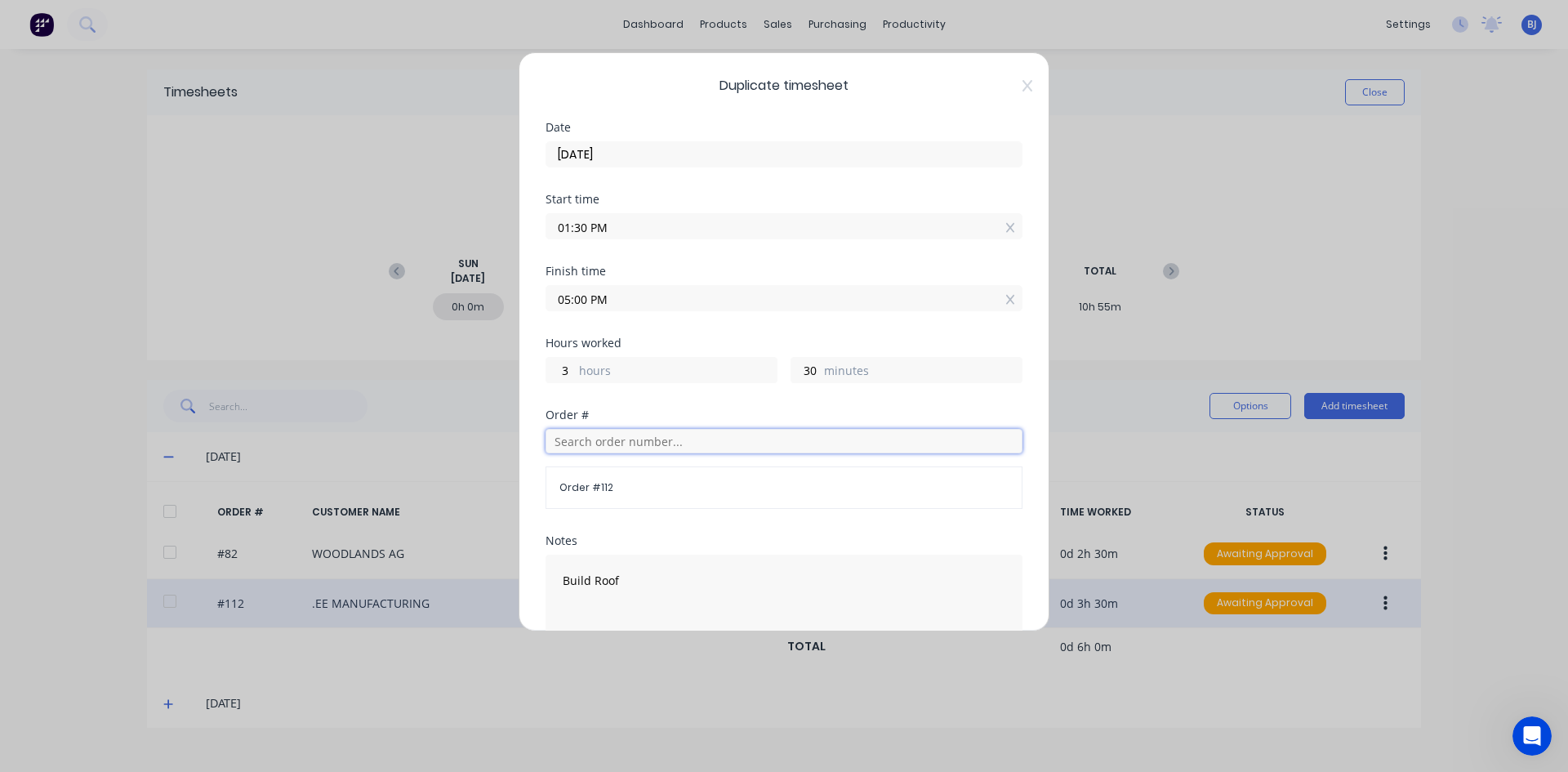
click at [595, 443] on input "text" at bounding box center [784, 441] width 477 height 25
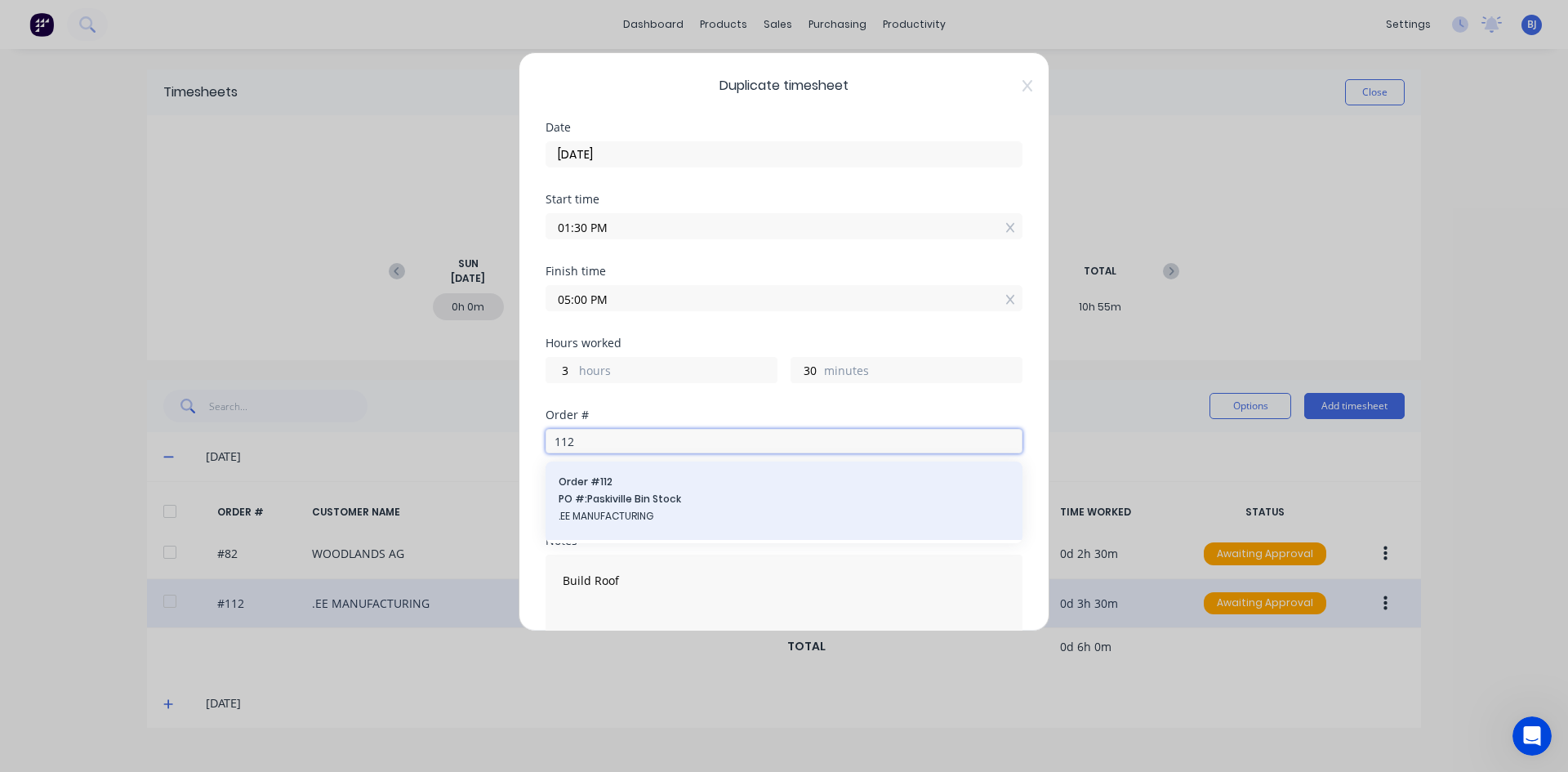
type input "112"
click at [644, 505] on span "PO #: Paskiville Bin Stock" at bounding box center [783, 499] width 451 height 15
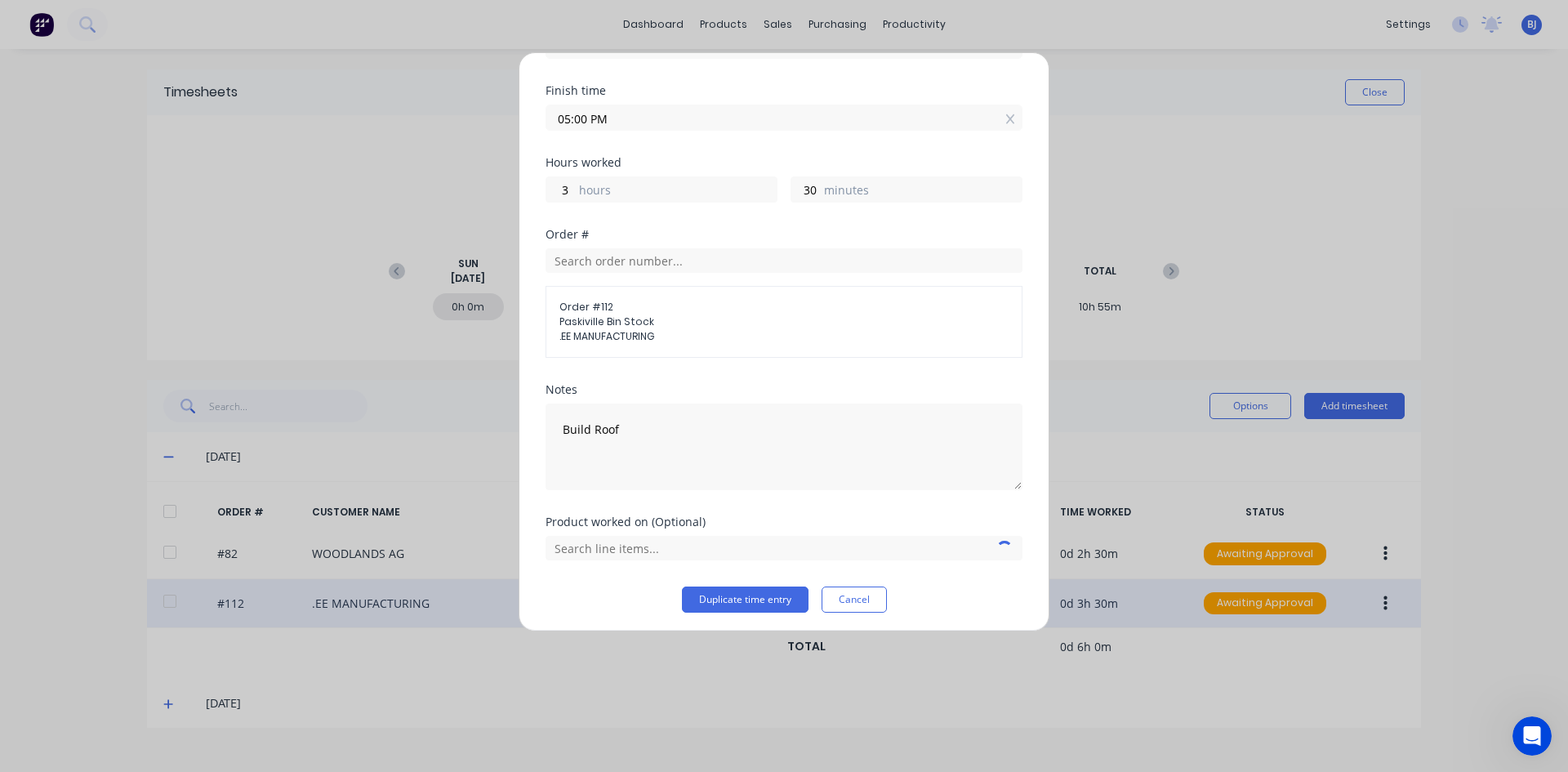
scroll to position [185, 0]
click at [657, 539] on input "text" at bounding box center [784, 544] width 477 height 25
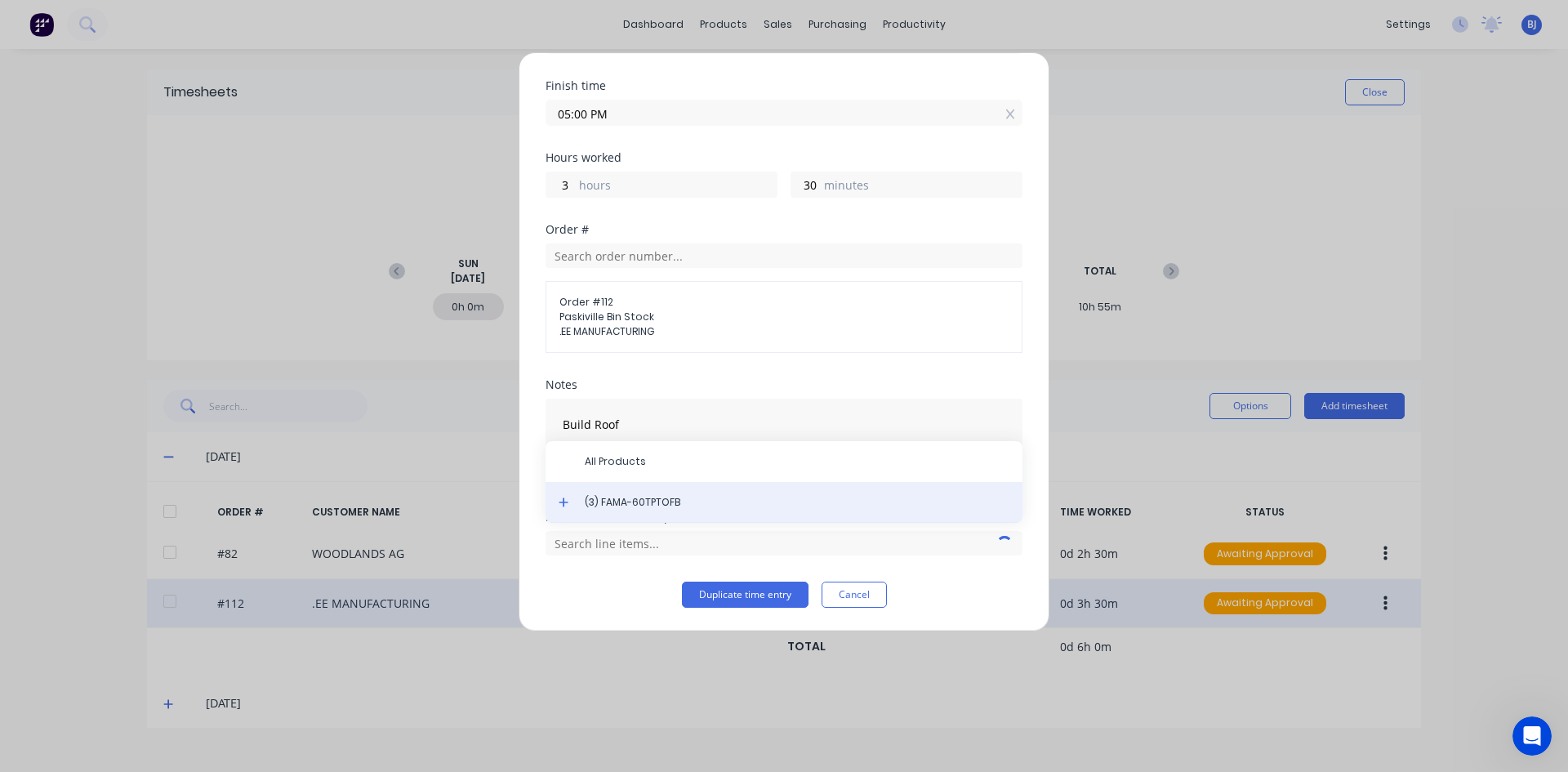
click at [640, 502] on span "(3) FAMA-60TPTOFB" at bounding box center [796, 502] width 424 height 15
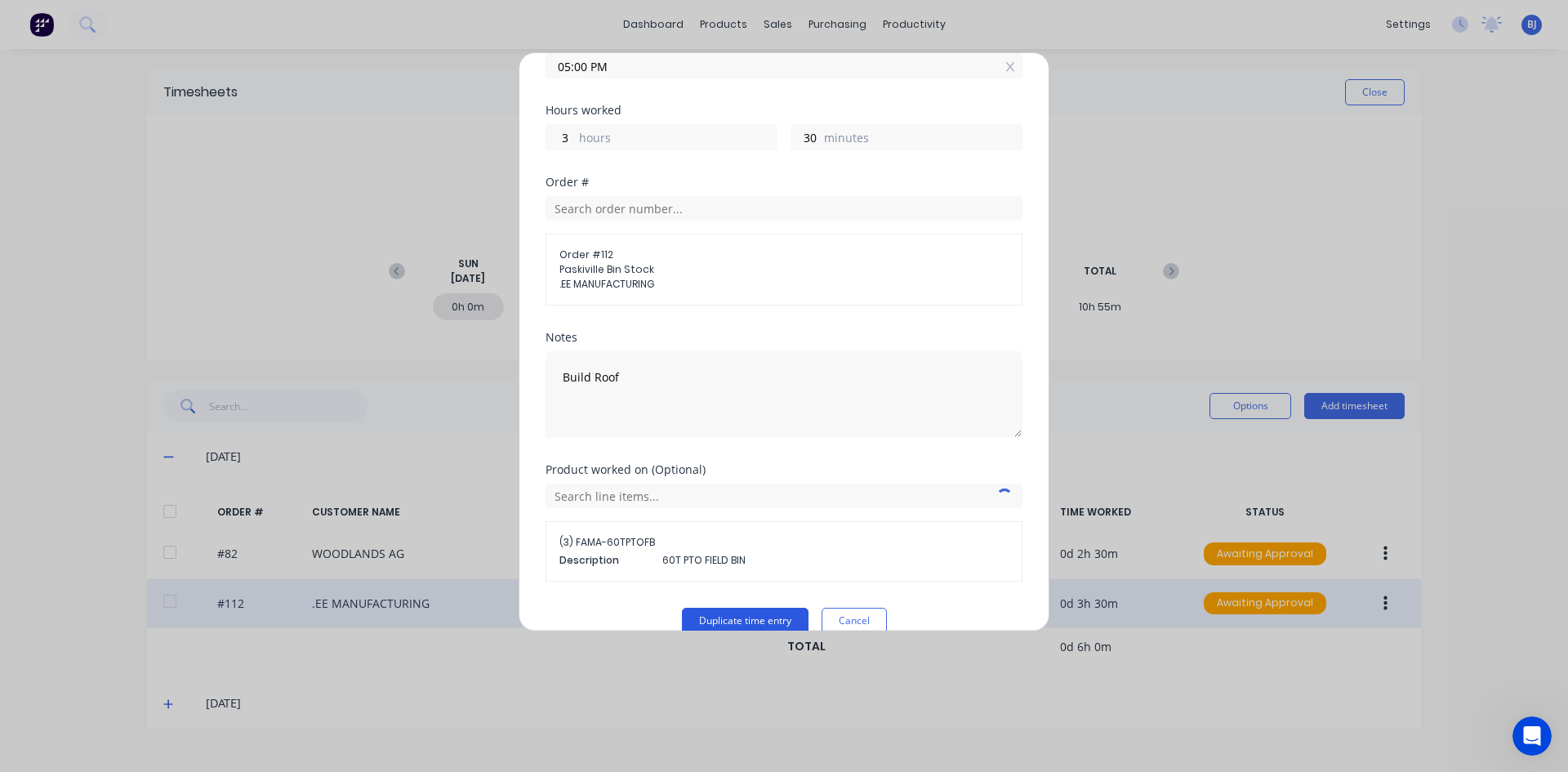
scroll to position [259, 0]
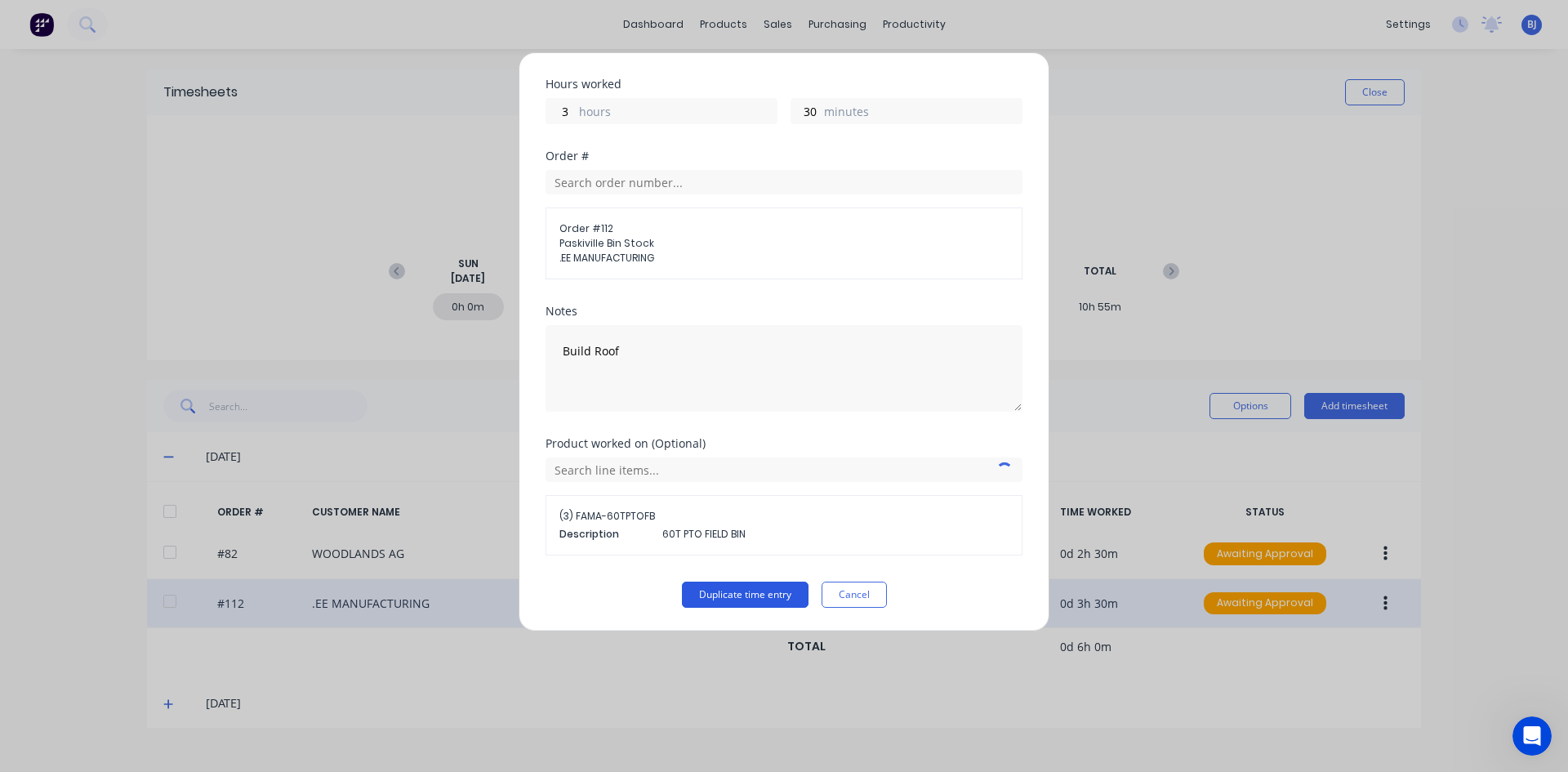
click at [719, 592] on button "Duplicate time entry" at bounding box center [744, 595] width 127 height 26
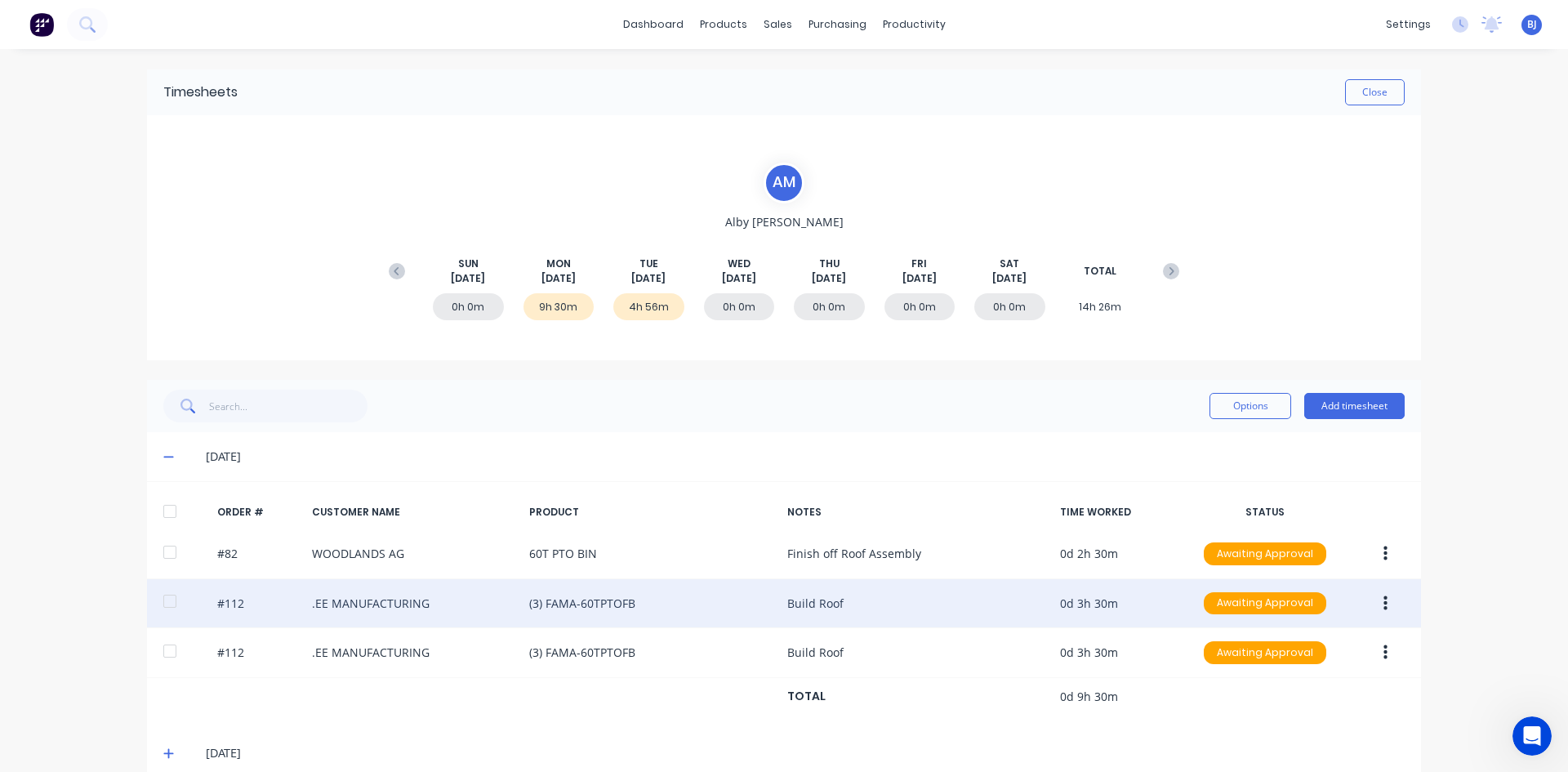
scroll to position [26, 0]
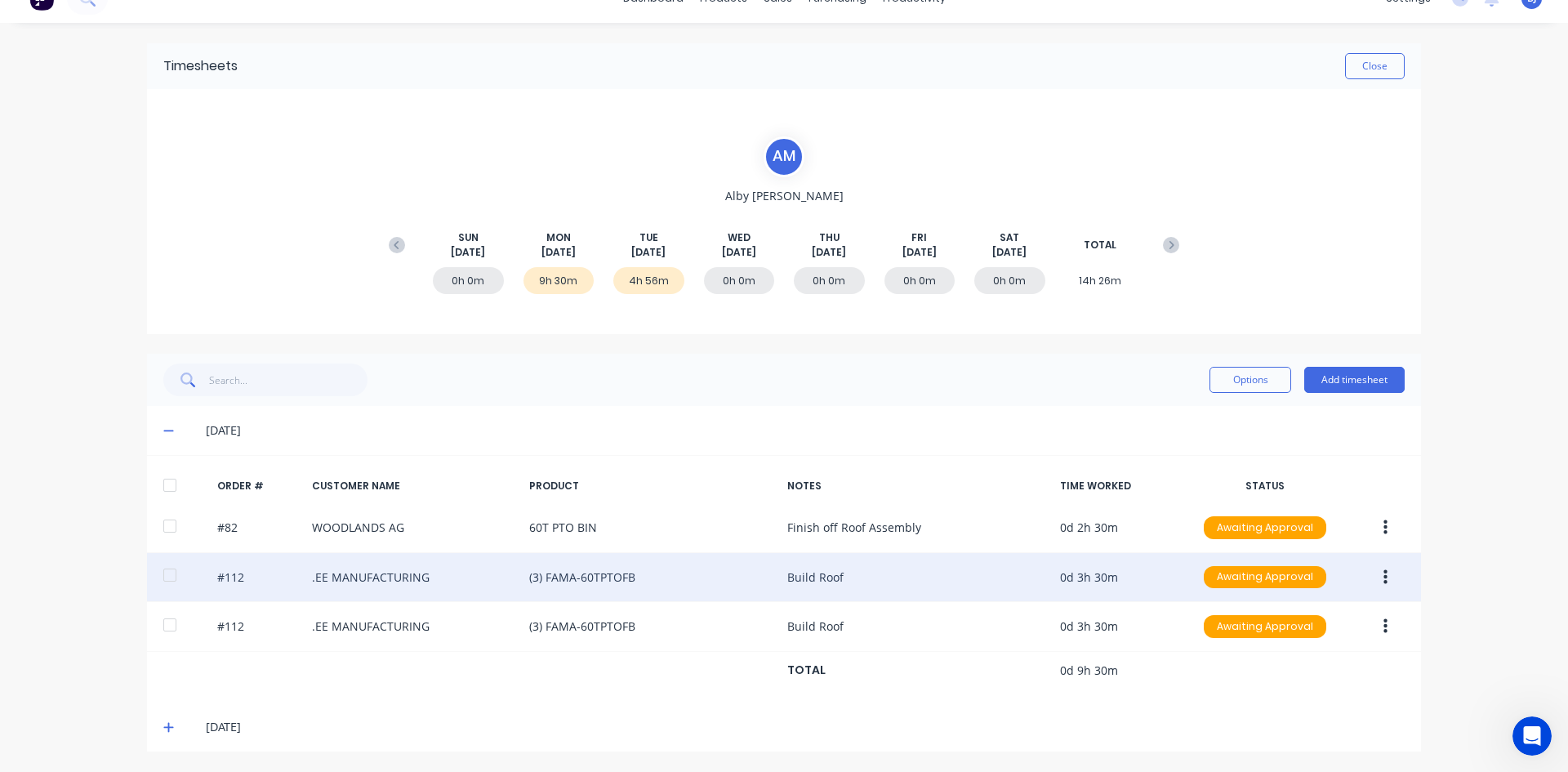
click at [163, 729] on icon at bounding box center [168, 728] width 10 height 10
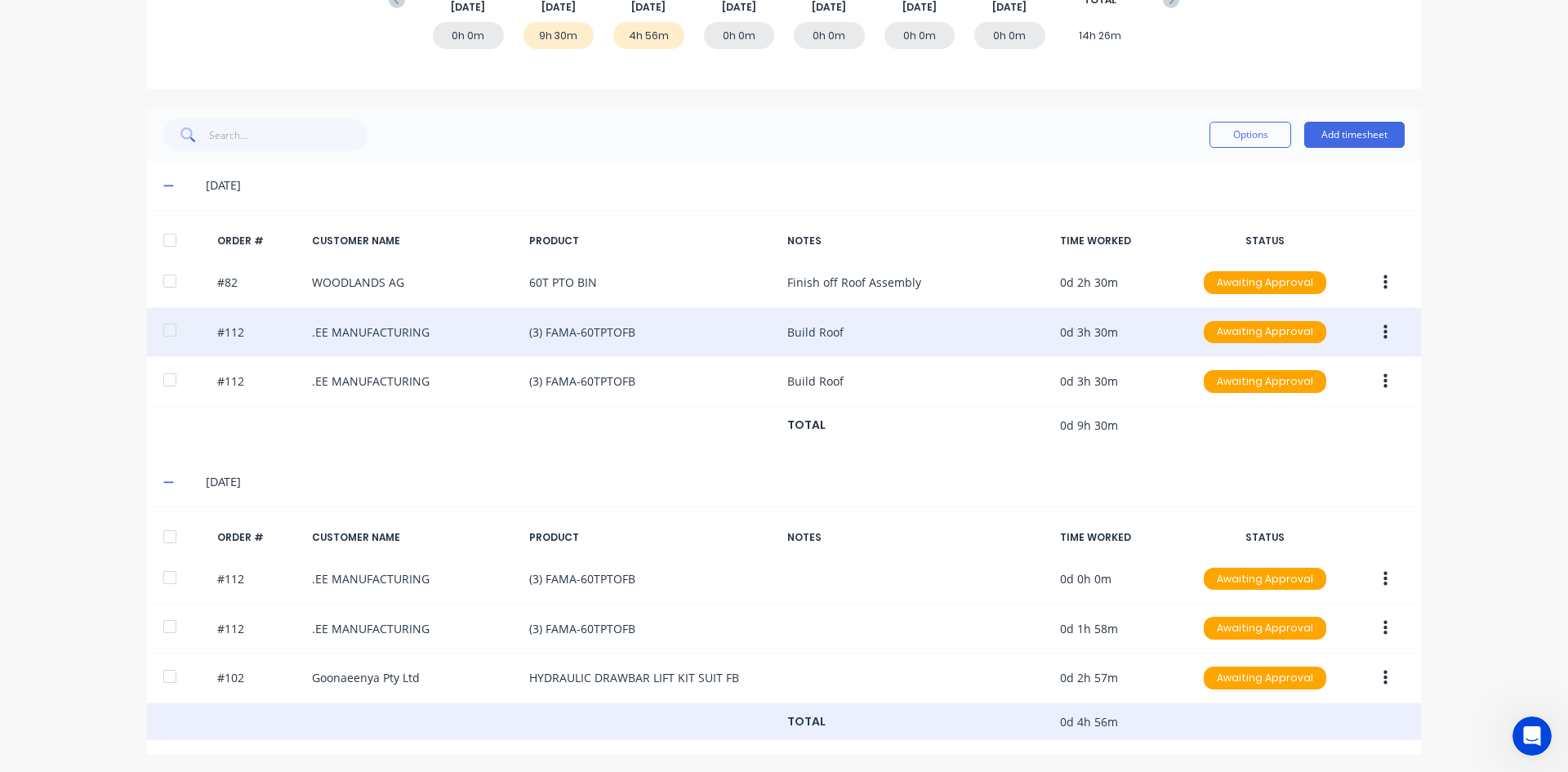
scroll to position [274, 0]
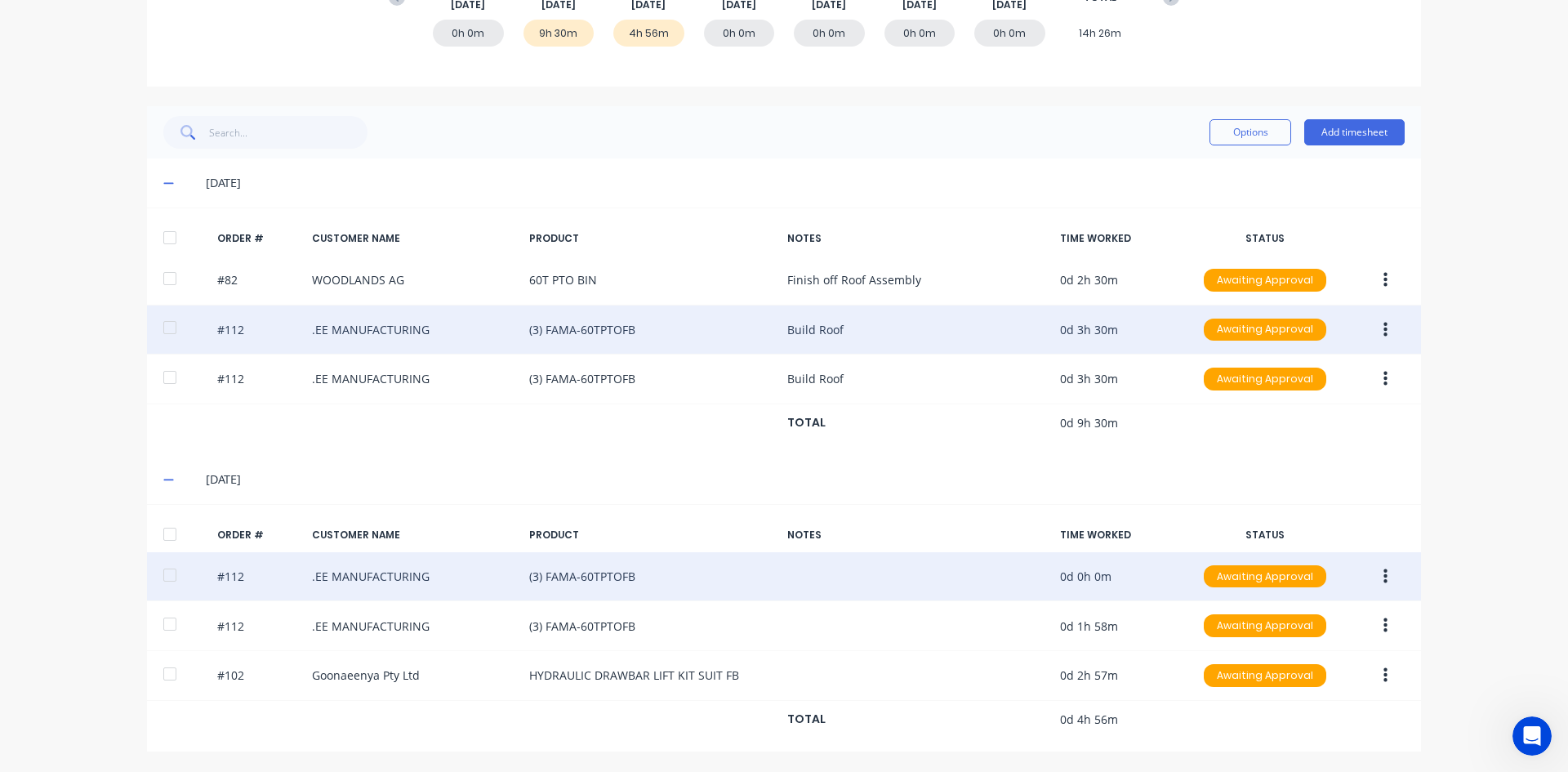
click at [1376, 581] on button "button" at bounding box center [1385, 577] width 38 height 30
click at [1268, 683] on div "Edit" at bounding box center [1327, 685] width 126 height 24
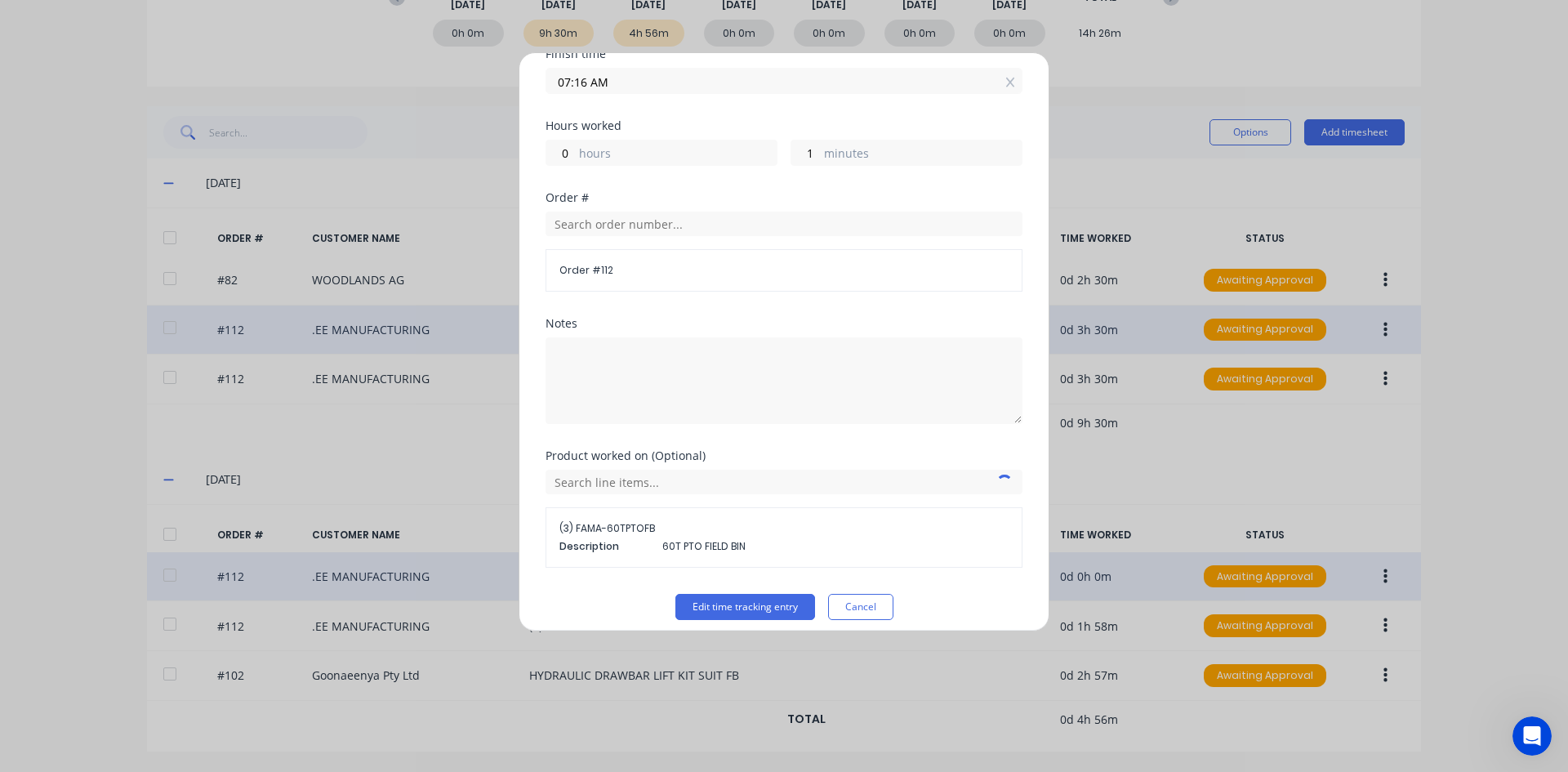
scroll to position [219, 0]
click at [875, 604] on button "Cancel" at bounding box center [860, 606] width 65 height 26
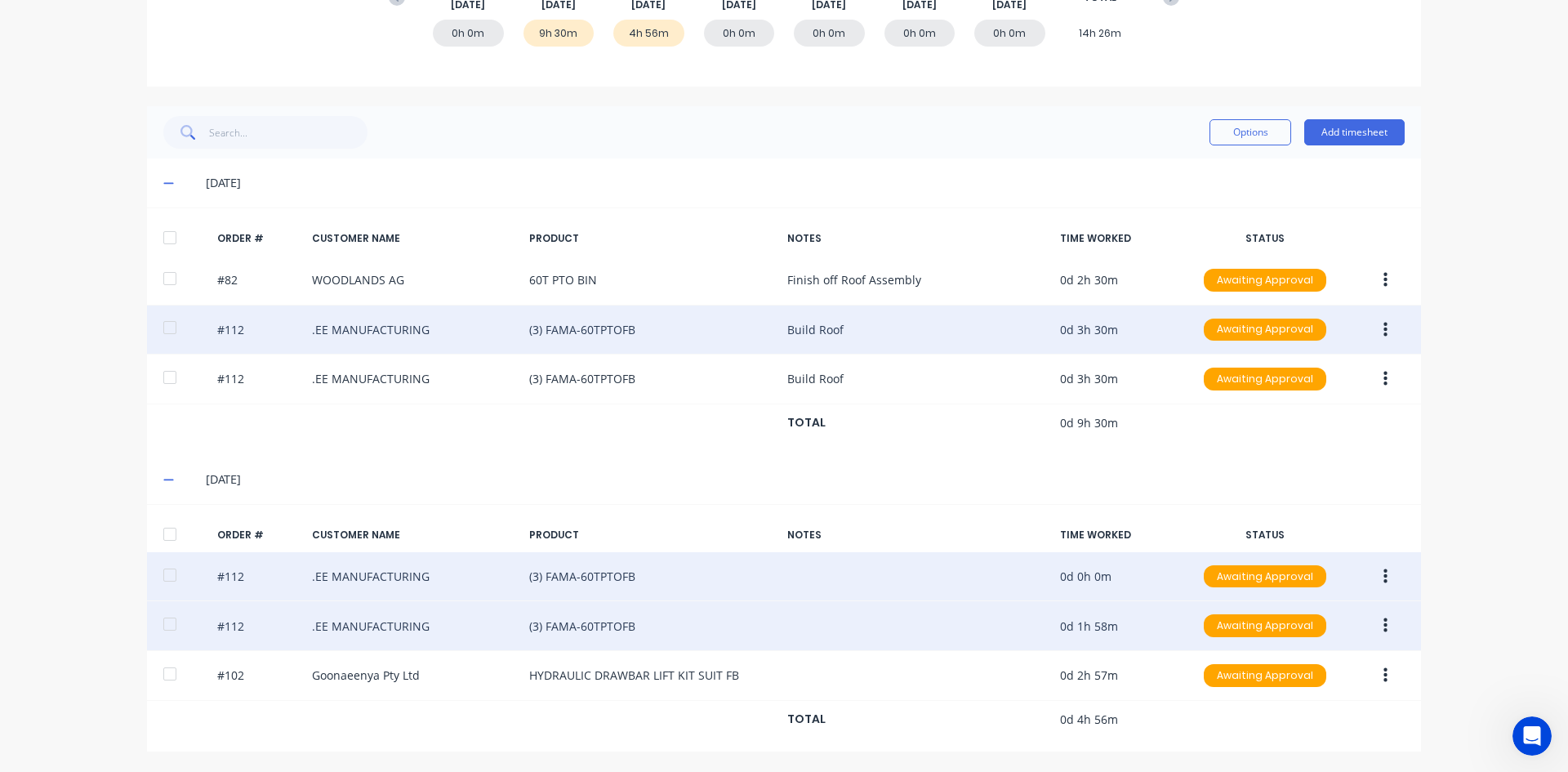
click at [1383, 624] on icon "button" at bounding box center [1384, 626] width 4 height 18
click at [1274, 733] on div "Edit" at bounding box center [1327, 734] width 126 height 24
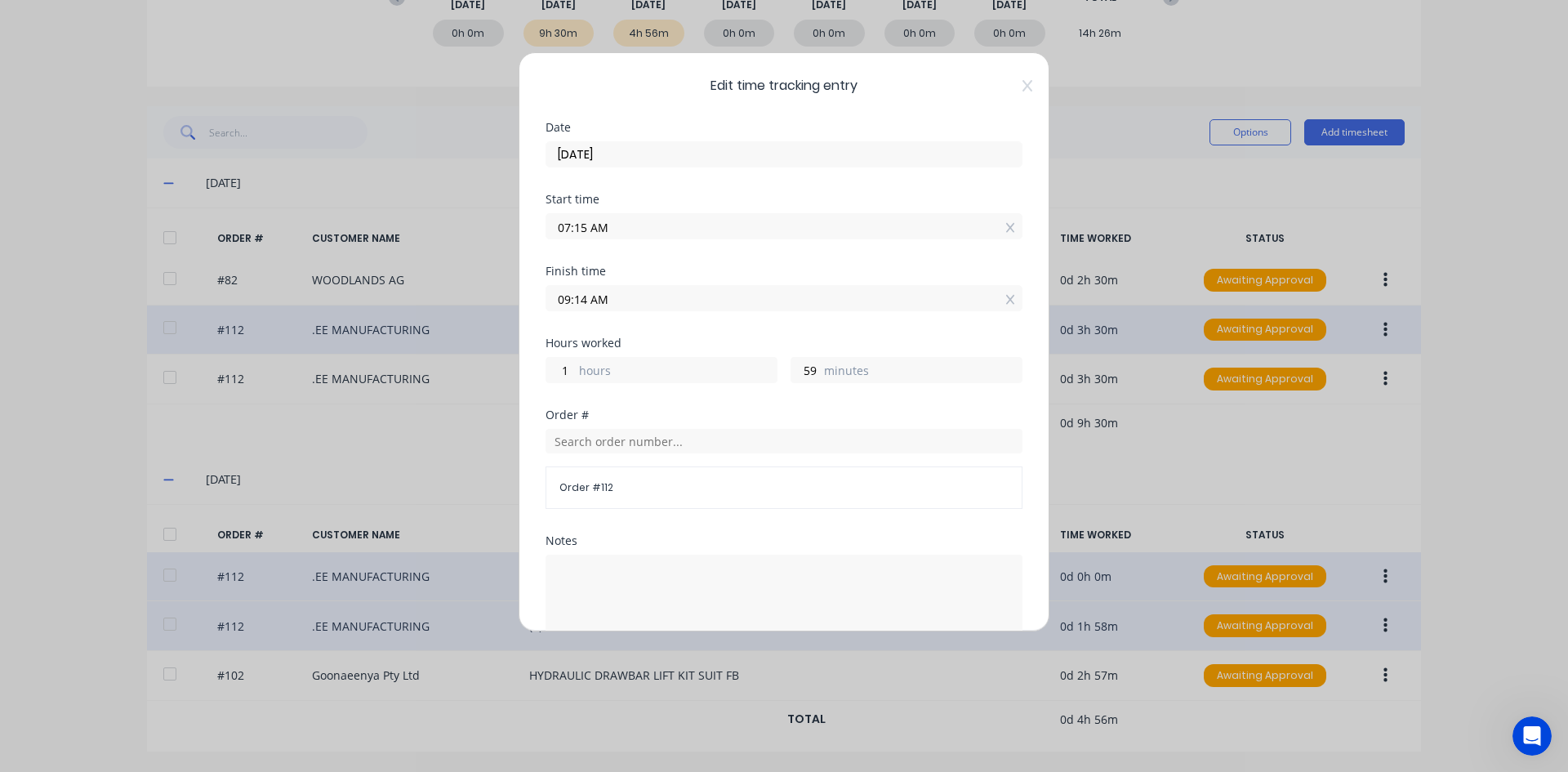
drag, startPoint x: 586, startPoint y: 230, endPoint x: 647, endPoint y: 261, distance: 68.4
click at [589, 230] on input "07:15 AM" at bounding box center [784, 227] width 476 height 25
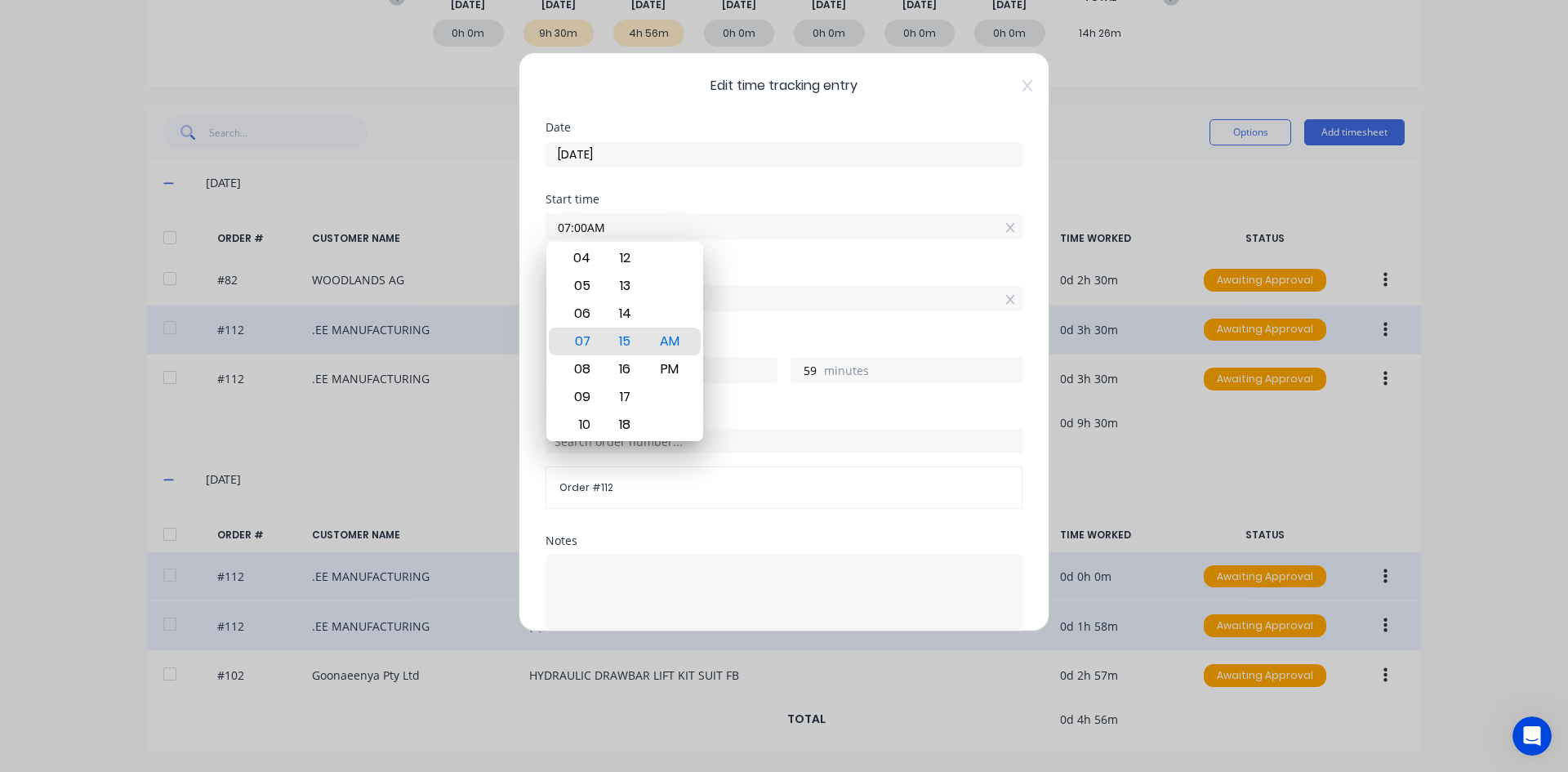
type input "07:00 AM"
type input "2"
type input "14"
click at [762, 273] on div "Finish time" at bounding box center [784, 271] width 477 height 12
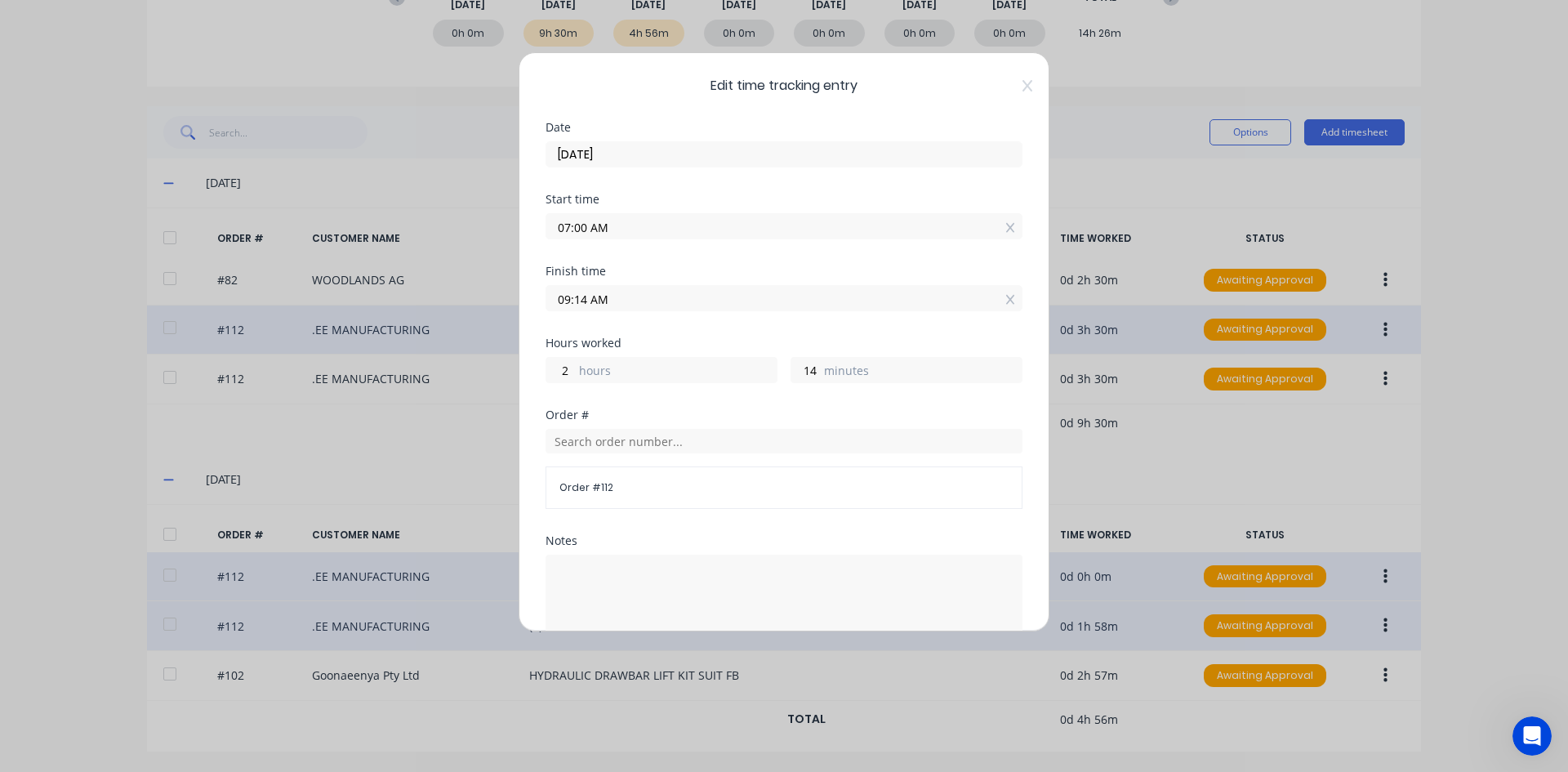
drag, startPoint x: 587, startPoint y: 300, endPoint x: 501, endPoint y: 322, distance: 88.8
click at [502, 321] on div "Edit time tracking entry Date [DATE] Start time 07:00 AM Finish time 09:14 AM H…" at bounding box center [784, 386] width 1568 height 772
type input "09:00 AM"
type input "0"
click at [793, 388] on div "Hours worked 2 hours 0 minutes" at bounding box center [784, 373] width 477 height 72
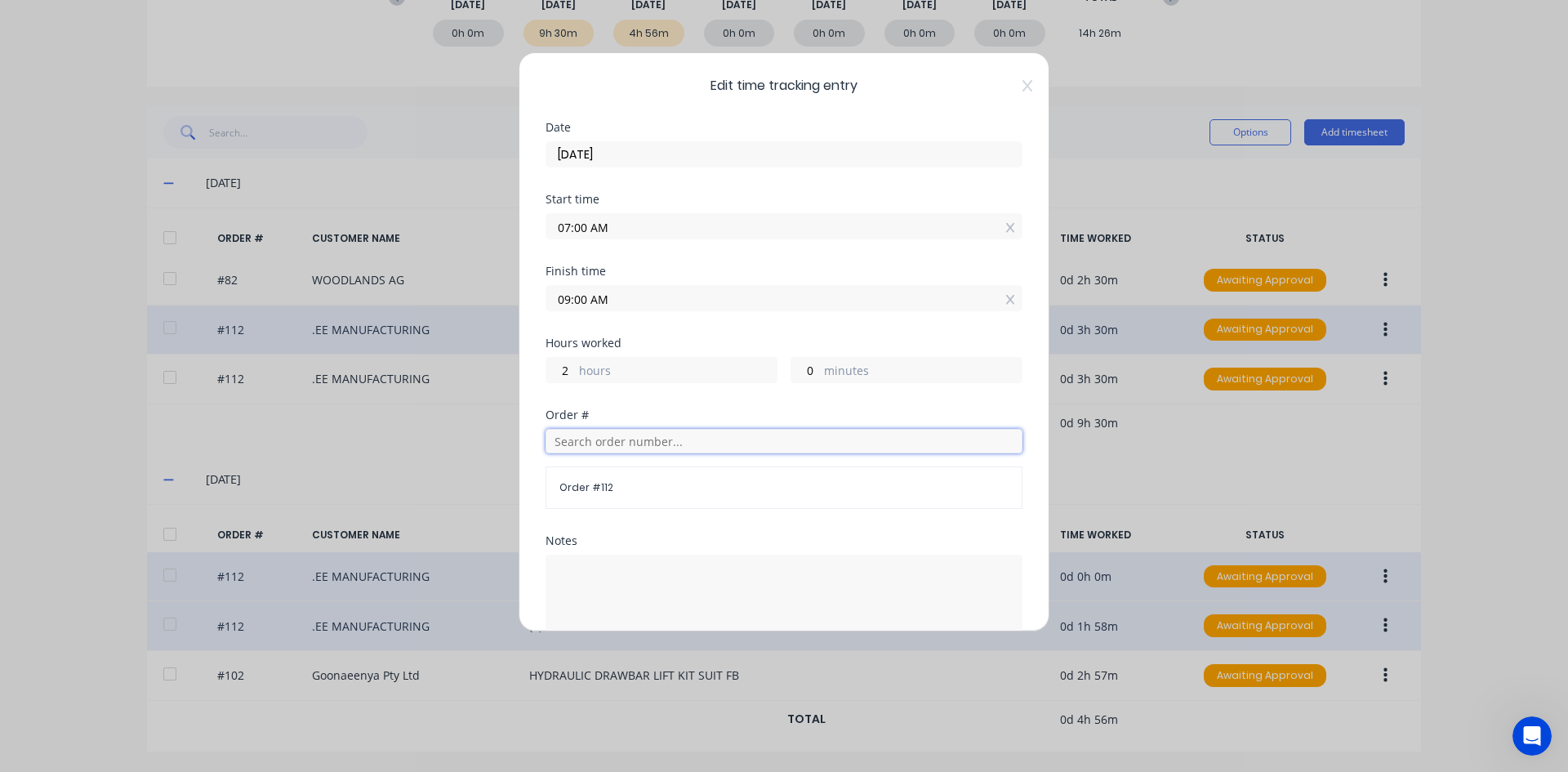
click at [590, 443] on input "text" at bounding box center [784, 441] width 477 height 25
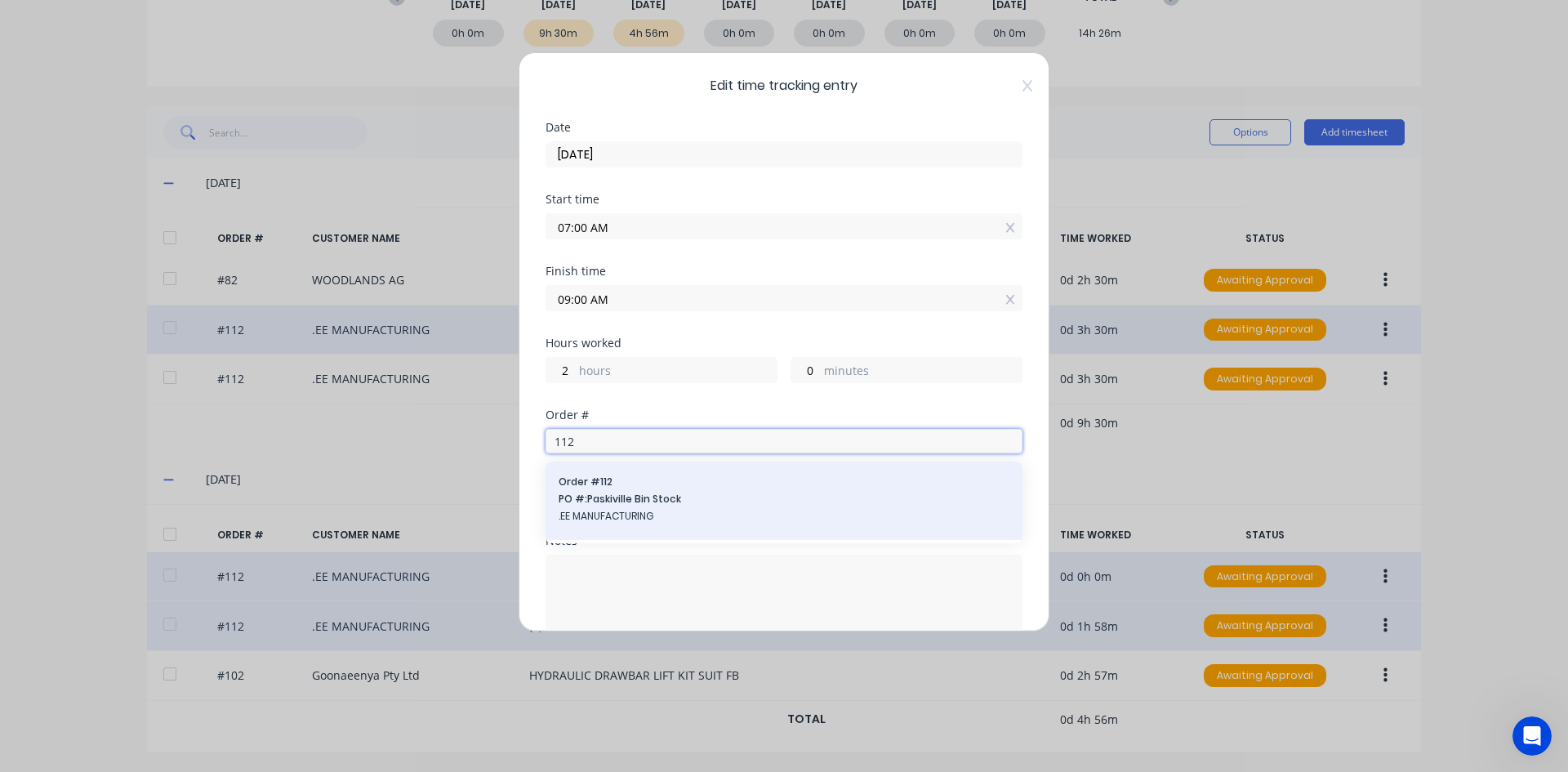
type input "112"
click at [593, 482] on span "Order # 112" at bounding box center [783, 482] width 451 height 15
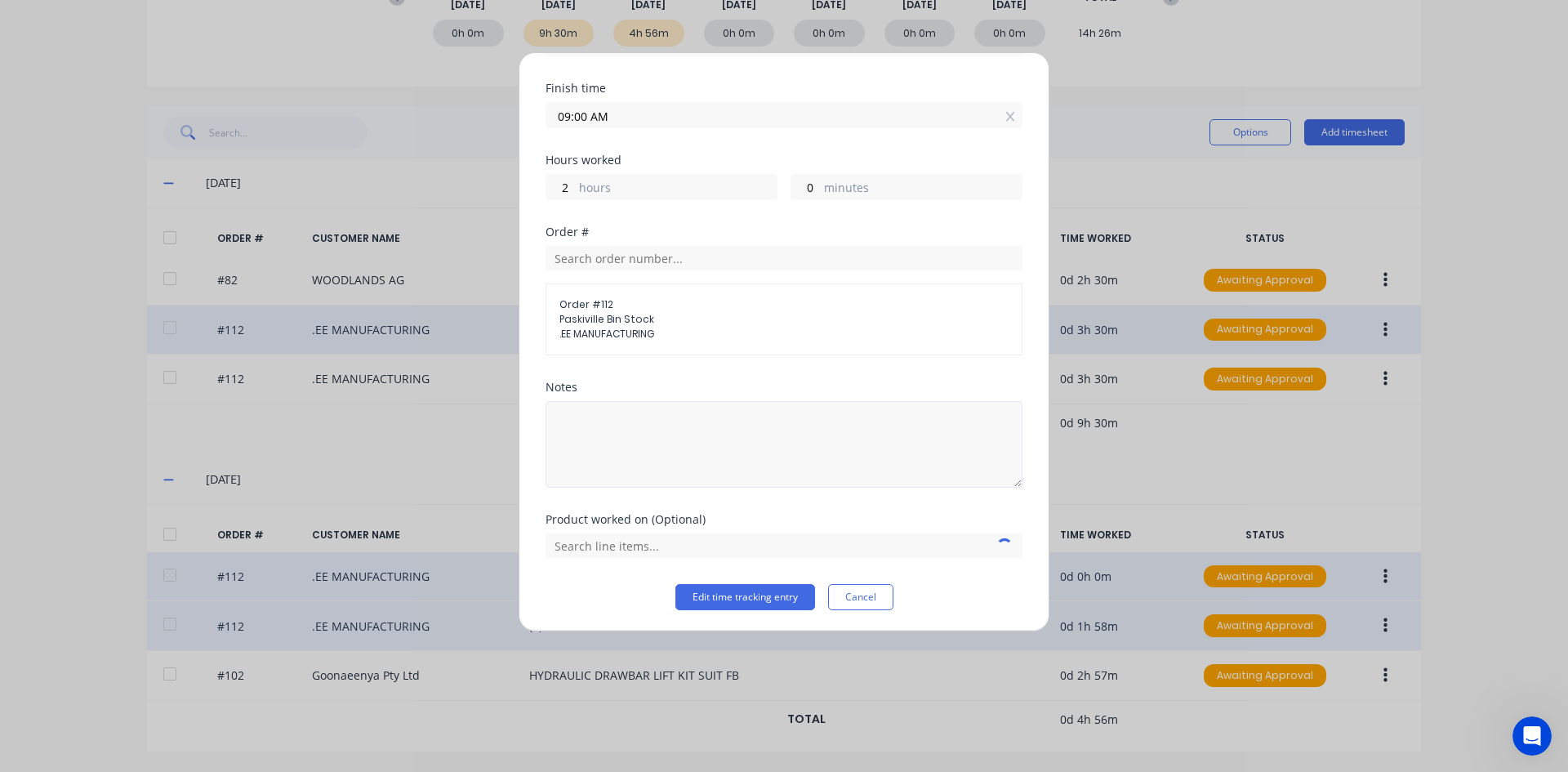
scroll to position [185, 0]
click at [588, 432] on textarea at bounding box center [784, 442] width 477 height 87
type textarea "Finish Roof Assembly"
click at [646, 544] on input "text" at bounding box center [784, 544] width 477 height 25
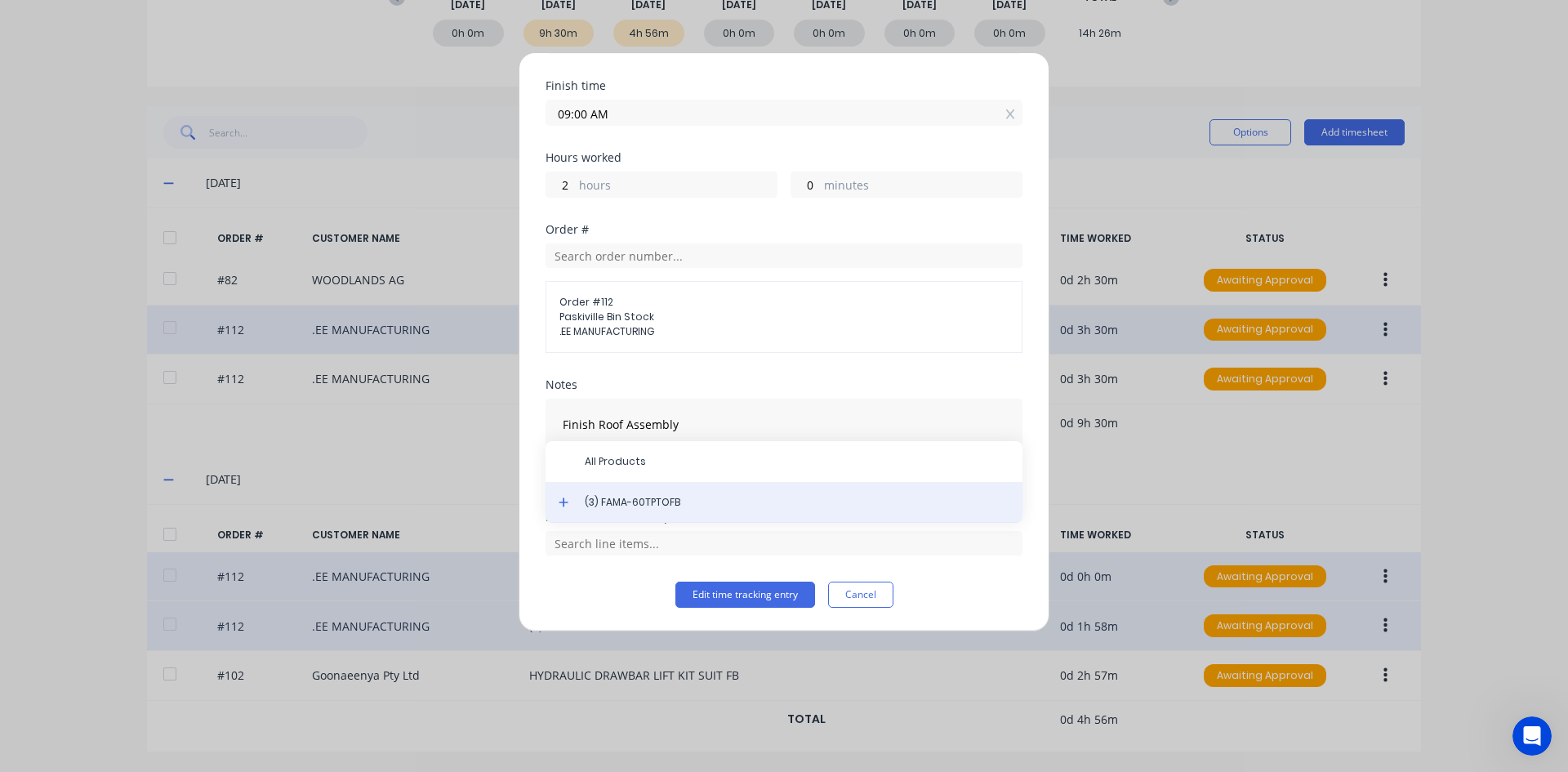
click at [629, 505] on span "(3) FAMA-60TPTOFB" at bounding box center [796, 502] width 424 height 15
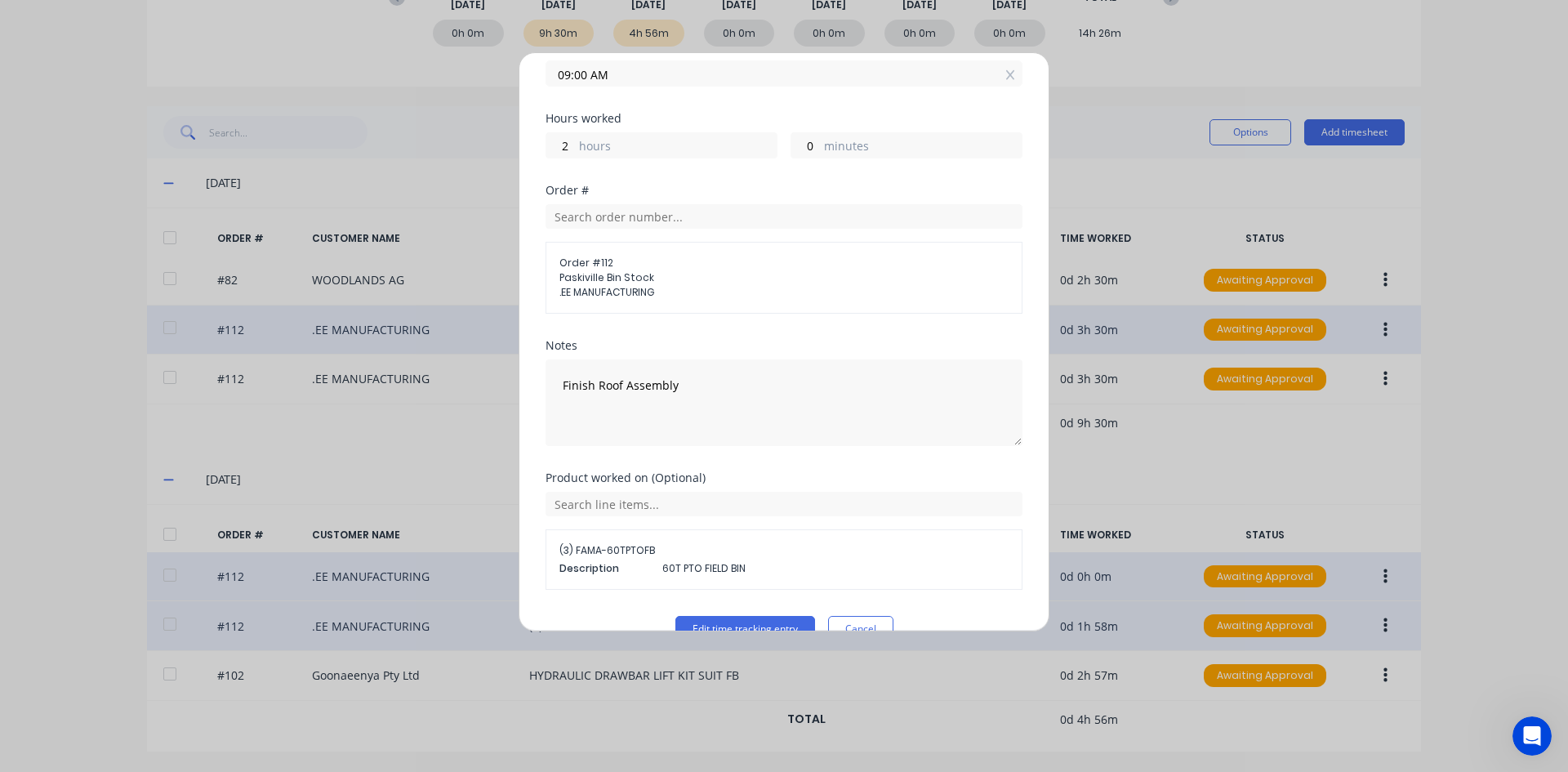
scroll to position [259, 0]
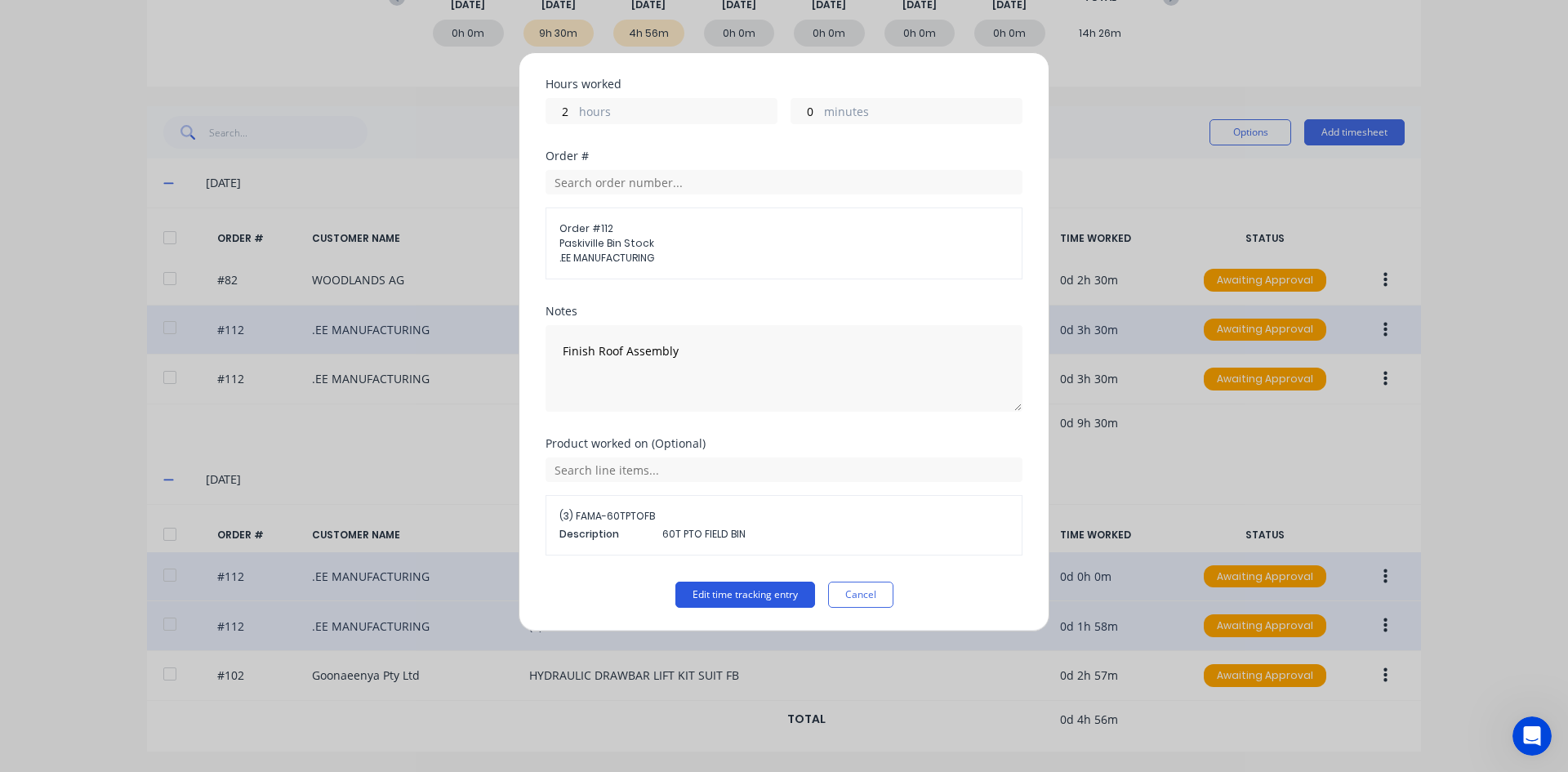
click at [692, 589] on button "Edit time tracking entry" at bounding box center [744, 595] width 140 height 26
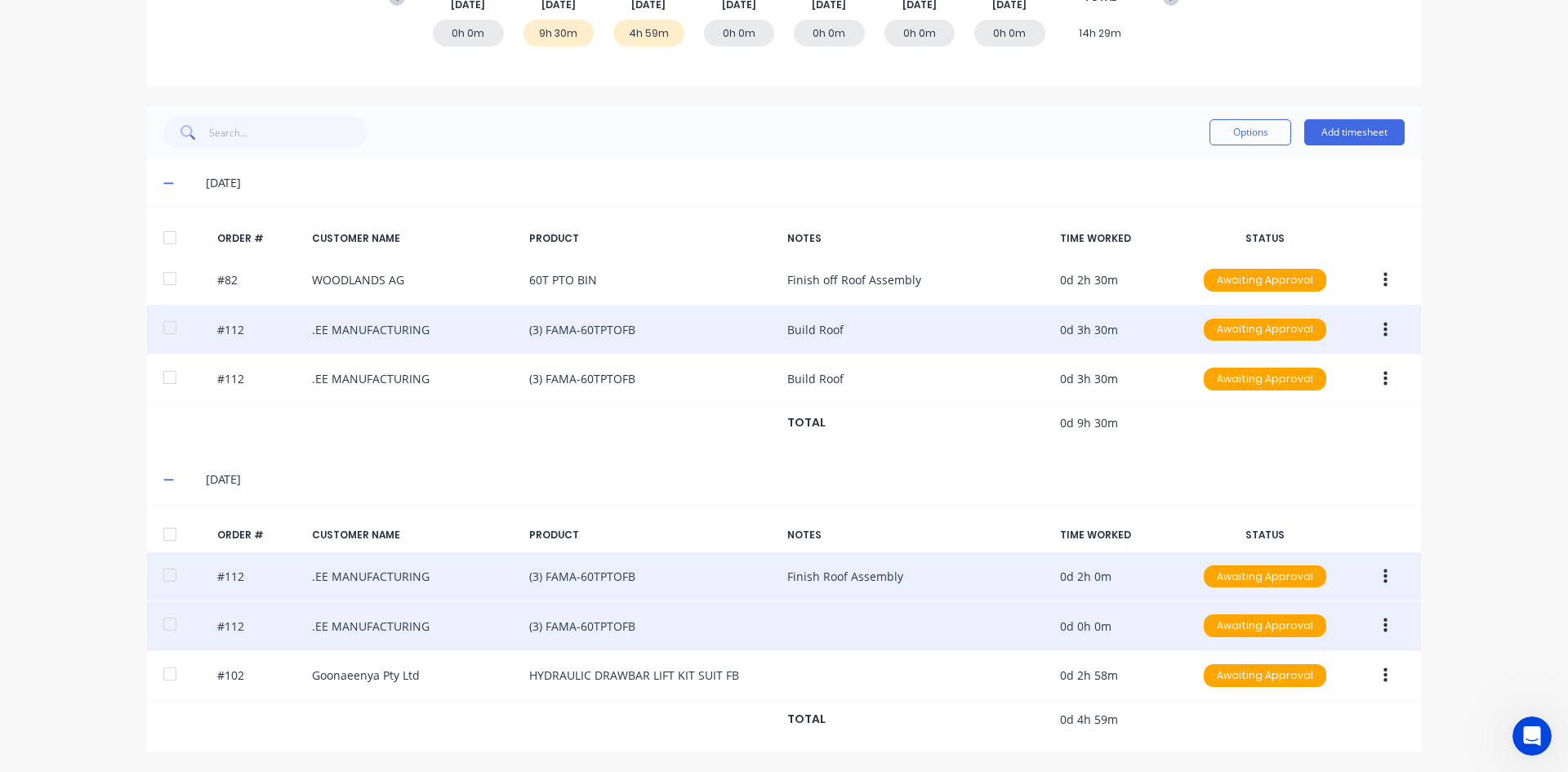
click at [1383, 624] on icon "button" at bounding box center [1384, 626] width 4 height 15
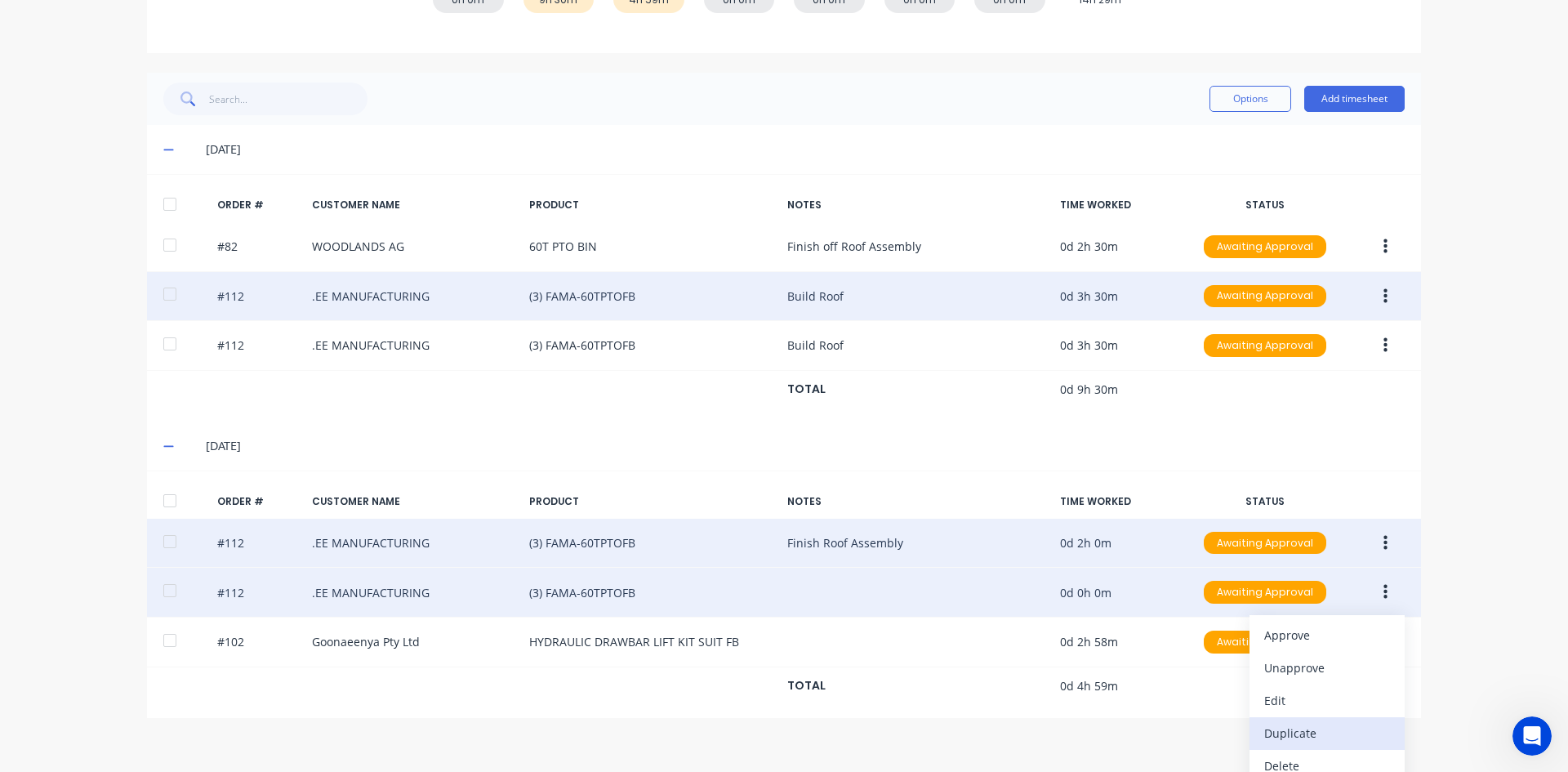
scroll to position [322, 0]
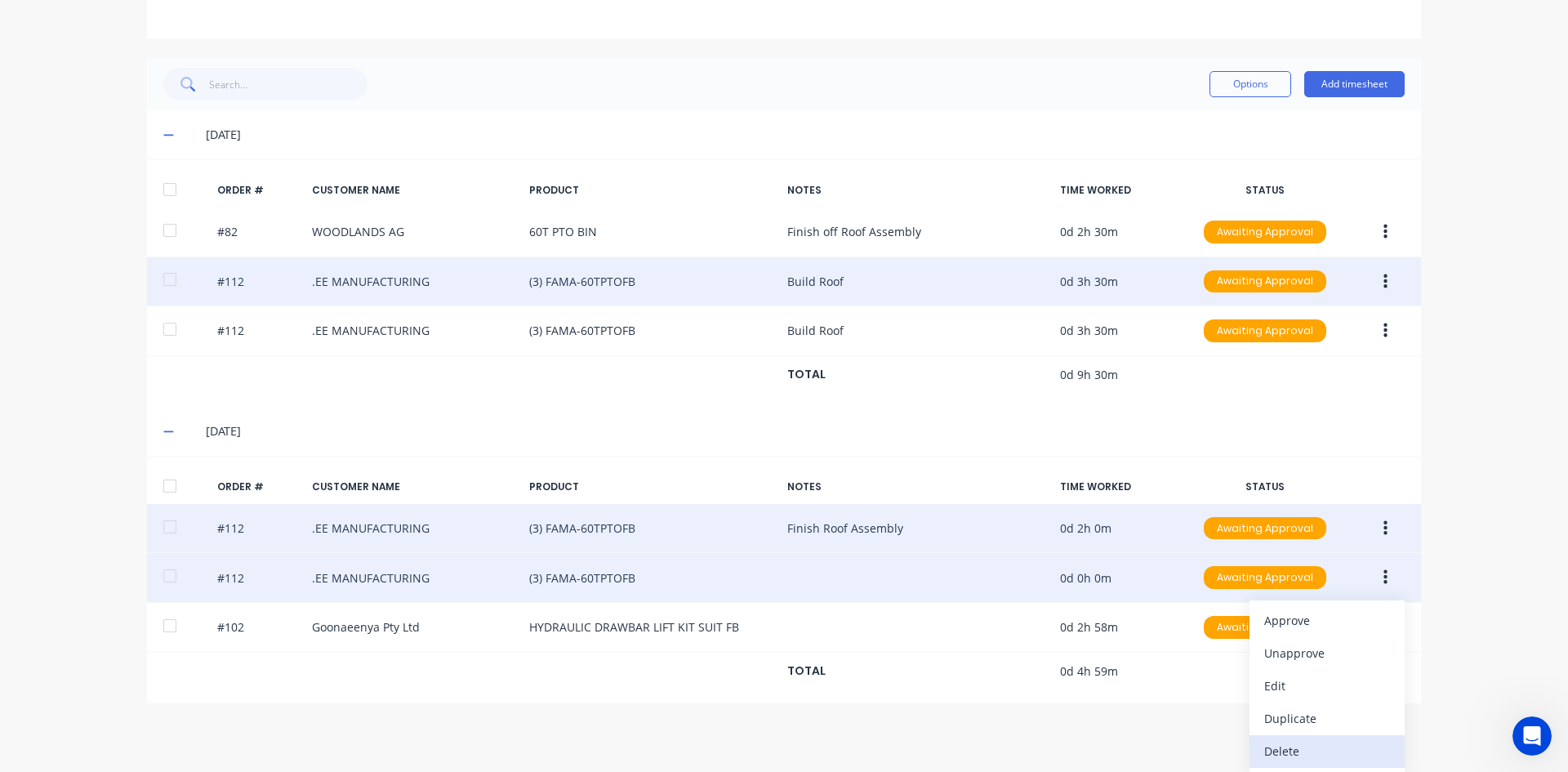
click at [1274, 750] on div "Delete" at bounding box center [1327, 751] width 126 height 24
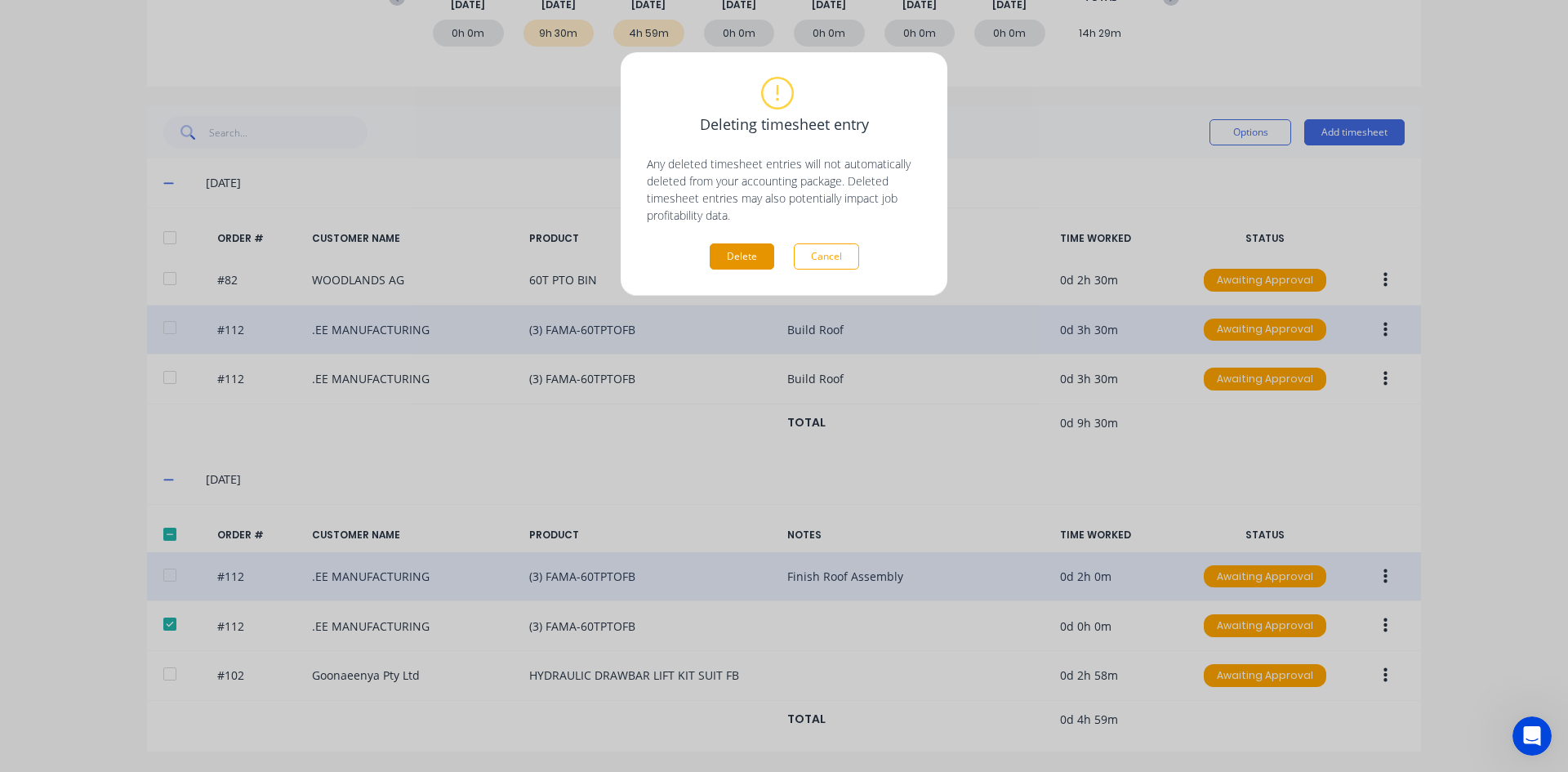
click at [729, 255] on button "Delete" at bounding box center [742, 257] width 65 height 26
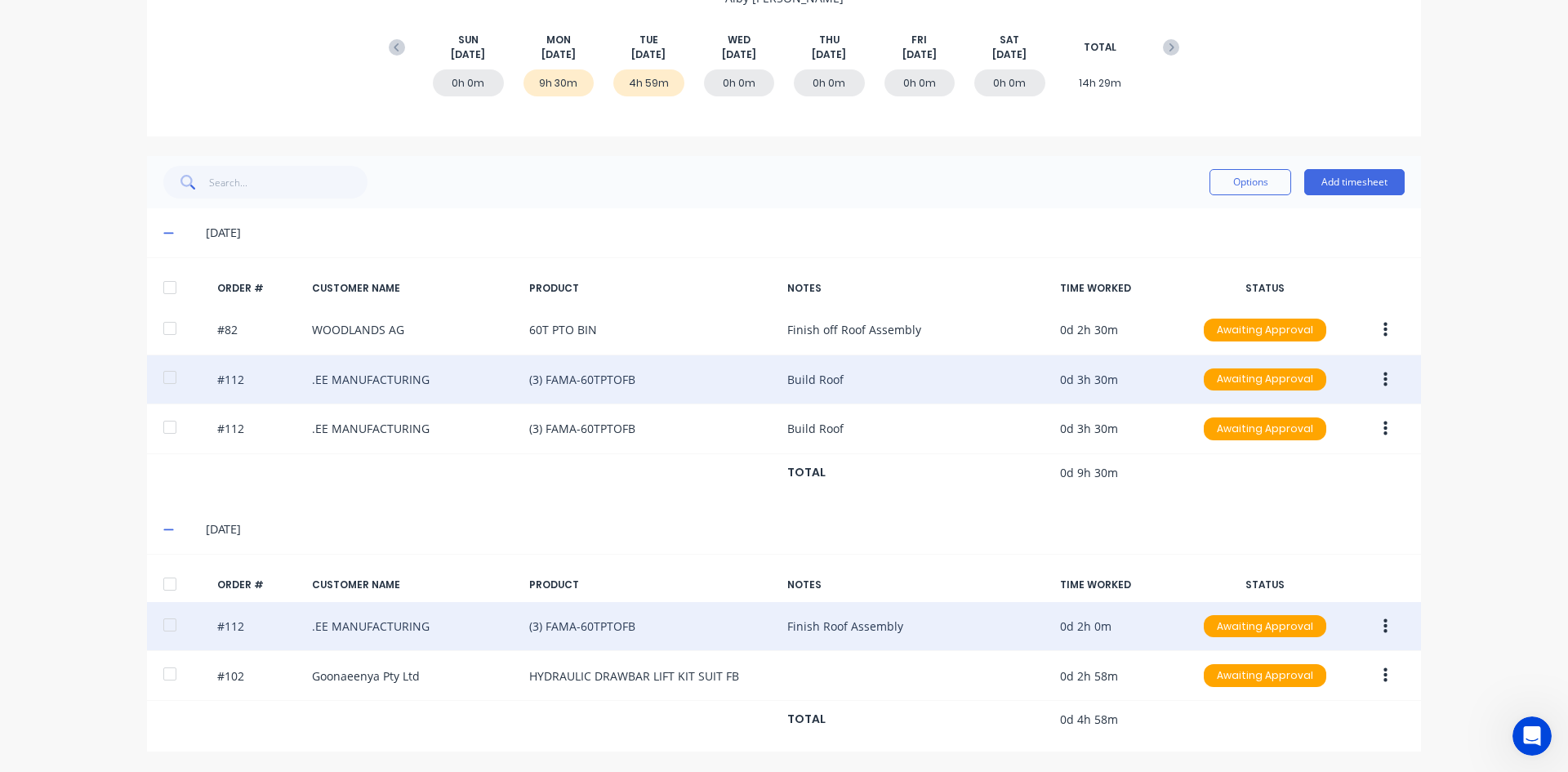
scroll to position [224, 0]
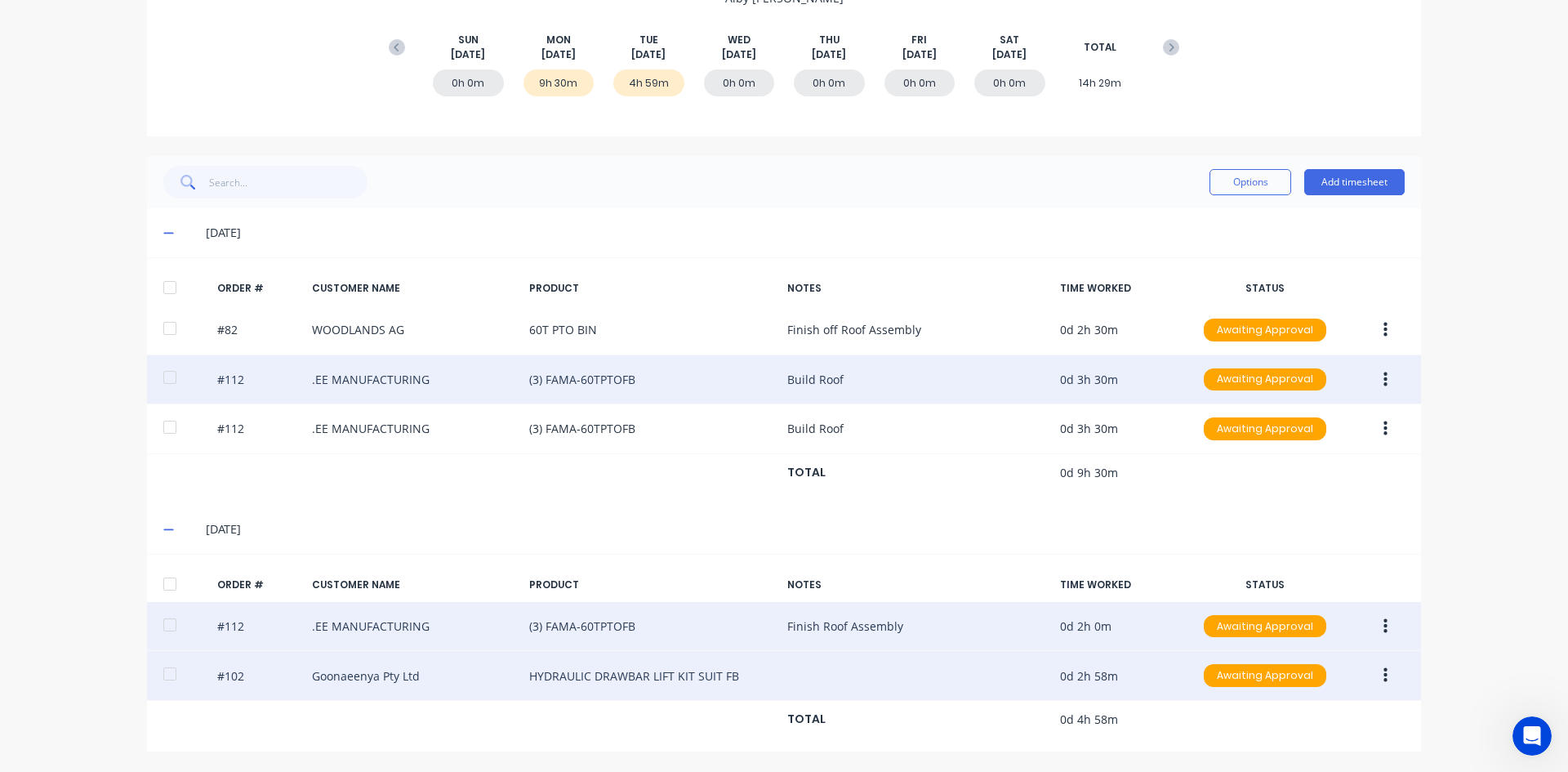
click at [1376, 675] on button "button" at bounding box center [1385, 676] width 38 height 30
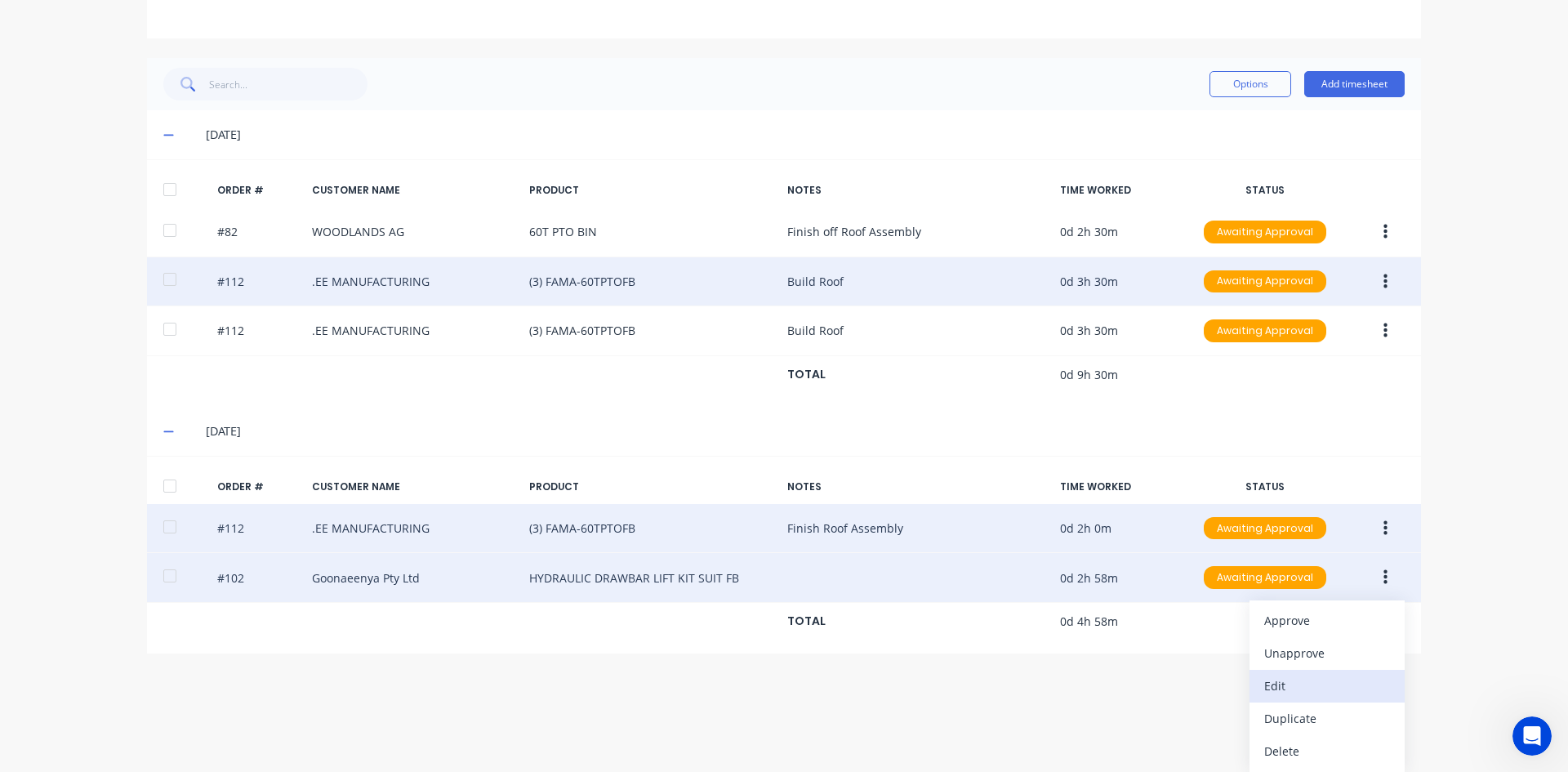
click at [1275, 685] on div "Edit" at bounding box center [1327, 686] width 126 height 24
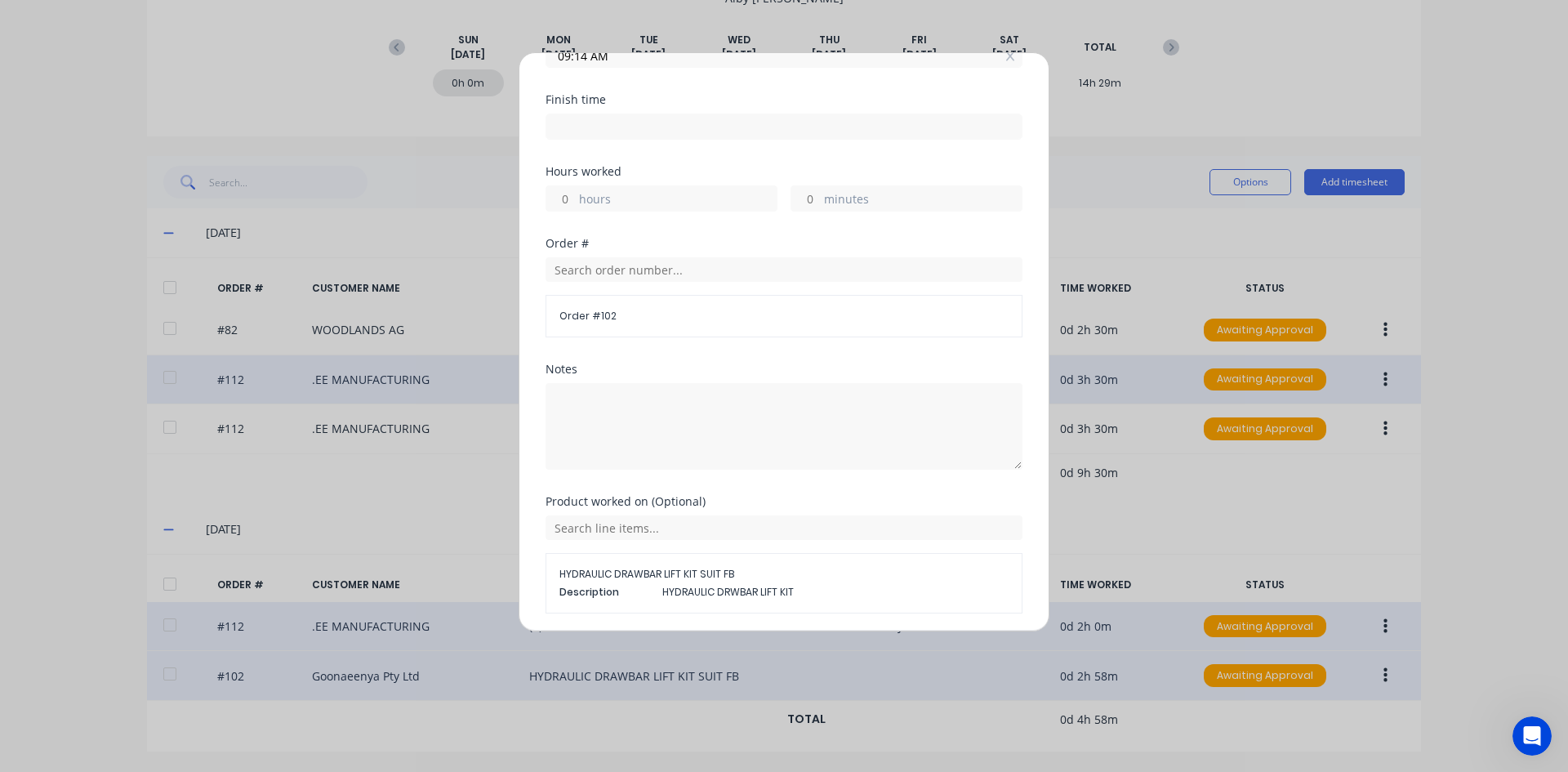
scroll to position [229, 0]
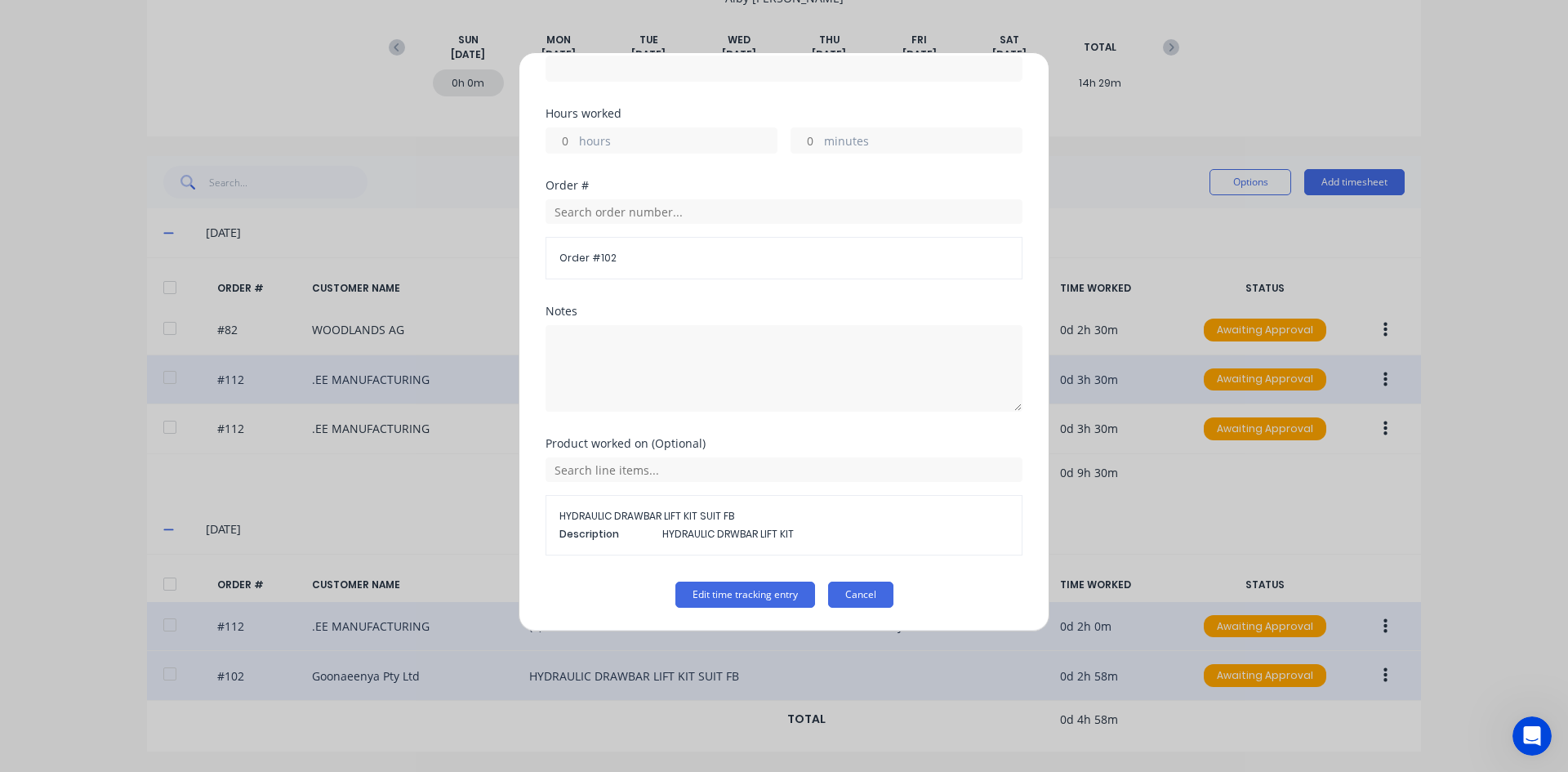
click at [852, 597] on button "Cancel" at bounding box center [860, 595] width 65 height 26
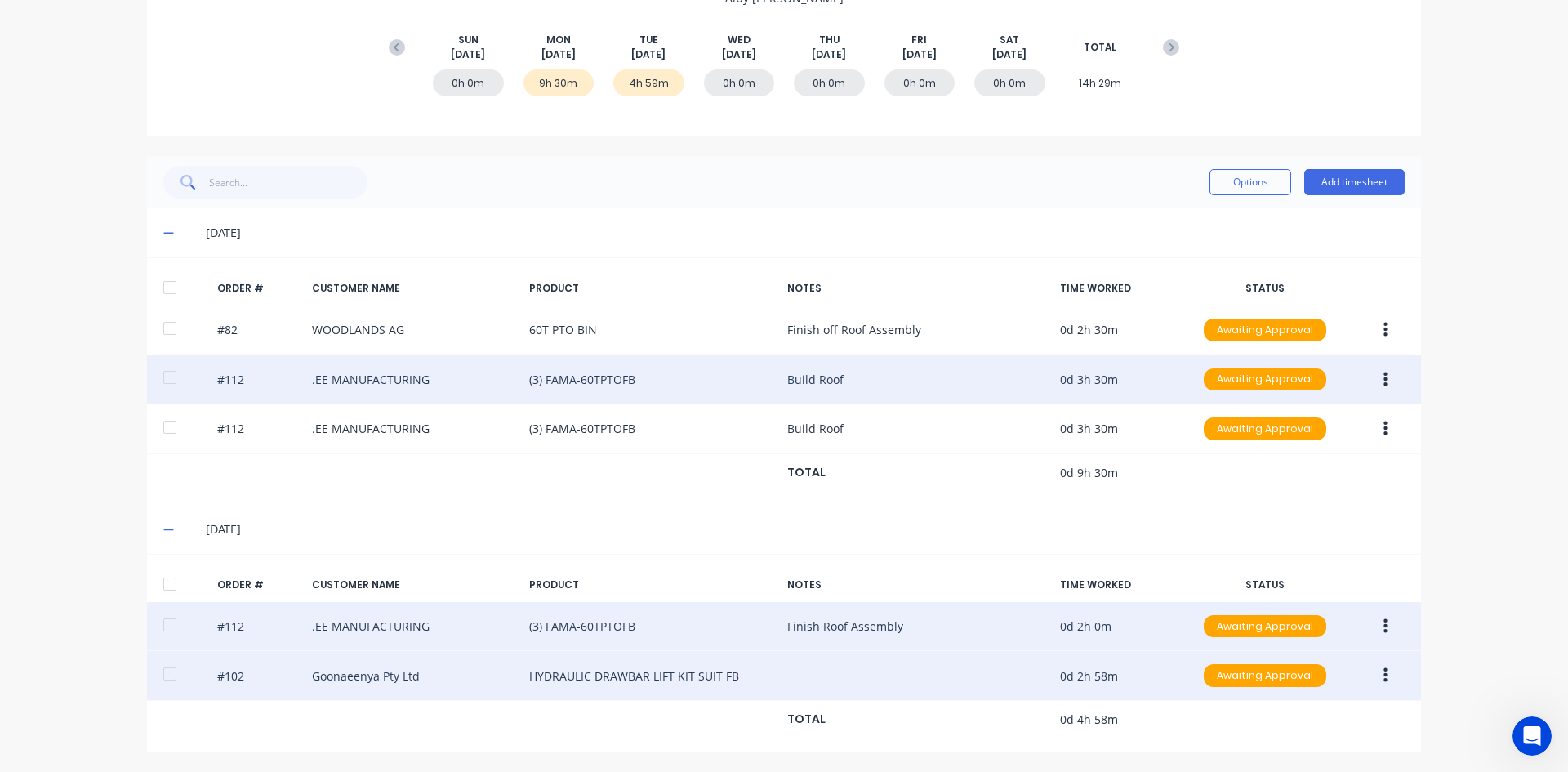
click at [1383, 624] on icon "button" at bounding box center [1384, 626] width 4 height 18
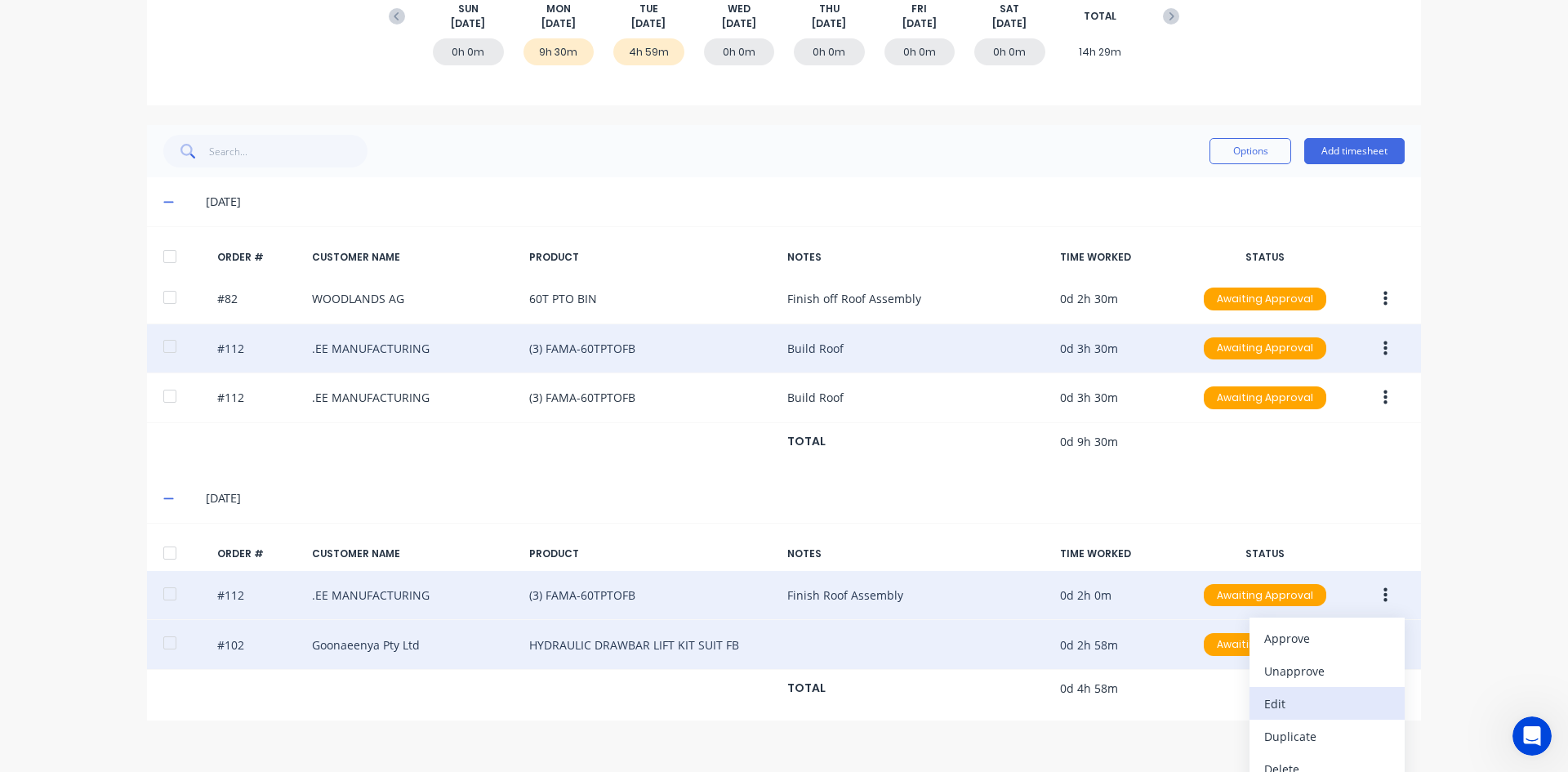
scroll to position [272, 0]
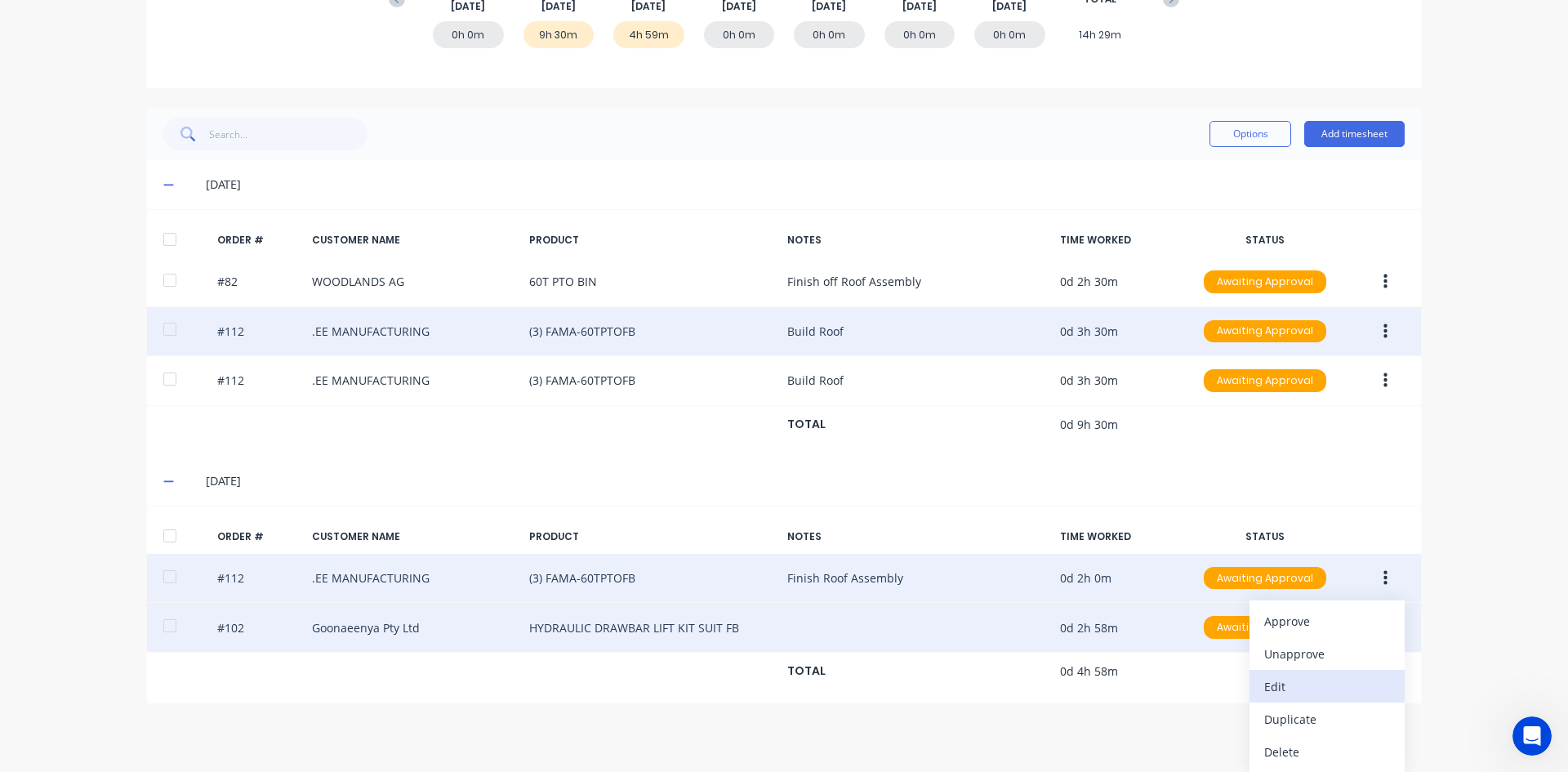
click at [1277, 688] on div "Edit" at bounding box center [1327, 687] width 126 height 24
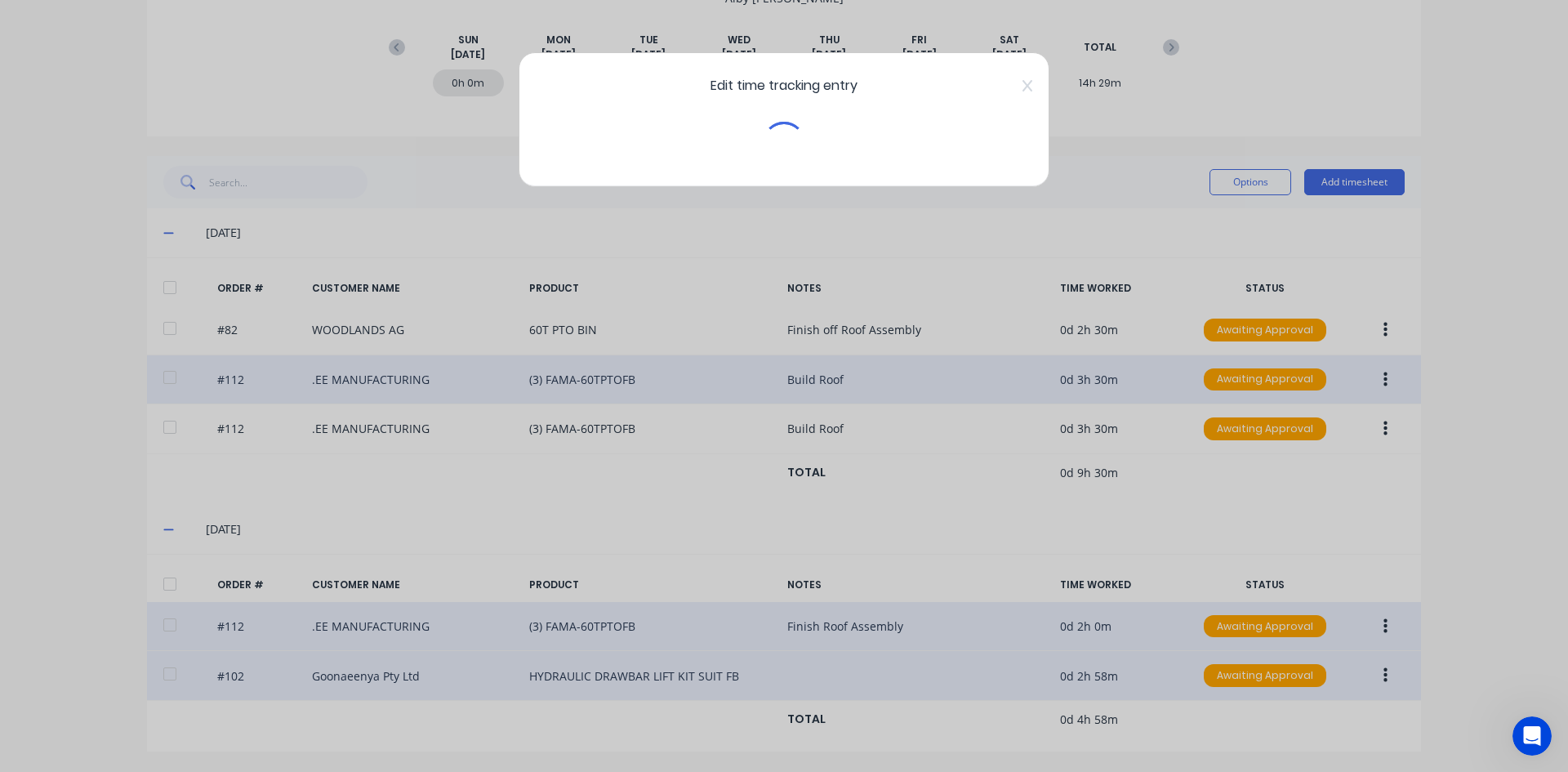
scroll to position [224, 0]
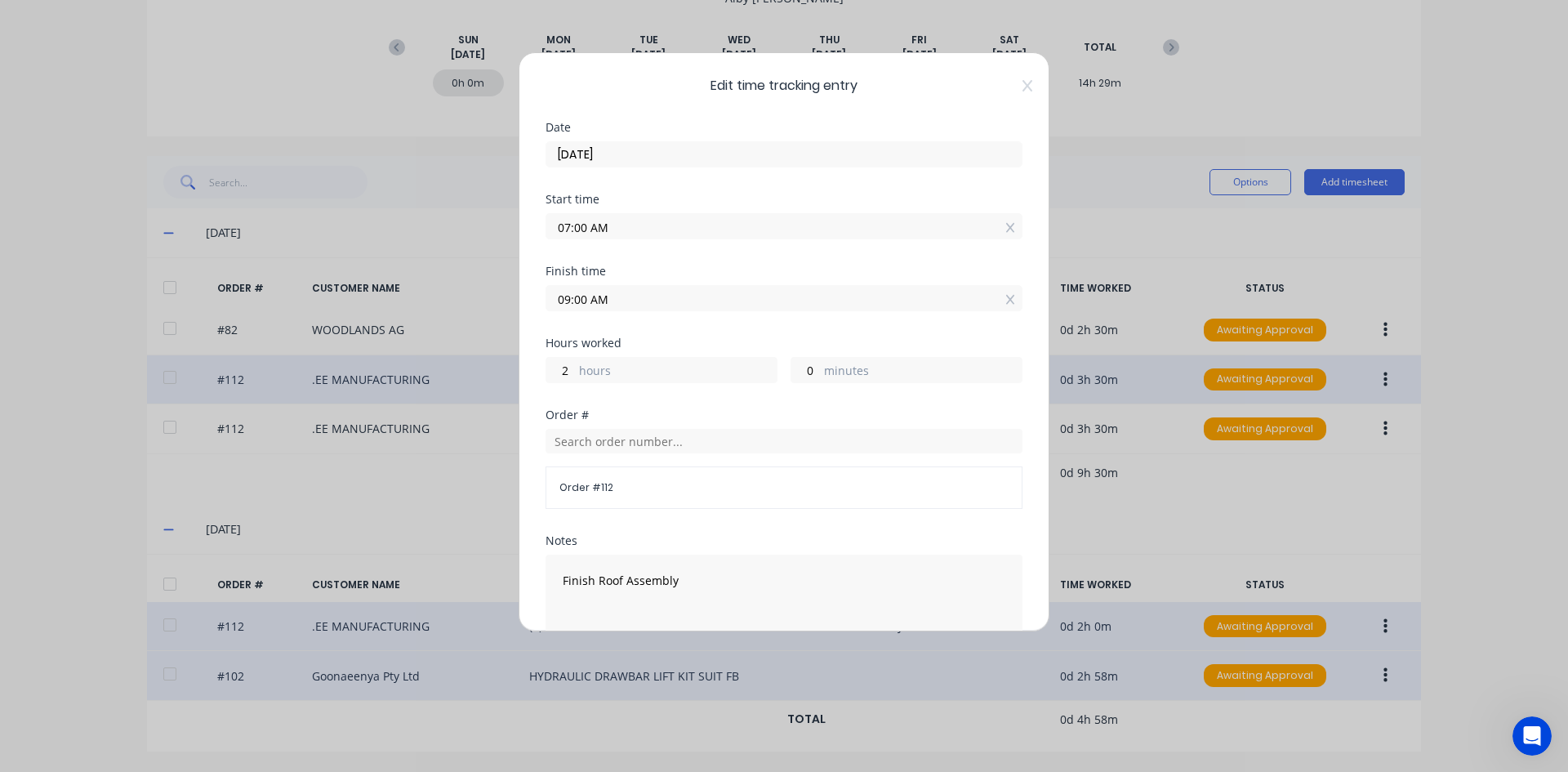
click at [587, 299] on input "09:00 AM" at bounding box center [784, 299] width 476 height 25
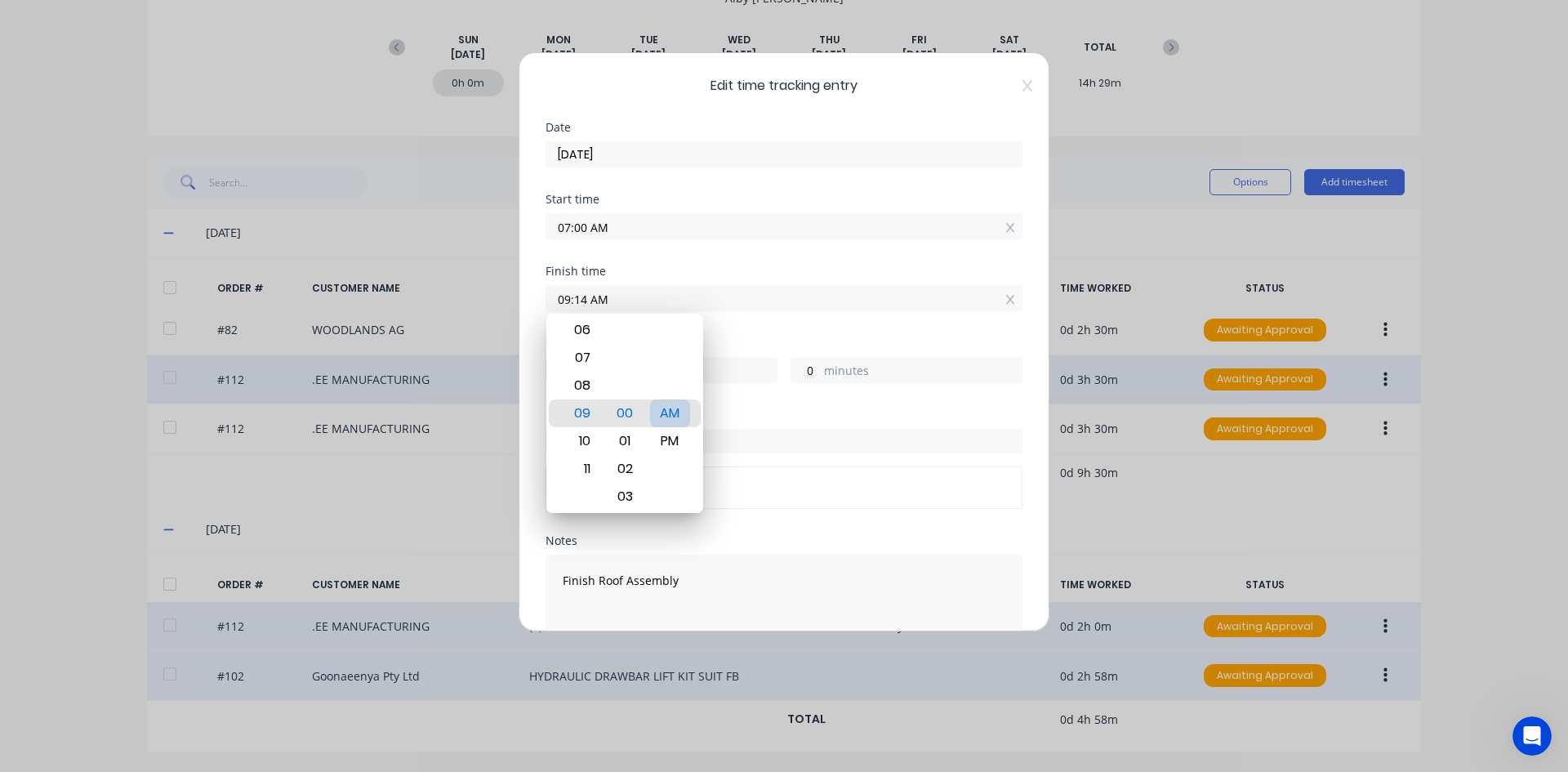
type input "09:14 AM"
type input "14"
click at [677, 408] on div "AM" at bounding box center [670, 414] width 40 height 28
click at [789, 530] on div "Order # Order # 112" at bounding box center [784, 472] width 477 height 126
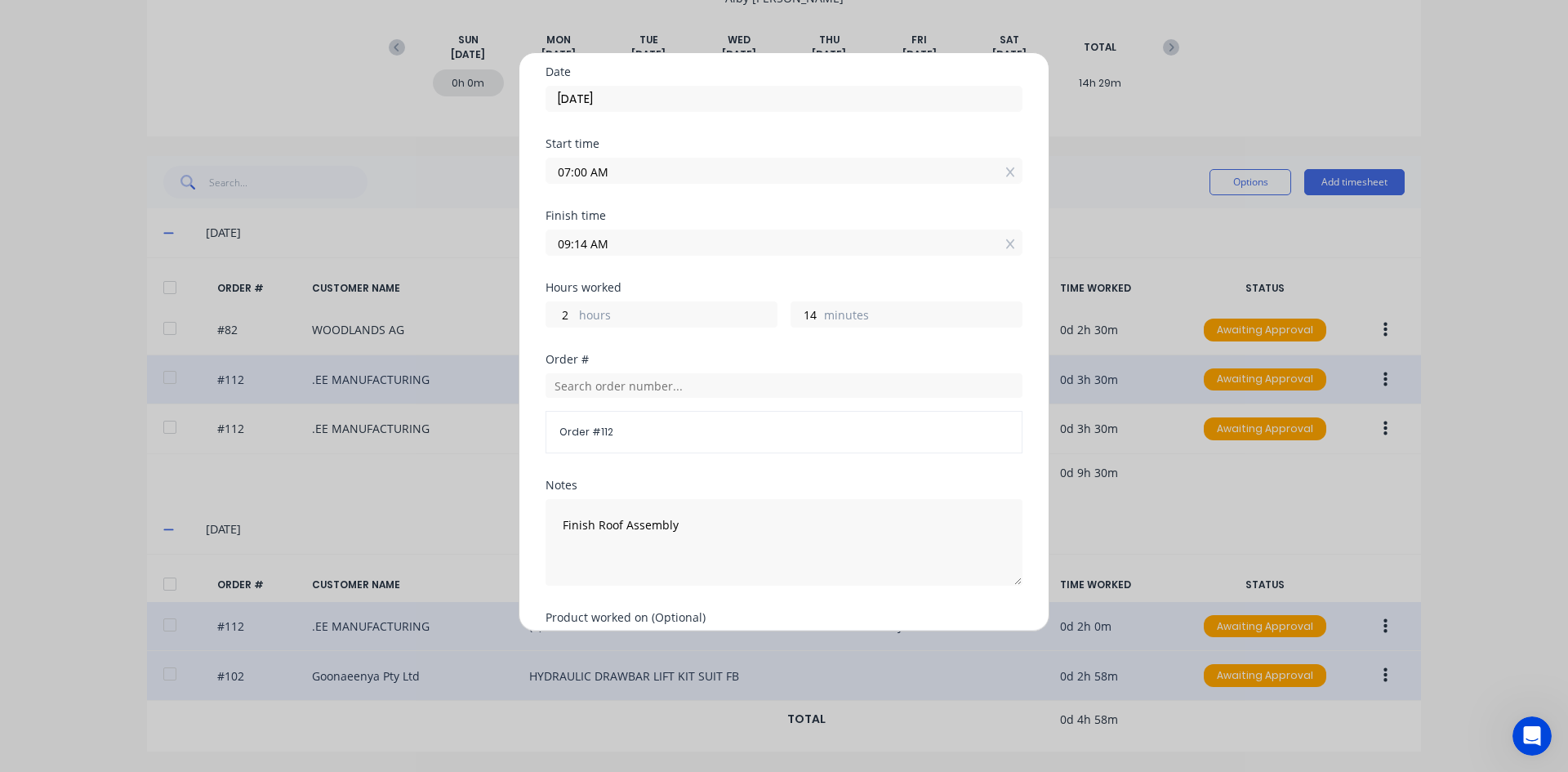
scroll to position [229, 0]
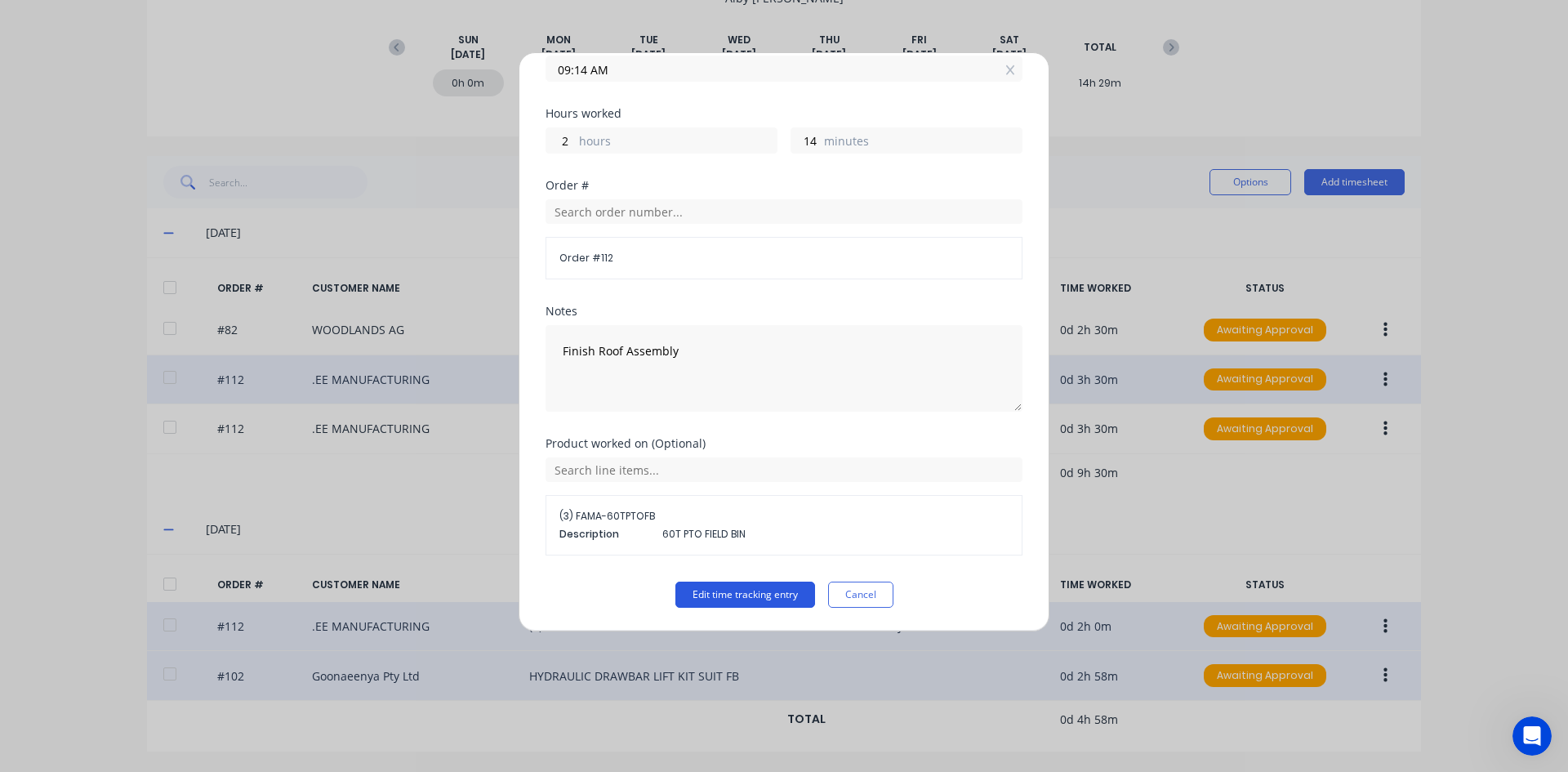
click at [748, 596] on button "Edit time tracking entry" at bounding box center [744, 595] width 140 height 26
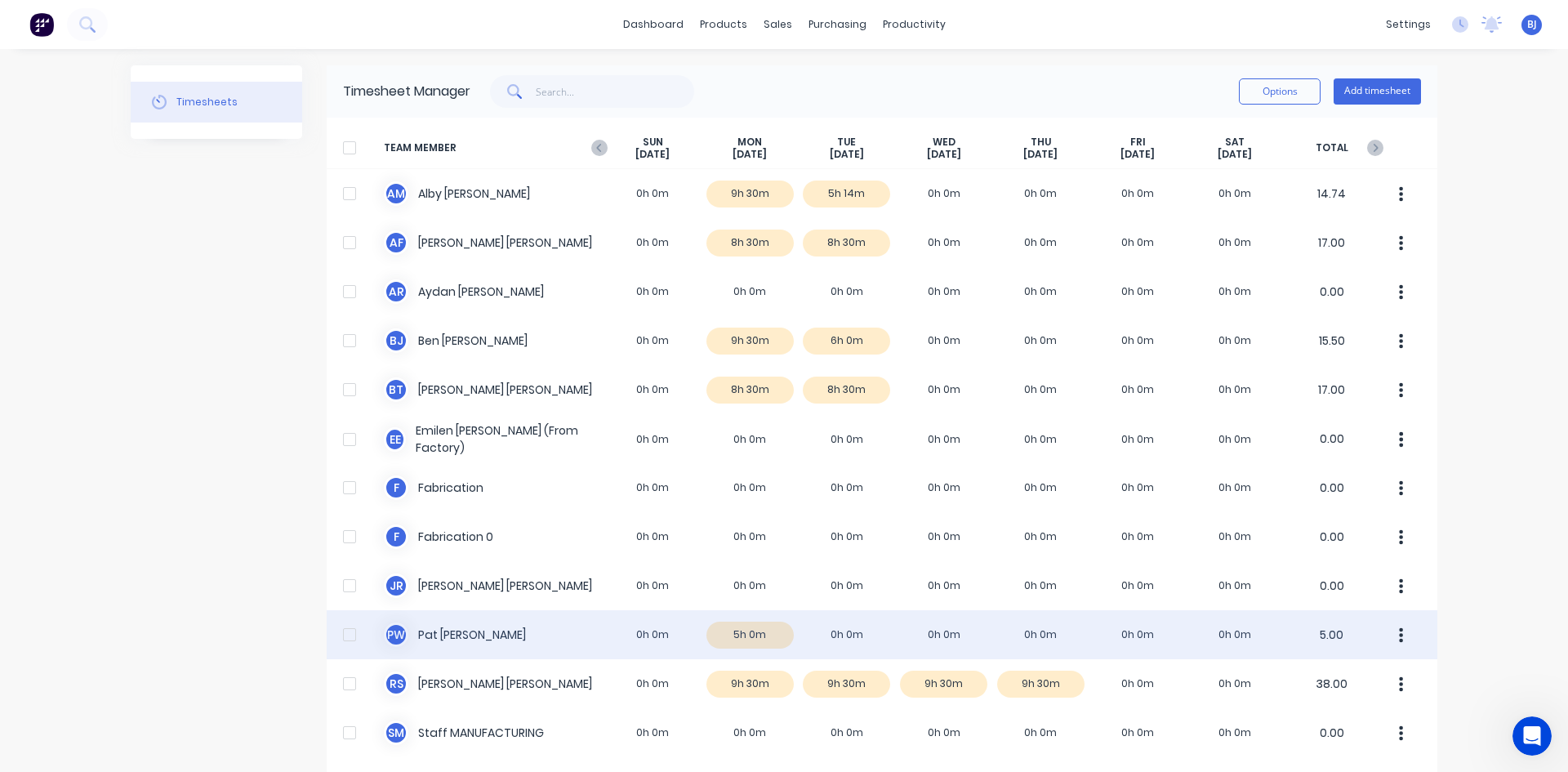
click at [739, 638] on div "P W [PERSON_NAME] 0h 0m 5h 0m 0h 0m 0h 0m 0h 0m 0h 0m 0h 0m 5.00" at bounding box center [882, 635] width 1111 height 49
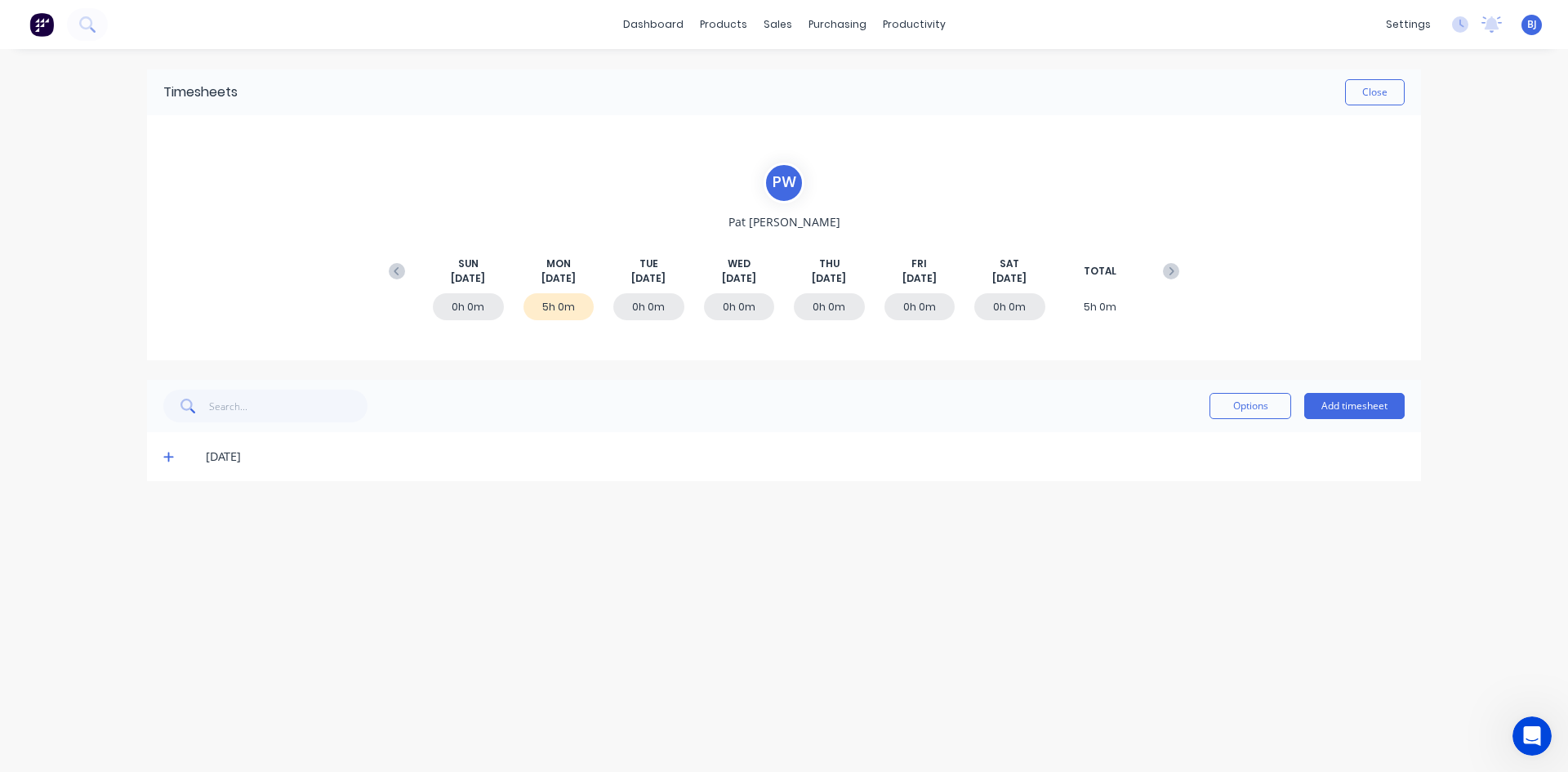
click at [168, 459] on icon at bounding box center [168, 458] width 10 height 10
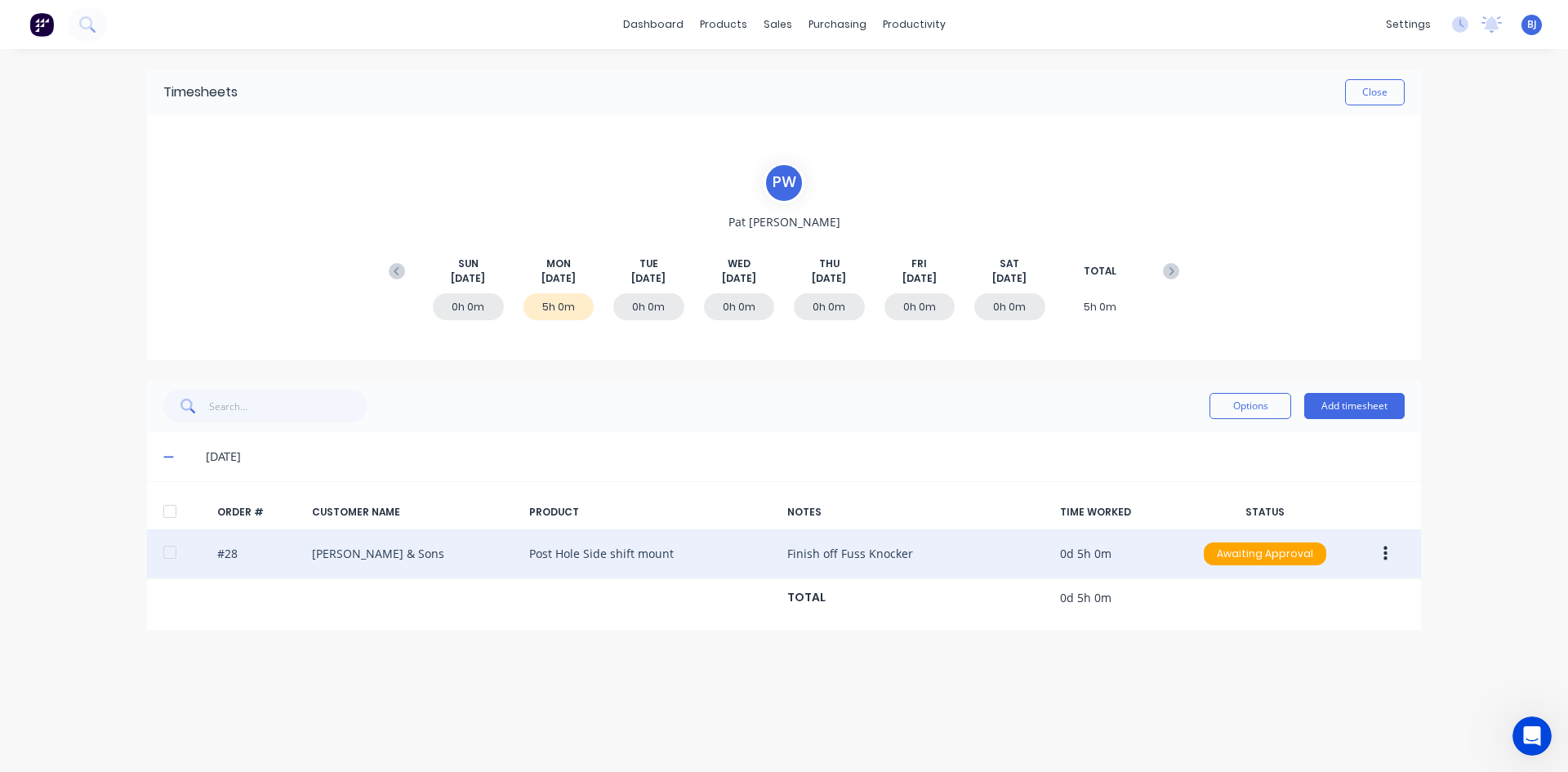
click at [1389, 552] on button "button" at bounding box center [1385, 554] width 38 height 30
click at [1264, 661] on div "Edit" at bounding box center [1327, 662] width 126 height 24
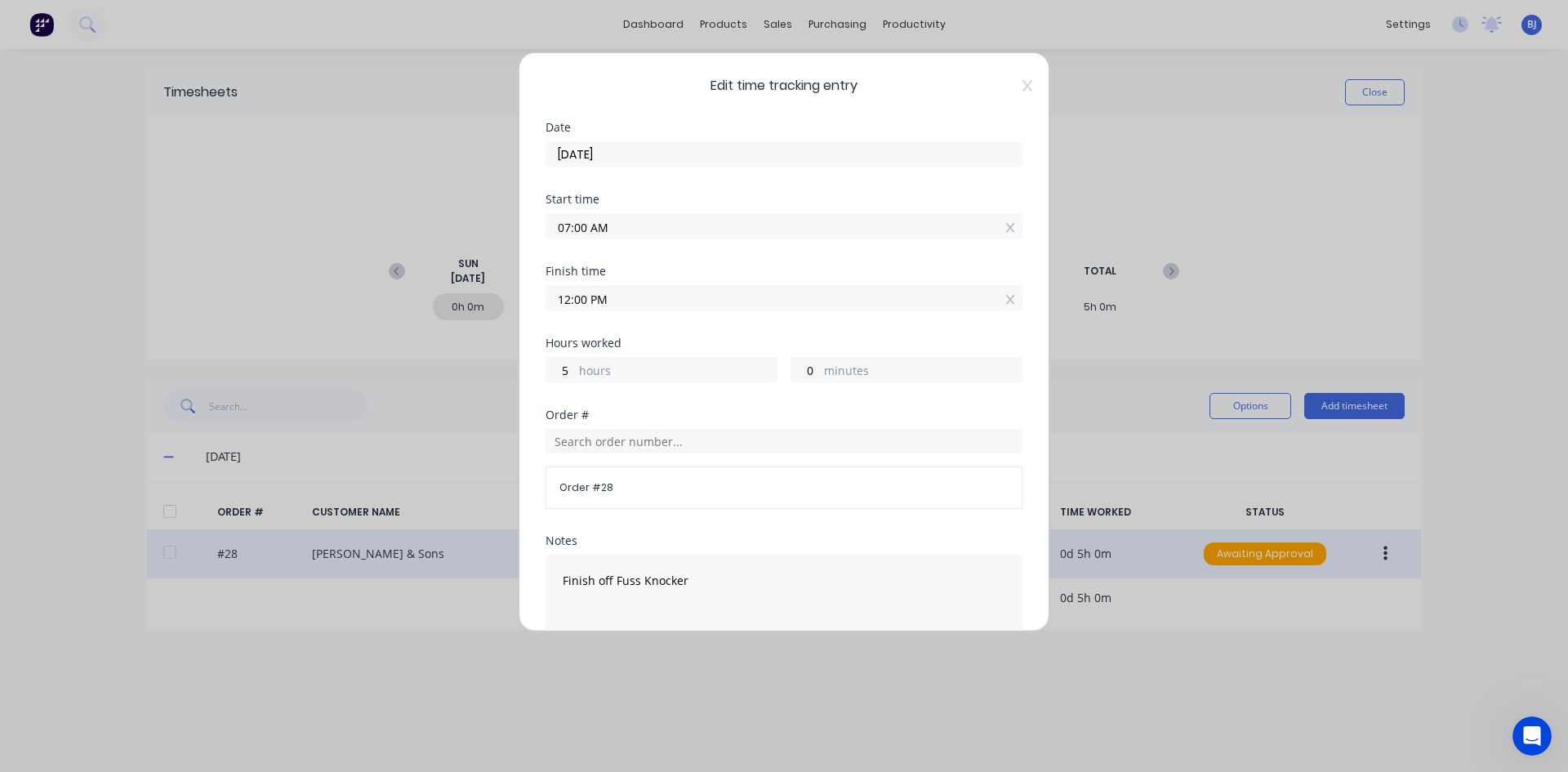
drag, startPoint x: 586, startPoint y: 297, endPoint x: 545, endPoint y: 309, distance: 42.7
click at [545, 309] on div "Edit time tracking entry Date [DATE] Start time 07:00 AM Finish time 12:00 PM H…" at bounding box center [784, 342] width 531 height 579
click at [611, 299] on input "11.30 PM" at bounding box center [784, 299] width 476 height 25
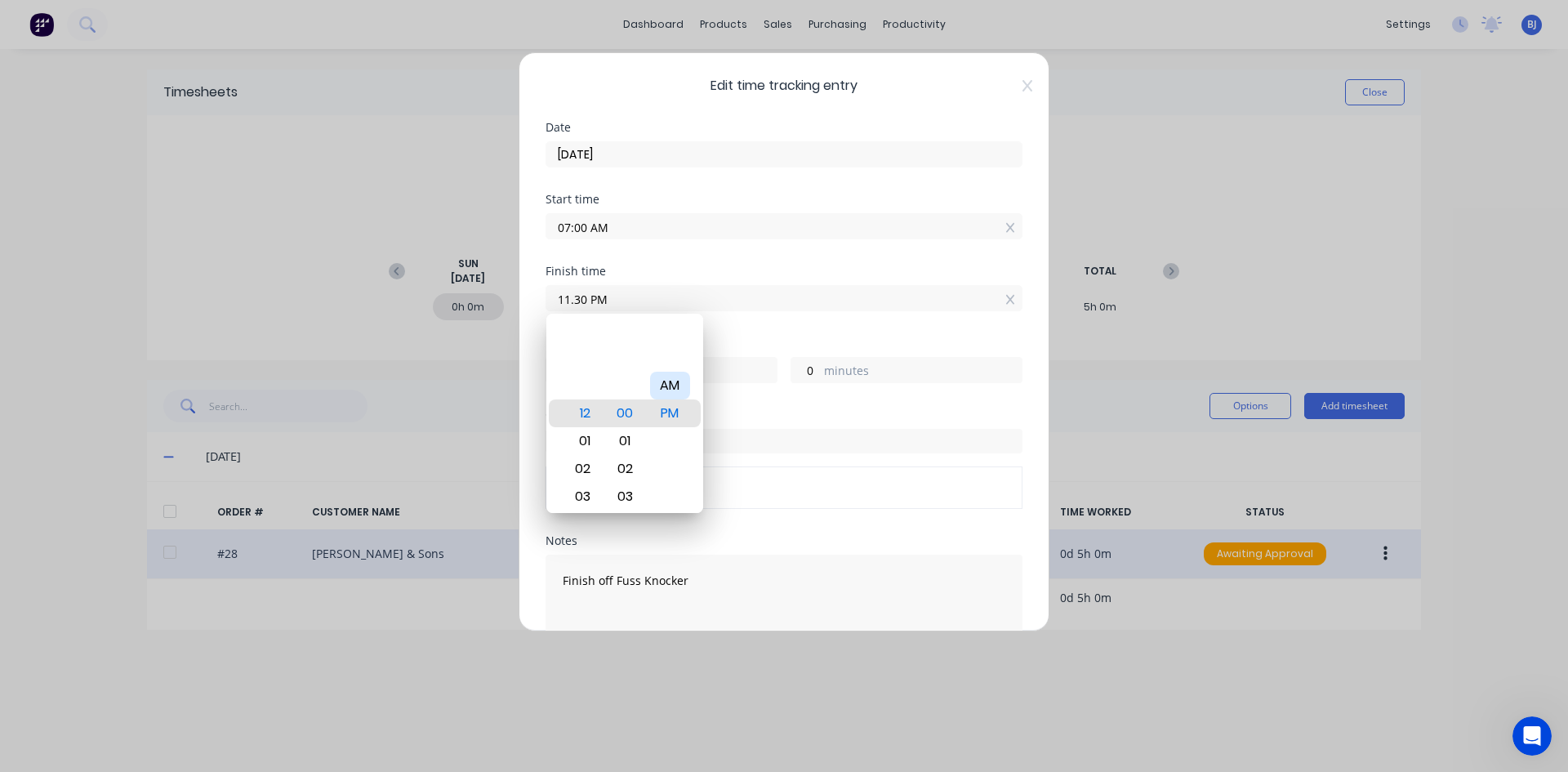
type input "11:30 PM"
type input "16"
type input "30"
click at [675, 387] on div "AM" at bounding box center [670, 386] width 40 height 28
type input "11:30 AM"
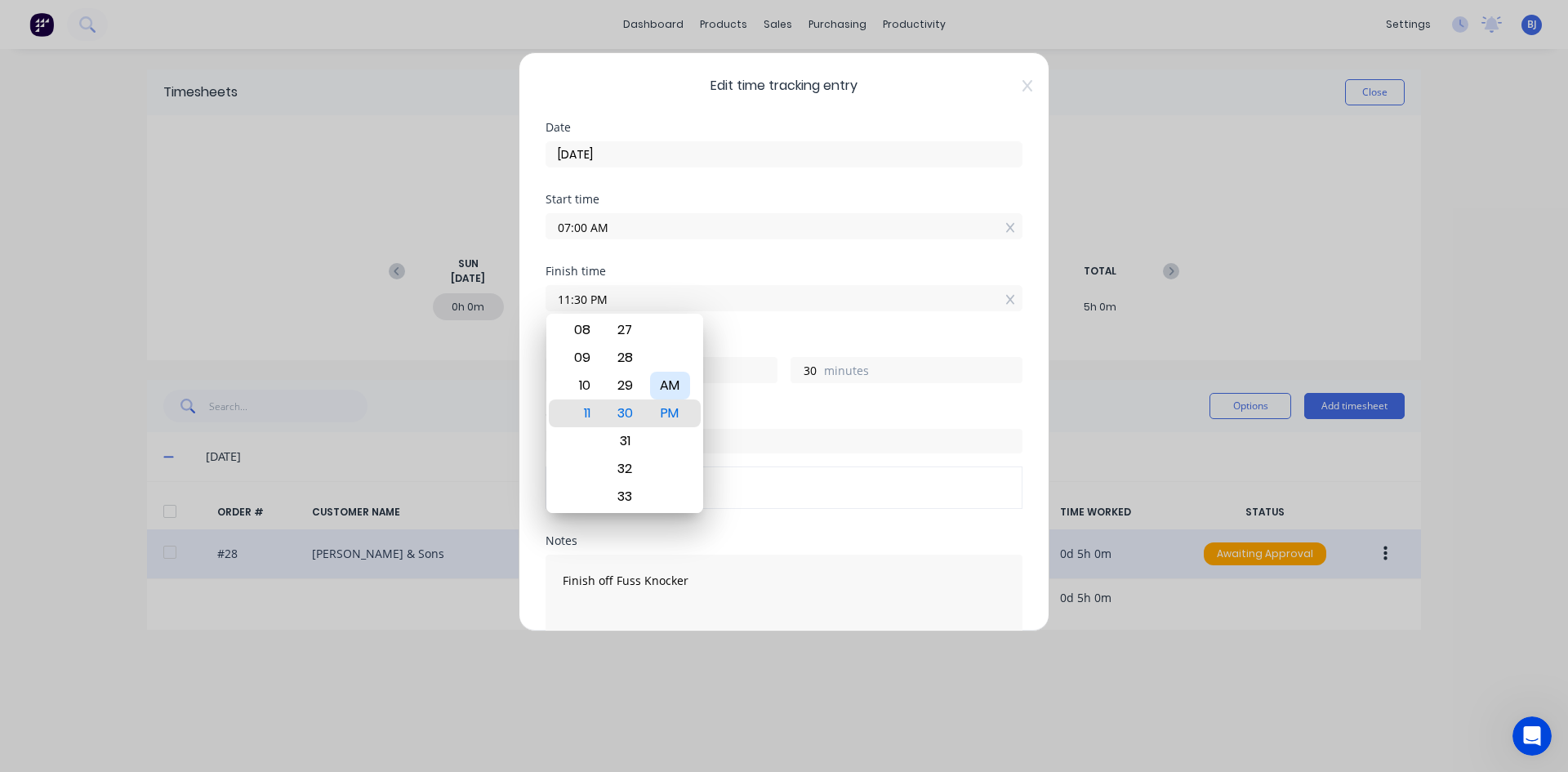
type input "4"
click at [732, 335] on div "Finish time 11:30 AM" at bounding box center [784, 301] width 477 height 72
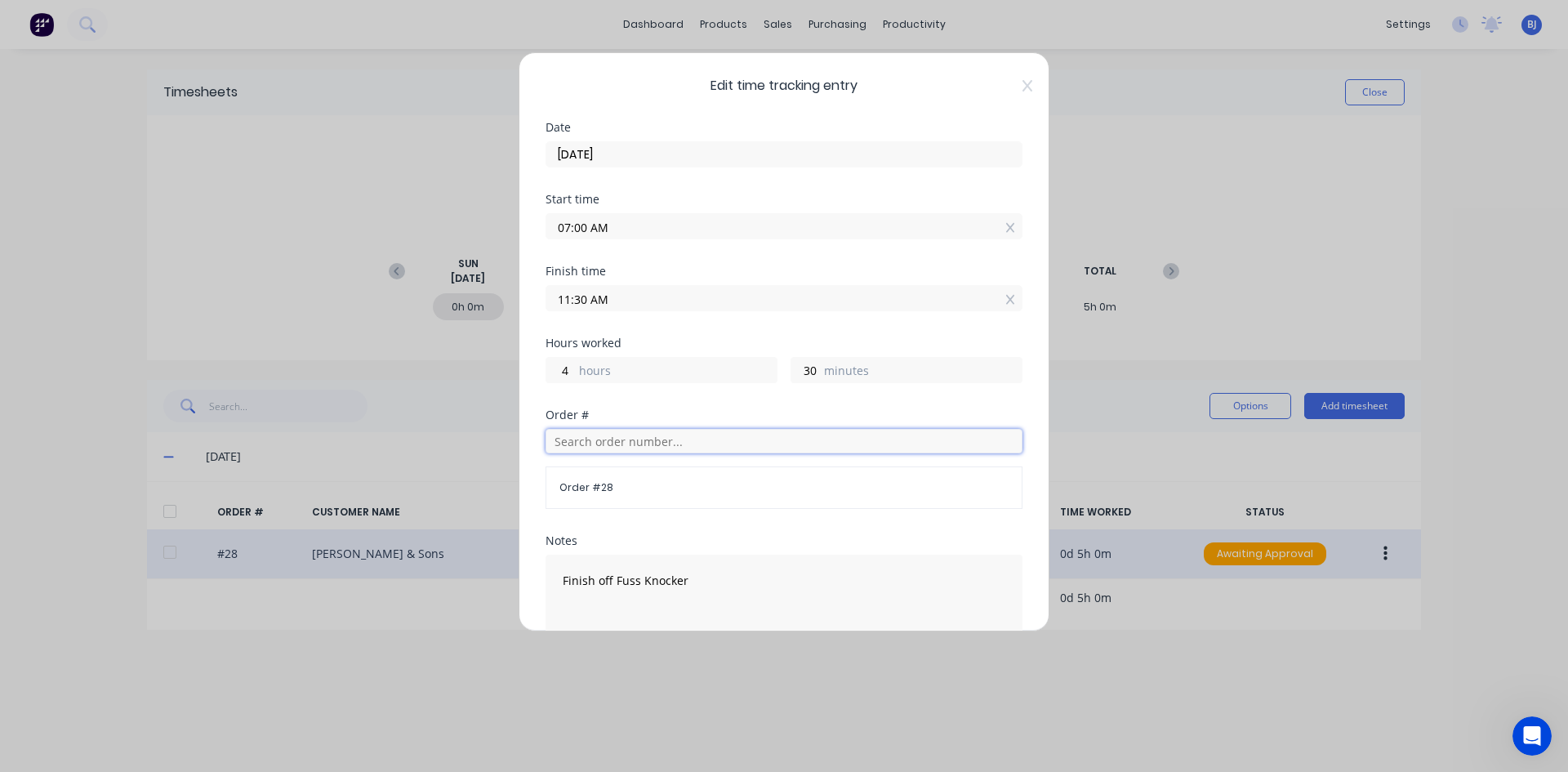
click at [576, 443] on input "text" at bounding box center [784, 441] width 477 height 25
type input "2"
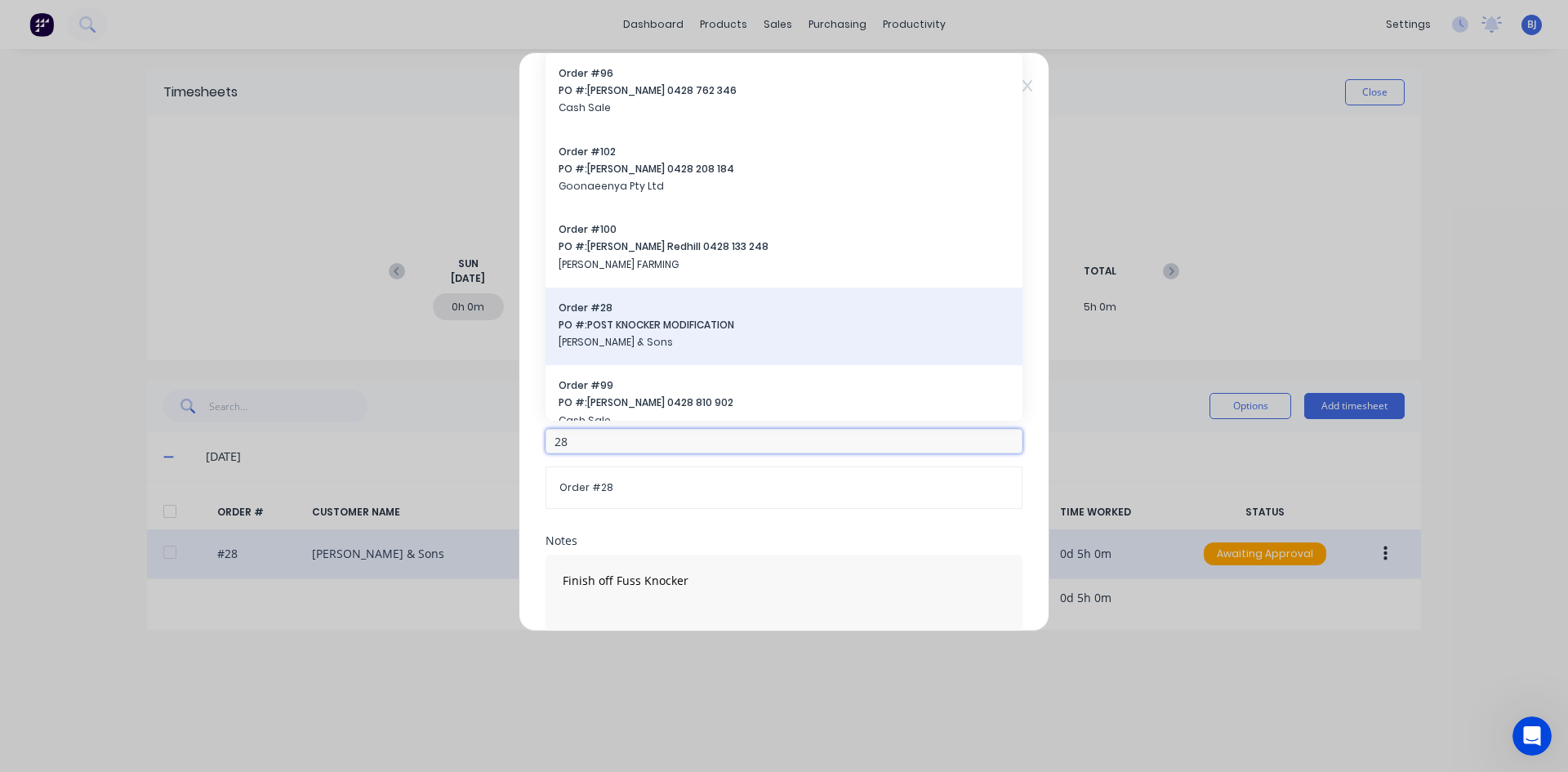
type input "28"
click at [610, 308] on span "Order # 28" at bounding box center [783, 308] width 451 height 15
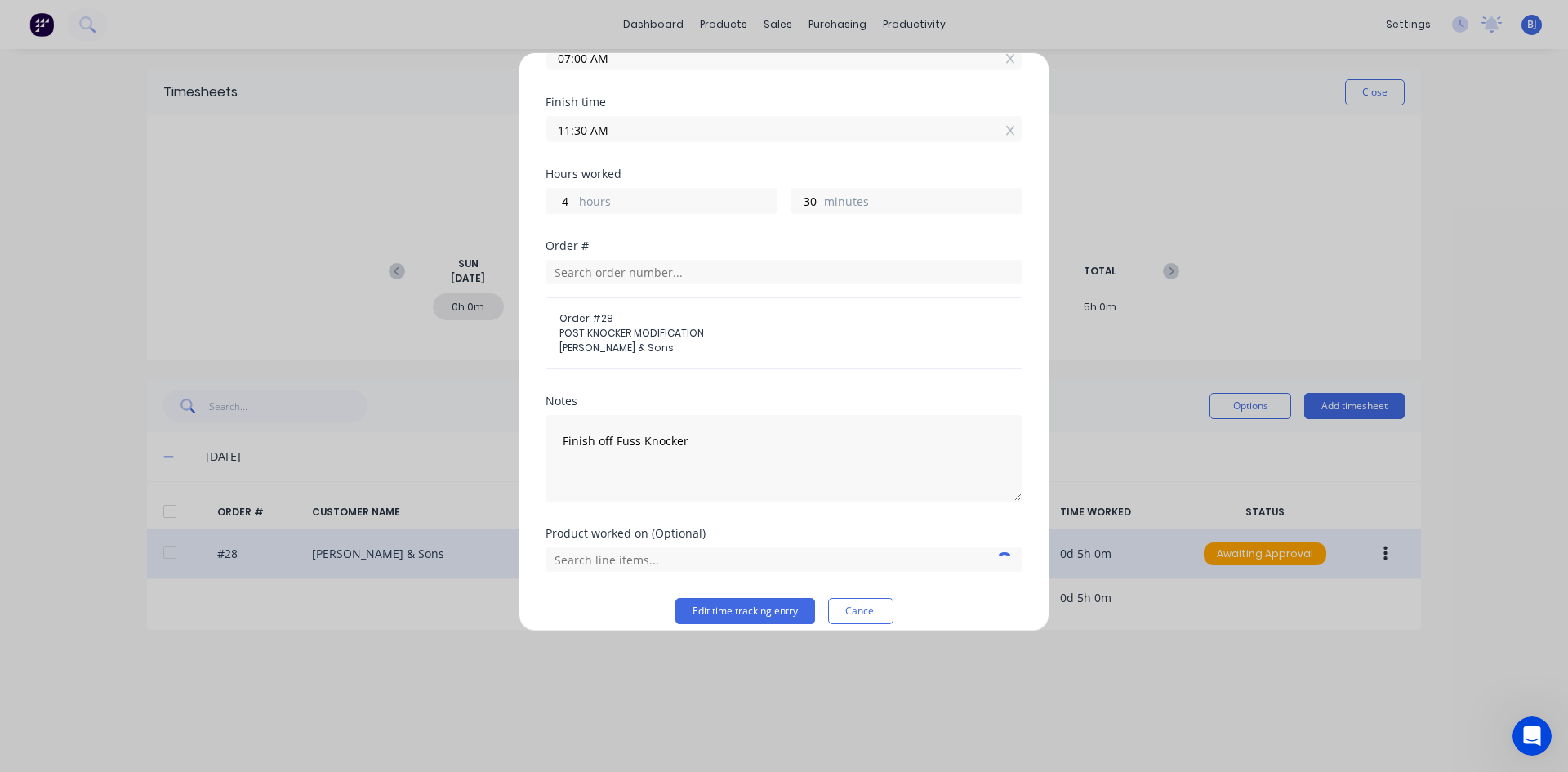
scroll to position [185, 0]
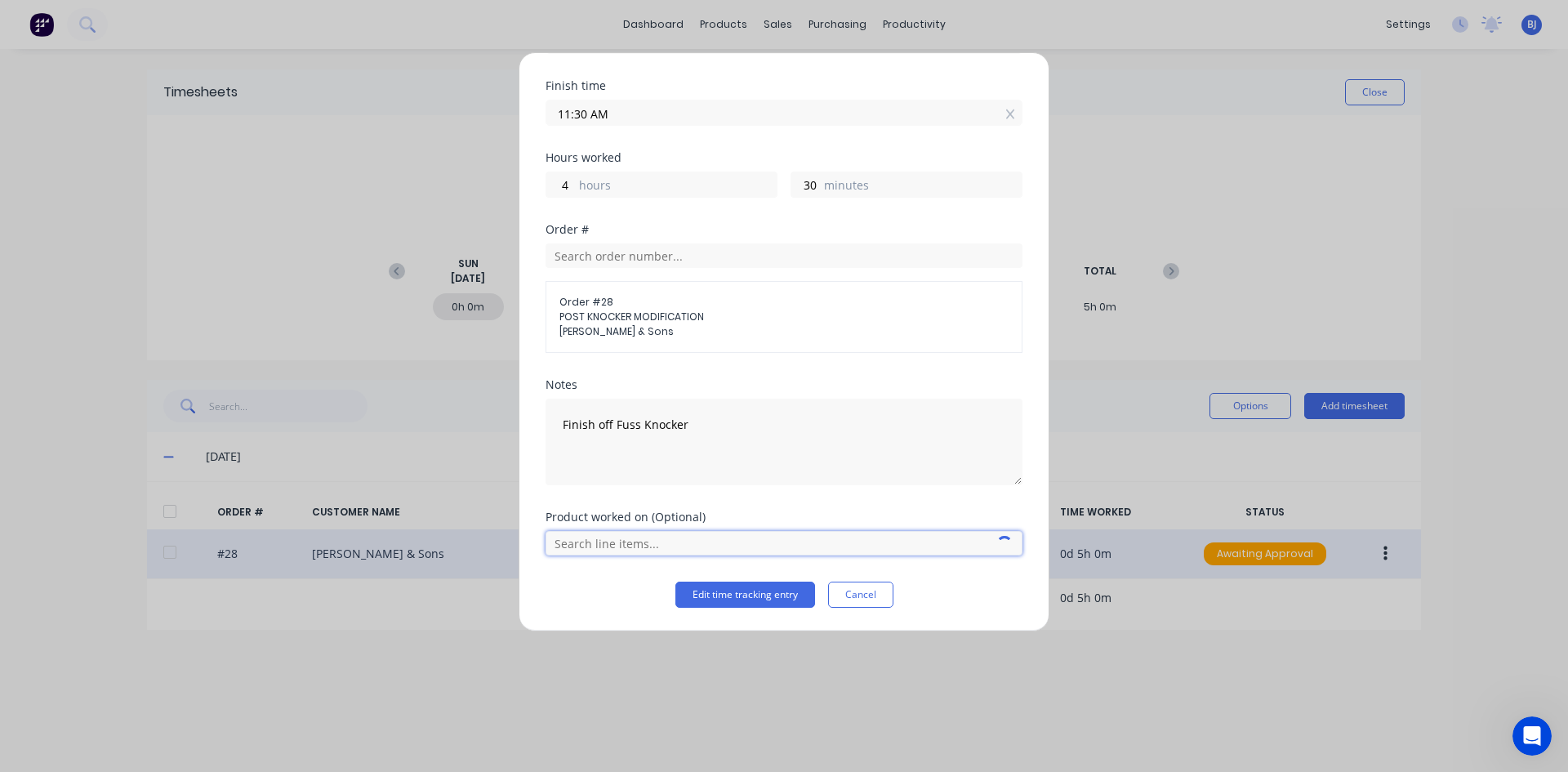
click at [636, 539] on input "text" at bounding box center [784, 544] width 477 height 25
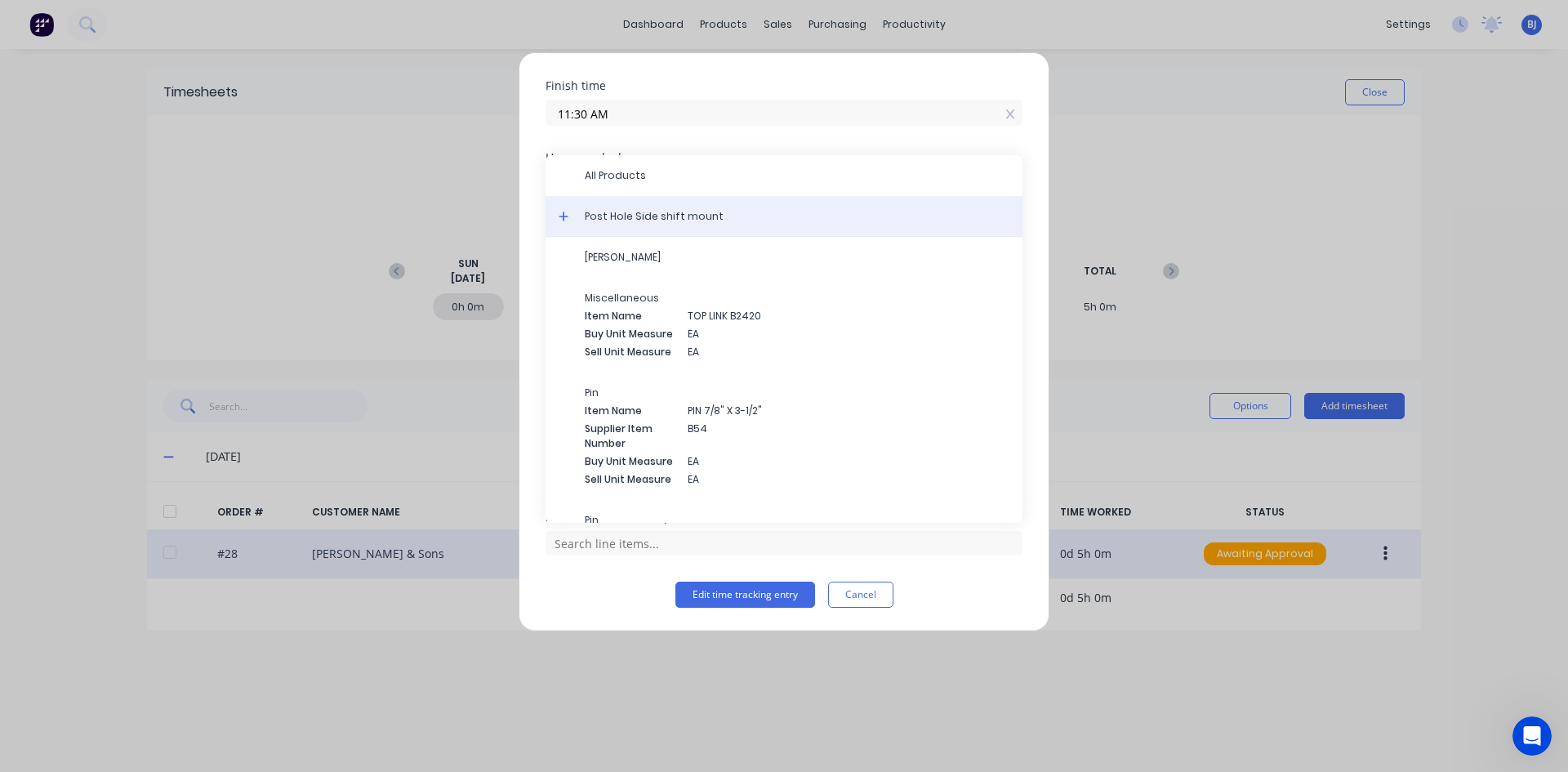
click at [664, 219] on span "Post Hole Side shift mount" at bounding box center [796, 217] width 424 height 15
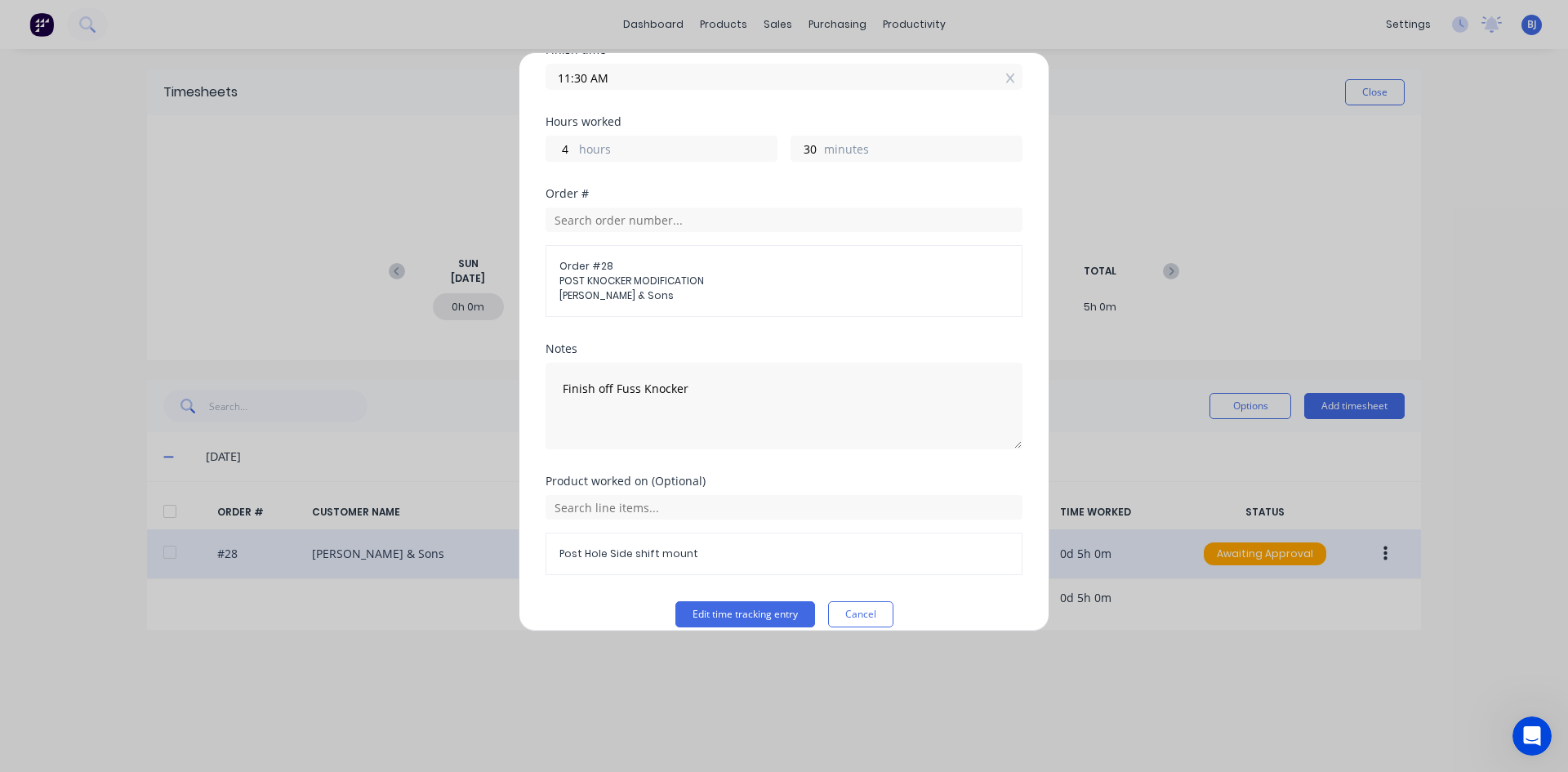
scroll to position [241, 0]
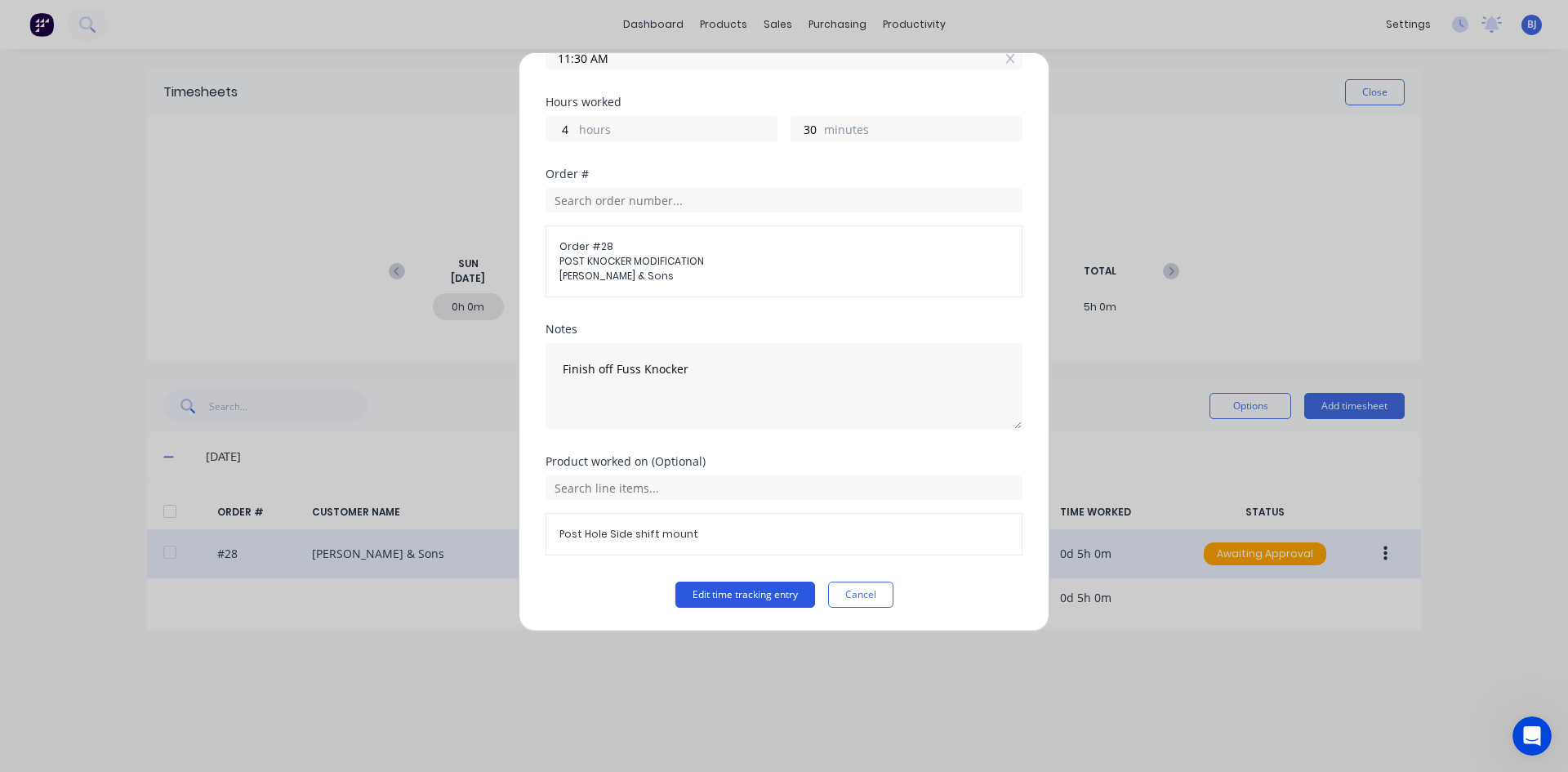
click at [729, 594] on button "Edit time tracking entry" at bounding box center [744, 595] width 140 height 26
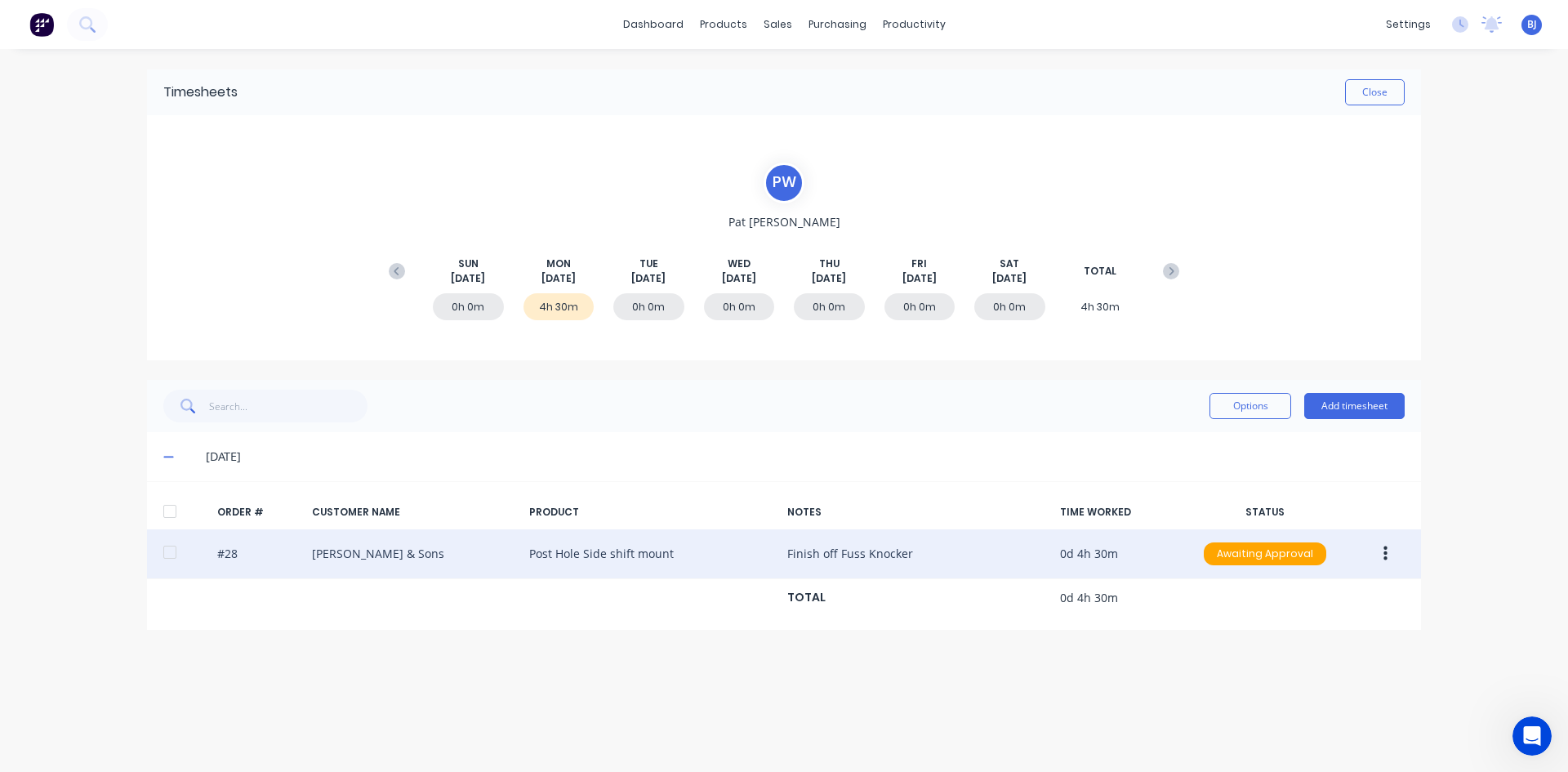
click at [1389, 551] on button "button" at bounding box center [1385, 554] width 38 height 30
click at [1282, 694] on div "Duplicate" at bounding box center [1327, 694] width 126 height 24
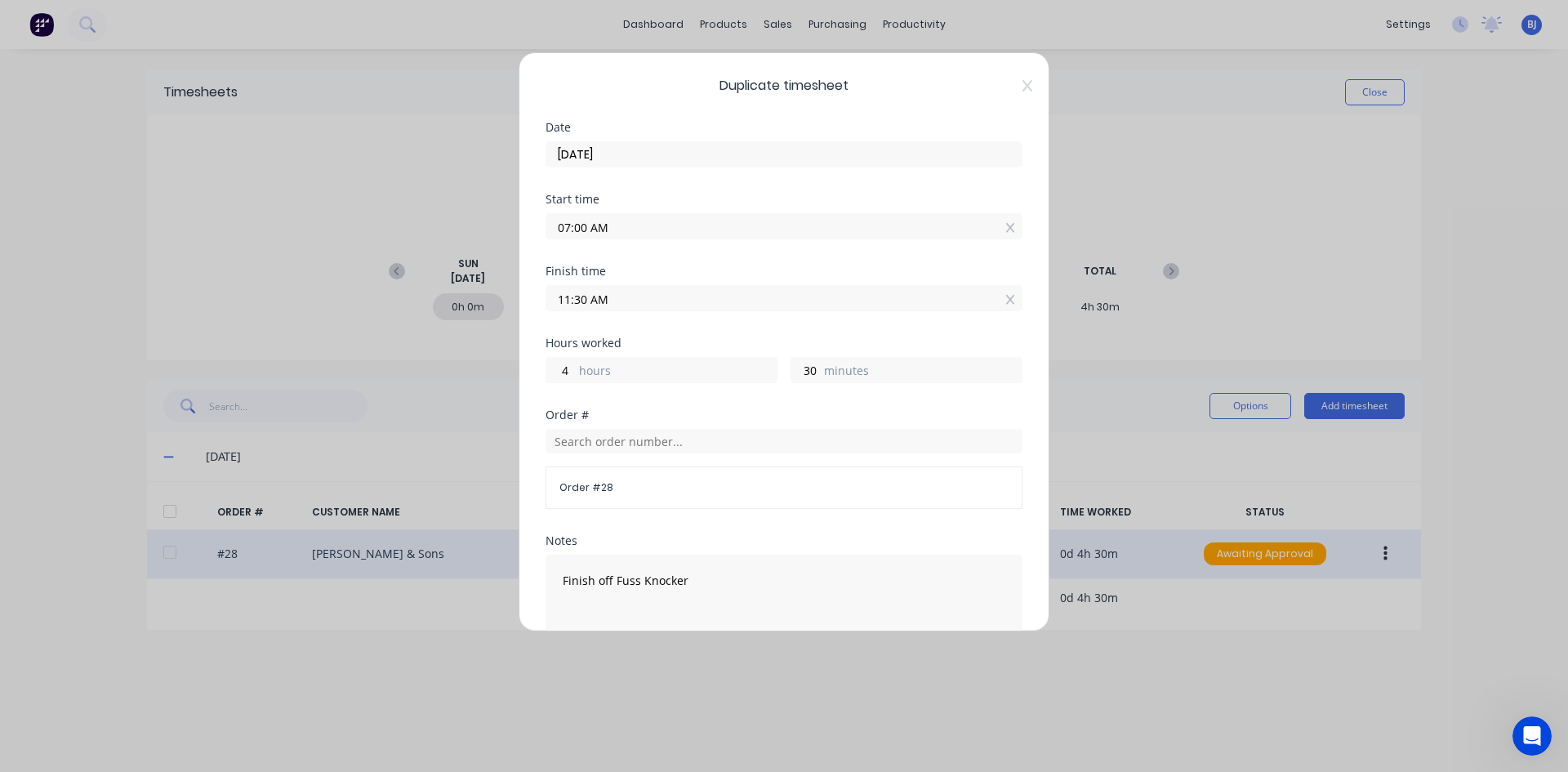
drag, startPoint x: 586, startPoint y: 228, endPoint x: 553, endPoint y: 242, distance: 35.8
click at [553, 242] on div "Start time 07:00 AM" at bounding box center [784, 229] width 477 height 72
type input "11:30 AM"
type input "0"
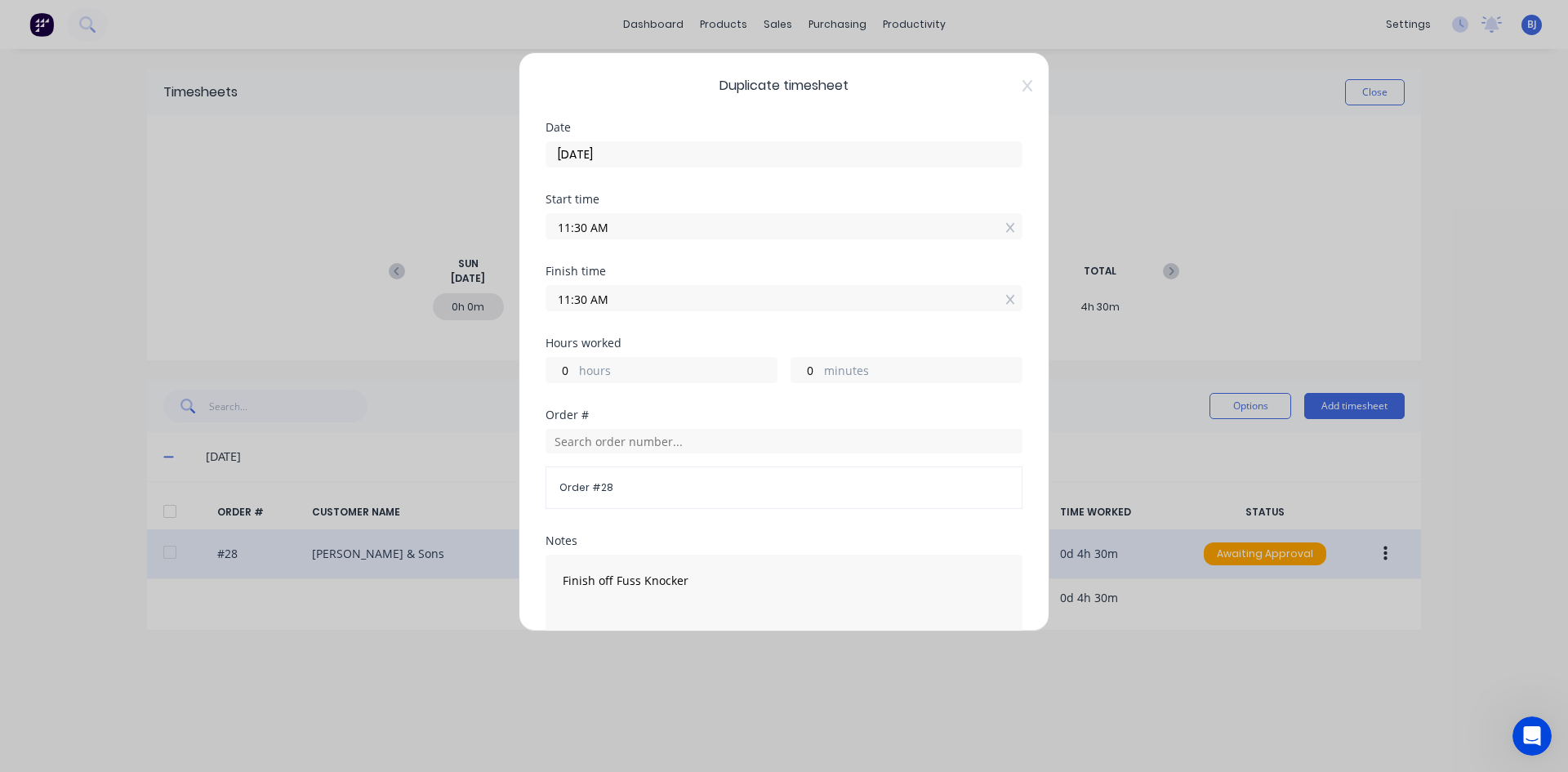
click at [732, 246] on div "Start time 11:30 AM" at bounding box center [784, 229] width 477 height 72
drag, startPoint x: 589, startPoint y: 298, endPoint x: 524, endPoint y: 308, distance: 65.8
click at [524, 308] on div "Duplicate timesheet Date [DATE] Start time 11:30 AM Finish time 11:30 AM Hours …" at bounding box center [784, 342] width 531 height 579
click at [620, 304] on input "1.00AM" at bounding box center [784, 299] width 476 height 25
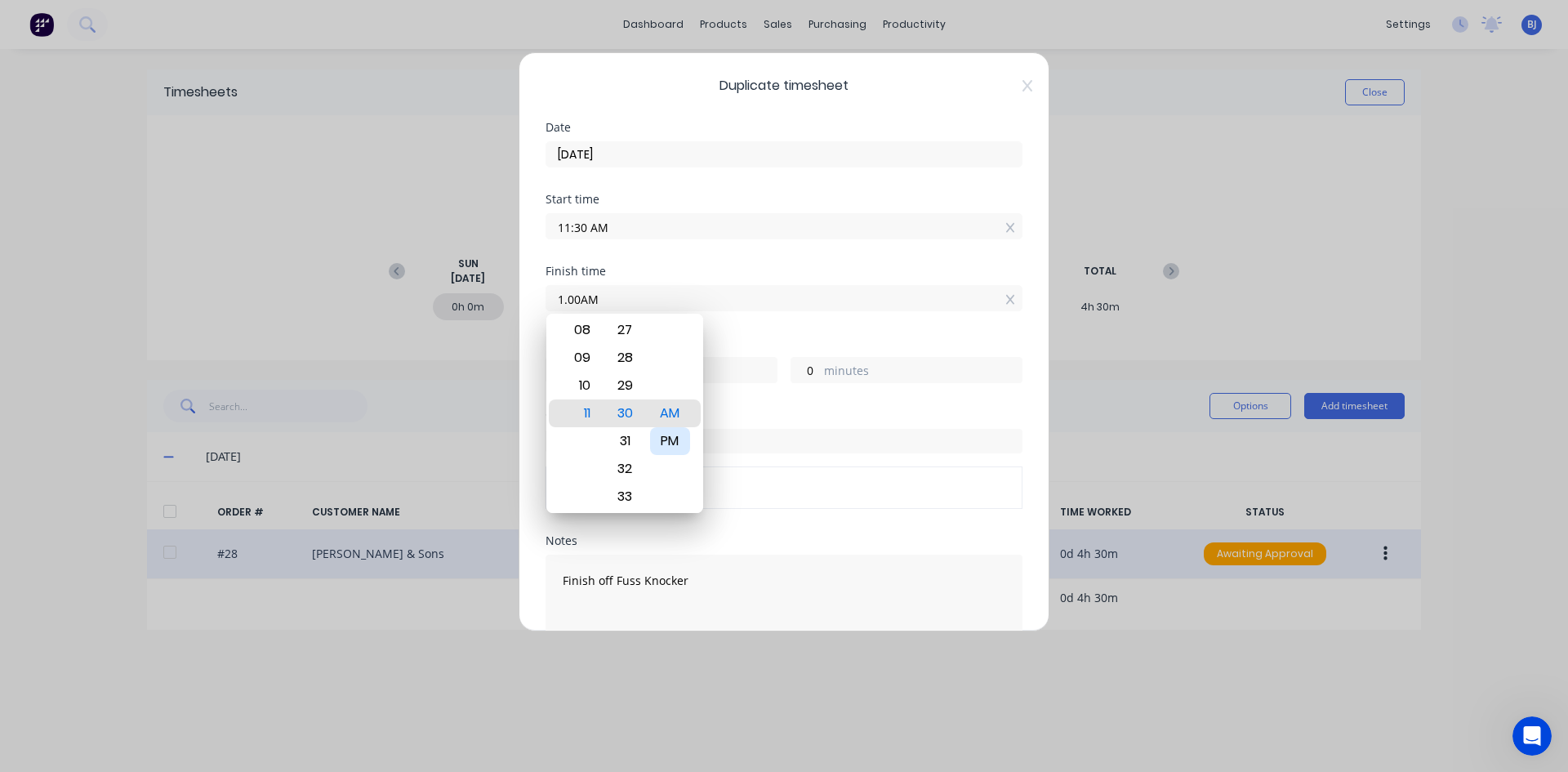
type input "01:00 AM"
type input "-10"
type input "-30"
click at [678, 444] on div "PM" at bounding box center [670, 441] width 40 height 28
type input "01:00 PM"
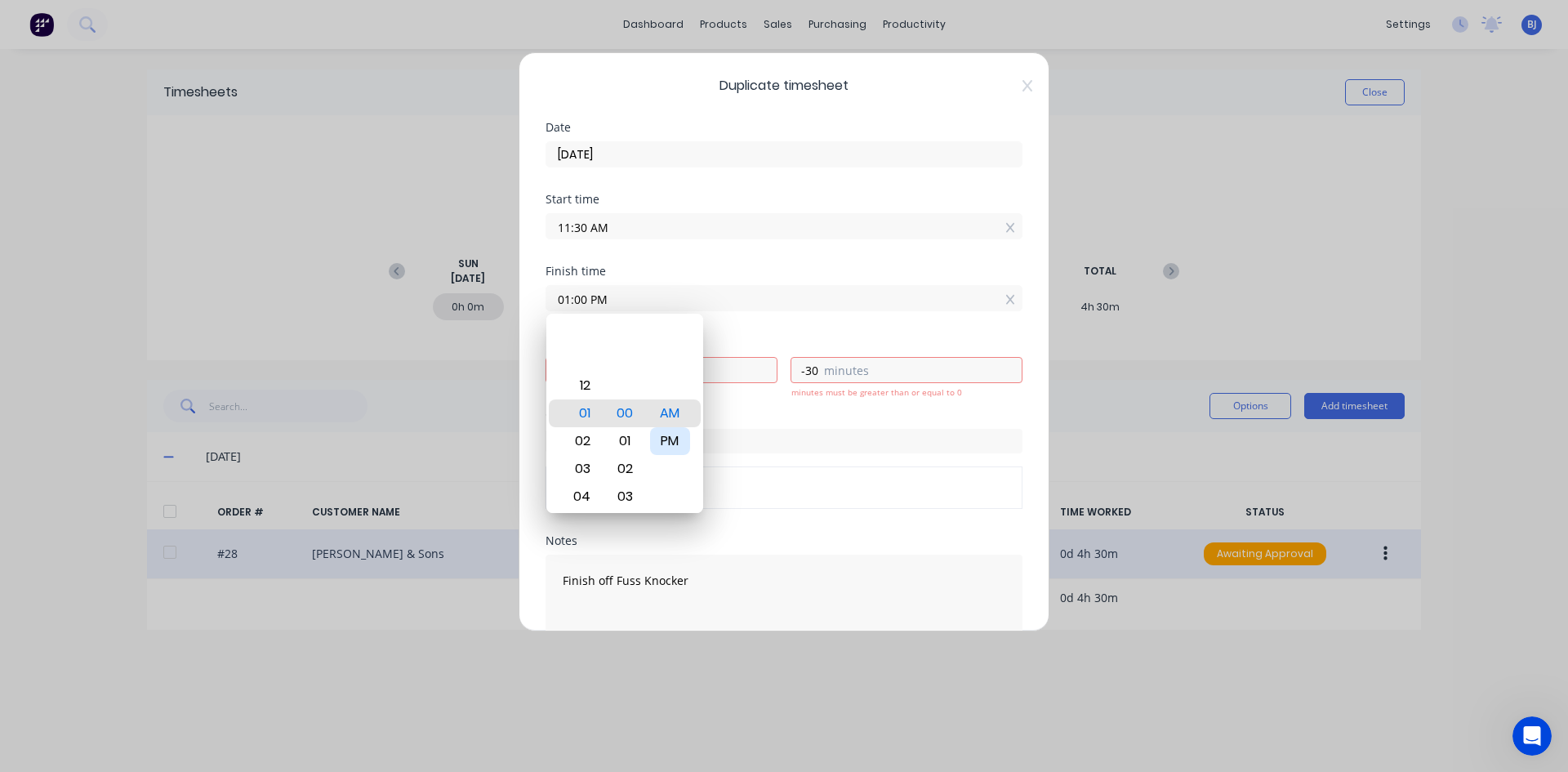
type input "1"
type input "30"
click at [733, 321] on div "Finish time 01:00 PM" at bounding box center [784, 301] width 477 height 72
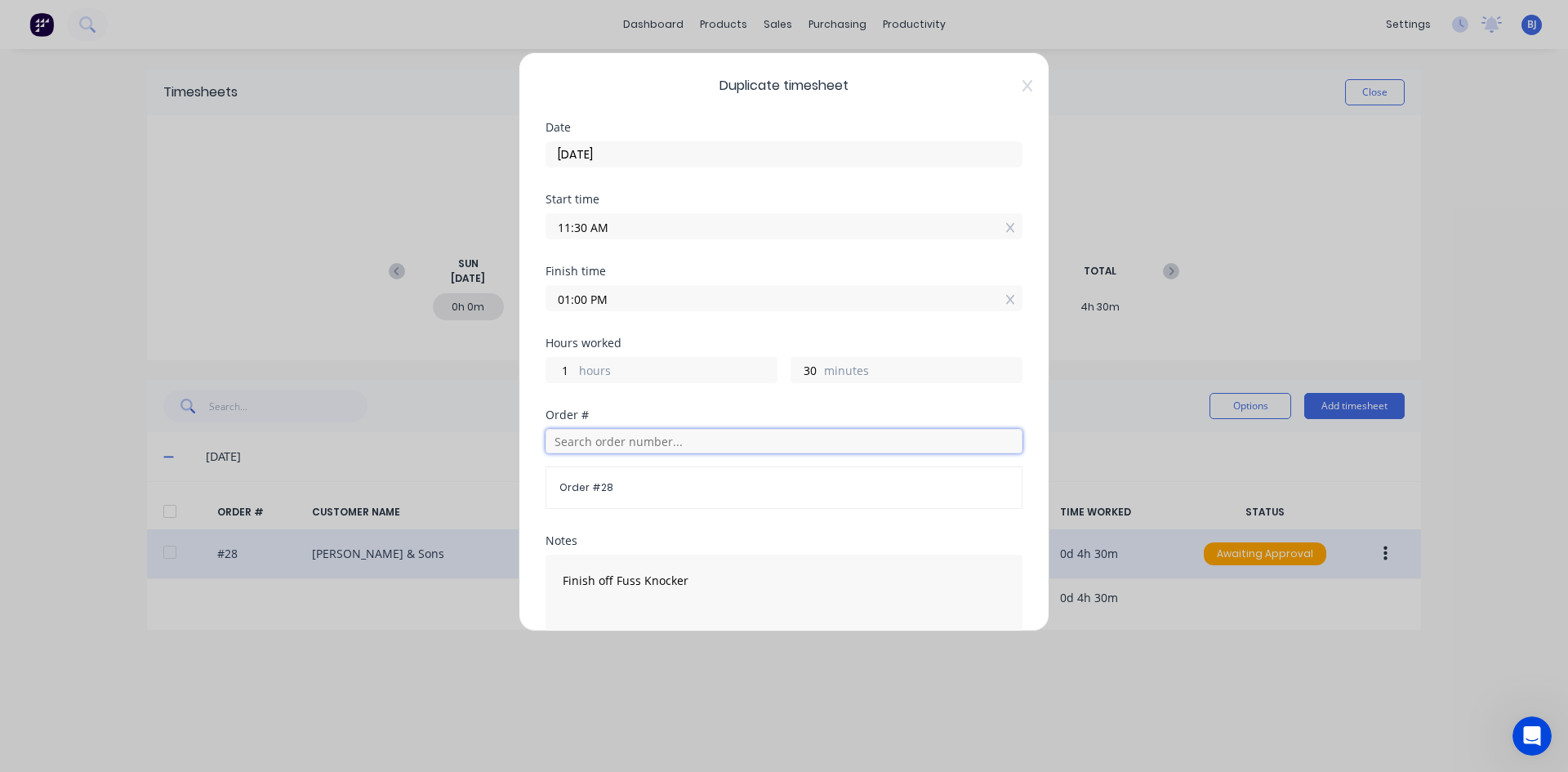
click at [579, 439] on input "text" at bounding box center [784, 441] width 477 height 25
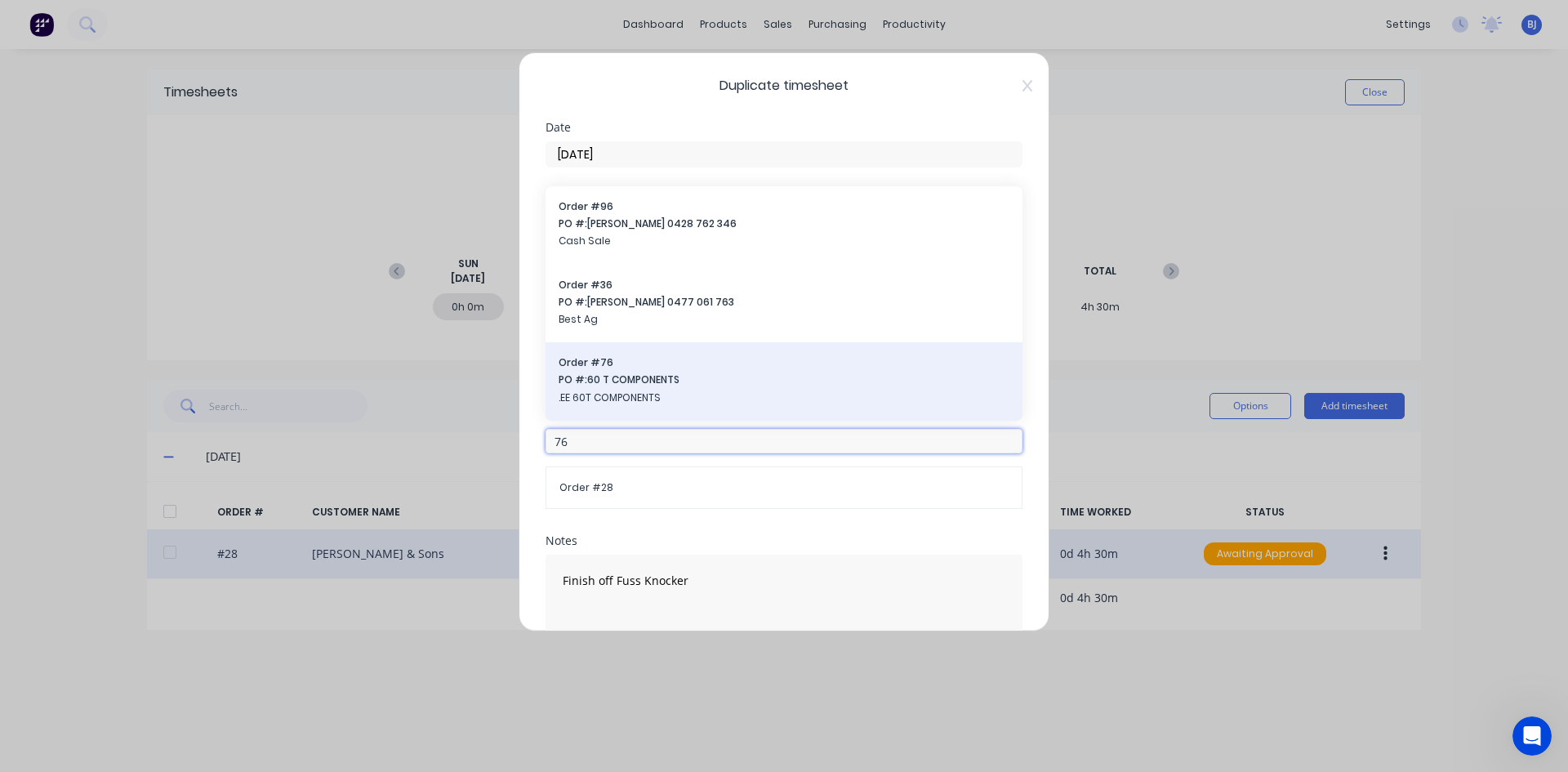
type input "76"
click at [620, 382] on span "PO #: 60 T COMPONENTS" at bounding box center [783, 380] width 451 height 15
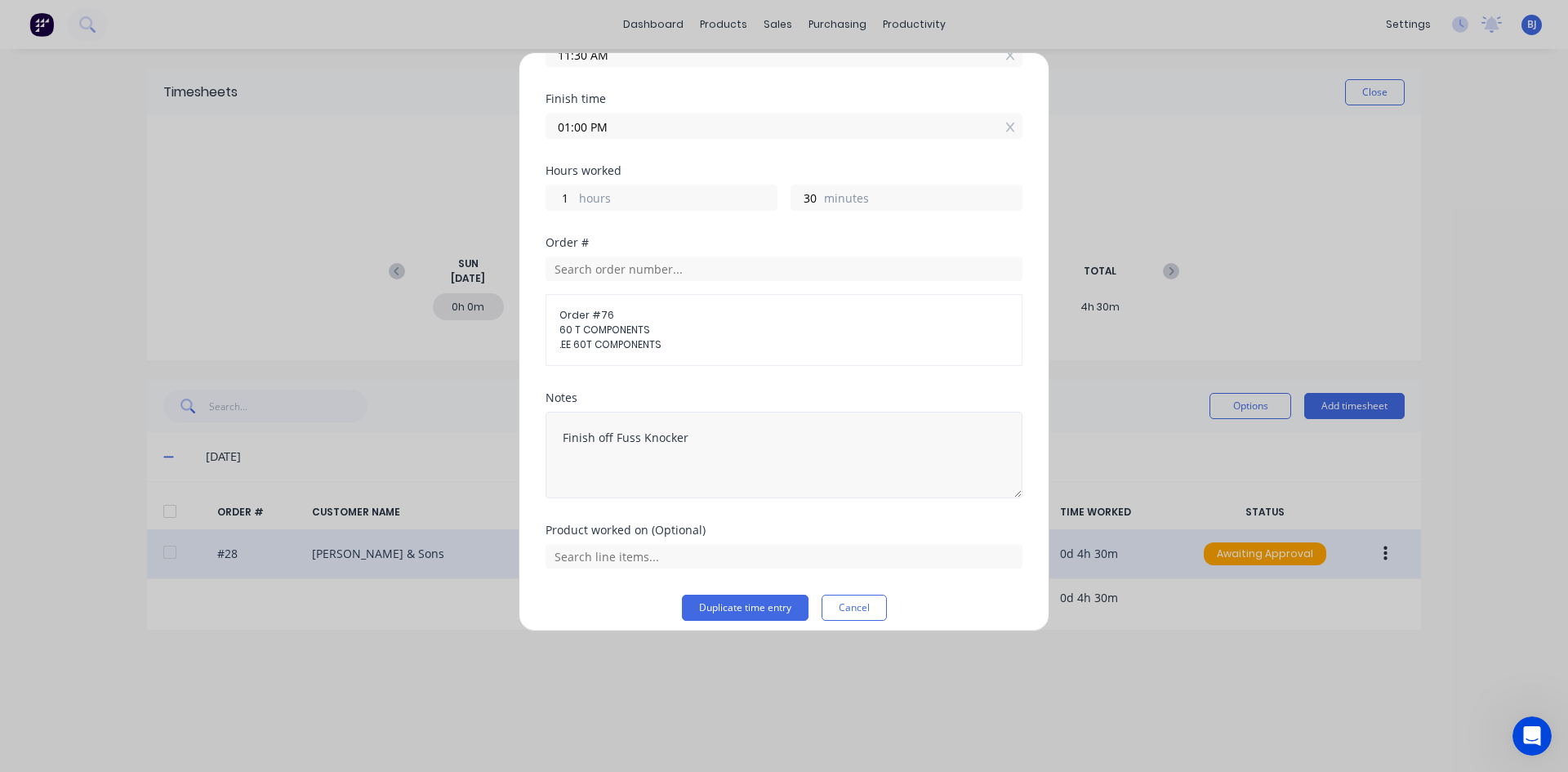
scroll to position [185, 0]
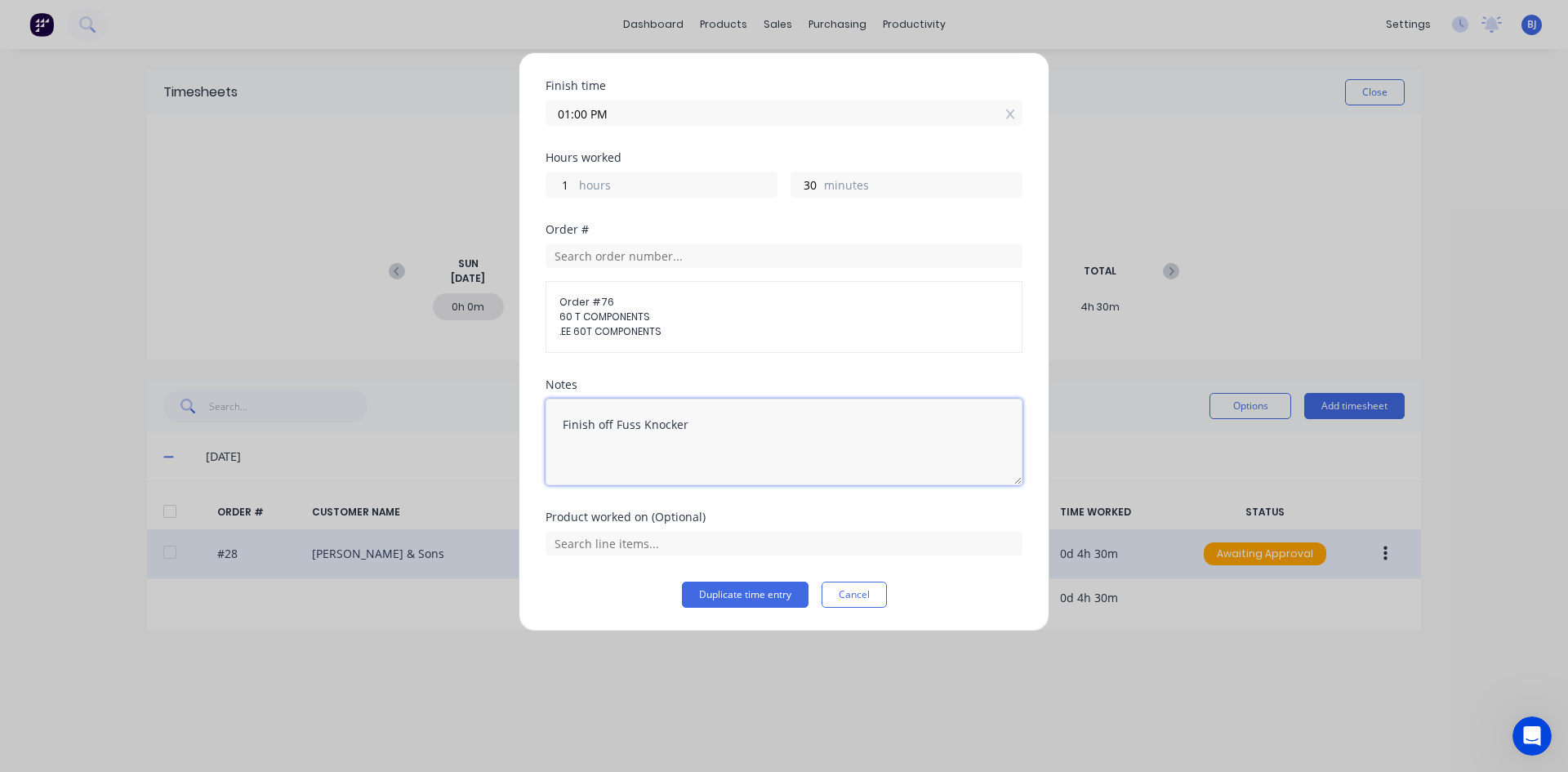
click at [695, 429] on textarea "Finish off Fuss Knocker" at bounding box center [784, 442] width 477 height 87
type textarea "F"
type textarea "Hyd lift drawbars"
click at [648, 537] on input "text" at bounding box center [784, 544] width 477 height 25
click at [705, 598] on button "Duplicate time entry" at bounding box center [744, 595] width 127 height 26
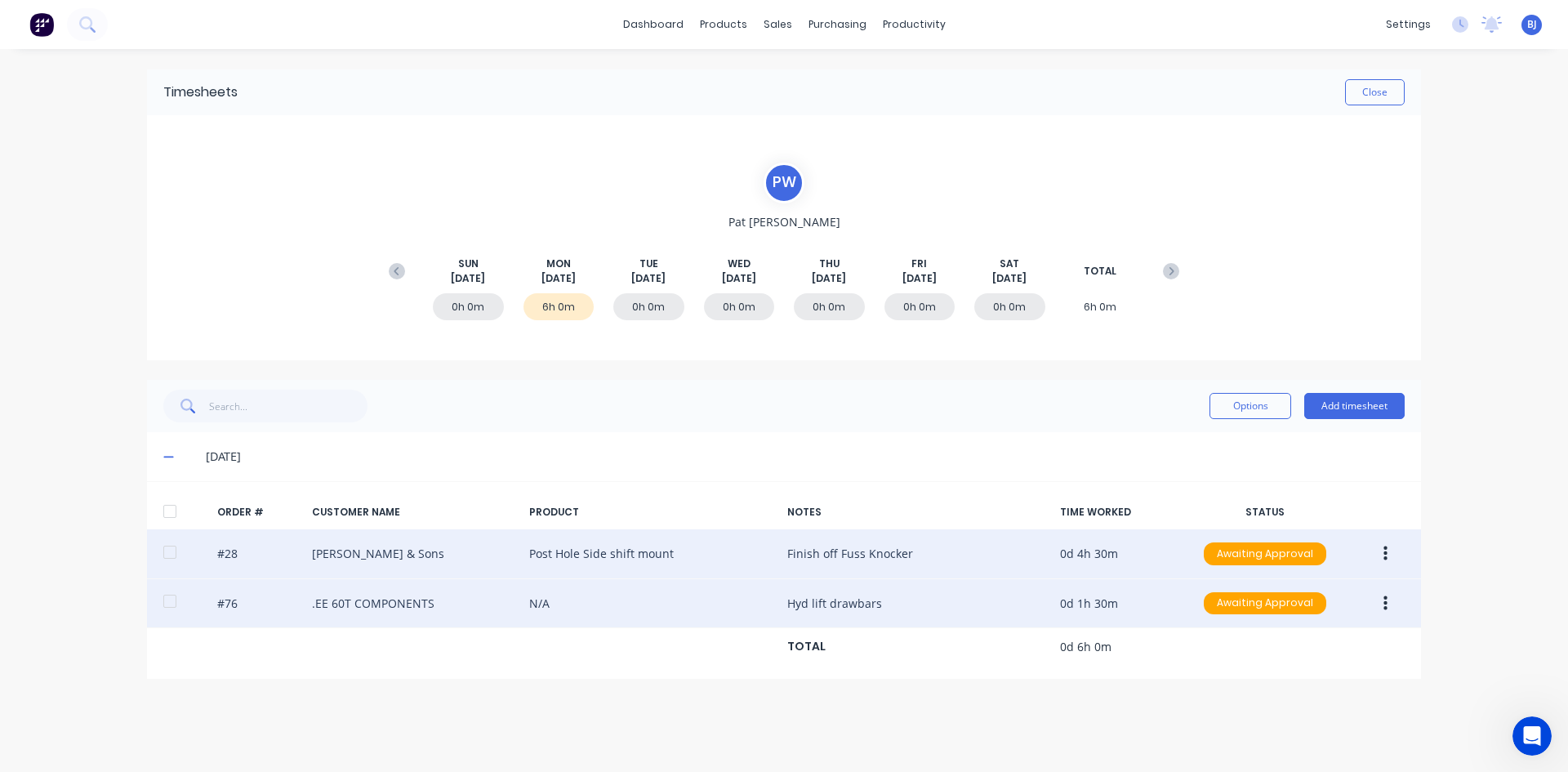
click at [1384, 601] on icon "button" at bounding box center [1384, 604] width 4 height 18
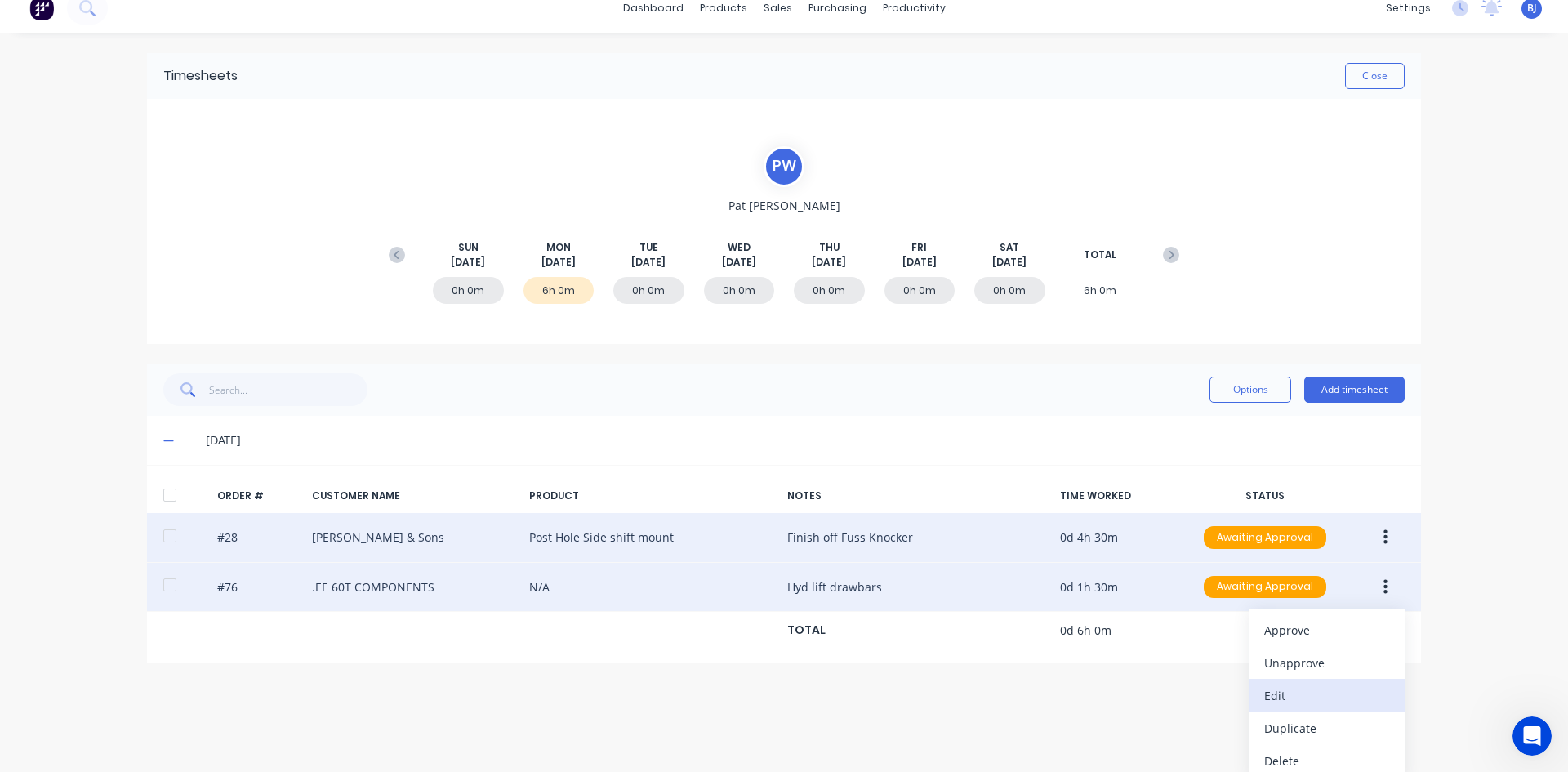
scroll to position [26, 0]
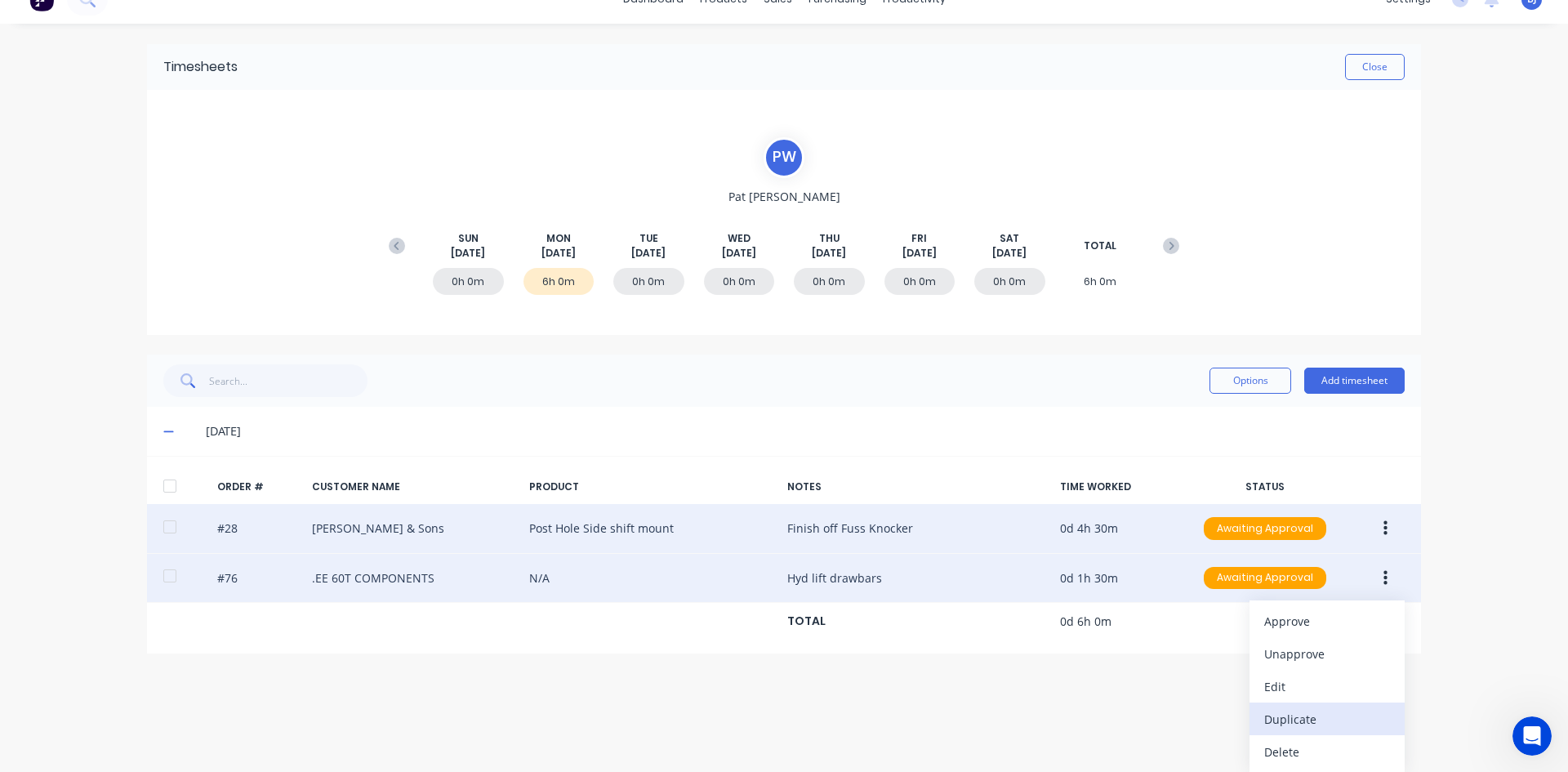
click at [1288, 719] on div "Duplicate" at bounding box center [1327, 719] width 126 height 24
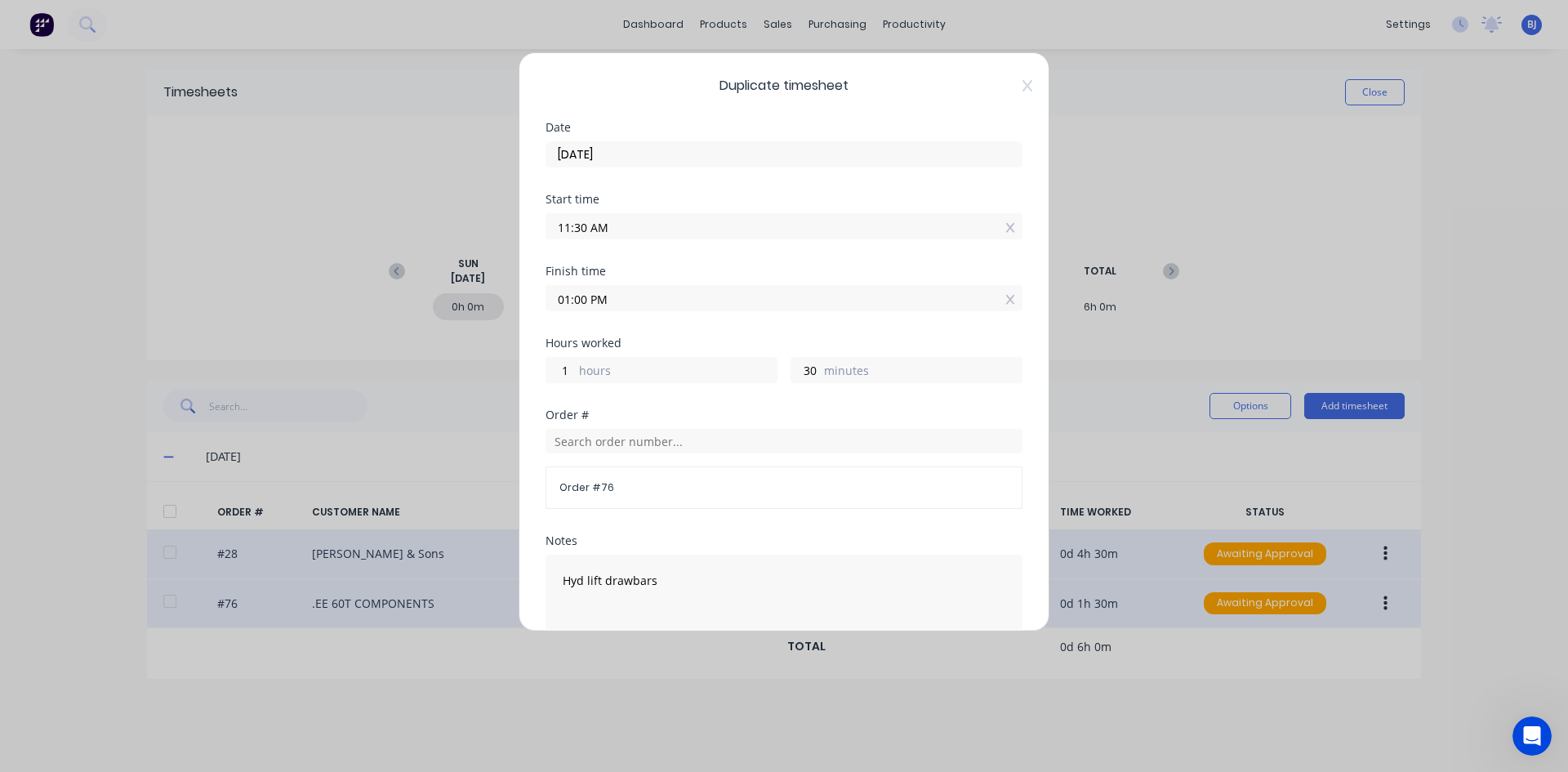
drag, startPoint x: 586, startPoint y: 225, endPoint x: 549, endPoint y: 233, distance: 37.9
click at [549, 233] on input "11:30 AM" at bounding box center [784, 227] width 476 height 25
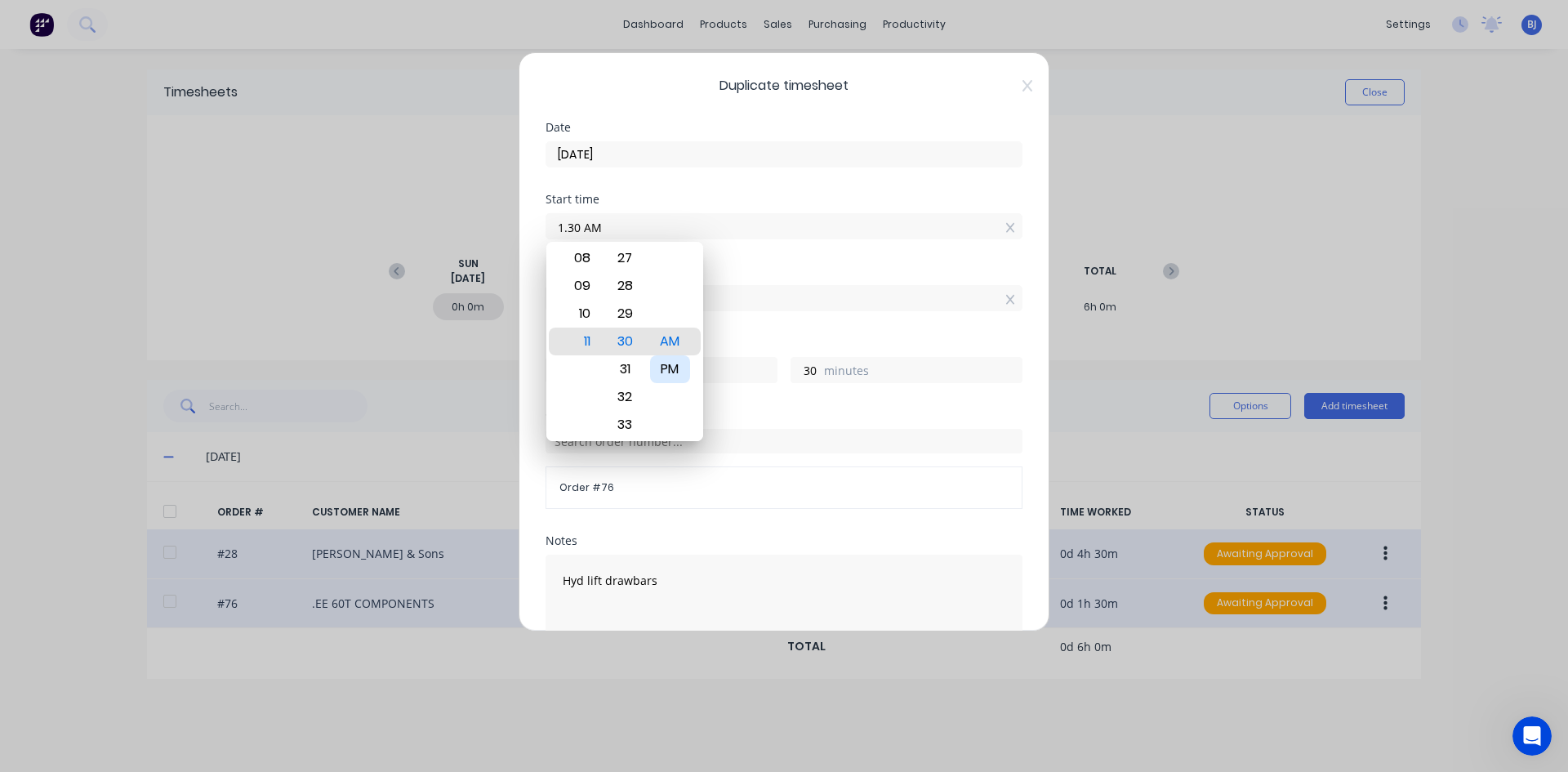
type input "01:30 AM"
type input "11"
click at [677, 366] on div "PM" at bounding box center [670, 369] width 40 height 28
type input "01:30 PM"
type input "0"
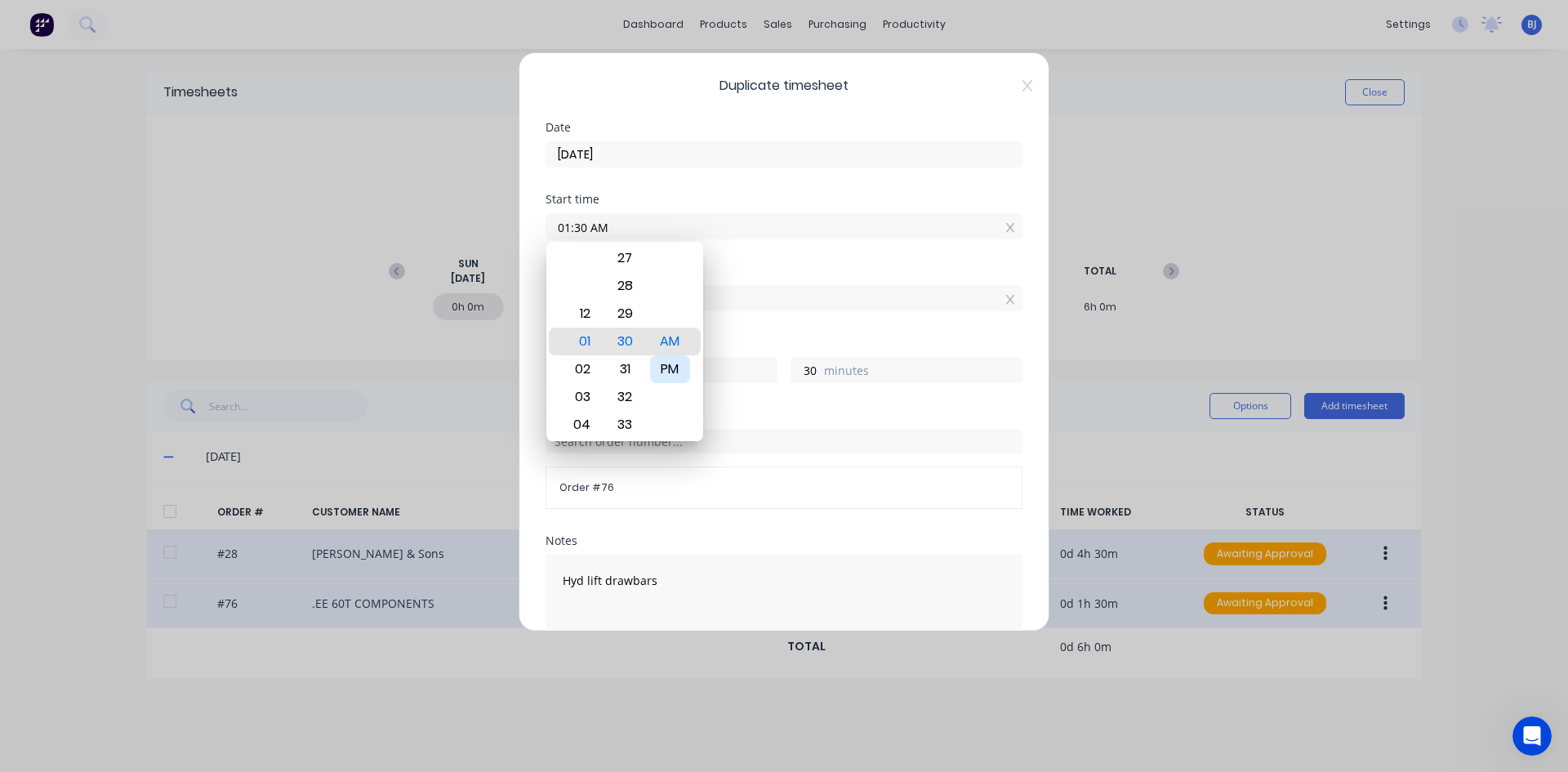
type input "-30"
click at [762, 271] on div "Finish time" at bounding box center [784, 271] width 477 height 12
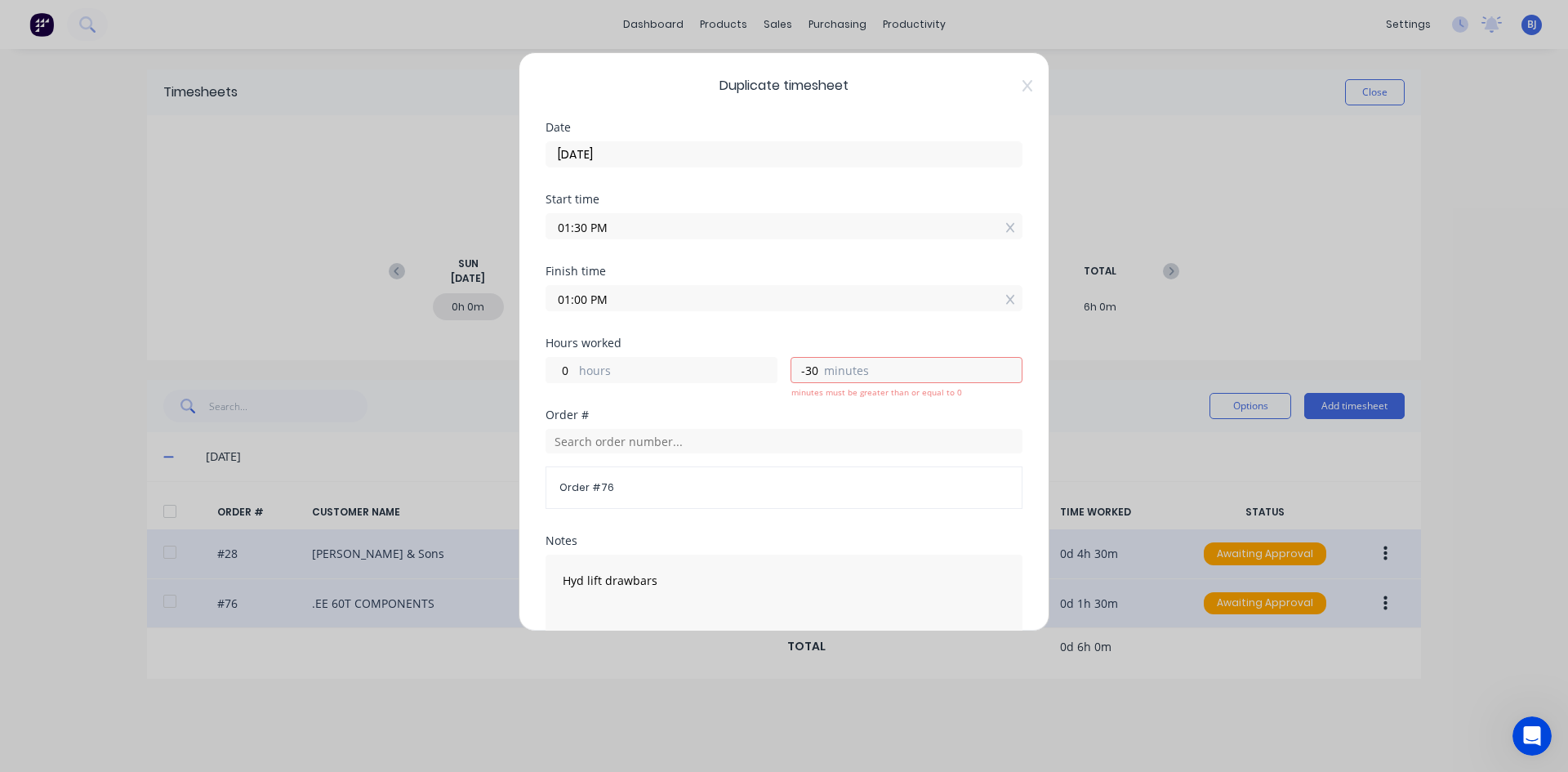
drag, startPoint x: 567, startPoint y: 309, endPoint x: 527, endPoint y: 321, distance: 41.8
click at [527, 321] on div "Duplicate timesheet Date [DATE] Start time 01:30 PM Finish time 01:00 PM Hours …" at bounding box center [784, 342] width 531 height 579
click at [662, 290] on input "4.00 PM" at bounding box center [784, 299] width 476 height 25
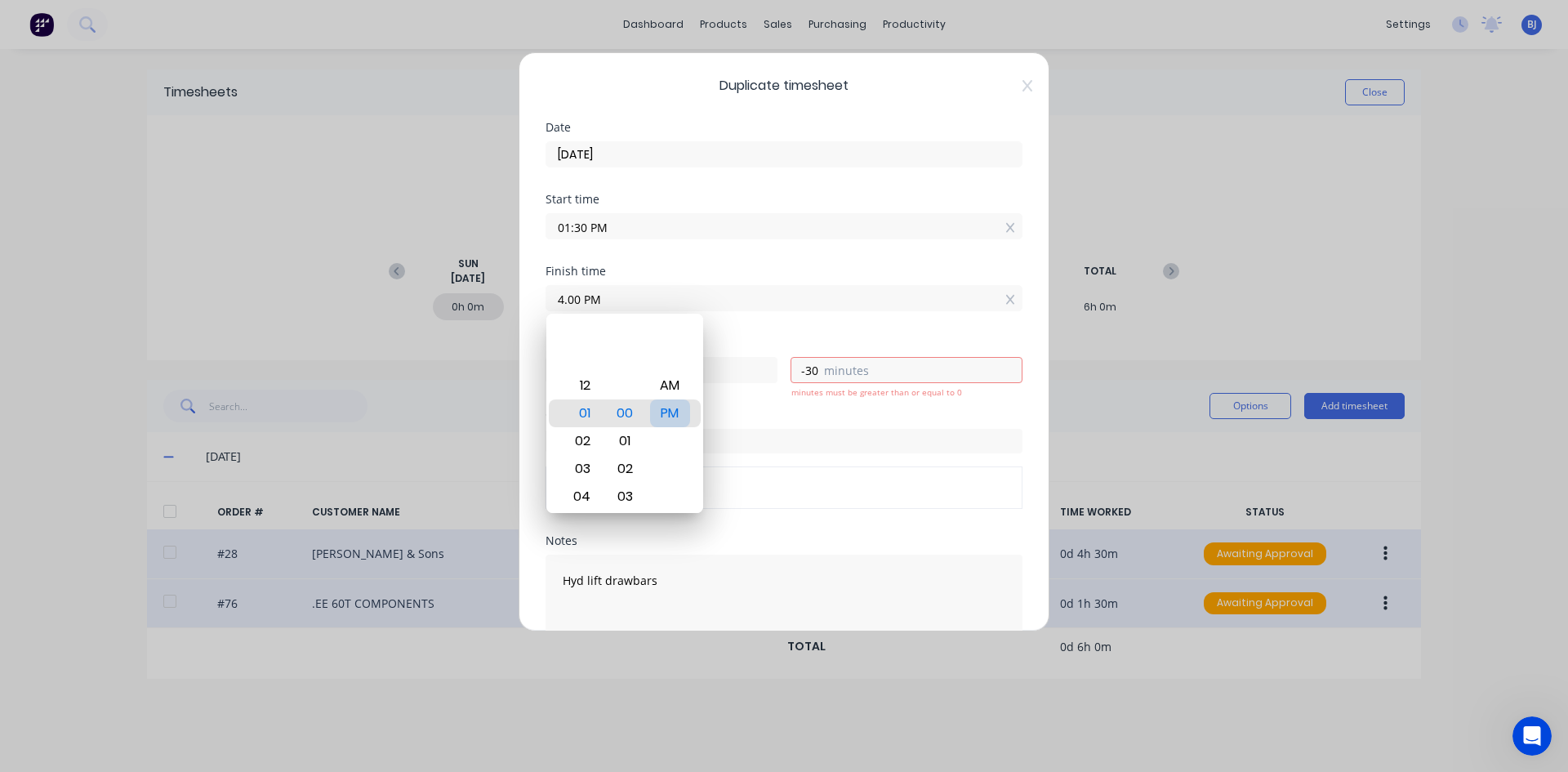
type input "04:00 PM"
type input "2"
type input "30"
click at [677, 415] on div "PM" at bounding box center [670, 414] width 40 height 28
click at [743, 307] on input "04:00 PM" at bounding box center [784, 299] width 476 height 25
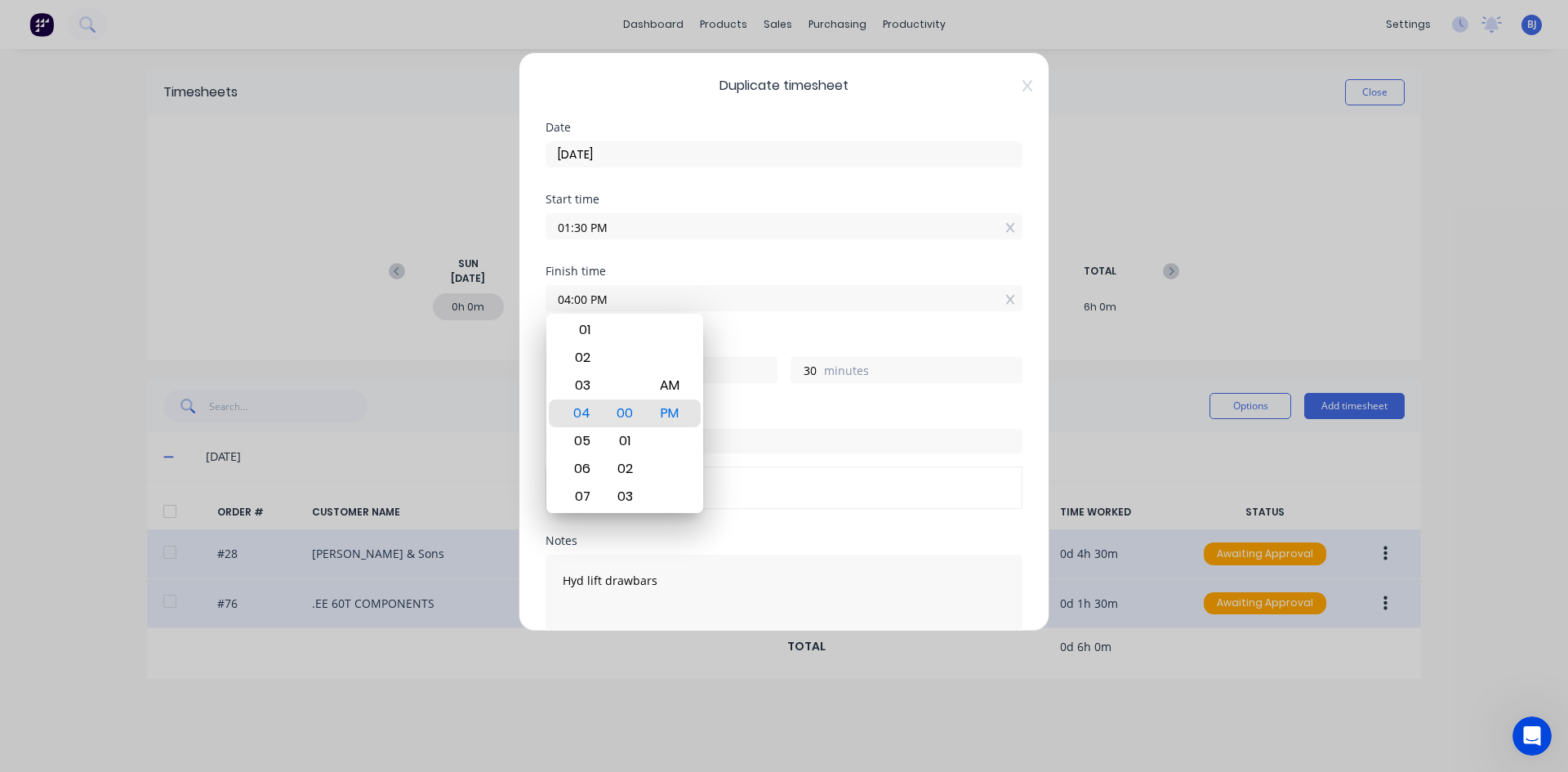
click at [756, 257] on div "Start time 01:30 PM" at bounding box center [784, 229] width 477 height 72
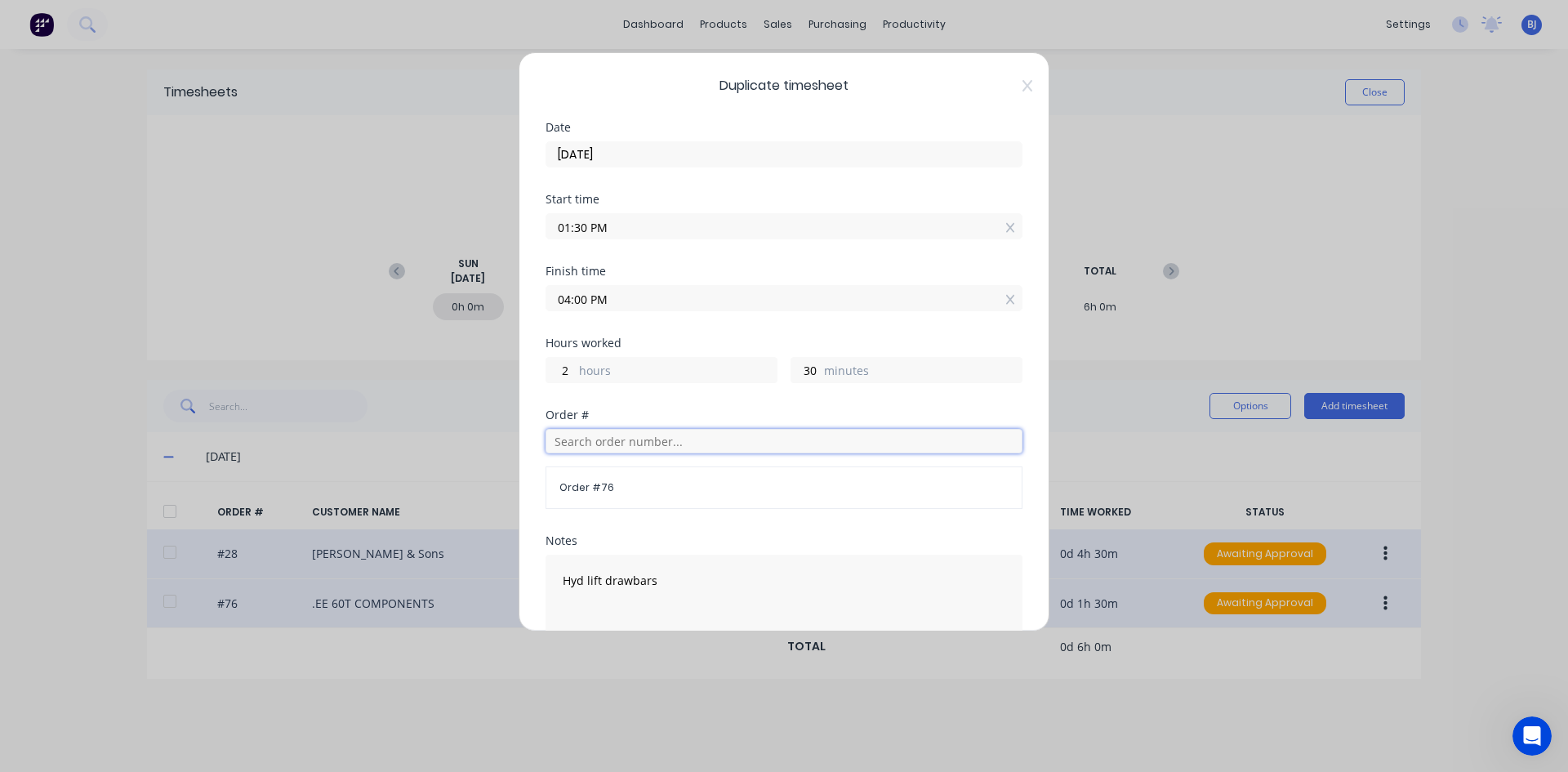
click at [600, 445] on input "text" at bounding box center [784, 441] width 477 height 25
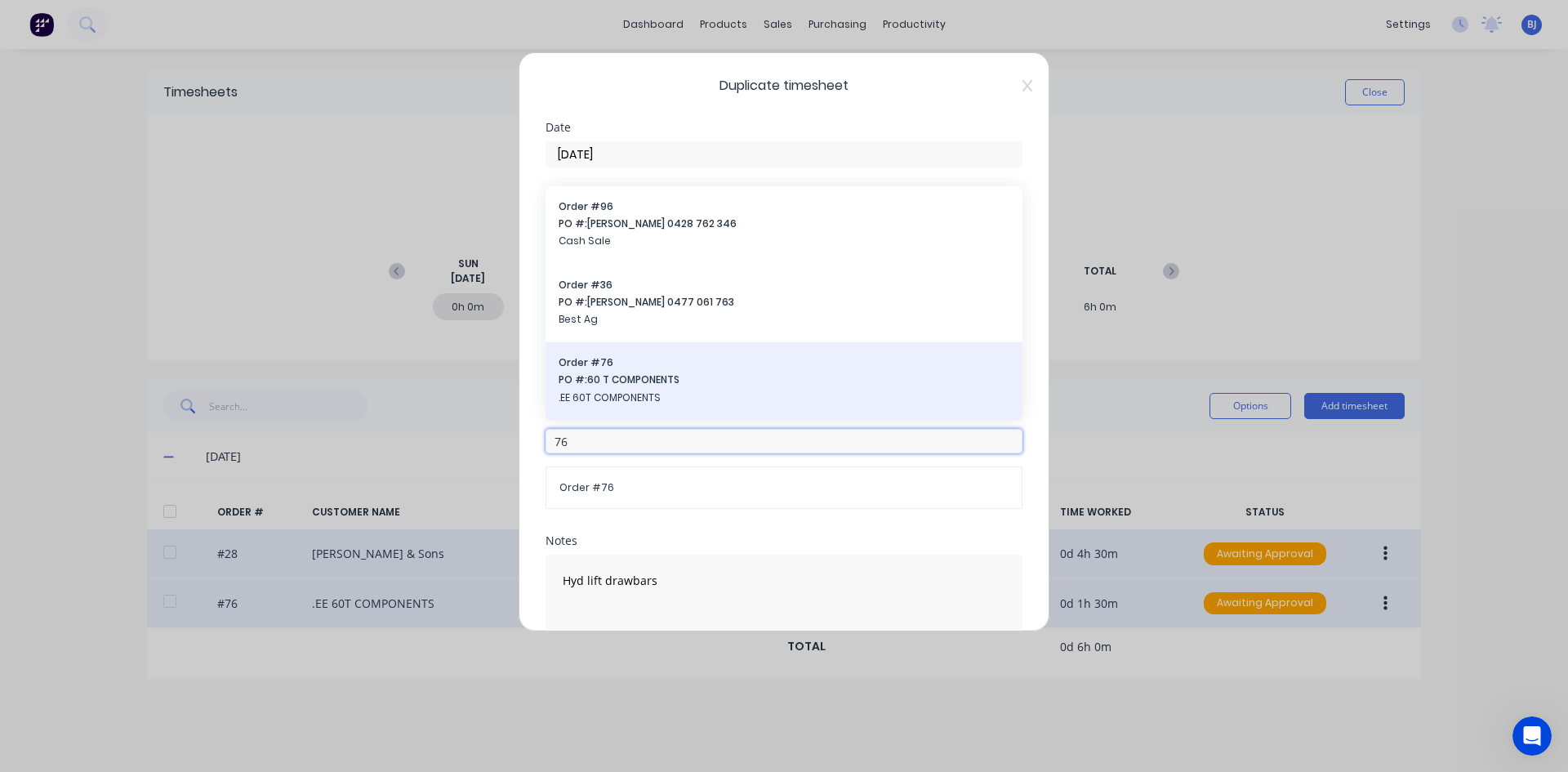
type input "76"
click at [621, 379] on span "PO #: 60 T COMPONENTS" at bounding box center [783, 380] width 451 height 15
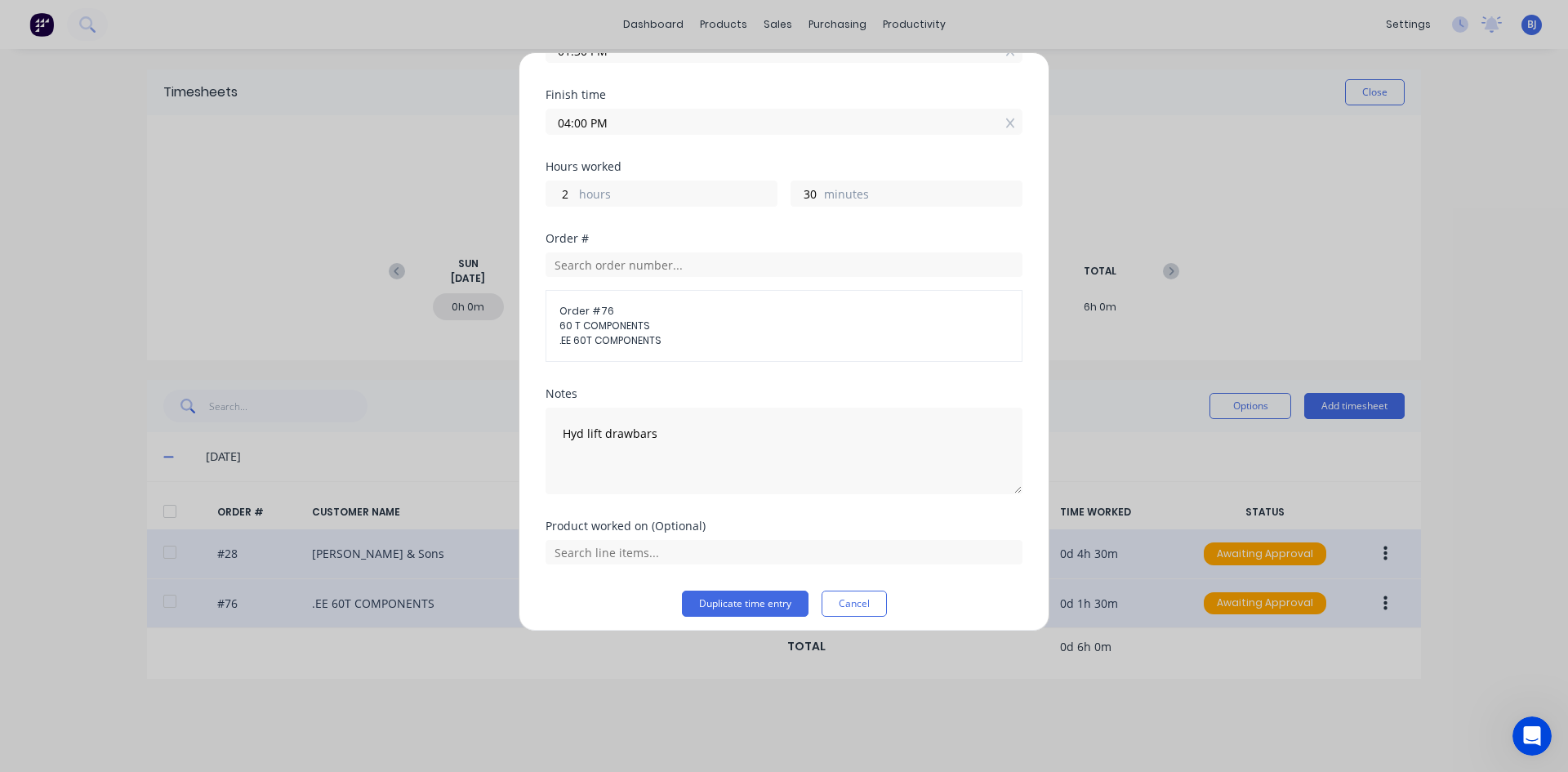
scroll to position [185, 0]
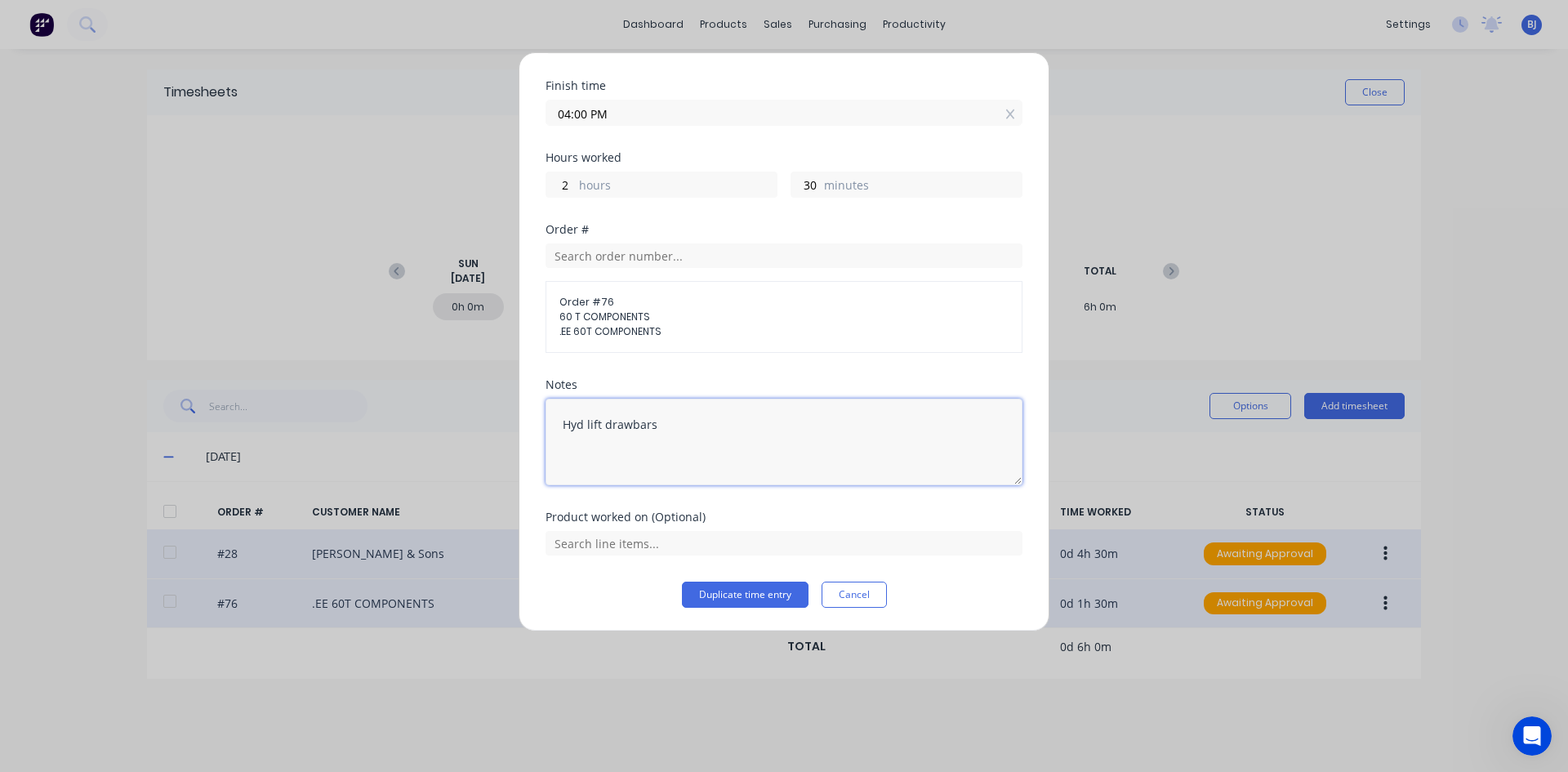
click at [668, 427] on textarea "Hyd lift drawbars" at bounding box center [784, 442] width 477 height 87
type textarea "H"
type textarea "C"
click at [700, 546] on input "text" at bounding box center [784, 544] width 477 height 25
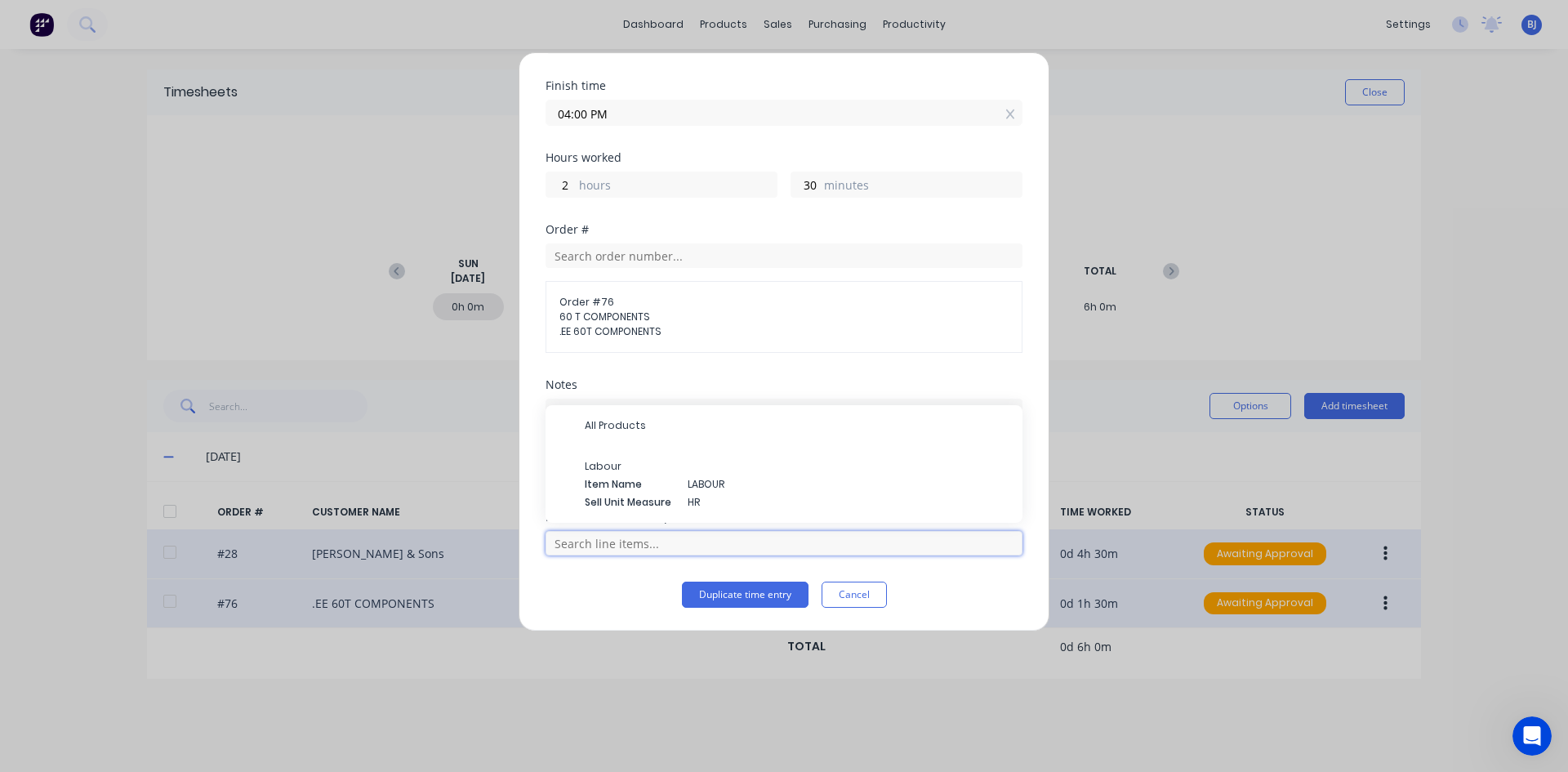
click at [700, 546] on input "text" at bounding box center [784, 544] width 477 height 25
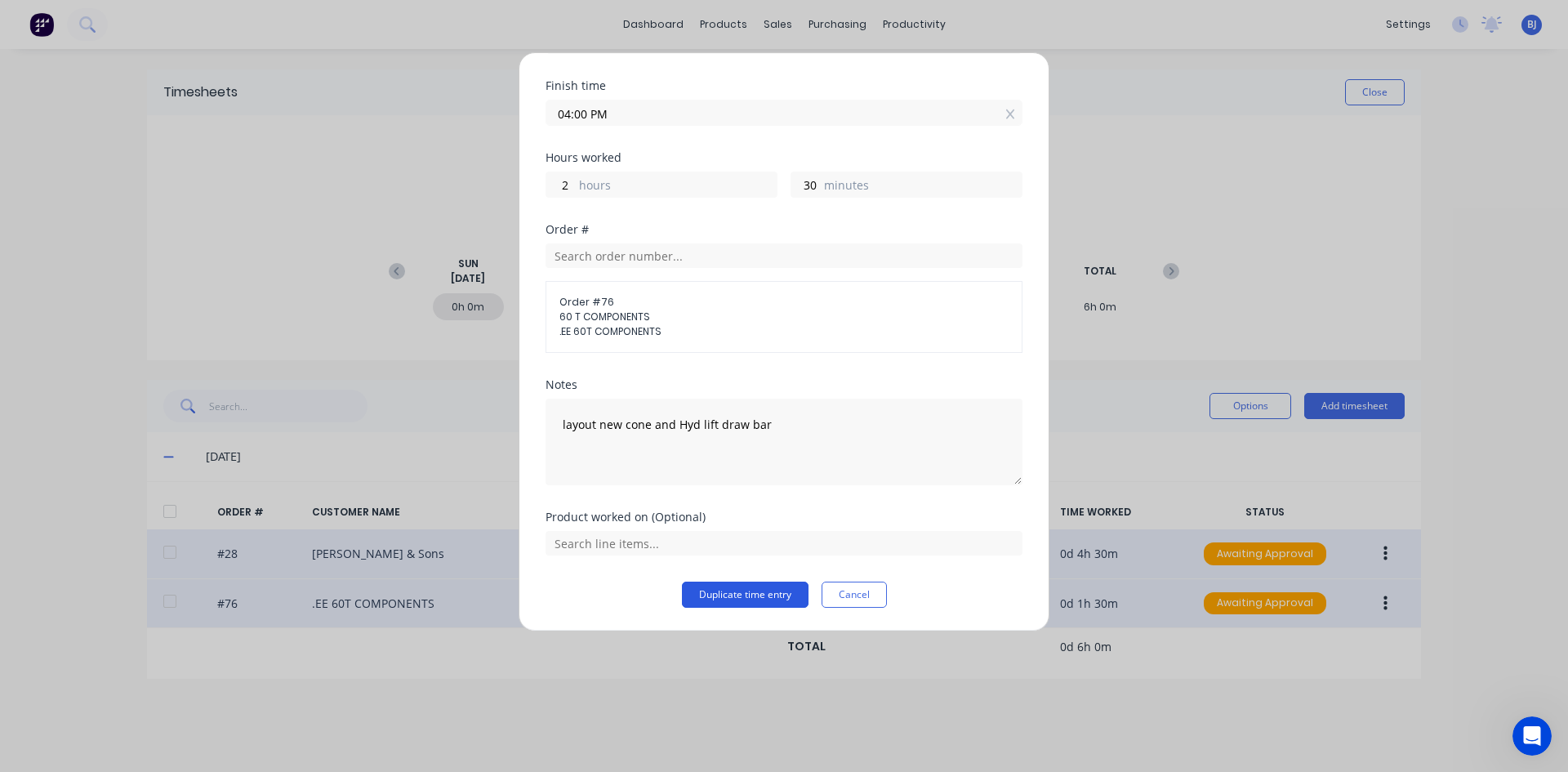
click at [719, 597] on button "Duplicate time entry" at bounding box center [744, 595] width 127 height 26
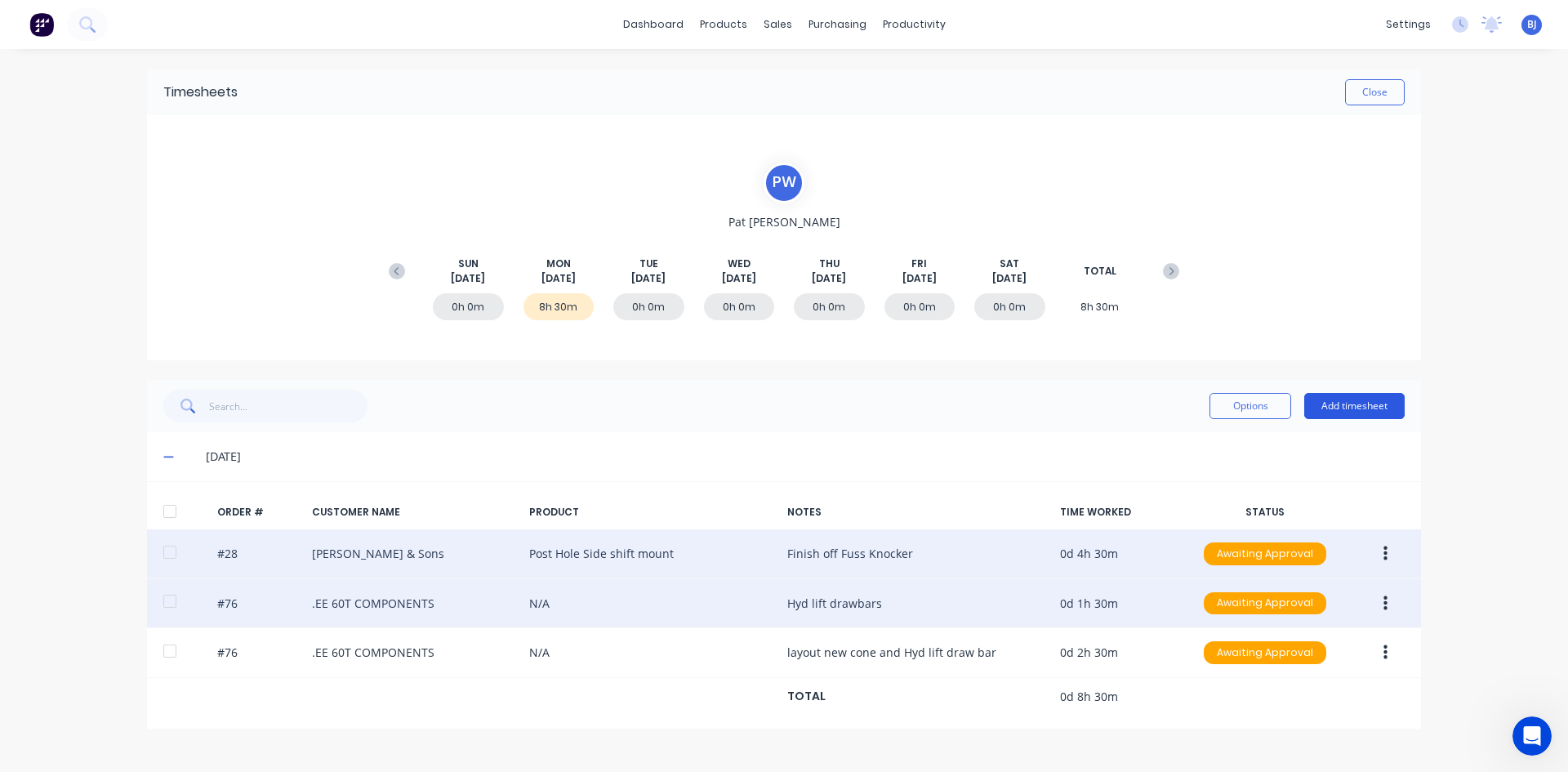
click at [1369, 404] on button "Add timesheet" at bounding box center [1354, 406] width 100 height 26
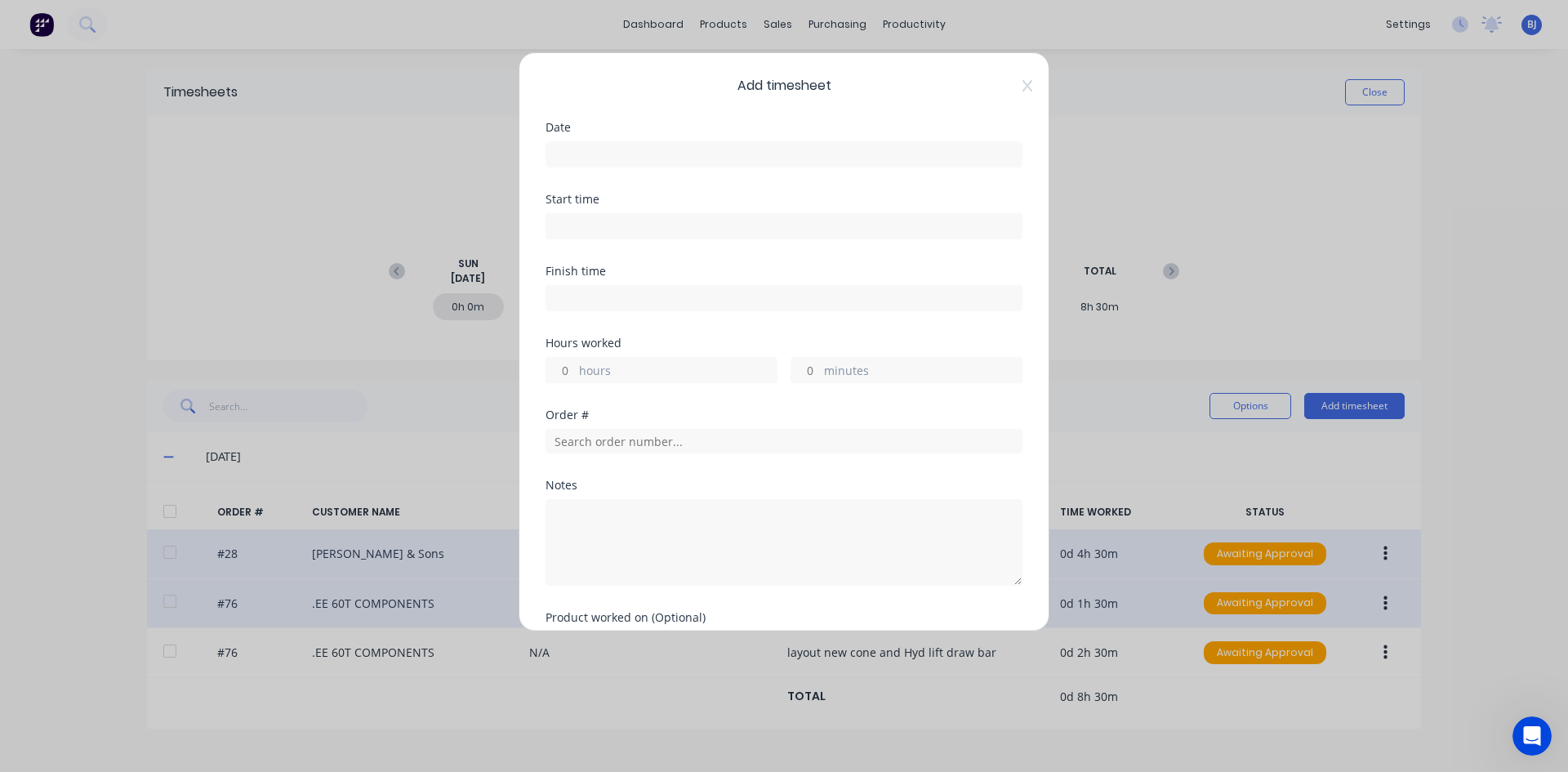
drag, startPoint x: 574, startPoint y: 150, endPoint x: 580, endPoint y: 159, distance: 10.8
click at [574, 151] on input at bounding box center [784, 155] width 476 height 25
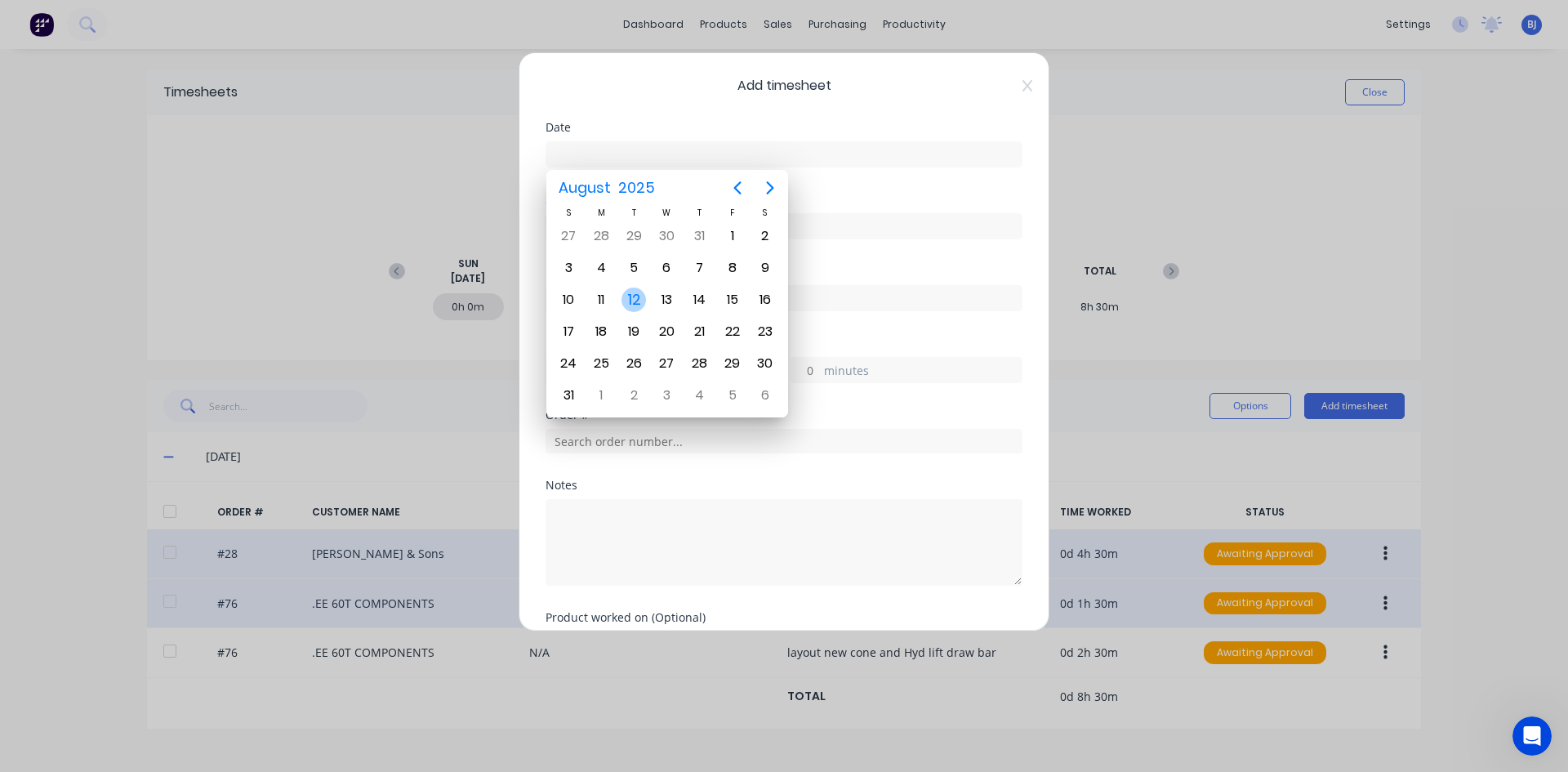
drag, startPoint x: 640, startPoint y: 302, endPoint x: 718, endPoint y: 314, distance: 78.9
click at [640, 301] on div "12" at bounding box center [633, 300] width 25 height 25
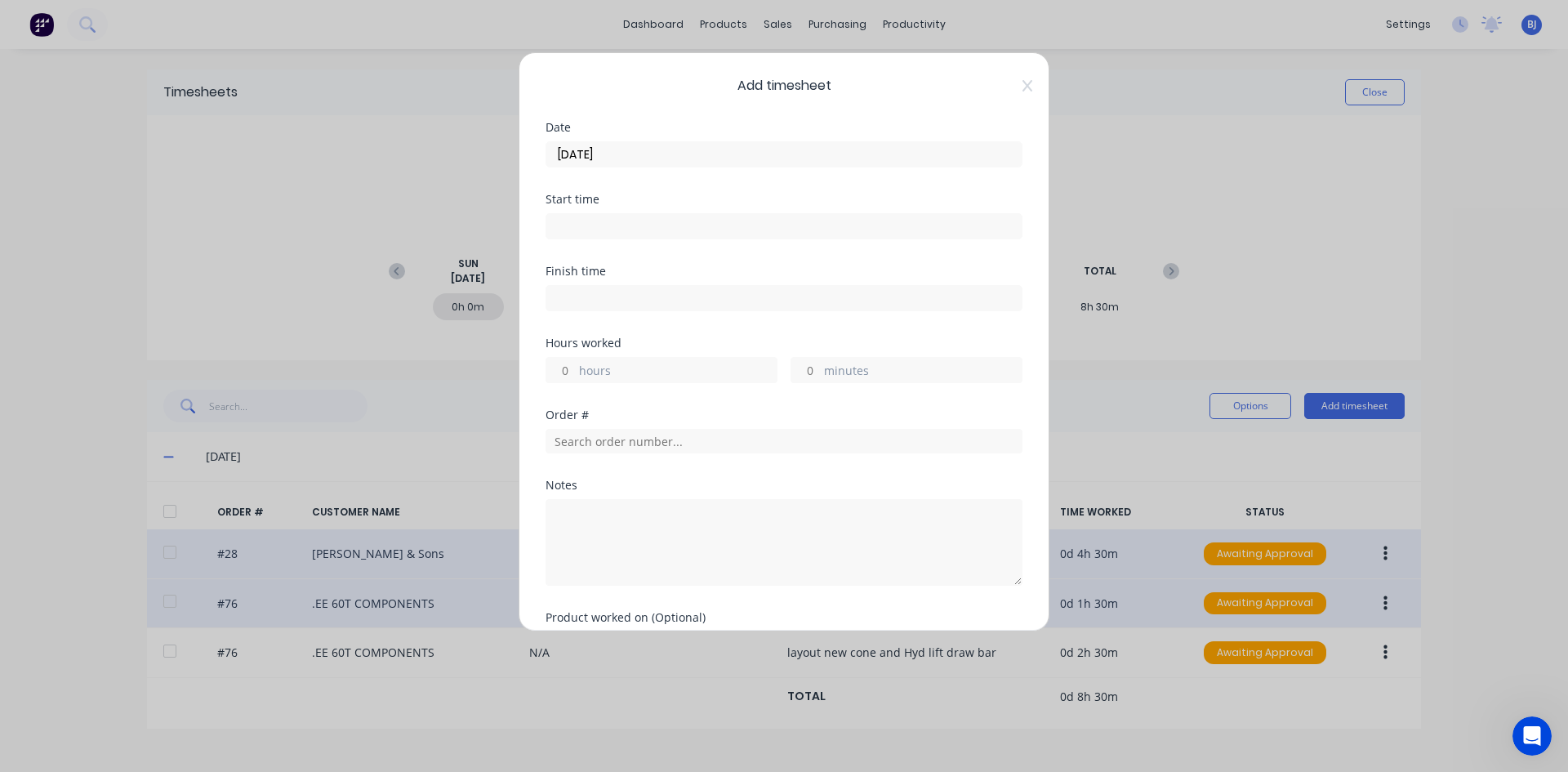
click at [593, 223] on input at bounding box center [784, 227] width 476 height 25
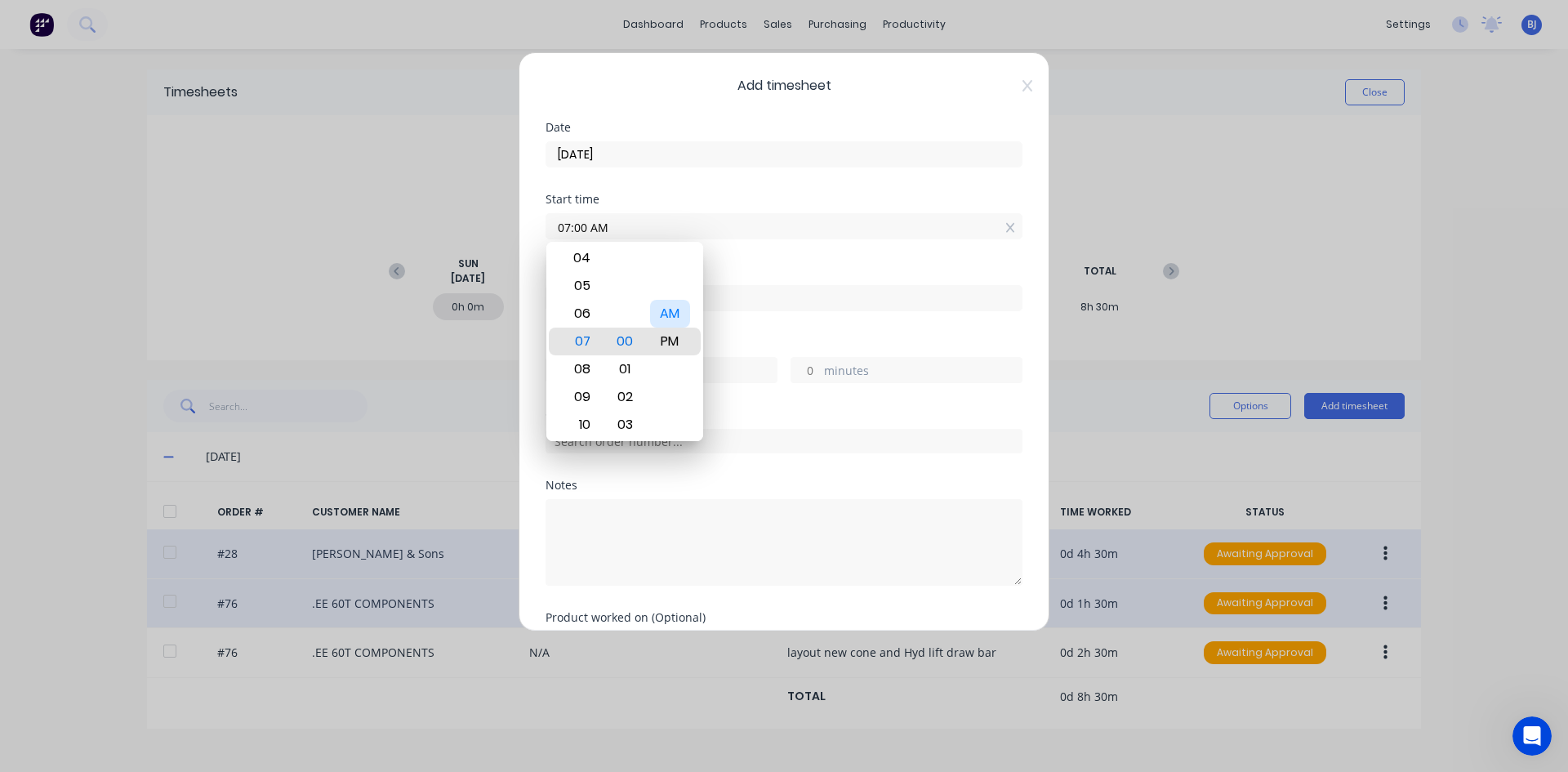
click at [669, 314] on div "AM" at bounding box center [670, 314] width 40 height 28
drag, startPoint x: 753, startPoint y: 260, endPoint x: 673, endPoint y: 284, distance: 83.5
click at [752, 262] on div "Start time 07:00 AM" at bounding box center [784, 229] width 477 height 72
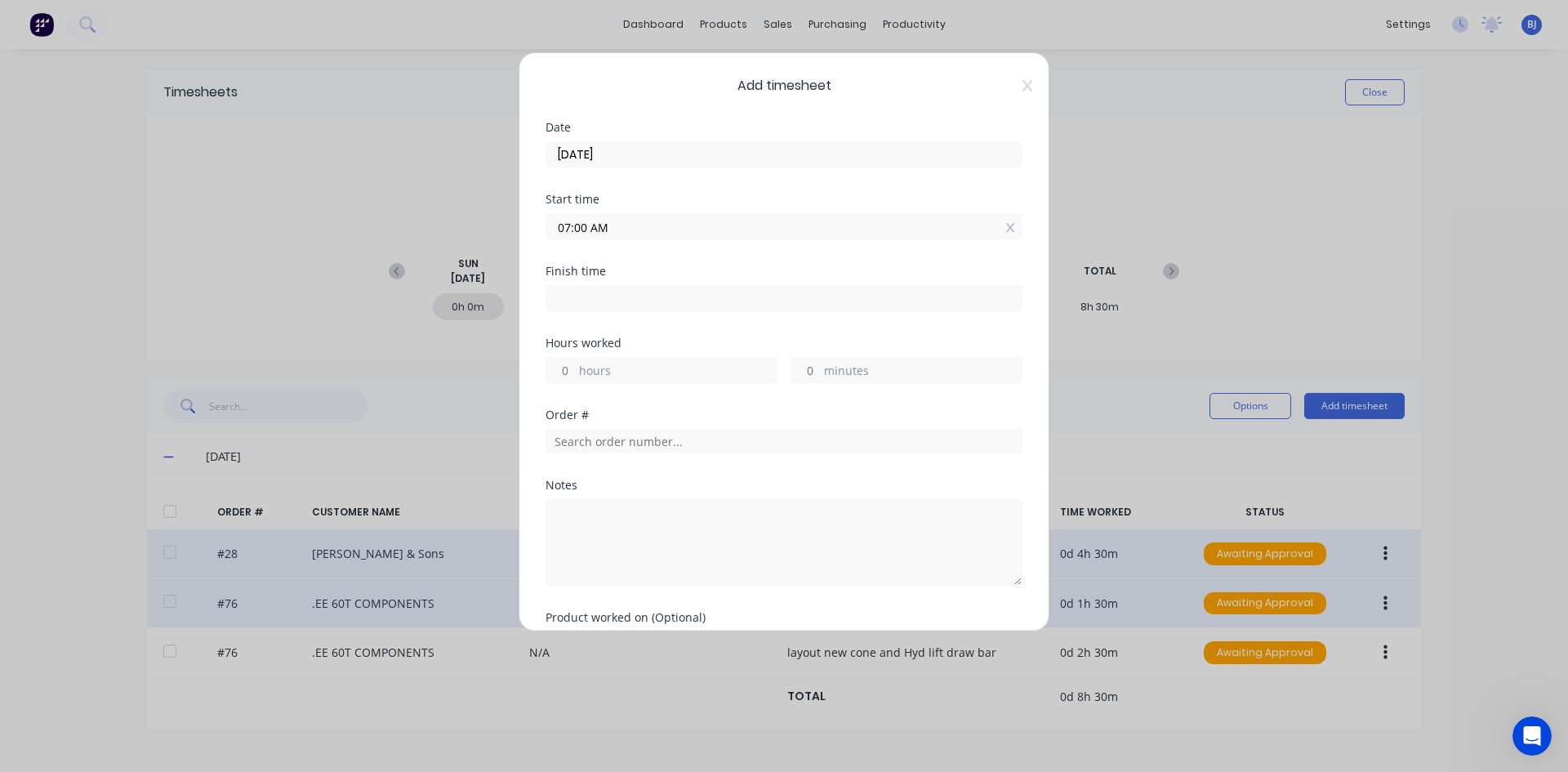
click at [573, 298] on input at bounding box center [784, 299] width 476 height 25
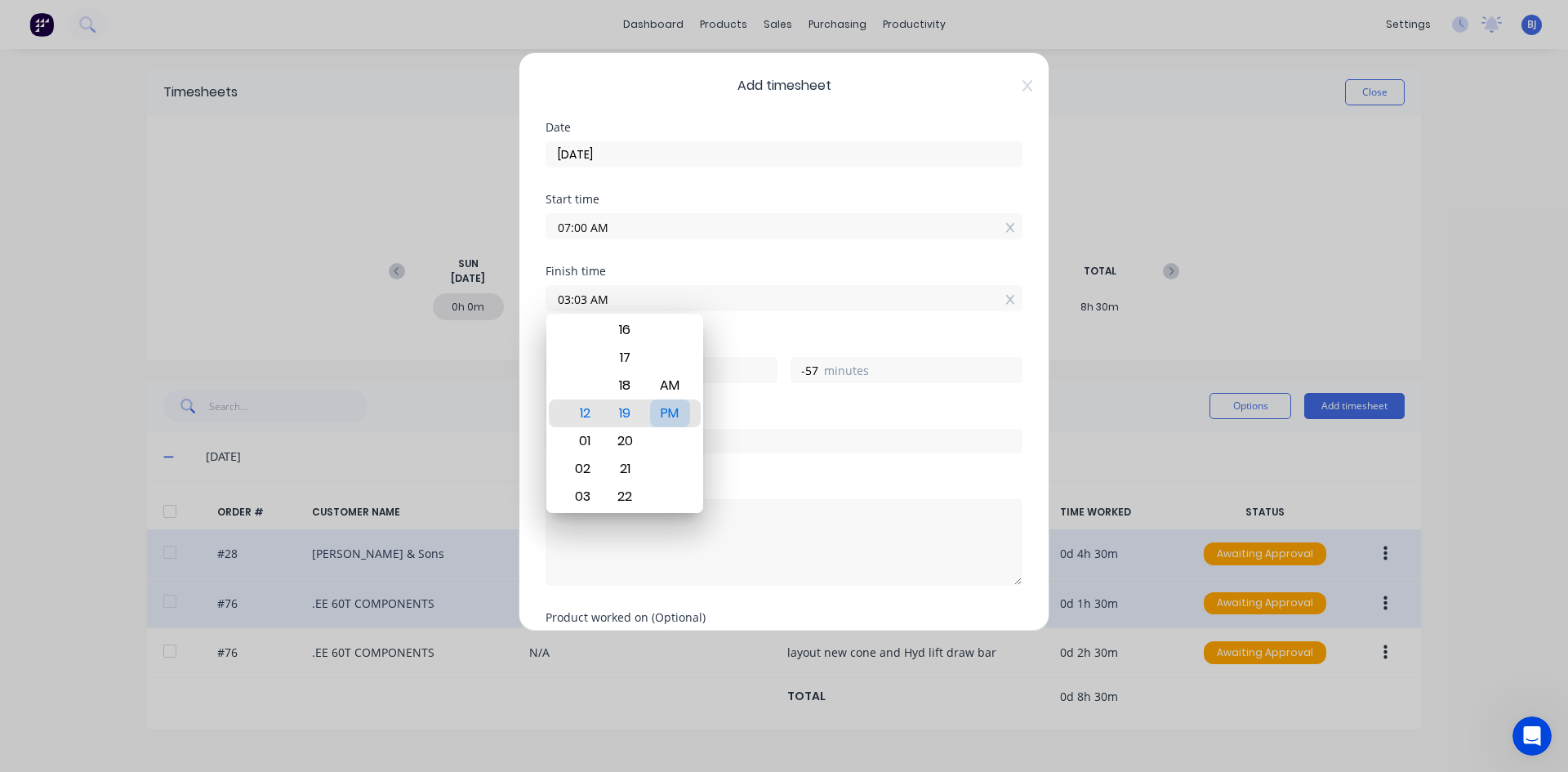
click at [672, 410] on div "PM" at bounding box center [670, 414] width 40 height 28
drag, startPoint x: 585, startPoint y: 300, endPoint x: 596, endPoint y: 306, distance: 12.5
click at [588, 300] on input "03:03 PM" at bounding box center [784, 299] width 476 height 25
click at [672, 407] on div "PM" at bounding box center [670, 414] width 40 height 28
click at [740, 335] on div "Finish time 03:30 PM" at bounding box center [784, 301] width 477 height 72
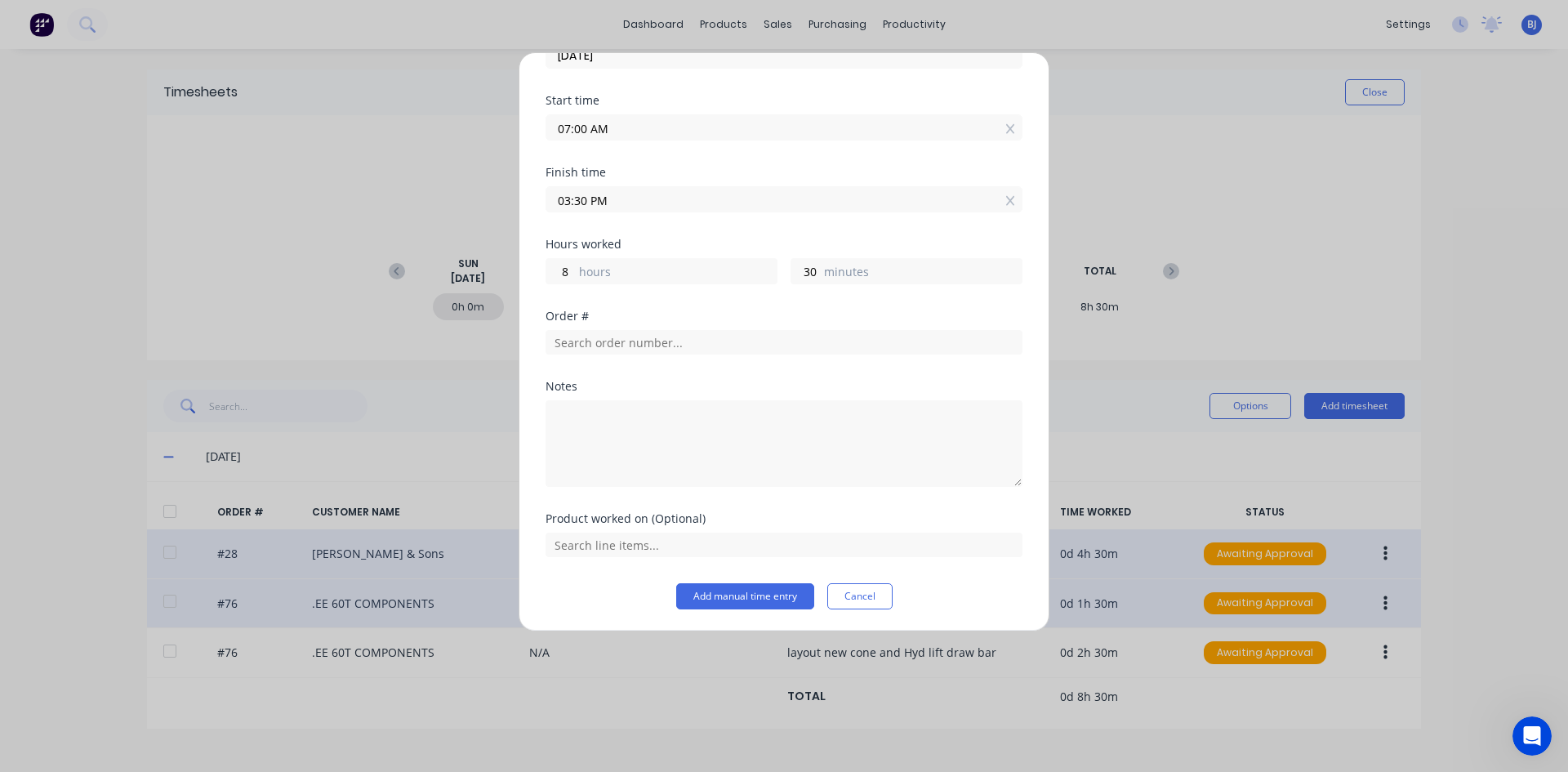
scroll to position [100, 0]
click at [574, 338] on input "text" at bounding box center [784, 341] width 477 height 25
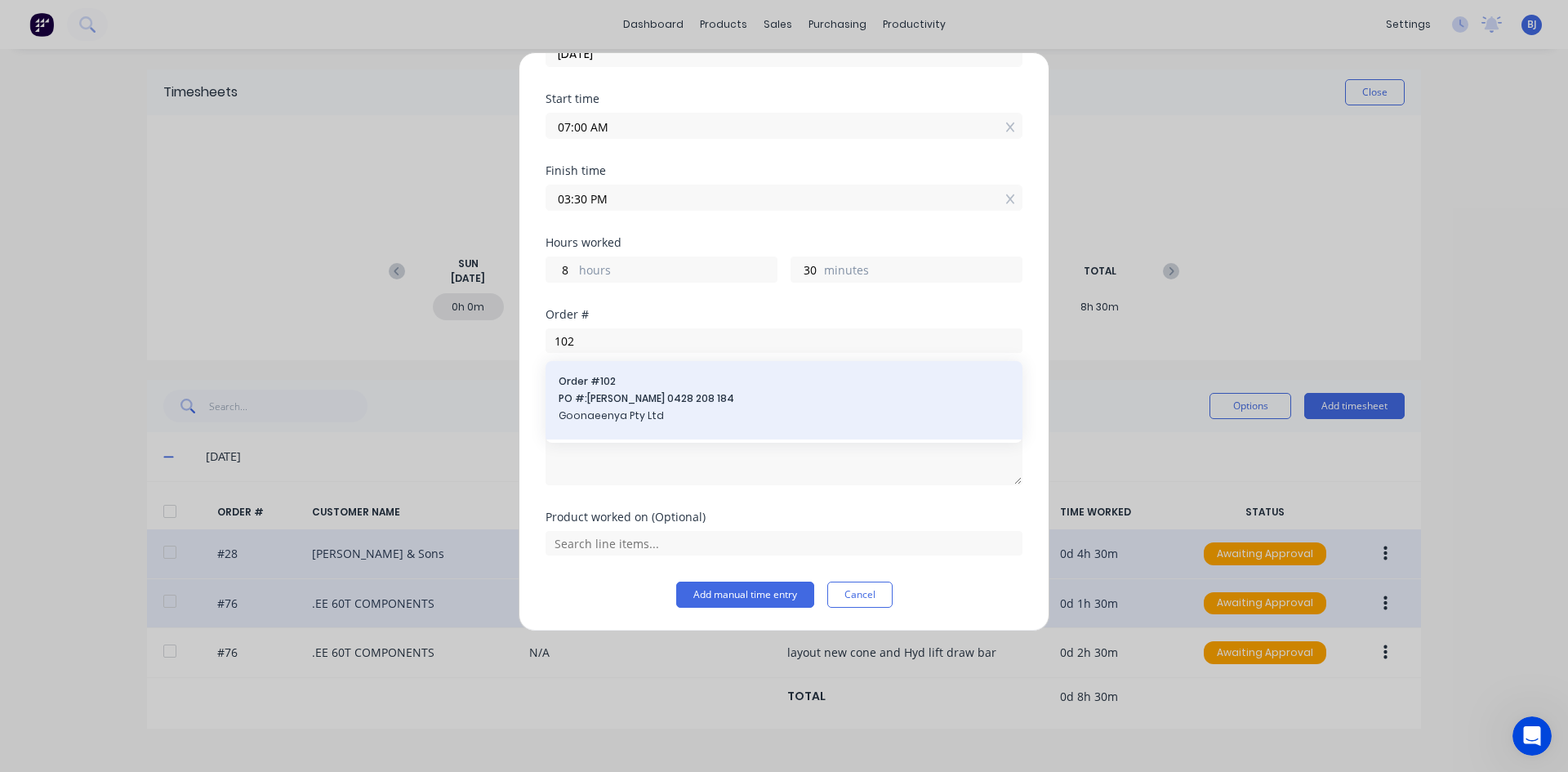
click at [626, 391] on div "Order # 102 PO #: [PERSON_NAME] 0428 208 184 Goonaeenya Pty Ltd" at bounding box center [783, 400] width 451 height 52
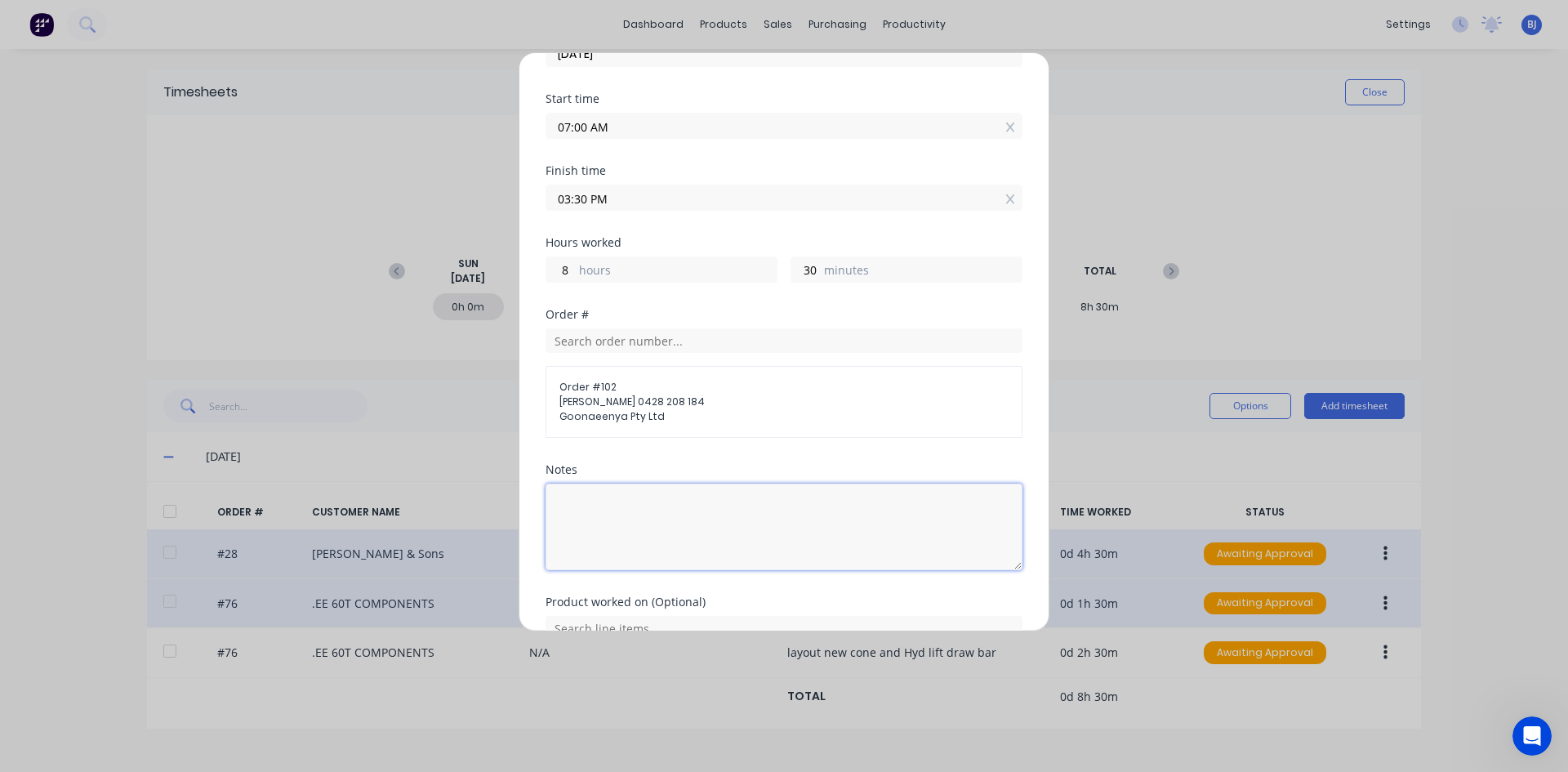
click at [590, 499] on textarea at bounding box center [784, 526] width 477 height 87
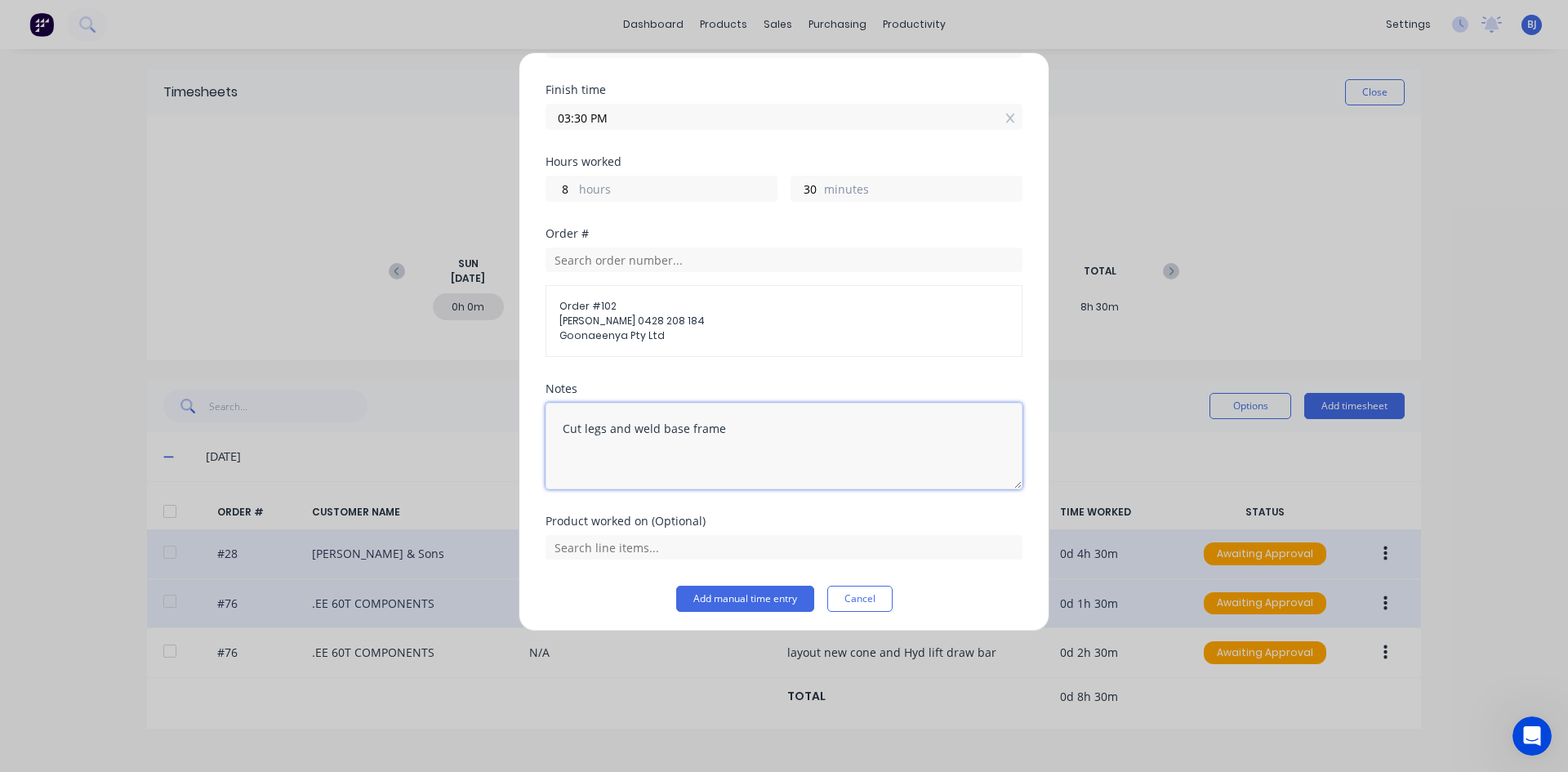
scroll to position [185, 0]
click at [639, 540] on input "text" at bounding box center [784, 544] width 477 height 25
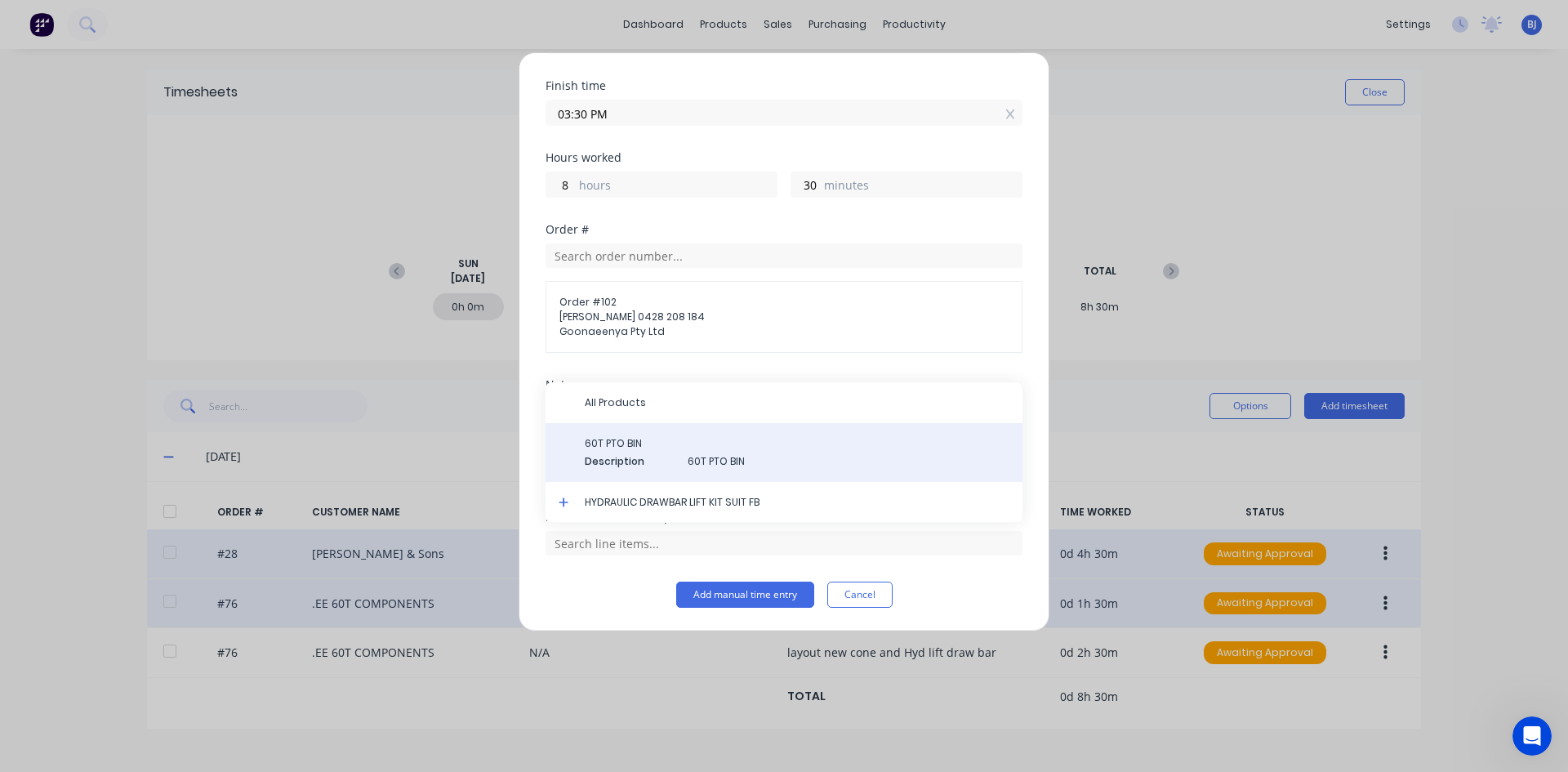
drag, startPoint x: 648, startPoint y: 451, endPoint x: 657, endPoint y: 472, distance: 22.8
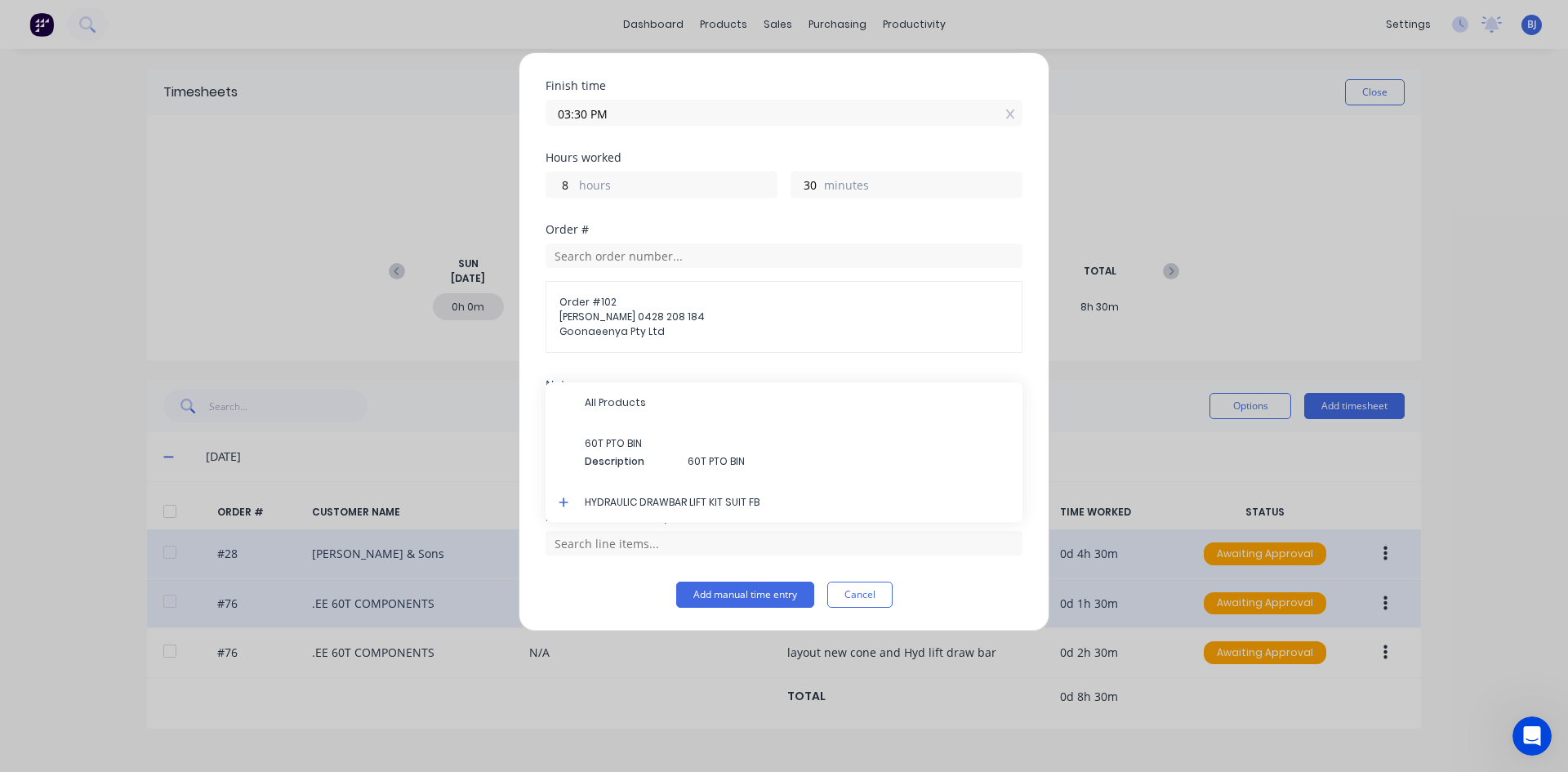
click at [648, 453] on div "60T PTO BIN Description 60T PTO BIN" at bounding box center [796, 452] width 424 height 32
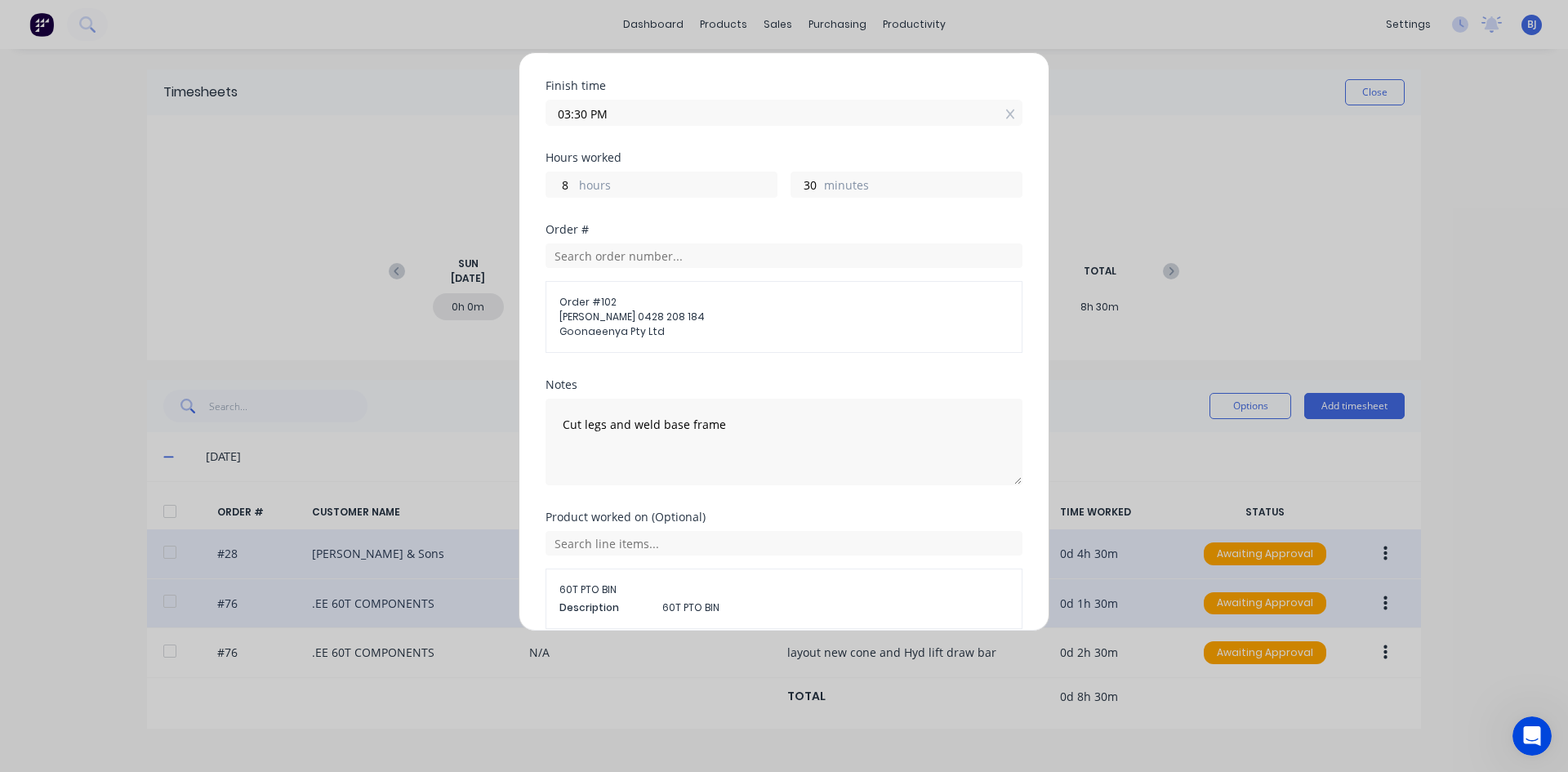
scroll to position [259, 0]
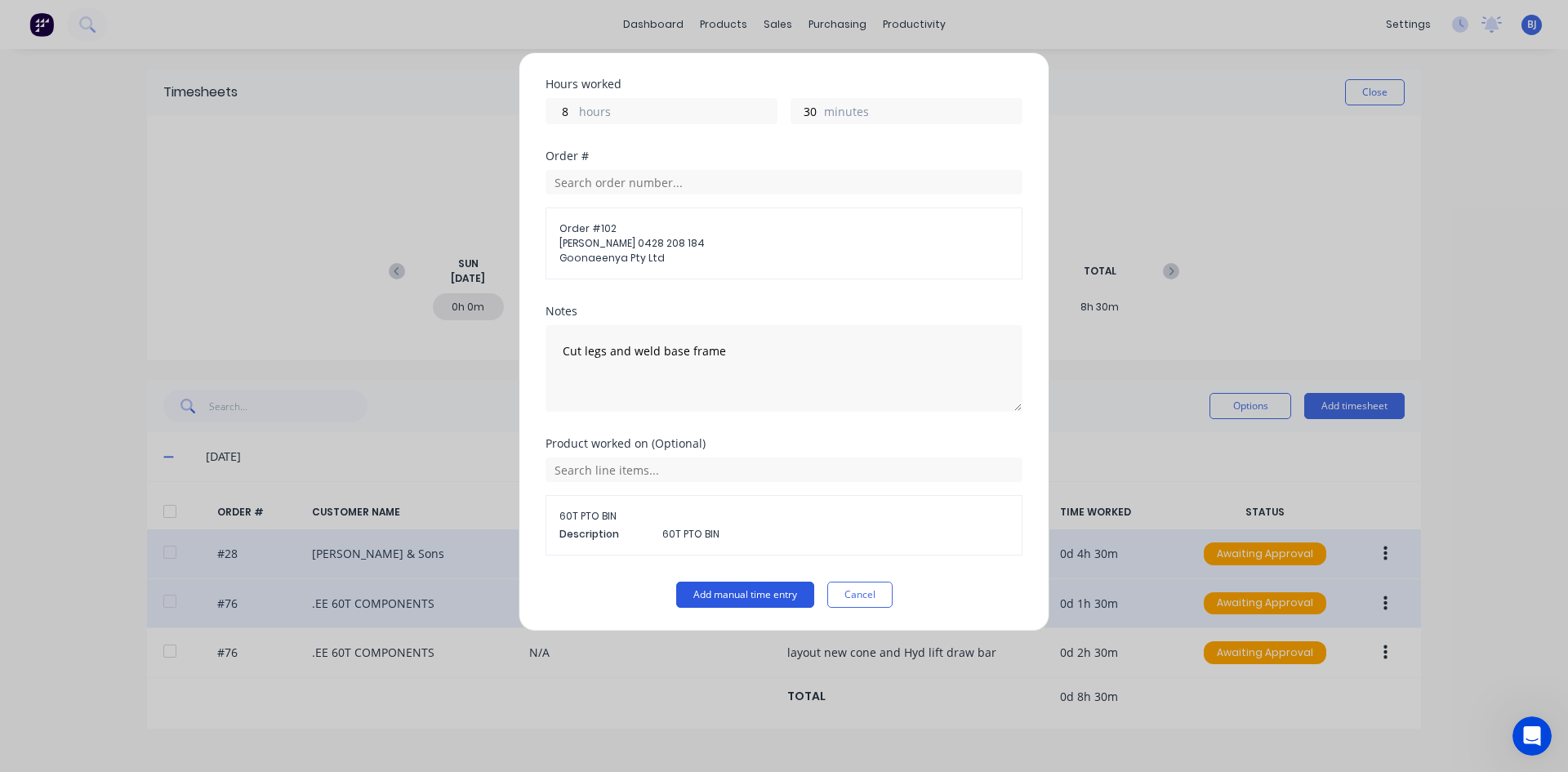
click at [719, 593] on button "Add manual time entry" at bounding box center [744, 595] width 138 height 26
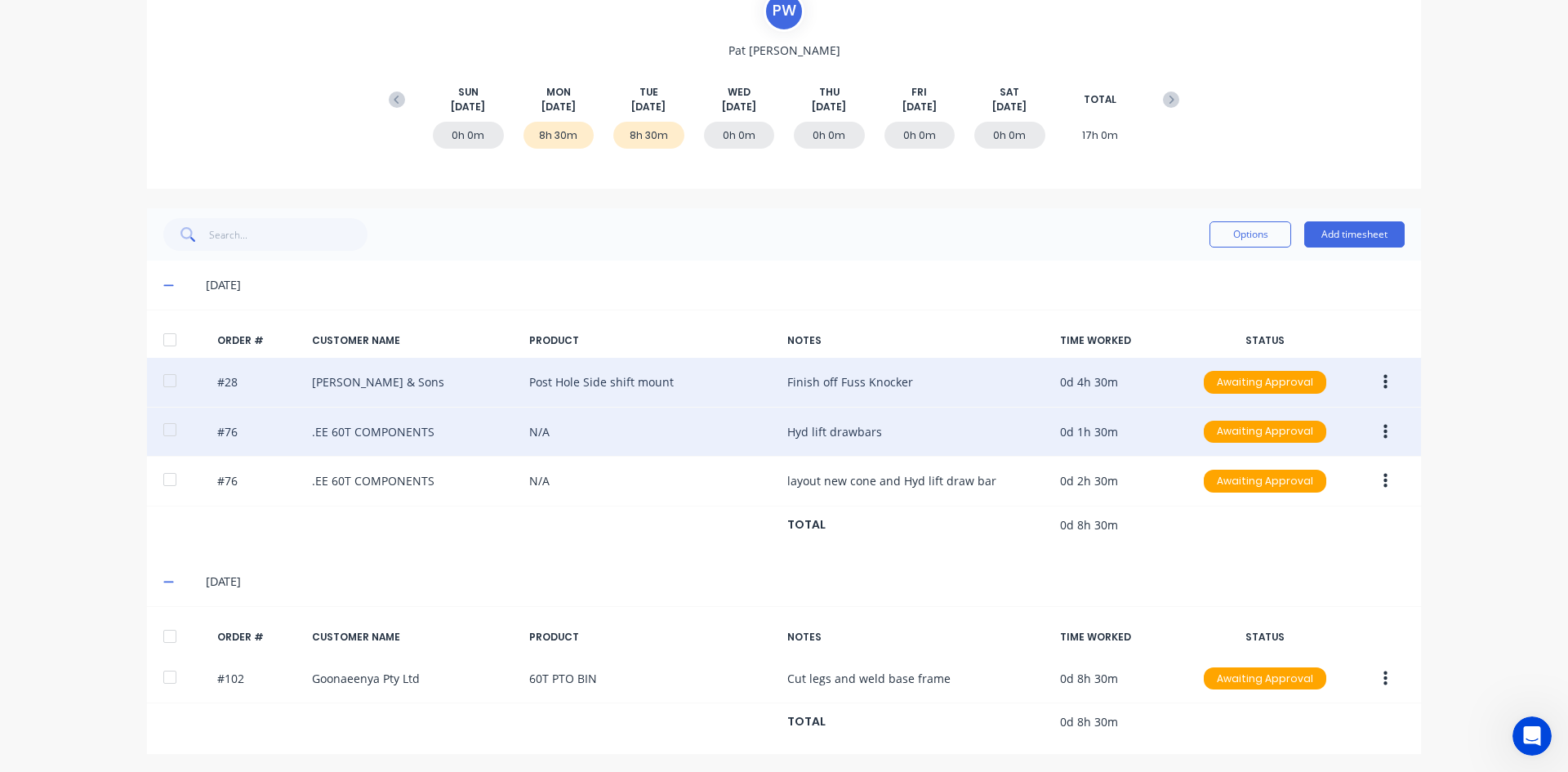
scroll to position [174, 0]
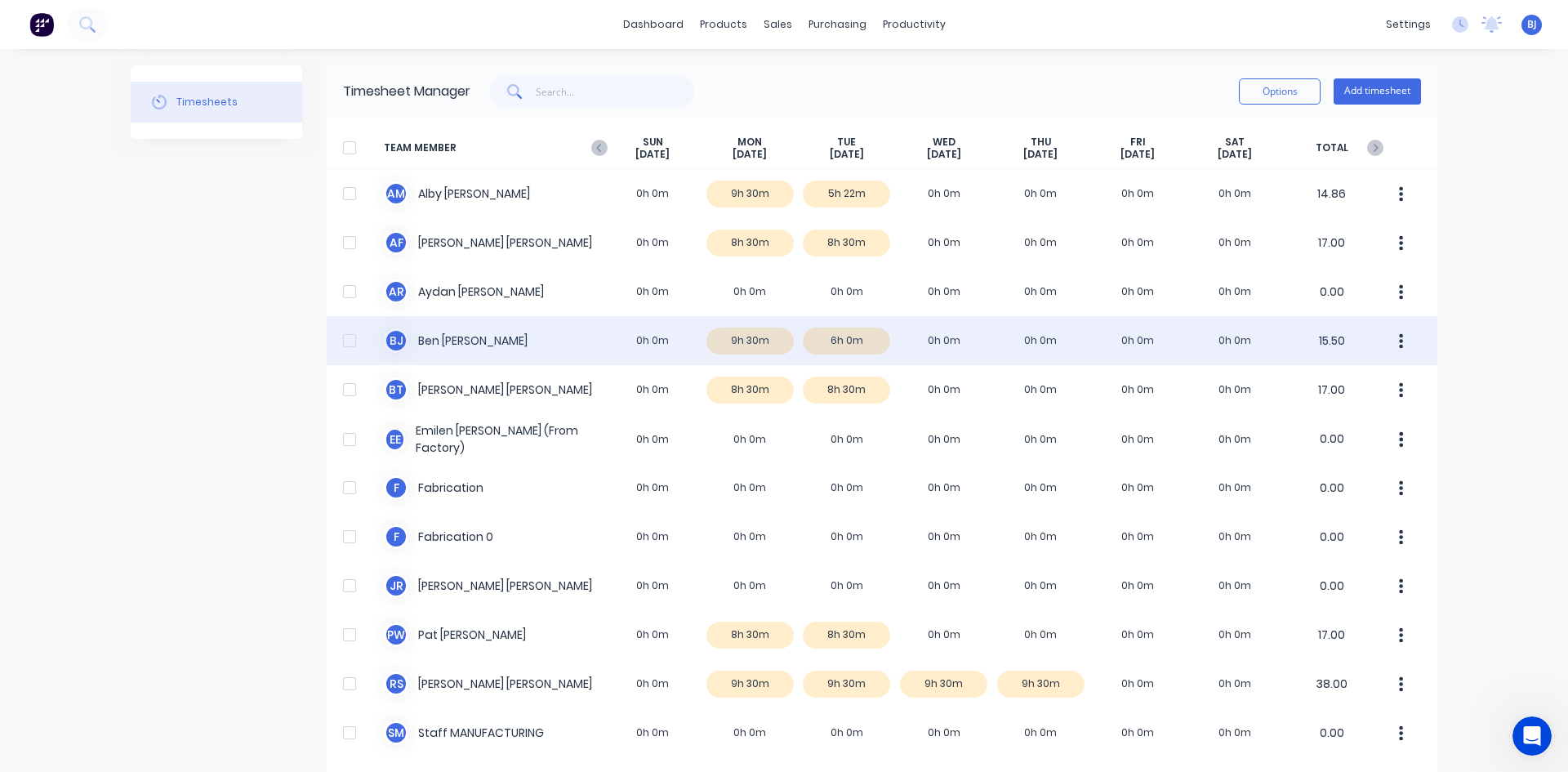
click at [430, 342] on div "[PERSON_NAME] 0h 0m 9h 30m 6h 0m 0h 0m 0h 0m 0h 0m 0h 0m 15.50" at bounding box center [882, 340] width 1111 height 49
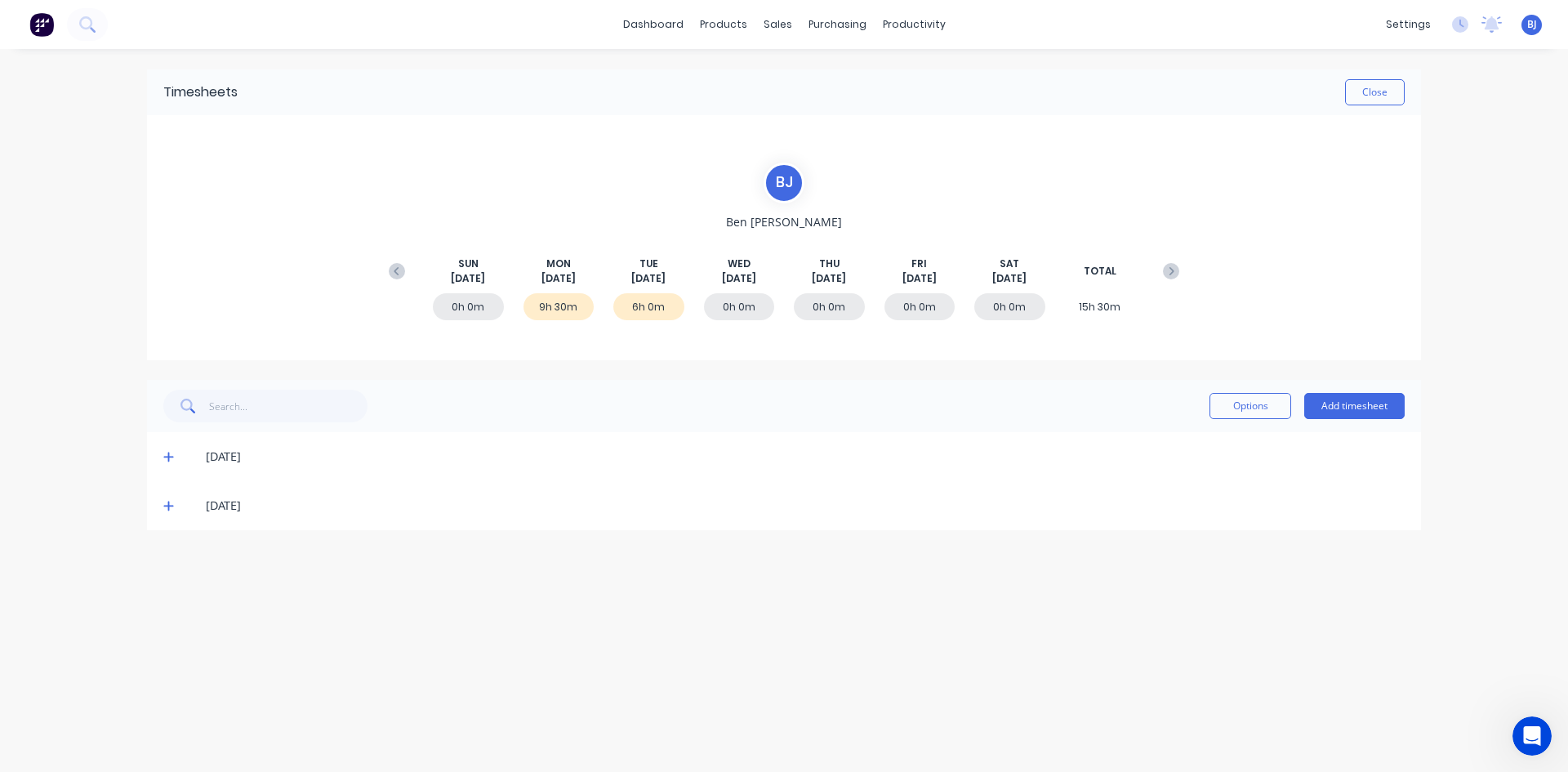
click at [173, 505] on icon at bounding box center [168, 506] width 11 height 12
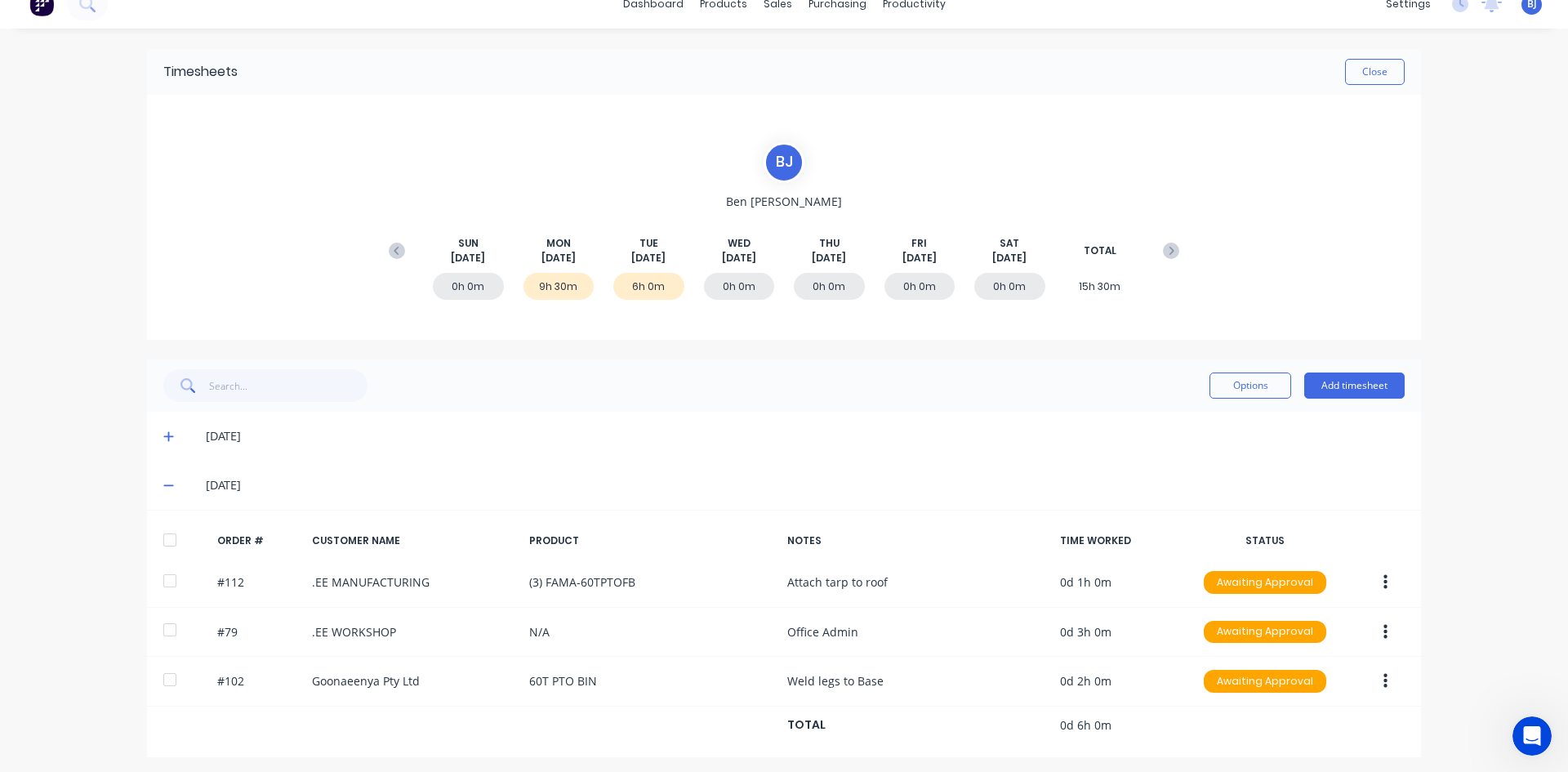
scroll to position [26, 0]
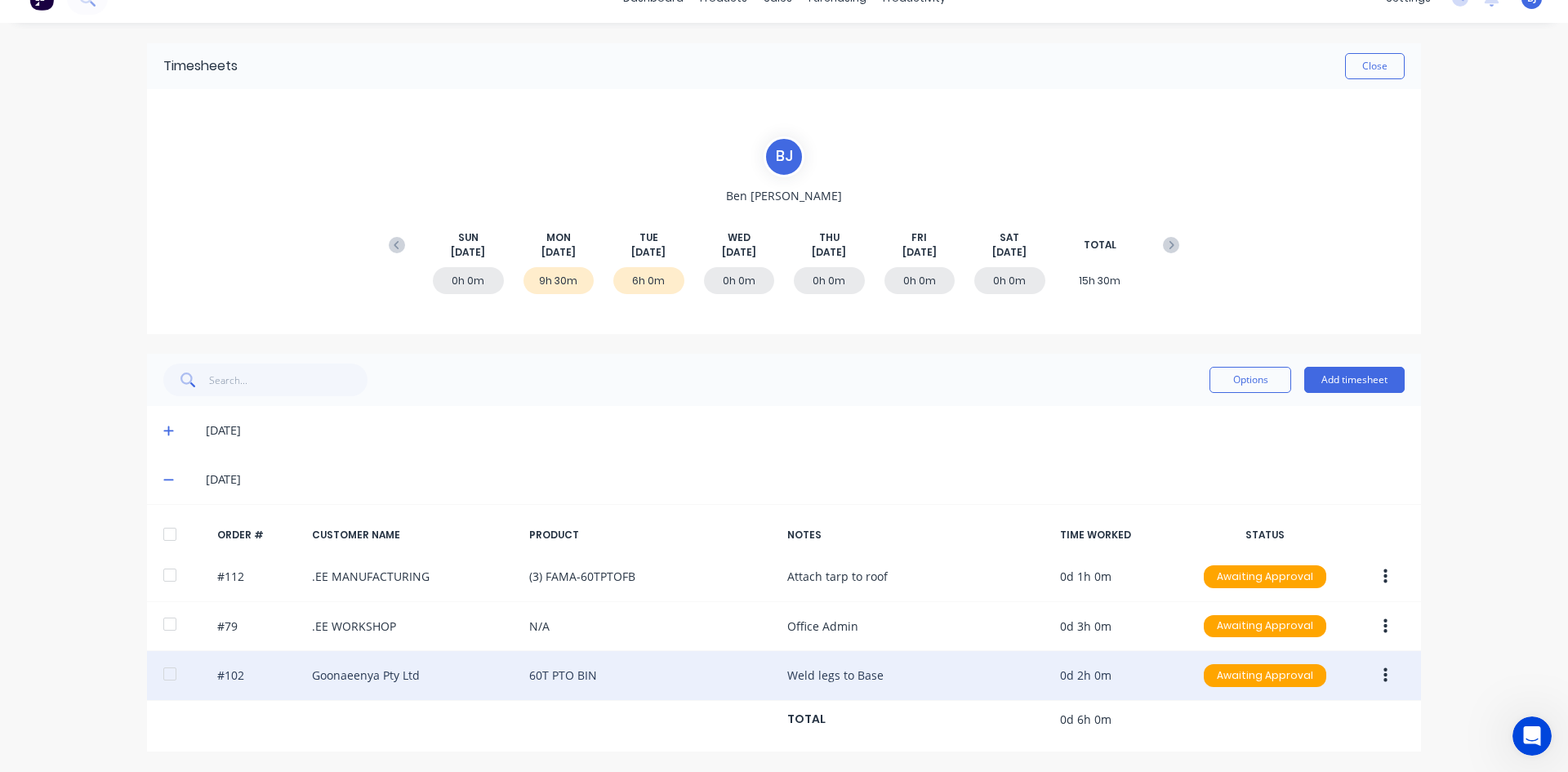
click at [1383, 680] on icon "button" at bounding box center [1384, 676] width 4 height 18
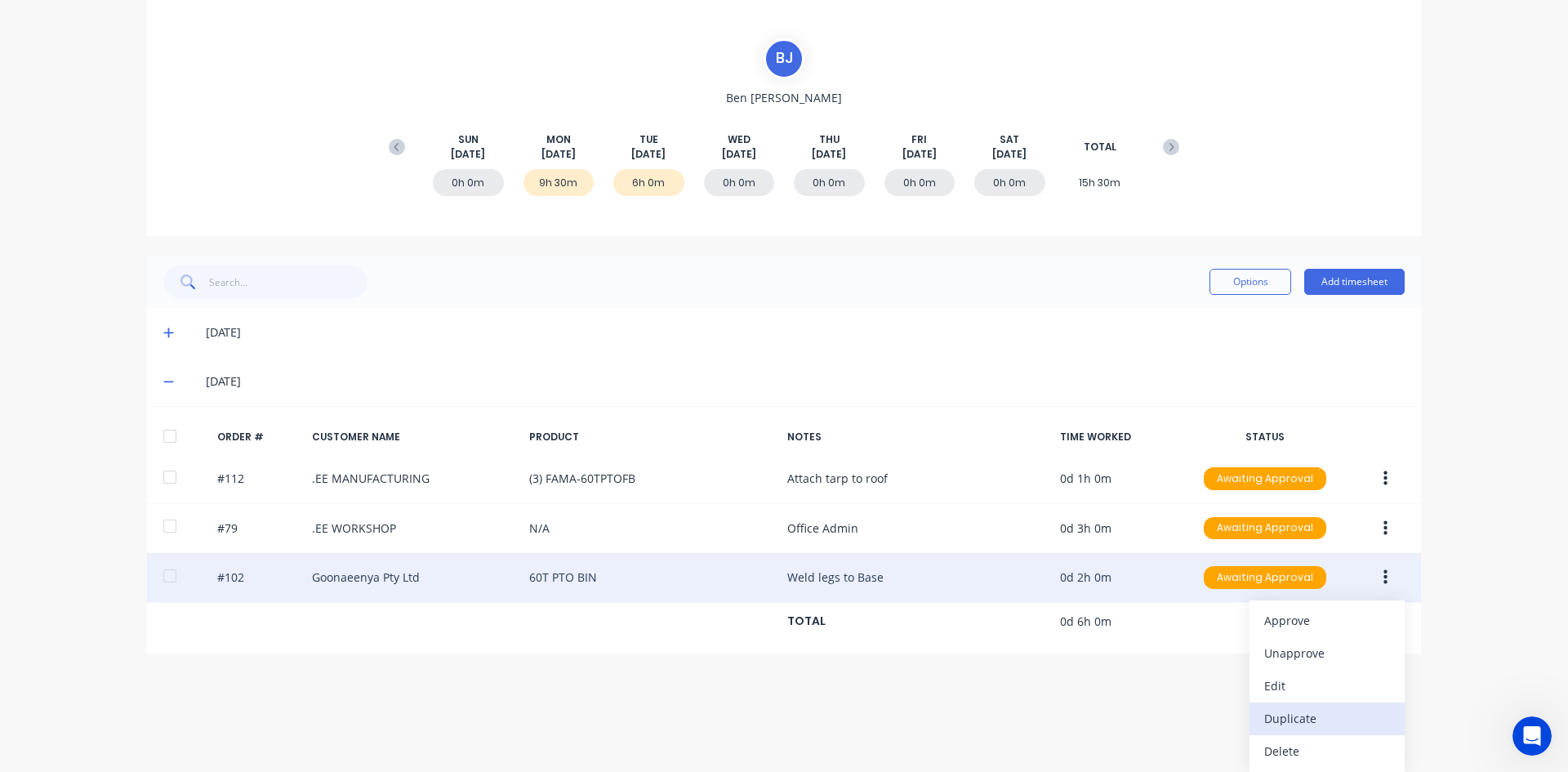
click at [1283, 716] on div "Duplicate" at bounding box center [1327, 718] width 126 height 24
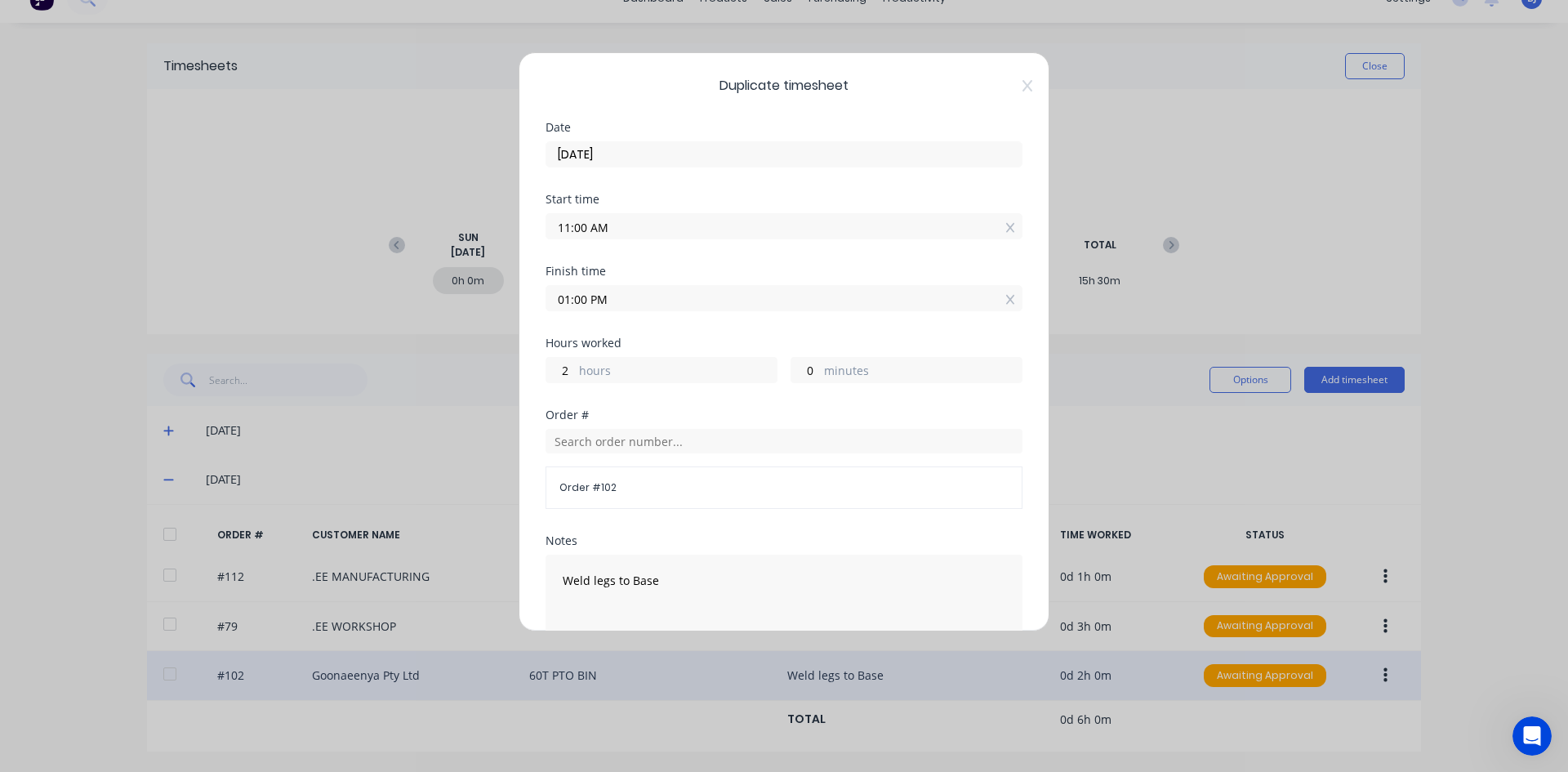
drag, startPoint x: 587, startPoint y: 228, endPoint x: 538, endPoint y: 242, distance: 51.0
click at [538, 242] on div "Duplicate timesheet Date [DATE] Start time 11:00 AM Finish time 01:00 PM Hours …" at bounding box center [784, 342] width 531 height 579
click at [628, 247] on div "Start time 01:30 AM" at bounding box center [784, 229] width 477 height 72
click at [673, 254] on div "Start time 01:30 AM" at bounding box center [784, 229] width 477 height 72
click at [608, 226] on input "01:30 AM" at bounding box center [784, 227] width 476 height 25
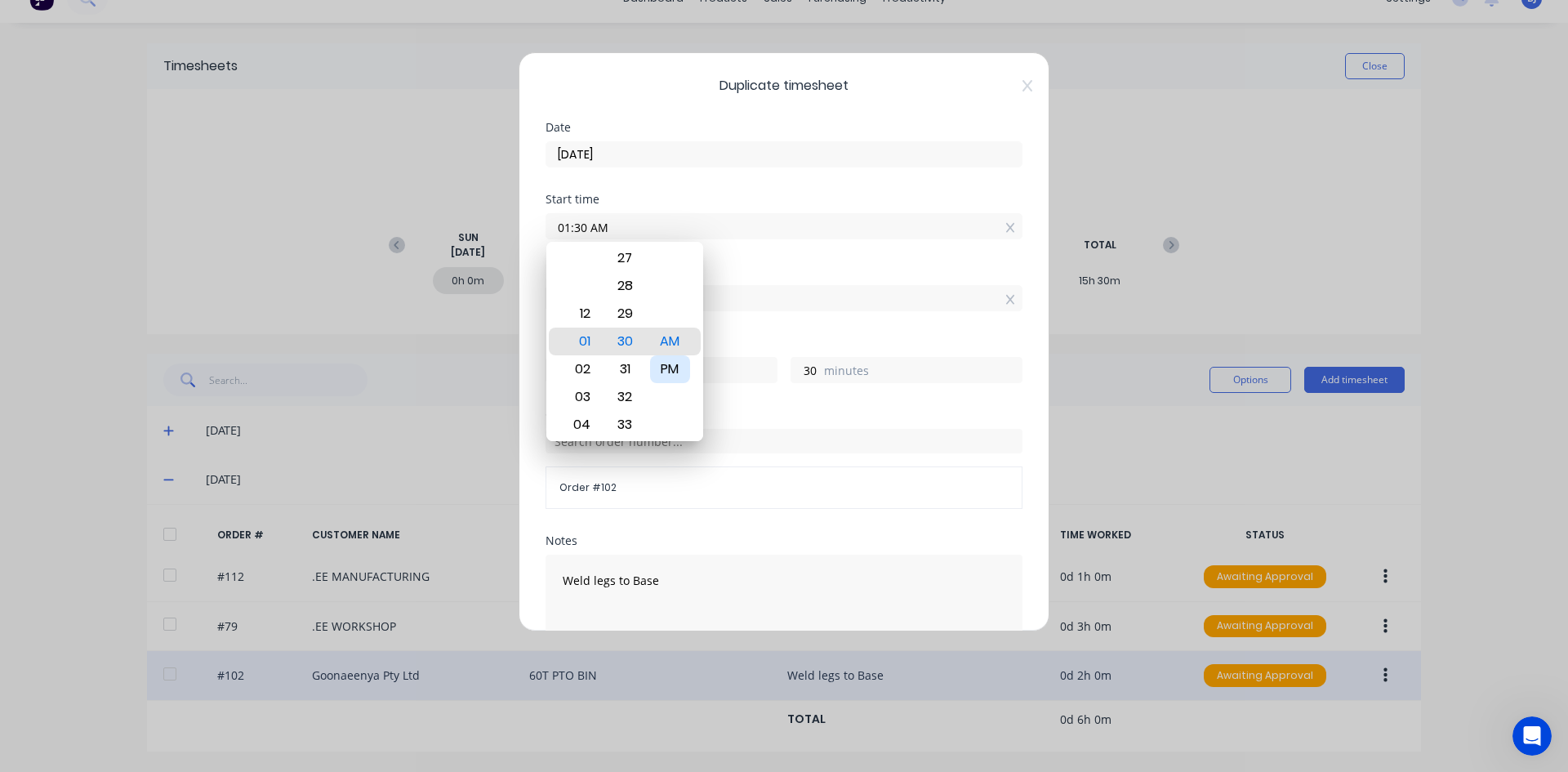
drag, startPoint x: 686, startPoint y: 367, endPoint x: 691, endPoint y: 327, distance: 40.3
click at [685, 366] on div "PM" at bounding box center [670, 369] width 40 height 28
click at [721, 263] on div "Start time 01:30 PM" at bounding box center [784, 229] width 477 height 72
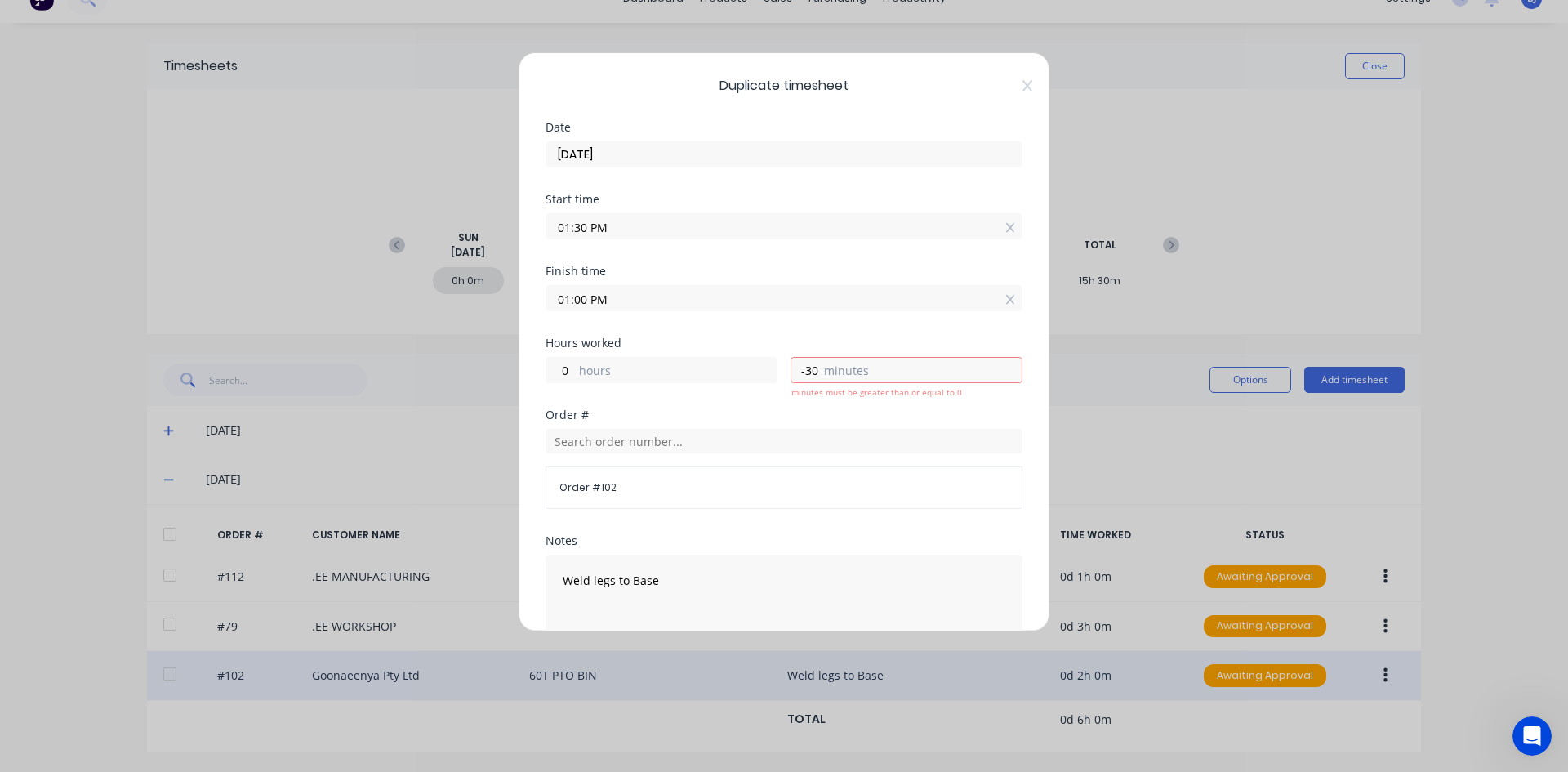
click at [615, 300] on input "01:00 PM" at bounding box center [784, 299] width 476 height 25
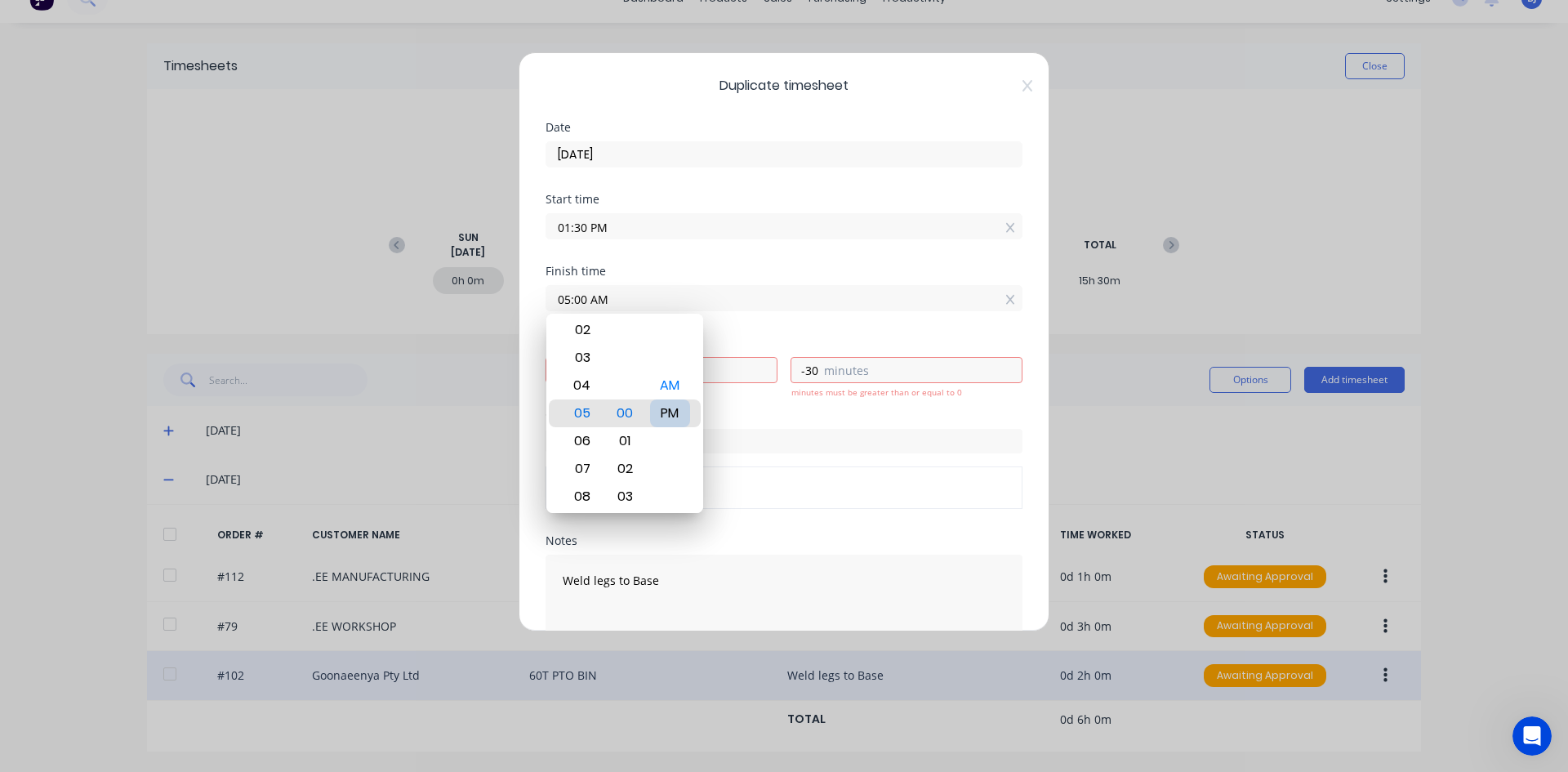
click at [662, 408] on div "PM" at bounding box center [670, 414] width 40 height 28
click at [736, 338] on div "Hours worked" at bounding box center [784, 343] width 477 height 12
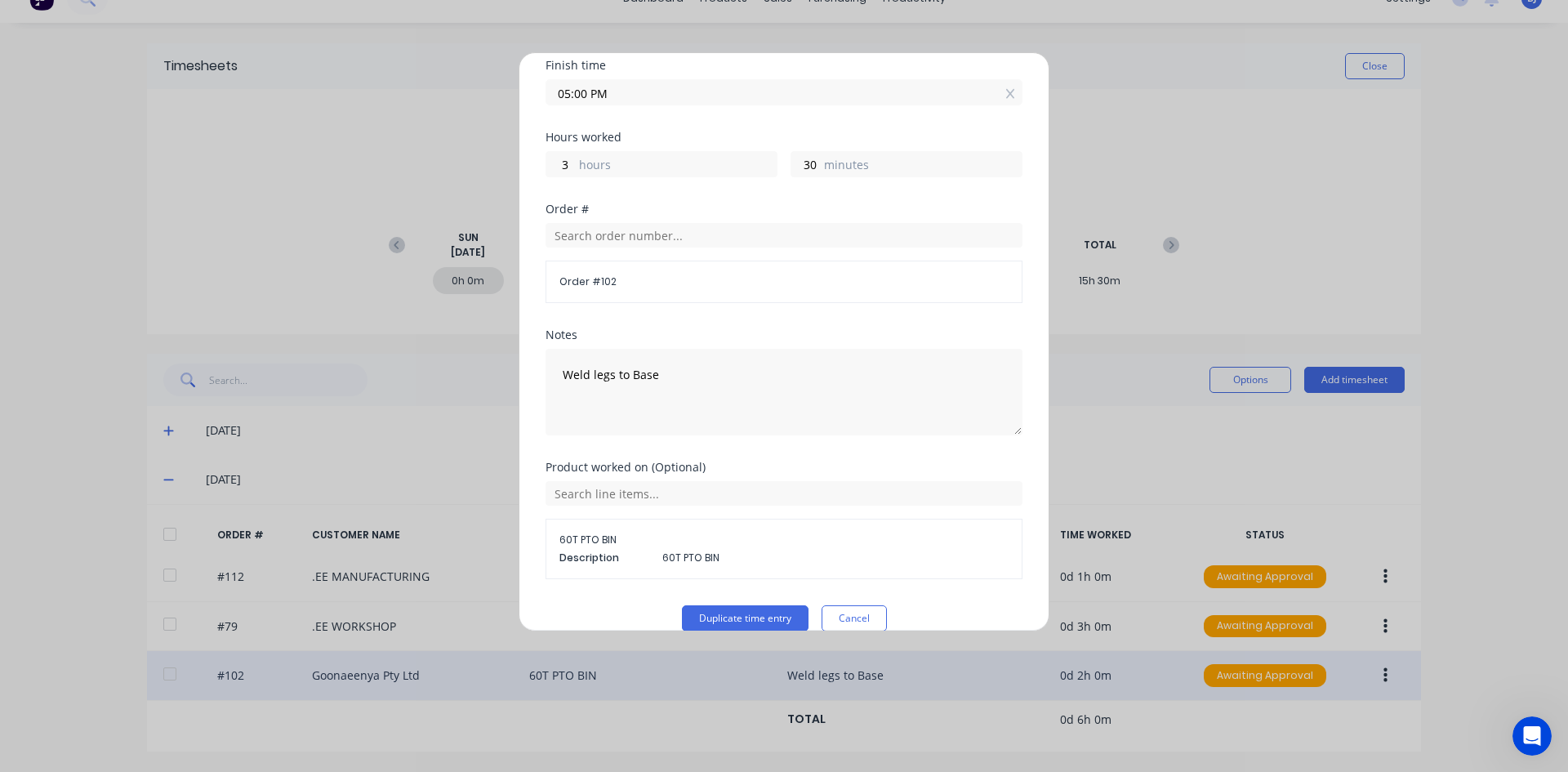
scroll to position [229, 0]
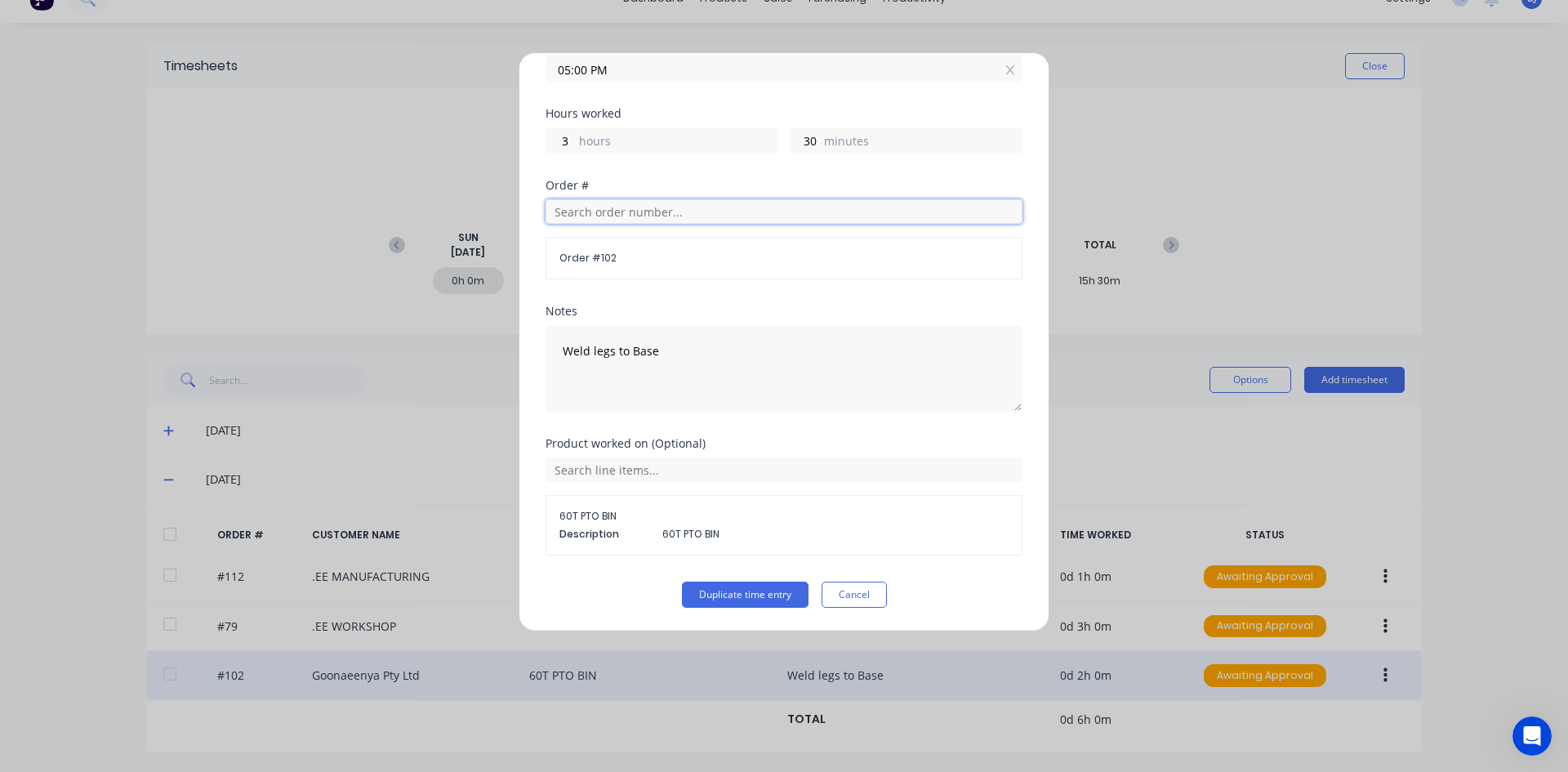
click at [597, 209] on input "text" at bounding box center [784, 212] width 477 height 25
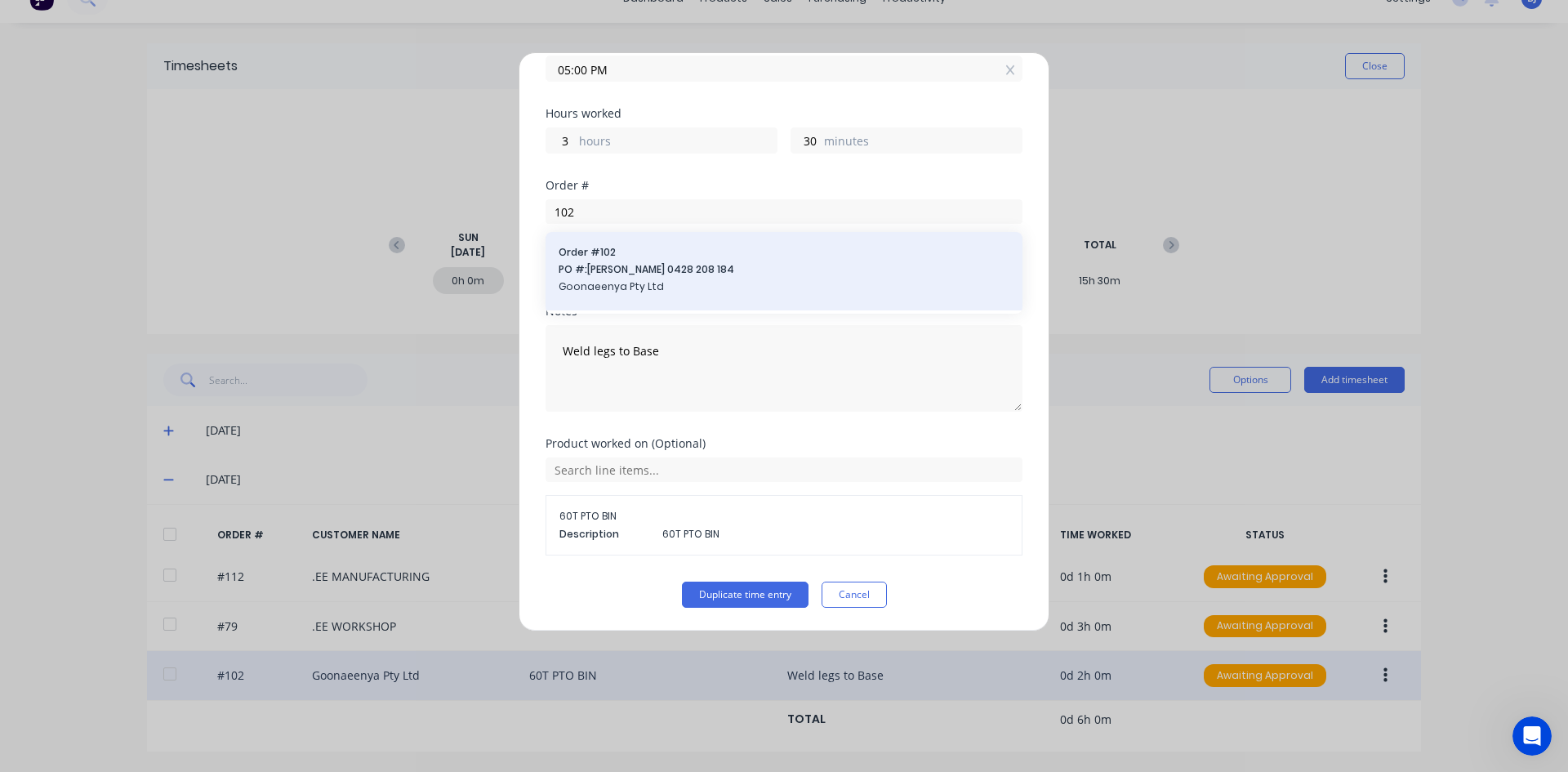
click at [602, 269] on span "PO #: [PERSON_NAME] 0428 208 184" at bounding box center [783, 270] width 451 height 15
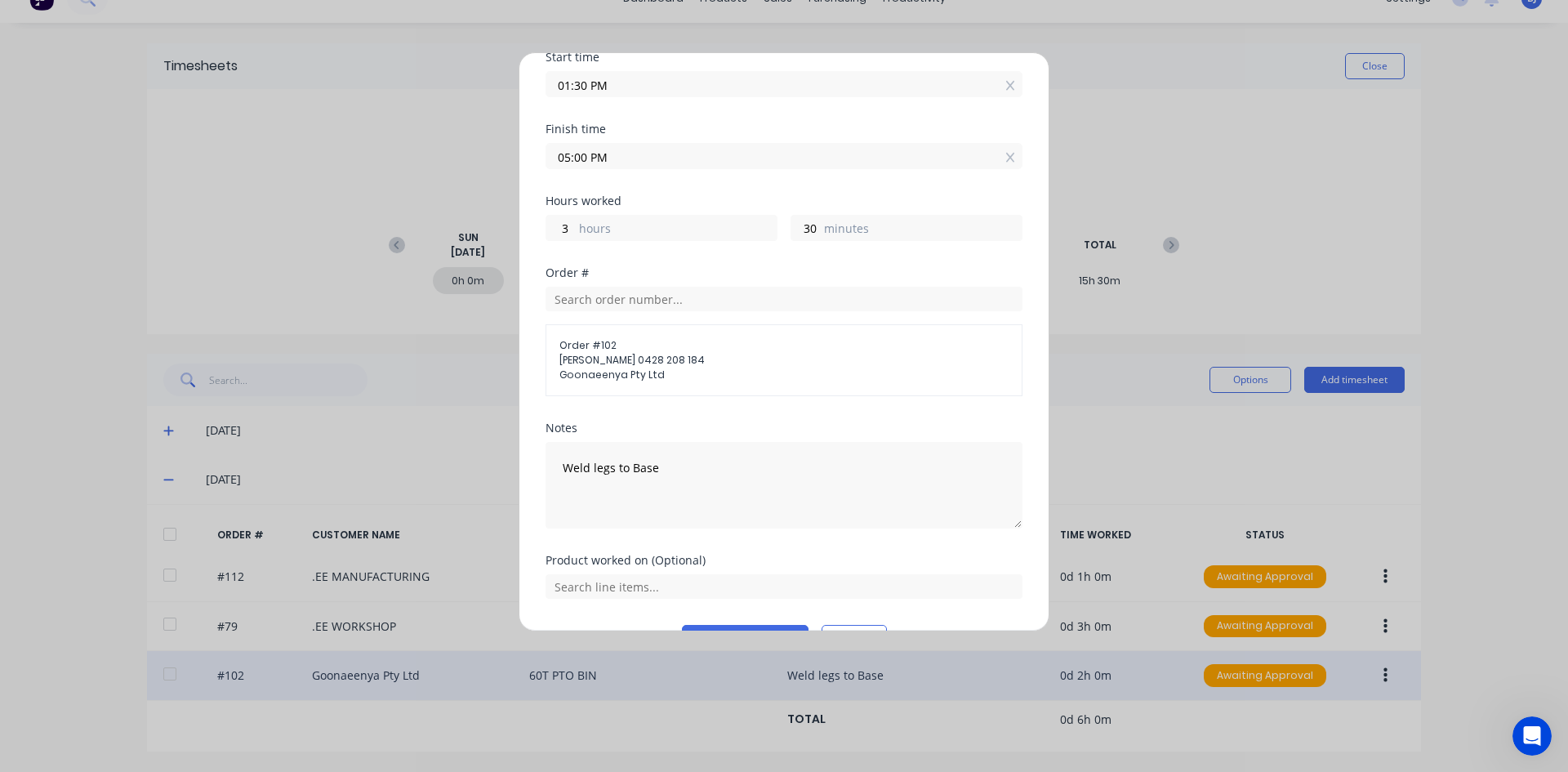
scroll to position [103, 0]
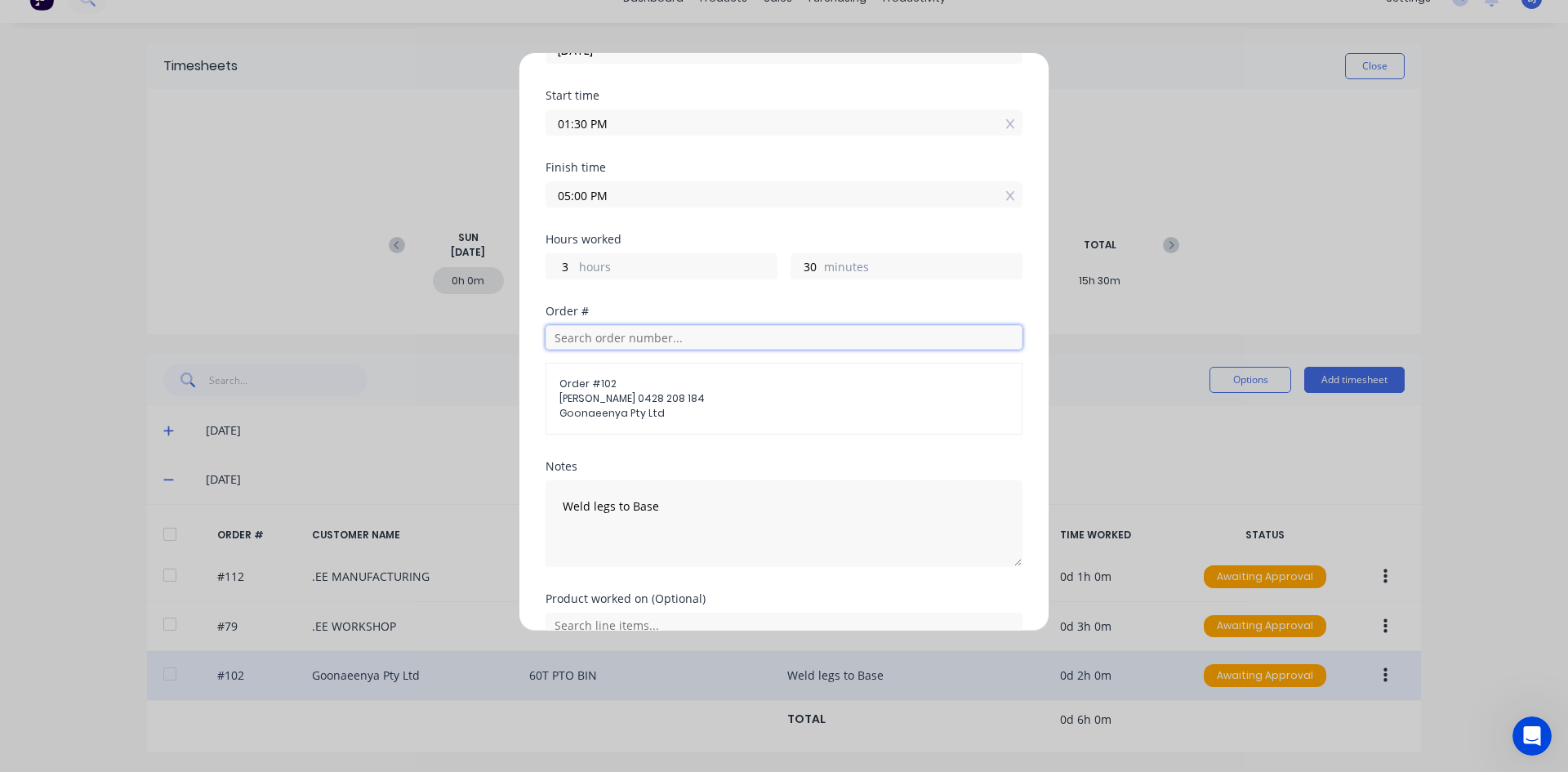
click at [580, 341] on input "text" at bounding box center [784, 338] width 477 height 25
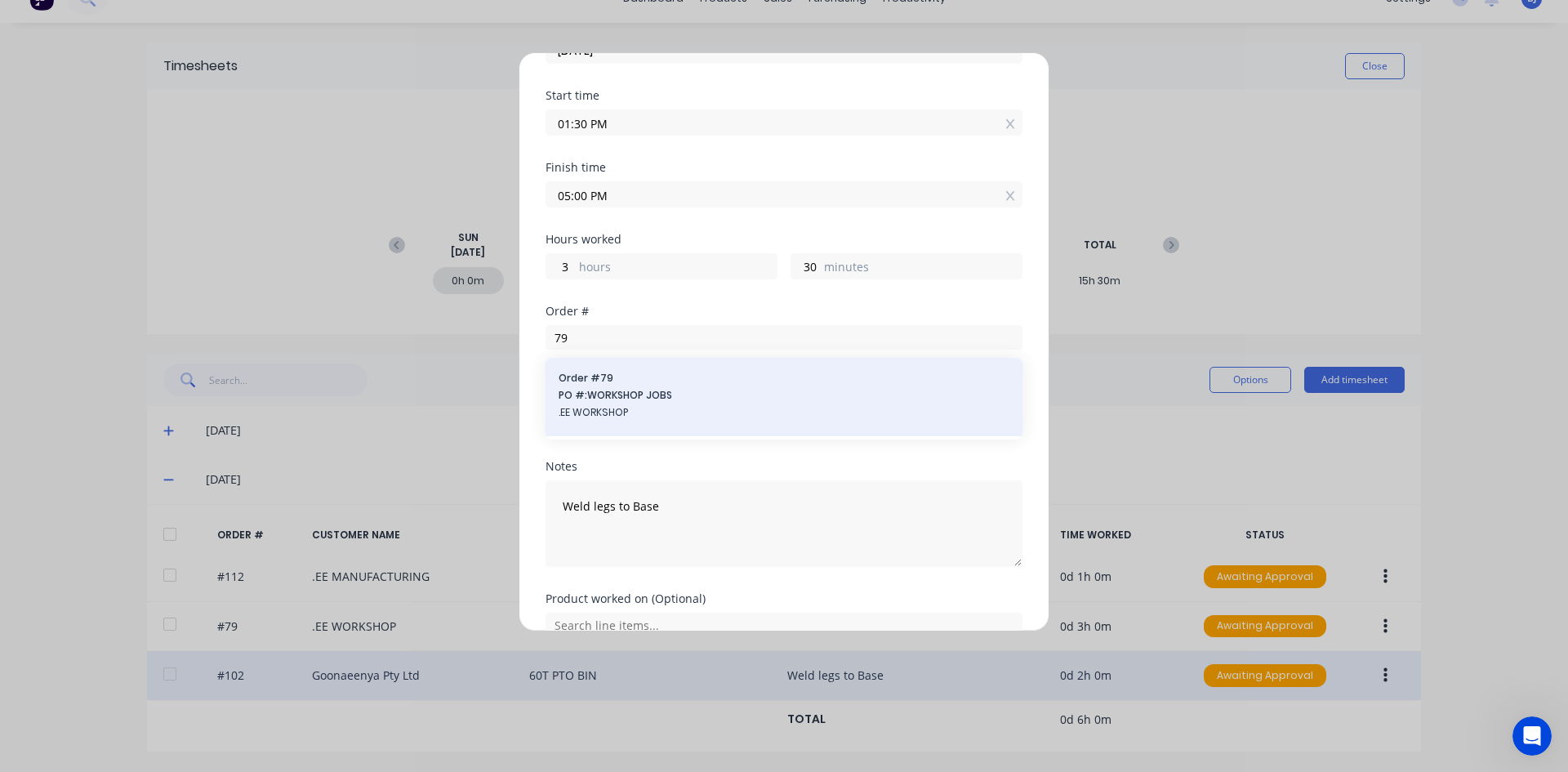
click at [601, 396] on span "PO #: WORKSHOP JOBS" at bounding box center [783, 396] width 451 height 15
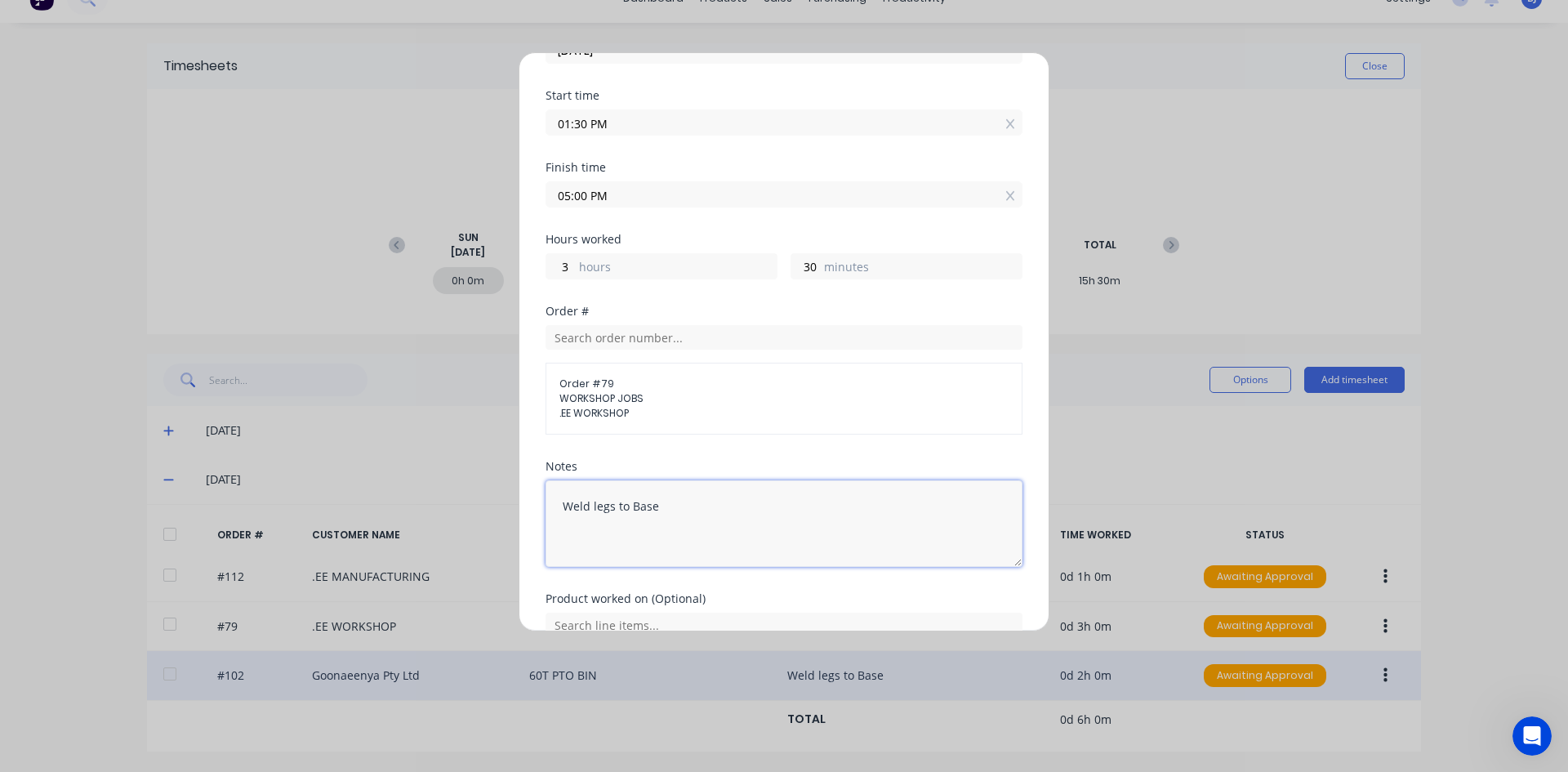
drag, startPoint x: 657, startPoint y: 506, endPoint x: 559, endPoint y: 515, distance: 98.4
click at [559, 515] on textarea "Weld legs to Base" at bounding box center [784, 524] width 477 height 87
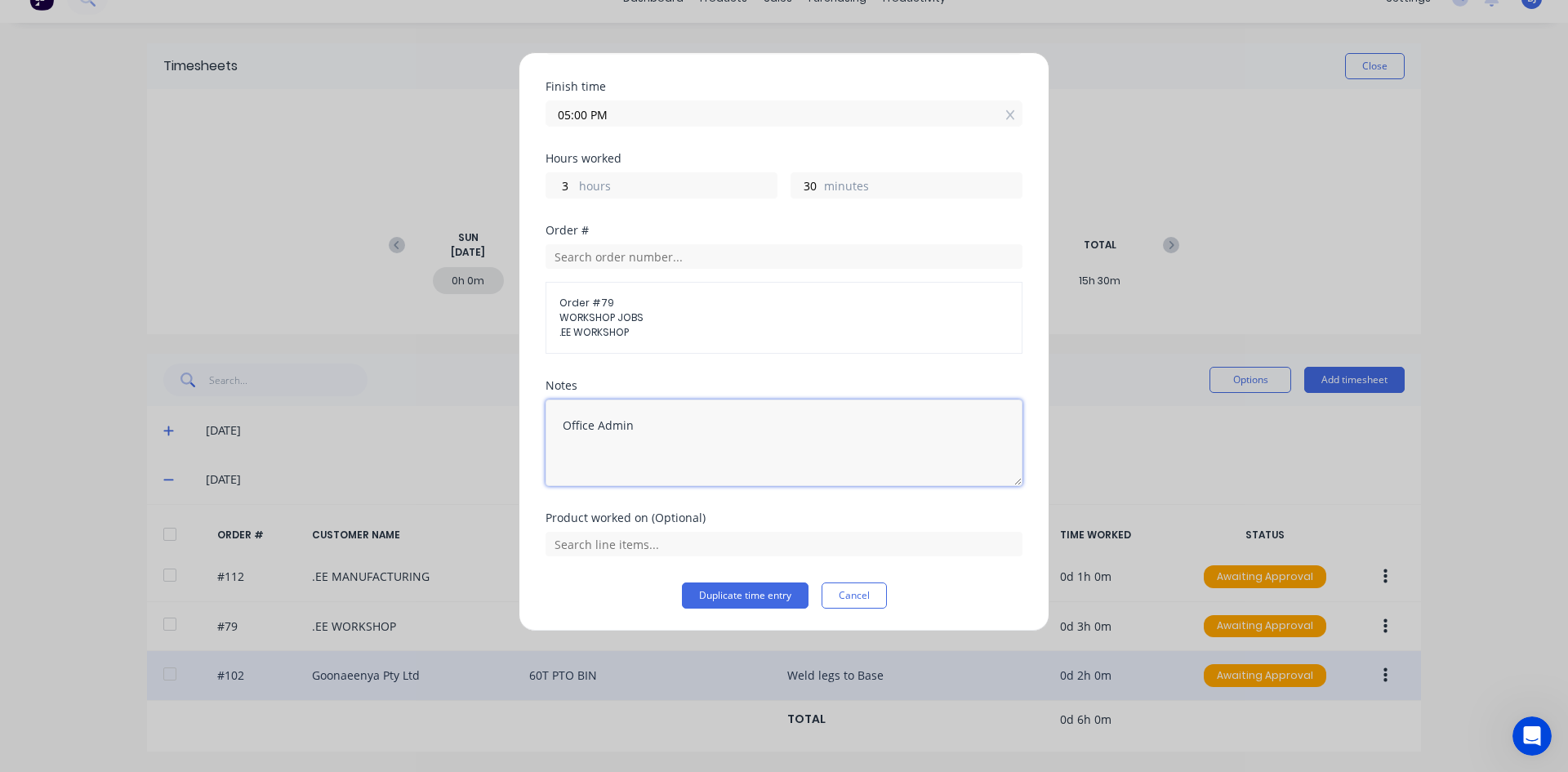
scroll to position [185, 0]
click at [722, 591] on button "Duplicate time entry" at bounding box center [744, 595] width 127 height 26
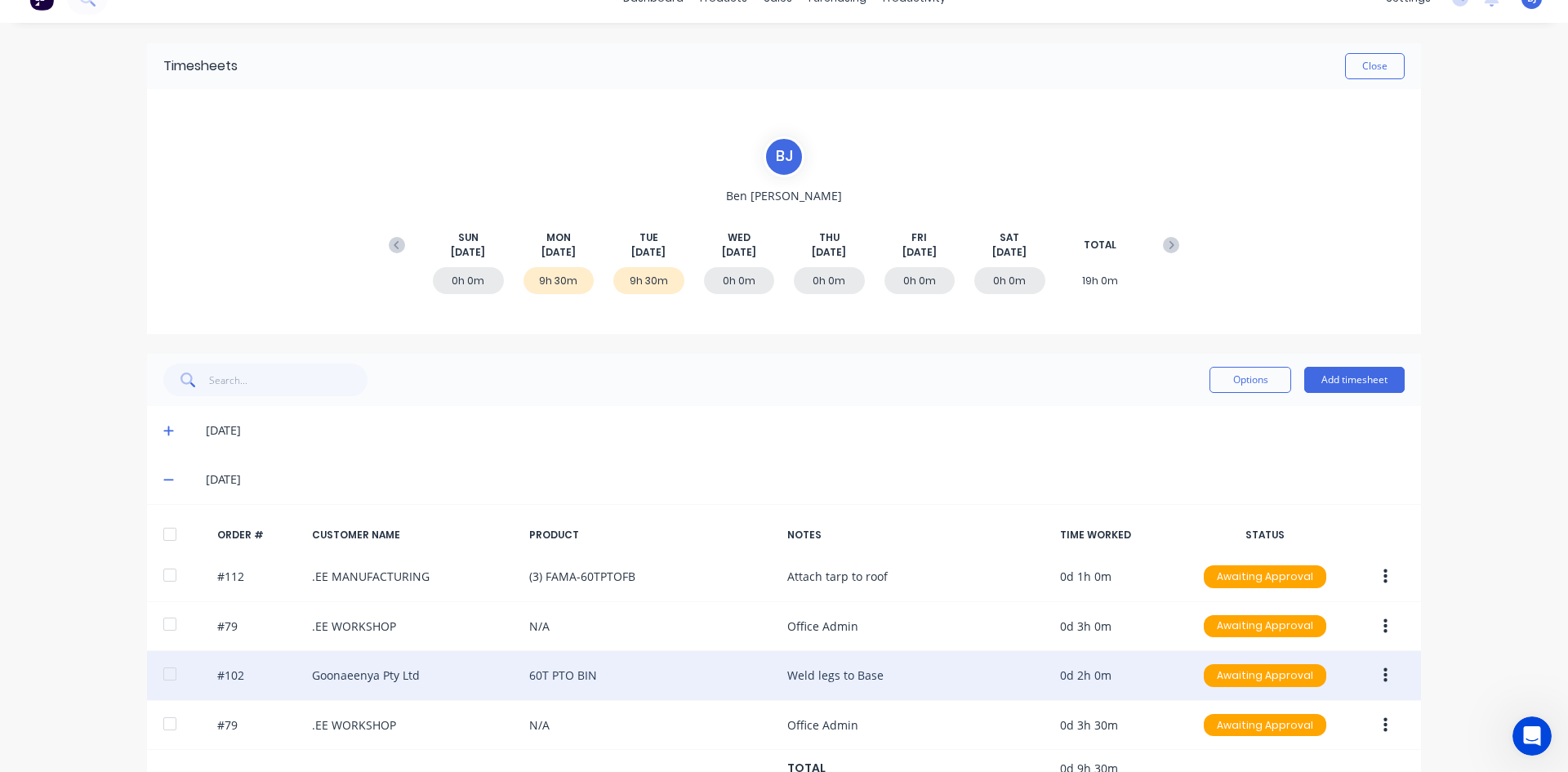
scroll to position [75, 0]
